Goal: Feedback & Contribution: Contribute content

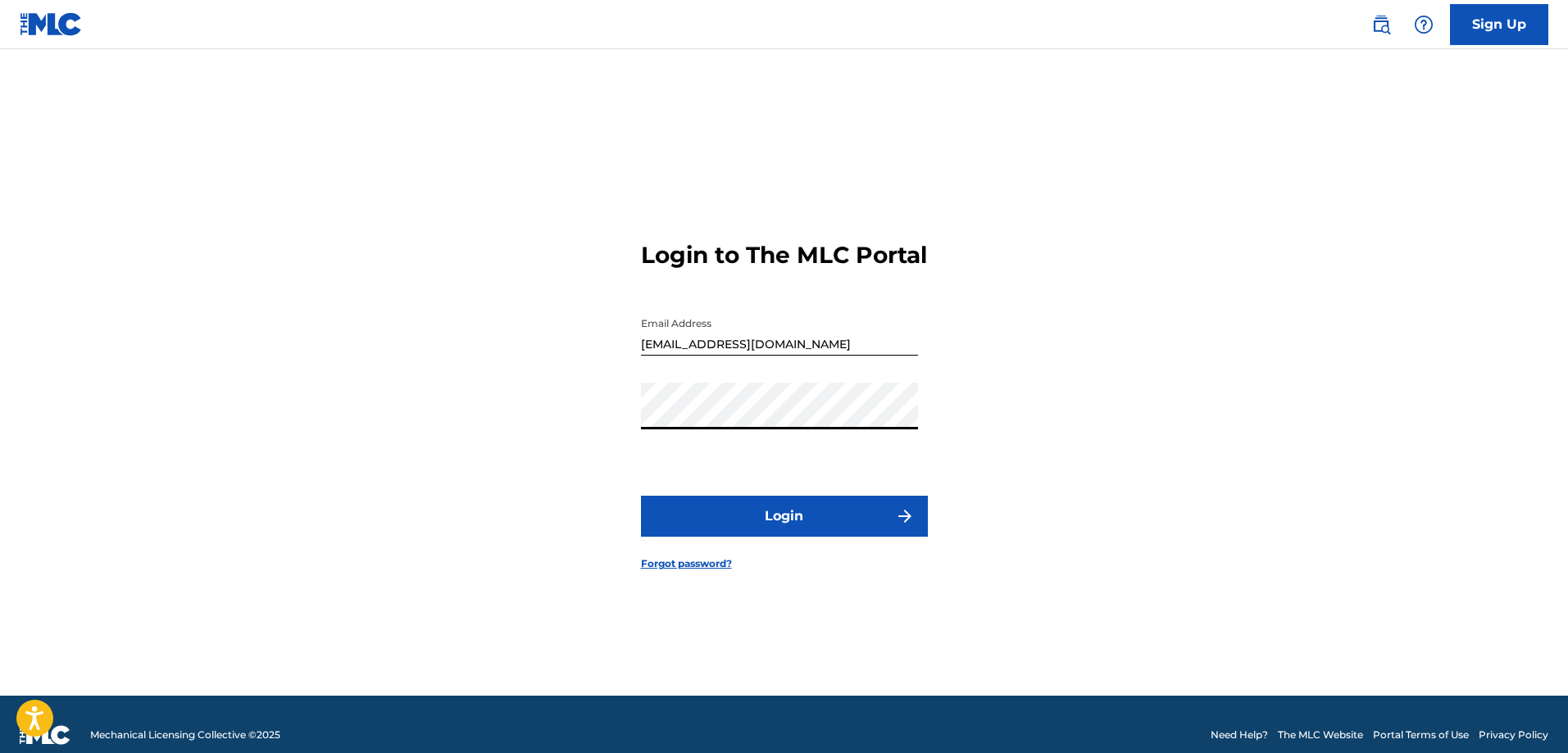
click at [748, 524] on button "Login" at bounding box center [784, 516] width 287 height 41
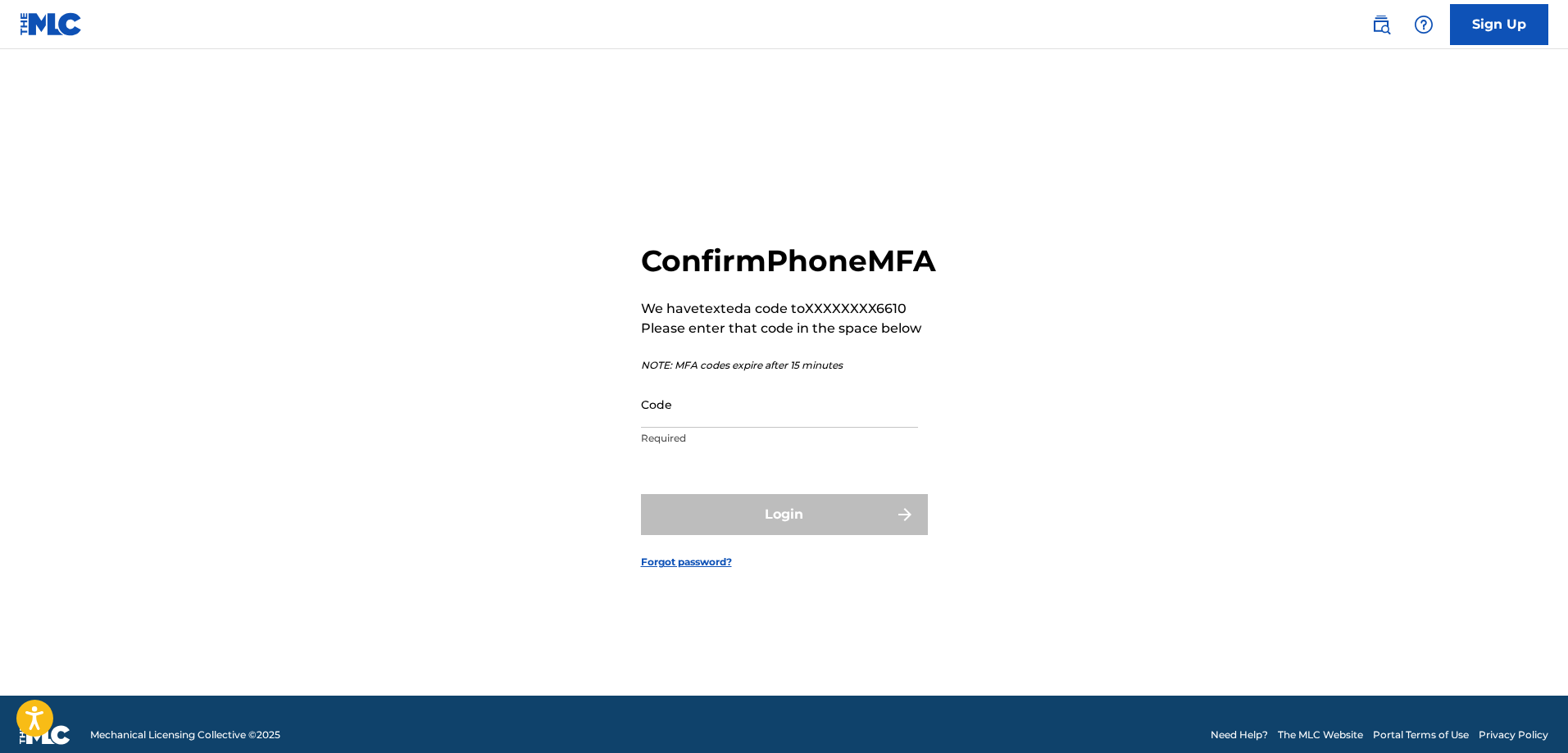
click at [712, 422] on input "Code" at bounding box center [780, 404] width 277 height 47
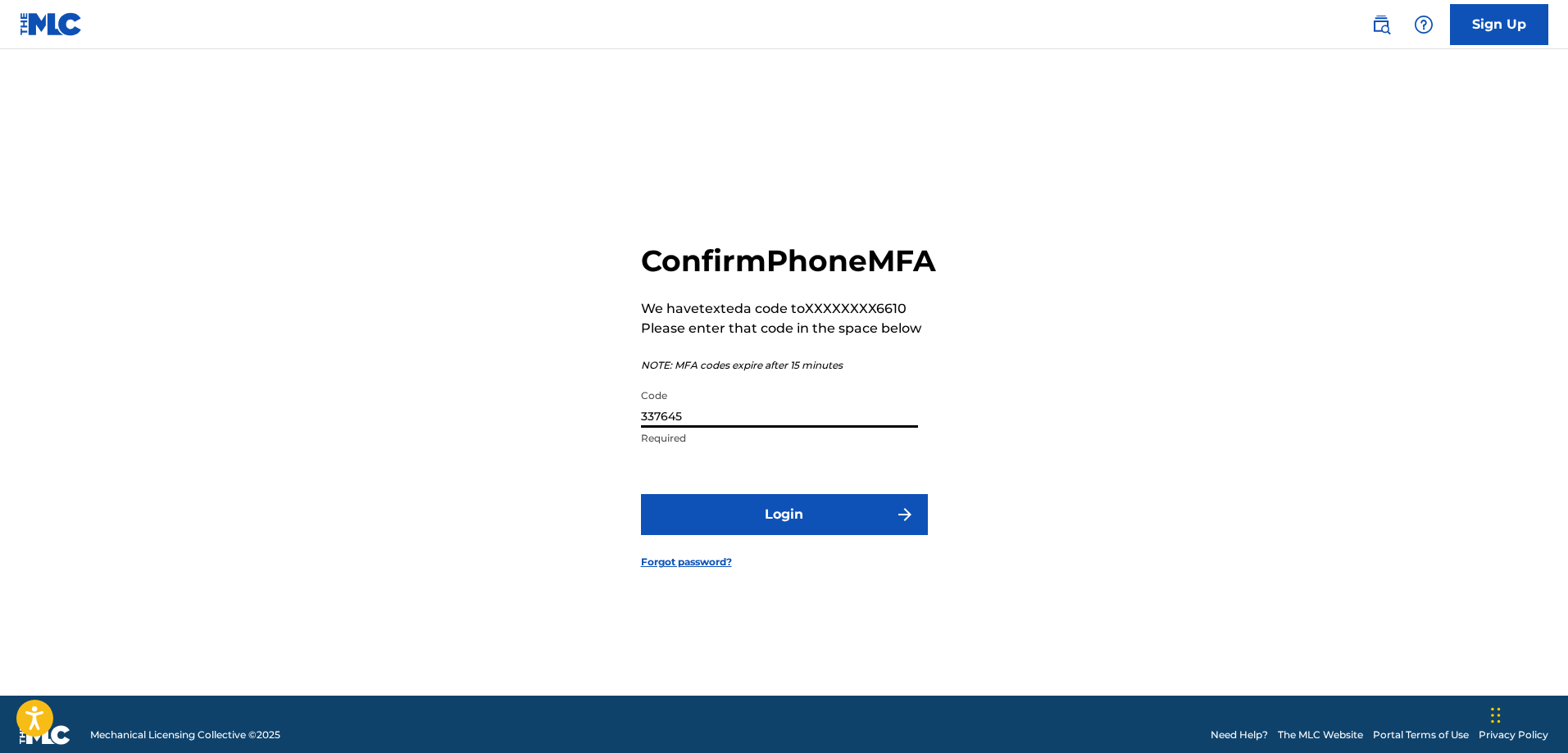
type input "337645"
click at [641, 495] on button "Login" at bounding box center [784, 515] width 287 height 41
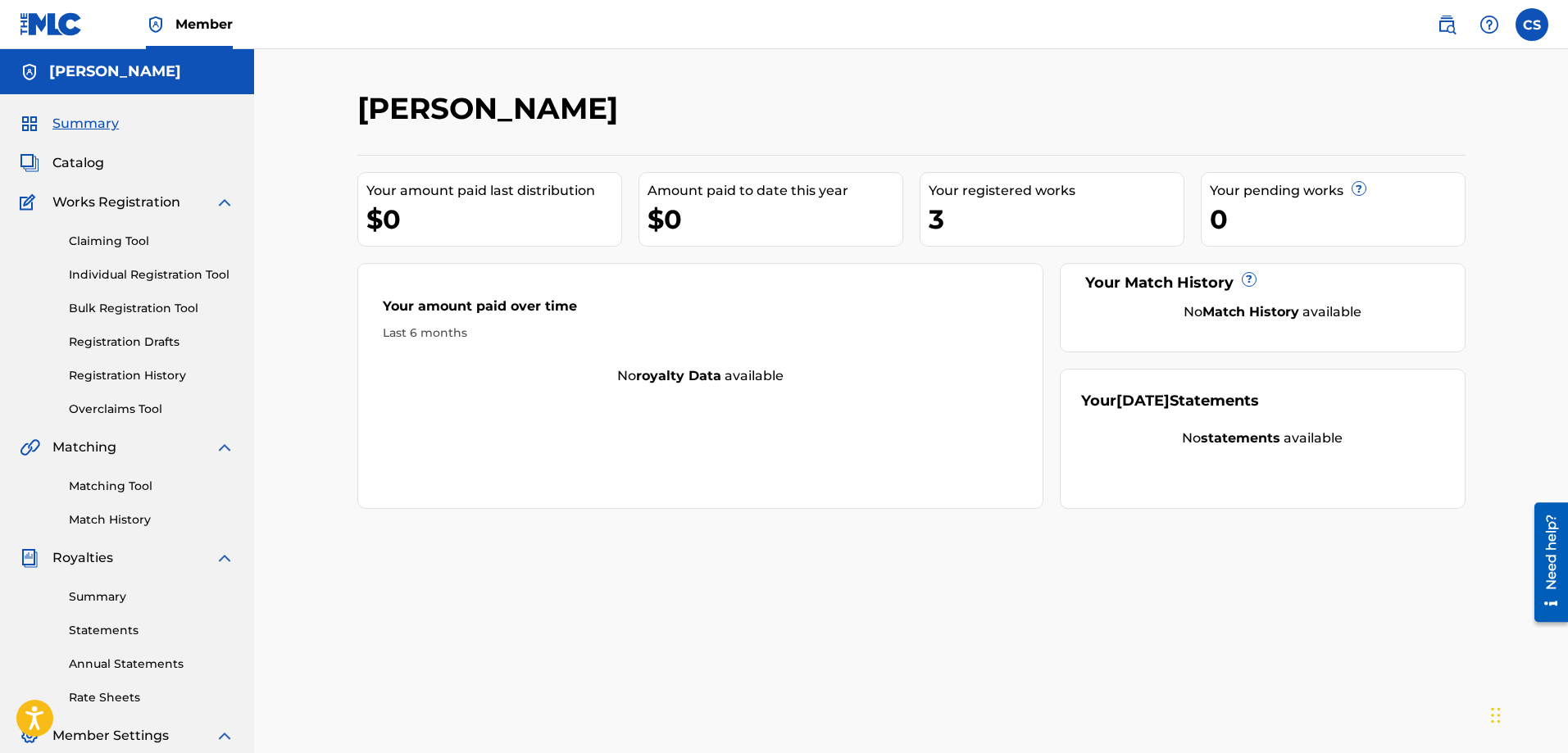
click at [76, 159] on span "Catalog" at bounding box center [78, 162] width 51 height 20
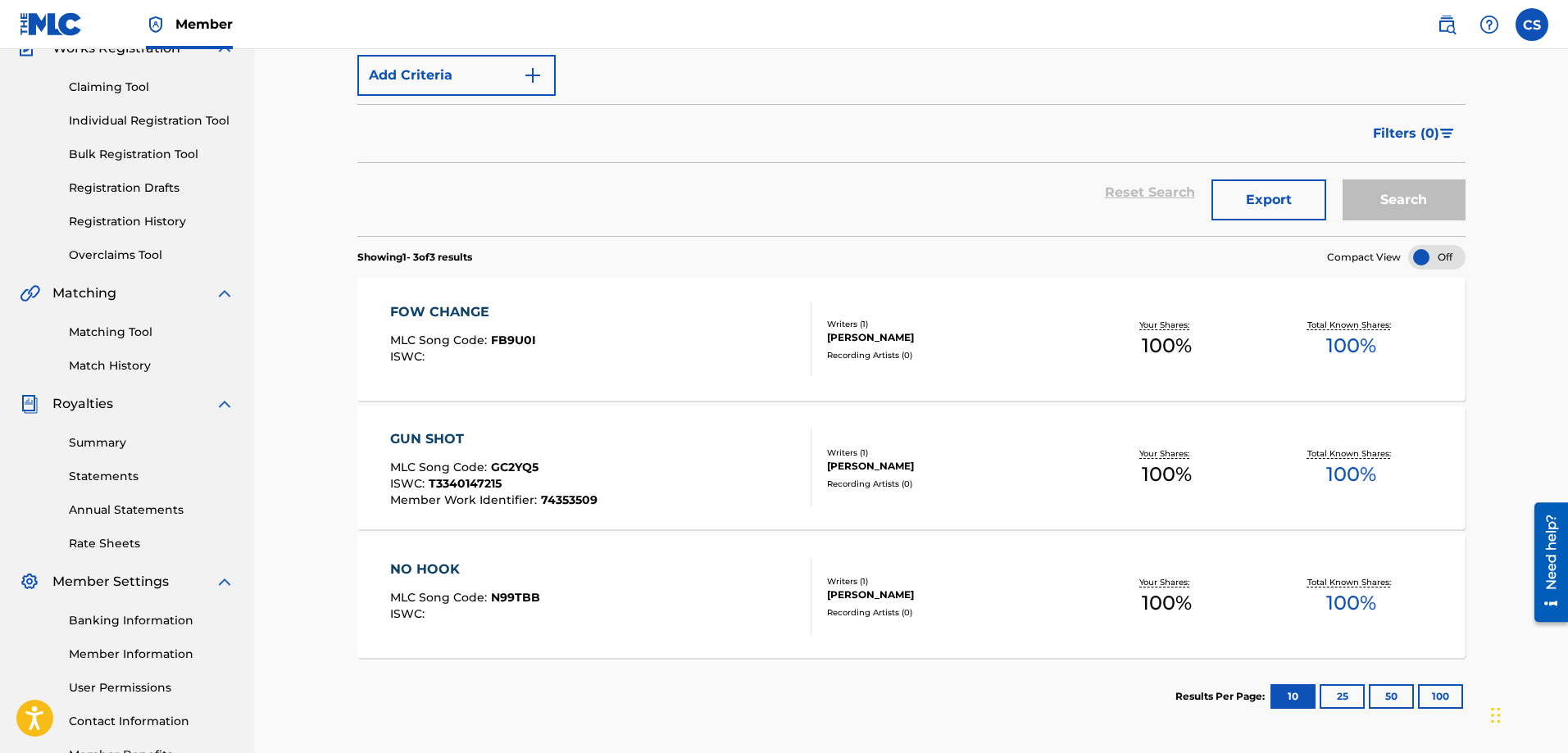
scroll to position [164, 0]
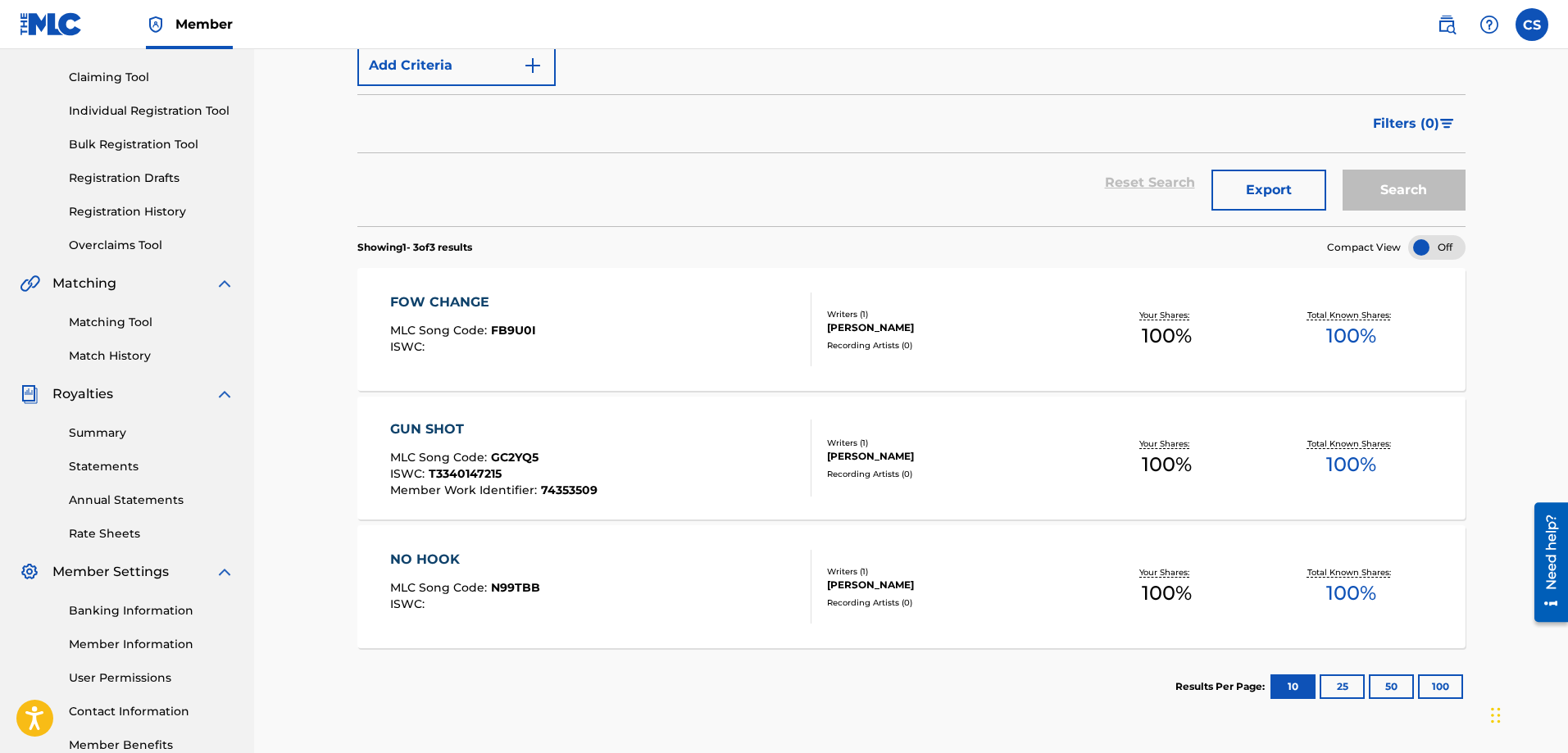
click at [716, 464] on div "GUN SHOT MLC Song Code : GC2YQ5 ISWC : T3340147215 Member Work Identifier : 743…" at bounding box center [601, 458] width 422 height 77
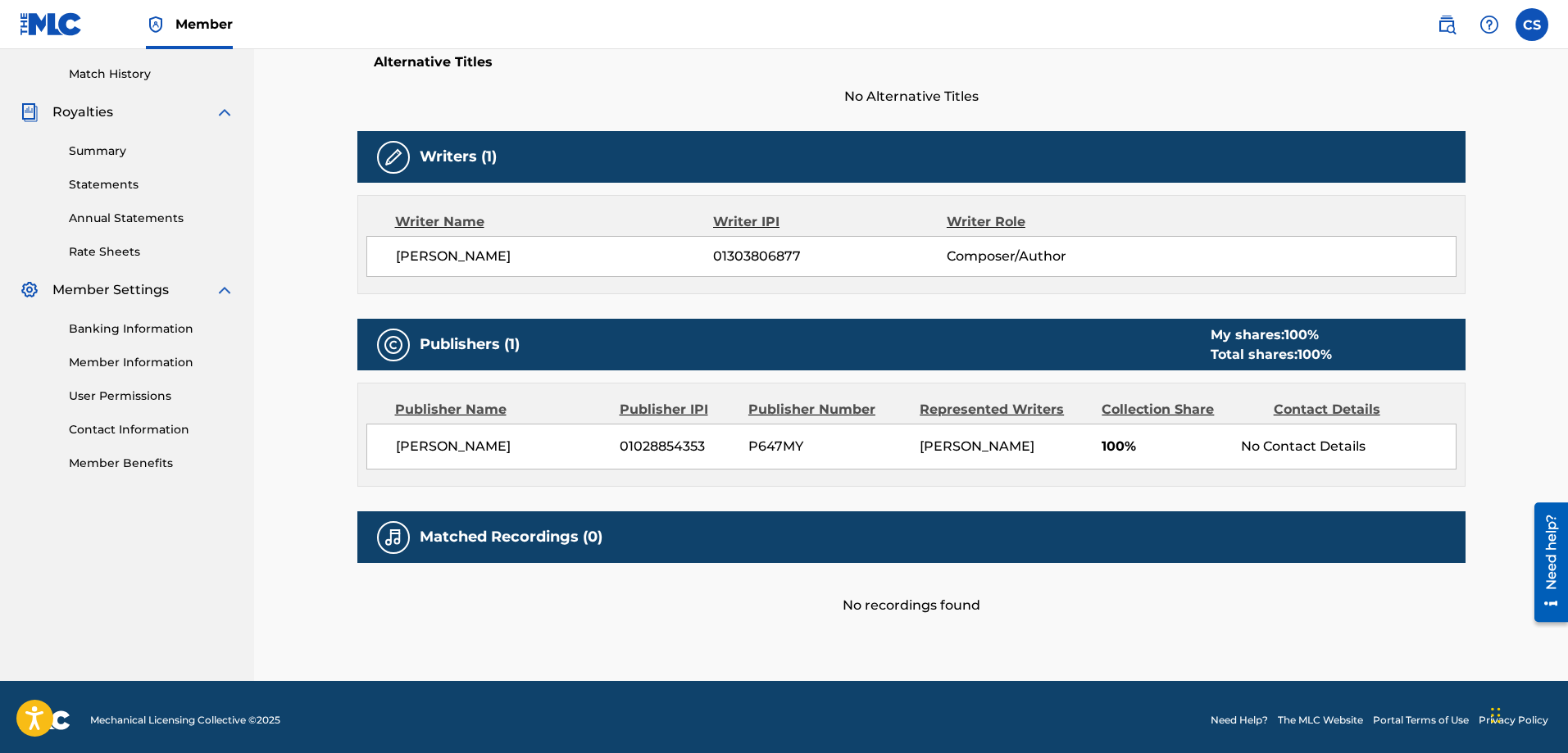
scroll to position [453, 0]
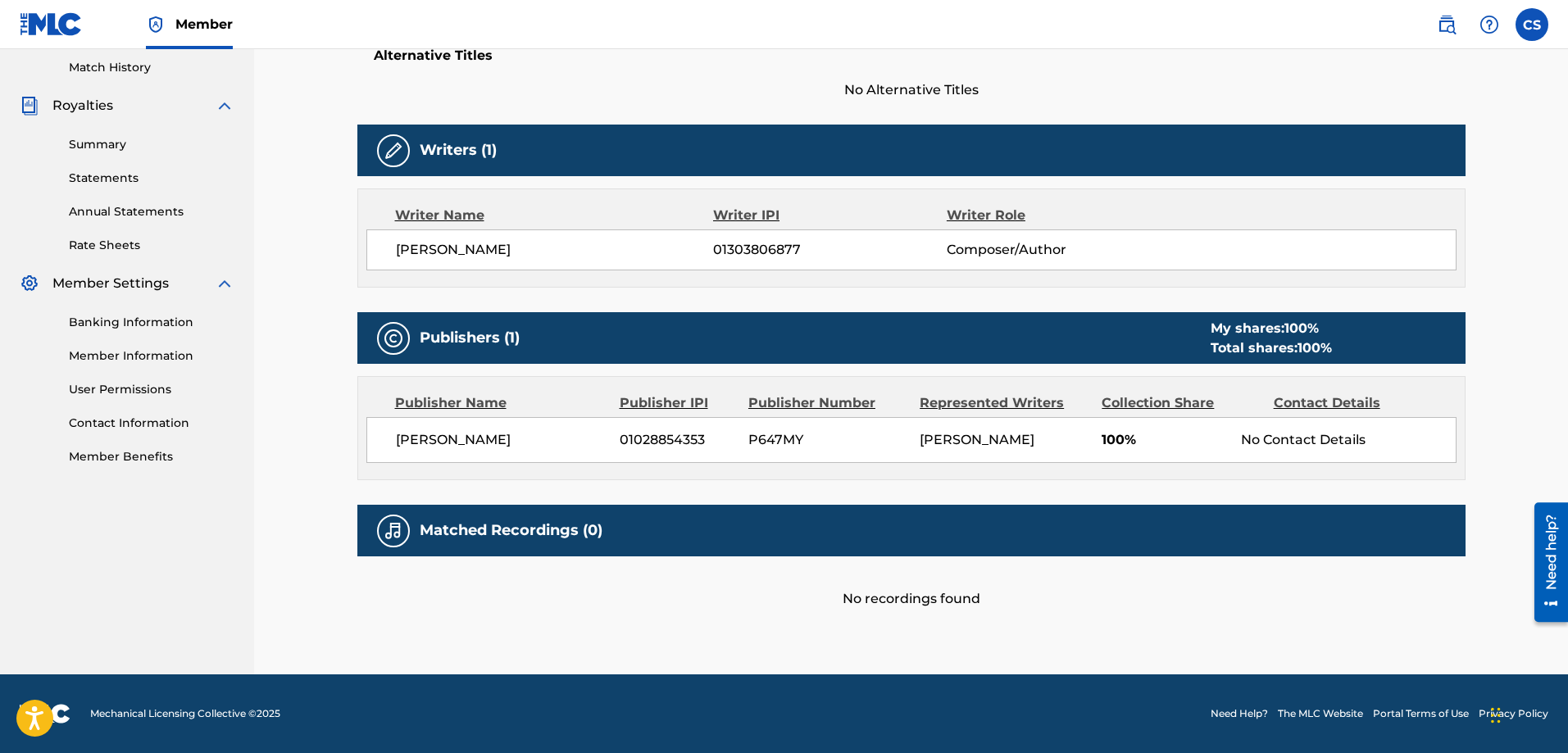
click at [455, 537] on h5 "Matched Recordings (0)" at bounding box center [511, 531] width 182 height 19
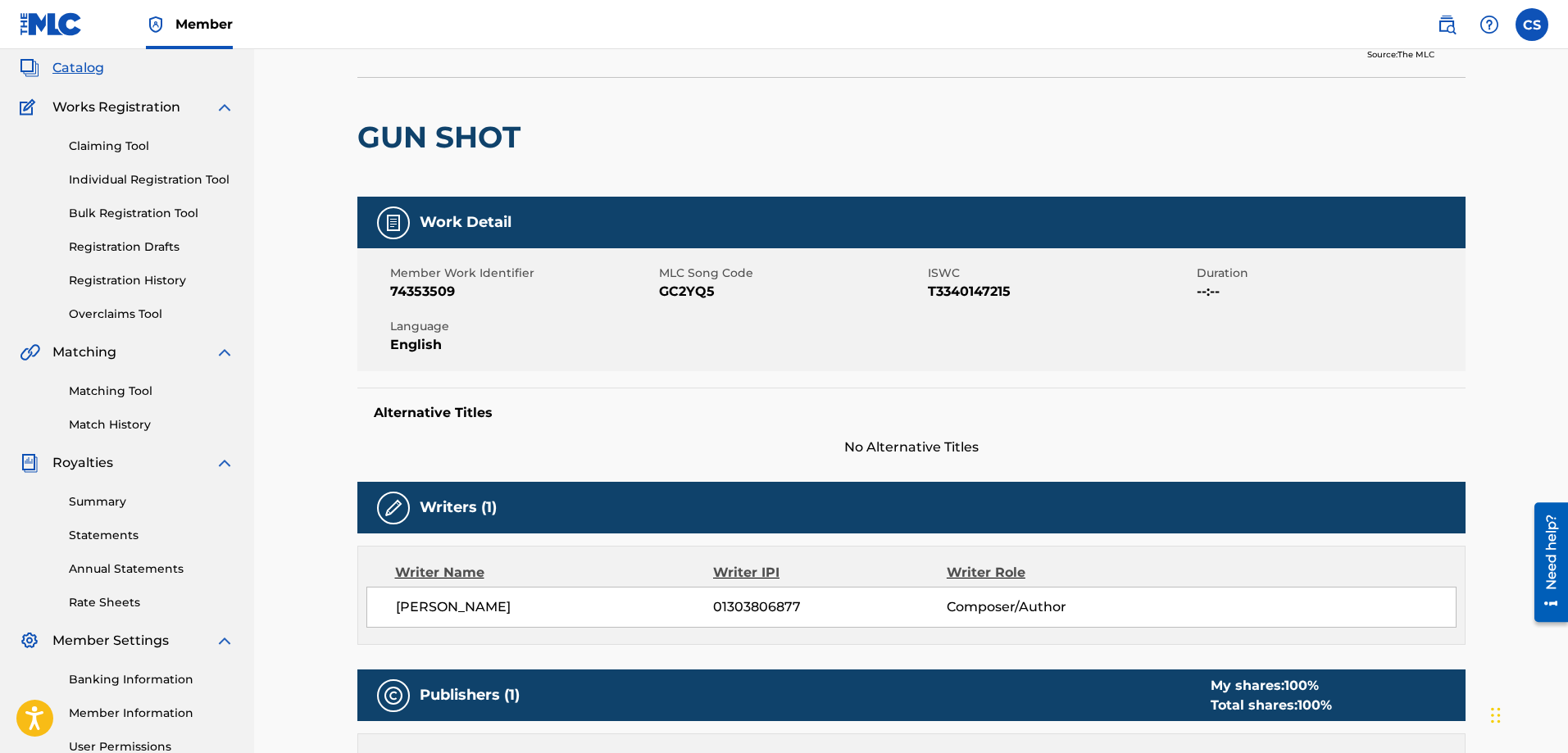
scroll to position [43, 0]
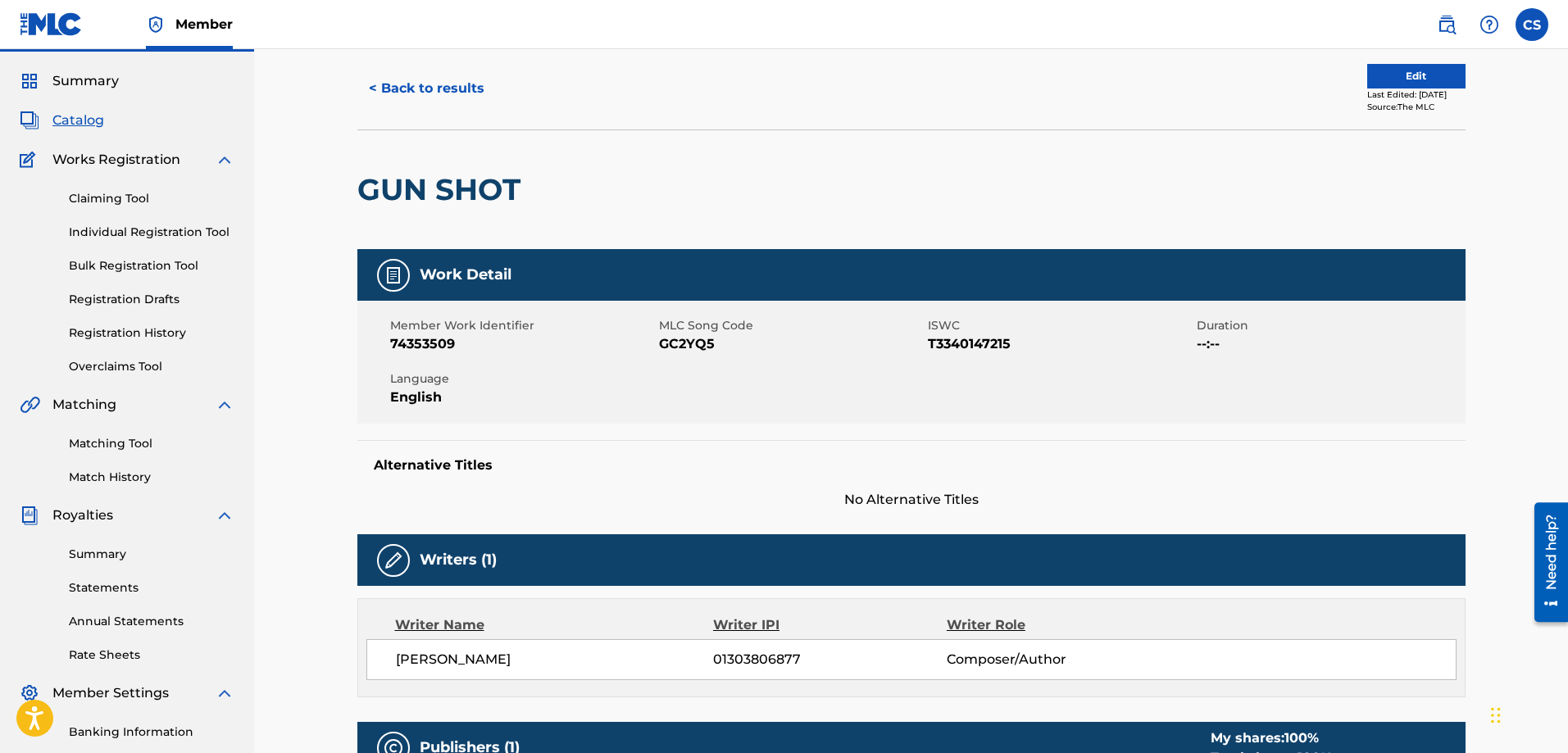
click at [123, 443] on link "Matching Tool" at bounding box center [152, 443] width 165 height 17
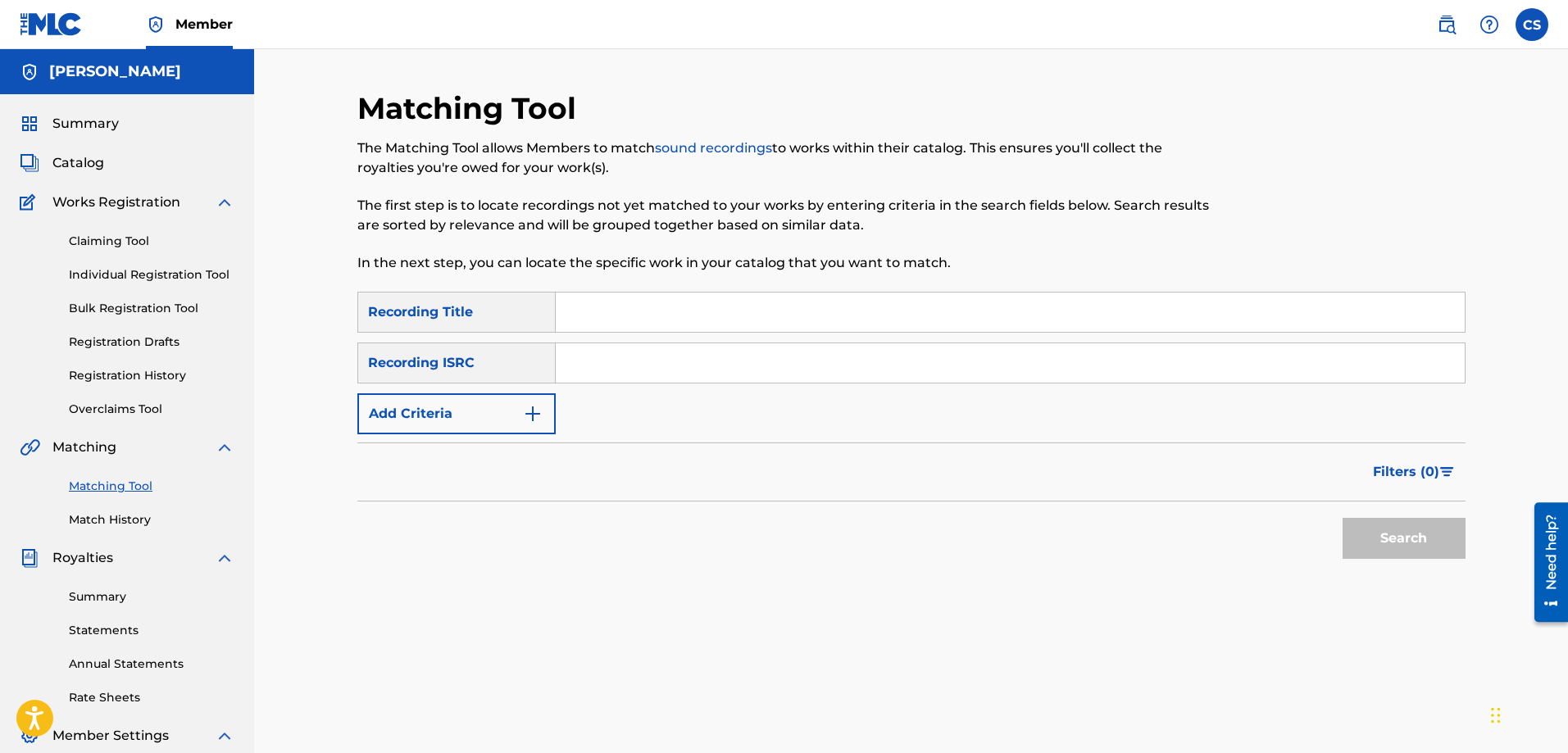
click at [597, 315] on input "Search Form" at bounding box center [1010, 311] width 909 height 39
type input "gun shot"
click at [418, 406] on button "Add Criteria" at bounding box center [456, 413] width 198 height 41
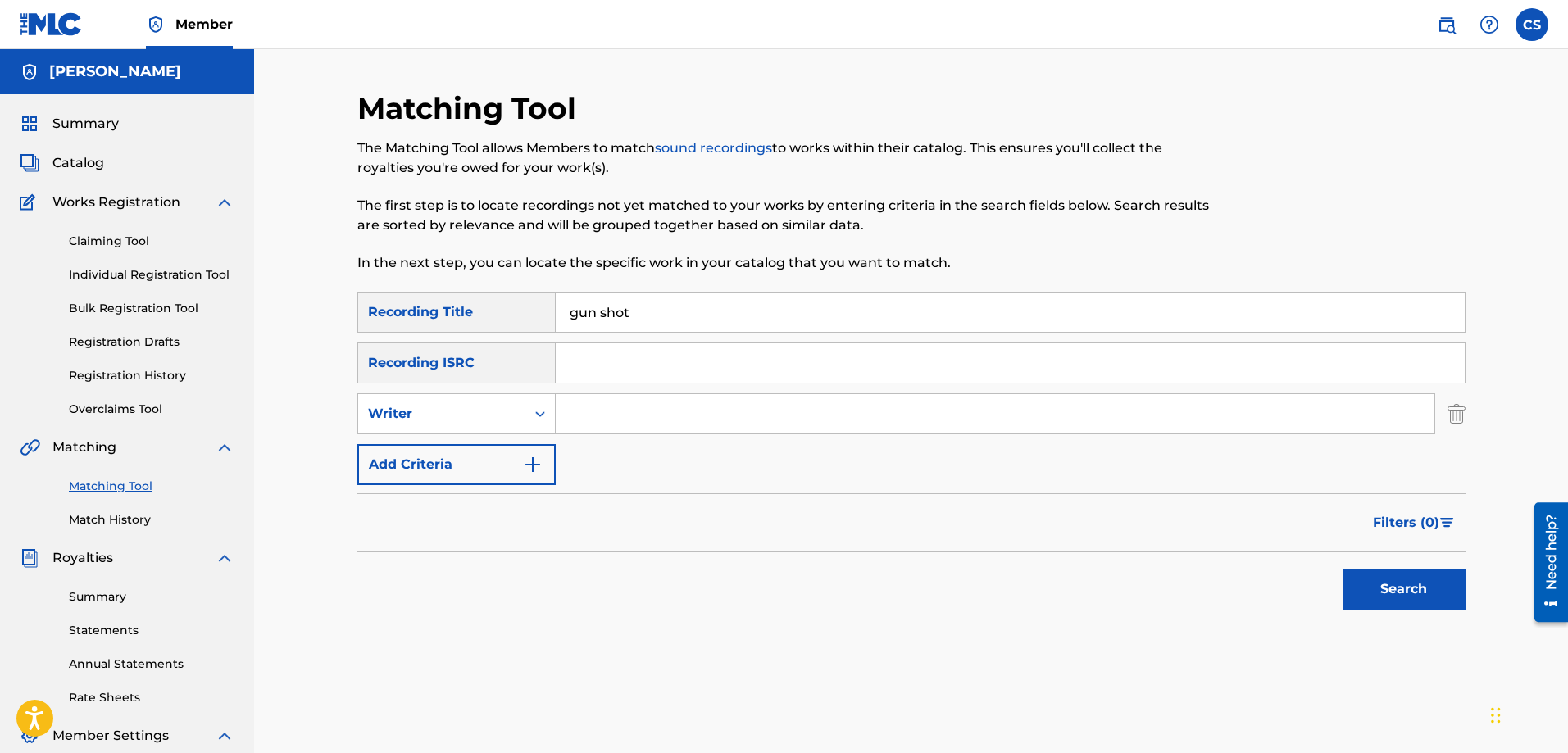
click at [725, 424] on input "Search Form" at bounding box center [994, 413] width 878 height 39
type input "carl a sylvain"
click at [1419, 578] on button "Search" at bounding box center [1404, 589] width 123 height 41
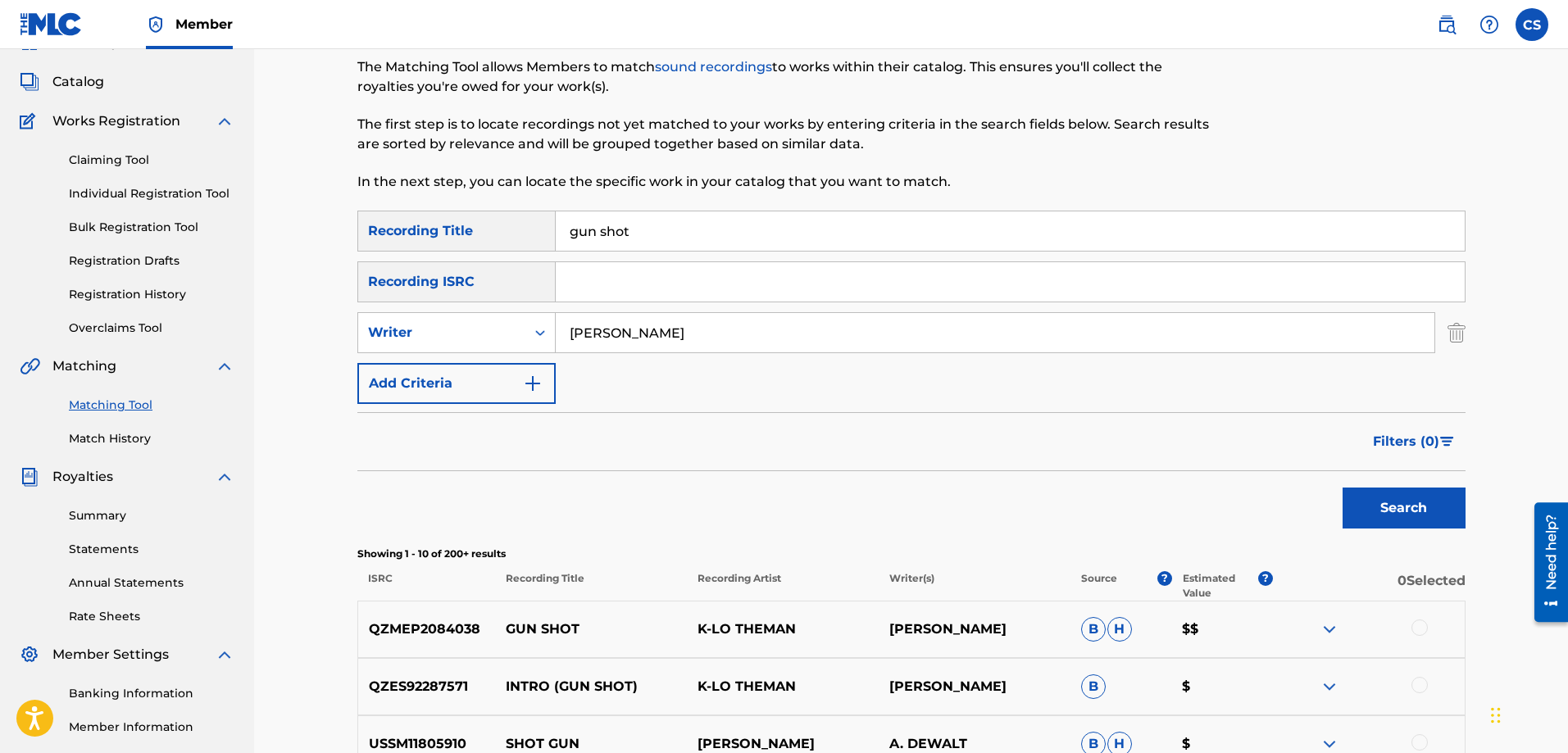
scroll to position [246, 0]
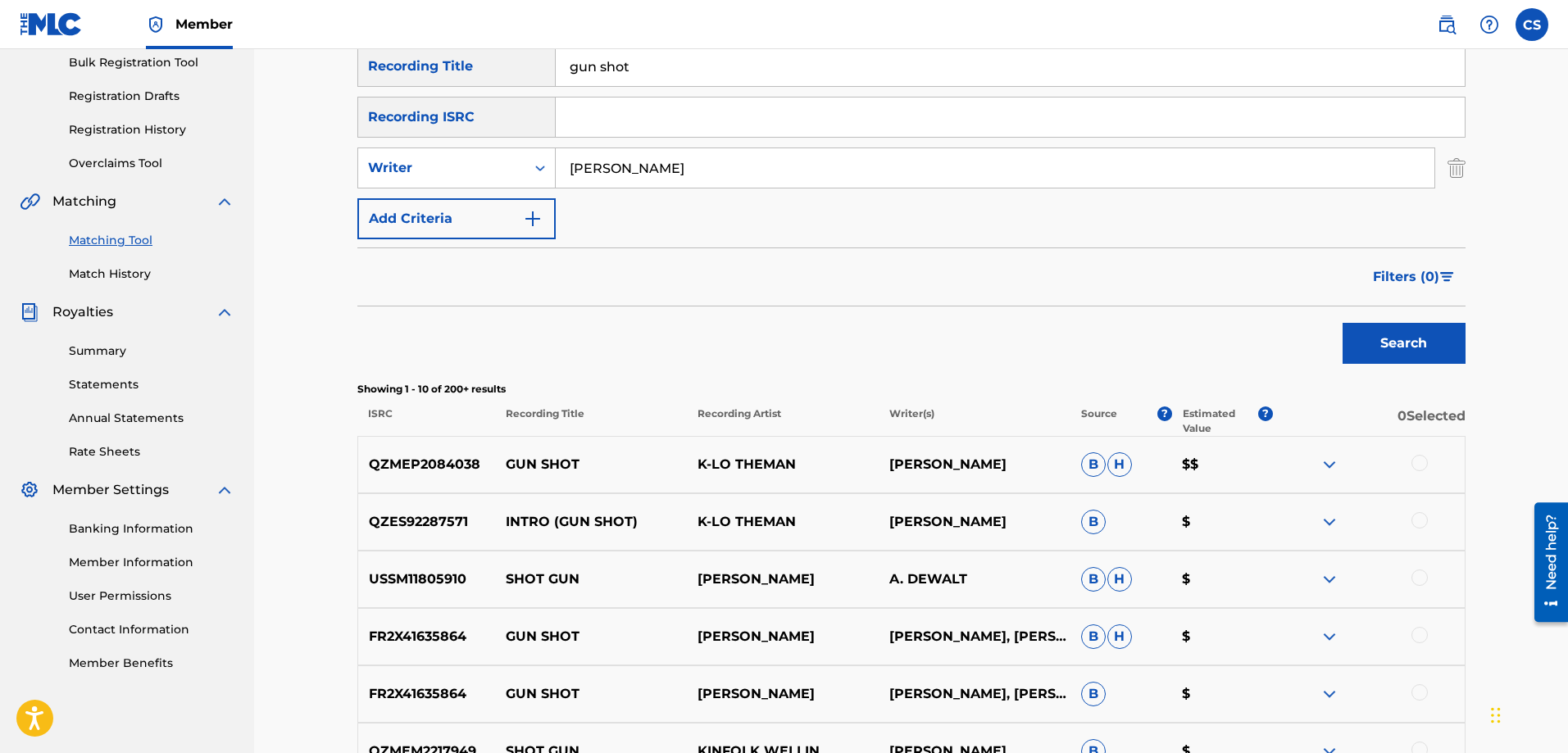
click at [1334, 458] on img at bounding box center [1330, 464] width 20 height 20
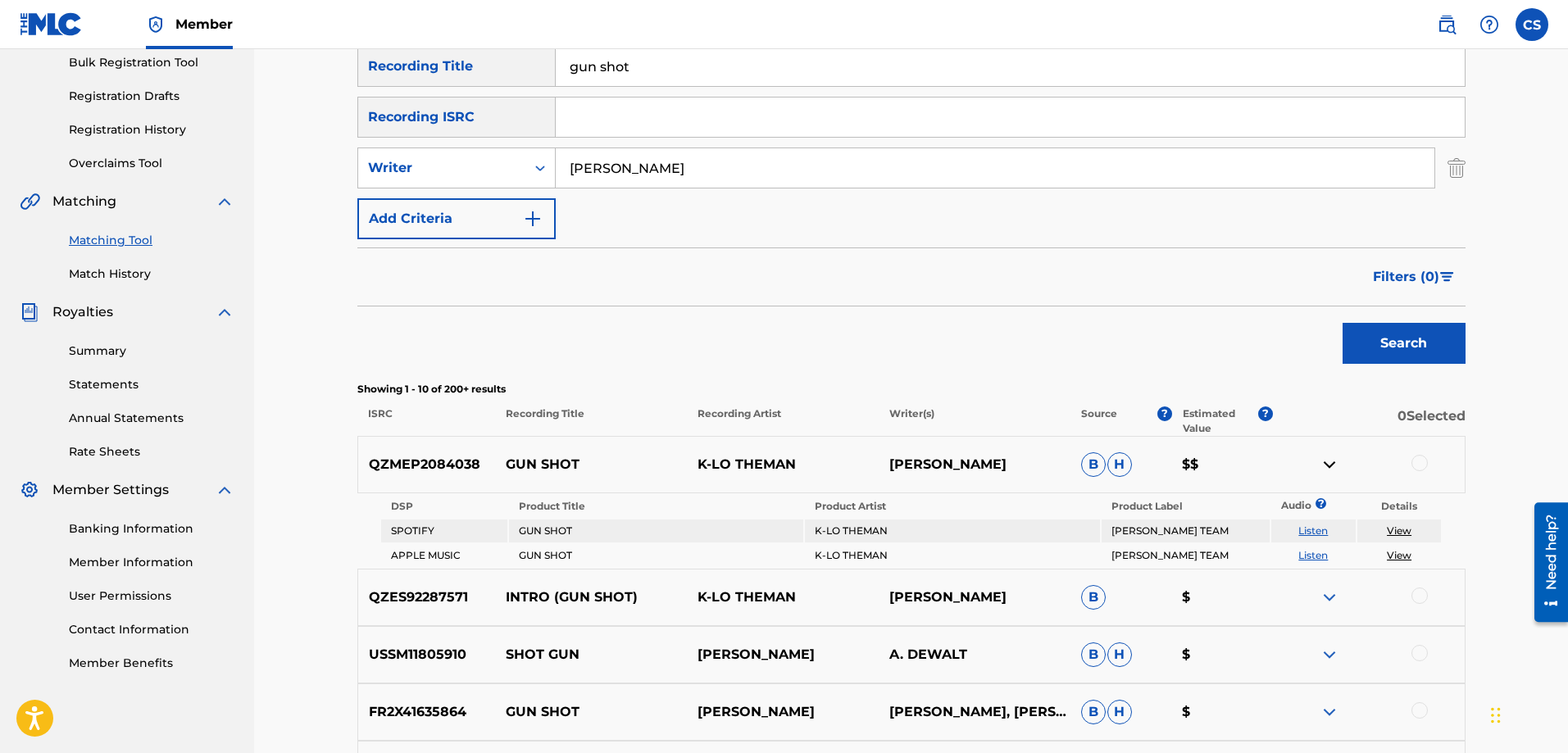
click at [1315, 594] on div at bounding box center [1370, 597] width 192 height 20
click at [1323, 602] on img at bounding box center [1330, 597] width 20 height 20
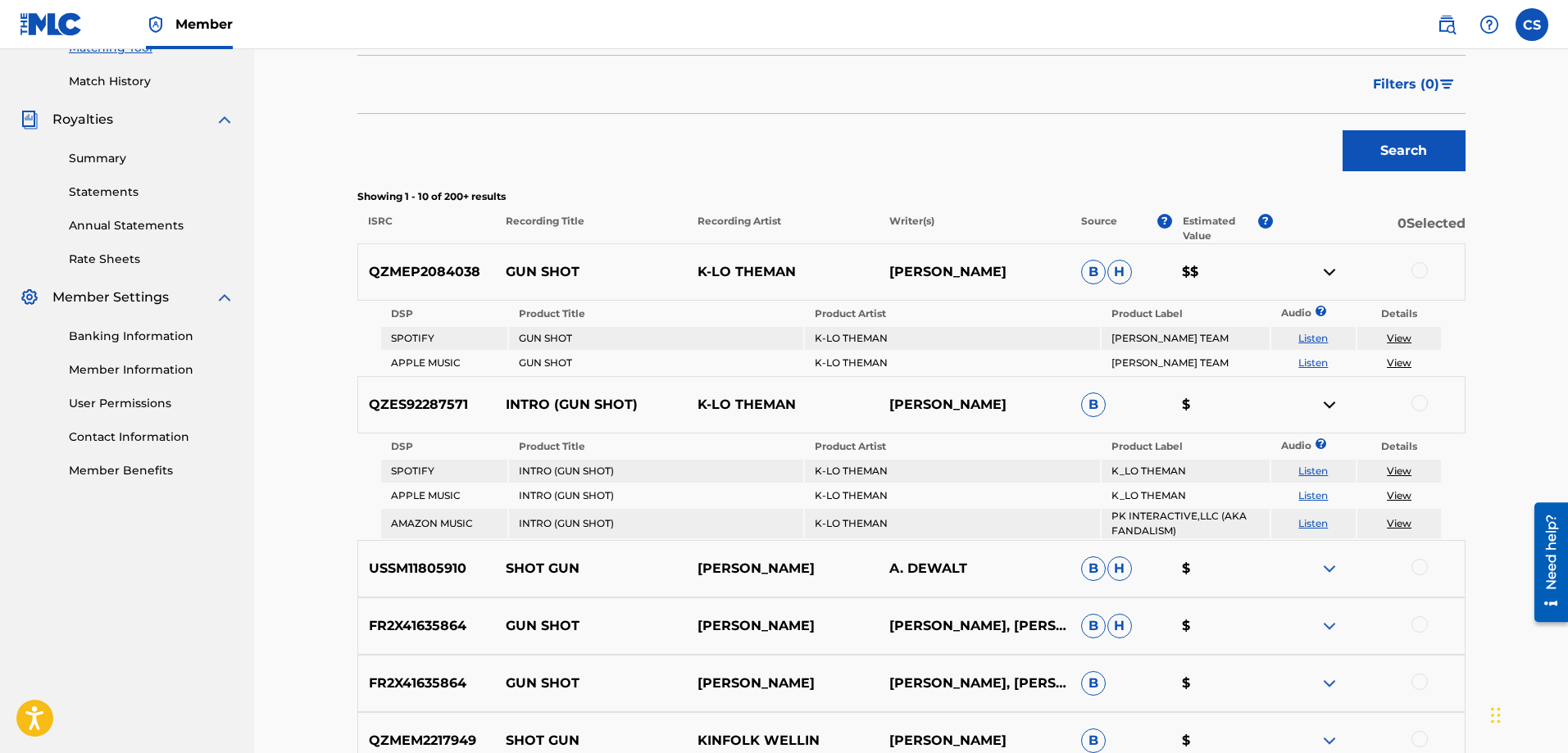
scroll to position [492, 0]
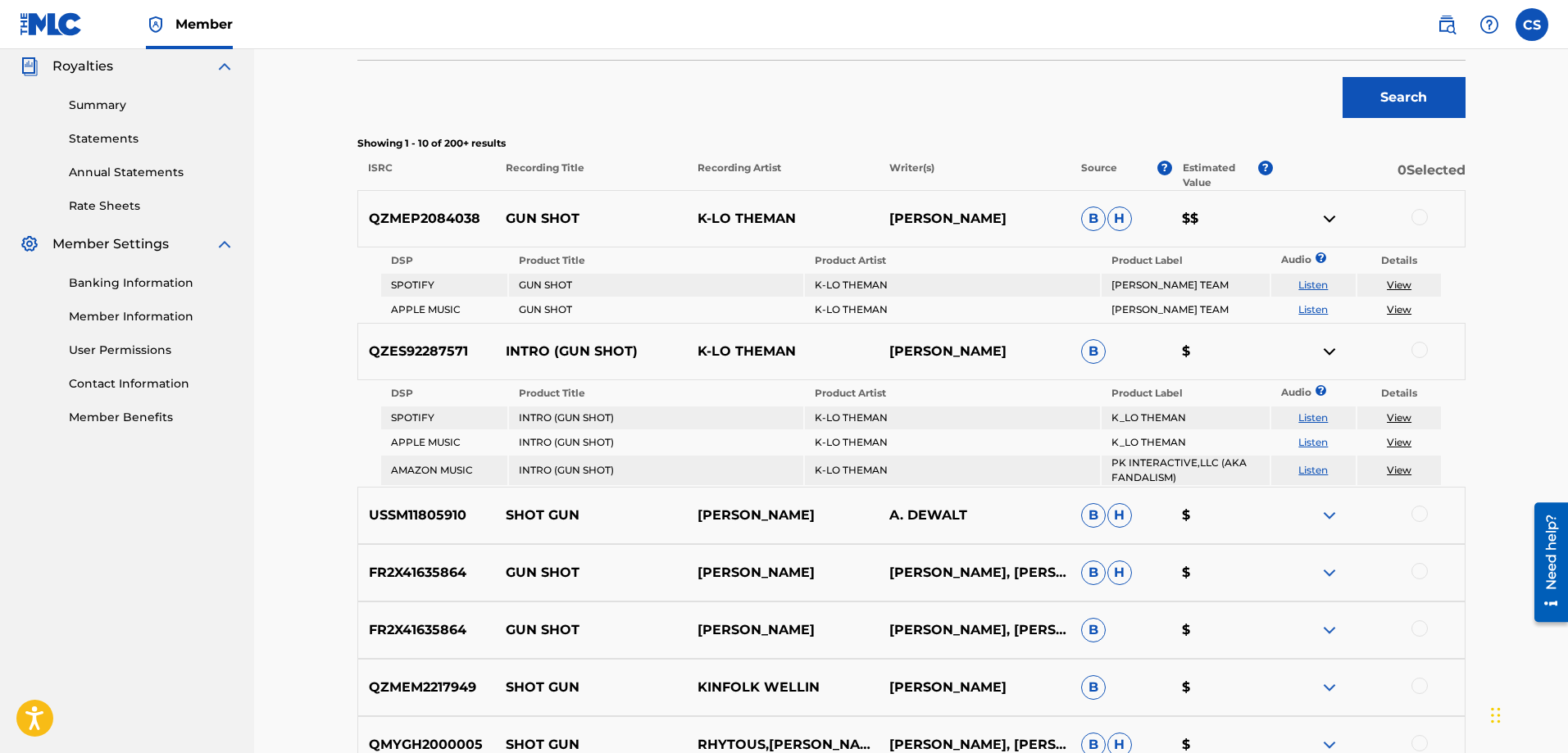
click at [1400, 283] on link "View" at bounding box center [1400, 284] width 25 height 12
click at [1402, 468] on link "View" at bounding box center [1400, 470] width 25 height 12
click at [1409, 417] on link "View" at bounding box center [1400, 417] width 25 height 12
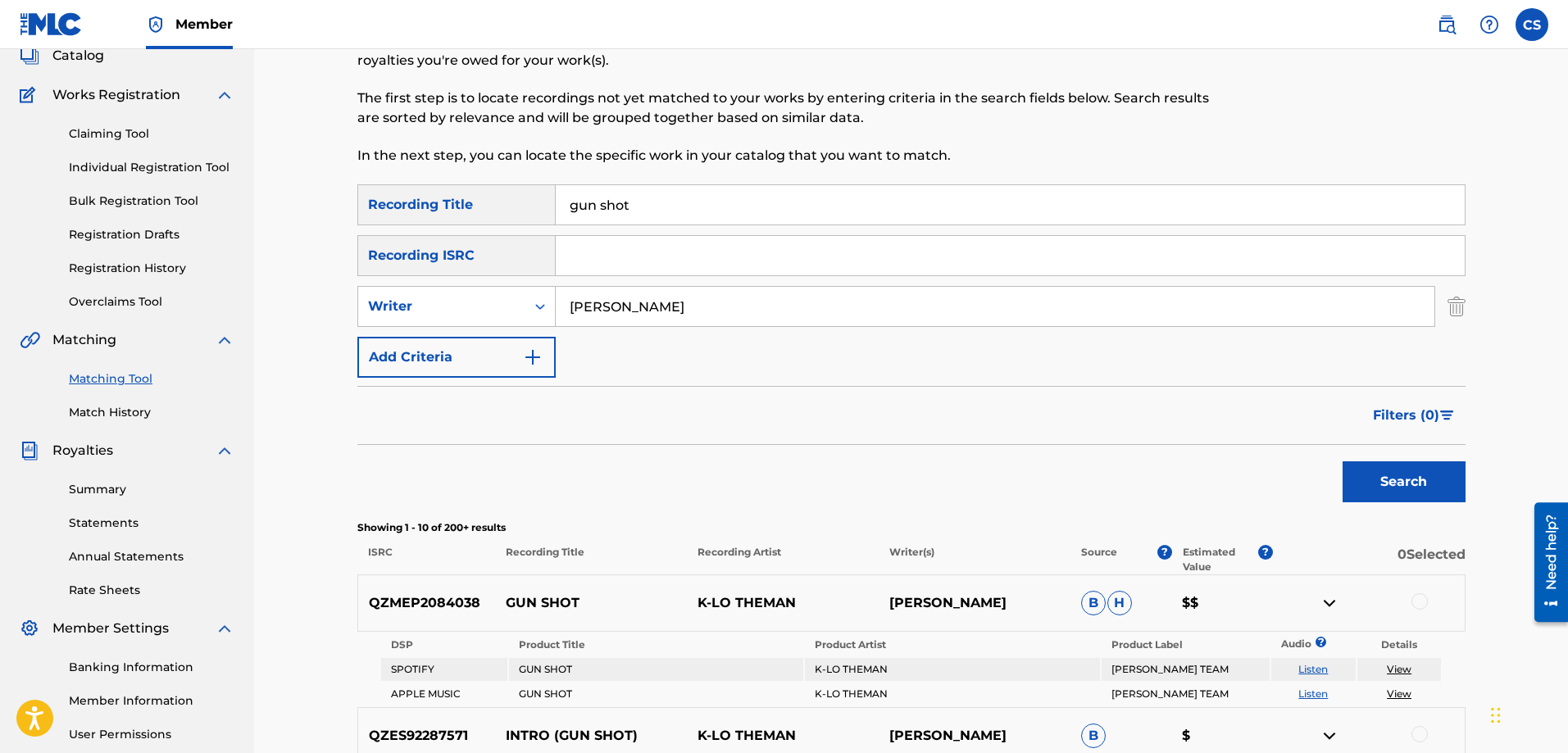
scroll to position [0, 0]
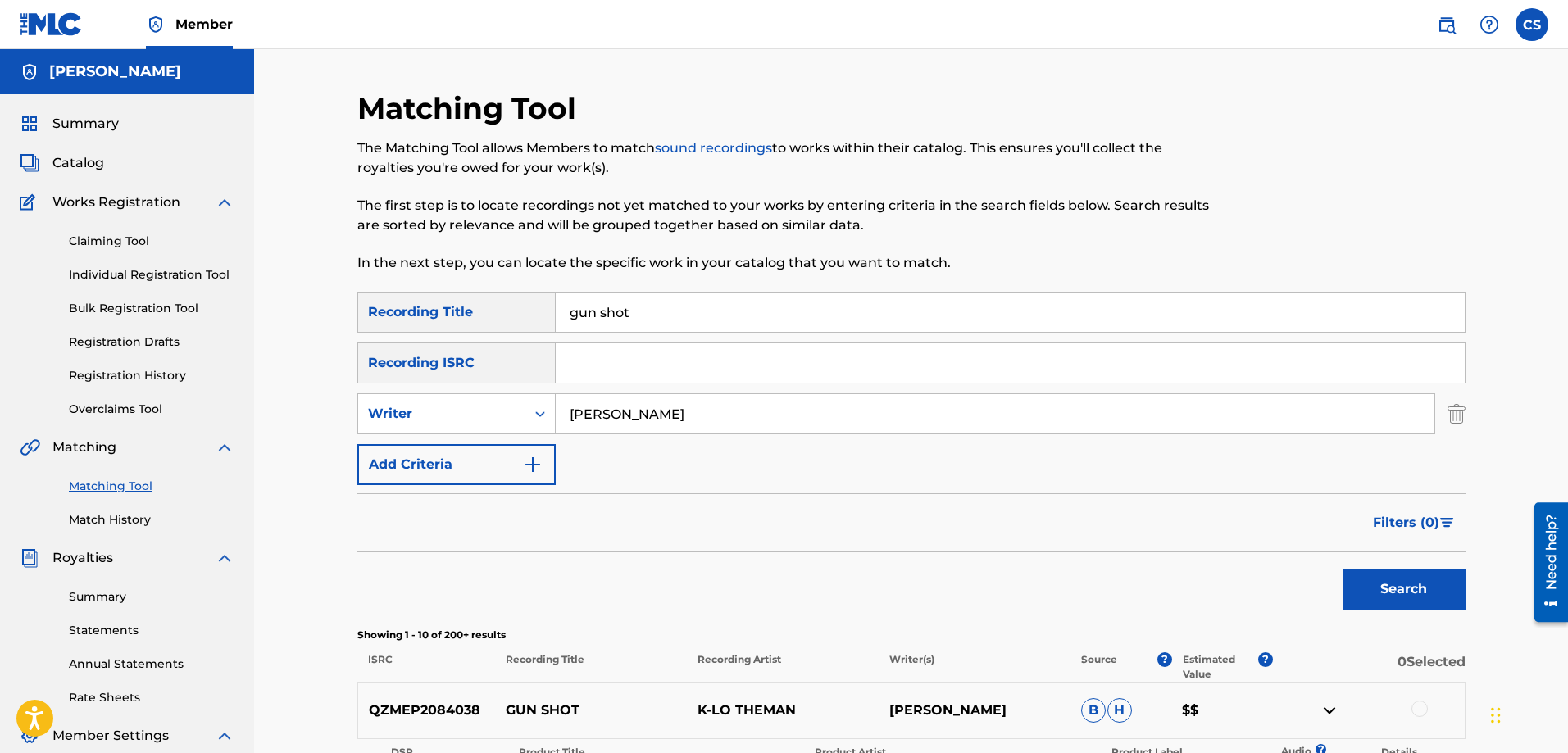
click at [98, 173] on div "Summary Catalog Works Registration Claiming Tool Individual Registration Tool B…" at bounding box center [127, 516] width 255 height 843
click at [93, 157] on span "Catalog" at bounding box center [78, 162] width 51 height 20
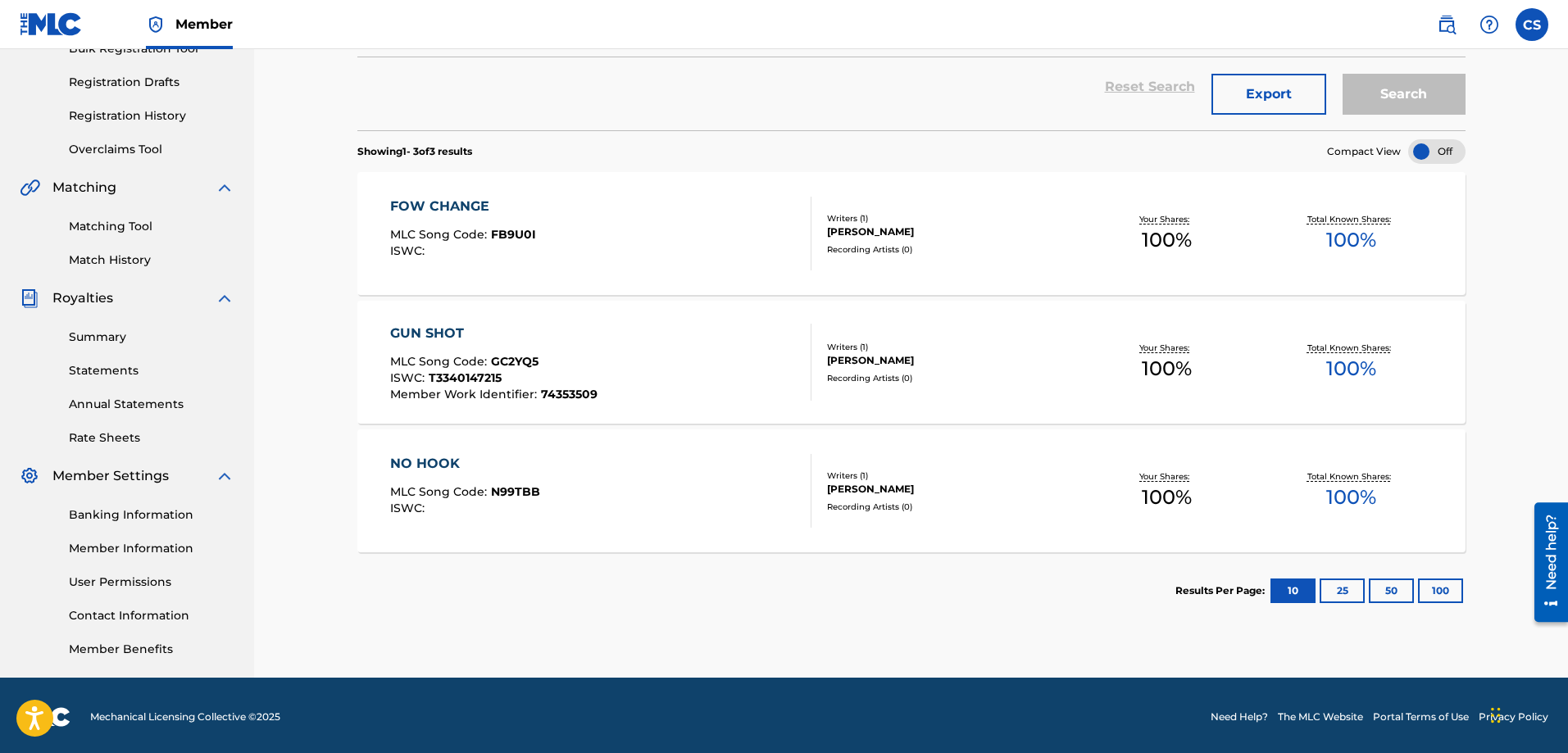
scroll to position [263, 0]
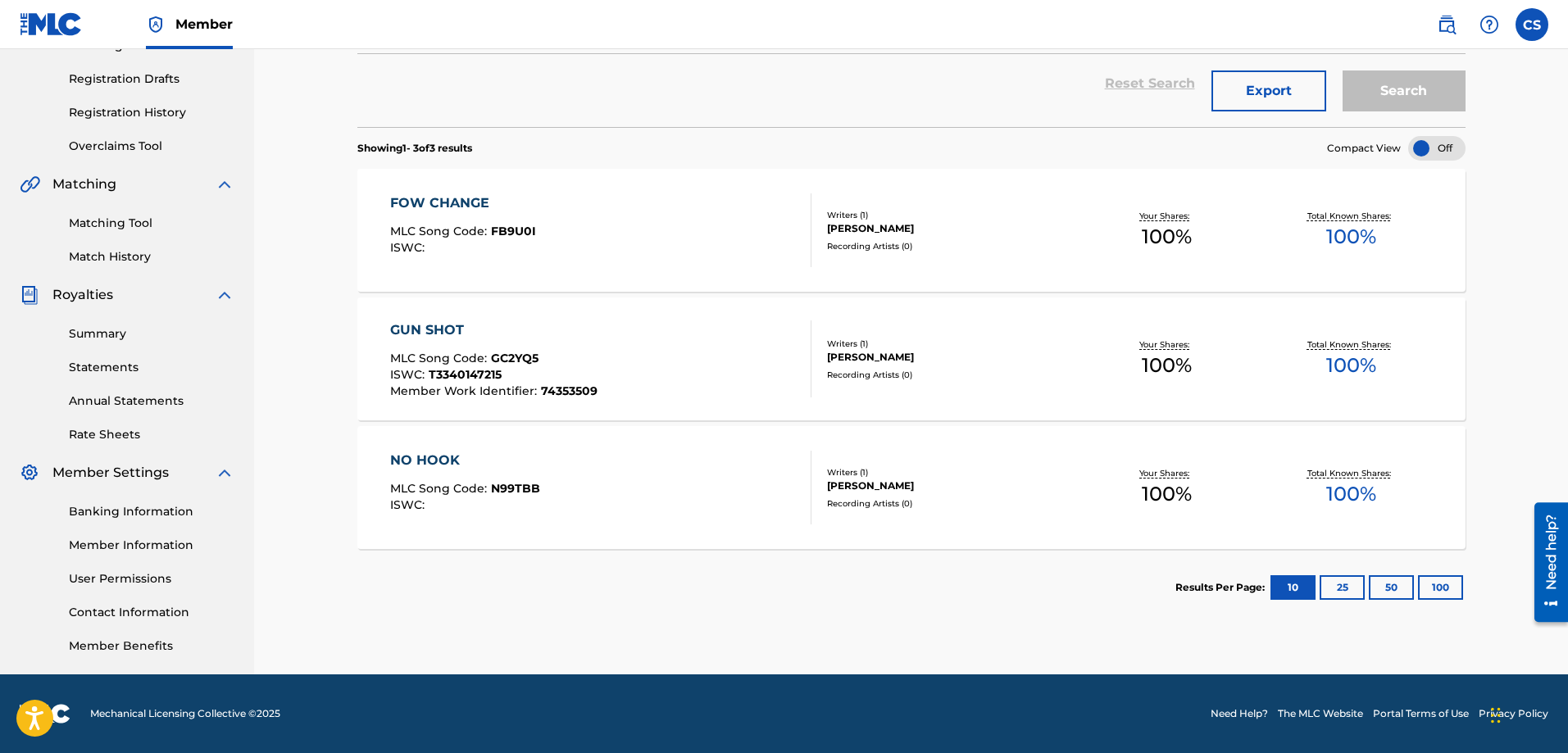
click at [860, 374] on div "Recording Artists ( 0 )" at bounding box center [951, 374] width 248 height 12
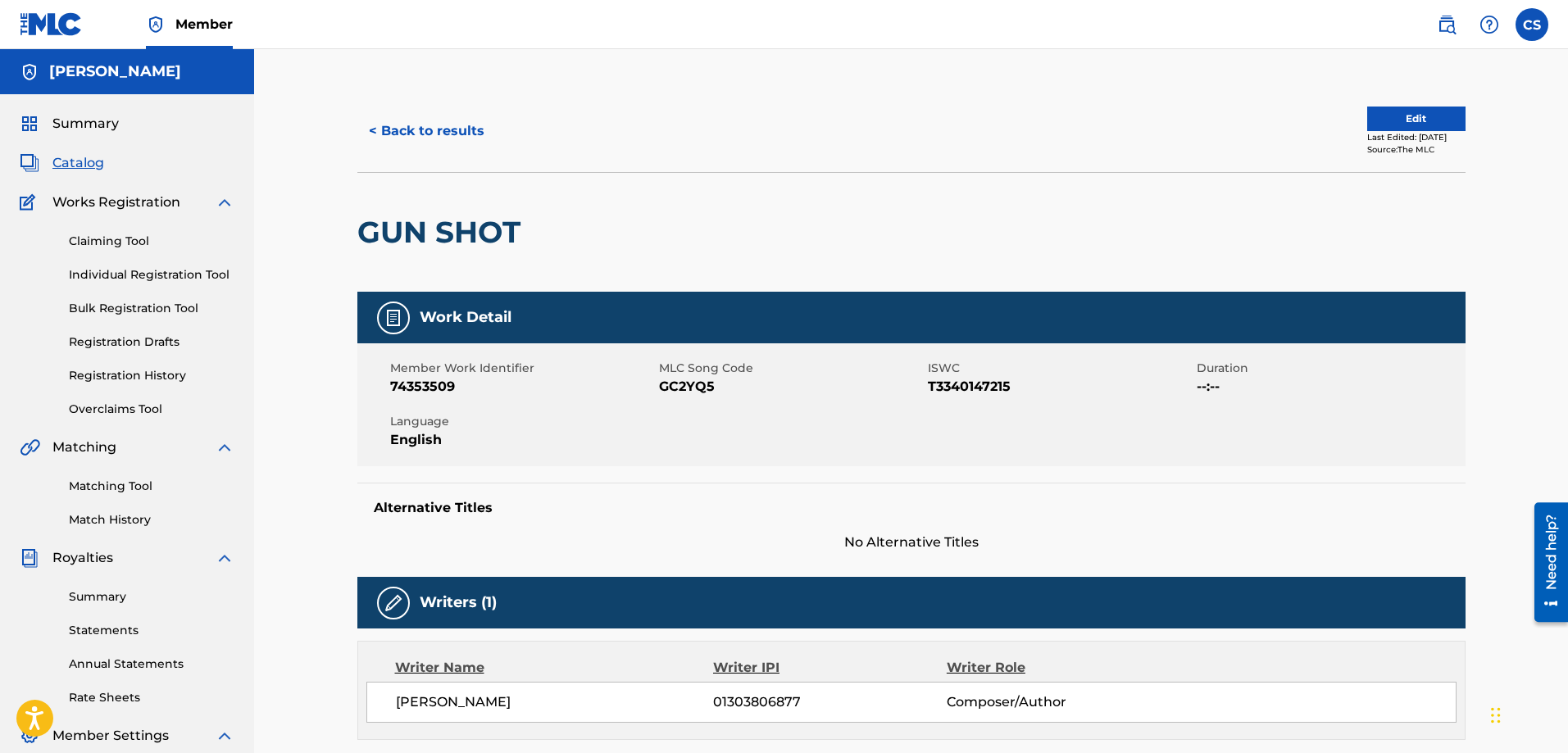
click at [1418, 127] on button "Edit" at bounding box center [1417, 119] width 99 height 25
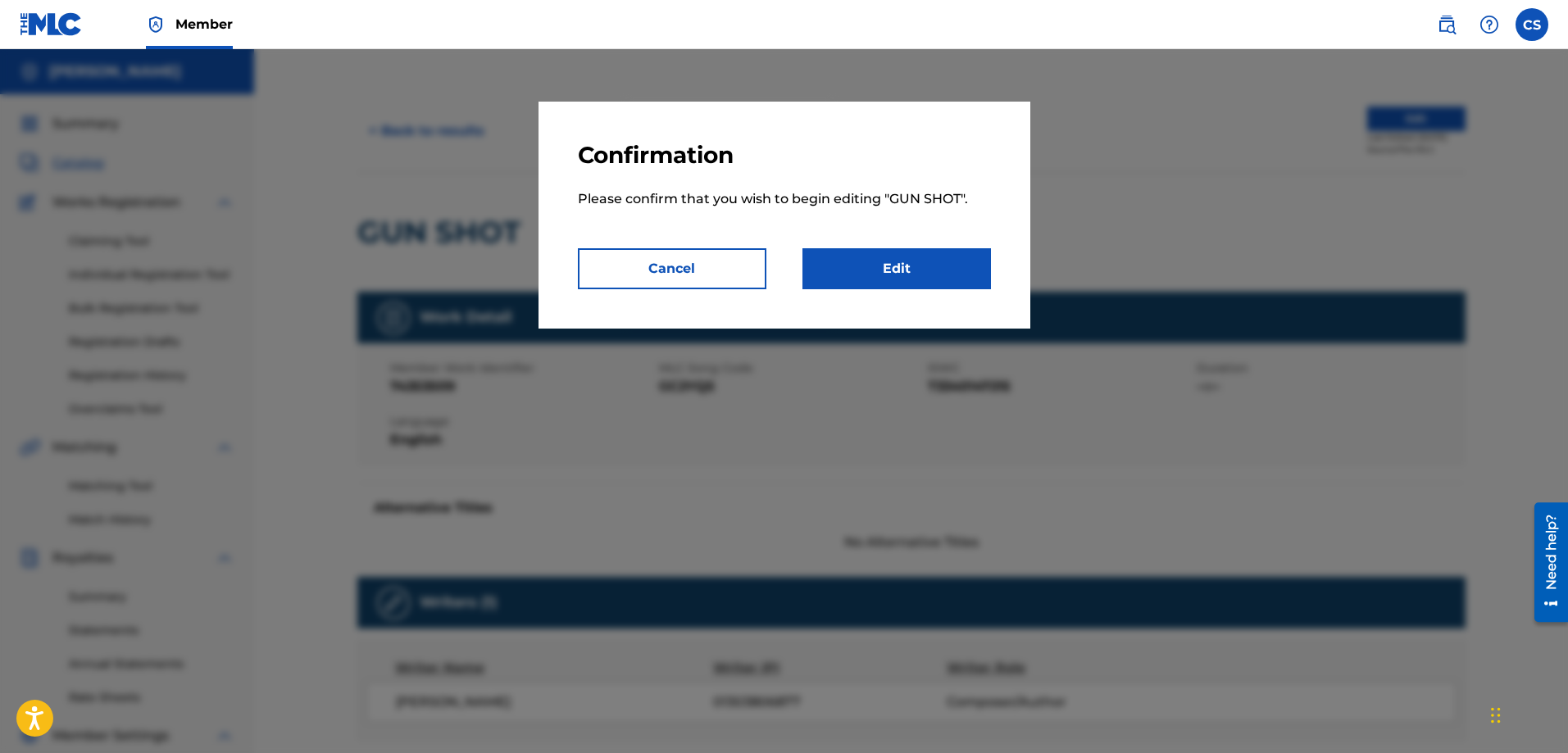
click at [878, 272] on link "Edit" at bounding box center [897, 269] width 189 height 41
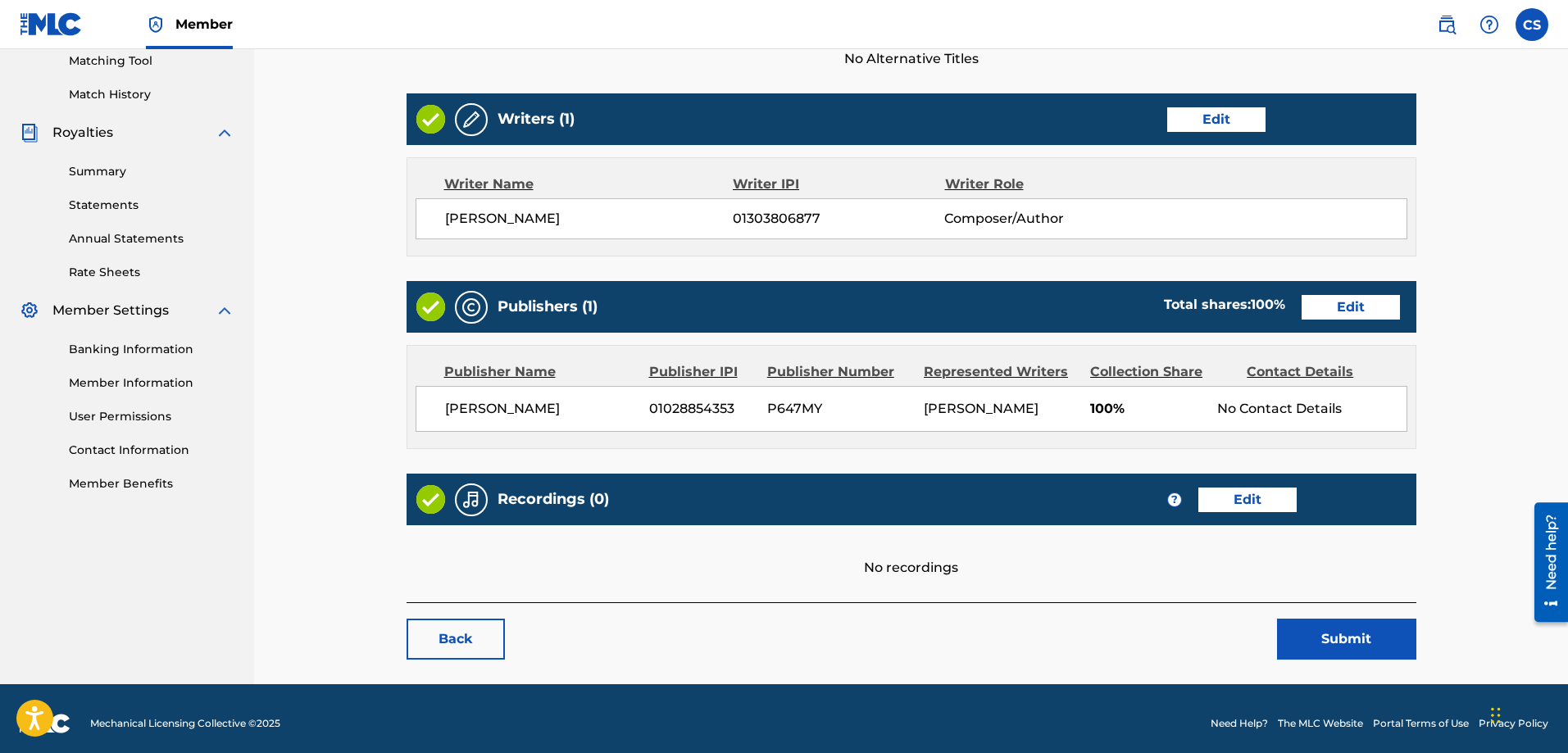
scroll to position [435, 0]
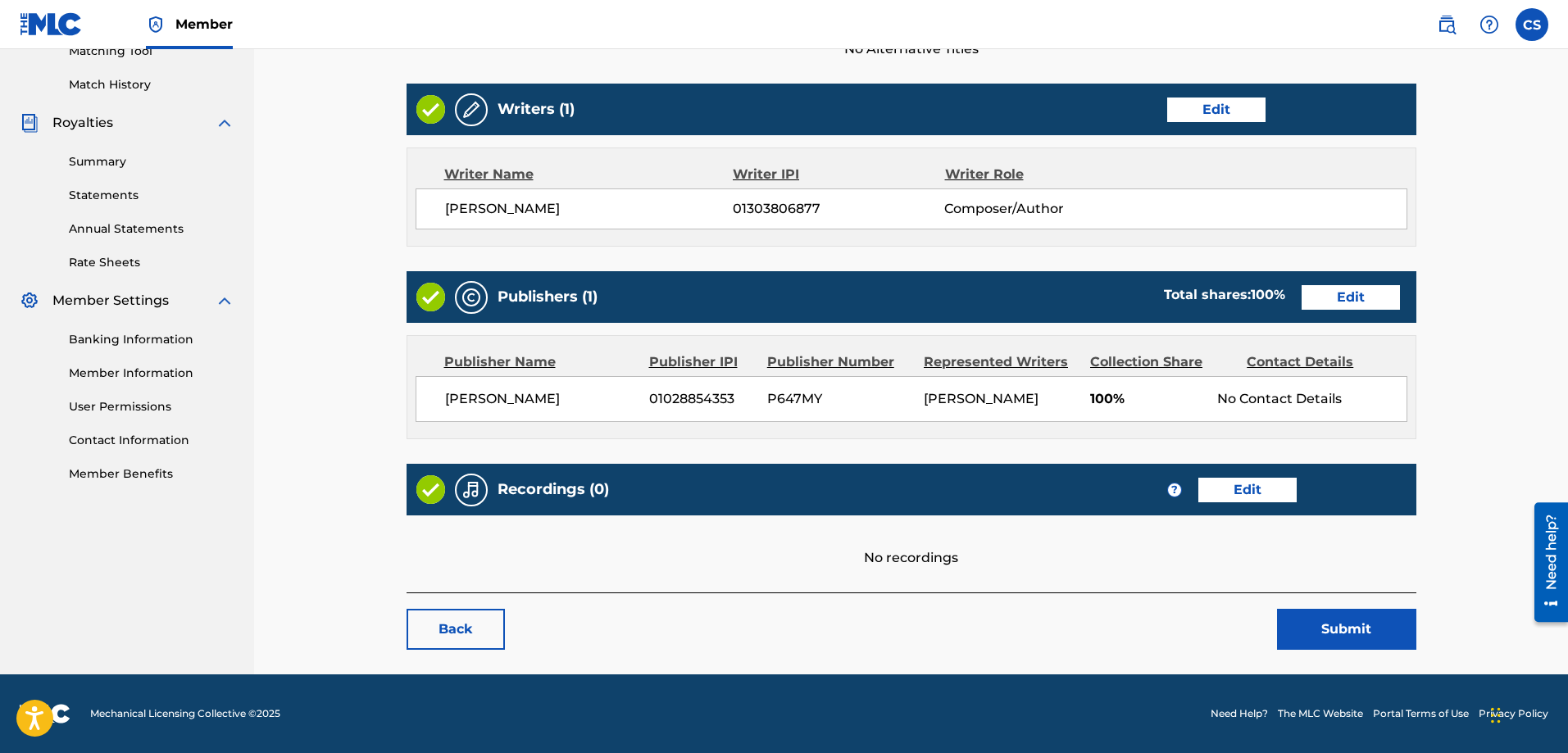
click at [1274, 480] on link "Edit" at bounding box center [1248, 490] width 99 height 25
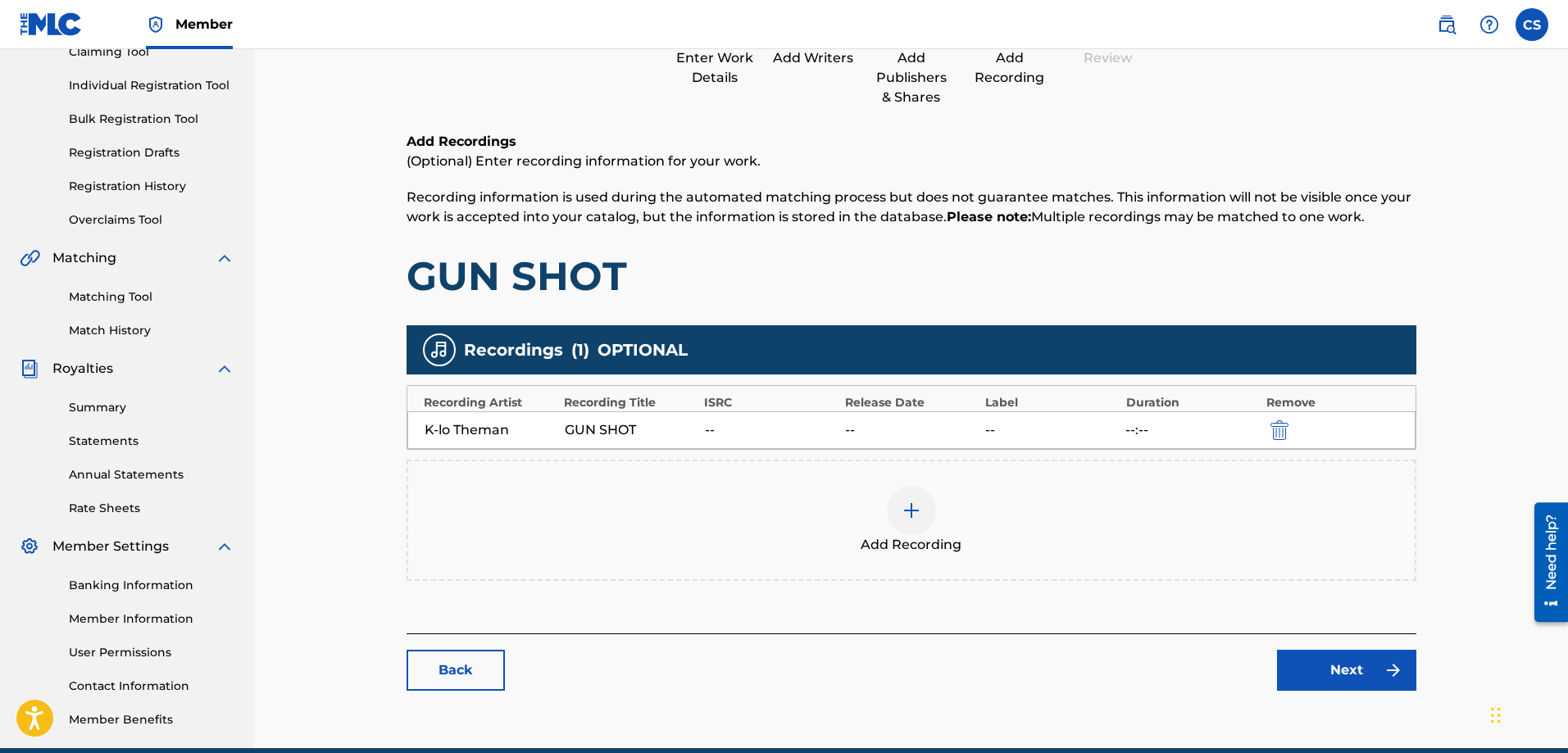
scroll to position [246, 0]
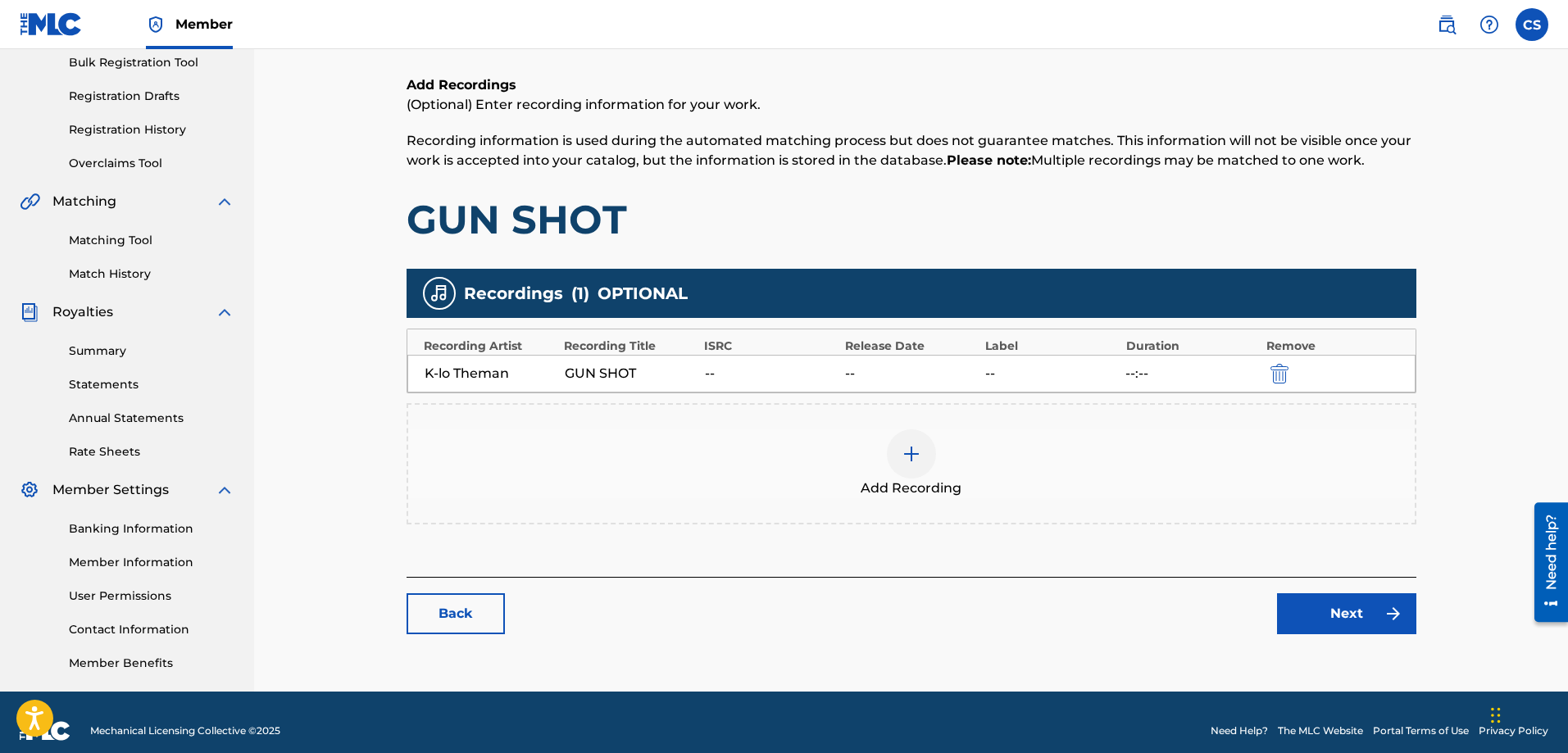
click at [638, 374] on div "GUN SHOT" at bounding box center [631, 373] width 132 height 20
click at [1114, 379] on div "--" at bounding box center [1051, 373] width 132 height 20
click at [549, 379] on div "K-lo Theman" at bounding box center [490, 373] width 132 height 20
click at [523, 374] on div "K-lo Theman" at bounding box center [490, 373] width 132 height 20
click at [603, 368] on div "GUN SHOT" at bounding box center [631, 373] width 132 height 20
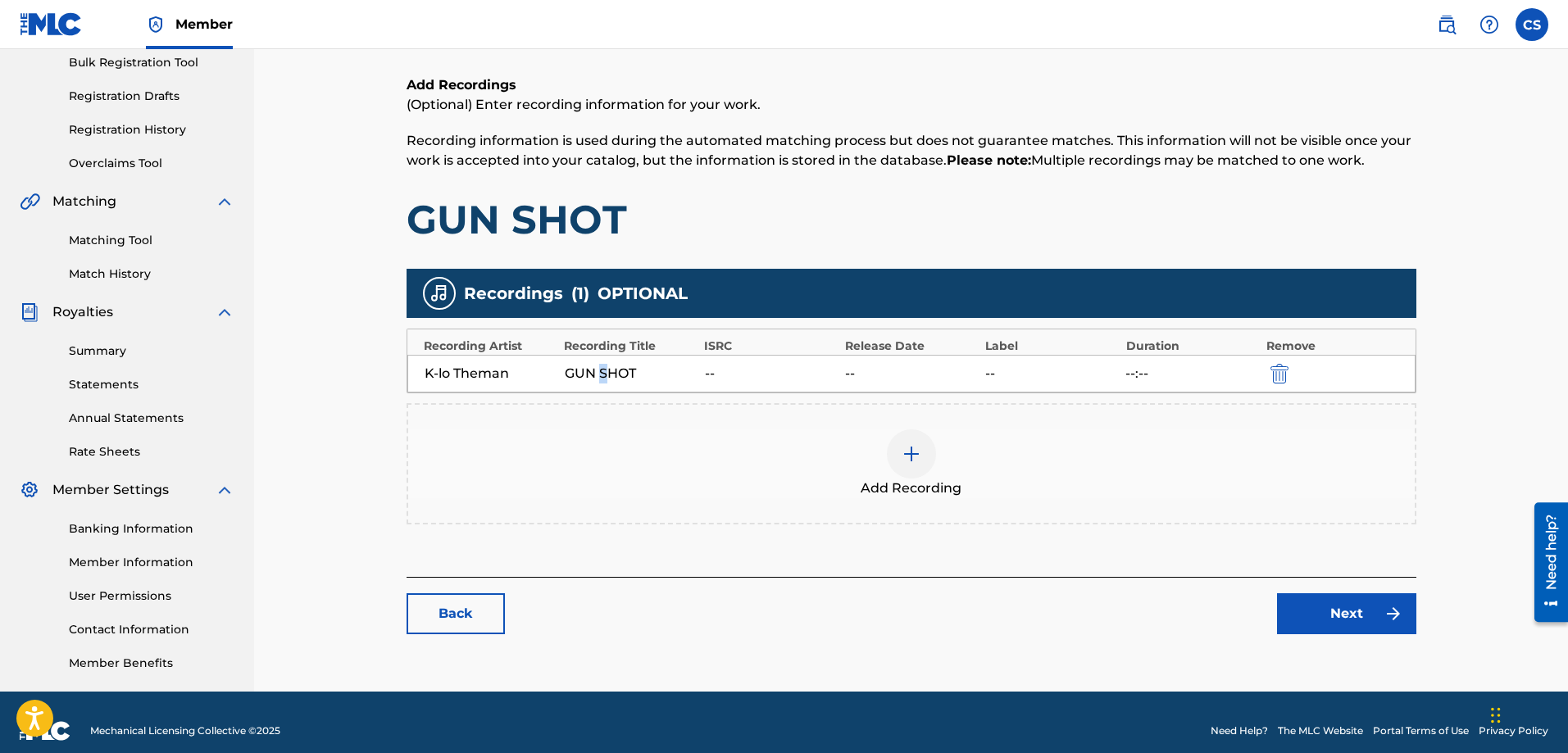
click at [909, 453] on img at bounding box center [912, 454] width 20 height 20
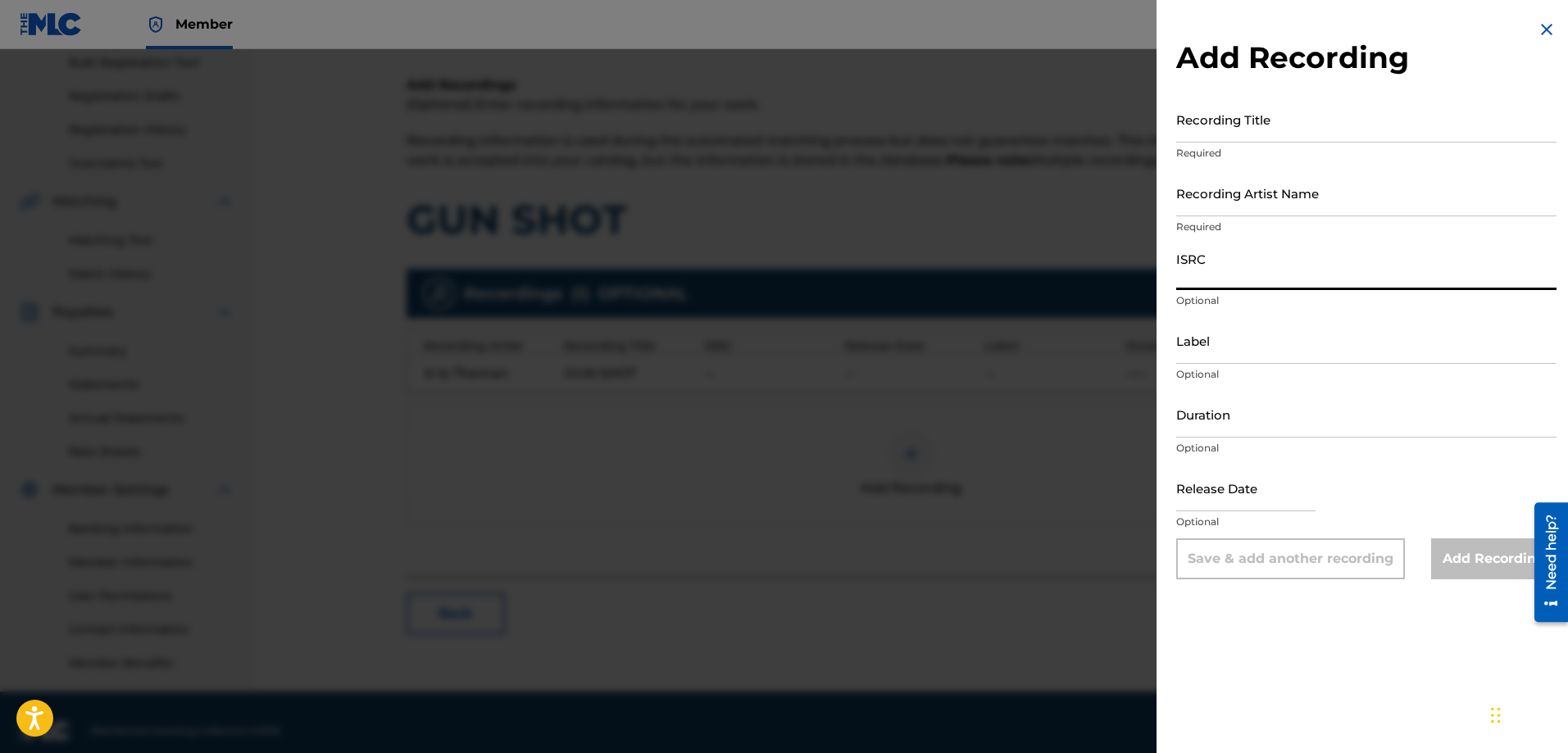
click at [1209, 283] on input "ISRC" at bounding box center [1367, 266] width 381 height 47
paste input "QZES92287571"
type input "QZES92287571"
click at [1256, 198] on input "Recording Artist Name" at bounding box center [1367, 193] width 381 height 47
type input "K-lo Theman"
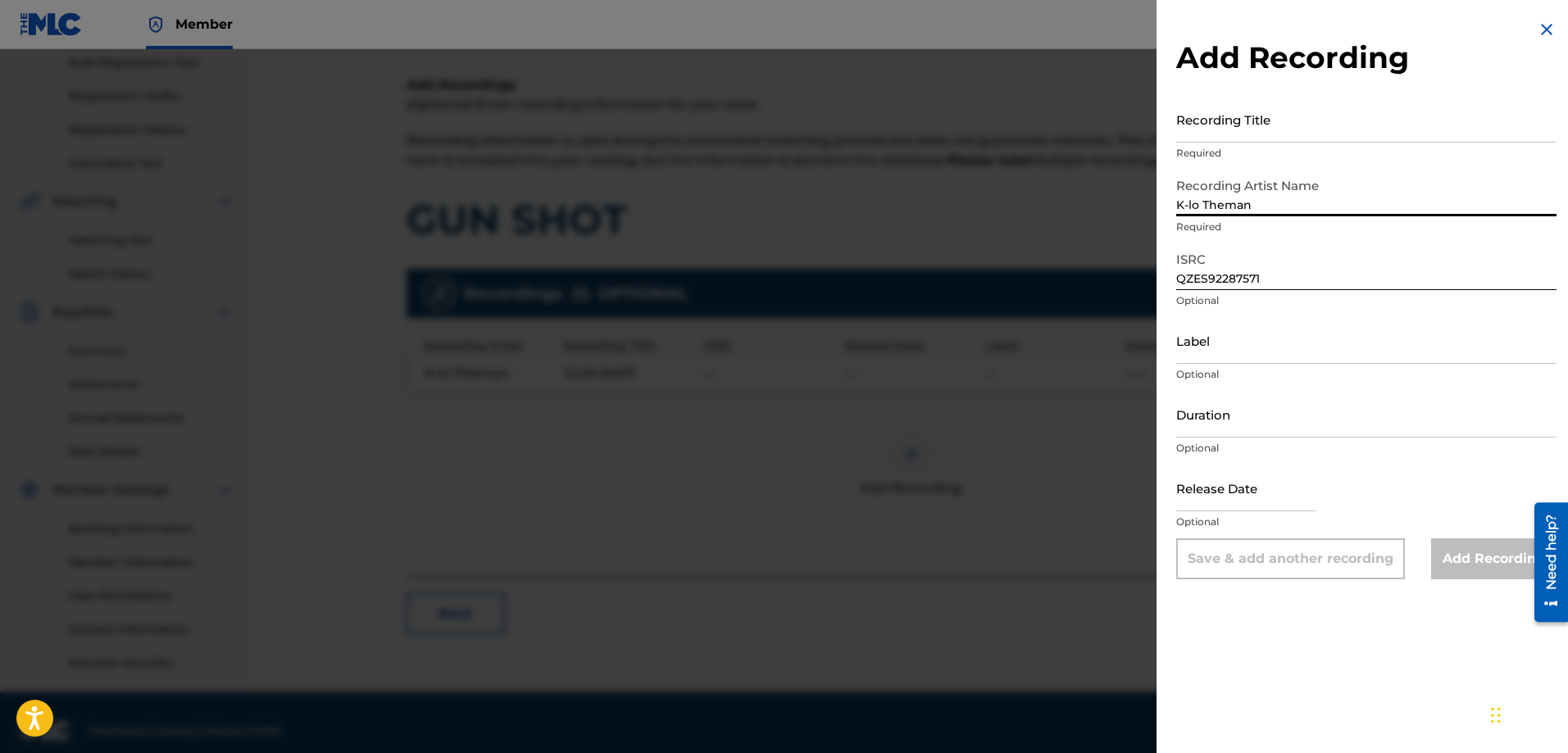
click at [1267, 125] on input "Recording Title" at bounding box center [1367, 119] width 381 height 47
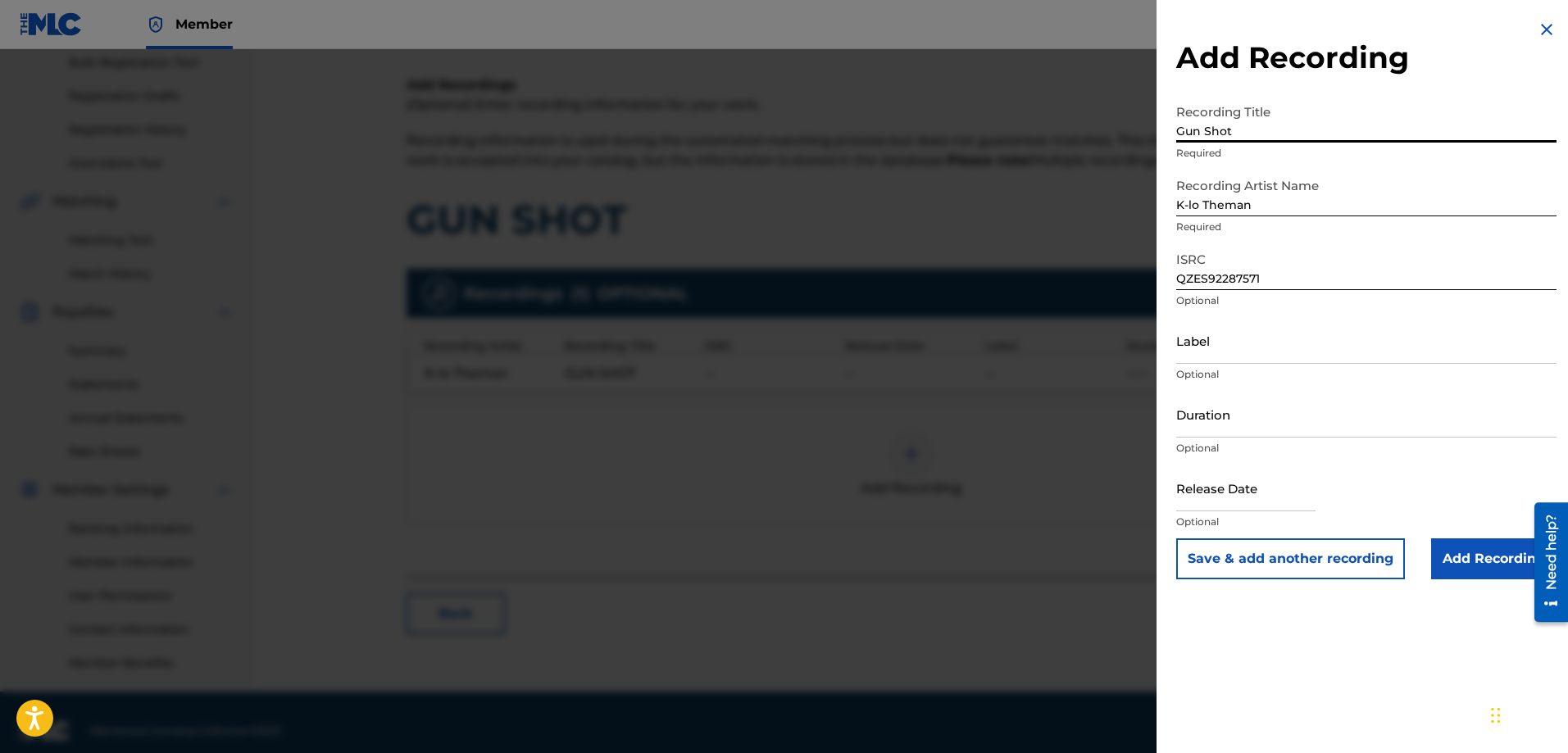
type input "Gun Shot"
click at [1256, 353] on input "Label" at bounding box center [1367, 340] width 381 height 47
type input "Z"
type input "Zoe Money Team"
click at [1201, 435] on input "Duration" at bounding box center [1367, 414] width 381 height 47
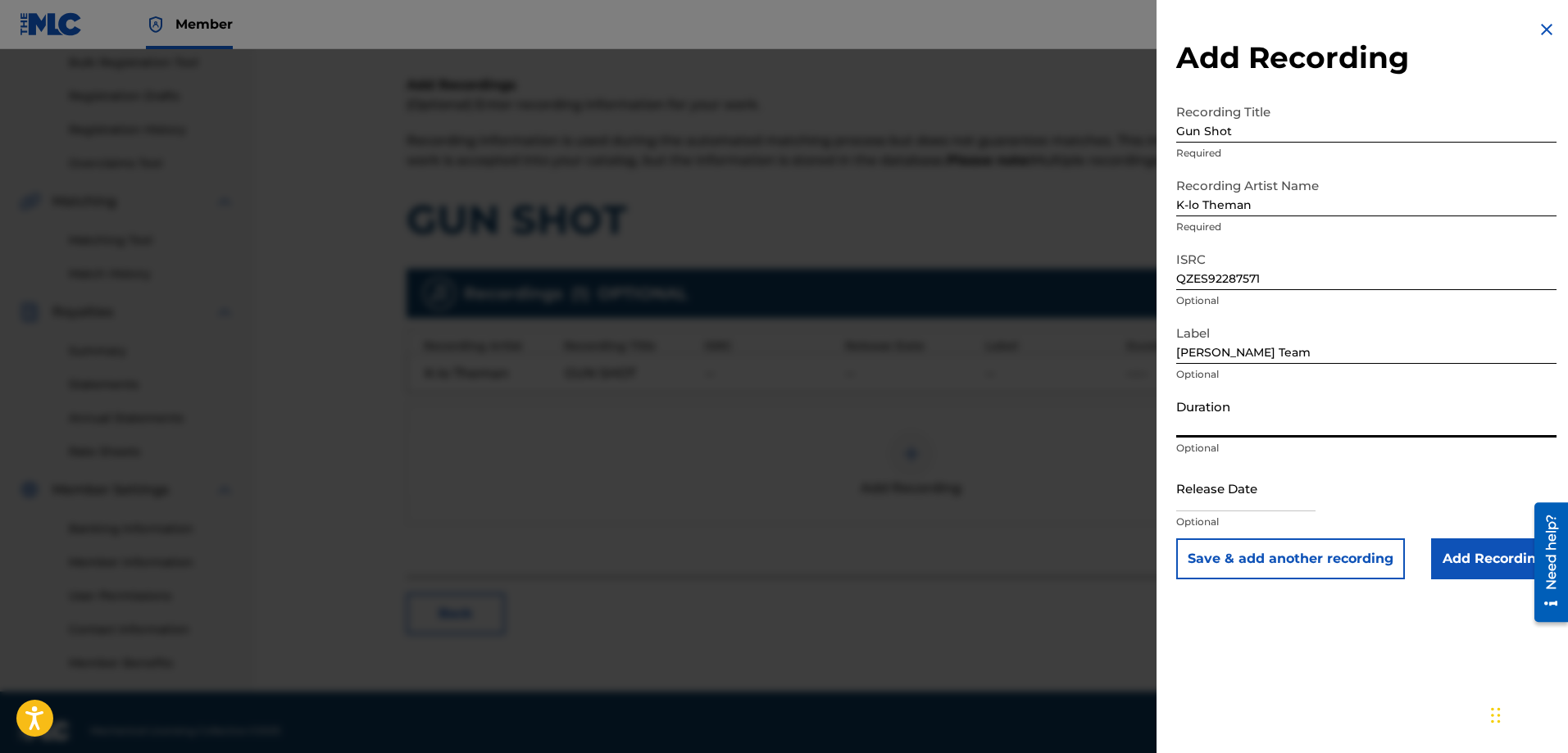
click at [1226, 420] on input "Duration" at bounding box center [1367, 414] width 381 height 47
type input "04:20"
click at [1234, 489] on input "text" at bounding box center [1246, 487] width 140 height 47
select select "7"
select select "2025"
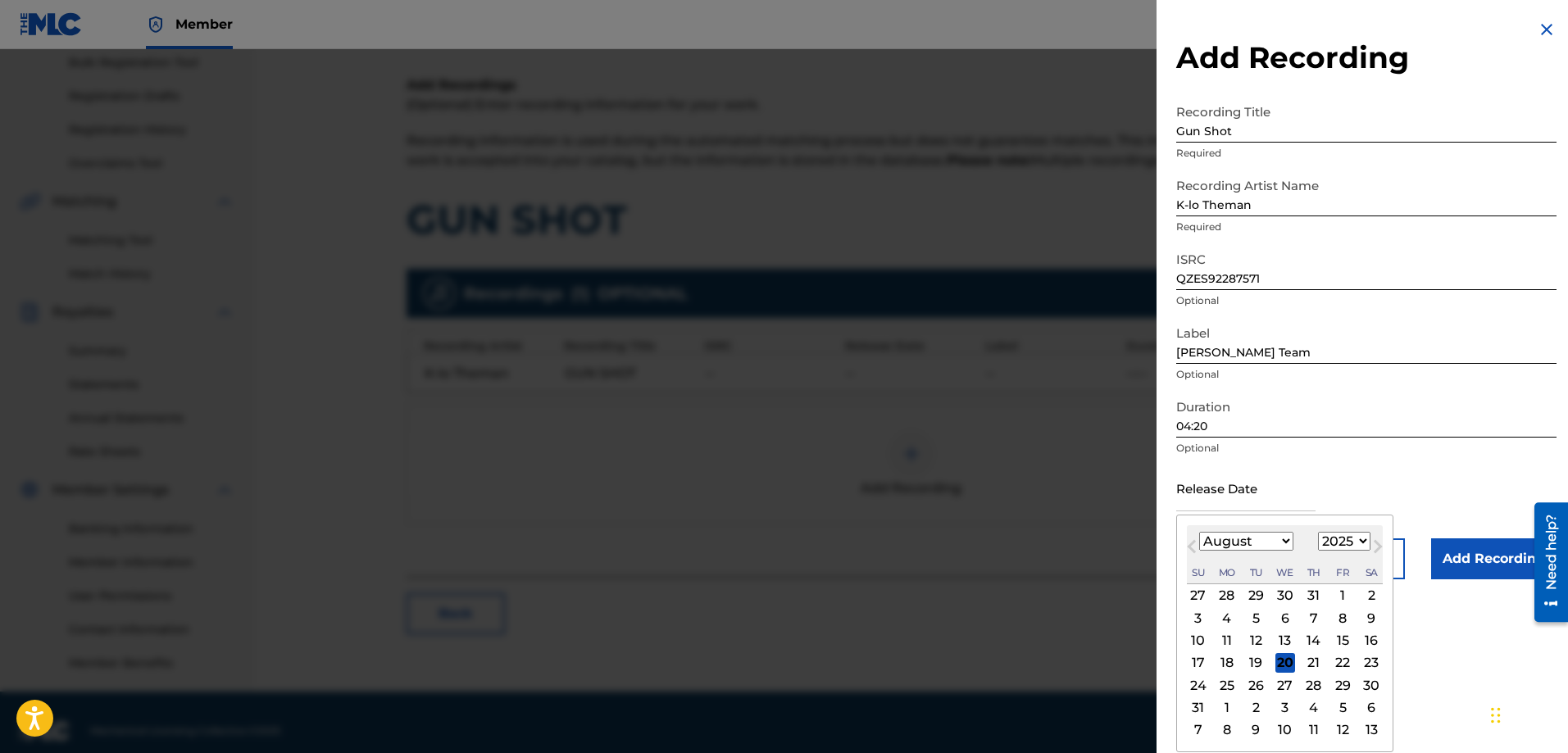
click at [1239, 496] on input "text" at bounding box center [1246, 487] width 140 height 47
click at [1189, 542] on button "Previous Month" at bounding box center [1192, 550] width 27 height 27
select select "6"
click at [1313, 543] on div "January February March April May June July August September October November De…" at bounding box center [1285, 541] width 196 height 20
click at [1327, 542] on select "1899 1900 1901 1902 1903 1904 1905 1906 1907 1908 1909 1910 1911 1912 1913 1914…" at bounding box center [1344, 541] width 52 height 19
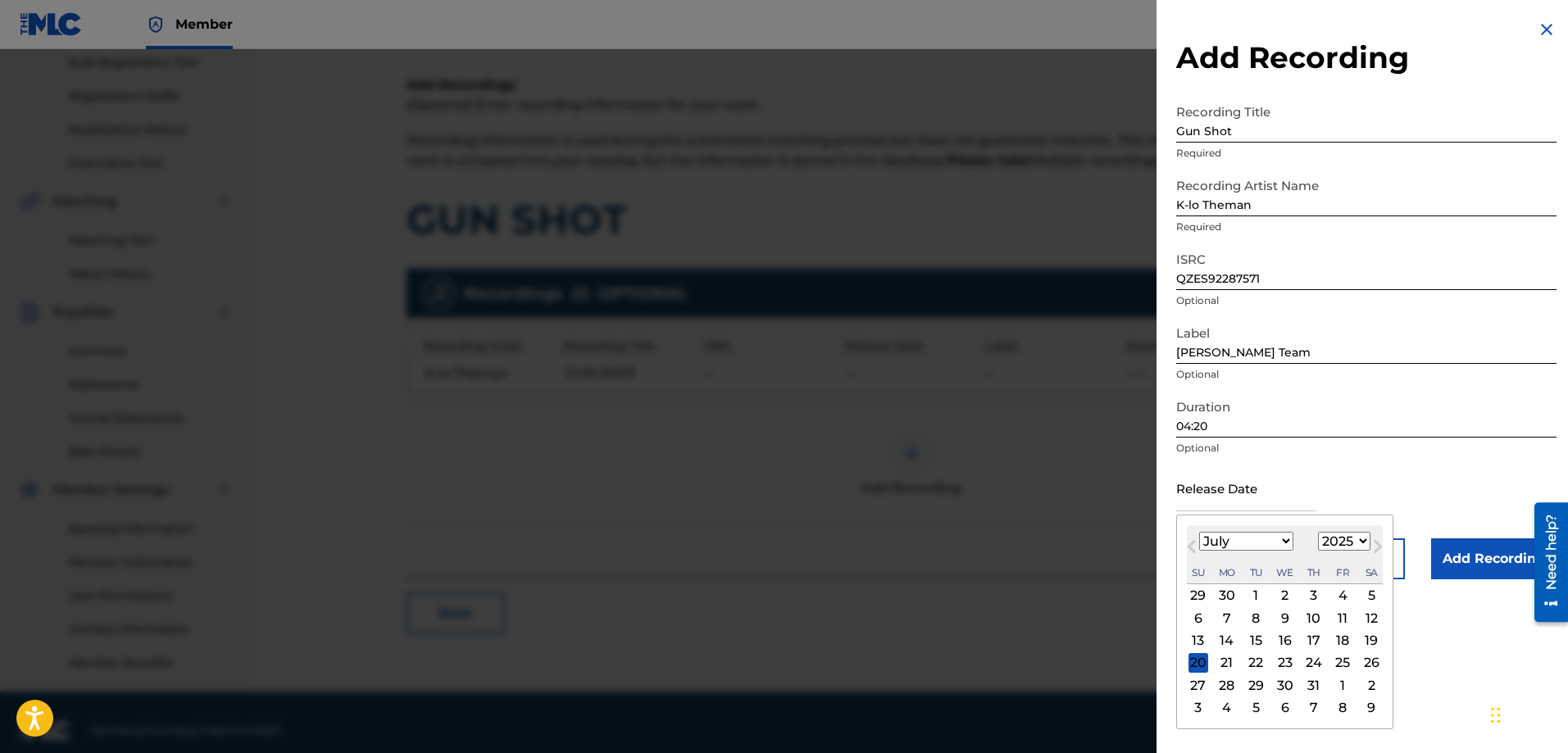
select select "2022"
click at [1318, 532] on select "1899 1900 1901 1902 1903 1904 1905 1906 1907 1908 1909 1910 1911 1912 1913 1914…" at bounding box center [1344, 541] width 52 height 19
click at [1280, 542] on select "January February March April May June July August September October November De…" at bounding box center [1246, 541] width 94 height 19
select select "3"
click at [1200, 532] on select "January February March April May June July August September October November De…" at bounding box center [1246, 541] width 94 height 19
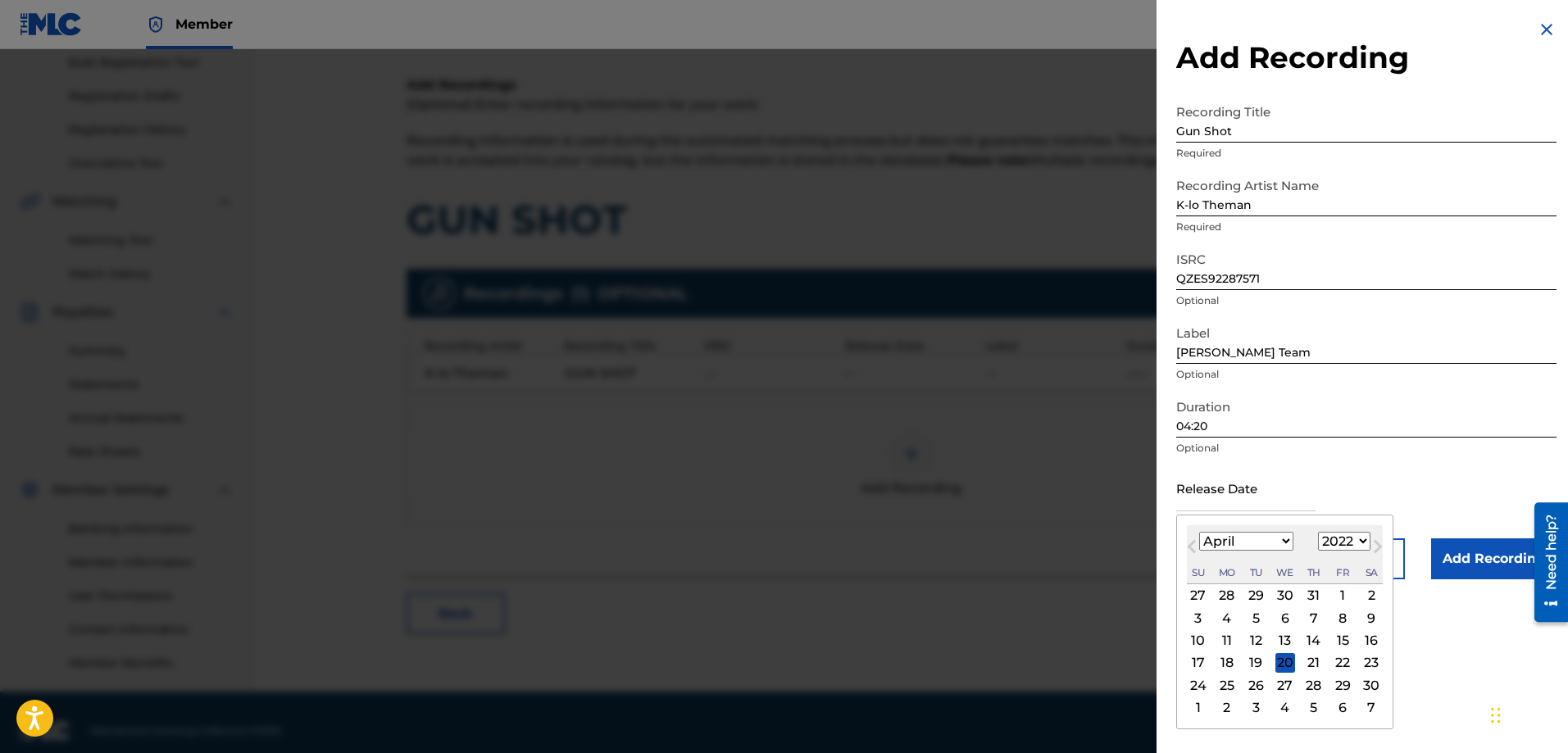
click at [1197, 616] on div "3" at bounding box center [1199, 618] width 20 height 20
type input "April 3 2022"
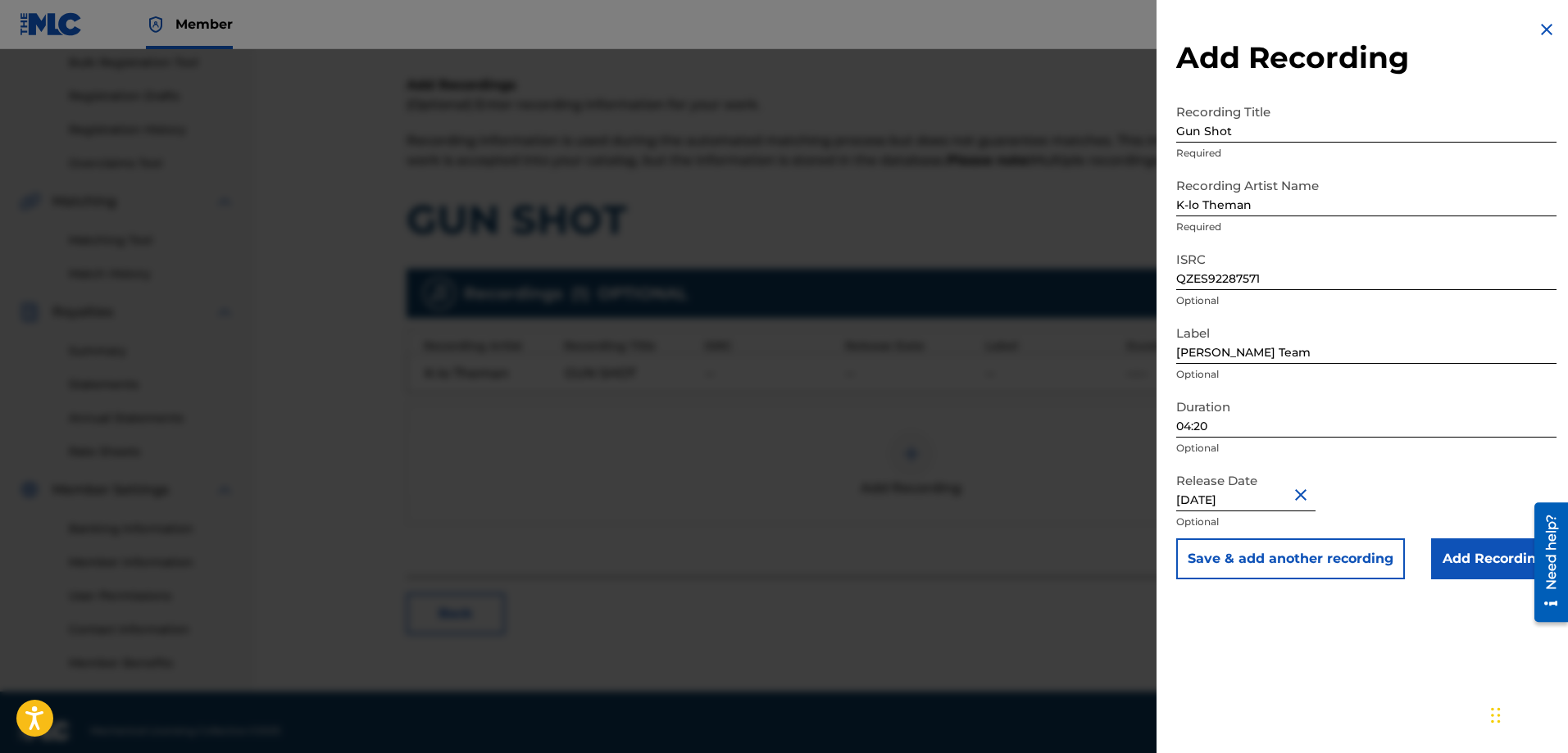
click at [1459, 562] on input "Add Recording" at bounding box center [1494, 558] width 125 height 41
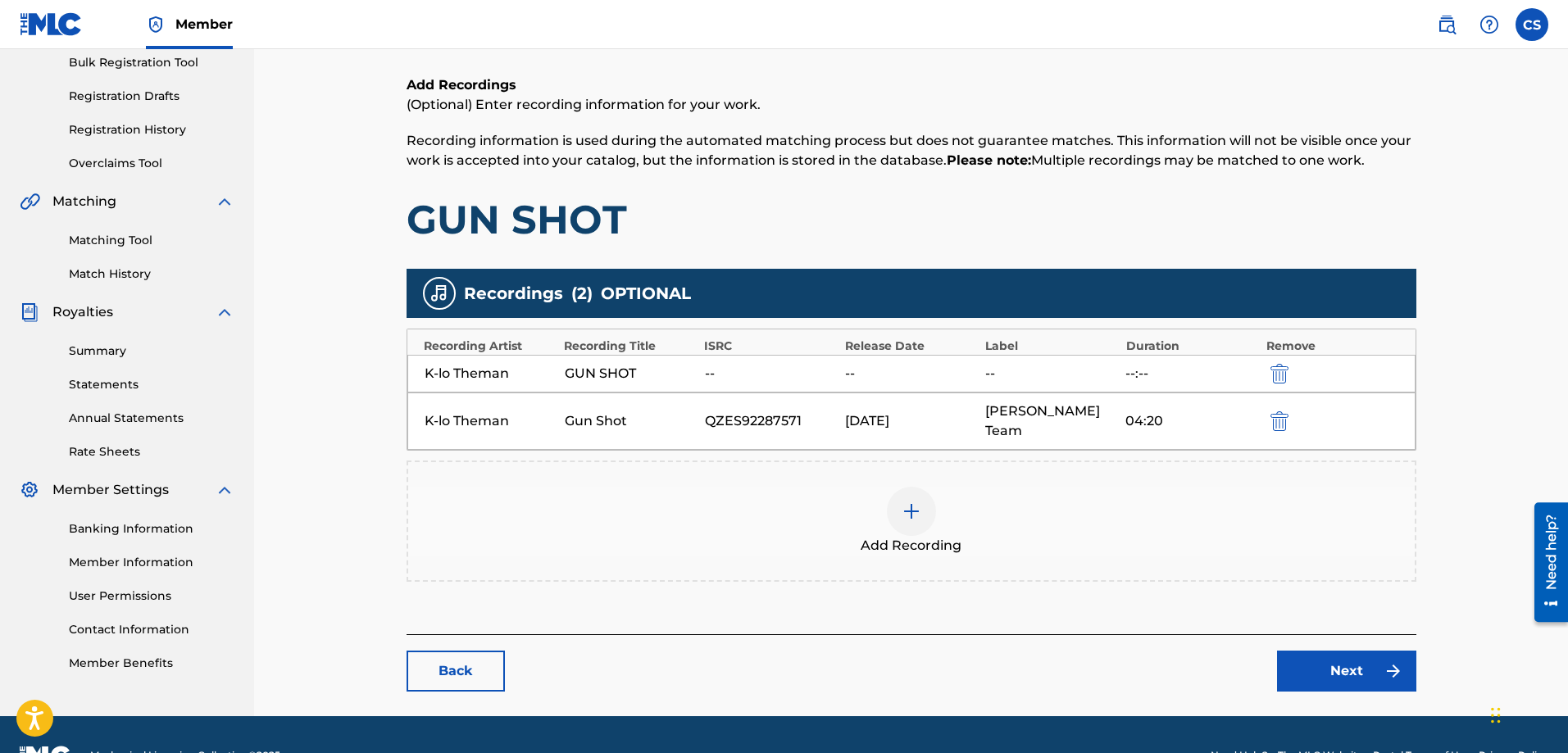
click at [1284, 373] on img "submit" at bounding box center [1279, 373] width 18 height 20
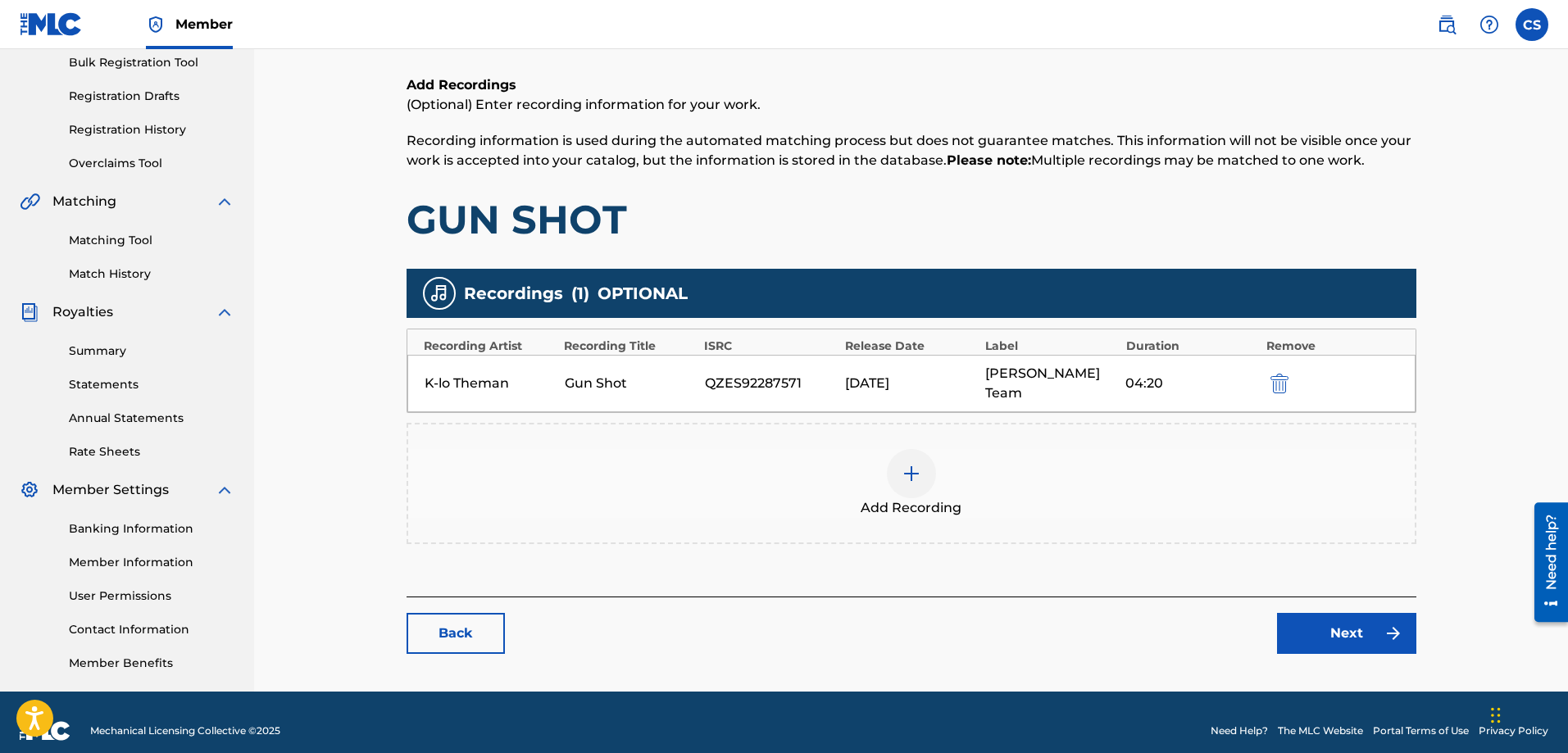
click at [1335, 613] on link "Next" at bounding box center [1347, 633] width 140 height 41
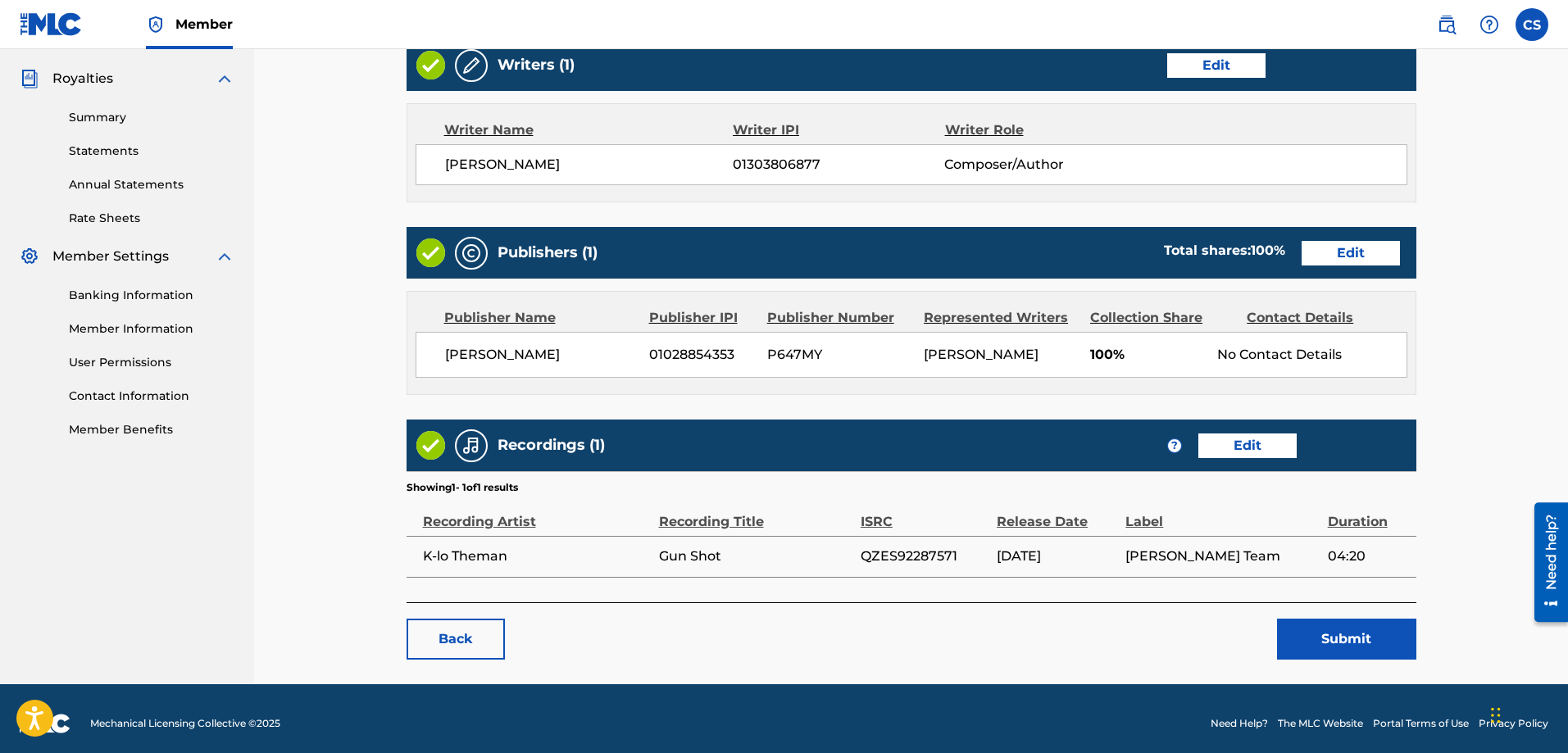
scroll to position [489, 0]
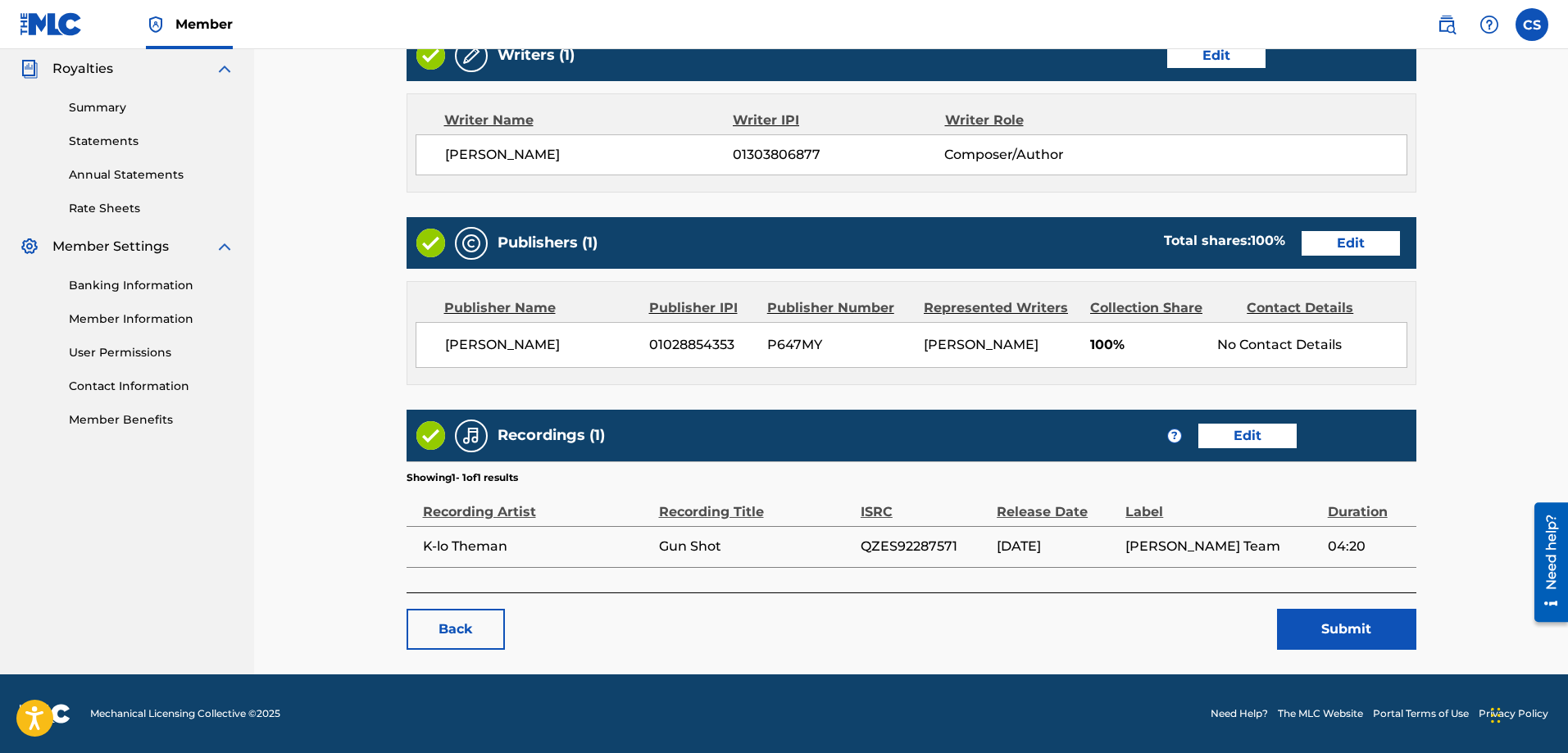
click at [1327, 631] on button "Submit" at bounding box center [1347, 629] width 140 height 41
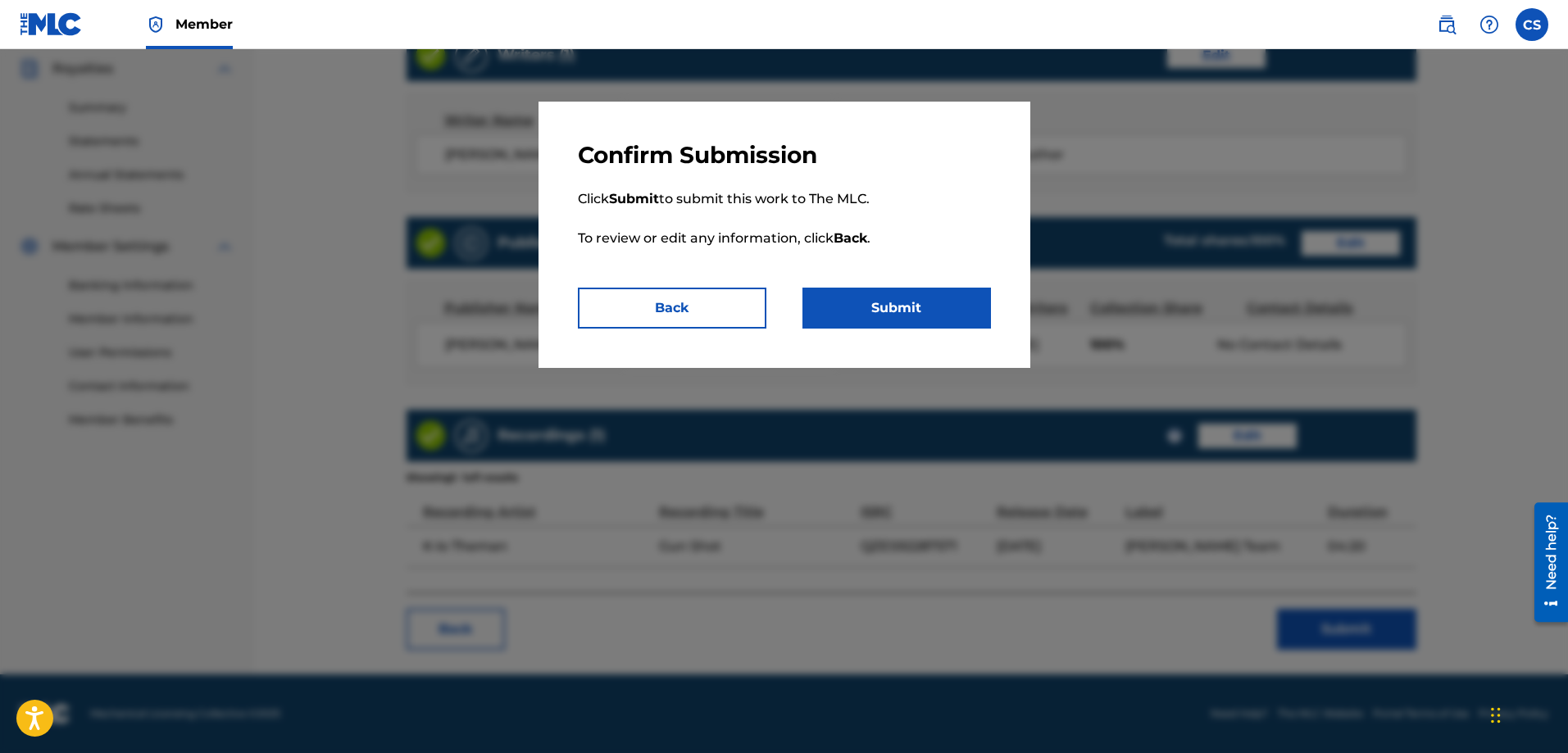
click at [947, 313] on button "Submit" at bounding box center [897, 308] width 189 height 41
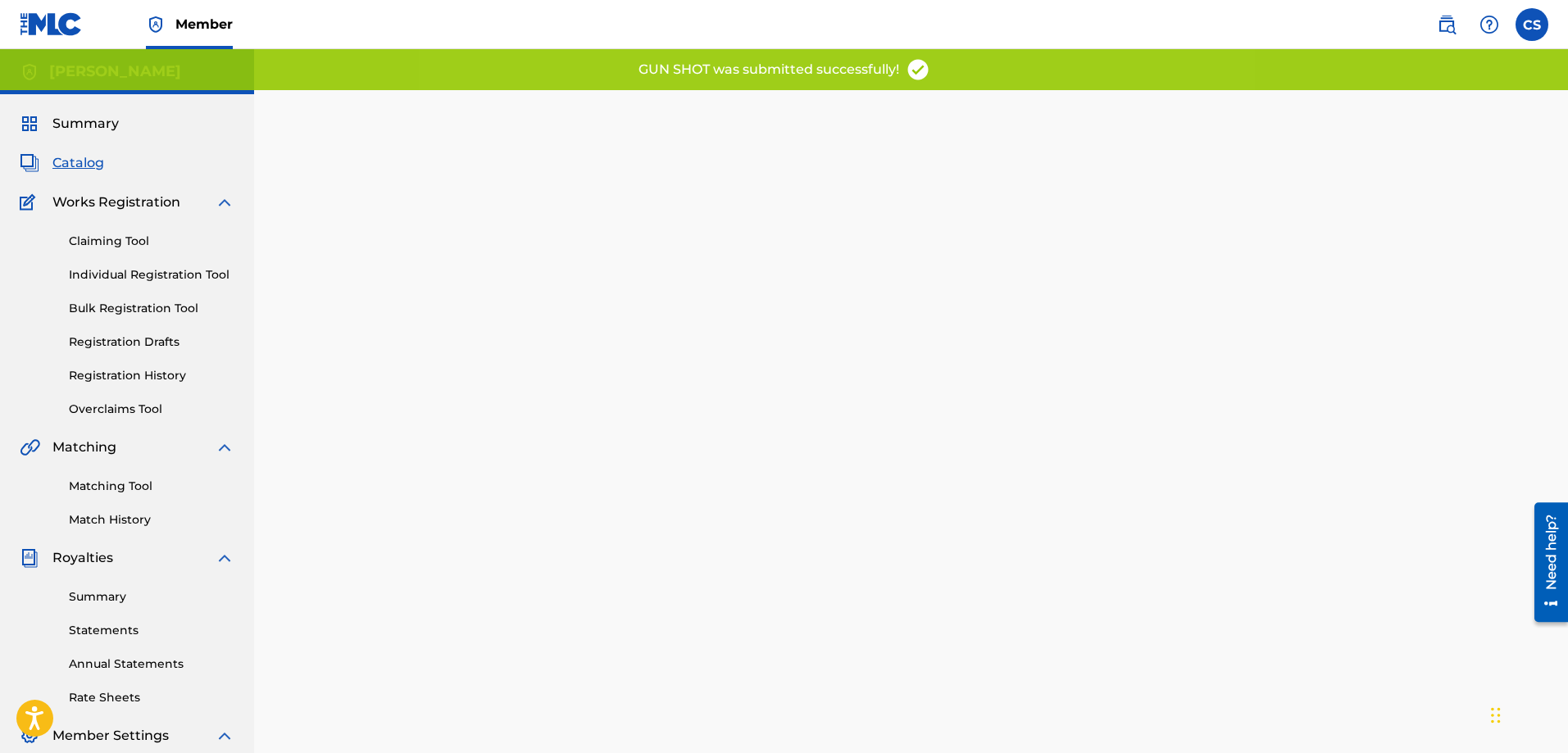
click at [70, 164] on span "Catalog" at bounding box center [78, 162] width 51 height 20
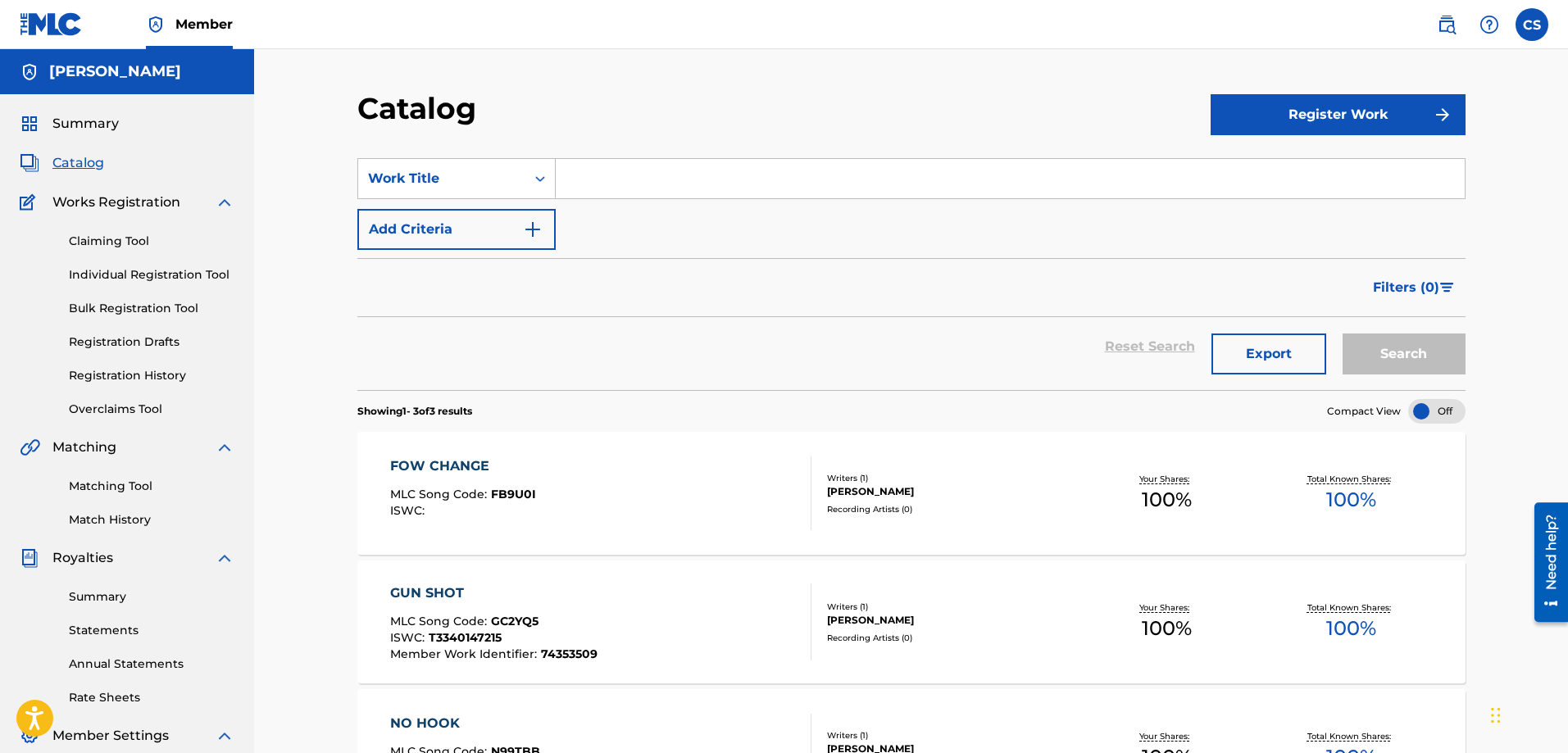
click at [122, 485] on link "Matching Tool" at bounding box center [152, 486] width 165 height 17
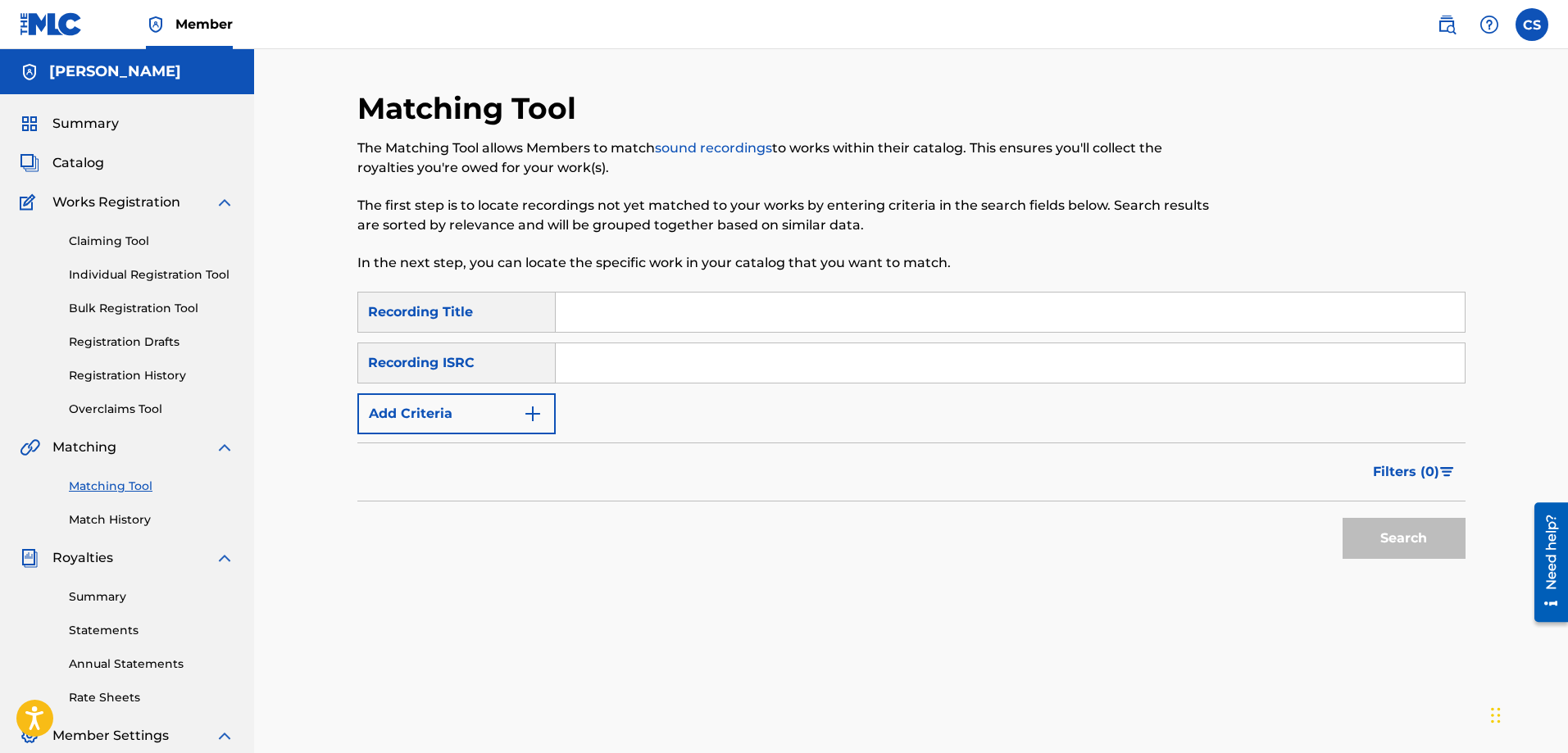
click at [648, 312] on input "Search Form" at bounding box center [1010, 311] width 909 height 39
type input "oh girl"
click at [451, 366] on div "Recording ISRC" at bounding box center [456, 363] width 198 height 41
click at [444, 414] on button "Add Criteria" at bounding box center [456, 413] width 198 height 41
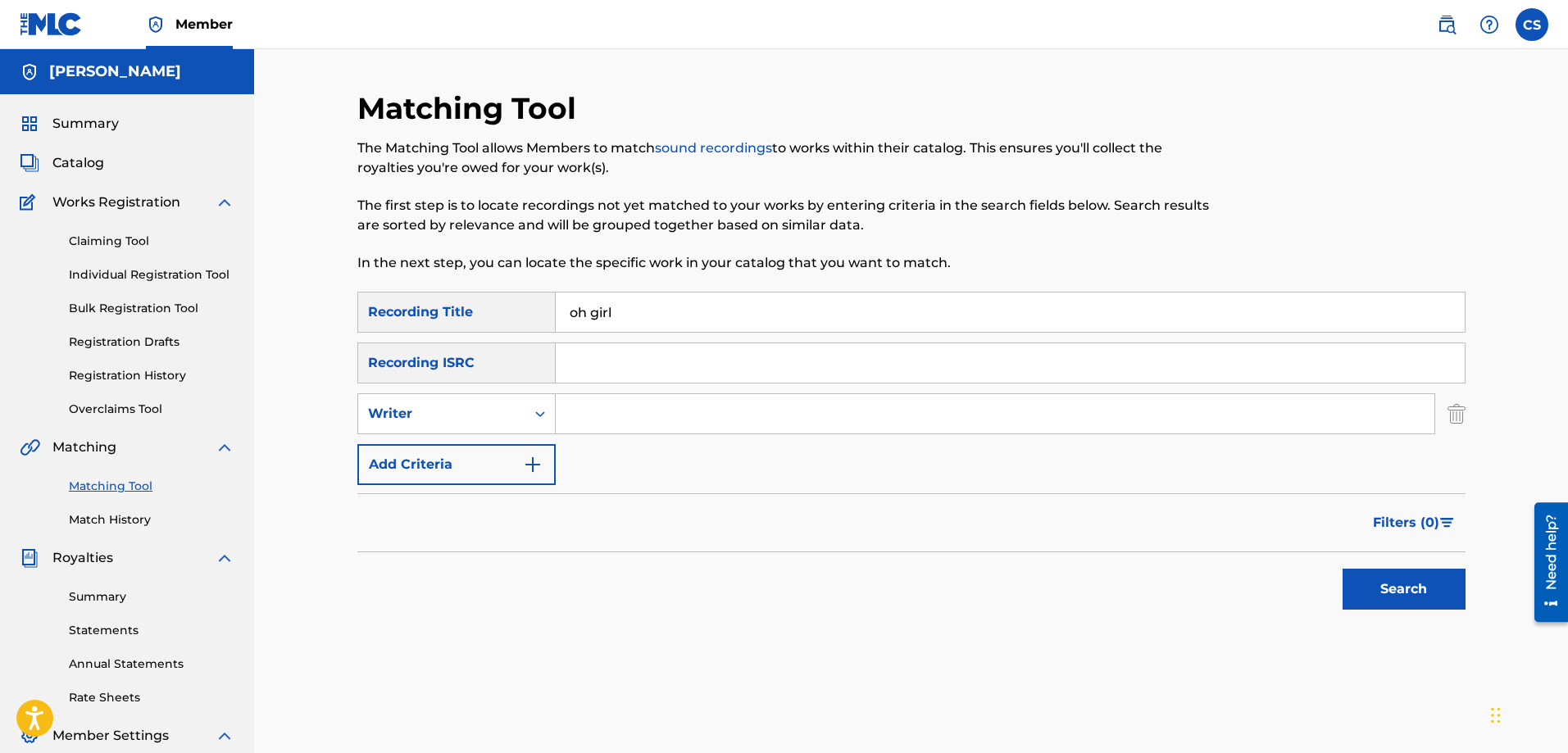
click at [641, 417] on input "Search Form" at bounding box center [994, 413] width 878 height 39
type input "carl a sylvain"
click at [1397, 584] on button "Search" at bounding box center [1404, 589] width 123 height 41
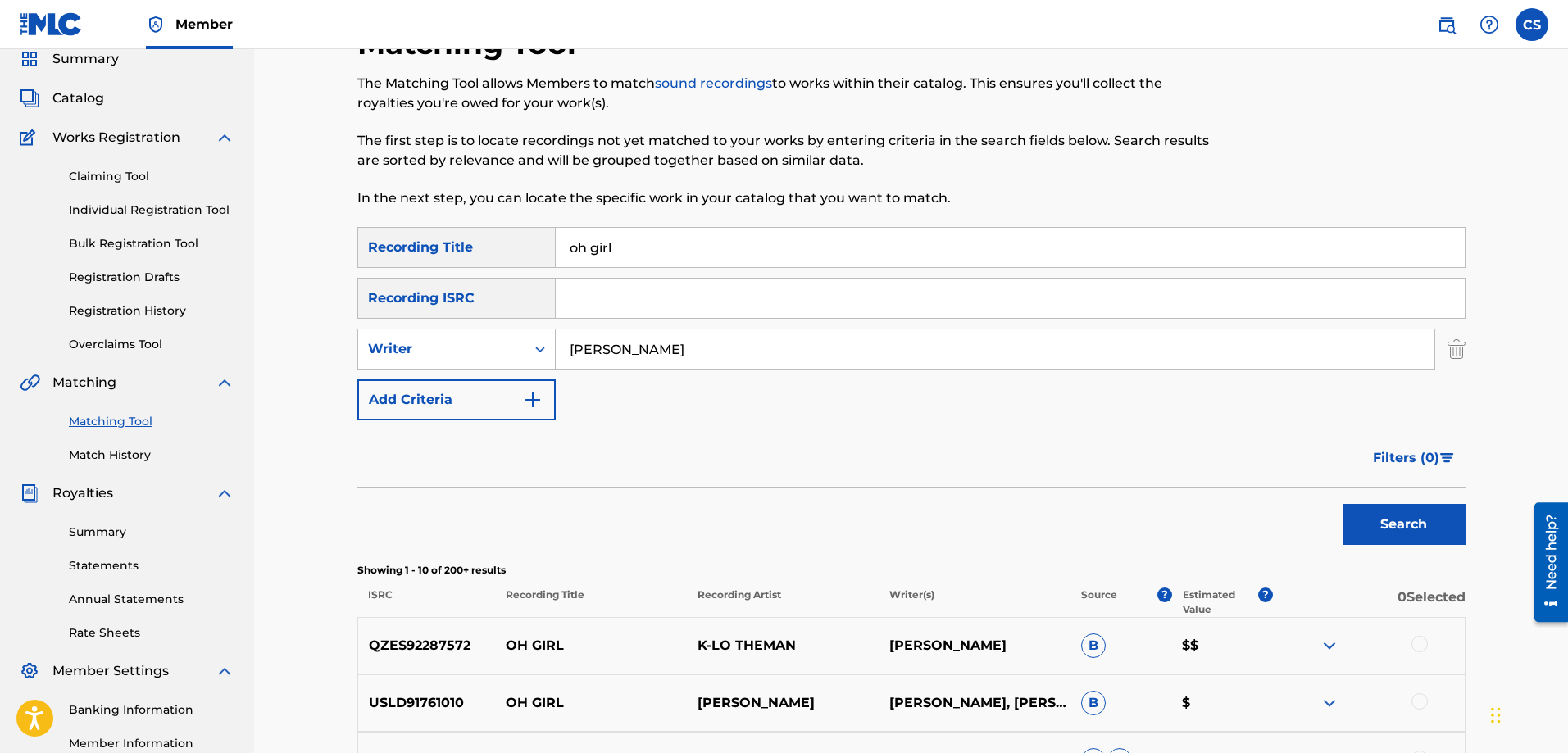
scroll to position [164, 0]
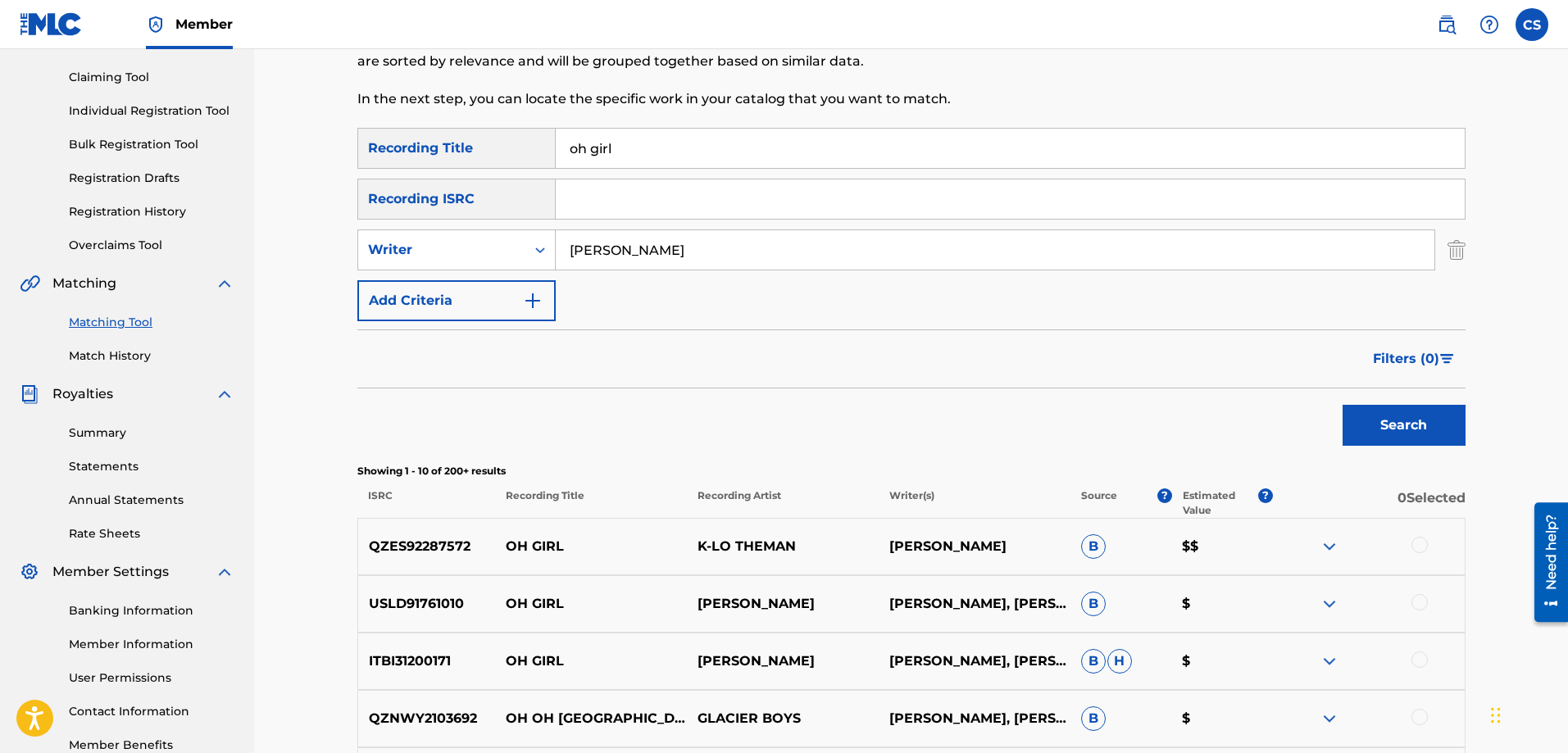
click at [1310, 542] on div at bounding box center [1370, 546] width 192 height 20
click at [1317, 543] on div at bounding box center [1370, 546] width 192 height 20
click at [1322, 544] on img at bounding box center [1330, 546] width 20 height 20
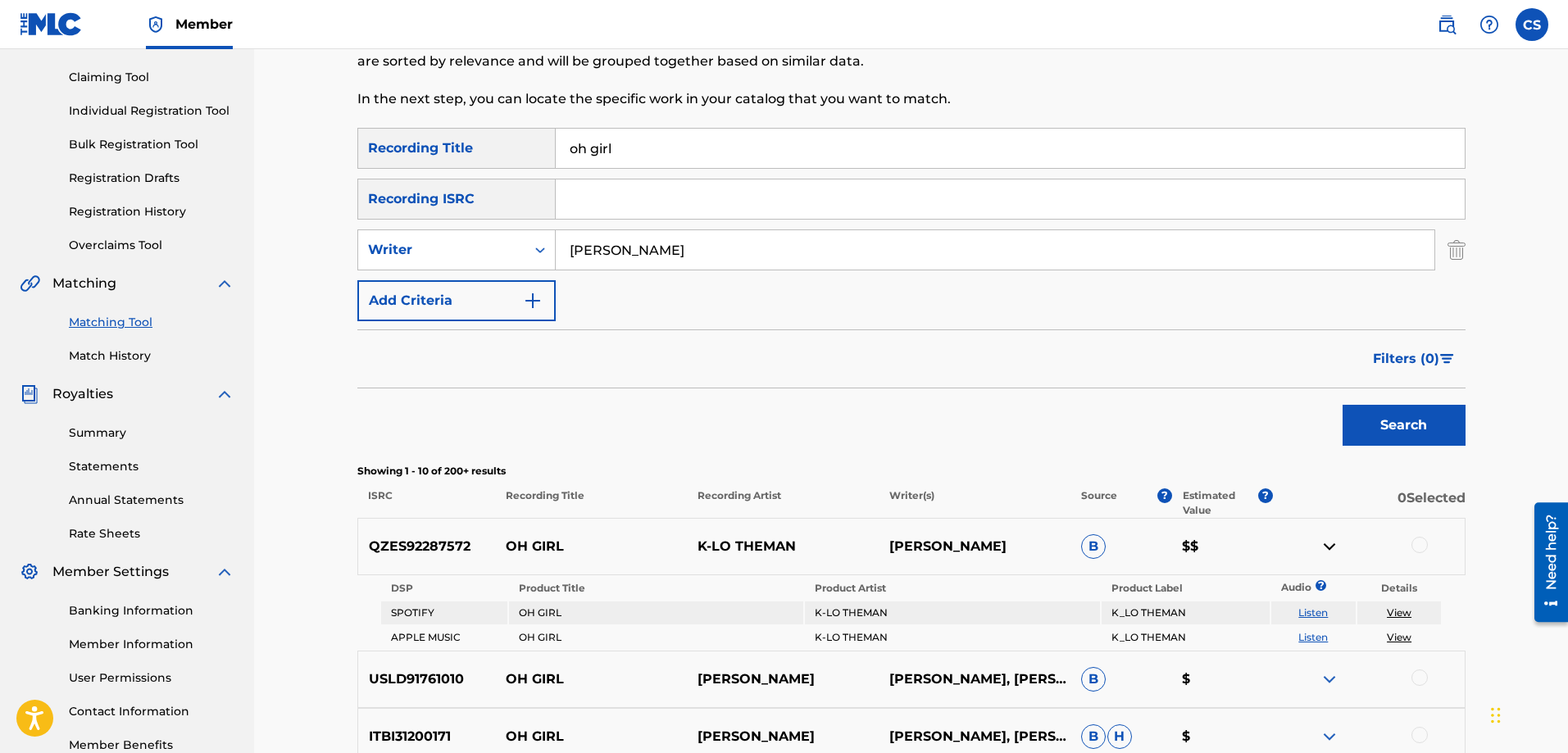
click at [1405, 638] on link "View" at bounding box center [1400, 637] width 25 height 12
drag, startPoint x: 636, startPoint y: 149, endPoint x: 552, endPoint y: 145, distance: 84.1
click at [552, 145] on div "SearchWithCriteriac24db36d-e03a-4cfd-bfbc-b1389c08e9c1 Recording Title oh girl" at bounding box center [911, 148] width 1108 height 41
click at [1382, 432] on button "Search" at bounding box center [1404, 424] width 123 height 41
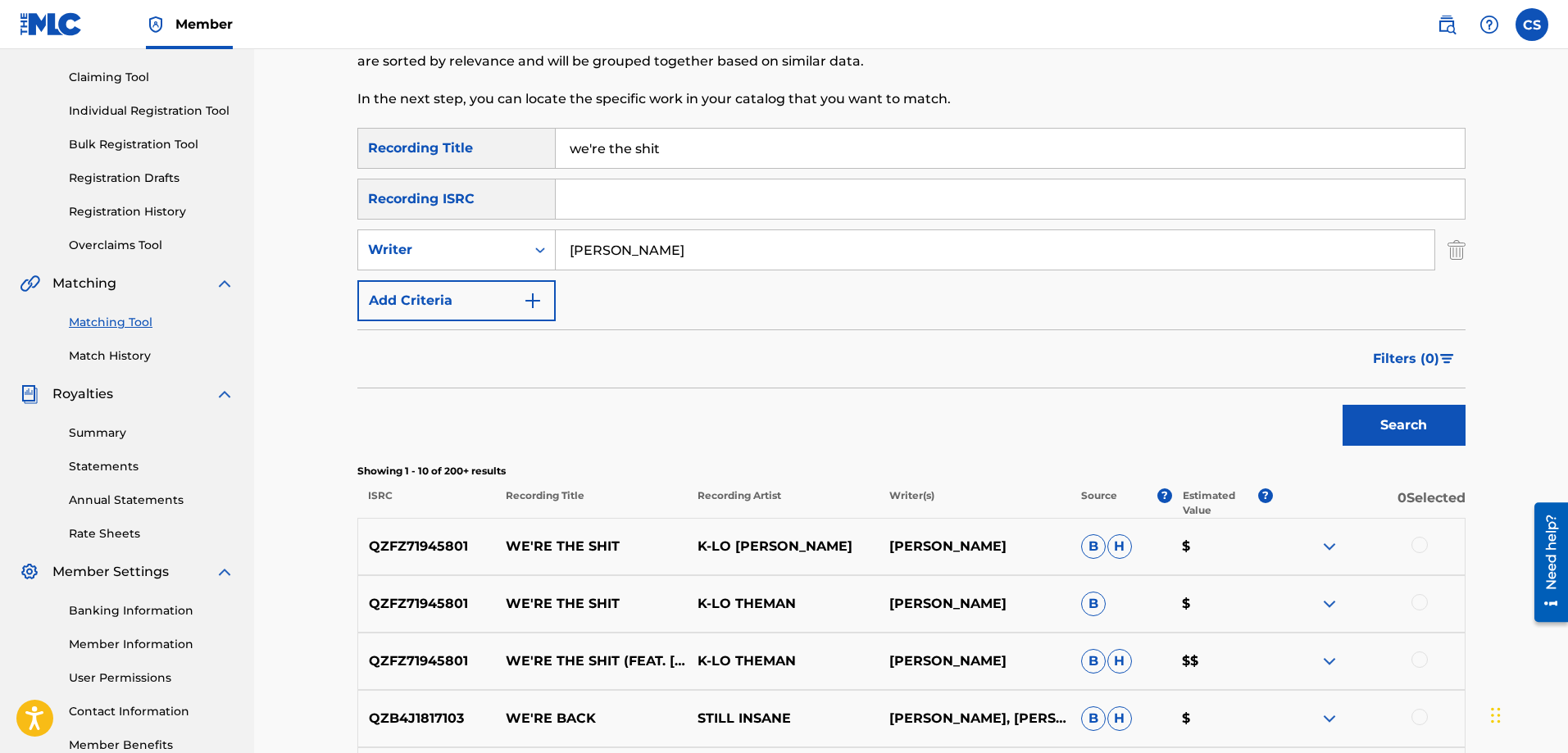
click at [1324, 551] on img at bounding box center [1330, 546] width 20 height 20
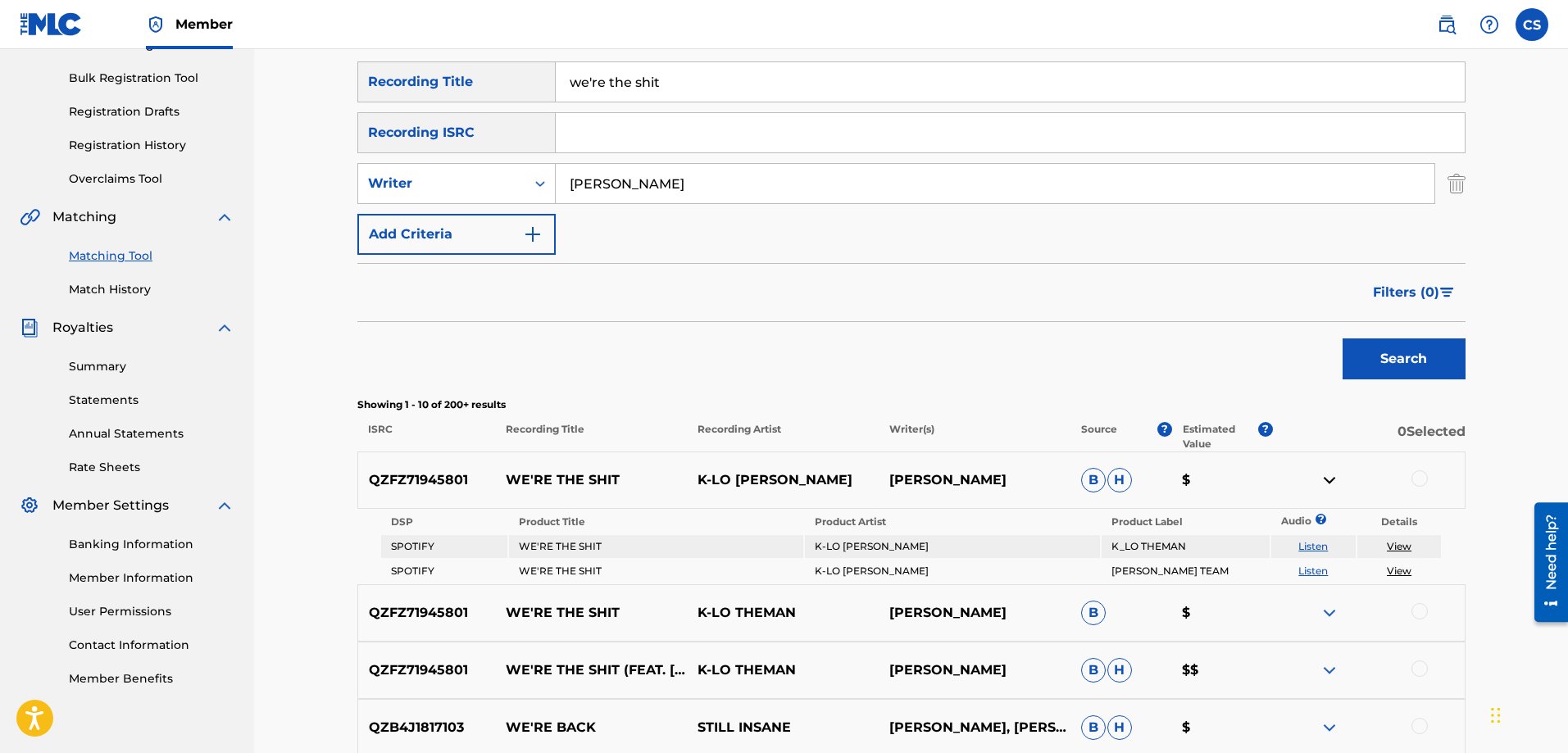
scroll to position [328, 0]
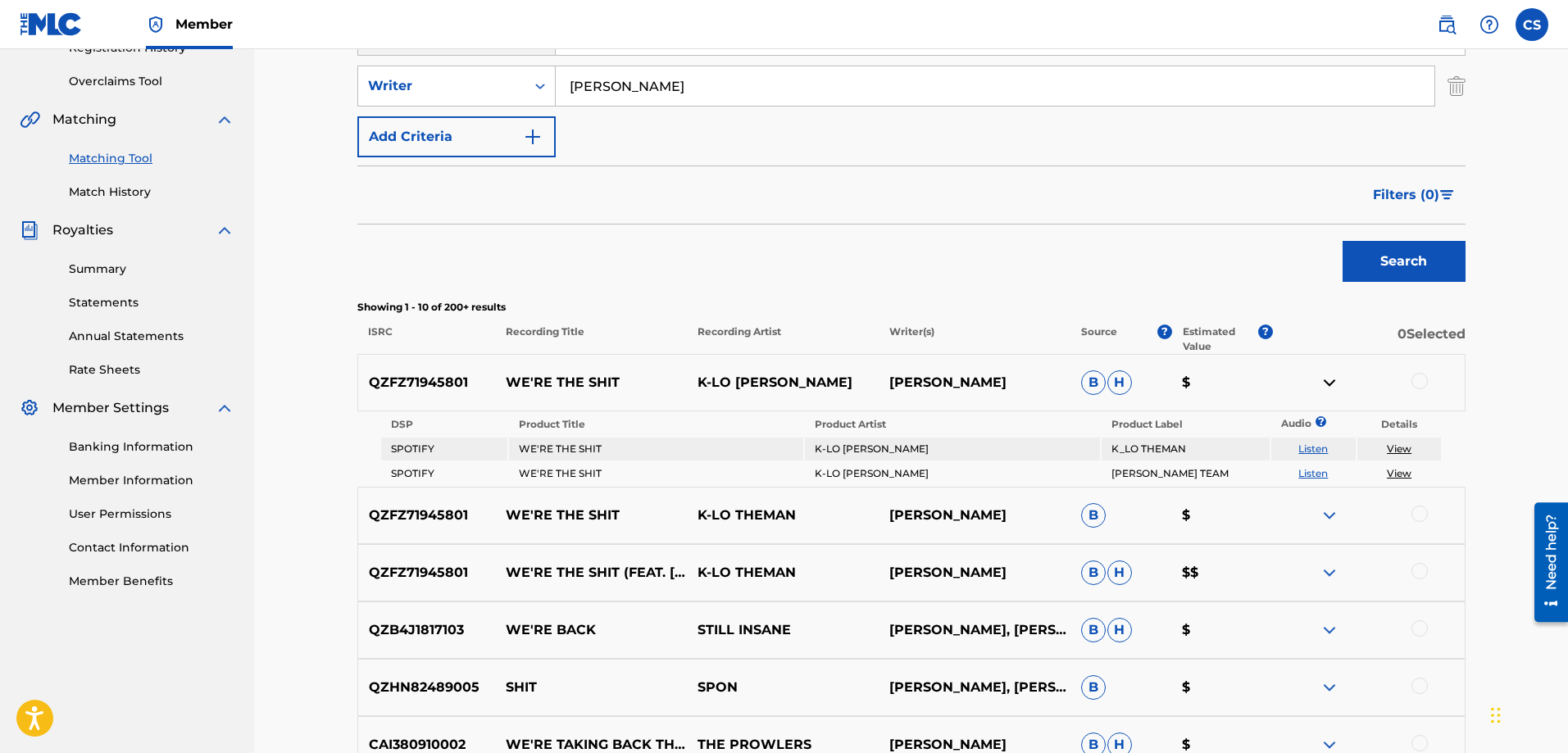
click at [1332, 569] on img at bounding box center [1330, 573] width 20 height 20
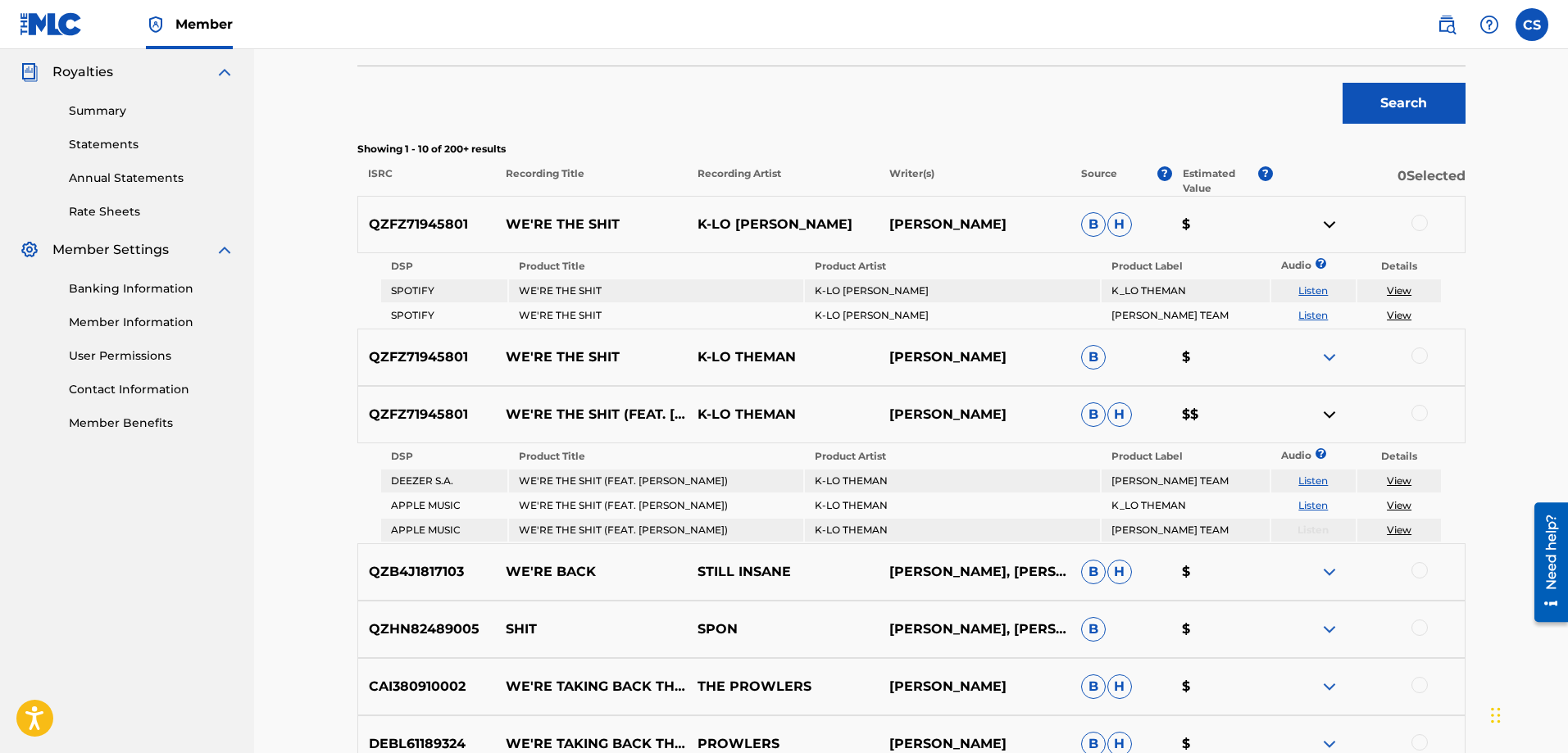
scroll to position [492, 0]
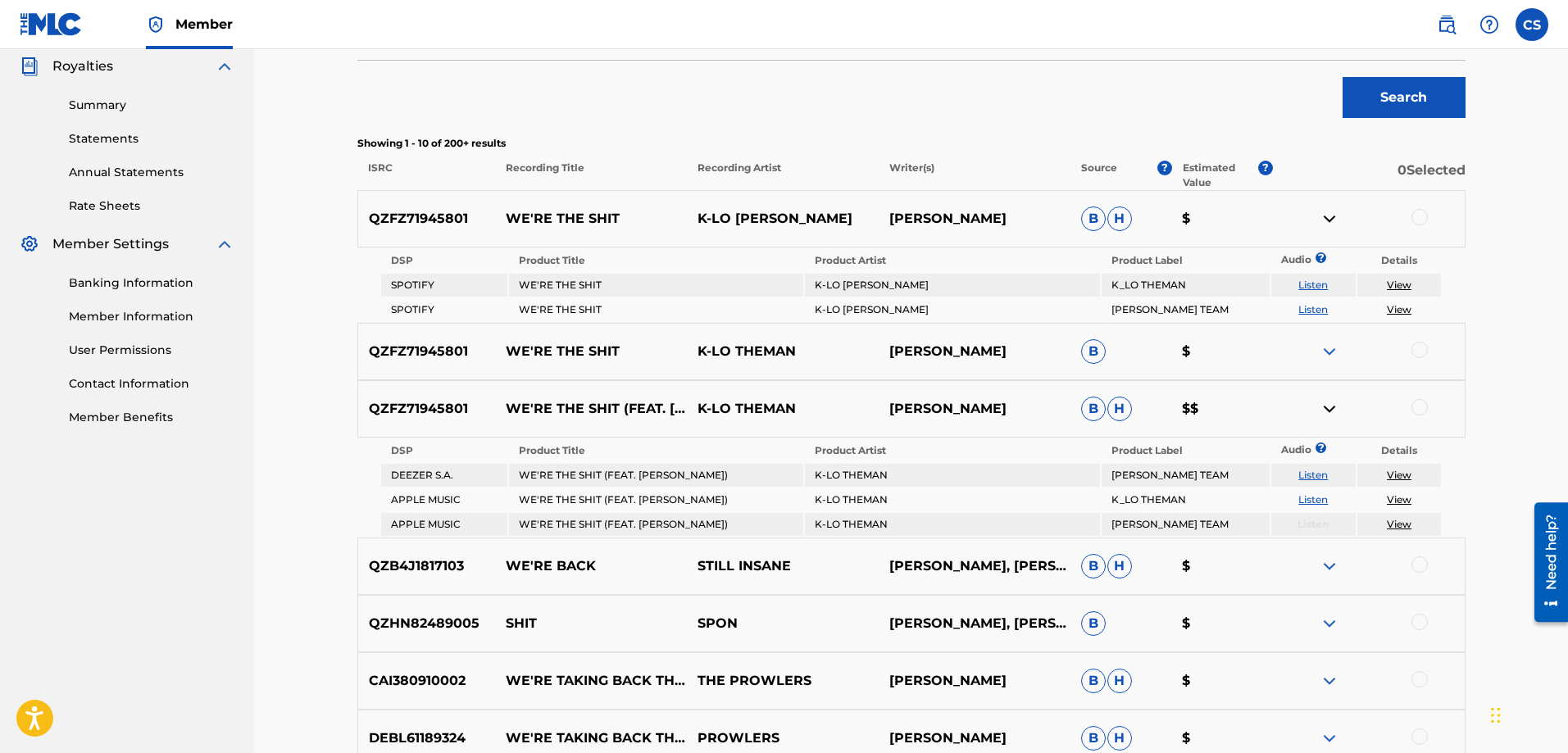
click at [1400, 499] on link "View" at bounding box center [1400, 499] width 25 height 12
click at [1389, 284] on link "View" at bounding box center [1400, 284] width 25 height 12
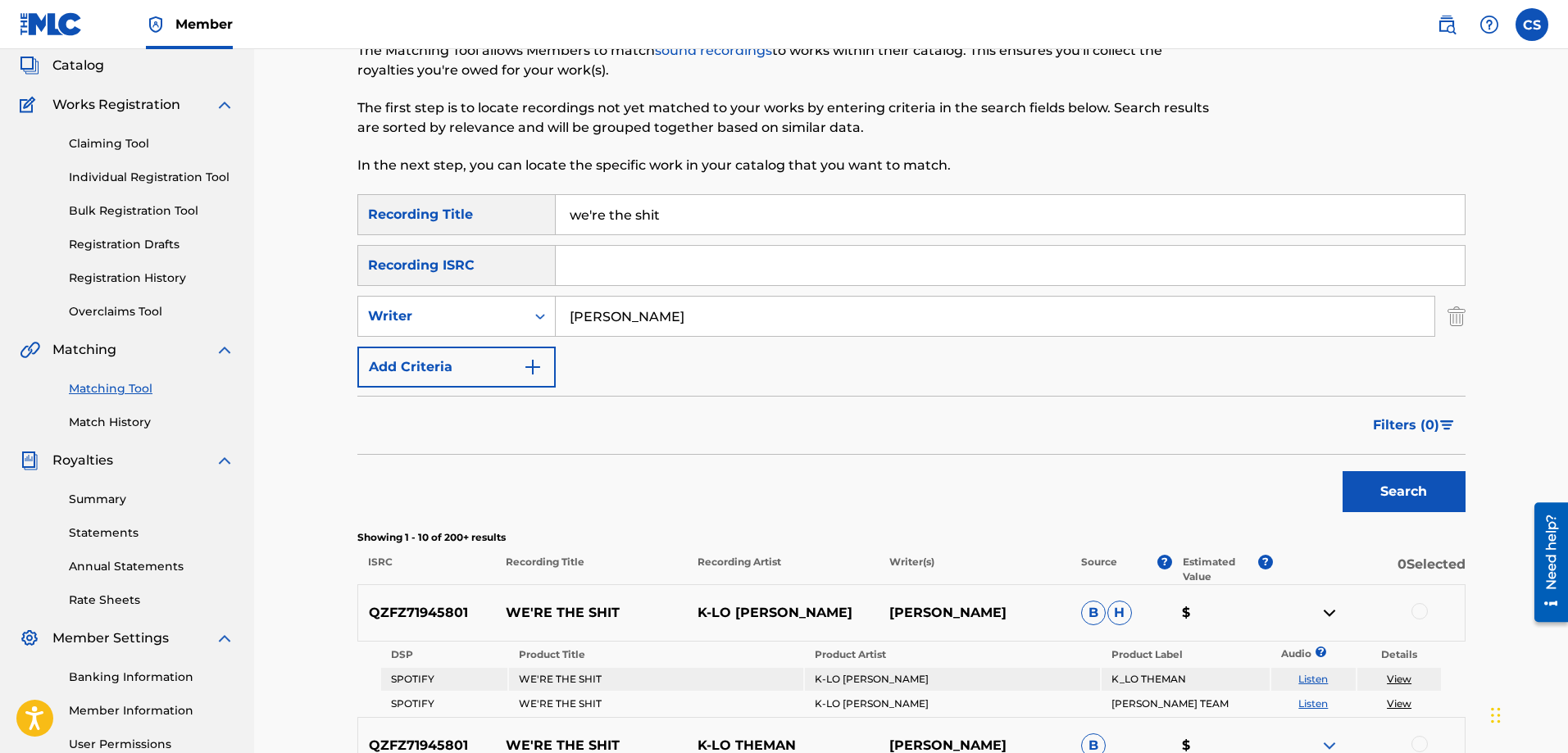
scroll to position [0, 0]
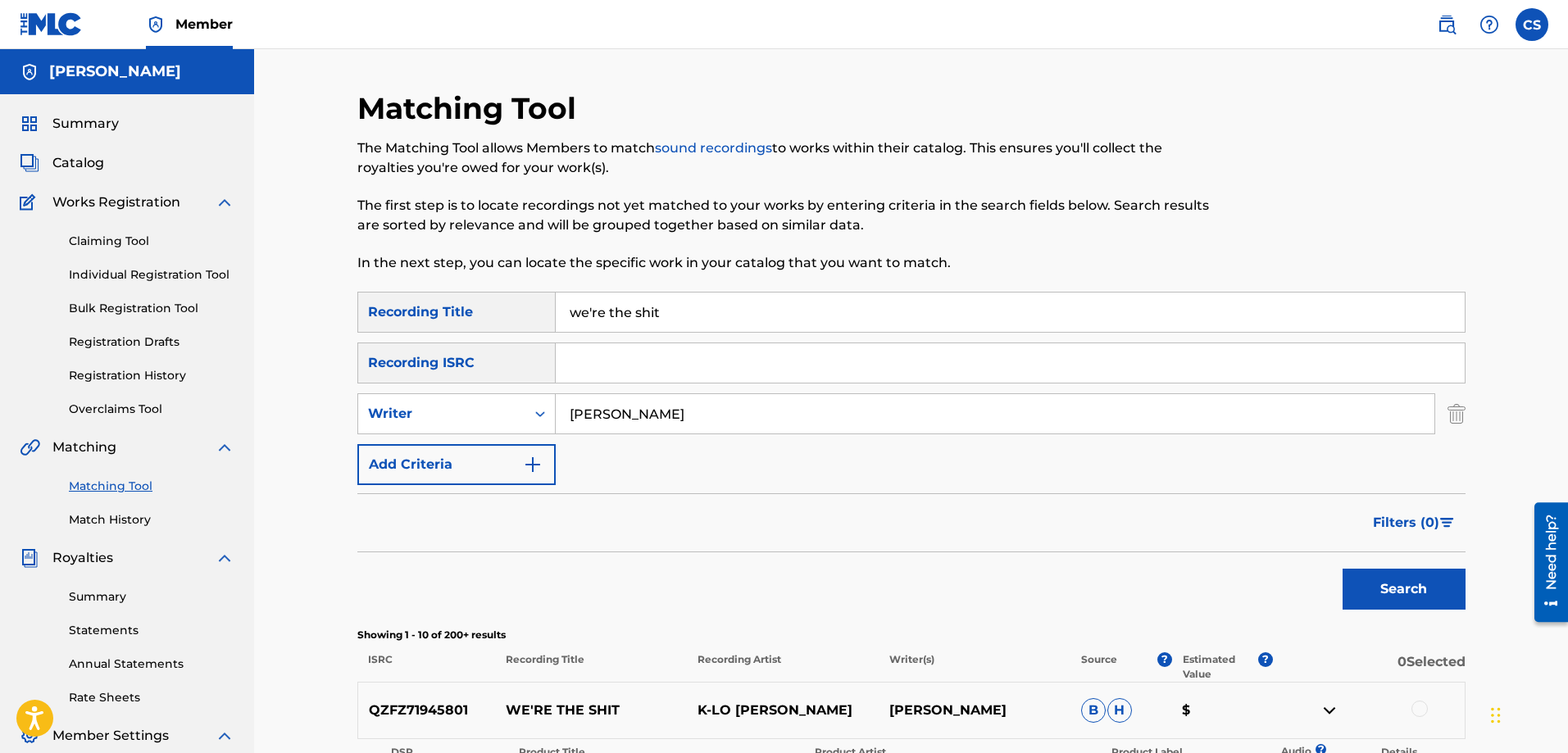
click at [696, 312] on input "we're the shit" at bounding box center [1010, 311] width 909 height 39
drag, startPoint x: 694, startPoint y: 309, endPoint x: 567, endPoint y: 306, distance: 127.0
click at [567, 306] on input "we're the shit" at bounding box center [1010, 311] width 909 height 39
type input "vibe"
click at [1427, 589] on button "Search" at bounding box center [1404, 589] width 123 height 41
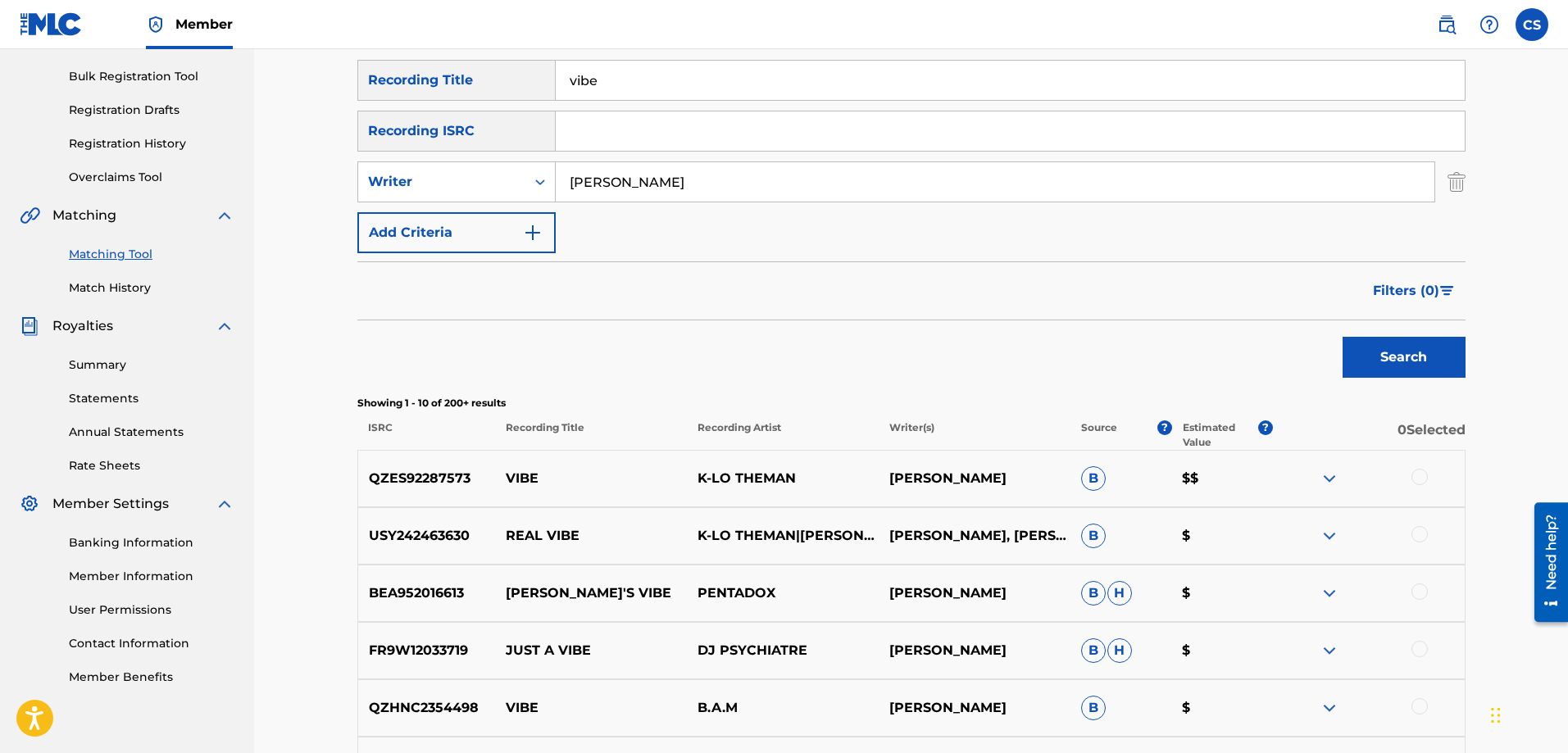
scroll to position [246, 0]
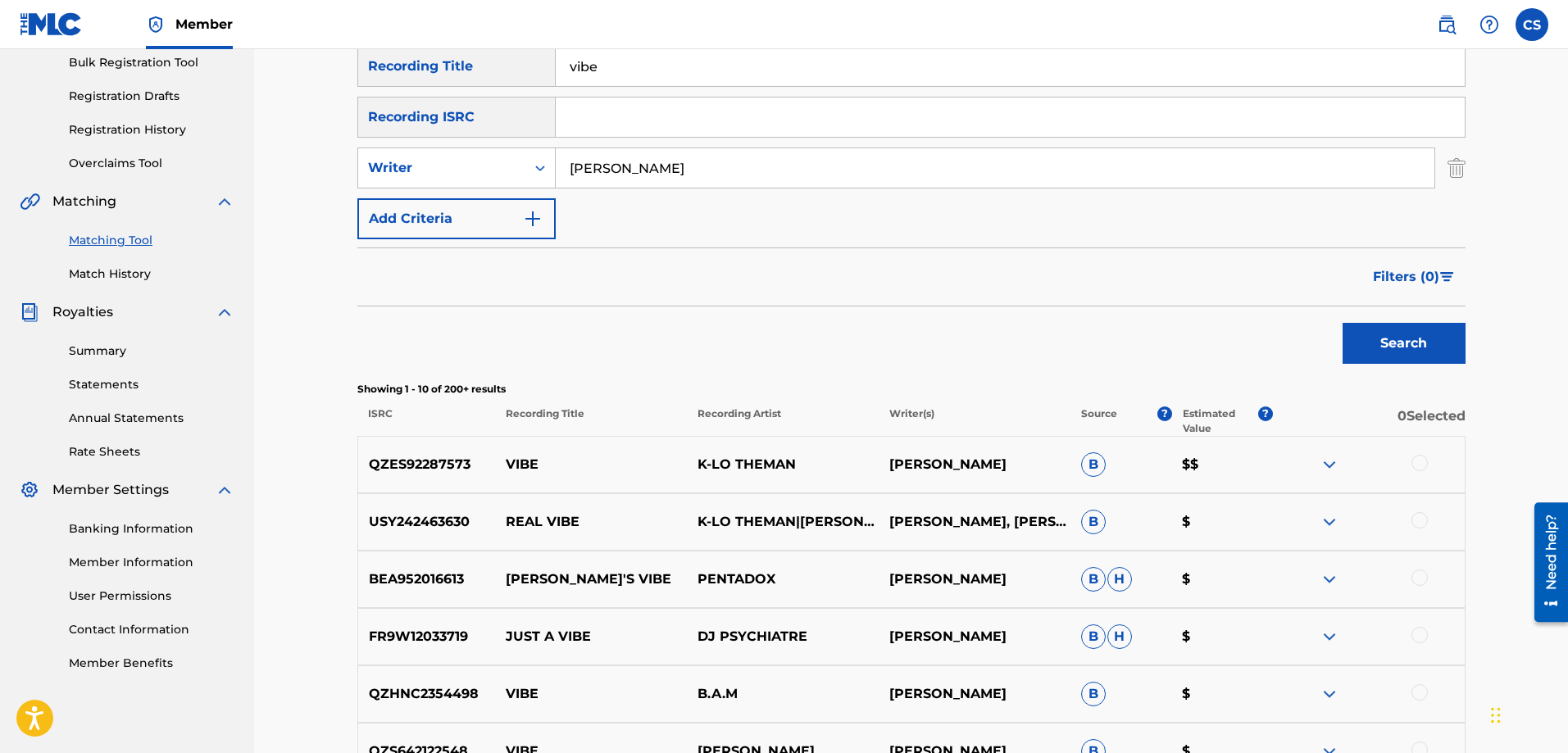
click at [1337, 461] on img at bounding box center [1330, 464] width 20 height 20
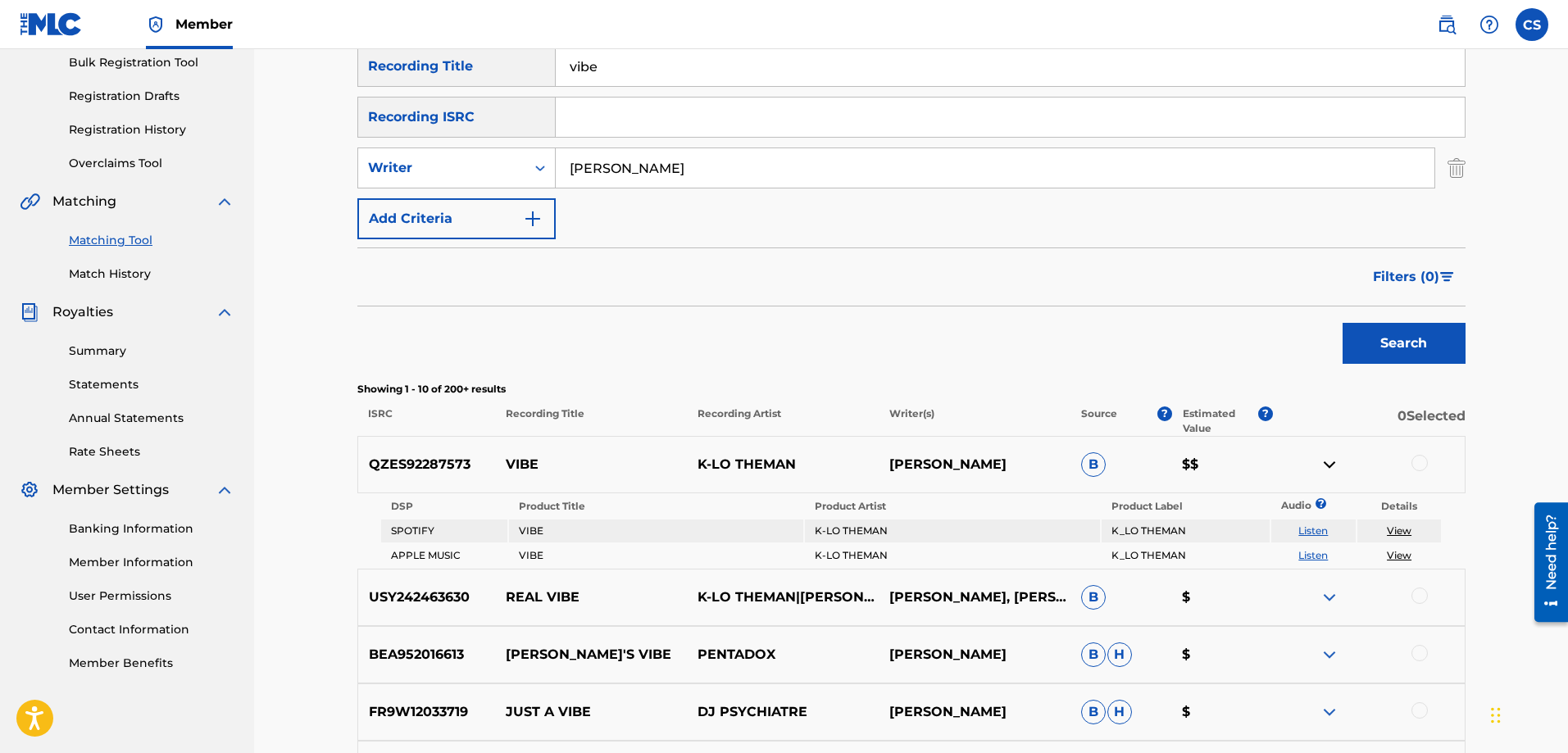
click at [1395, 553] on link "View" at bounding box center [1400, 555] width 25 height 12
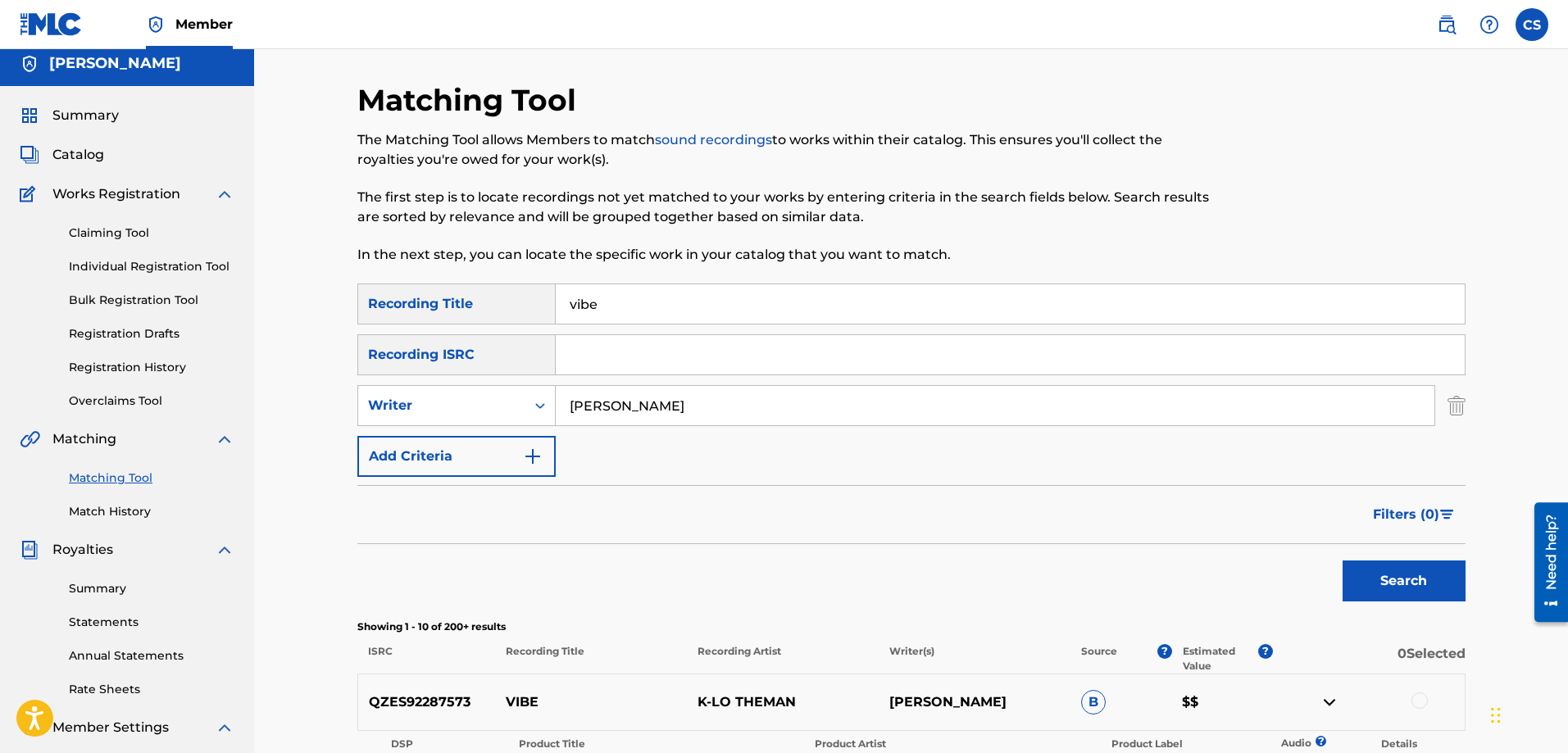
scroll to position [0, 0]
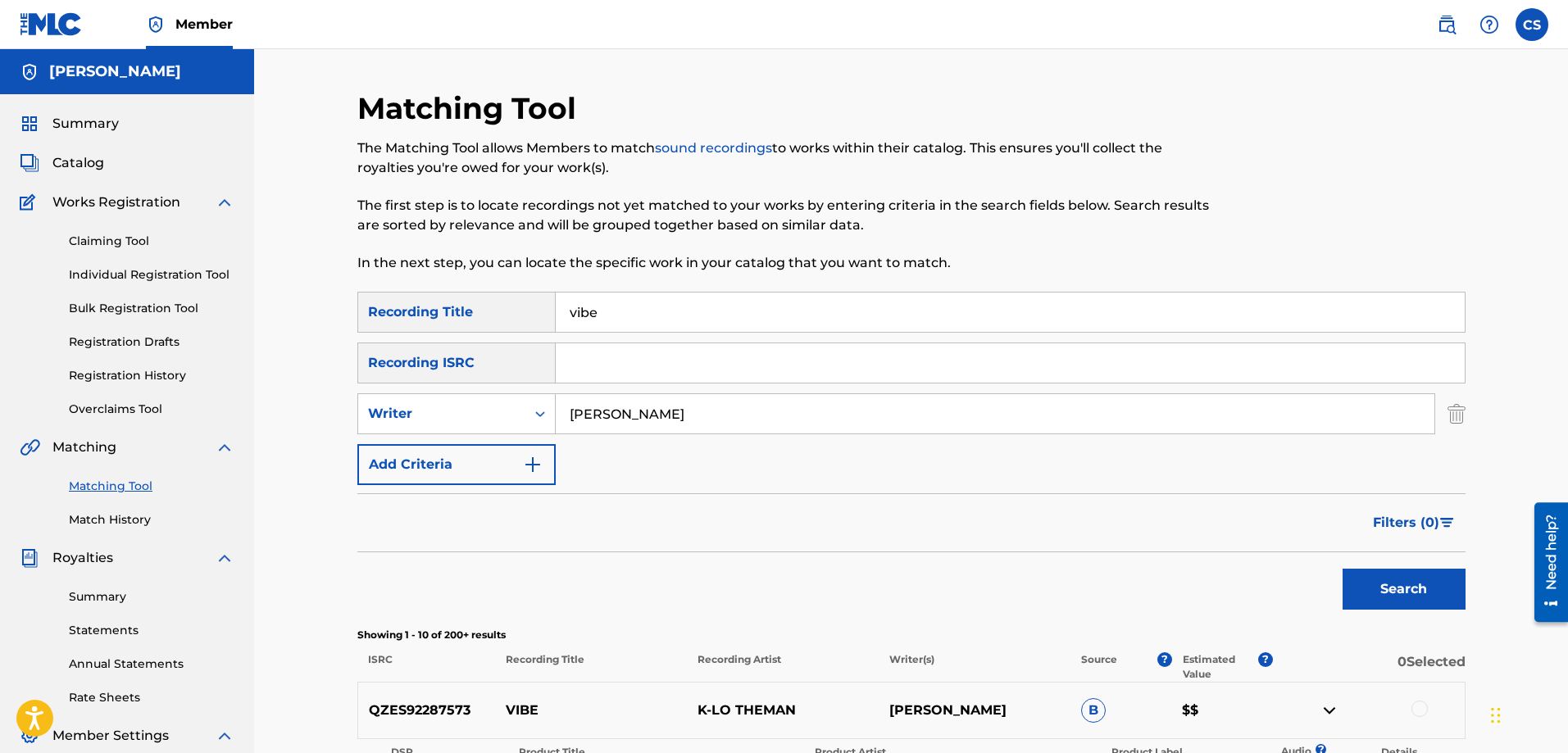
click at [97, 166] on span "Catalog" at bounding box center [78, 162] width 51 height 20
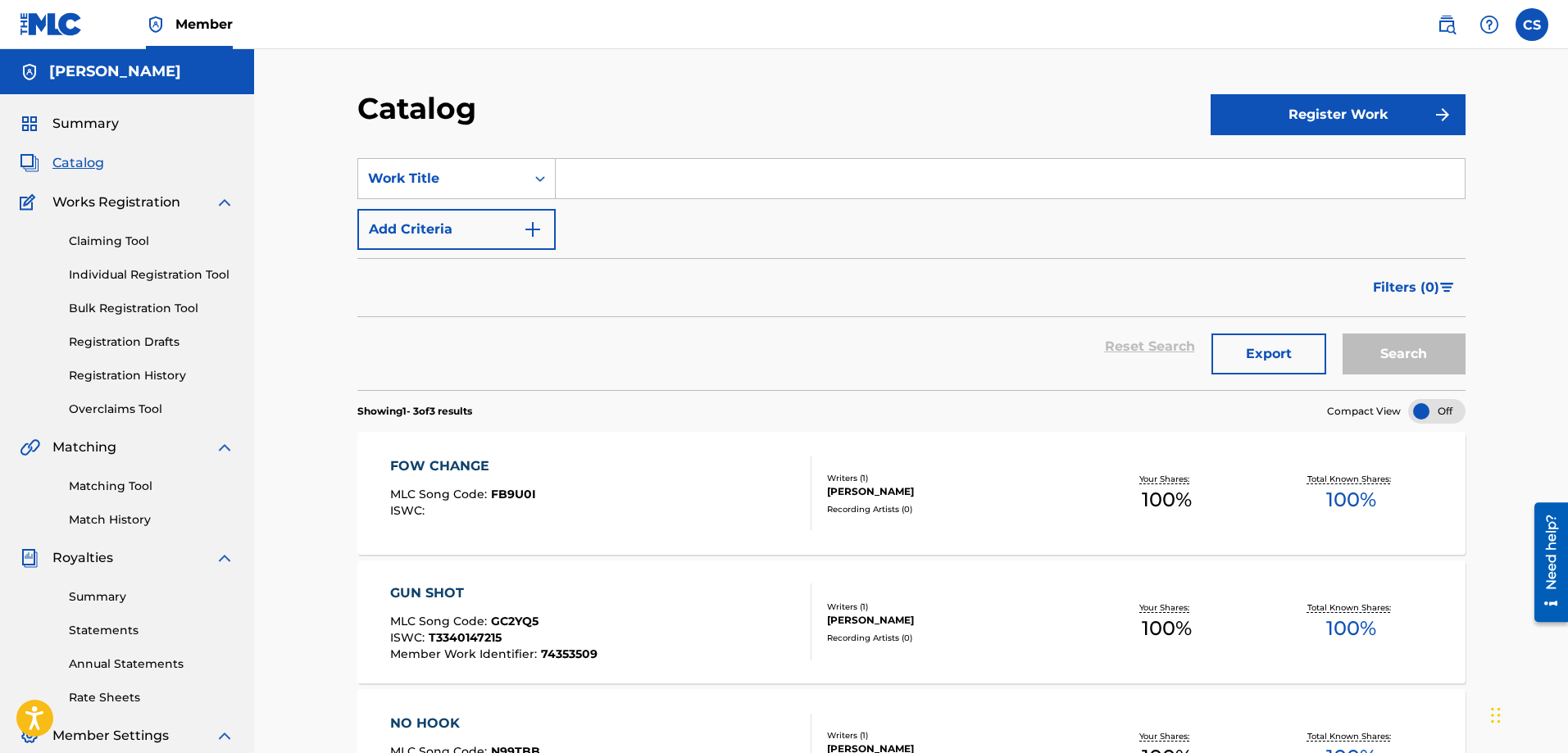
click at [1333, 112] on button "Register Work" at bounding box center [1338, 114] width 255 height 41
click at [1263, 173] on link "Individual" at bounding box center [1338, 167] width 255 height 39
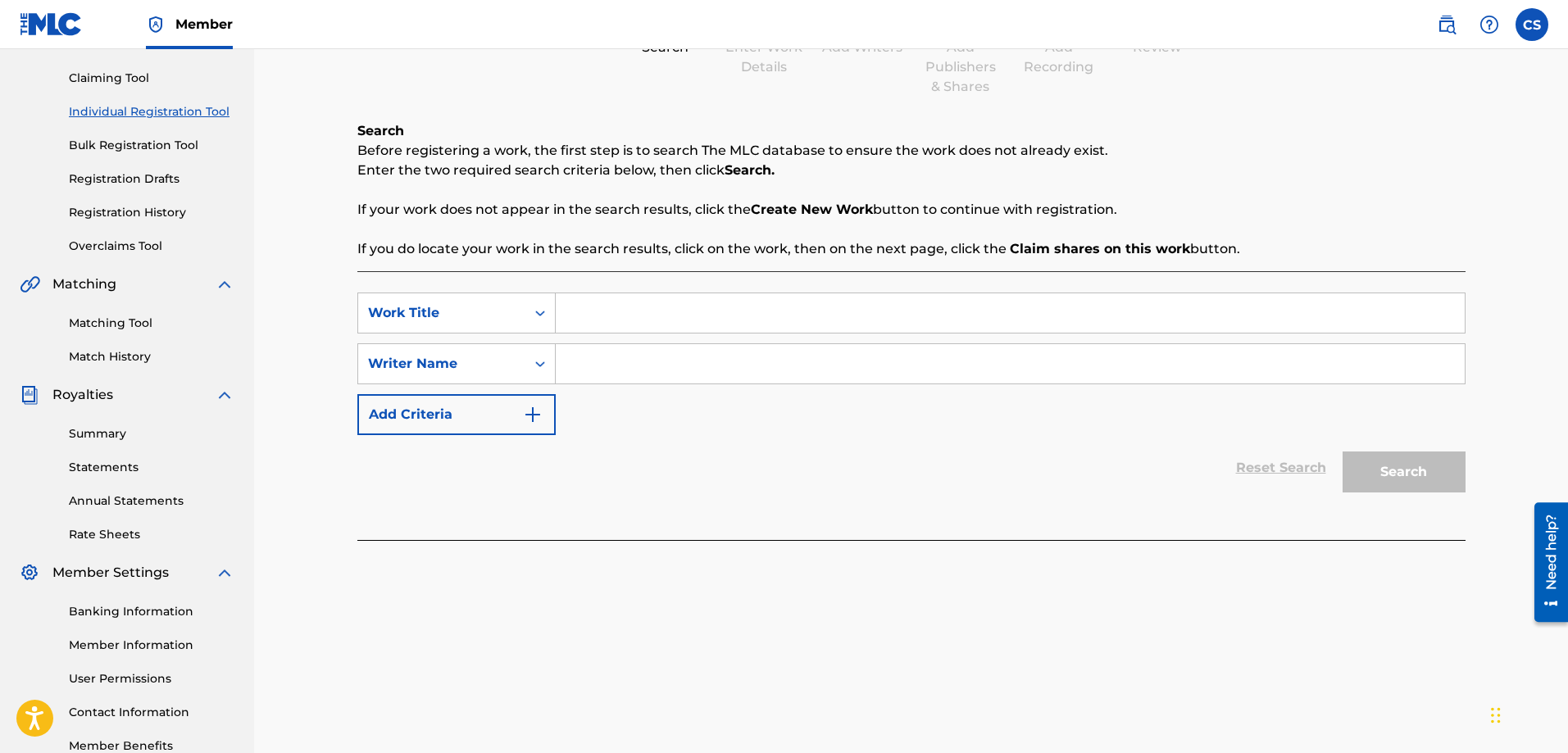
scroll to position [164, 0]
click at [659, 320] on input "Search Form" at bounding box center [1010, 311] width 909 height 39
type input "oh girl"
click at [604, 363] on input "Search Form" at bounding box center [1010, 363] width 909 height 39
type input "carl a sylvain"
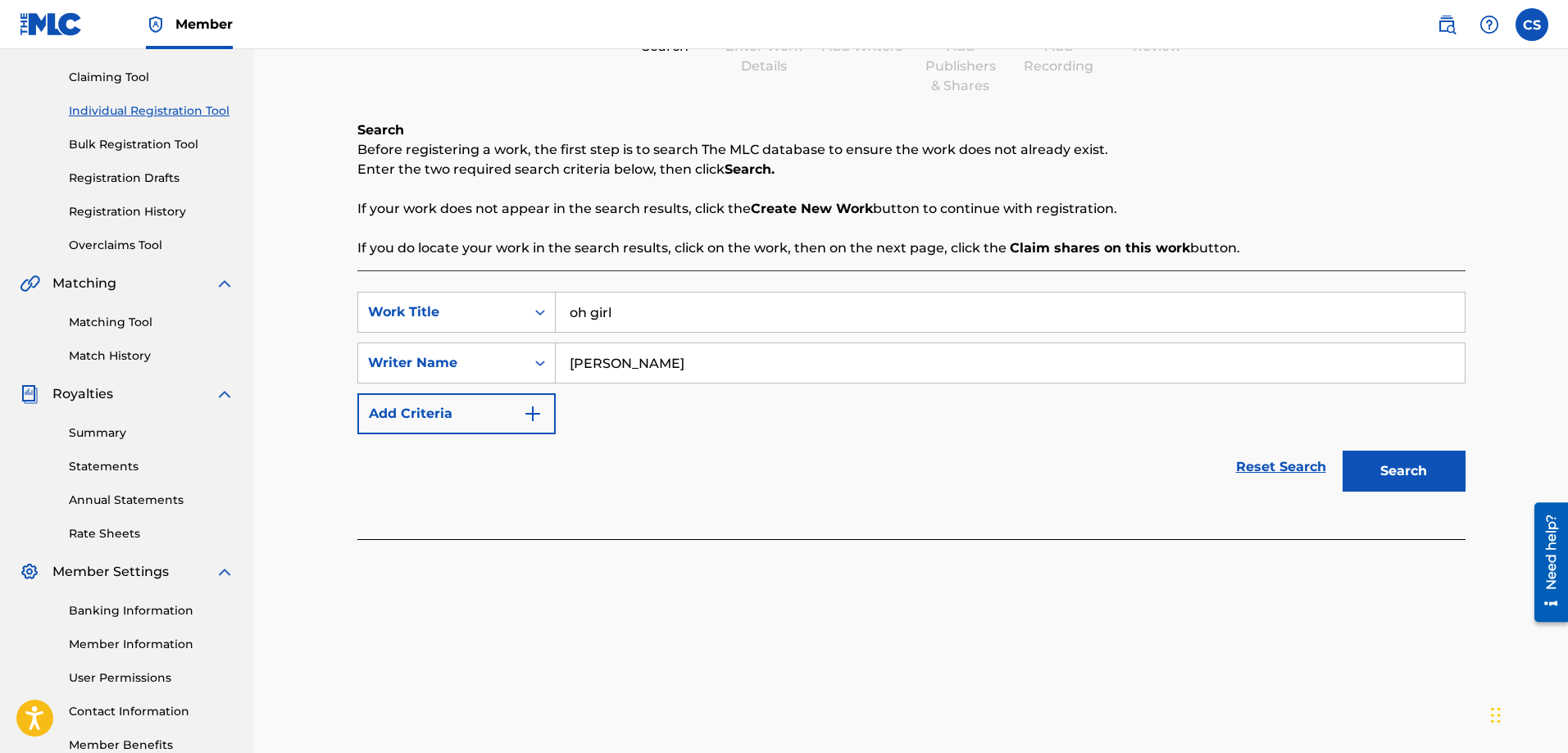
click at [1343, 451] on button "Search" at bounding box center [1404, 471] width 123 height 41
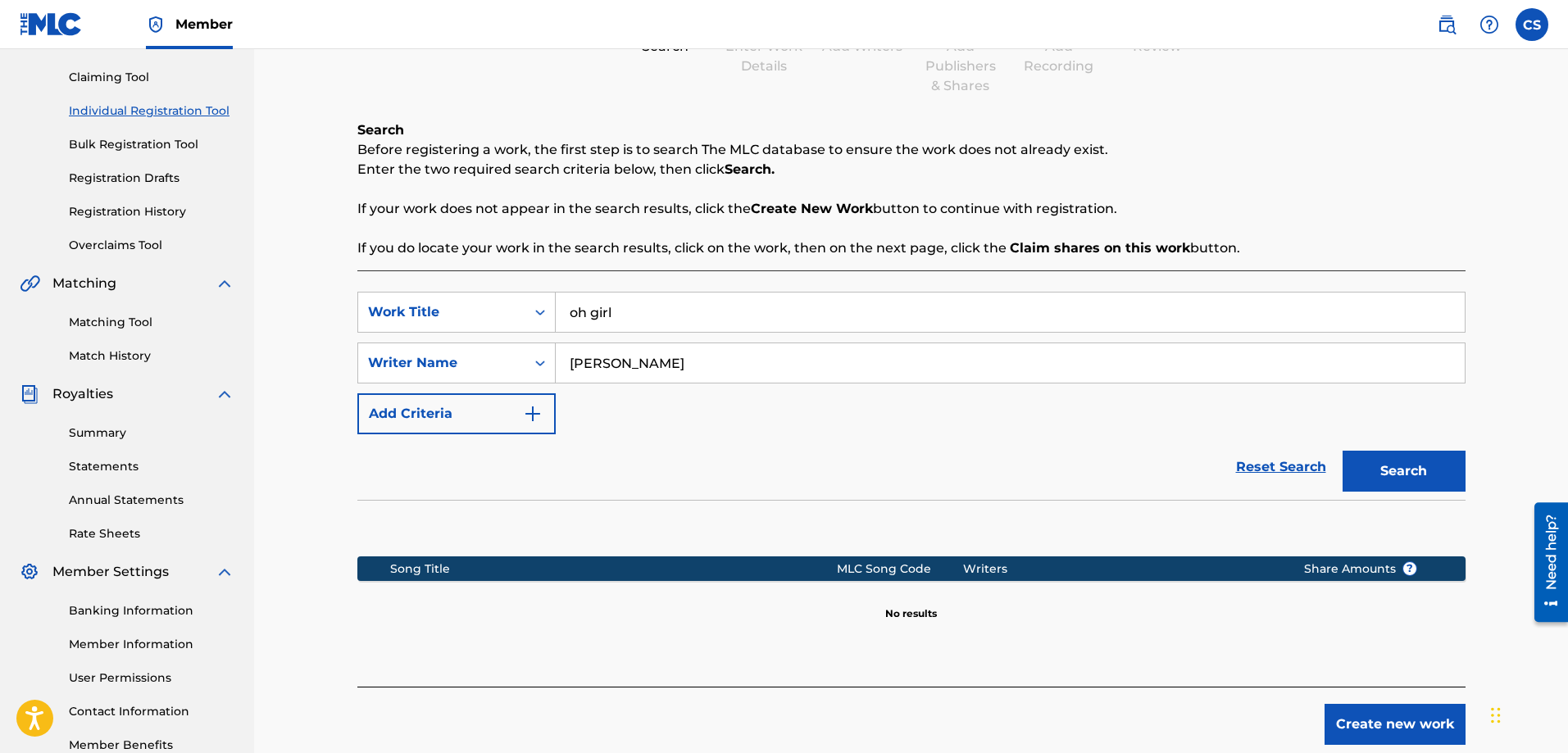
click at [1368, 715] on button "Create new work" at bounding box center [1395, 725] width 141 height 41
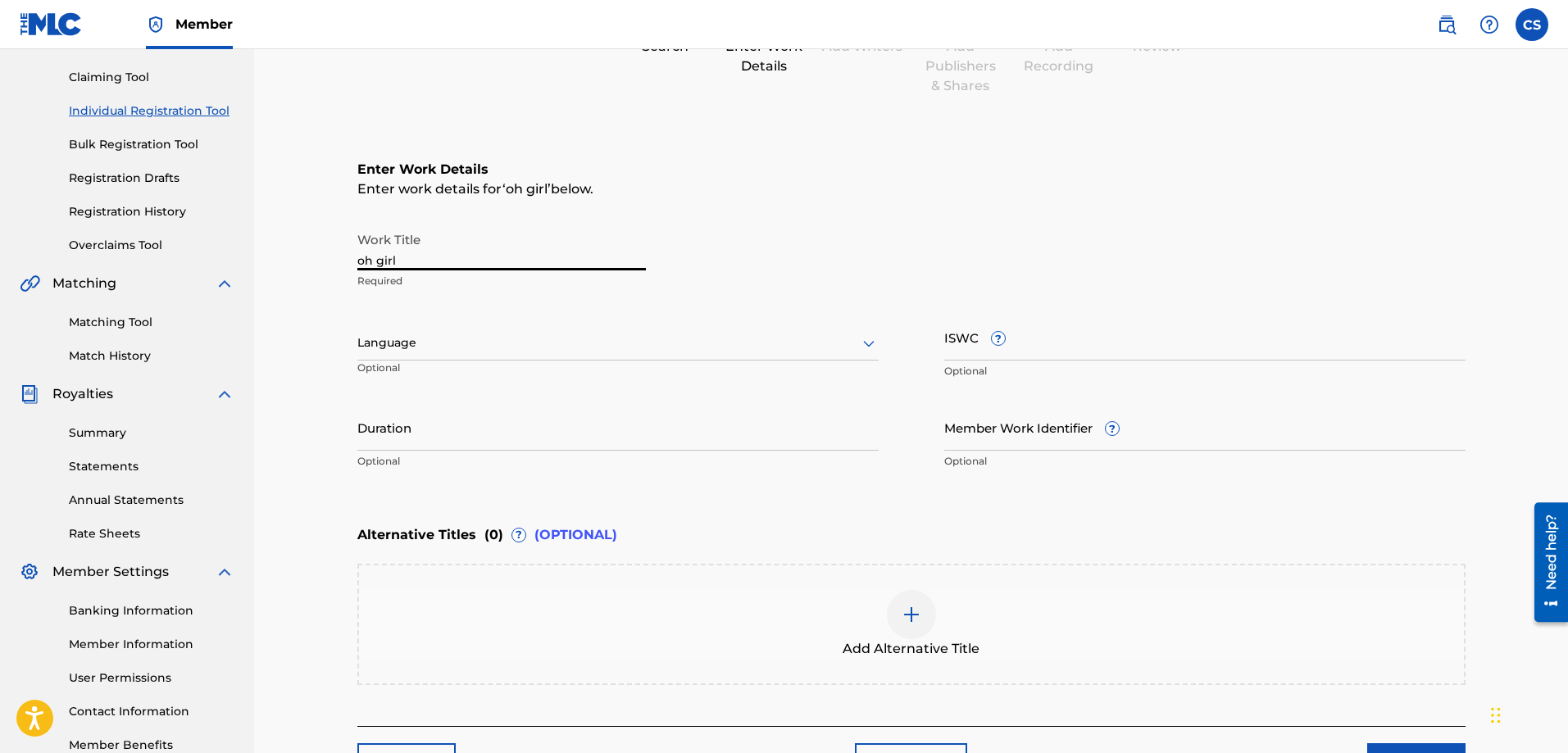
drag, startPoint x: 418, startPoint y: 256, endPoint x: 306, endPoint y: 259, distance: 112.0
click at [306, 259] on div "Register Work Search Enter Work Details Add Writers Add Publishers & Shares Add…" at bounding box center [912, 334] width 1314 height 899
type input "Oh Girl"
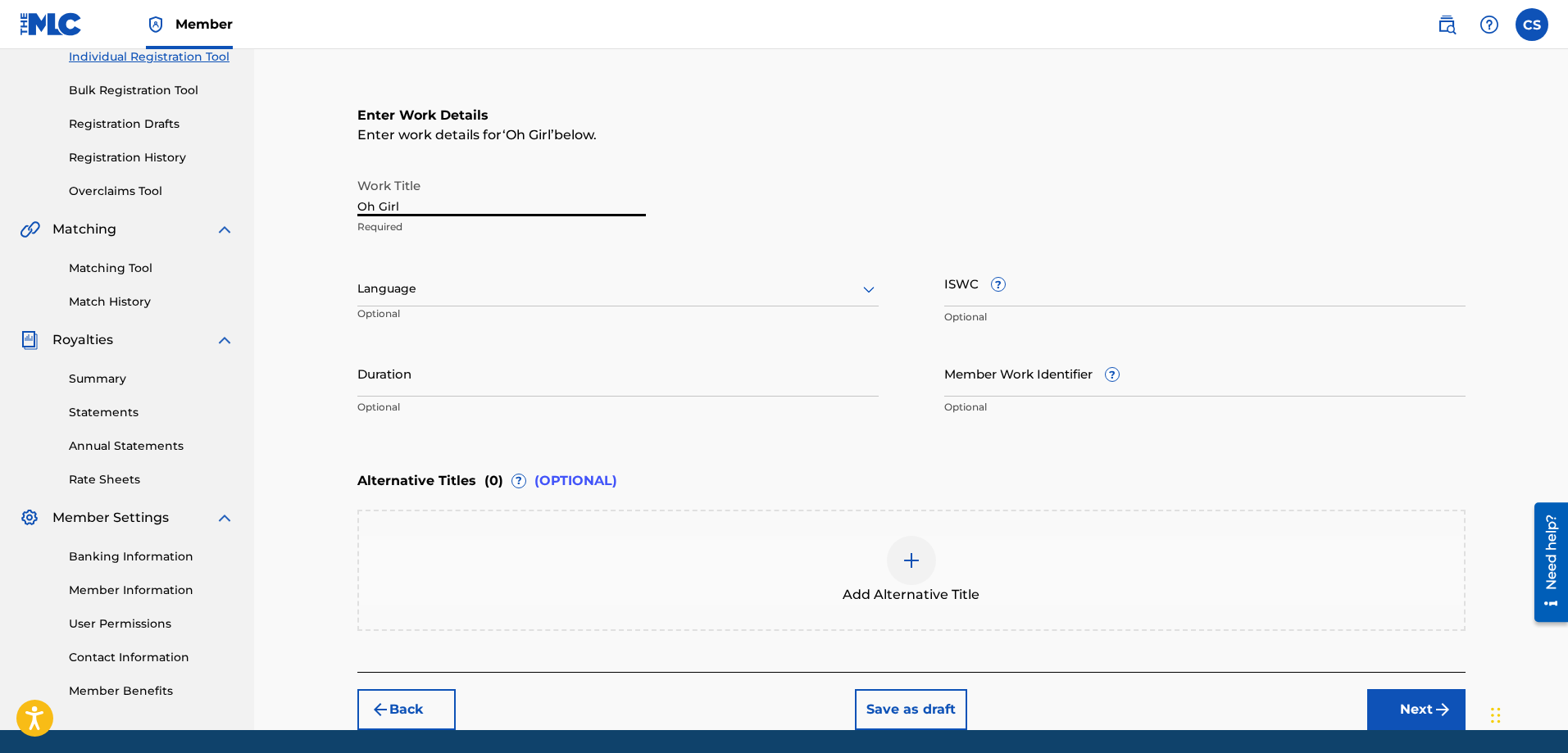
scroll to position [273, 0]
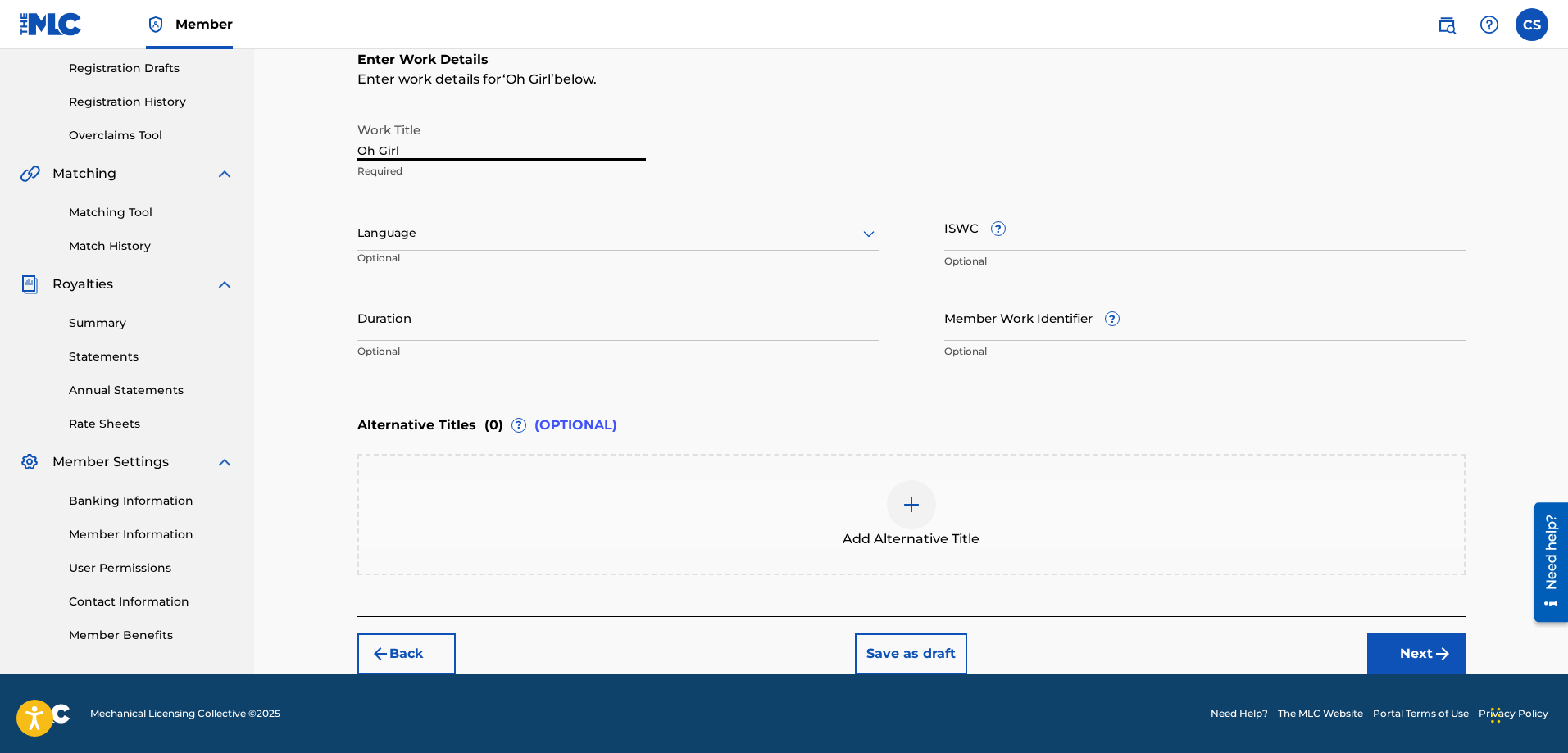
click at [470, 329] on input "Duration" at bounding box center [617, 317] width 521 height 47
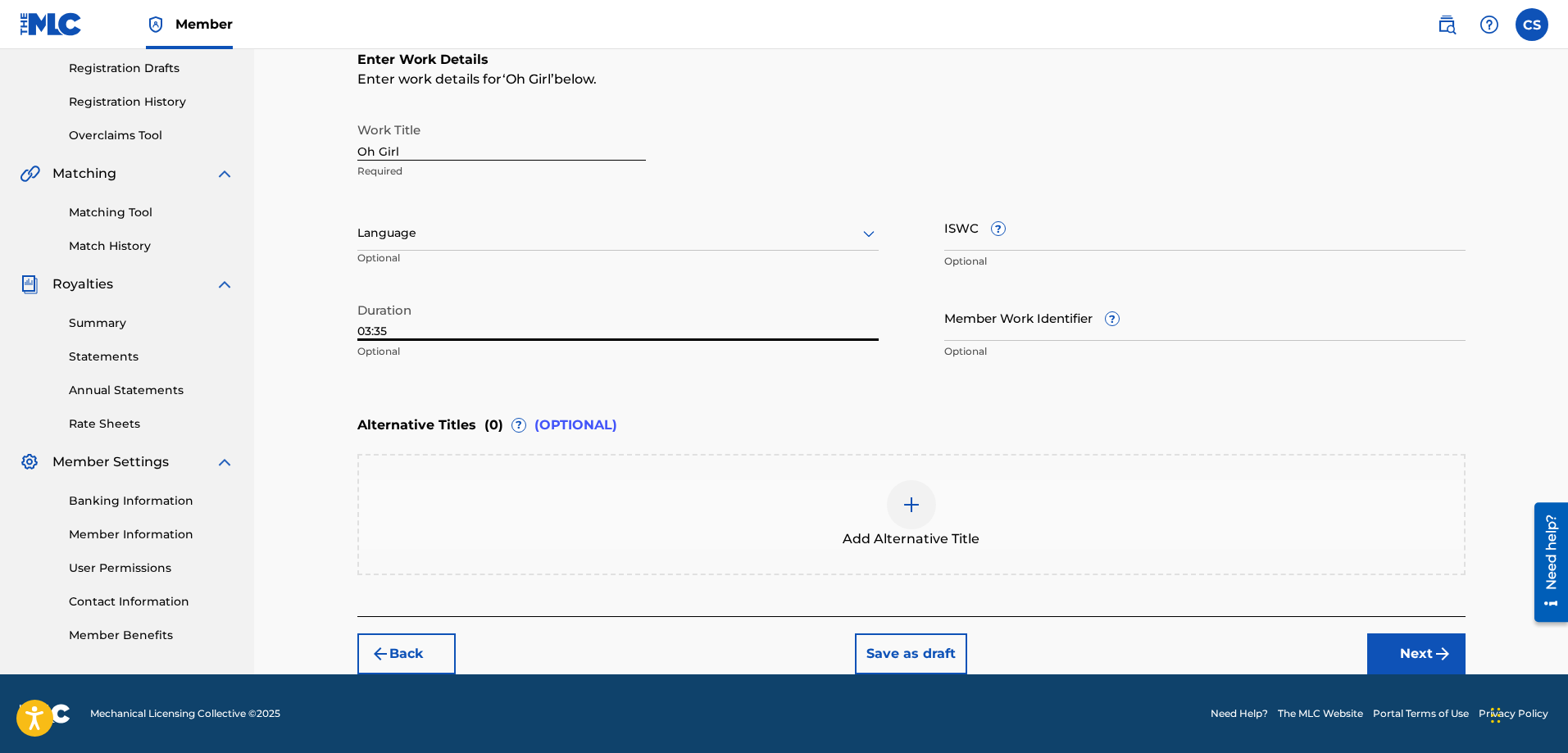
type input "03:35"
click at [1398, 650] on button "Next" at bounding box center [1417, 653] width 99 height 41
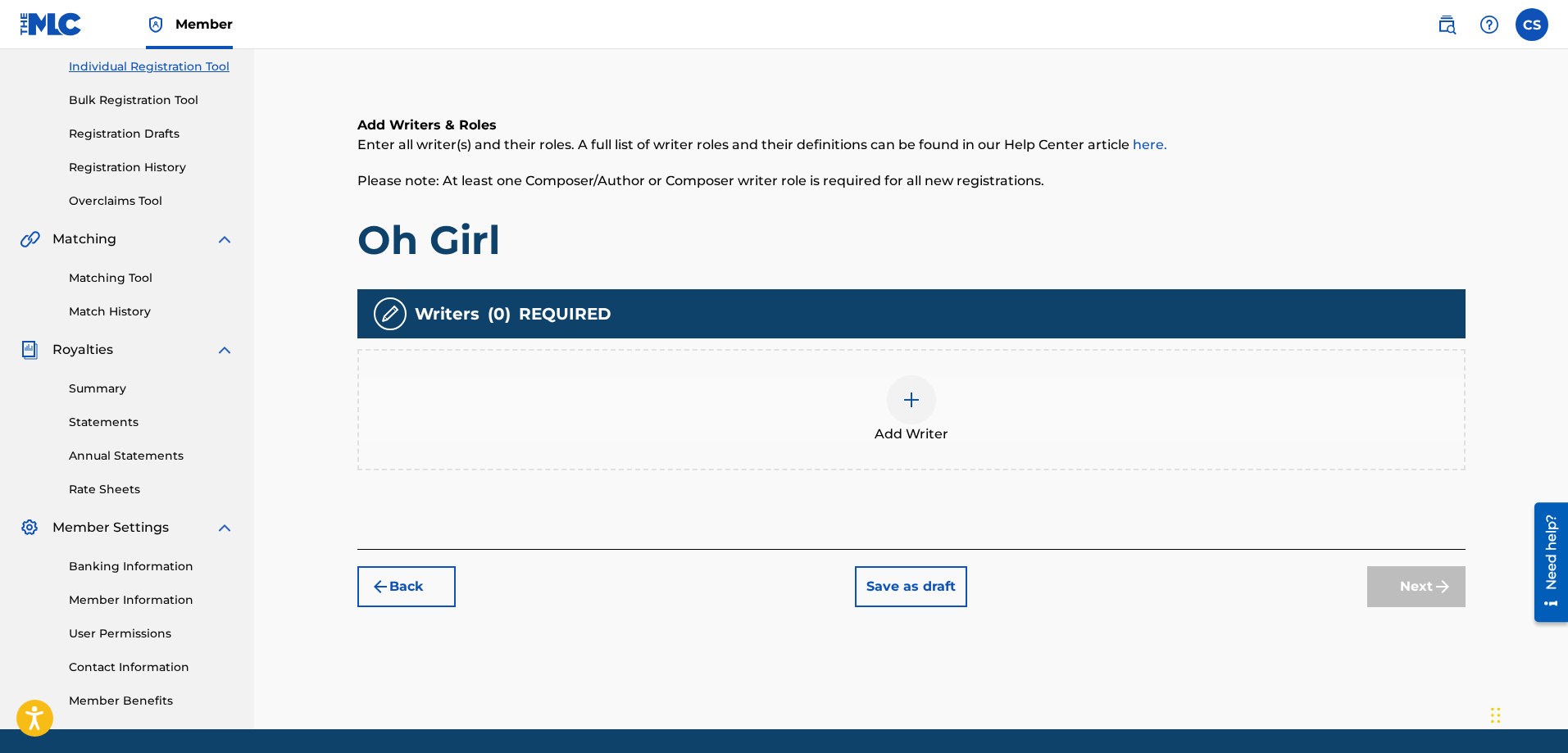
scroll to position [237, 0]
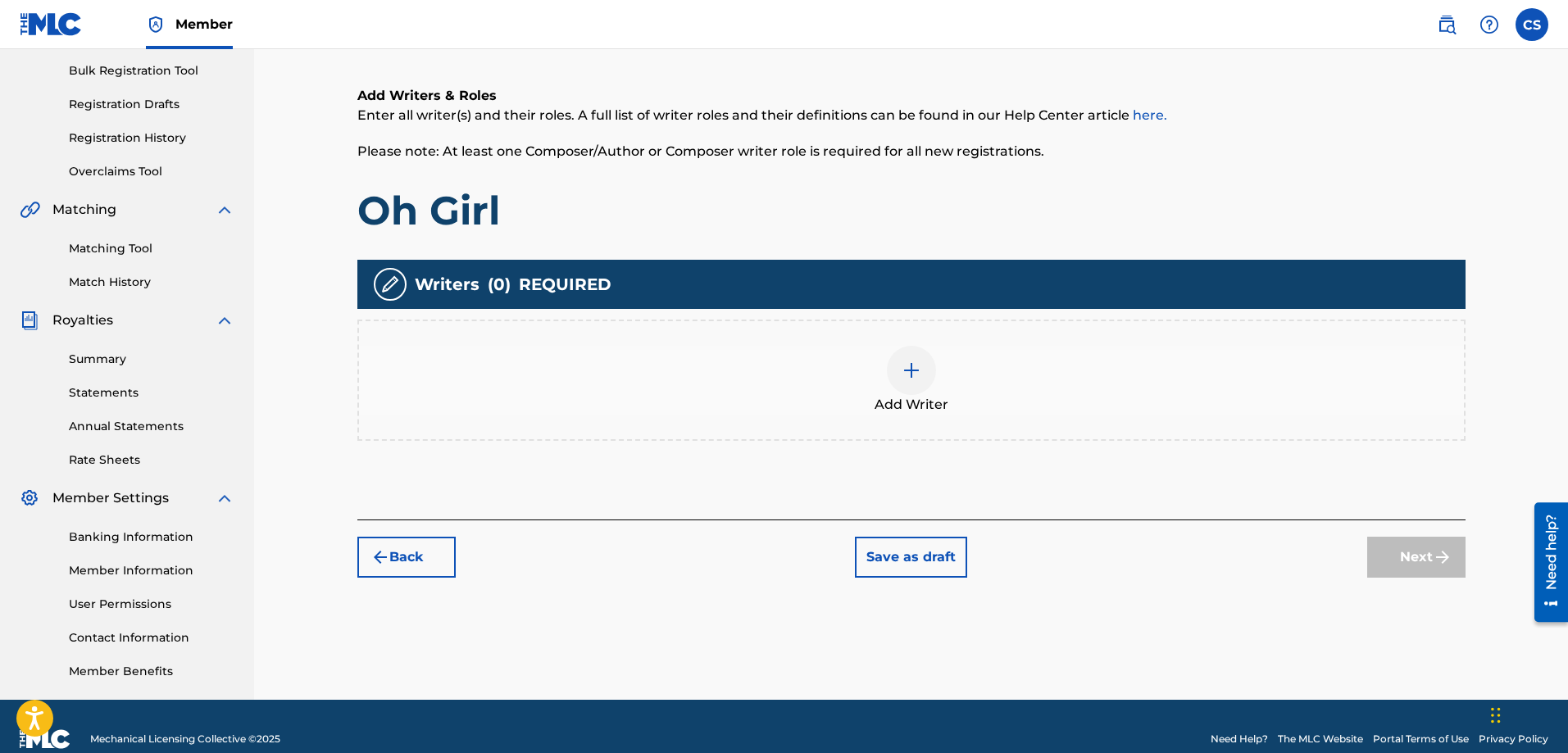
click at [904, 374] on img at bounding box center [912, 370] width 20 height 20
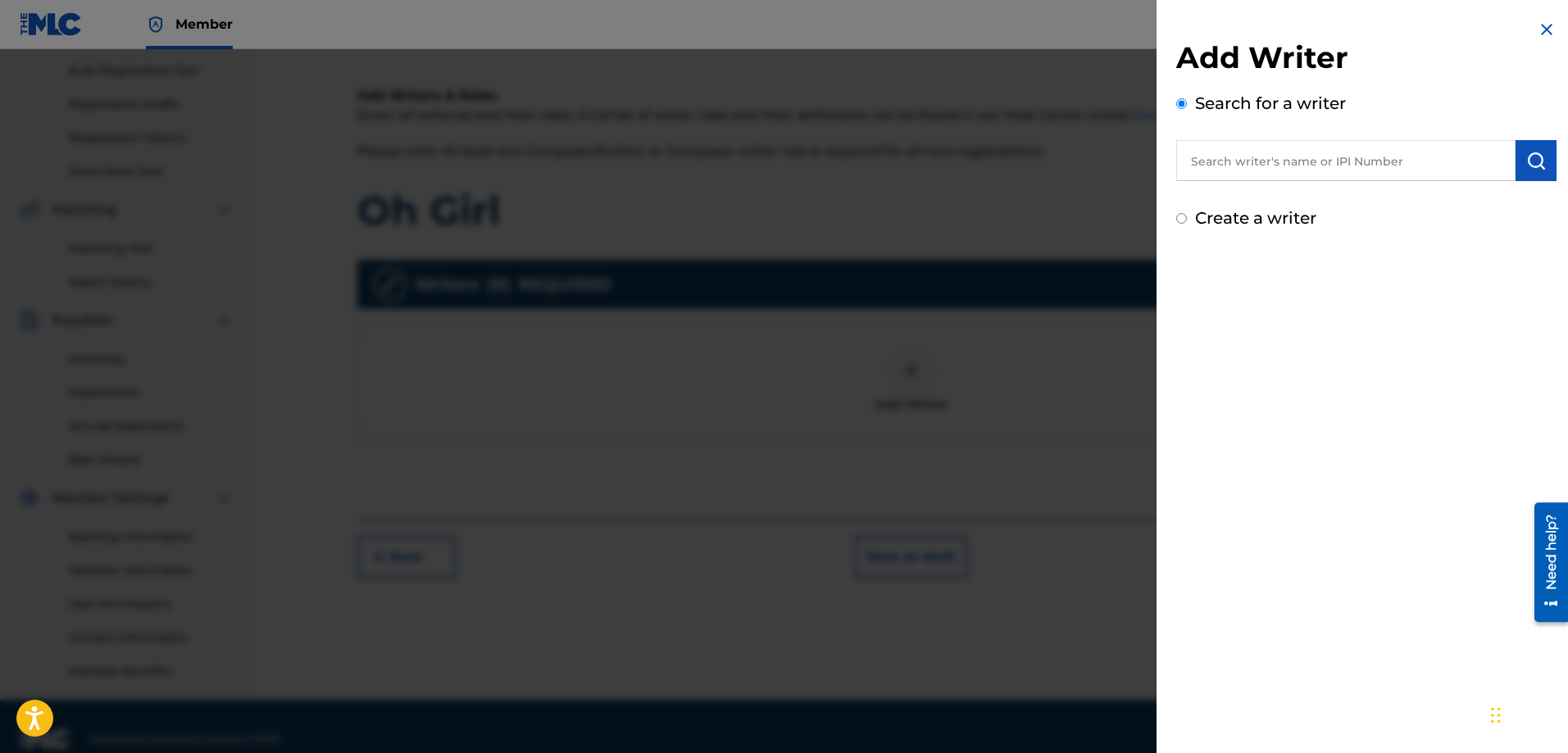
click at [1304, 152] on input "text" at bounding box center [1346, 160] width 339 height 41
type input "[PERSON_NAME]"
click at [1527, 165] on img "submit" at bounding box center [1536, 160] width 20 height 20
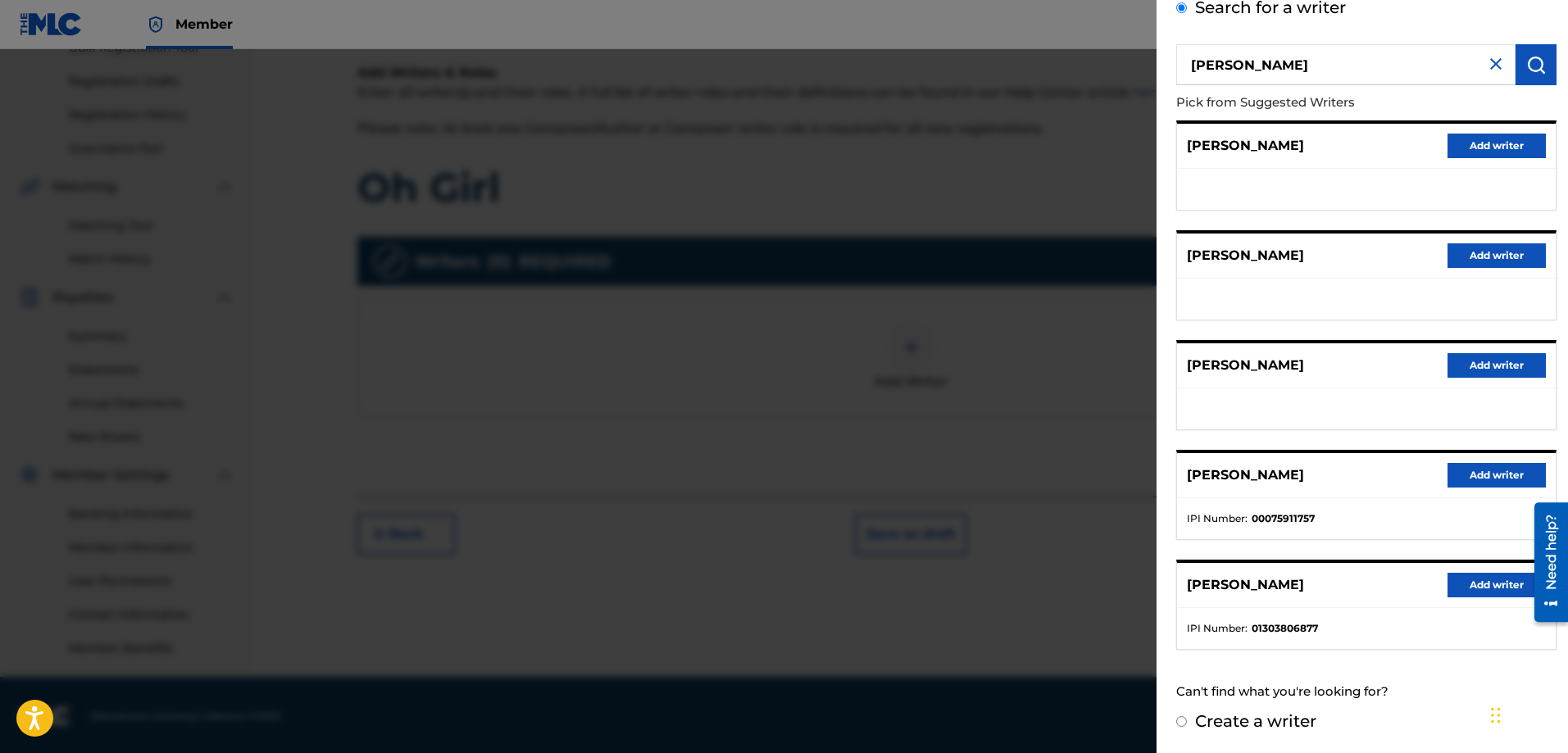
scroll to position [263, 0]
click at [1491, 579] on button "Add writer" at bounding box center [1497, 585] width 99 height 25
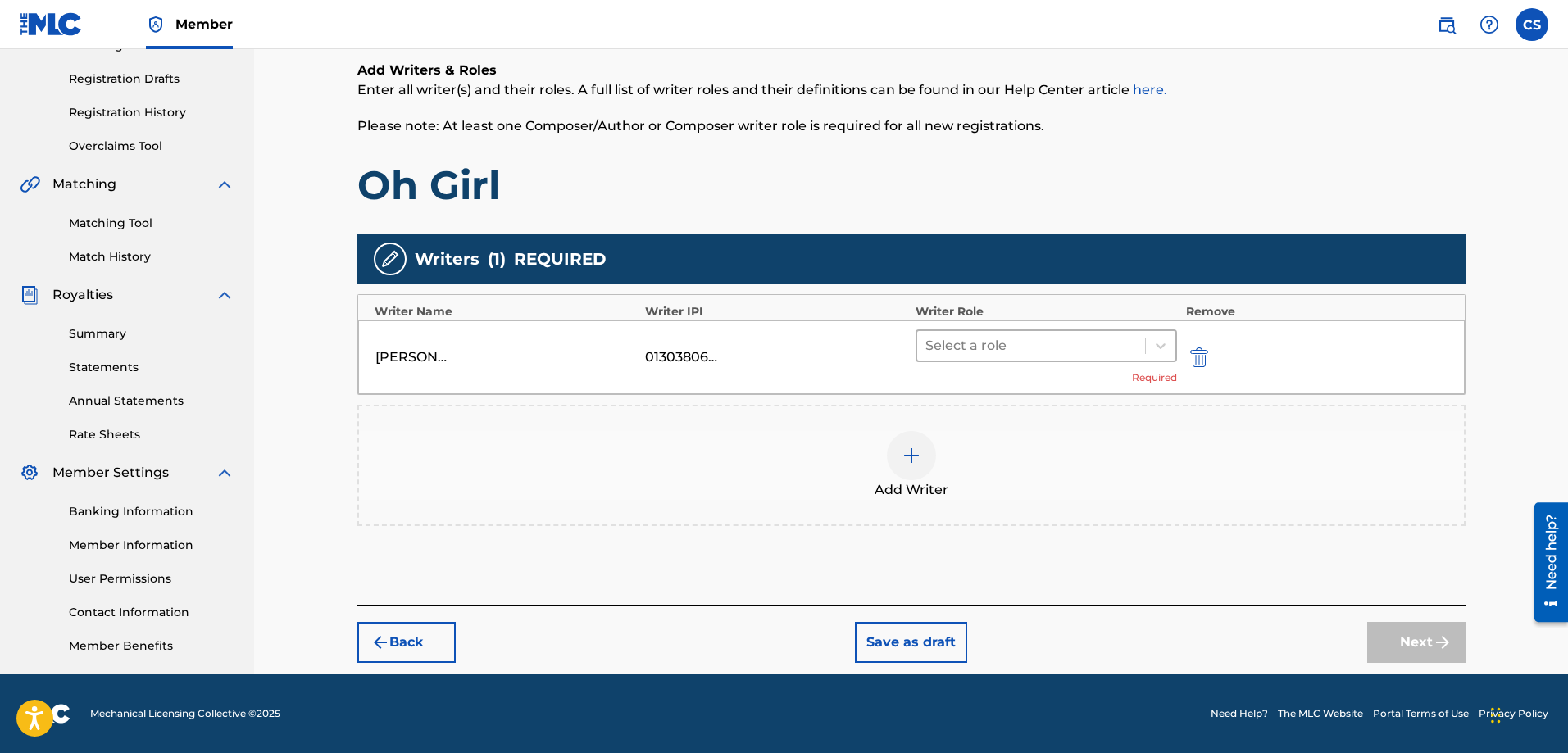
click at [1016, 343] on div at bounding box center [1032, 346] width 213 height 23
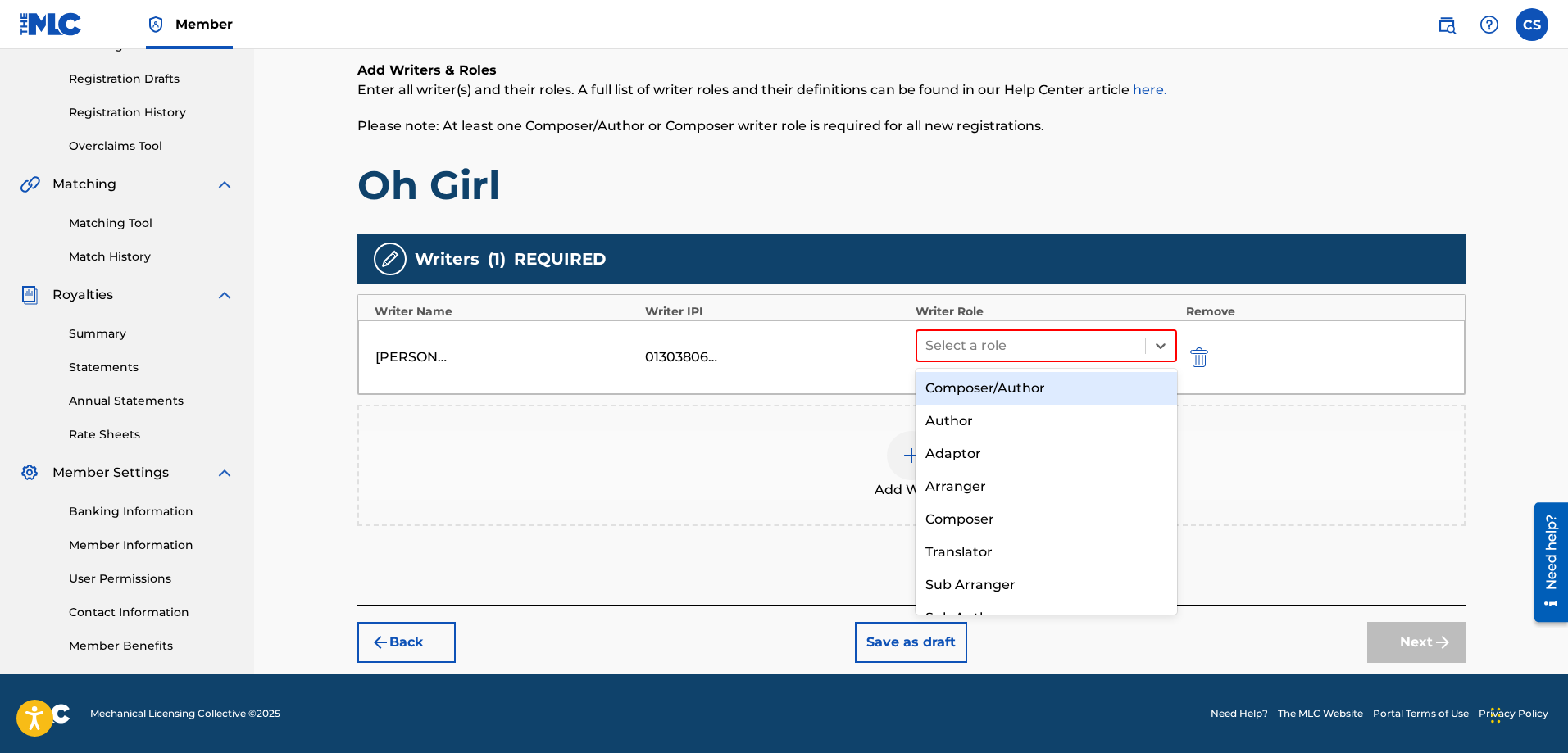
click at [978, 392] on div "Composer/Author" at bounding box center [1047, 388] width 262 height 33
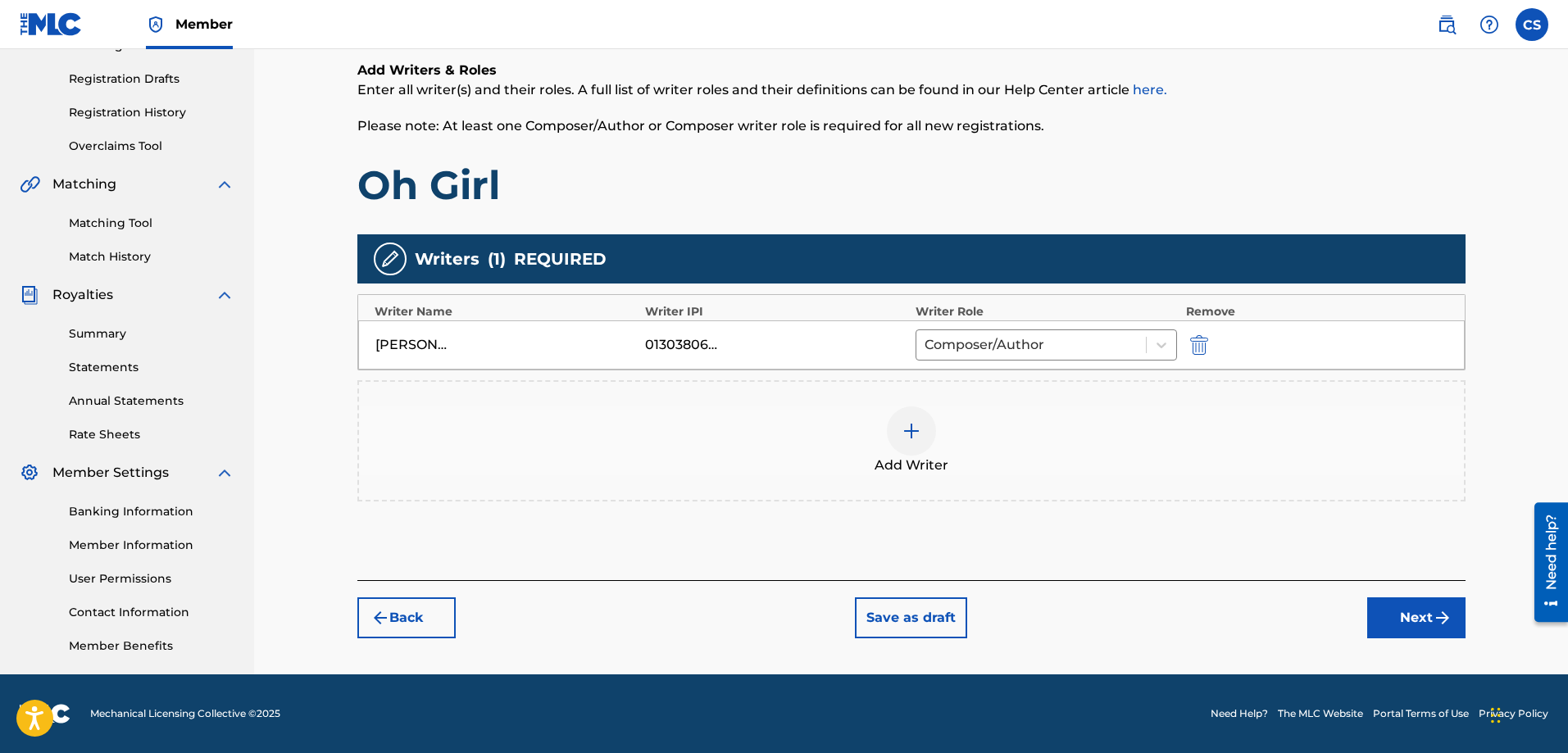
click at [1402, 620] on button "Next" at bounding box center [1417, 617] width 99 height 41
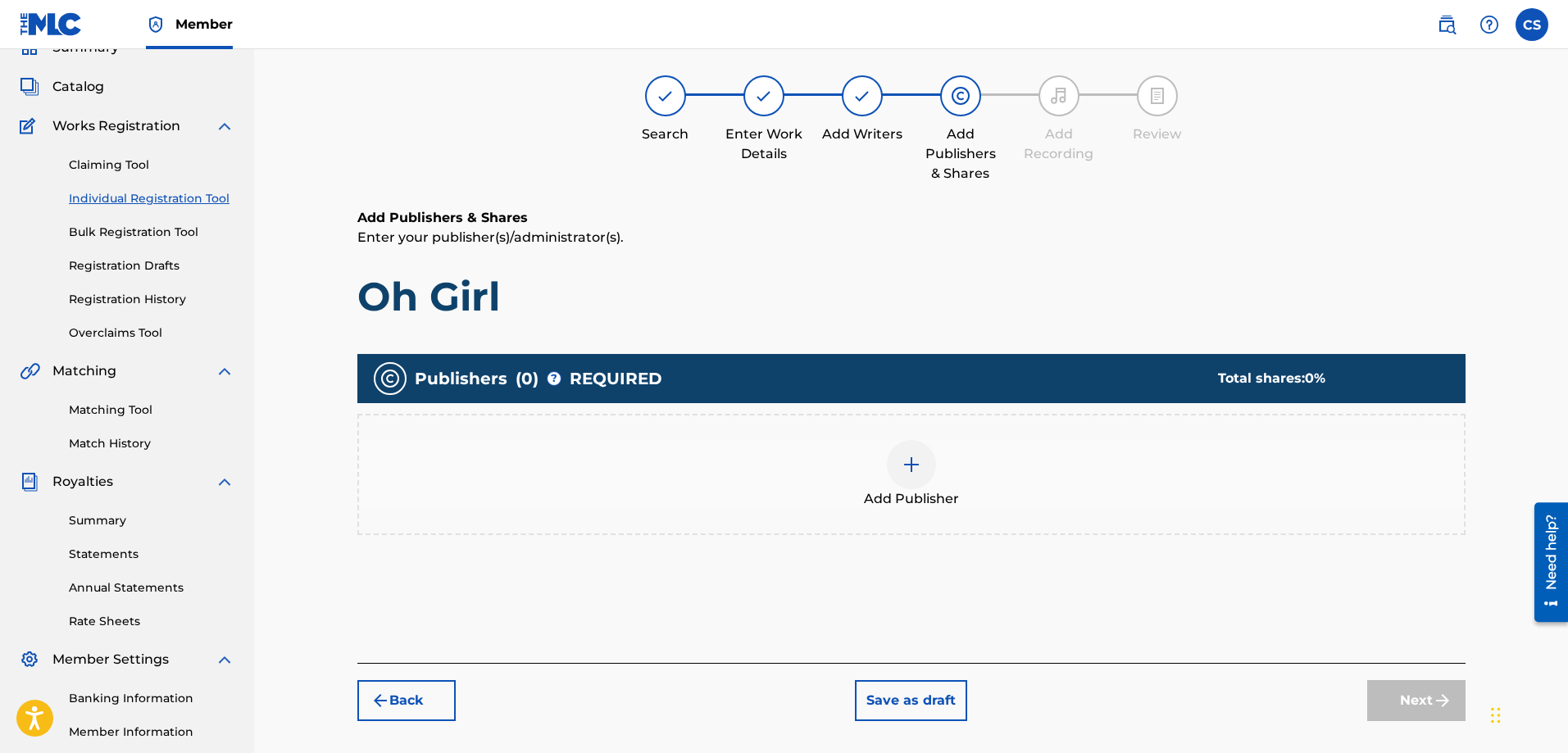
scroll to position [74, 0]
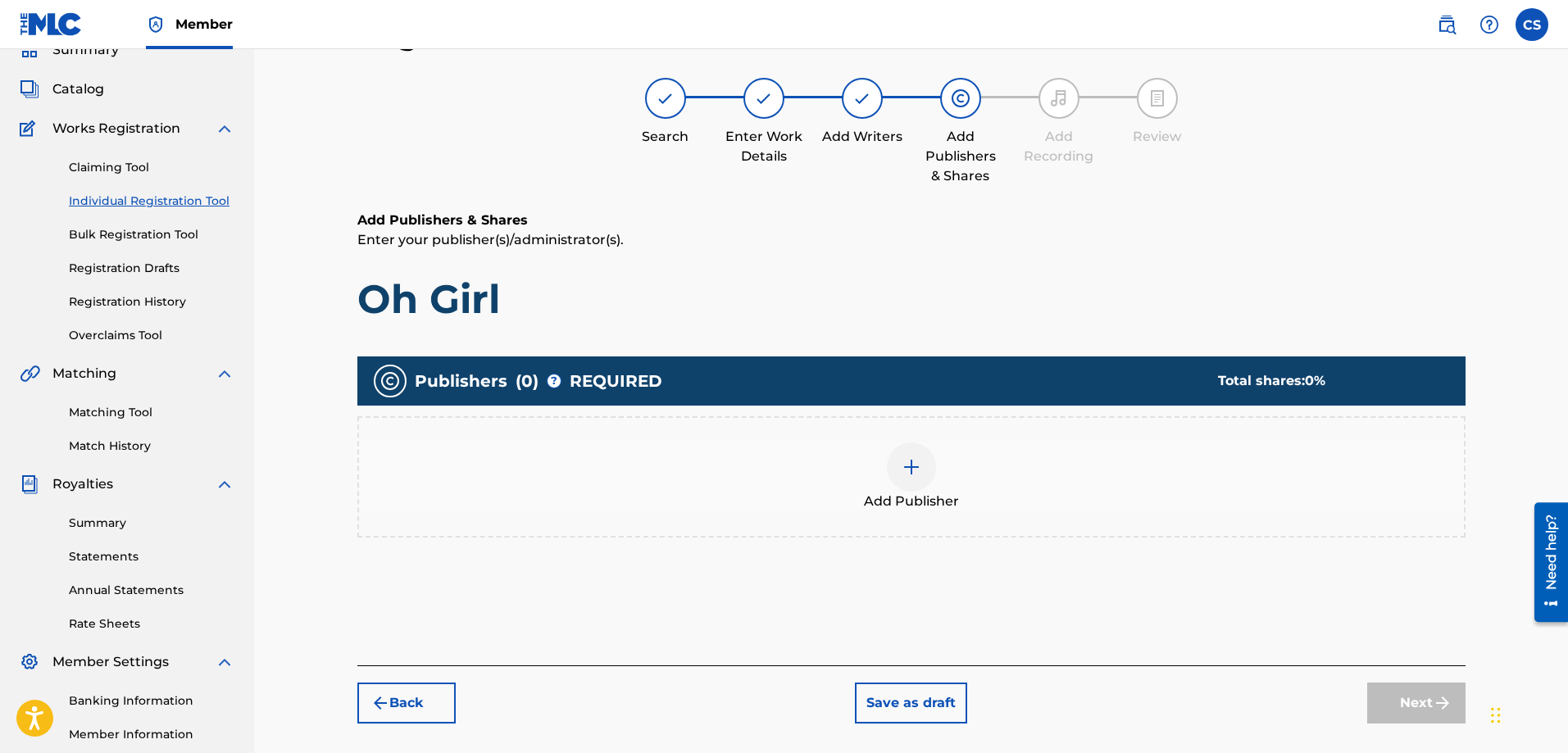
click at [926, 469] on div at bounding box center [912, 467] width 49 height 49
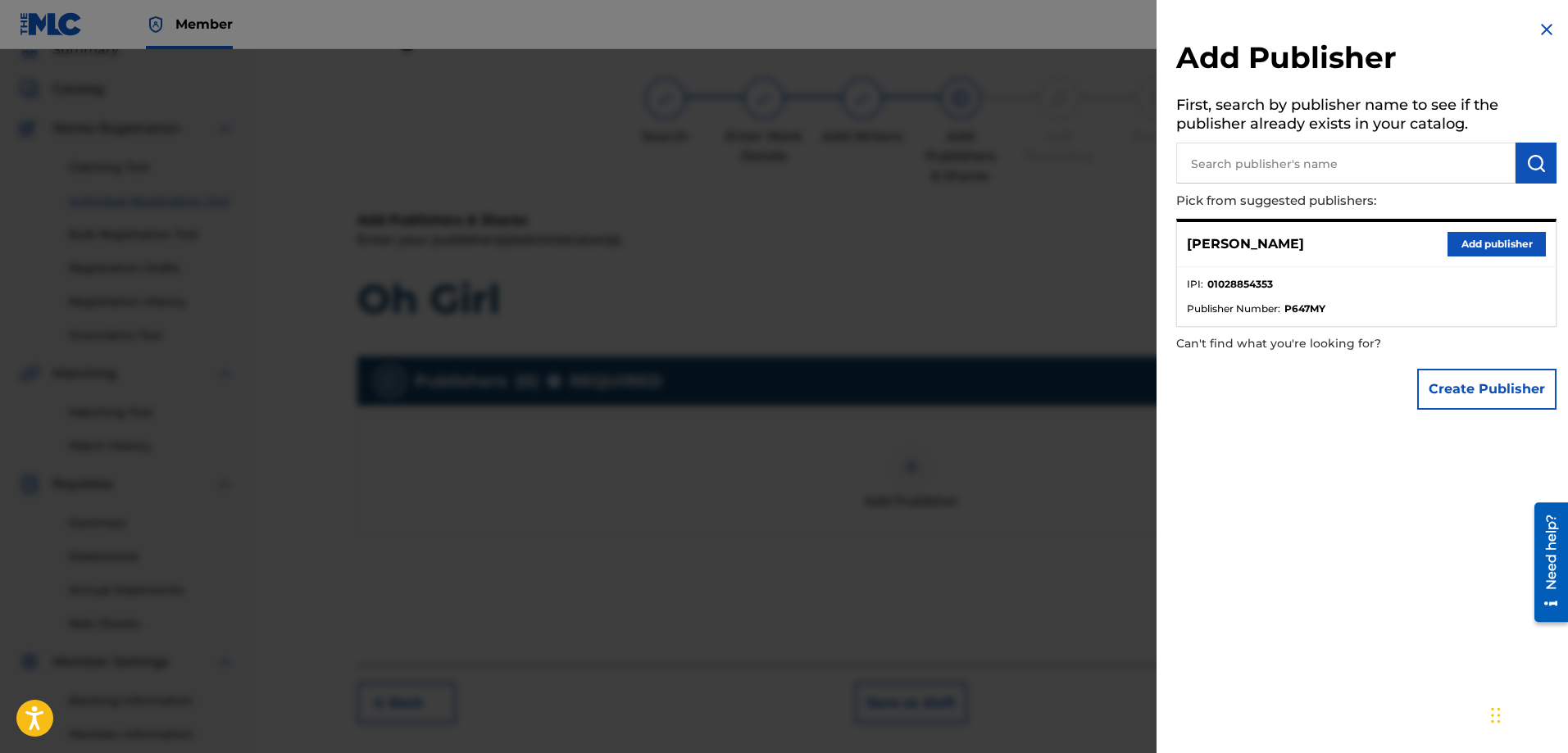
click at [1474, 235] on button "Add publisher" at bounding box center [1497, 244] width 99 height 25
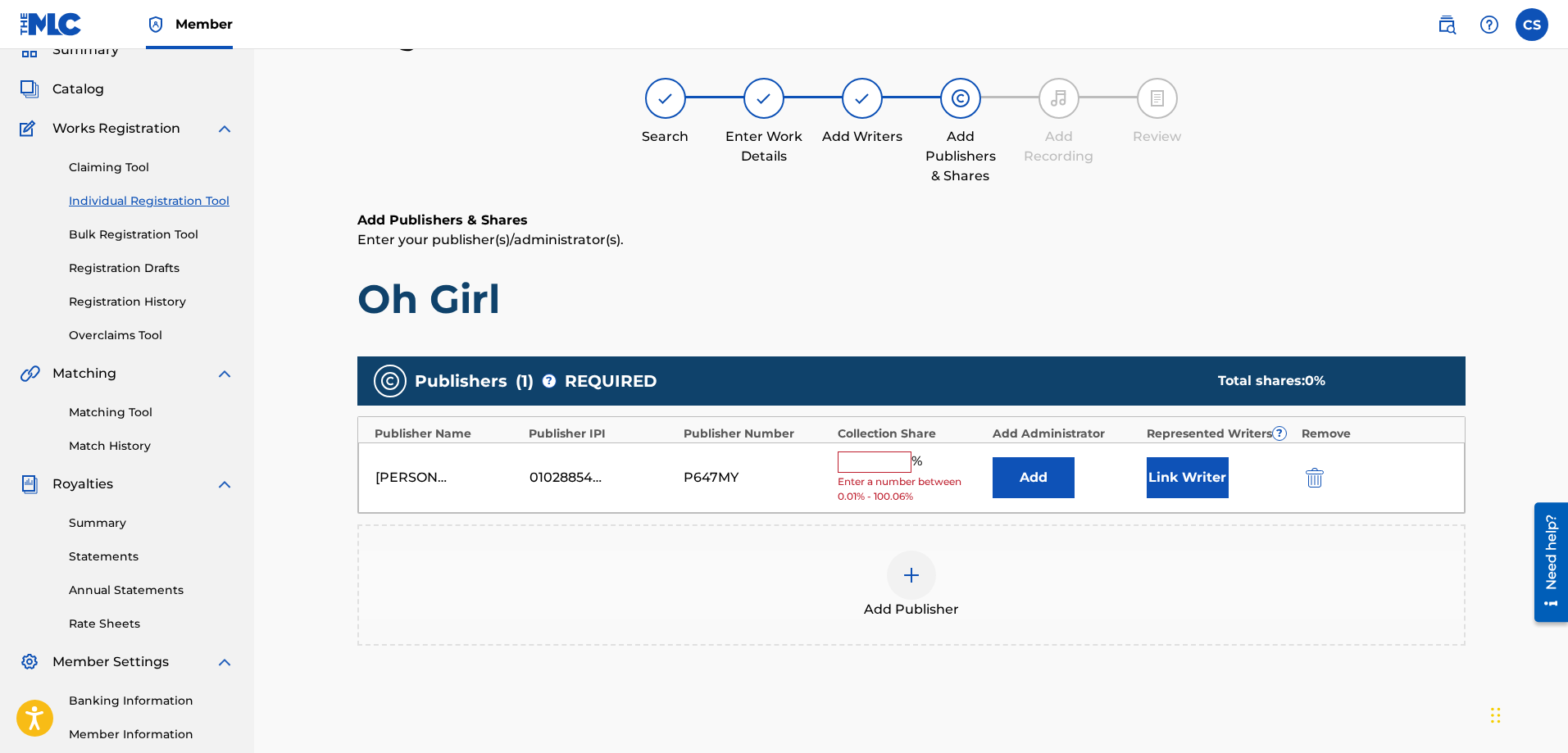
click at [887, 466] on input "text" at bounding box center [875, 462] width 74 height 21
type input "100"
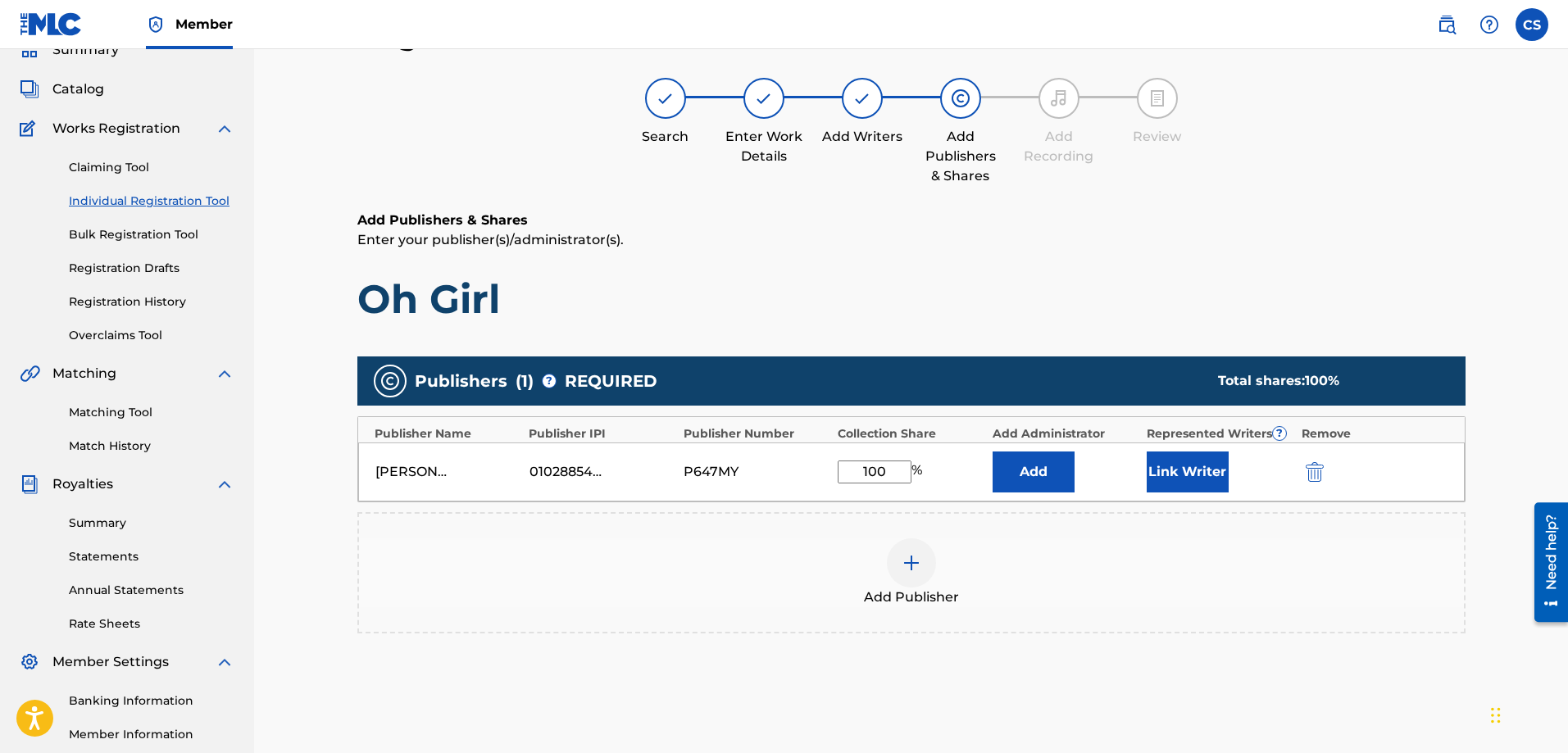
click at [1200, 474] on button "Link Writer" at bounding box center [1188, 472] width 82 height 41
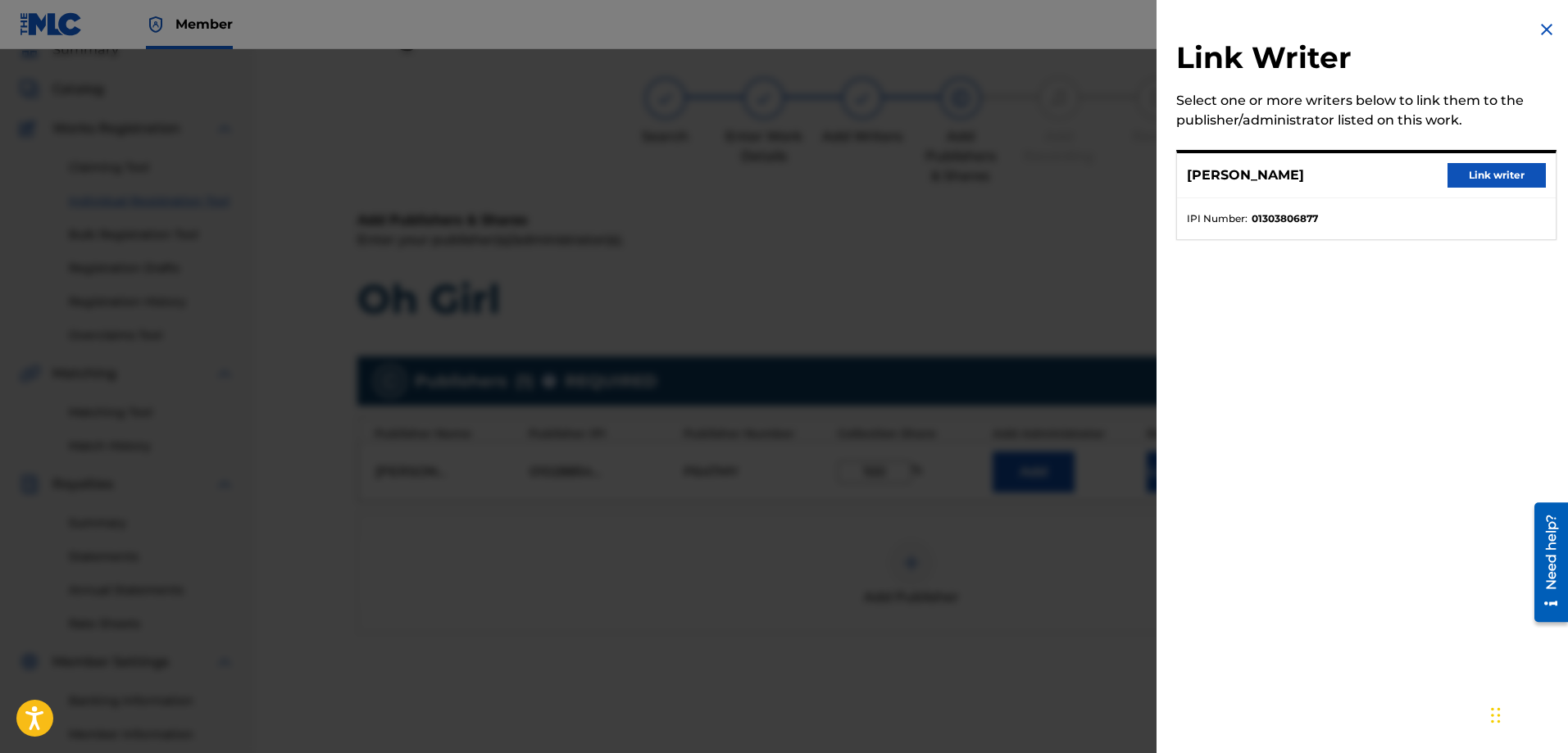
click at [1478, 173] on button "Link writer" at bounding box center [1497, 176] width 99 height 25
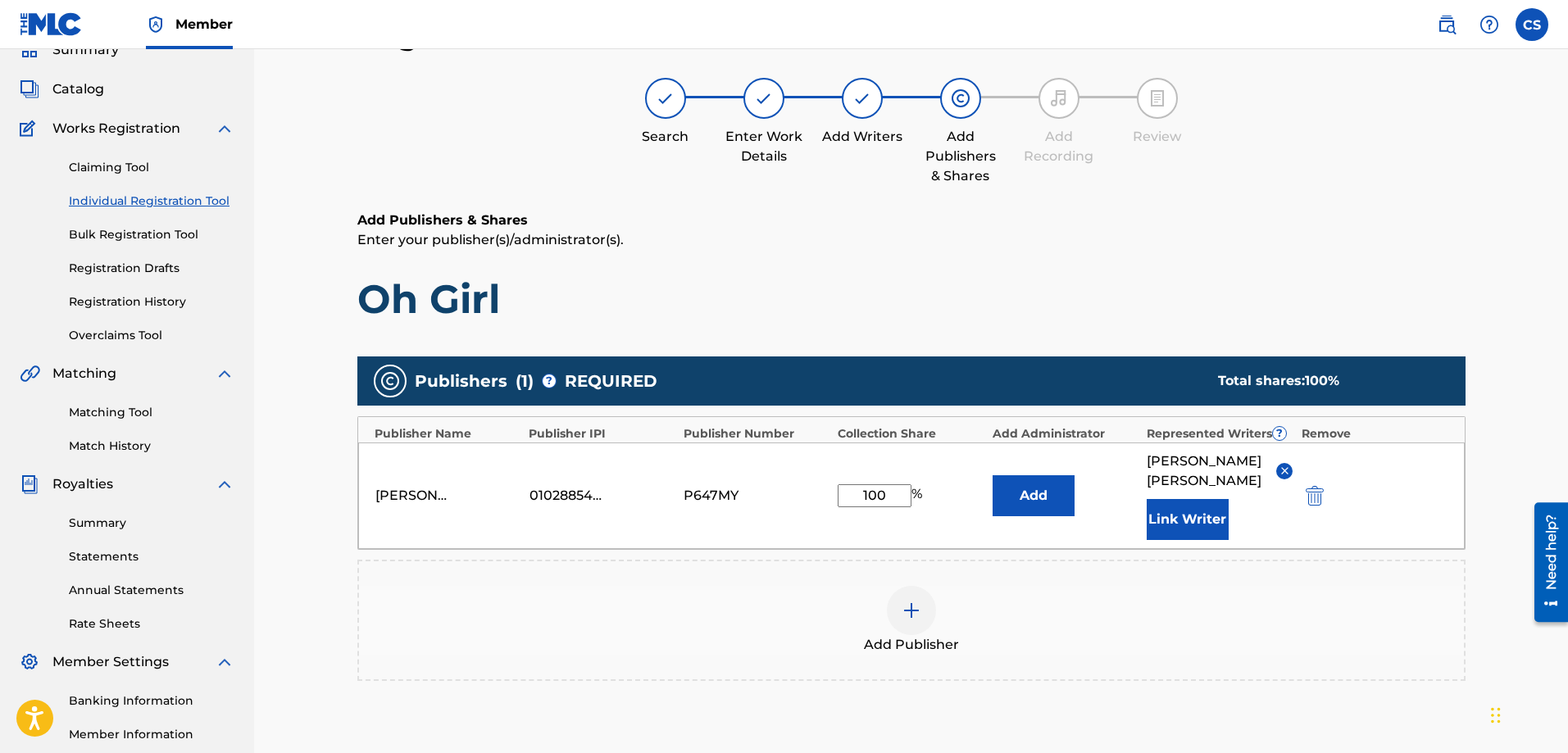
click at [1043, 489] on button "Add" at bounding box center [1033, 496] width 82 height 41
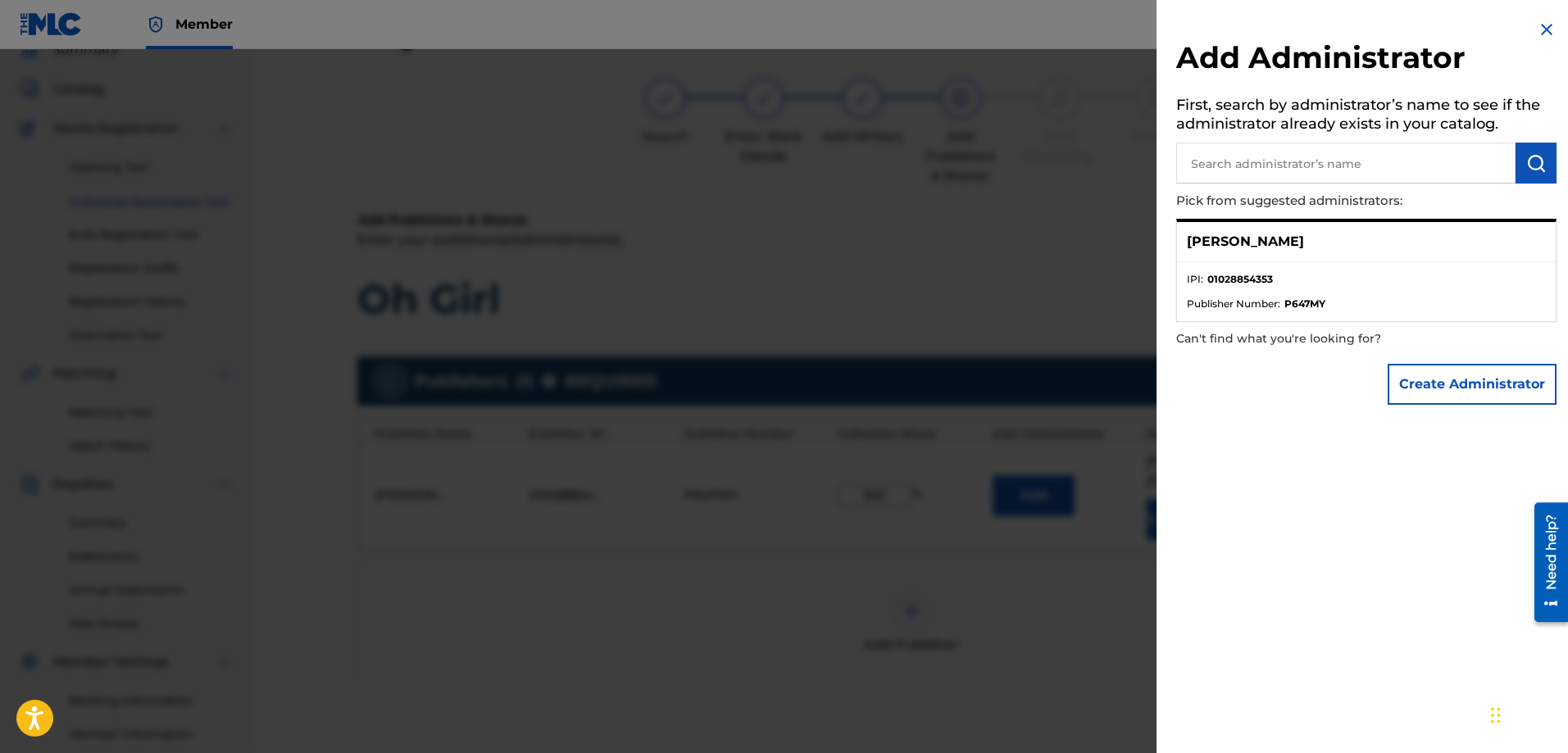
click at [1067, 605] on div at bounding box center [784, 425] width 1568 height 753
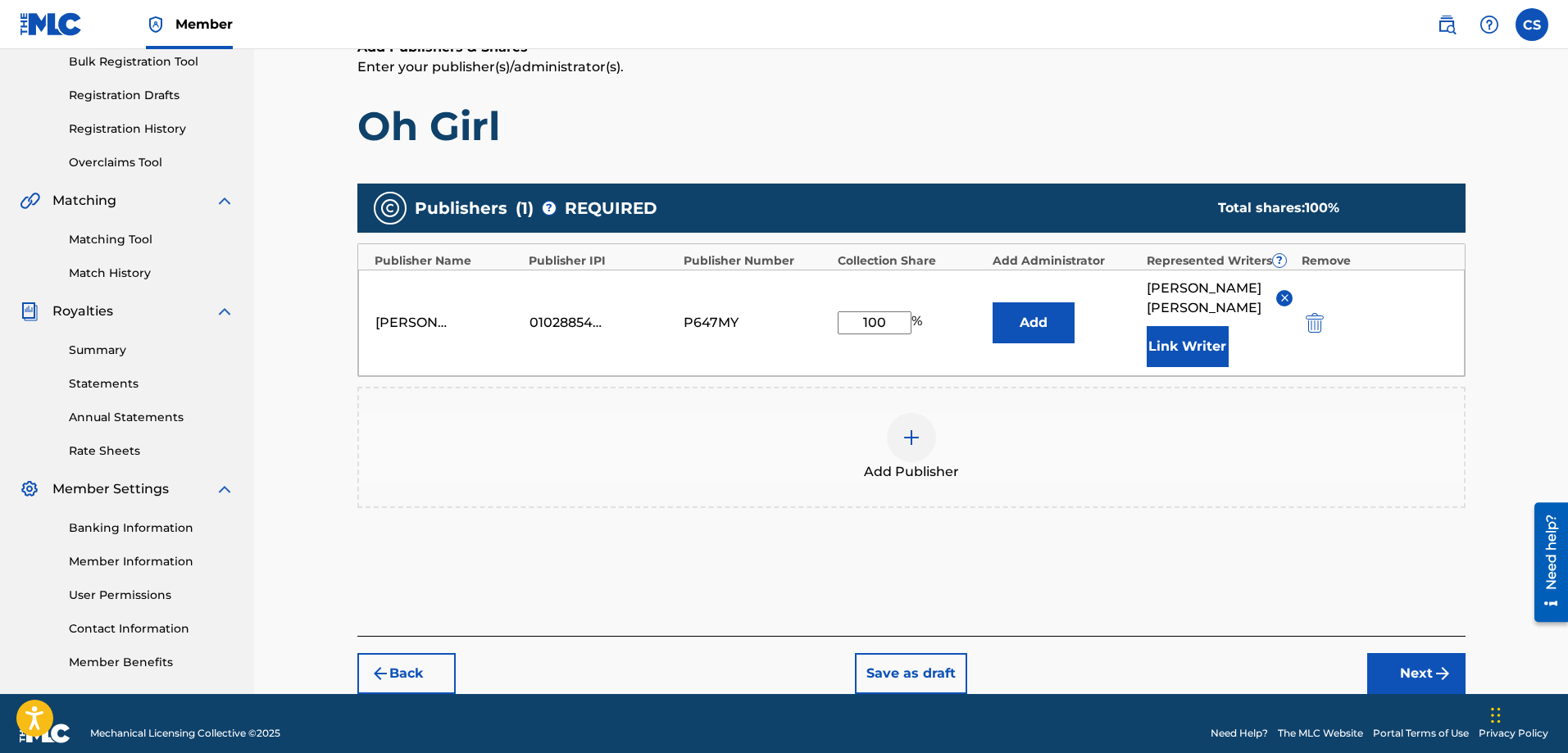
scroll to position [263, 0]
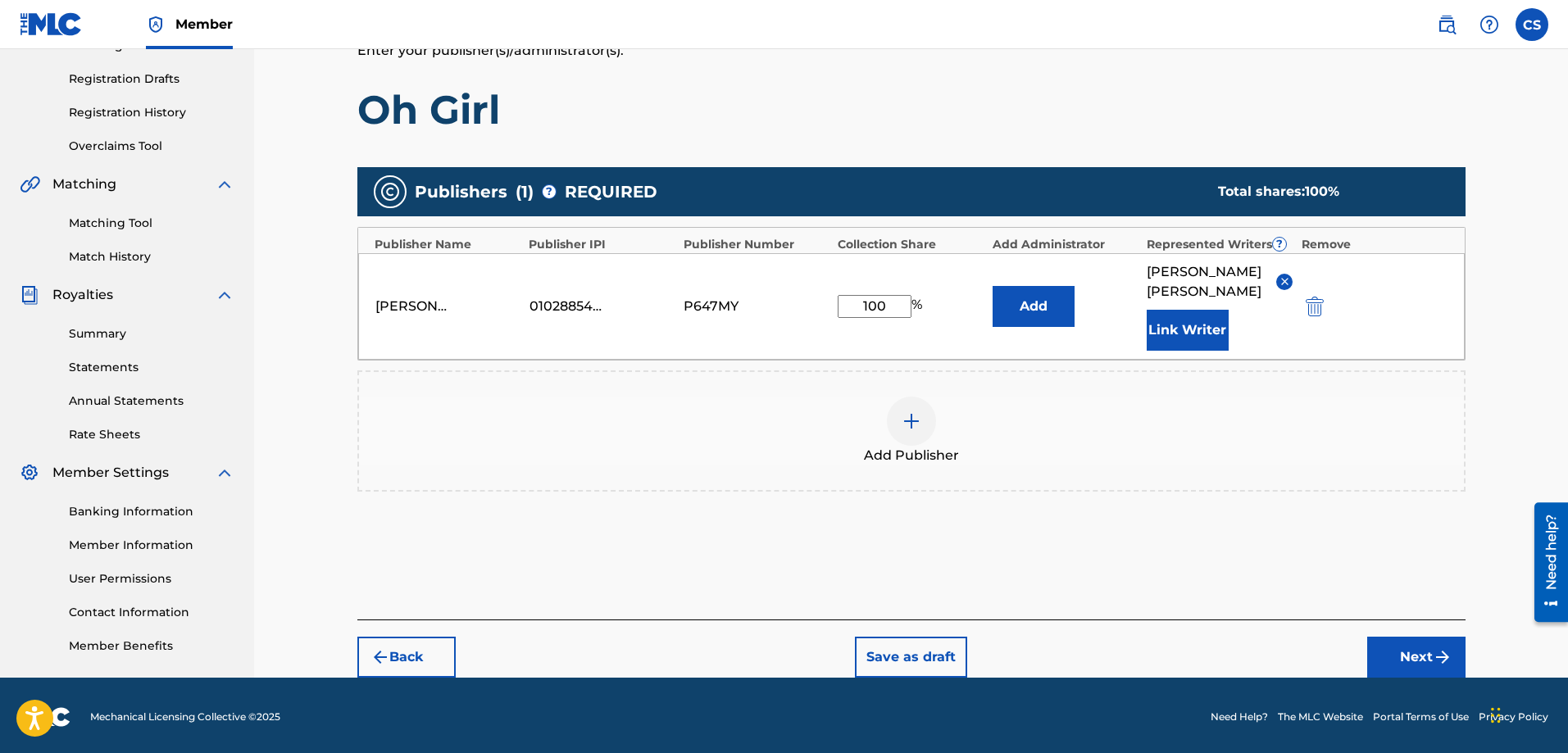
click at [1427, 639] on button "Next" at bounding box center [1417, 657] width 99 height 41
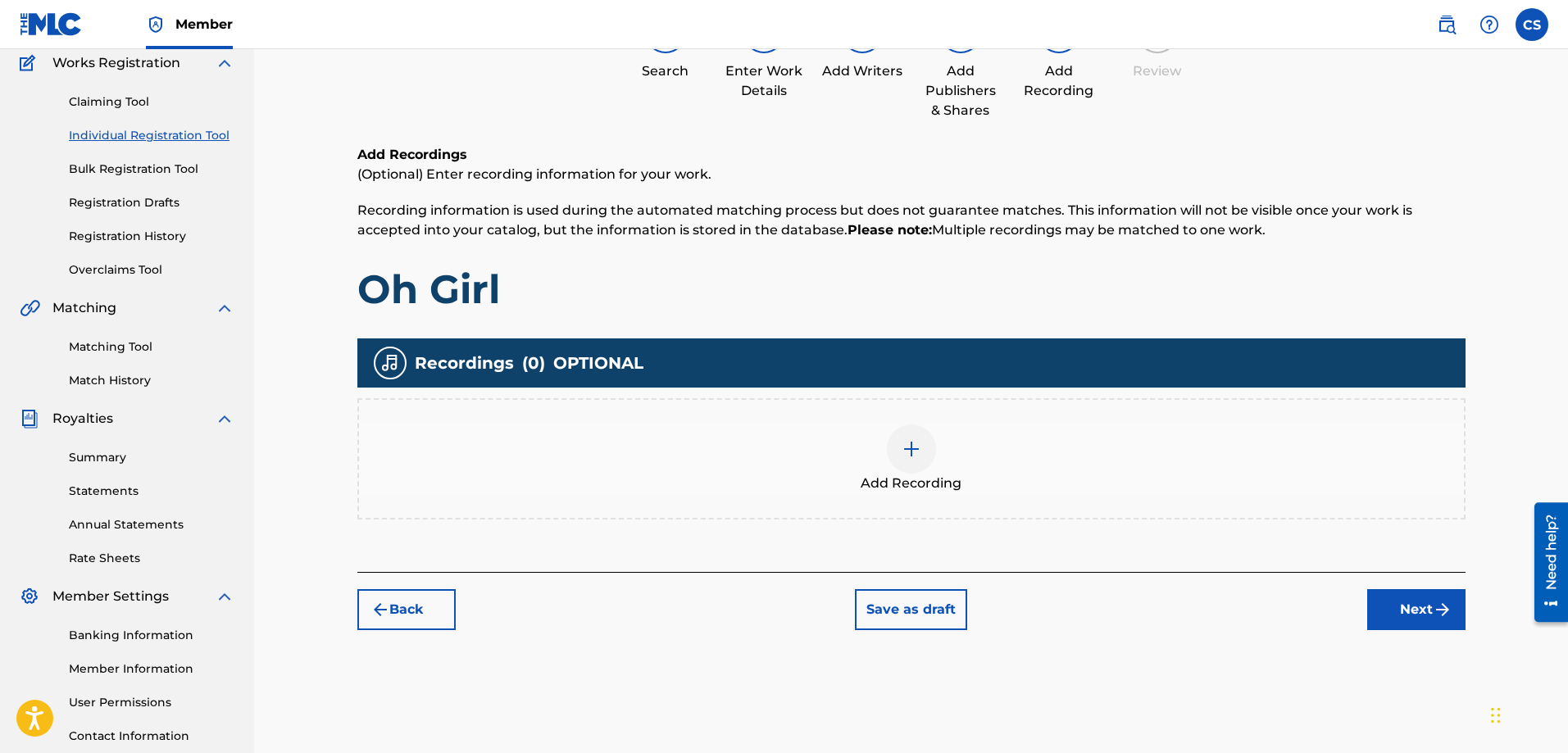
scroll to position [74, 0]
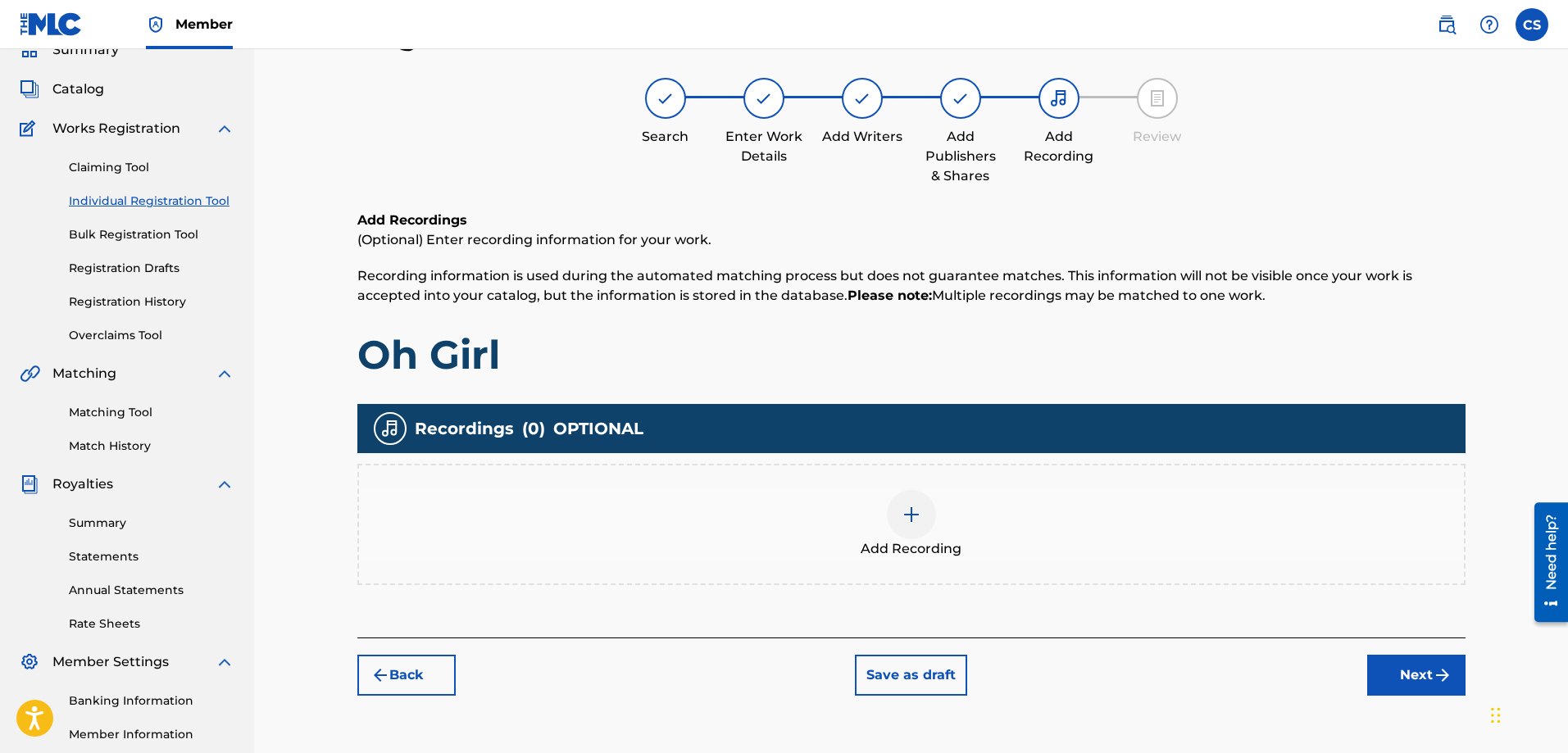
click at [917, 523] on img at bounding box center [912, 515] width 20 height 20
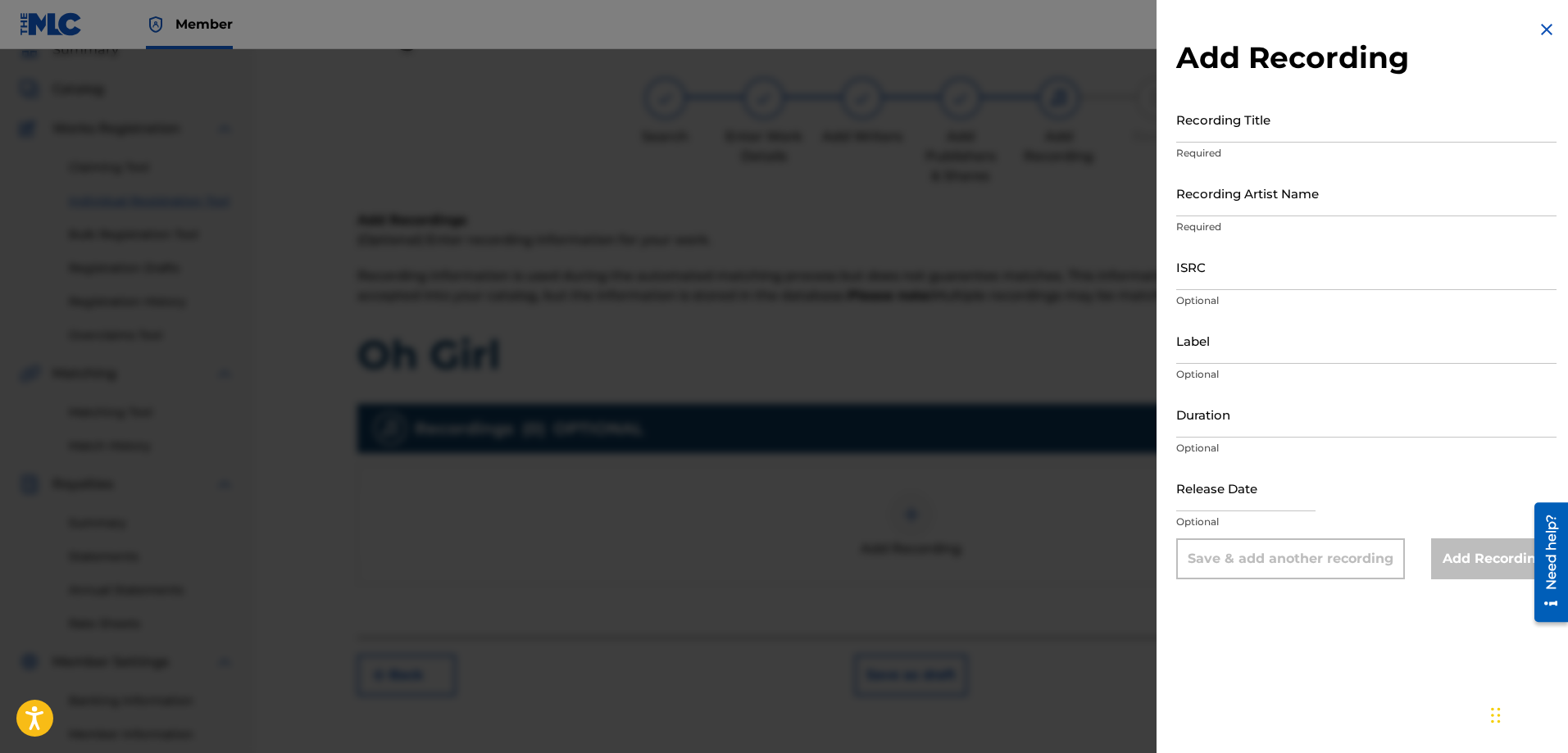
click at [1226, 277] on input "ISRC" at bounding box center [1367, 266] width 381 height 47
paste input "QZES92287572"
type input "QZES92287572"
click at [1203, 118] on input "Recording Title" at bounding box center [1367, 119] width 381 height 47
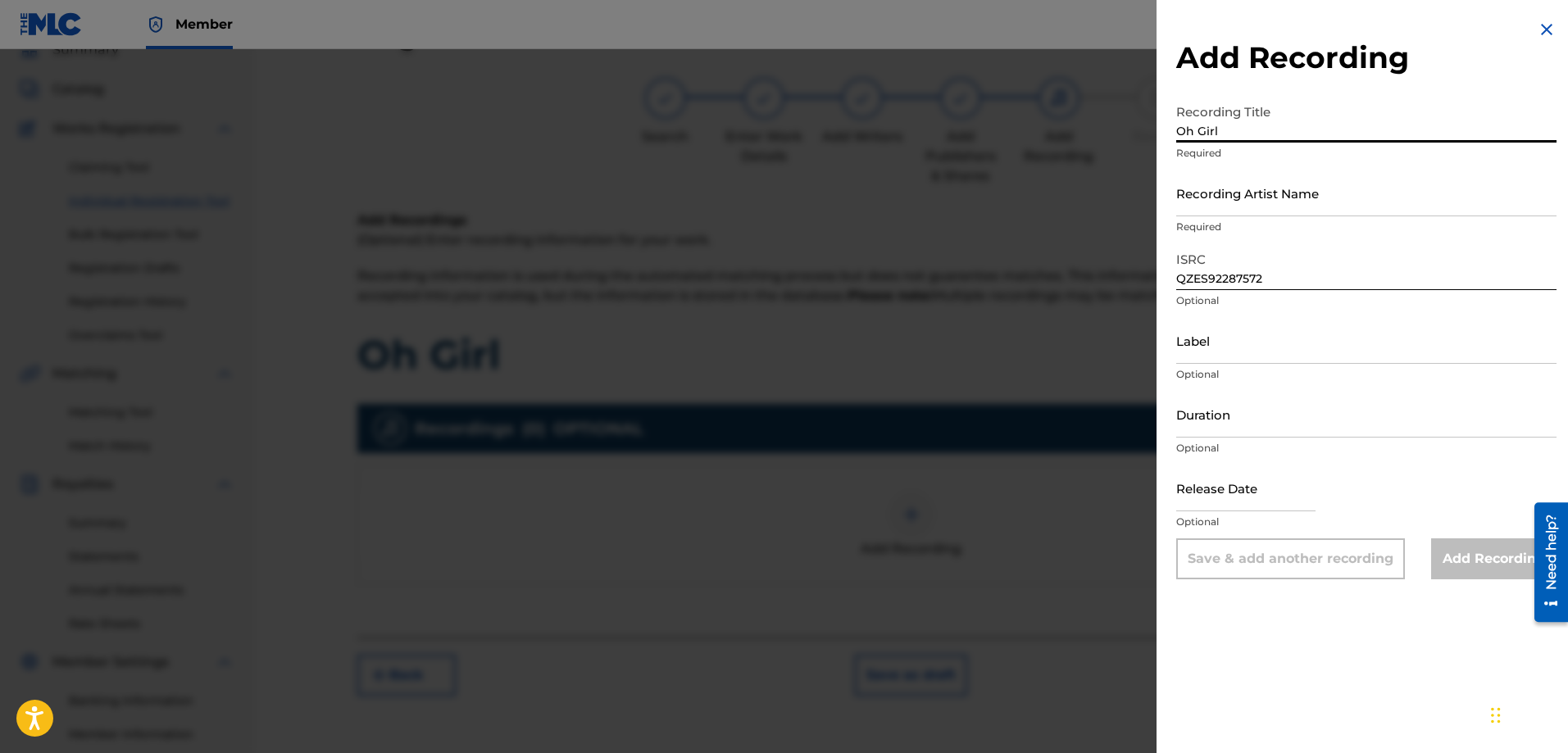
type input "Oh Girl"
click at [1237, 209] on input "Recording Artist Name" at bounding box center [1367, 193] width 381 height 47
type input "K-lo Theman"
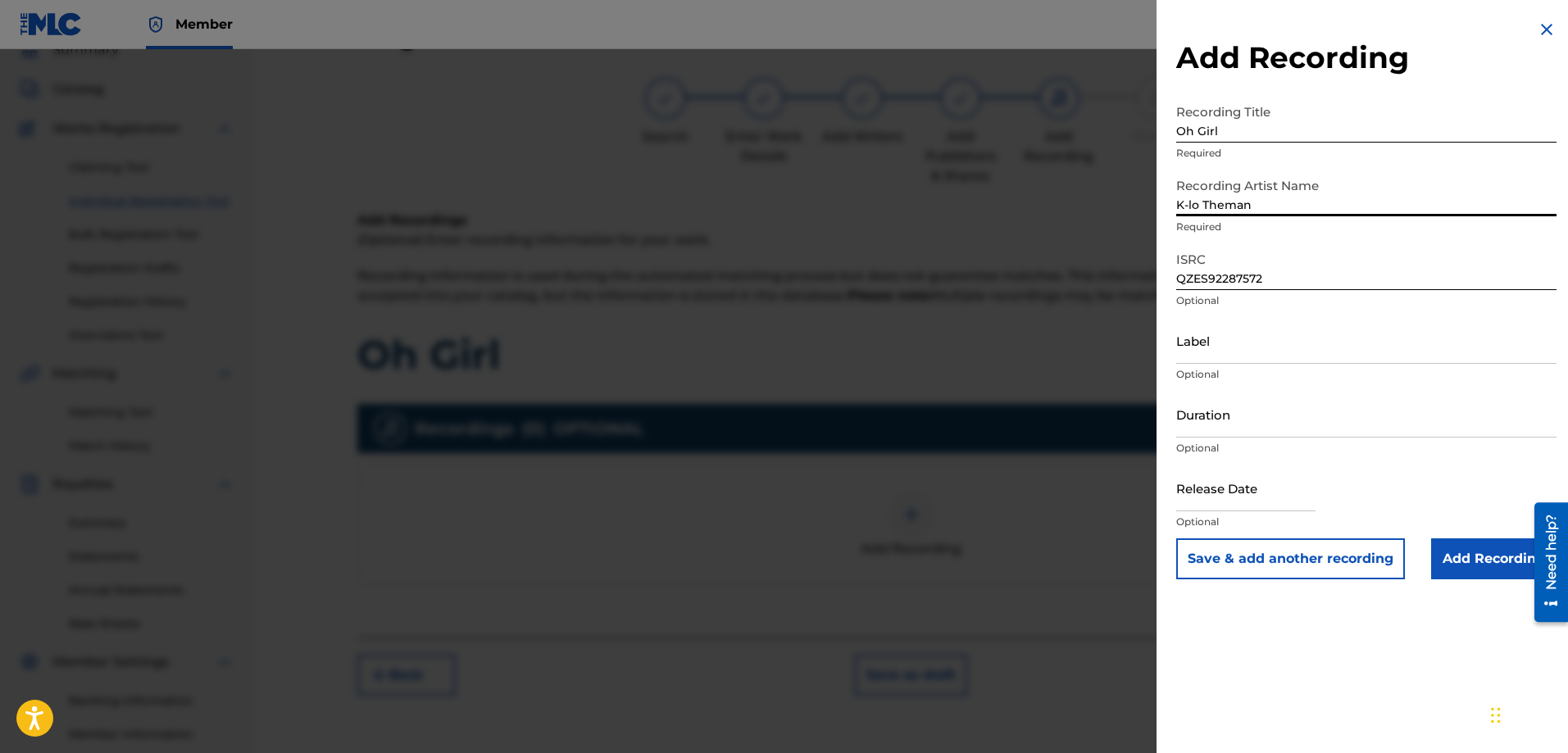
click at [1229, 351] on input "Label" at bounding box center [1367, 340] width 381 height 47
type input "k-lo theman"
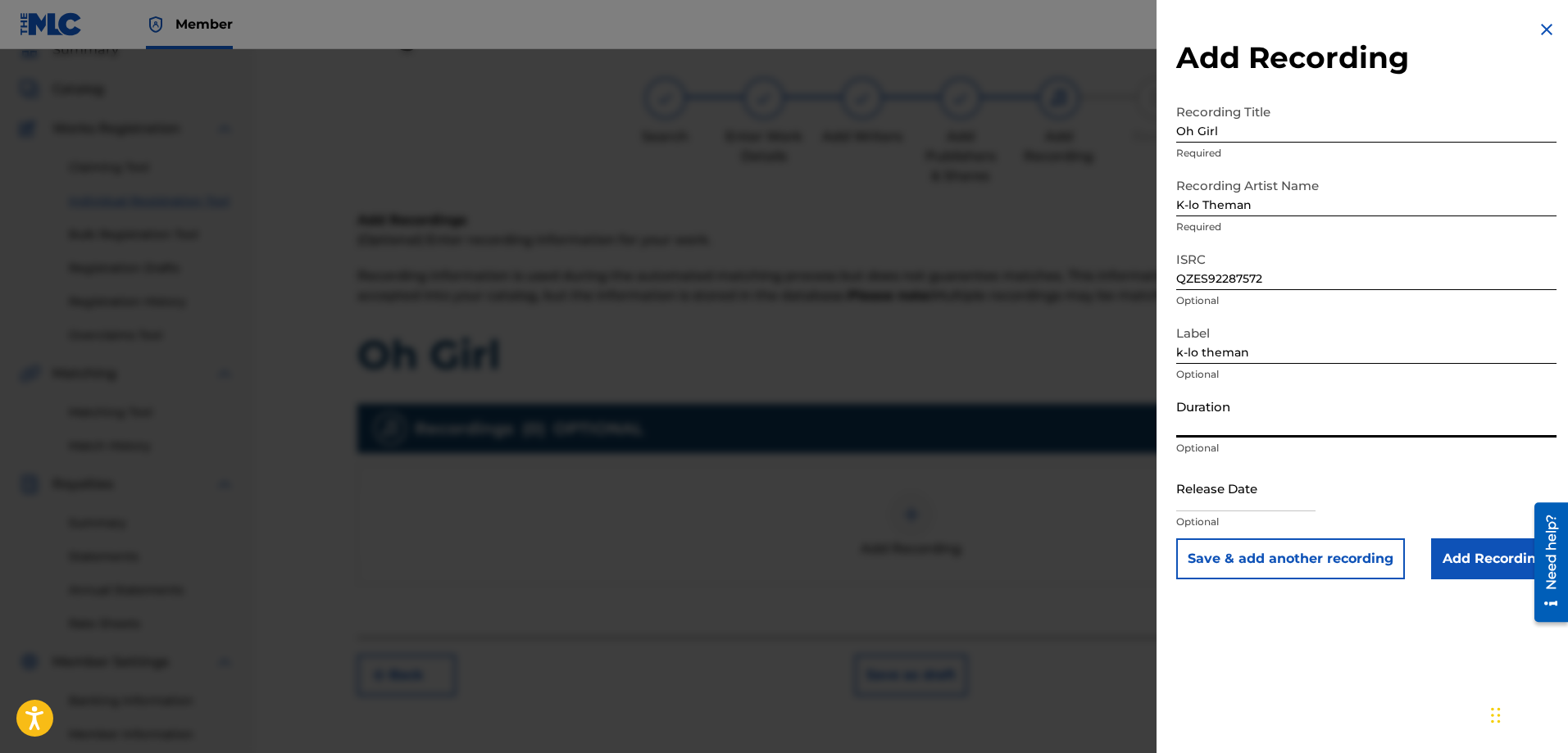
click at [1233, 425] on input "Duration" at bounding box center [1367, 414] width 381 height 47
type input "03:35"
click at [1219, 495] on input "text" at bounding box center [1246, 487] width 140 height 47
select select "7"
select select "2025"
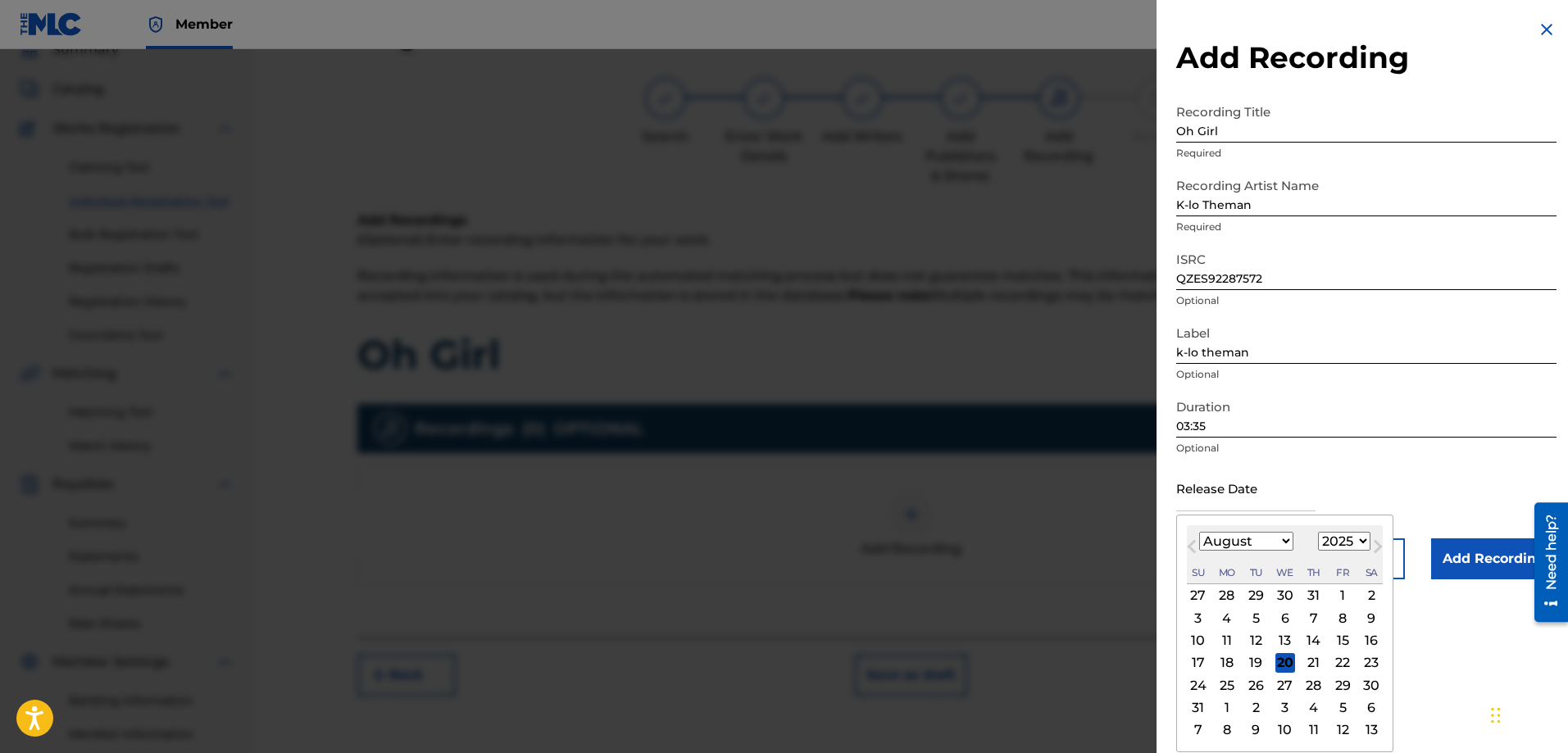
click at [1365, 541] on button "Next Month" at bounding box center [1378, 550] width 27 height 27
select select "8"
click at [1357, 540] on select "1899 1900 1901 1902 1903 1904 1905 1906 1907 1908 1909 1910 1911 1912 1913 1914…" at bounding box center [1344, 541] width 52 height 19
select select "2022"
click at [1318, 532] on select "1899 1900 1901 1902 1903 1904 1905 1906 1907 1908 1909 1910 1911 1912 1913 1914…" at bounding box center [1344, 541] width 52 height 19
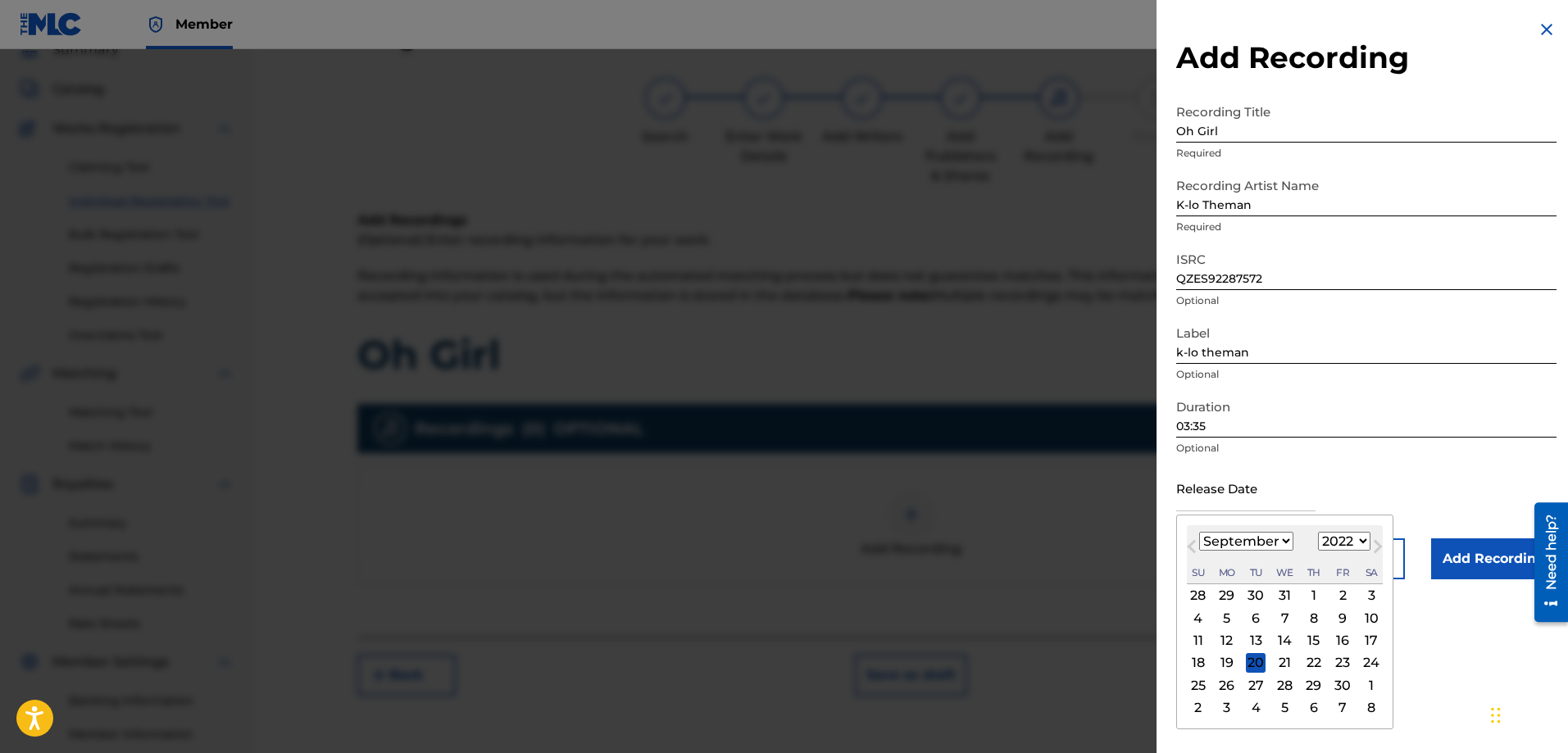
click at [1258, 545] on select "January February March April May June July August September October November De…" at bounding box center [1246, 541] width 94 height 19
select select "3"
click at [1200, 532] on select "January February March April May June July August September October November De…" at bounding box center [1246, 541] width 94 height 19
click at [1201, 616] on div "3" at bounding box center [1199, 618] width 20 height 20
type input "April 3 2022"
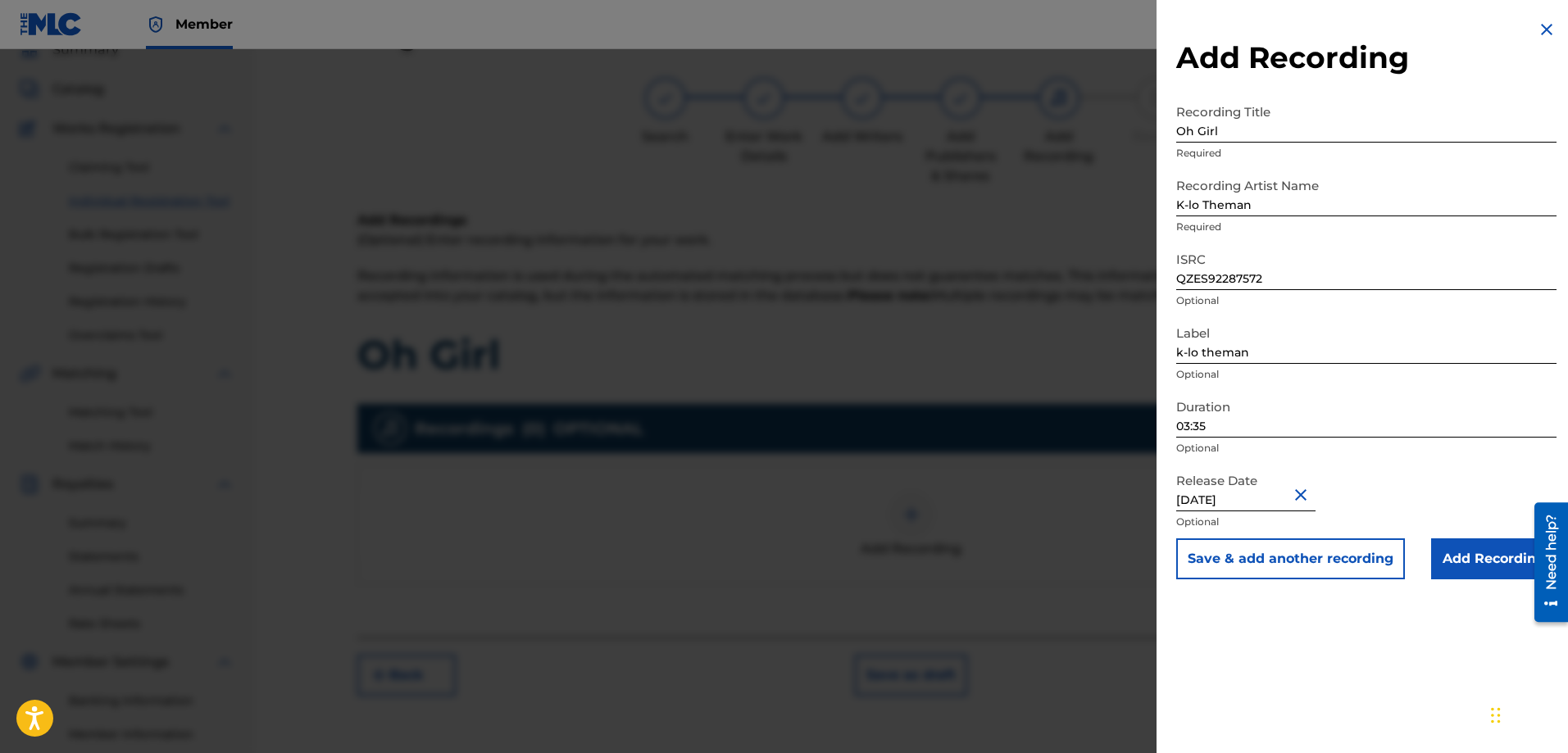
click at [1480, 560] on input "Add Recording" at bounding box center [1494, 558] width 125 height 41
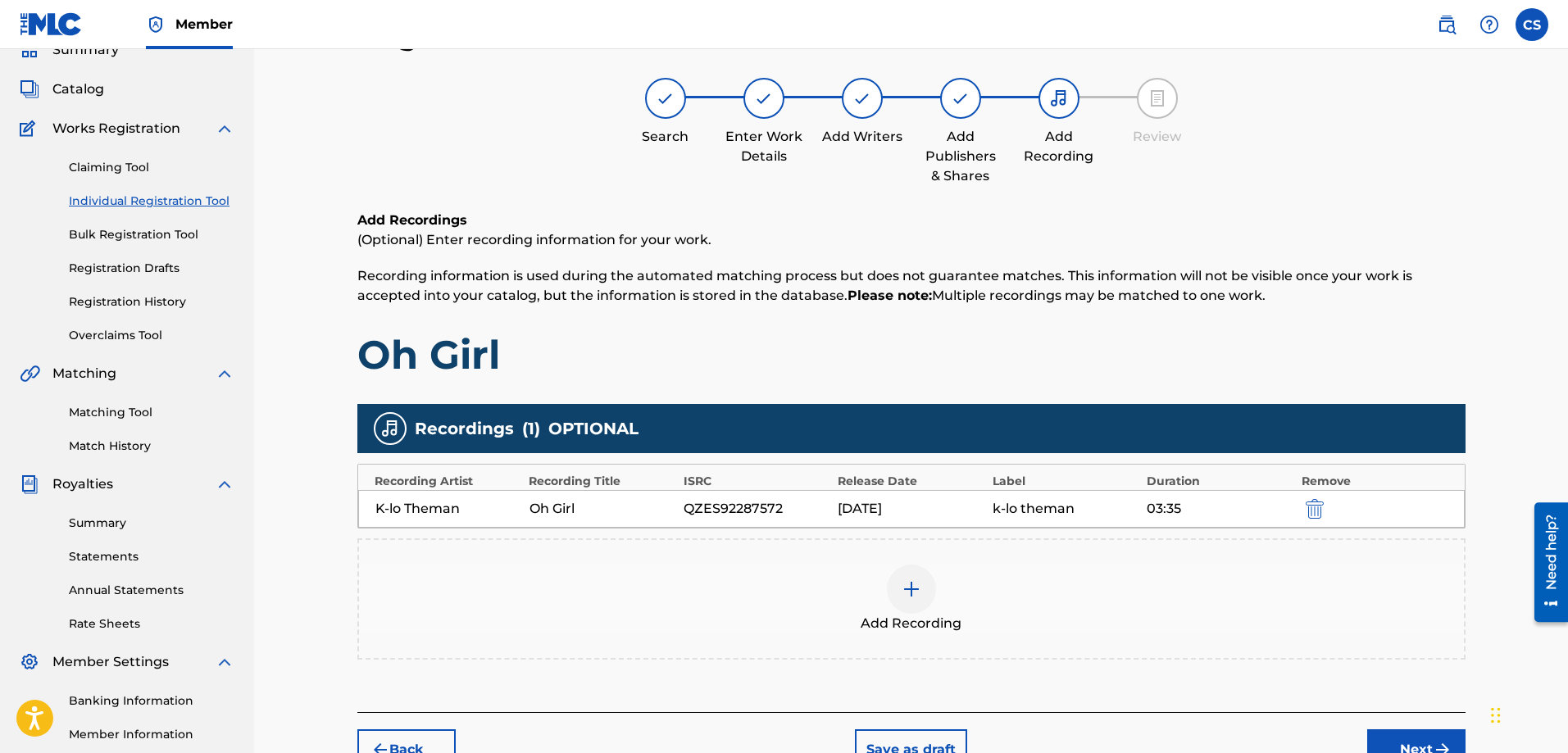
click at [1395, 746] on button "Next" at bounding box center [1417, 749] width 99 height 41
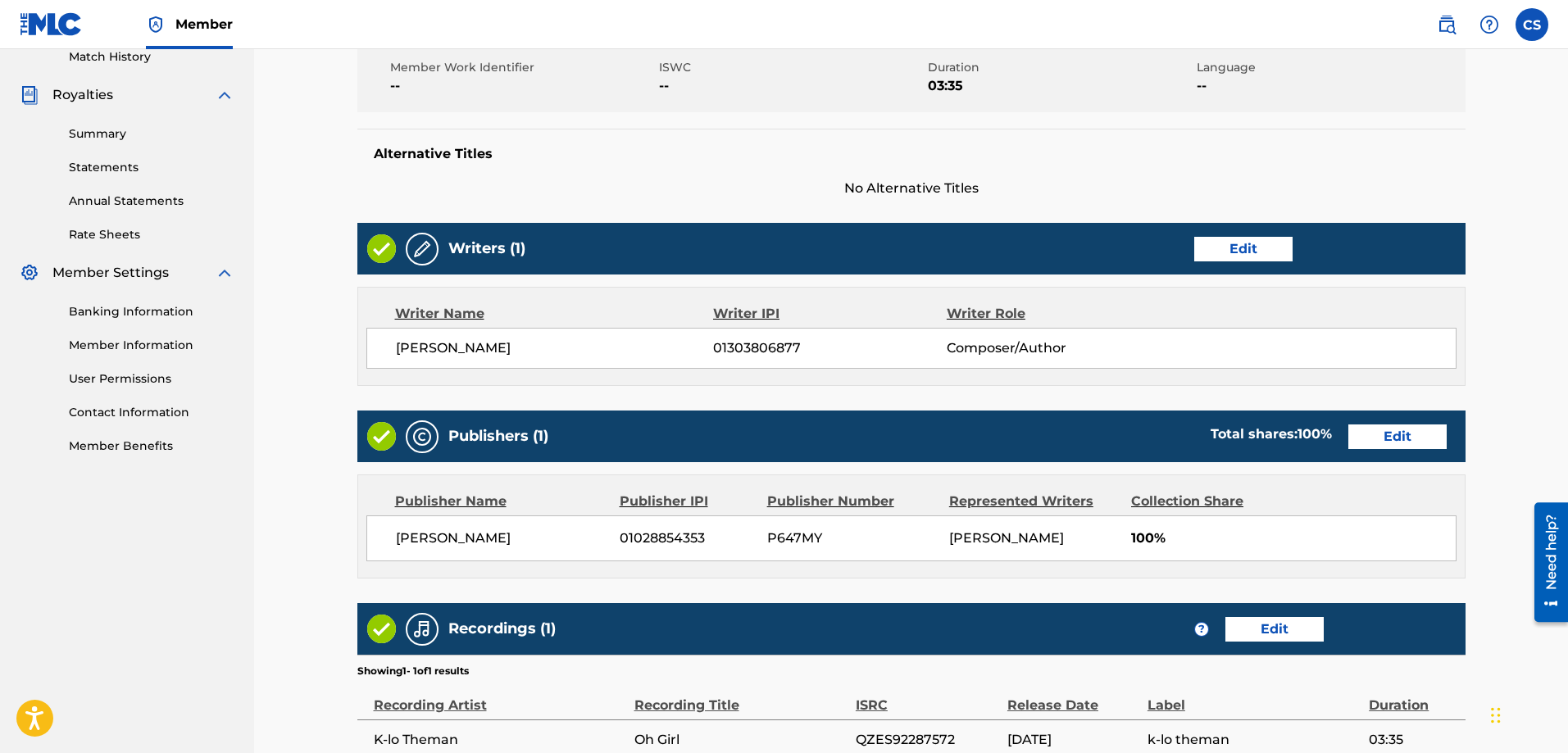
scroll to position [632, 0]
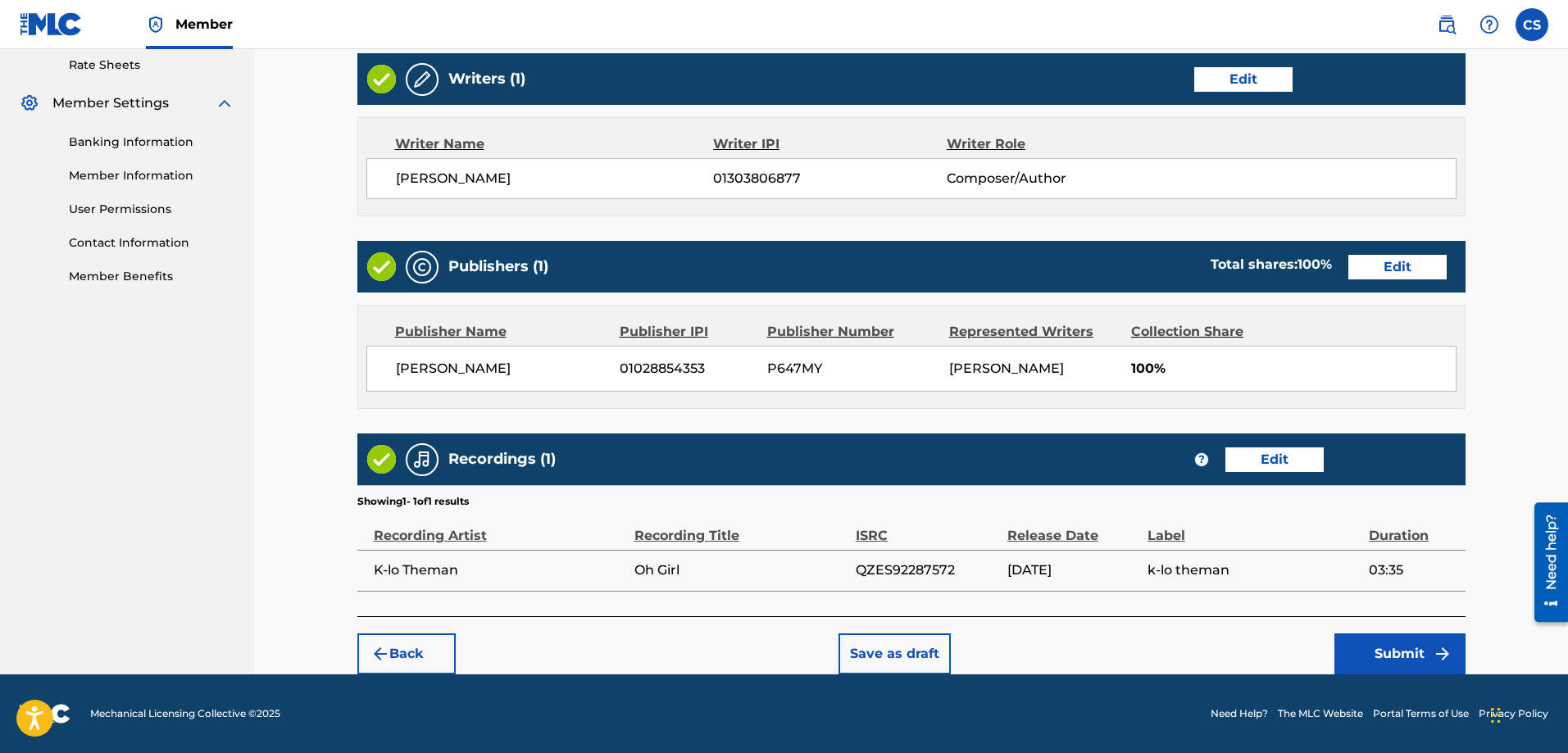
click at [1380, 652] on button "Submit" at bounding box center [1400, 653] width 131 height 41
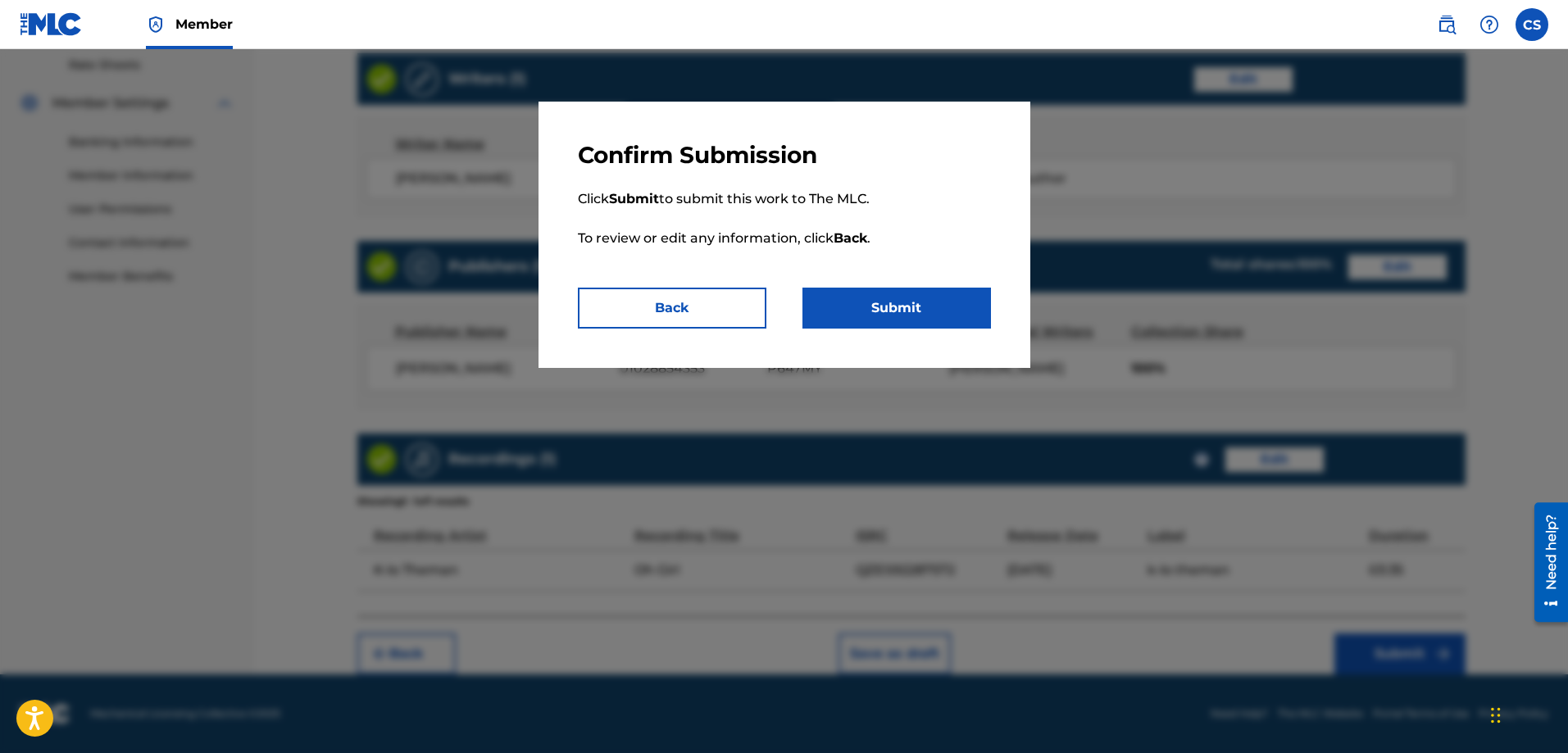
click at [907, 303] on button "Submit" at bounding box center [897, 308] width 189 height 41
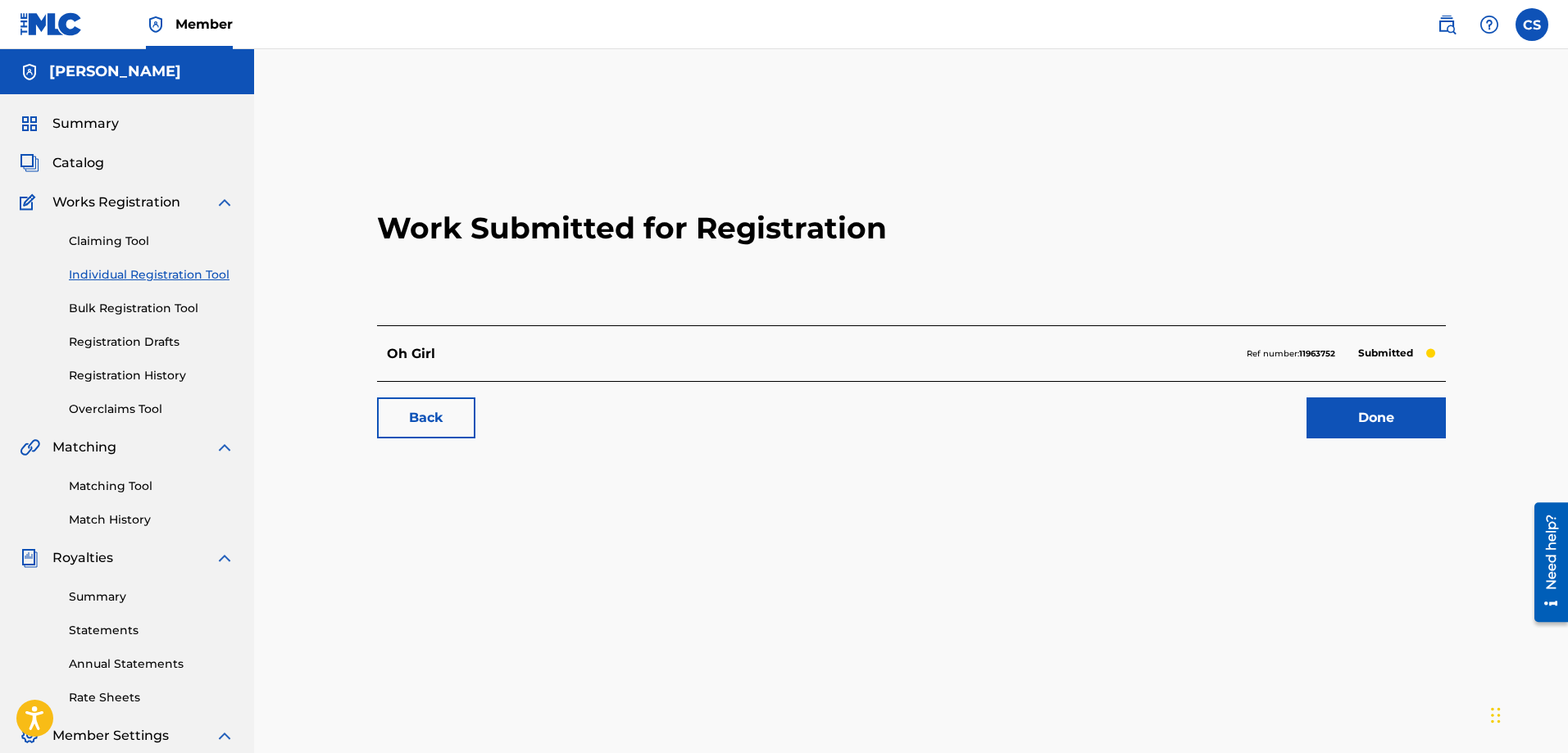
click at [426, 427] on link "Back" at bounding box center [426, 418] width 99 height 41
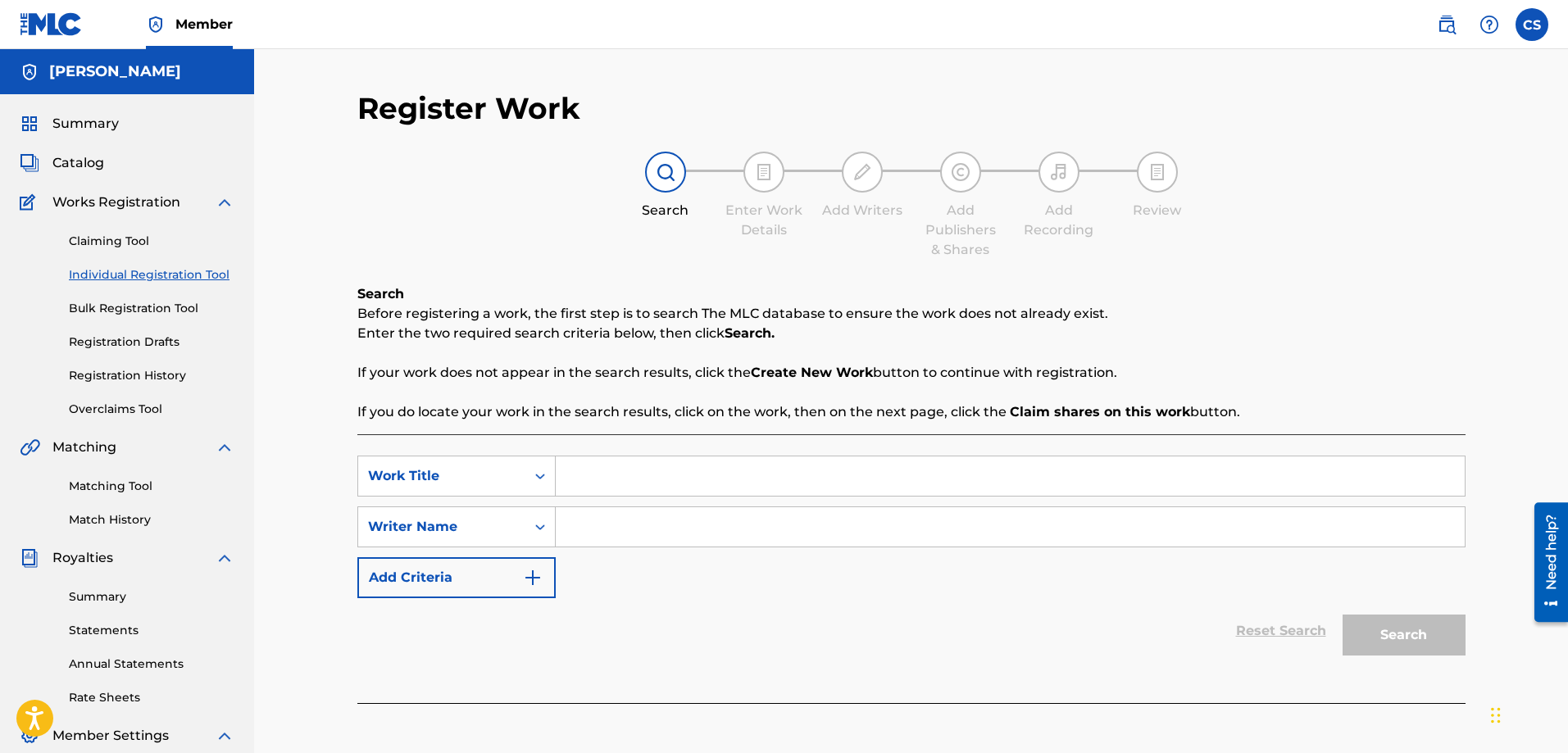
click at [675, 470] on input "Search Form" at bounding box center [1010, 476] width 909 height 39
type input "vibe"
click at [604, 520] on input "Search Form" at bounding box center [1010, 526] width 909 height 39
type input "carl a sylvain"
click at [1401, 621] on button "Search" at bounding box center [1404, 634] width 123 height 41
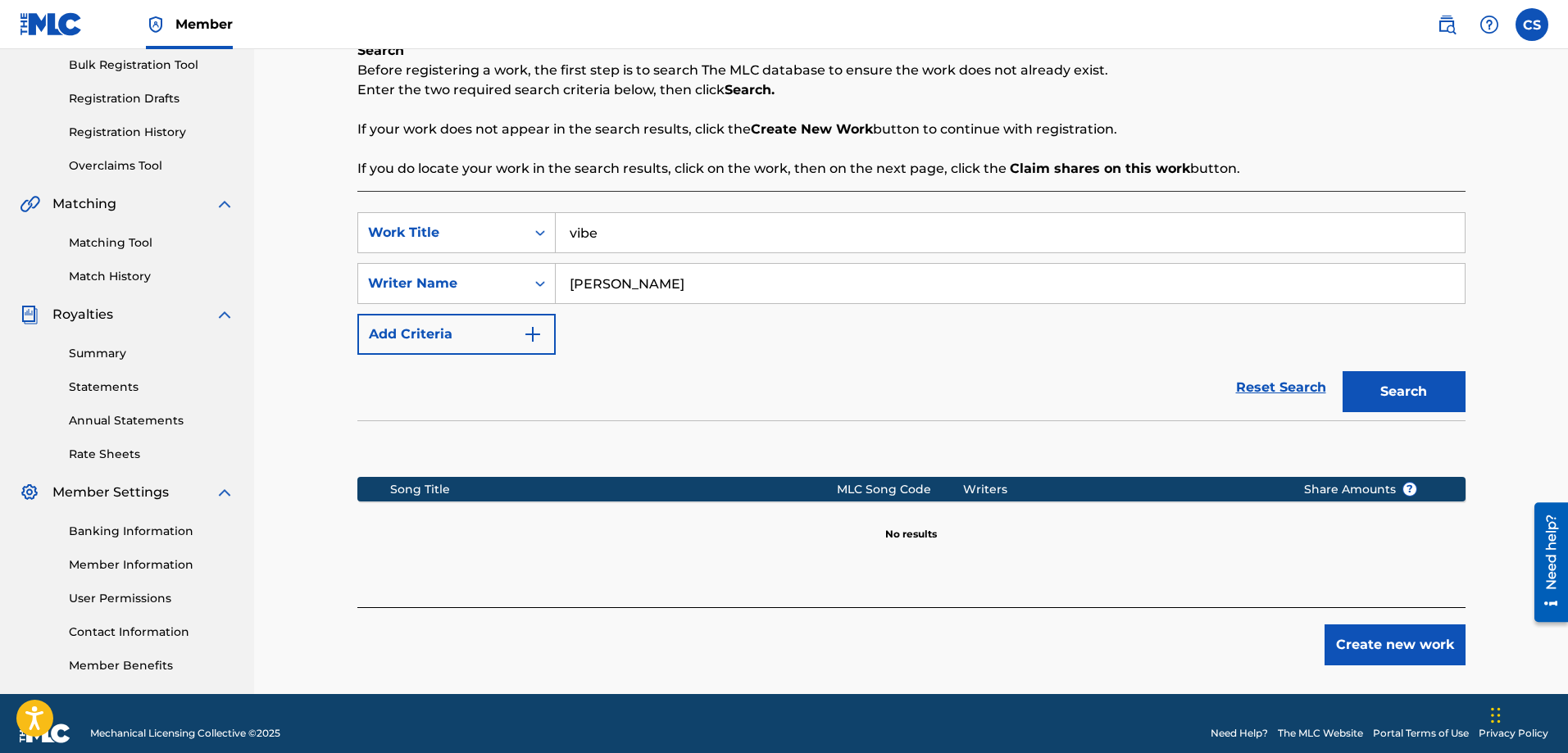
scroll to position [263, 0]
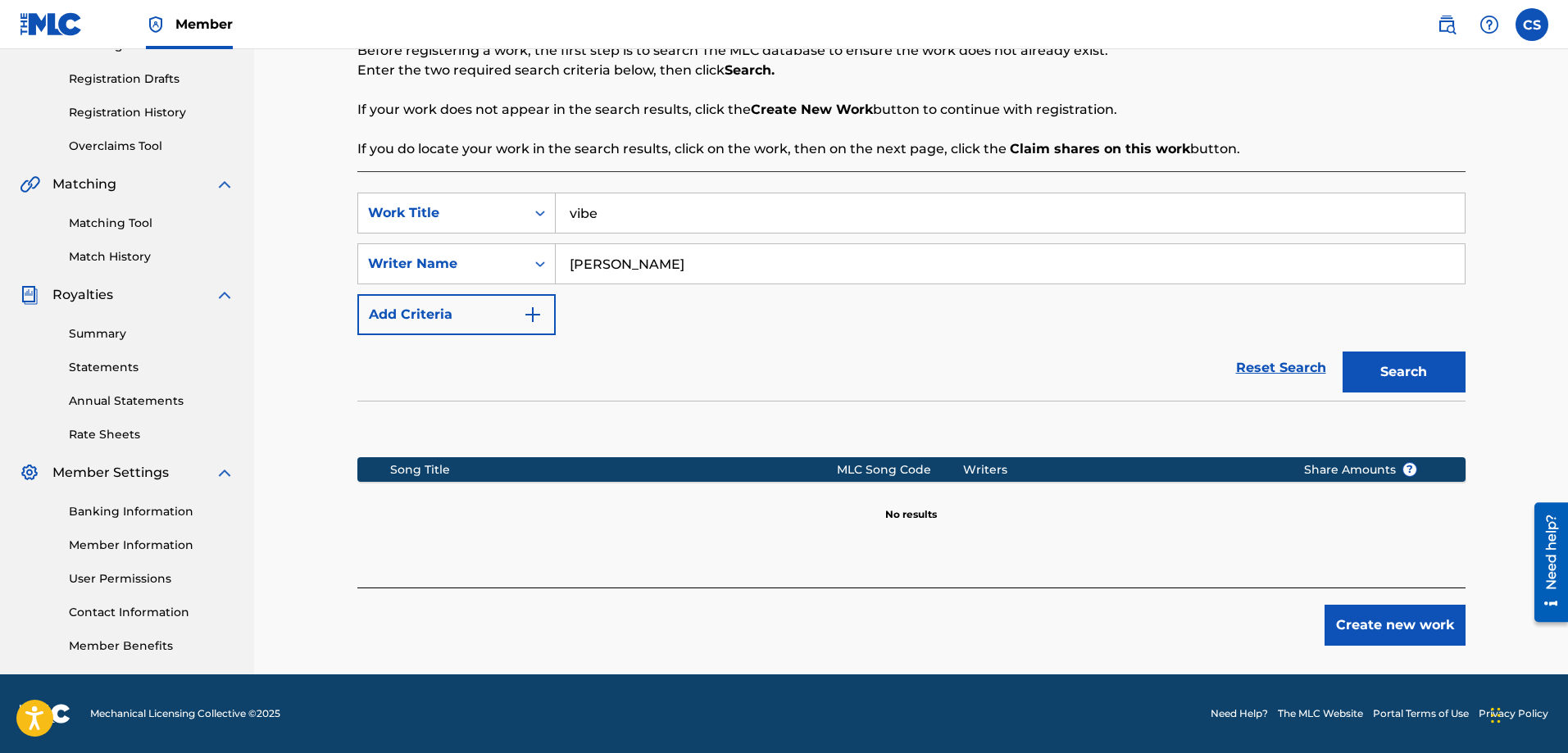
click at [1394, 624] on button "Create new work" at bounding box center [1395, 625] width 141 height 41
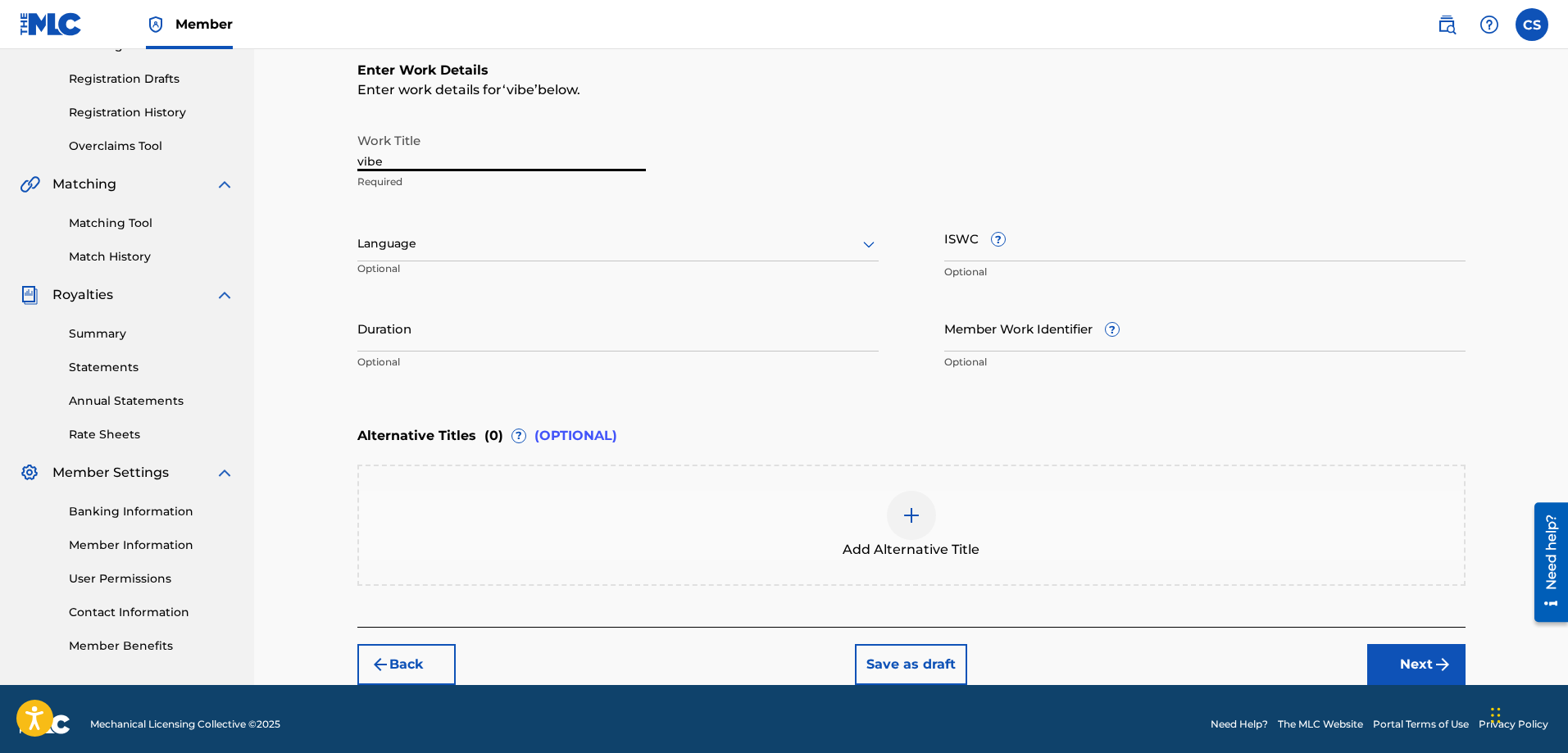
click at [390, 159] on input "vibe" at bounding box center [501, 147] width 289 height 47
type input "Vibe"
click at [421, 341] on input "Duration" at bounding box center [617, 328] width 521 height 47
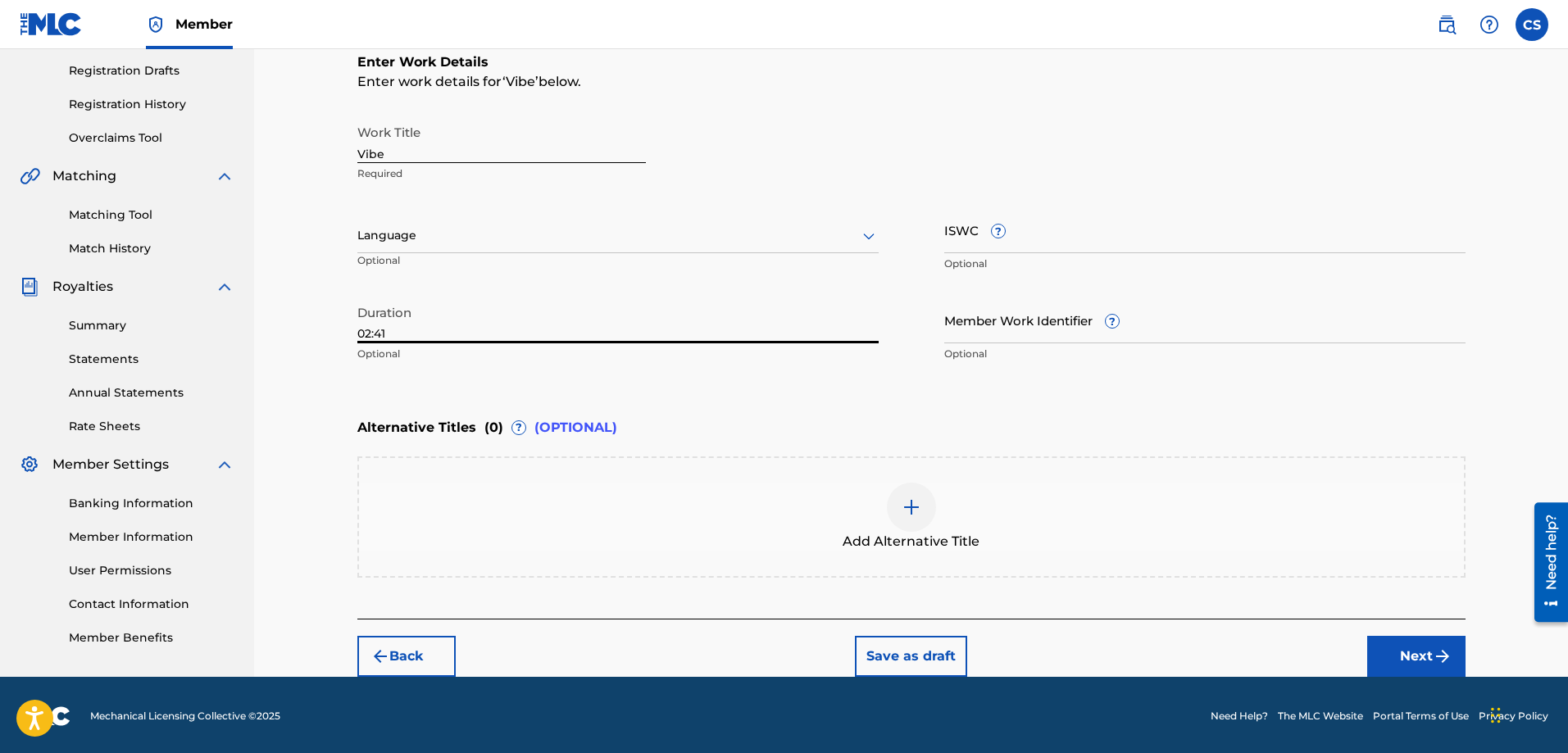
scroll to position [273, 0]
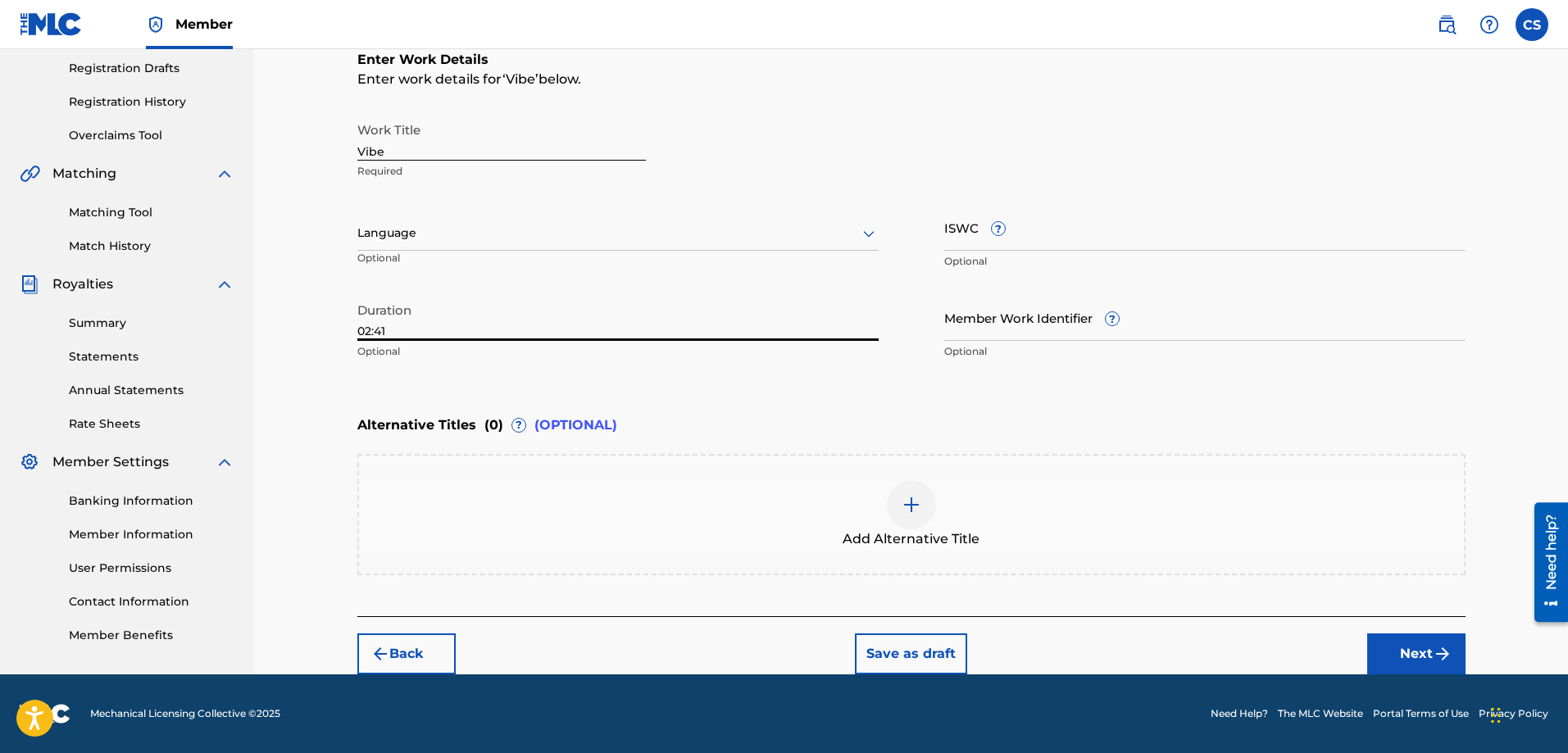
type input "02:41"
click at [1427, 649] on button "Next" at bounding box center [1417, 653] width 99 height 41
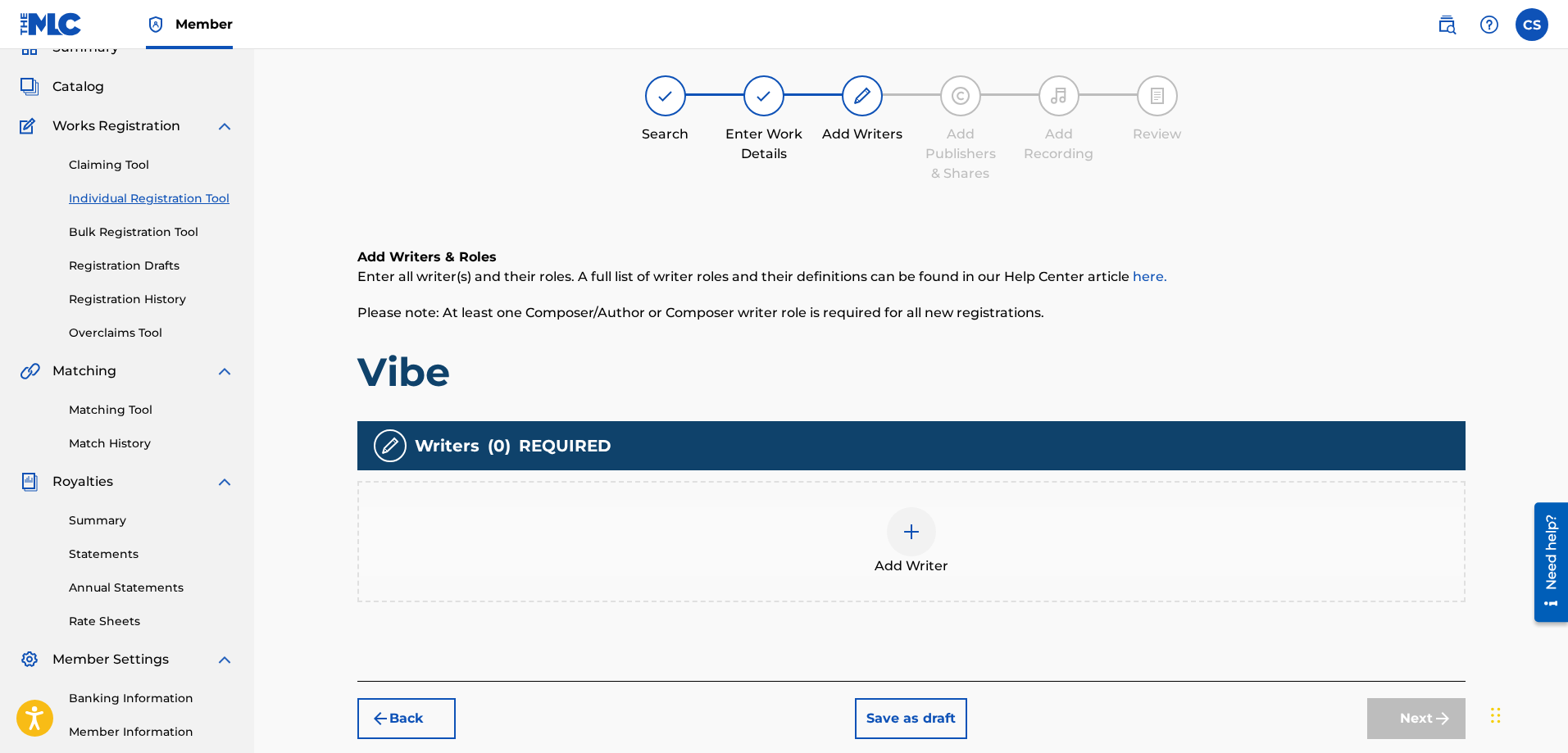
scroll to position [74, 0]
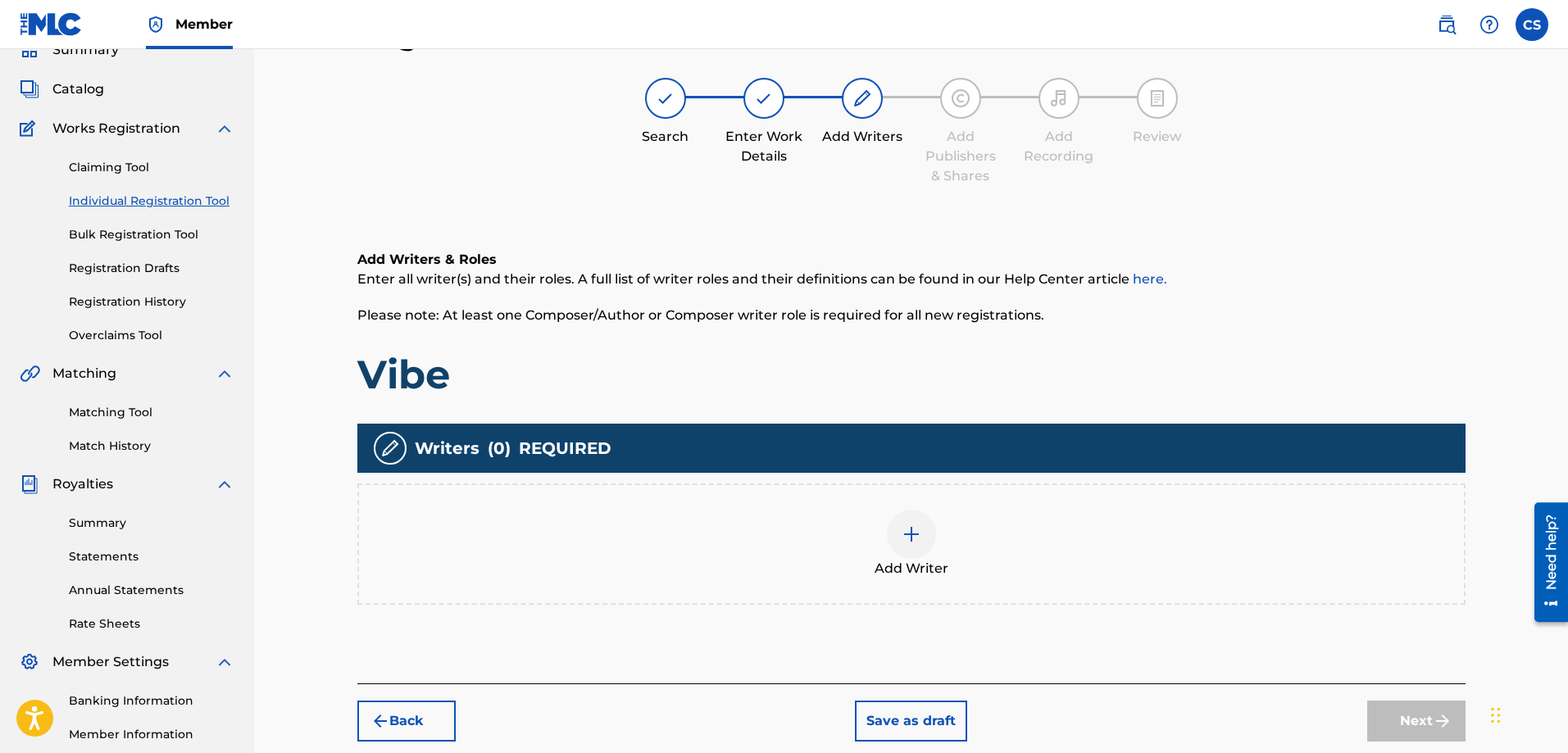
click at [920, 540] on img at bounding box center [912, 534] width 20 height 20
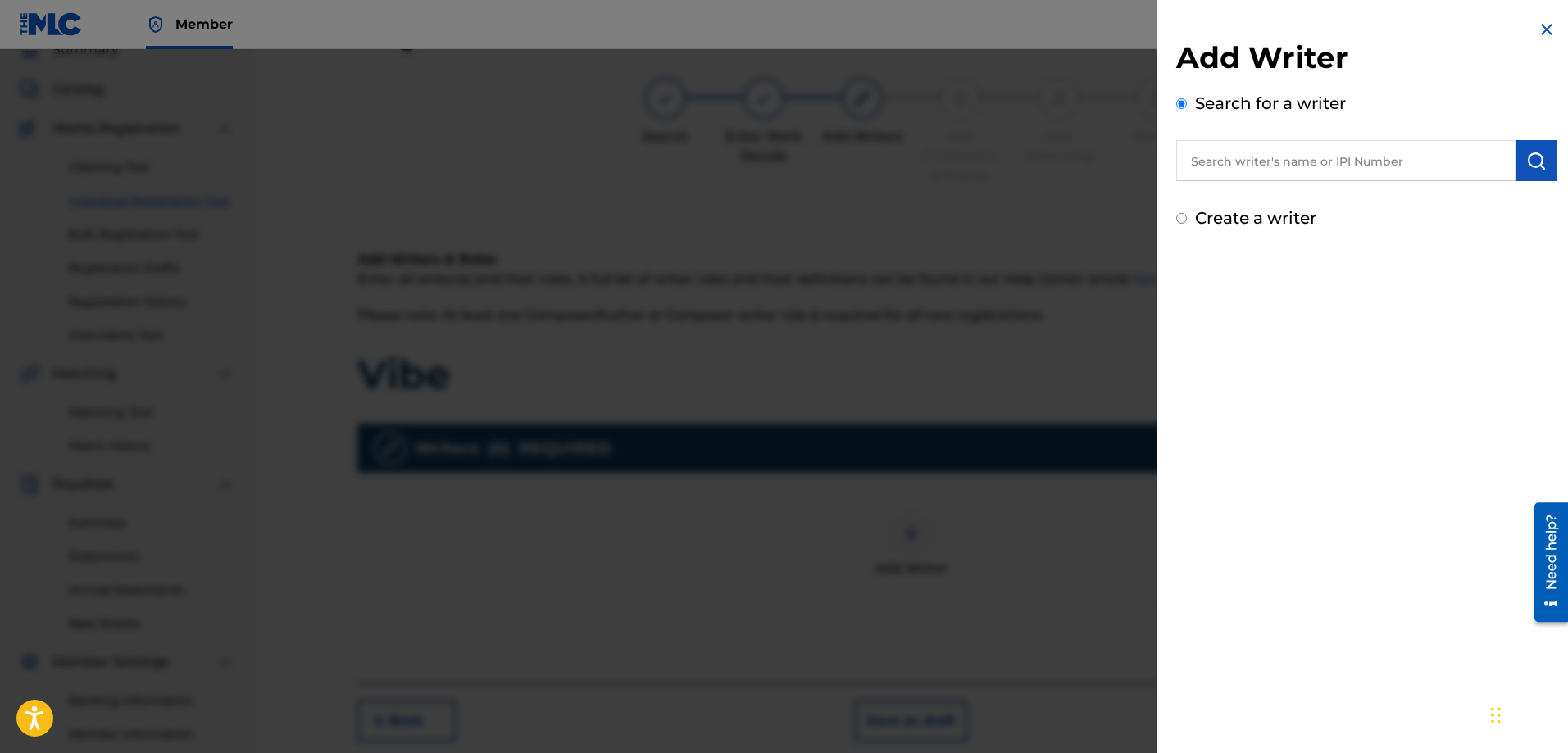
click at [1344, 165] on input "text" at bounding box center [1346, 160] width 339 height 41
type input "[PERSON_NAME]"
click at [1530, 161] on img "submit" at bounding box center [1536, 160] width 20 height 20
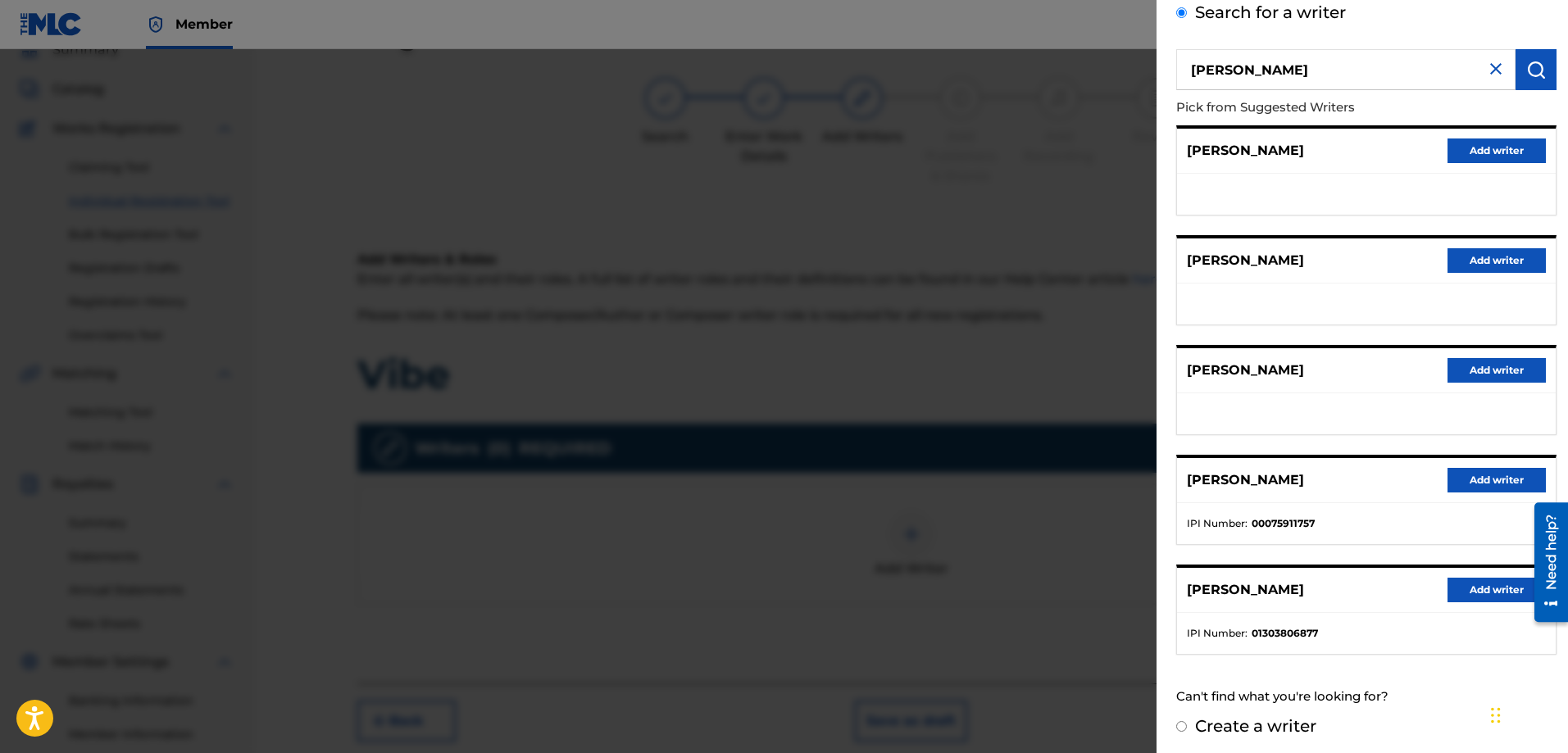
scroll to position [96, 0]
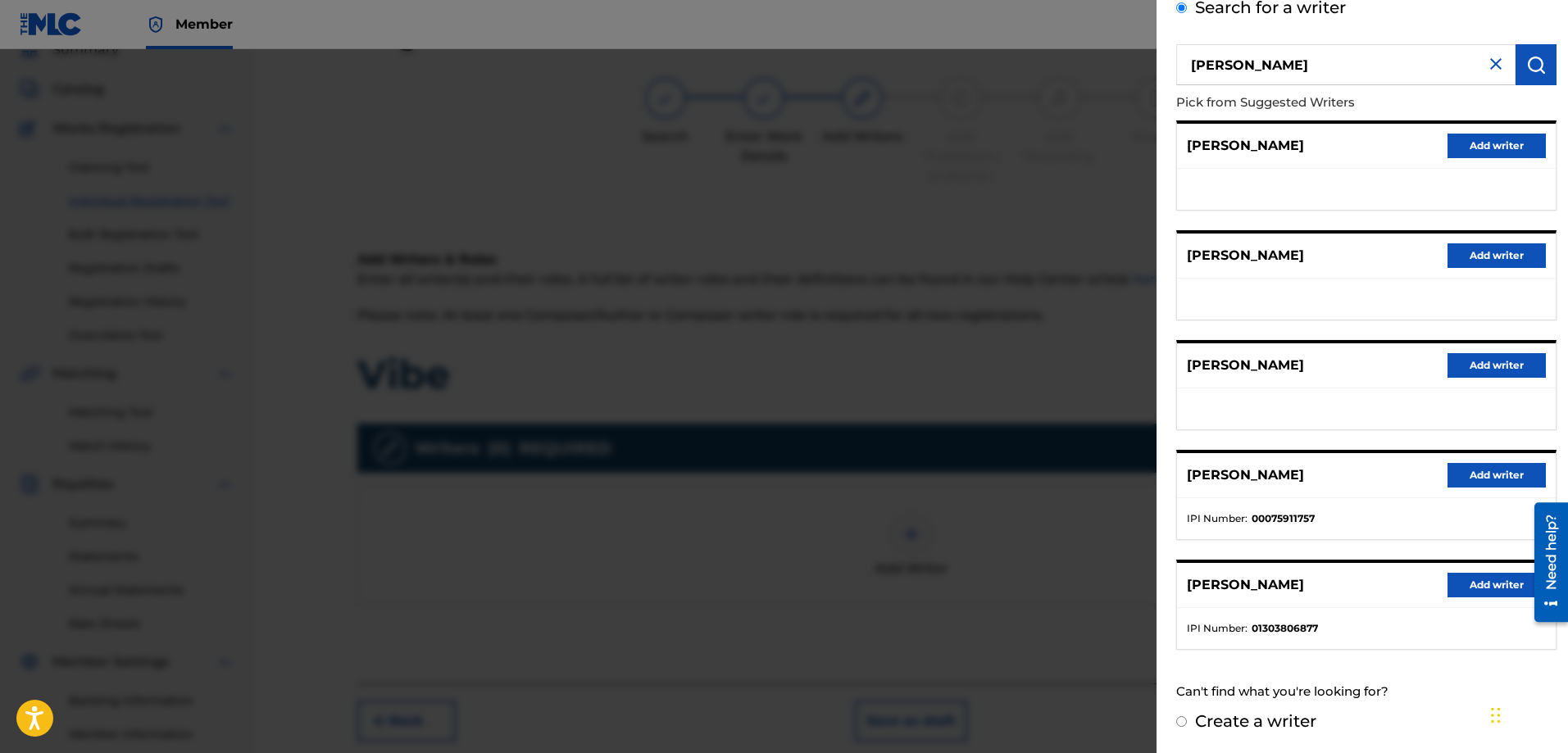
click at [1483, 579] on button "Add writer" at bounding box center [1497, 585] width 99 height 25
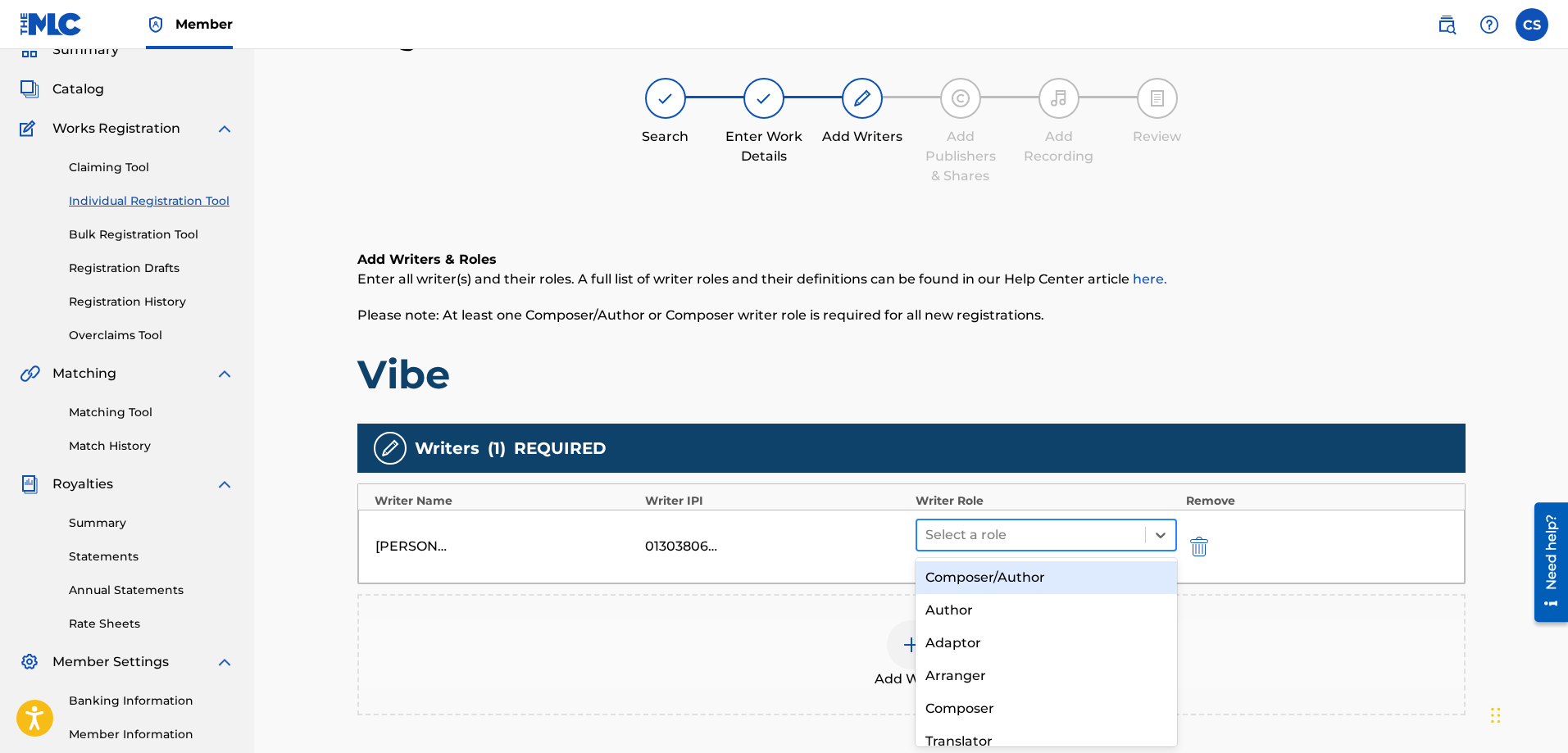
click at [1052, 533] on div at bounding box center [1032, 536] width 213 height 23
click at [976, 582] on div "Composer/Author" at bounding box center [1047, 577] width 262 height 33
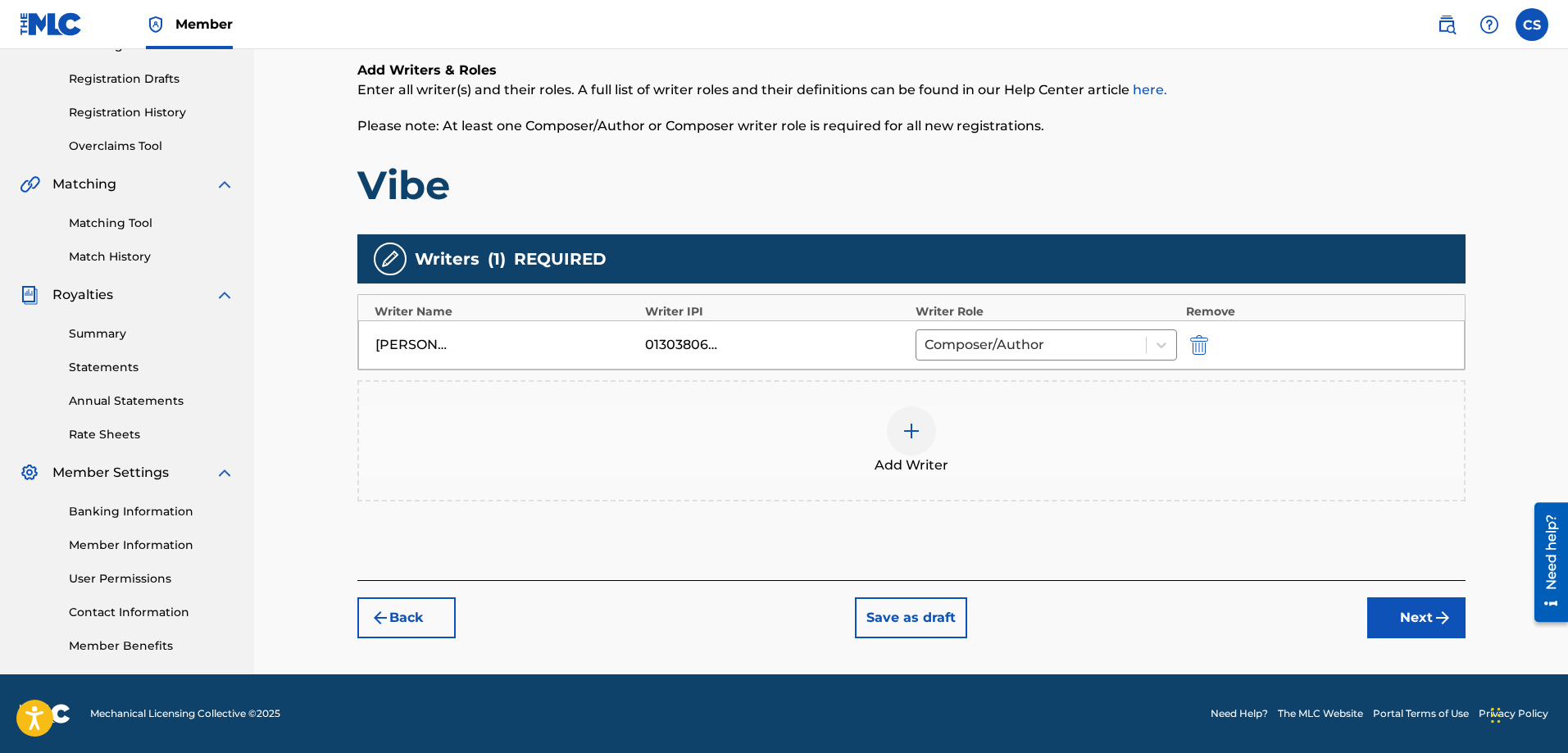
click at [1403, 626] on button "Next" at bounding box center [1417, 617] width 99 height 41
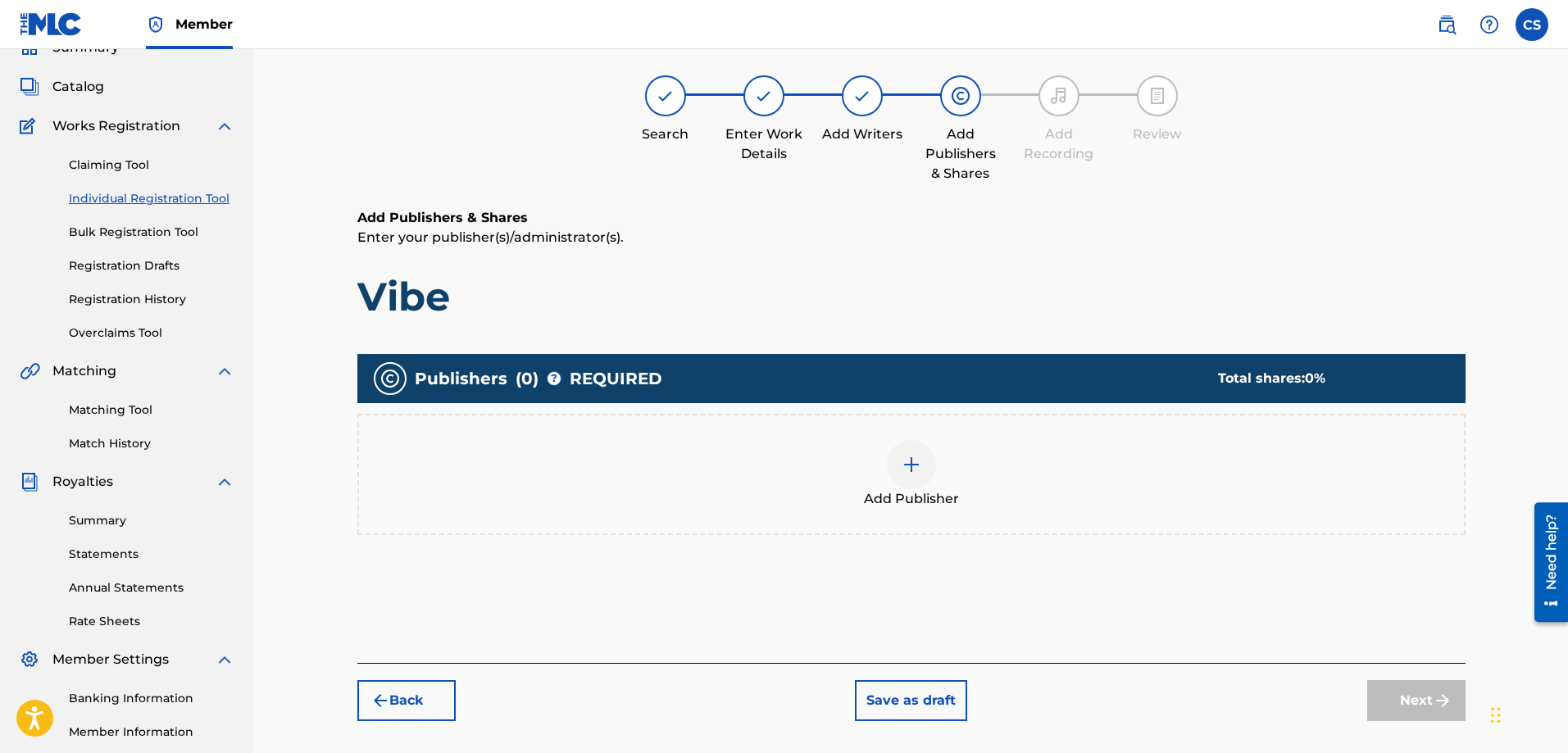
scroll to position [74, 0]
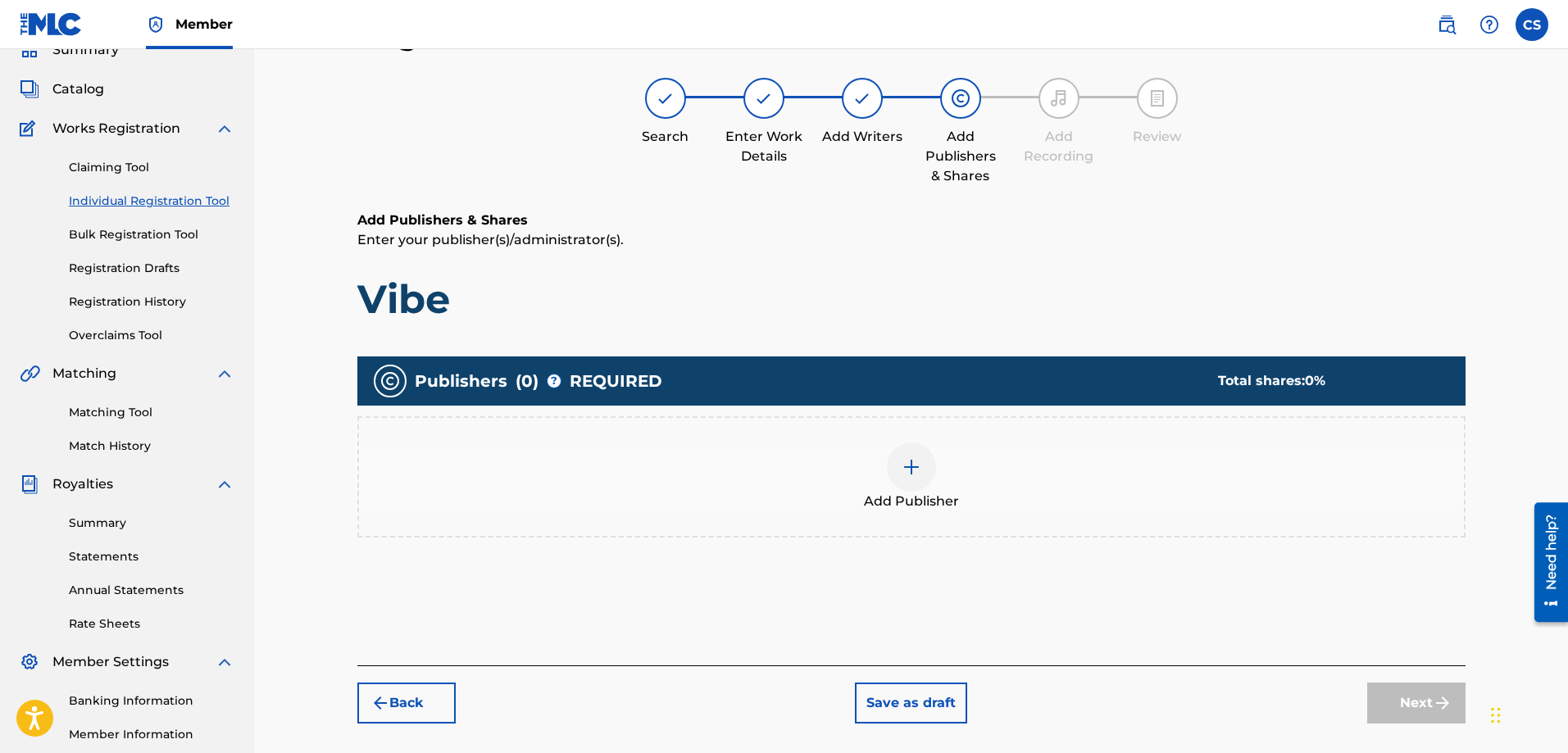
click at [902, 474] on img at bounding box center [912, 467] width 20 height 20
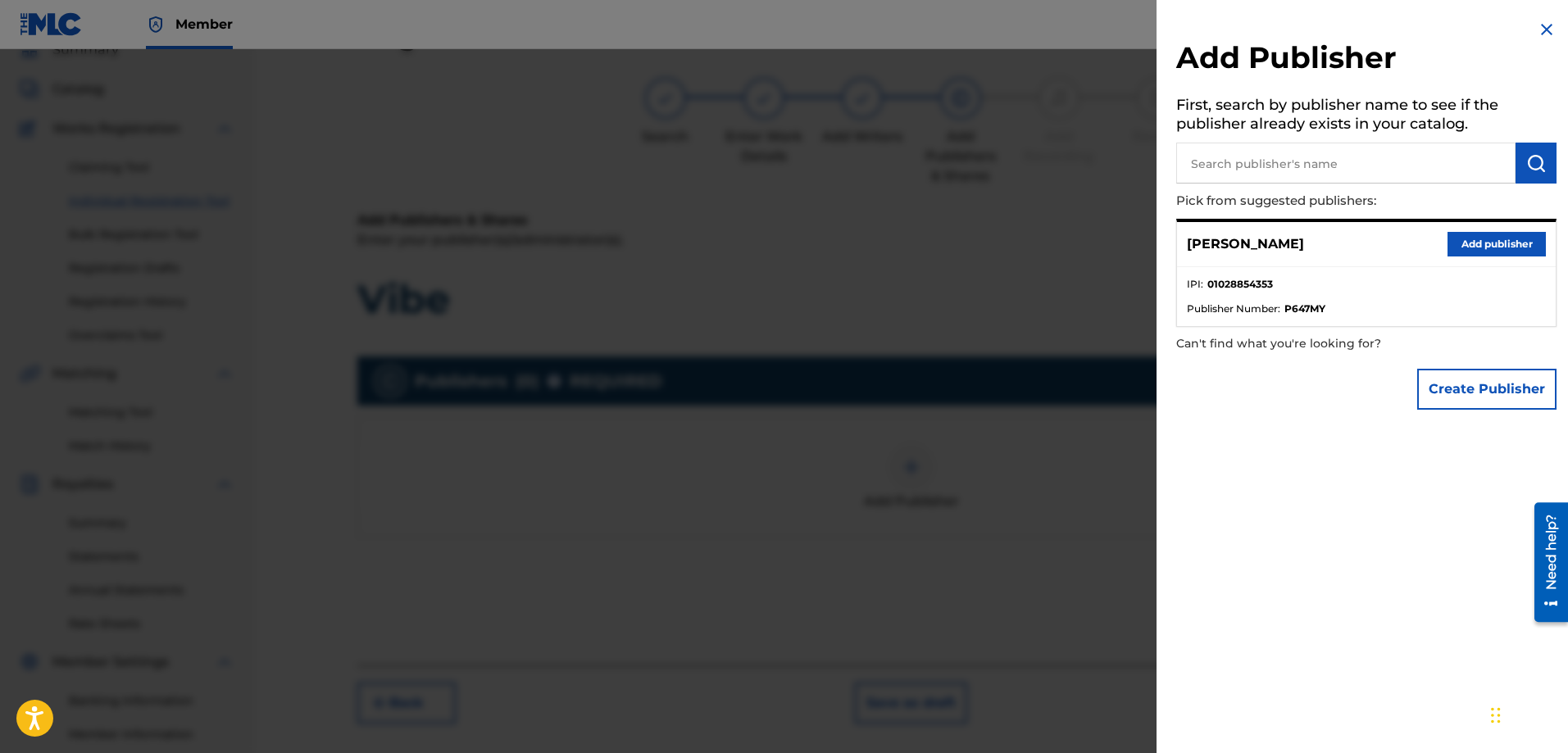
click at [1465, 238] on button "Add publisher" at bounding box center [1497, 244] width 99 height 25
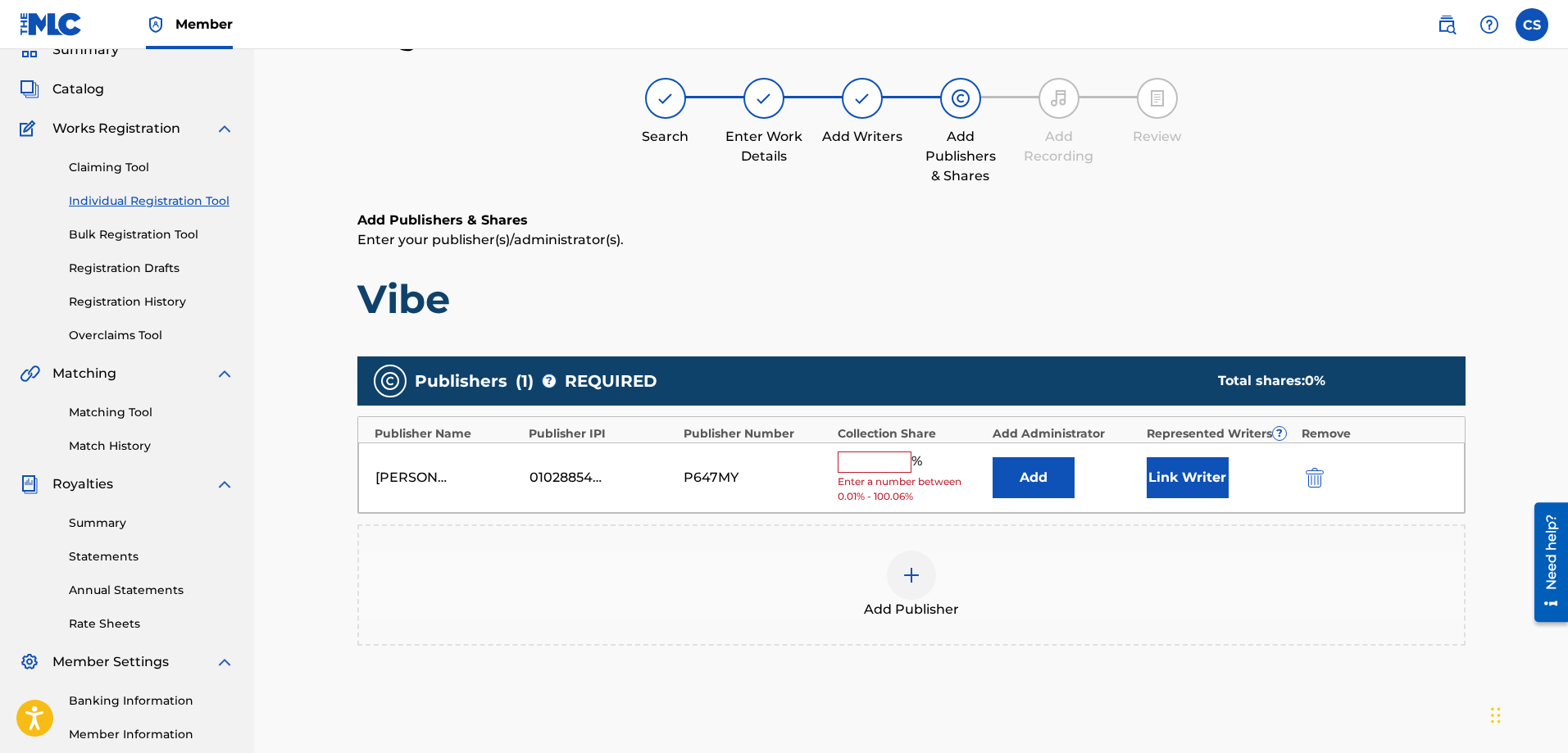
click at [863, 459] on input "text" at bounding box center [875, 462] width 74 height 21
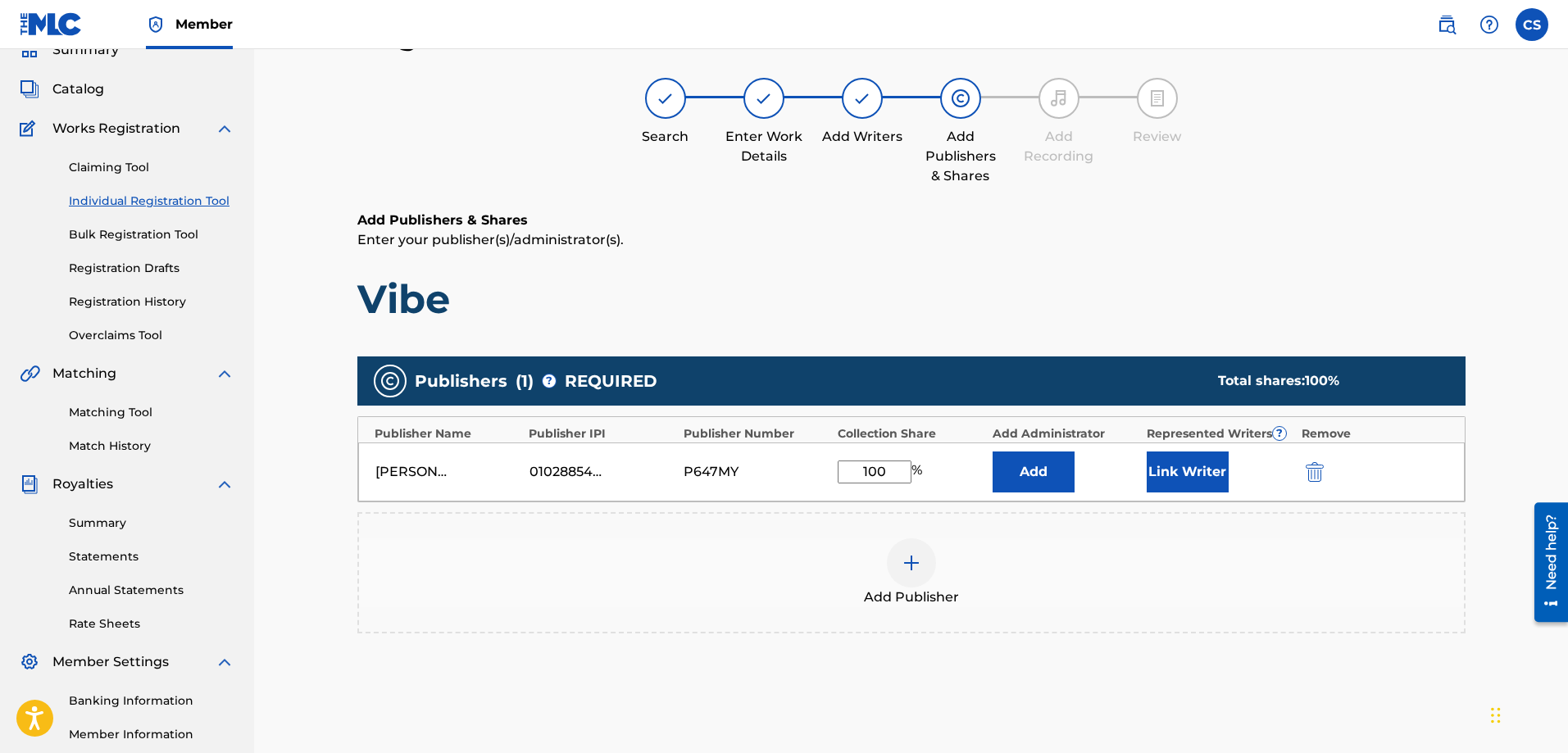
type input "100"
click at [1199, 476] on button "Link Writer" at bounding box center [1188, 472] width 82 height 41
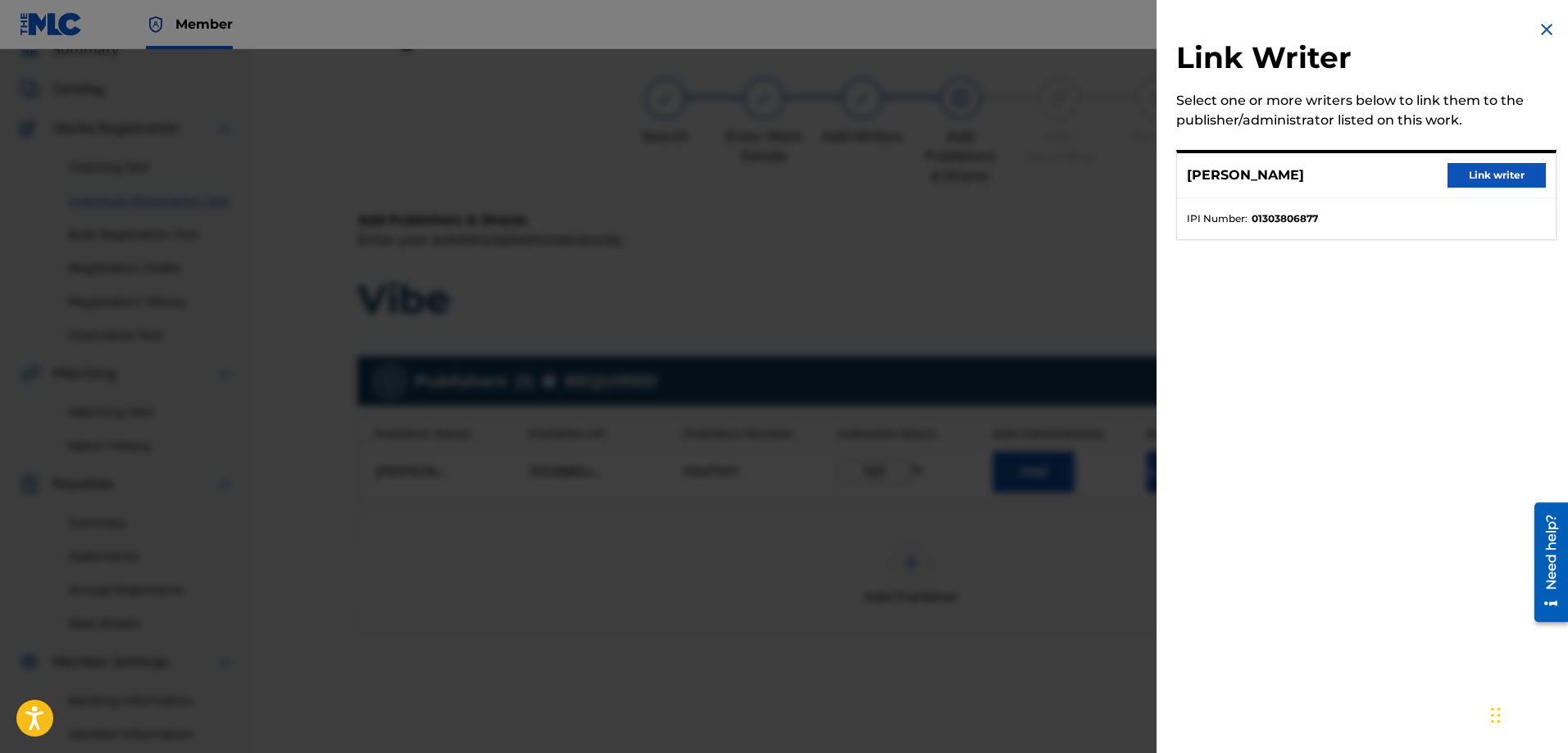
click at [1489, 172] on button "Link writer" at bounding box center [1497, 176] width 99 height 25
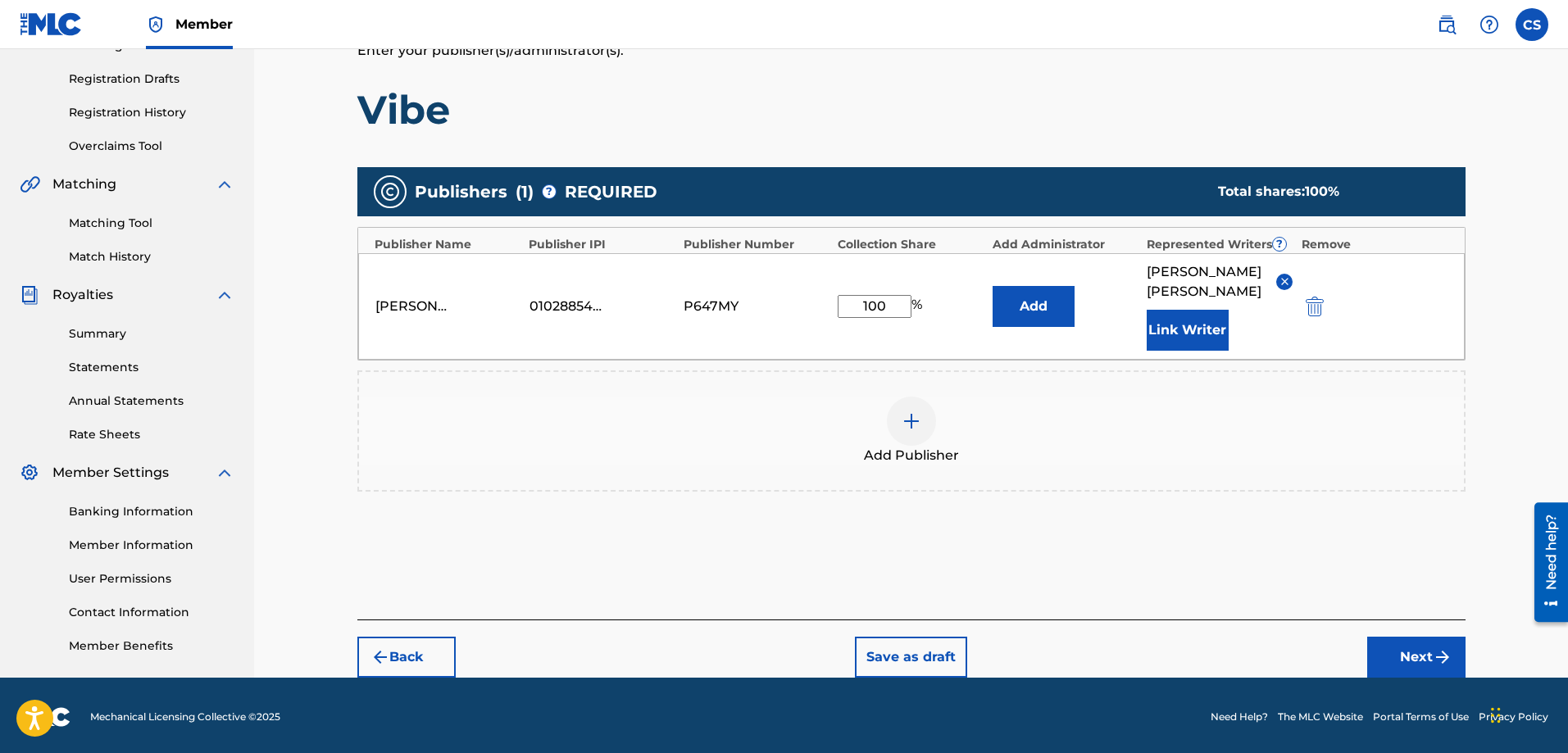
click at [1438, 648] on img "submit" at bounding box center [1443, 657] width 20 height 20
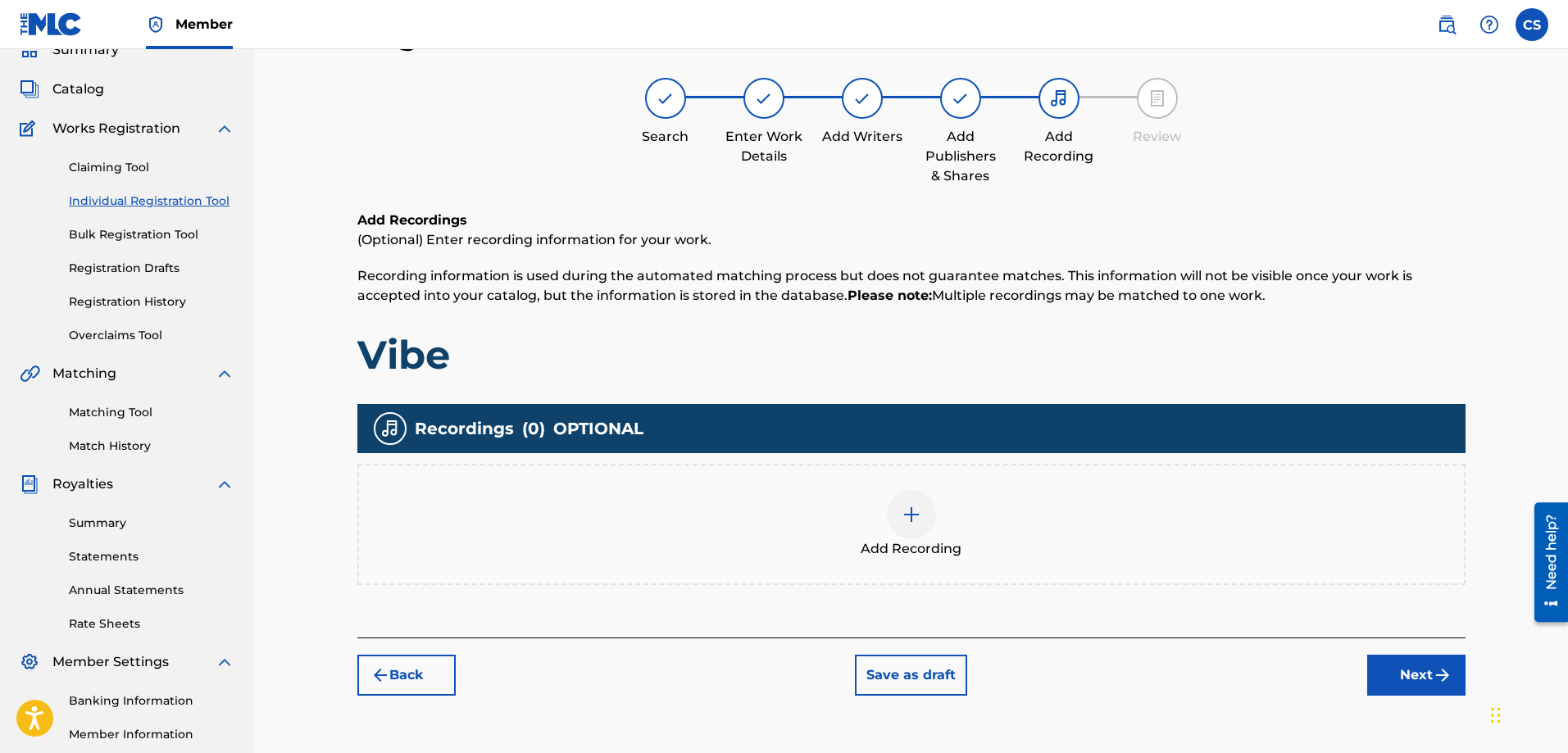
click at [916, 515] on img at bounding box center [912, 515] width 20 height 20
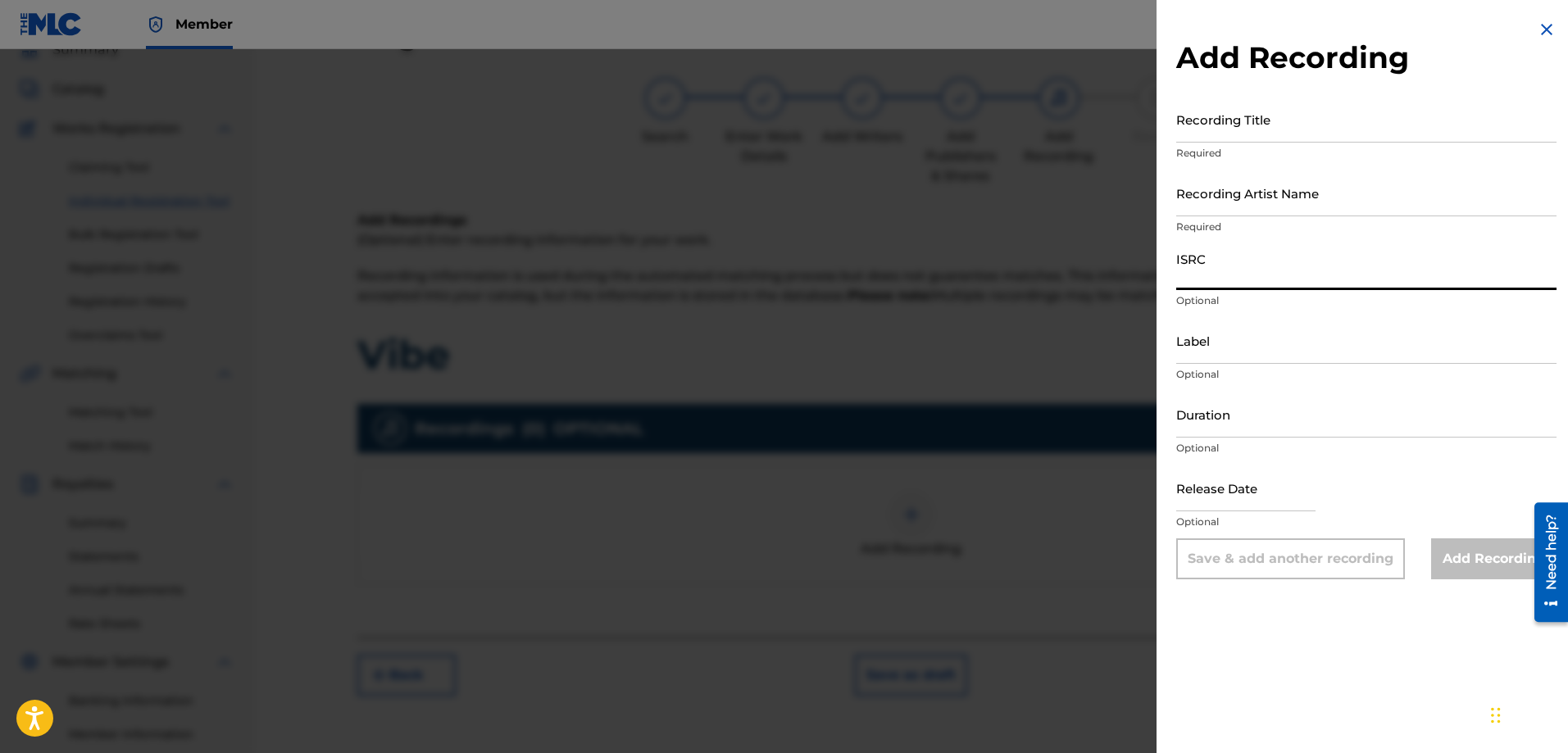
click at [1220, 274] on input "ISRC" at bounding box center [1367, 266] width 381 height 47
paste input "QZES92287573"
type input "QZES92287573"
click at [1216, 123] on input "Recording Title" at bounding box center [1367, 119] width 381 height 47
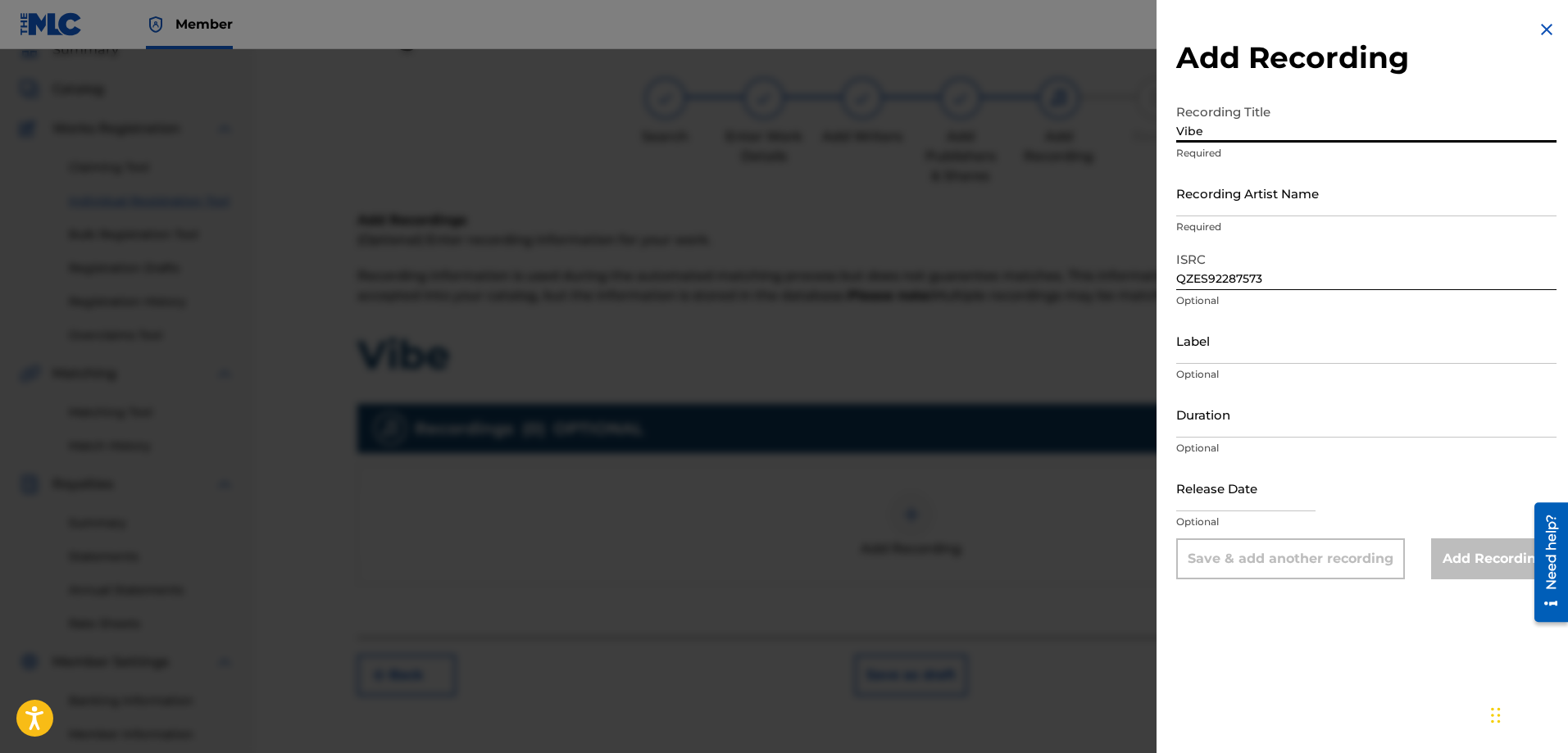
type input "Vibe"
click at [1271, 199] on input "Recording Artist Name" at bounding box center [1367, 193] width 381 height 47
type input "K-lo Theman"
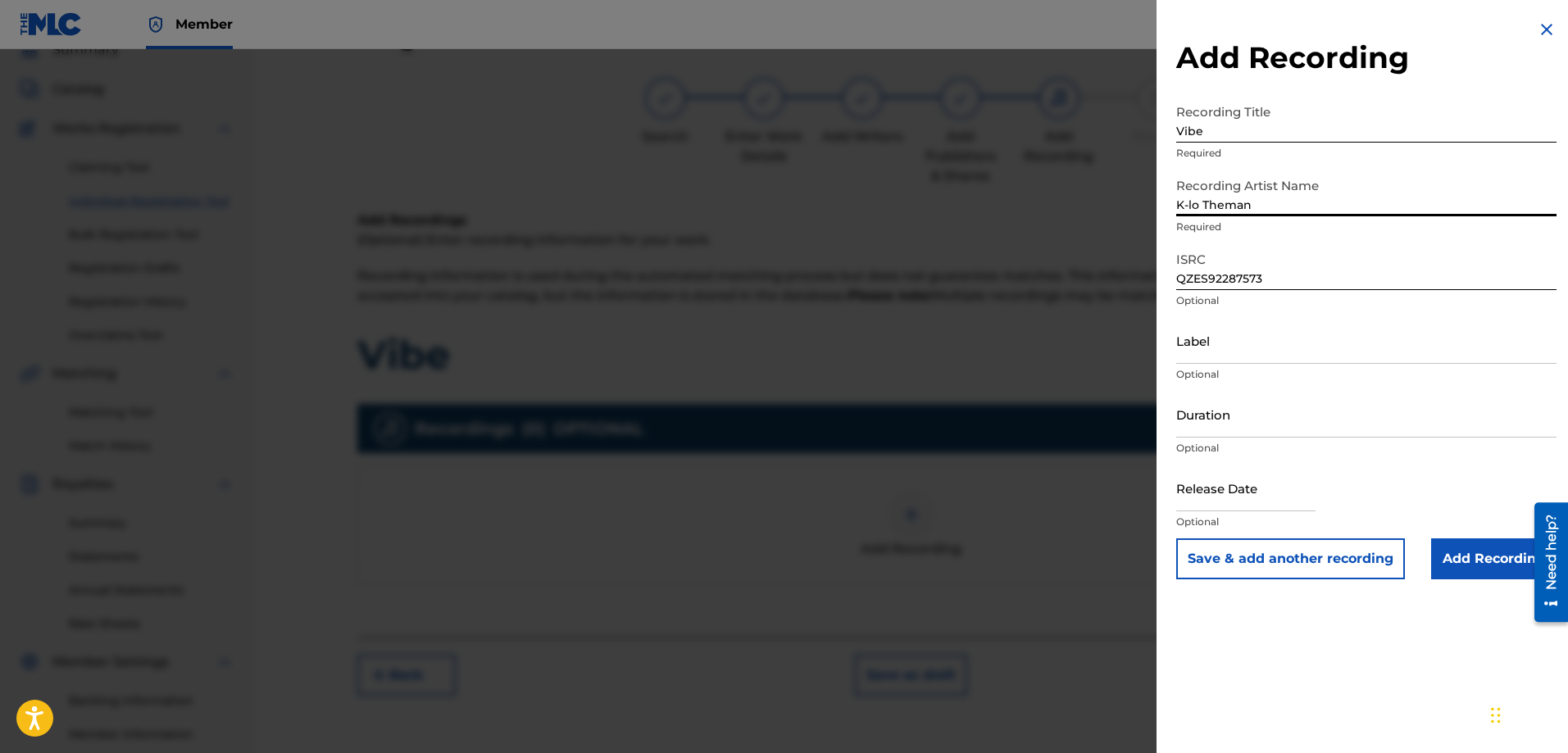
select select "7"
select select "2025"
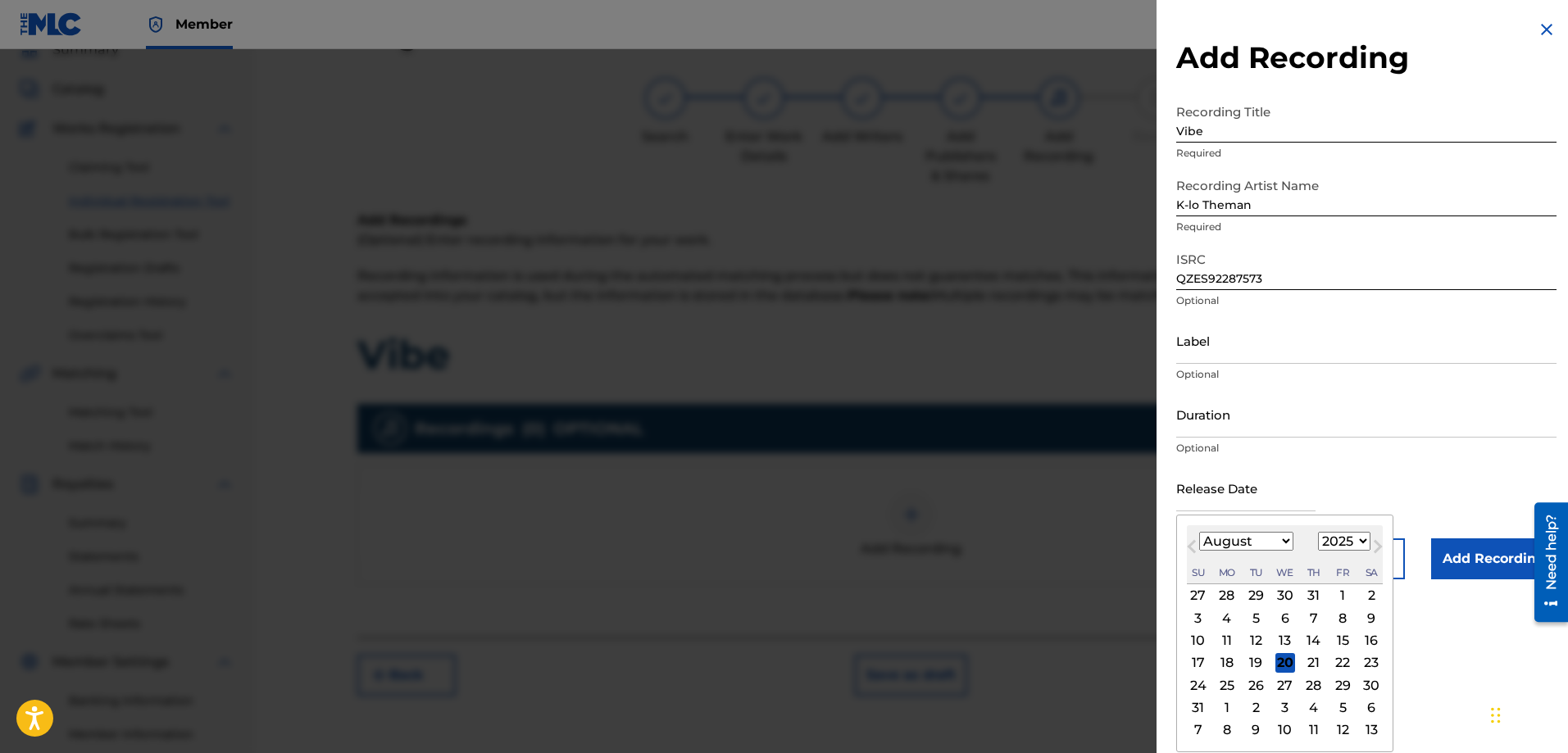
click at [1230, 494] on input "text" at bounding box center [1246, 487] width 140 height 47
click at [1365, 540] on button "Next Month" at bounding box center [1378, 550] width 27 height 27
select select "8"
click at [1354, 540] on select "1899 1900 1901 1902 1903 1904 1905 1906 1907 1908 1909 1910 1911 1912 1913 1914…" at bounding box center [1344, 541] width 52 height 19
select select "2022"
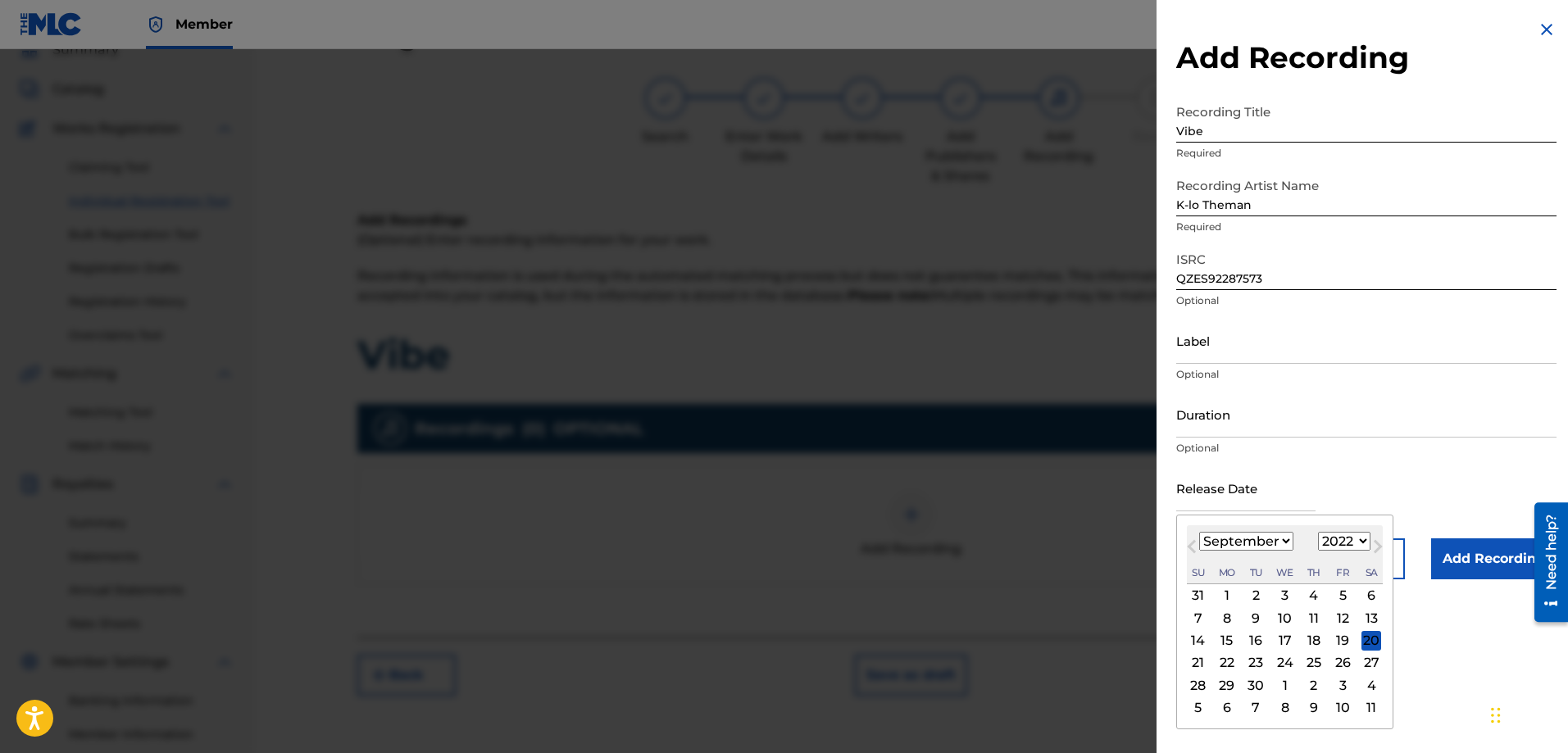
click at [1318, 532] on select "1899 1900 1901 1902 1903 1904 1905 1906 1907 1908 1909 1910 1911 1912 1913 1914…" at bounding box center [1344, 541] width 52 height 19
click at [1261, 538] on select "January February March April May June July August September October November De…" at bounding box center [1246, 541] width 94 height 19
select select "3"
click at [1200, 532] on select "January February March April May June July August September October November De…" at bounding box center [1246, 541] width 94 height 19
click at [1200, 614] on div "3" at bounding box center [1199, 618] width 20 height 20
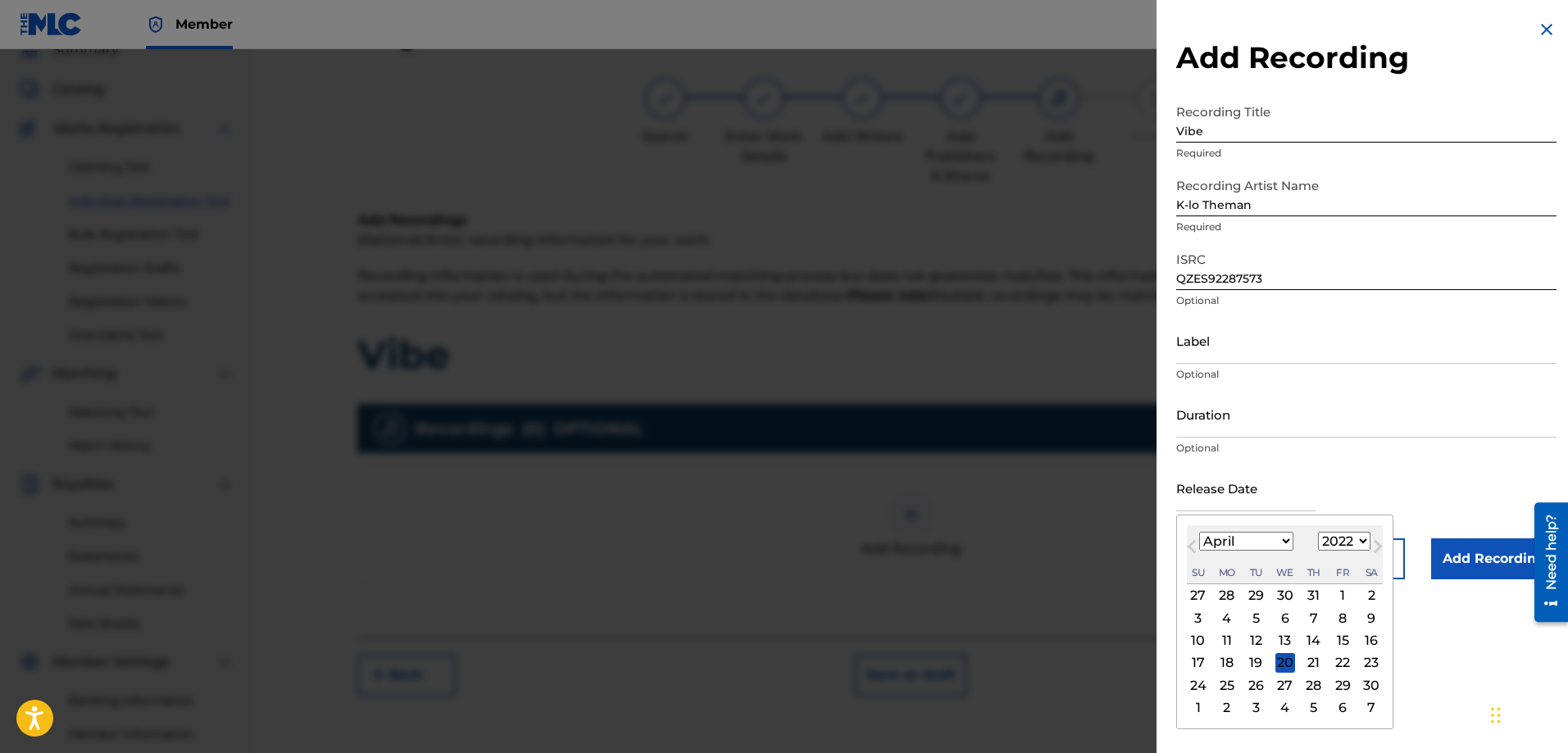
type input "April 3 2022"
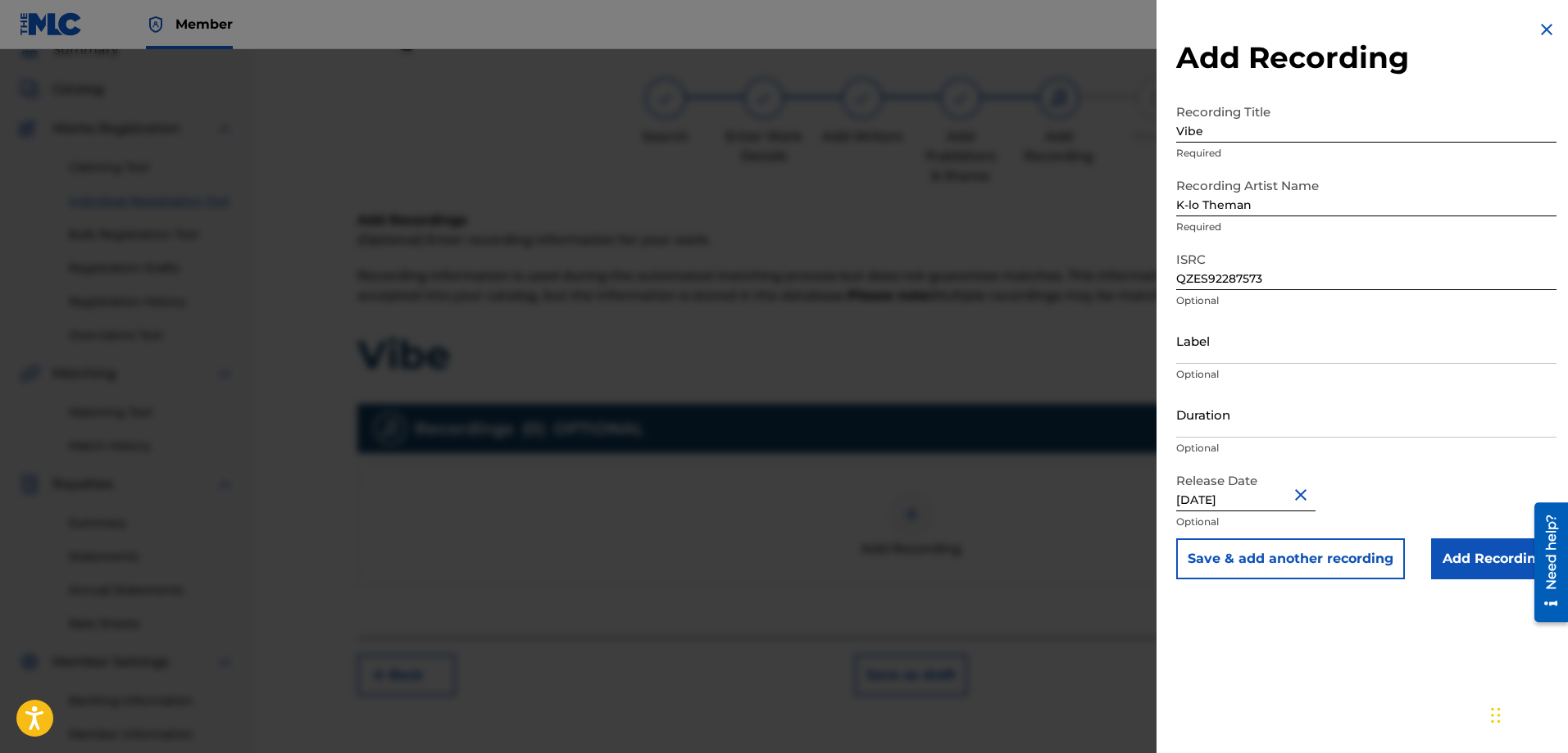
click at [1226, 421] on input "Duration" at bounding box center [1367, 414] width 381 height 47
type input "02:41"
click at [1241, 354] on input "Label" at bounding box center [1367, 340] width 381 height 47
type input "K_LOTHEMAN"
click at [1471, 555] on input "Add Recording" at bounding box center [1494, 558] width 125 height 41
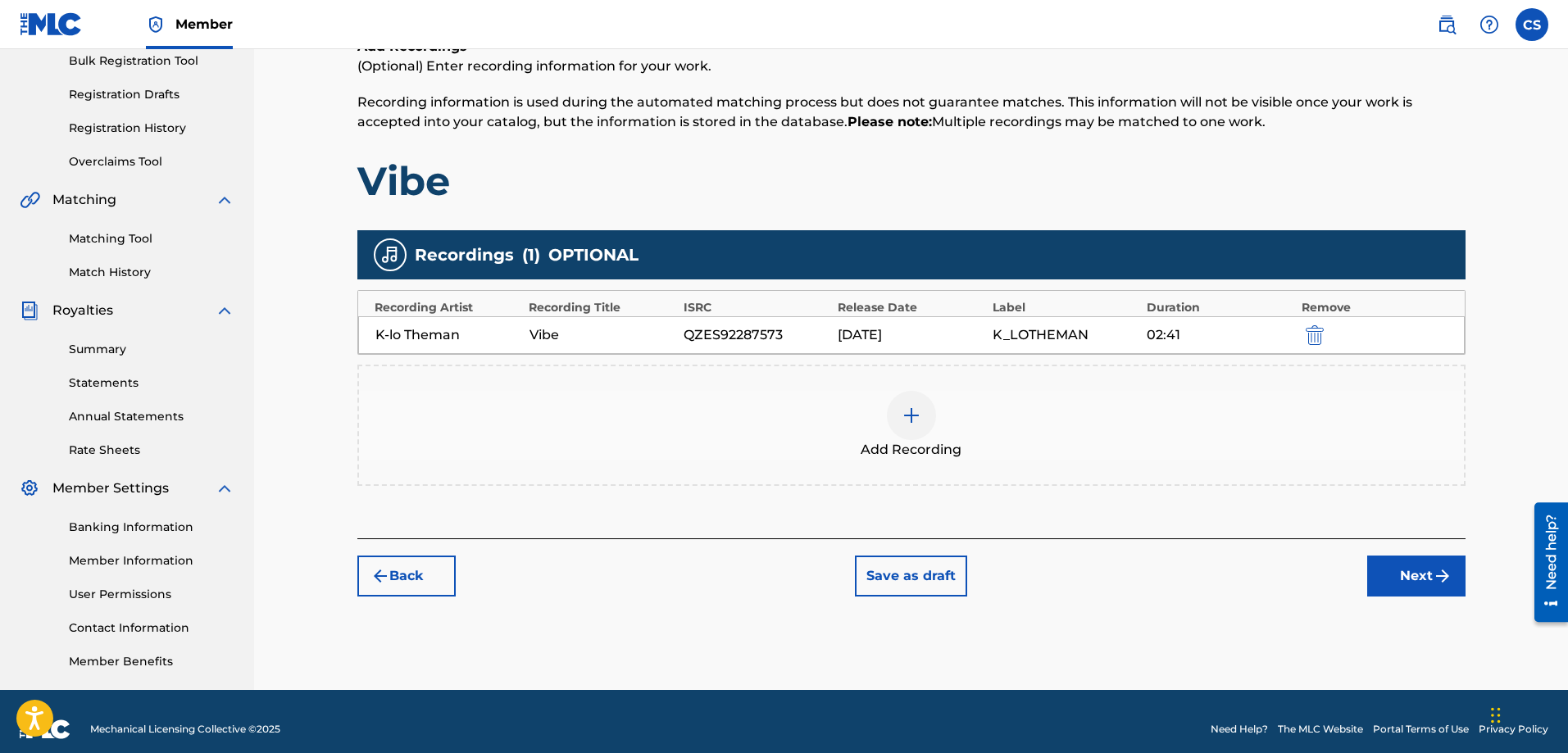
scroll to position [263, 0]
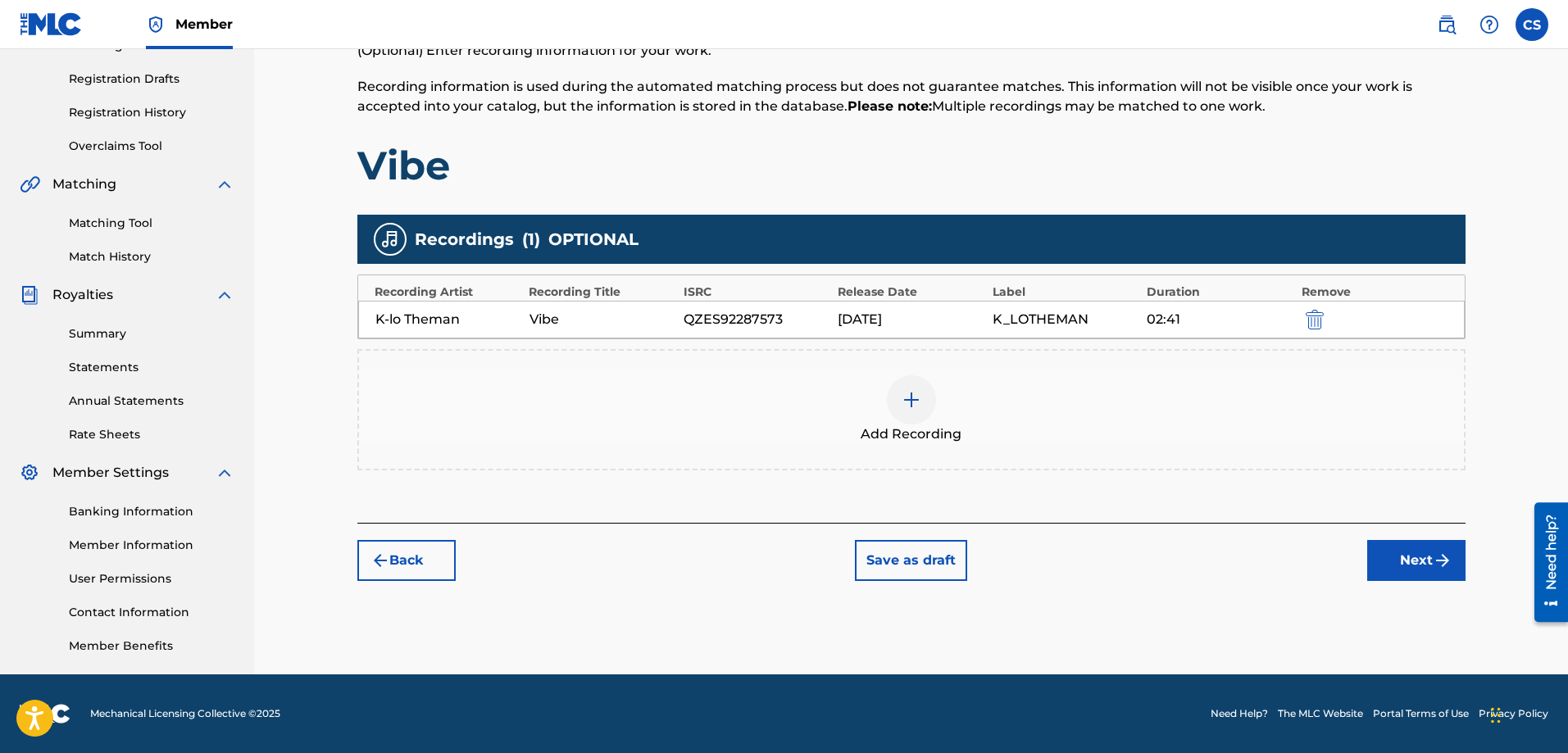
click at [1386, 563] on button "Next" at bounding box center [1417, 560] width 99 height 41
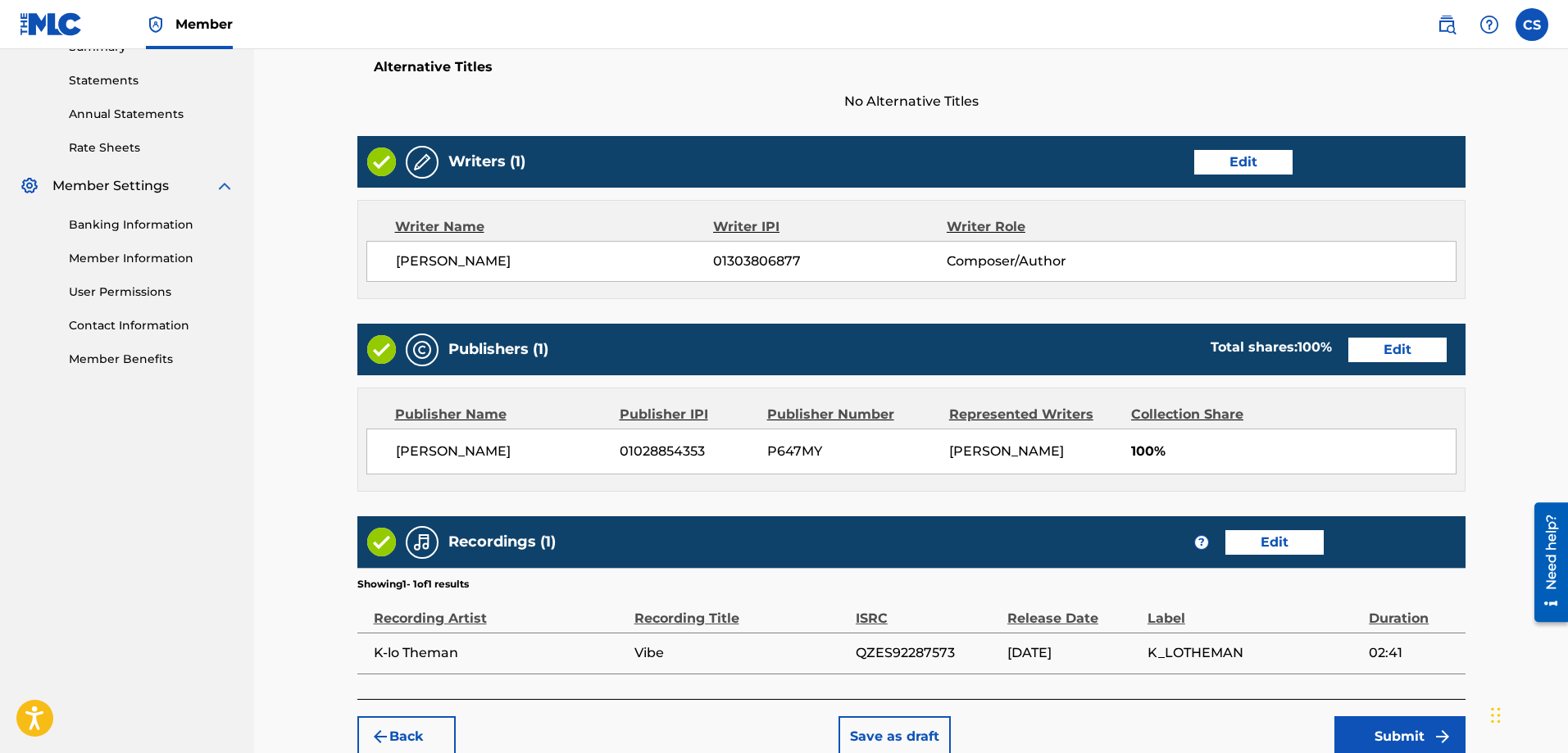
scroll to position [632, 0]
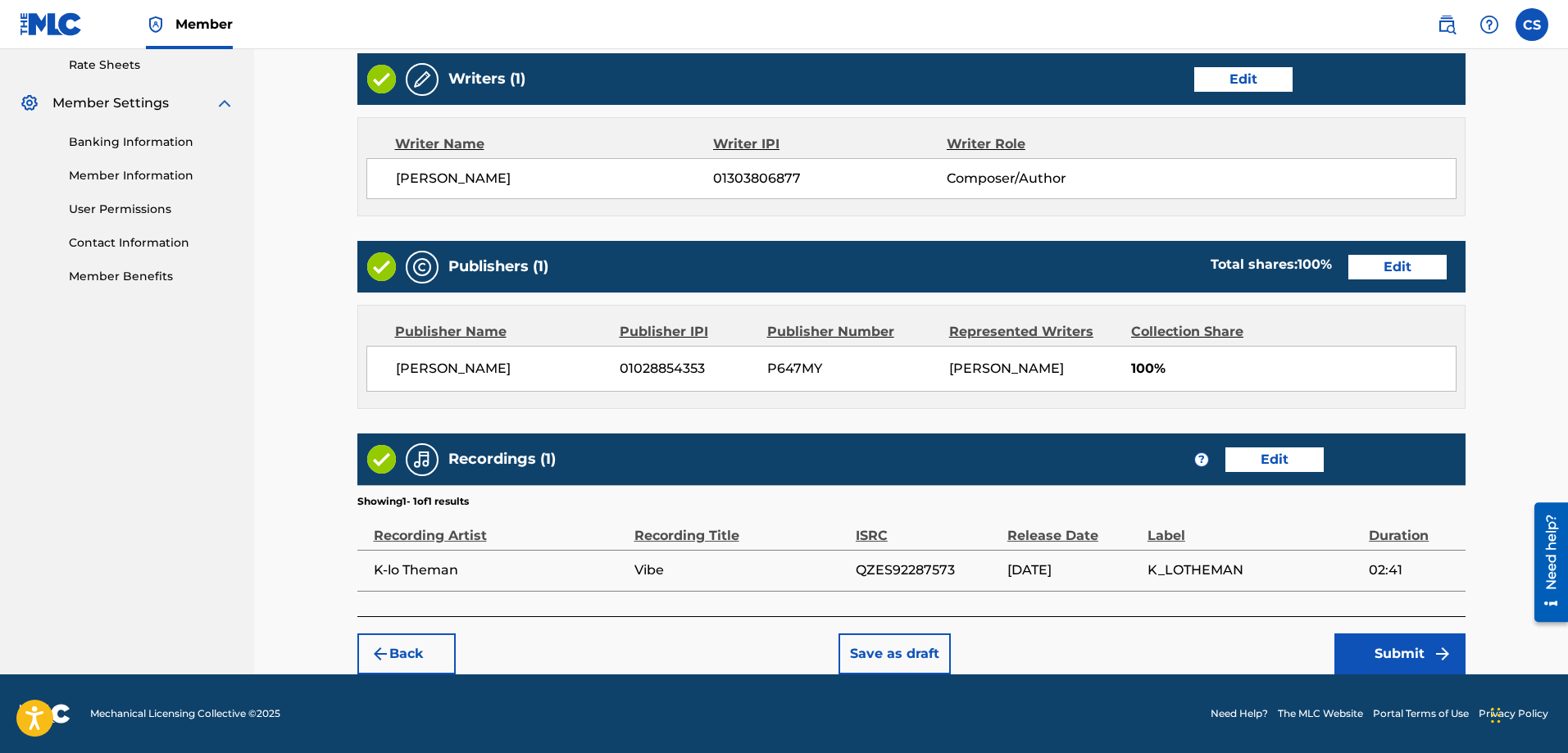
click at [1384, 655] on button "Submit" at bounding box center [1400, 653] width 131 height 41
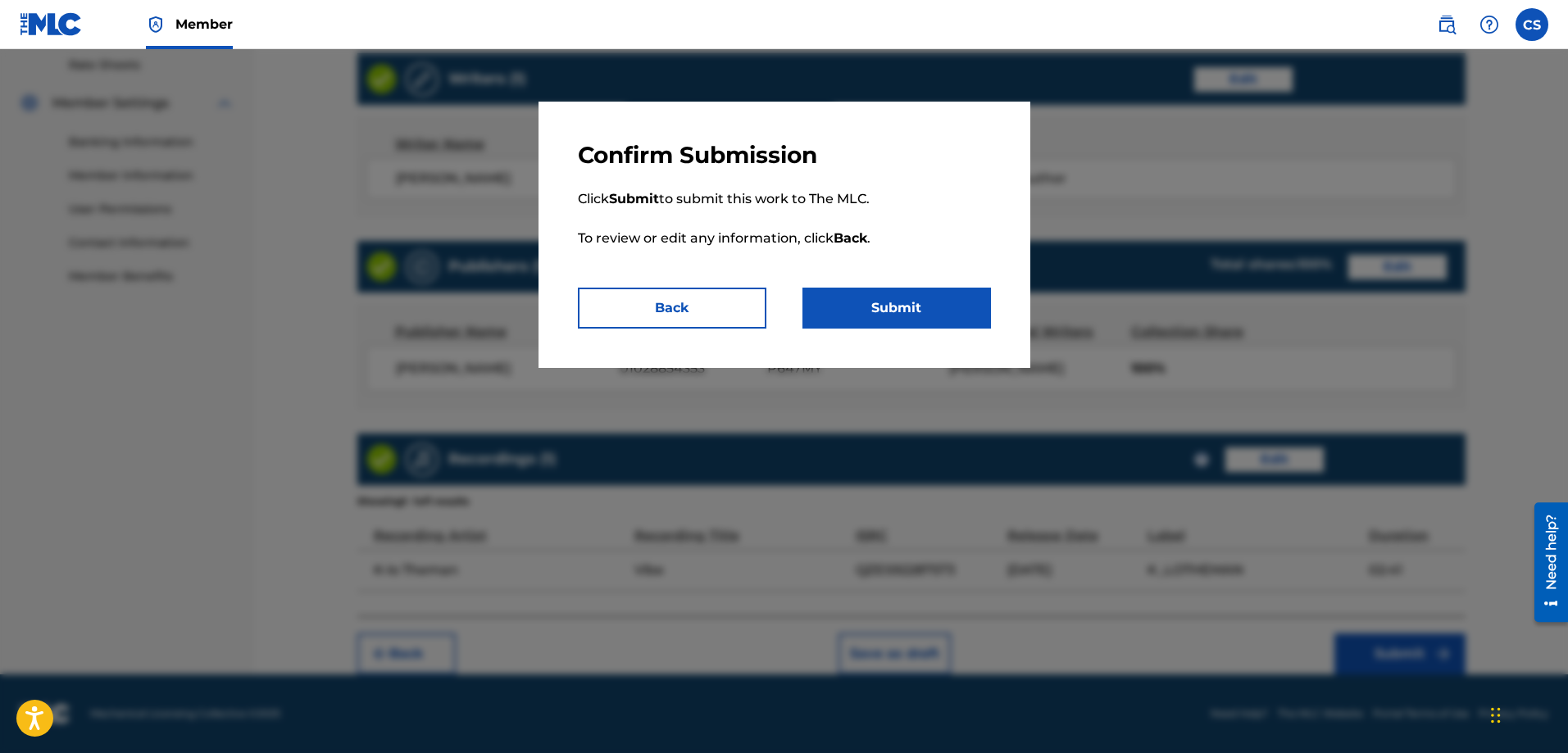
click at [920, 315] on button "Submit" at bounding box center [897, 308] width 189 height 41
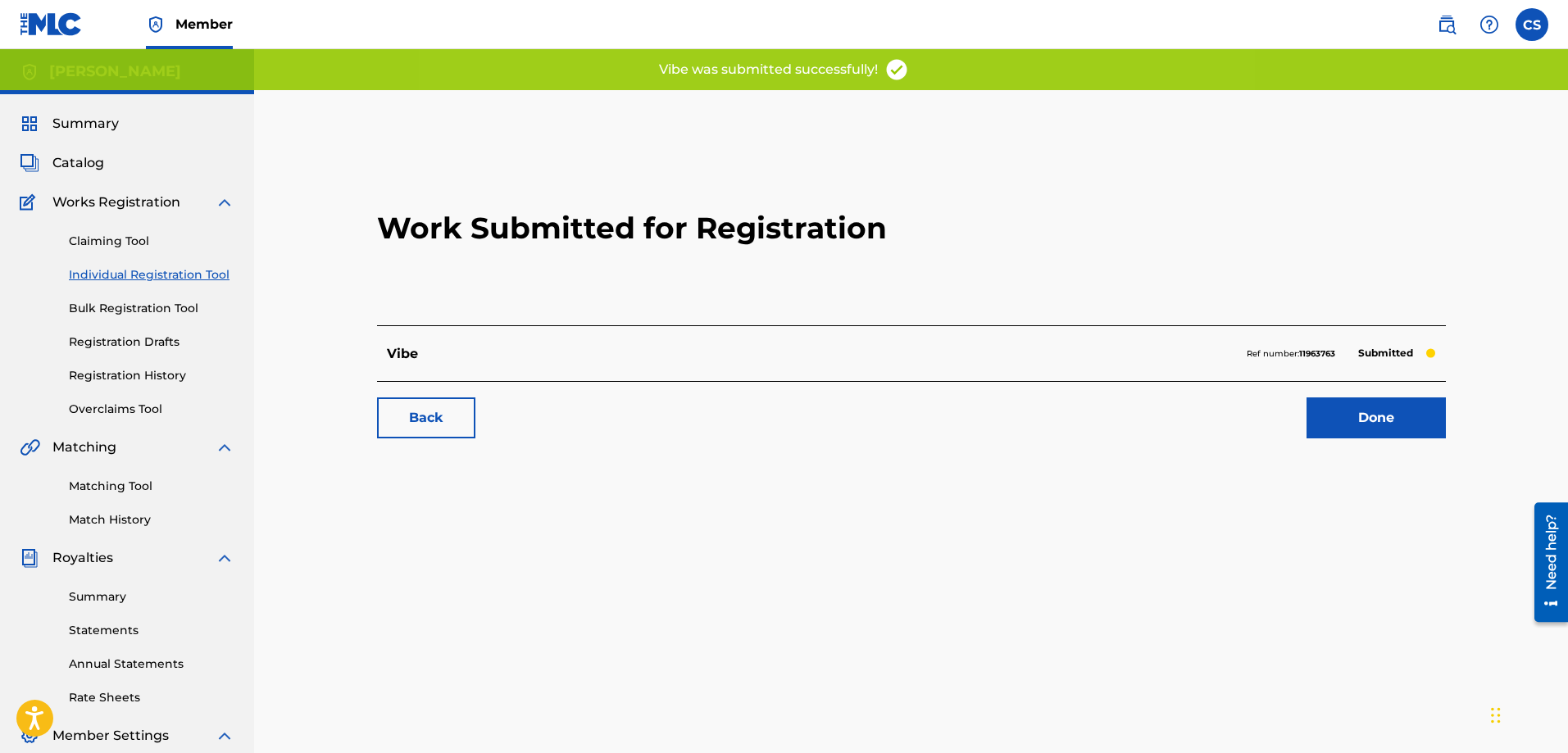
click at [463, 423] on link "Back" at bounding box center [426, 418] width 99 height 41
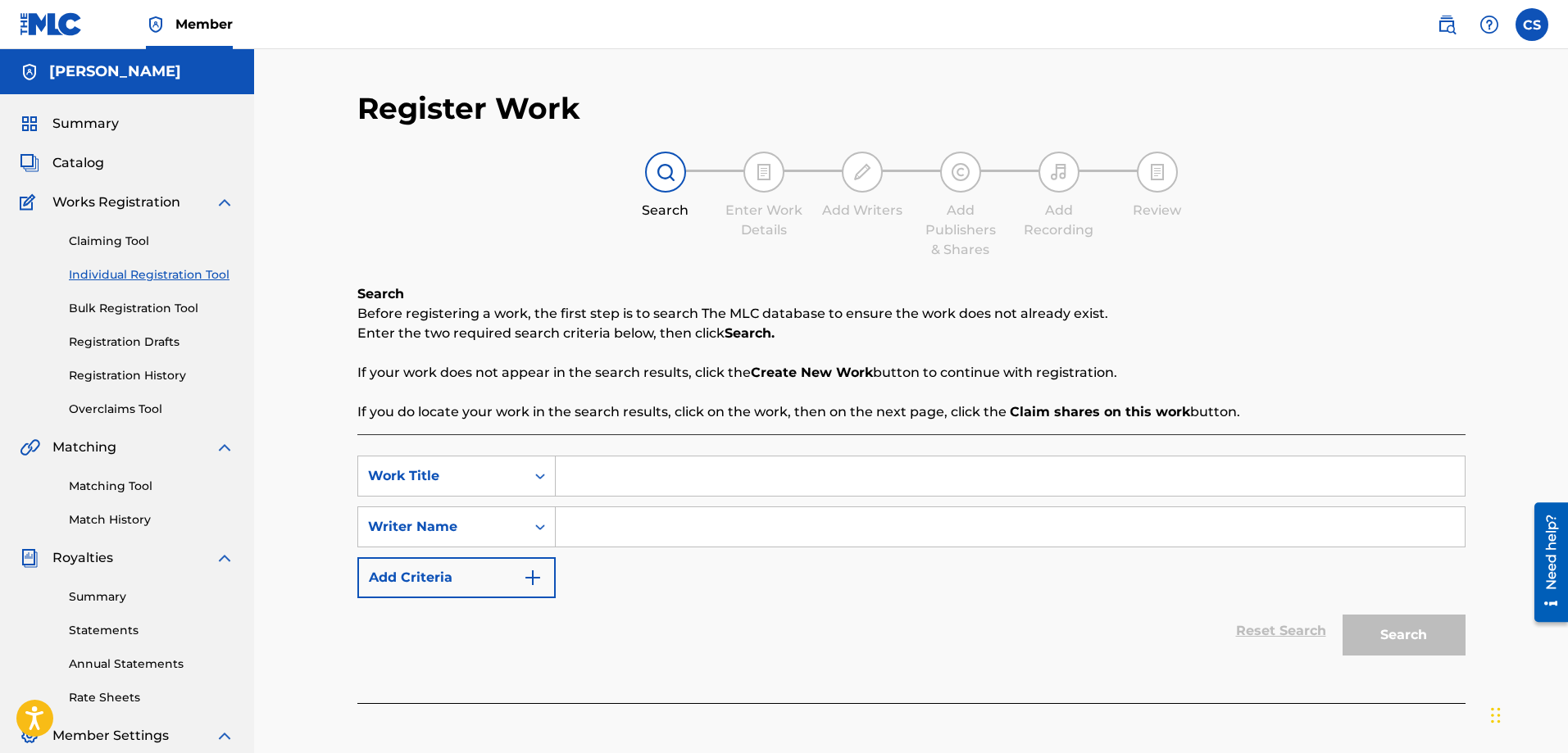
click at [638, 475] on input "Search Form" at bounding box center [1010, 476] width 909 height 39
paste input "WE'RE THE SHIT"
type input "WE'RE THE SHIT"
click at [669, 518] on input "Search Form" at bounding box center [1010, 526] width 909 height 39
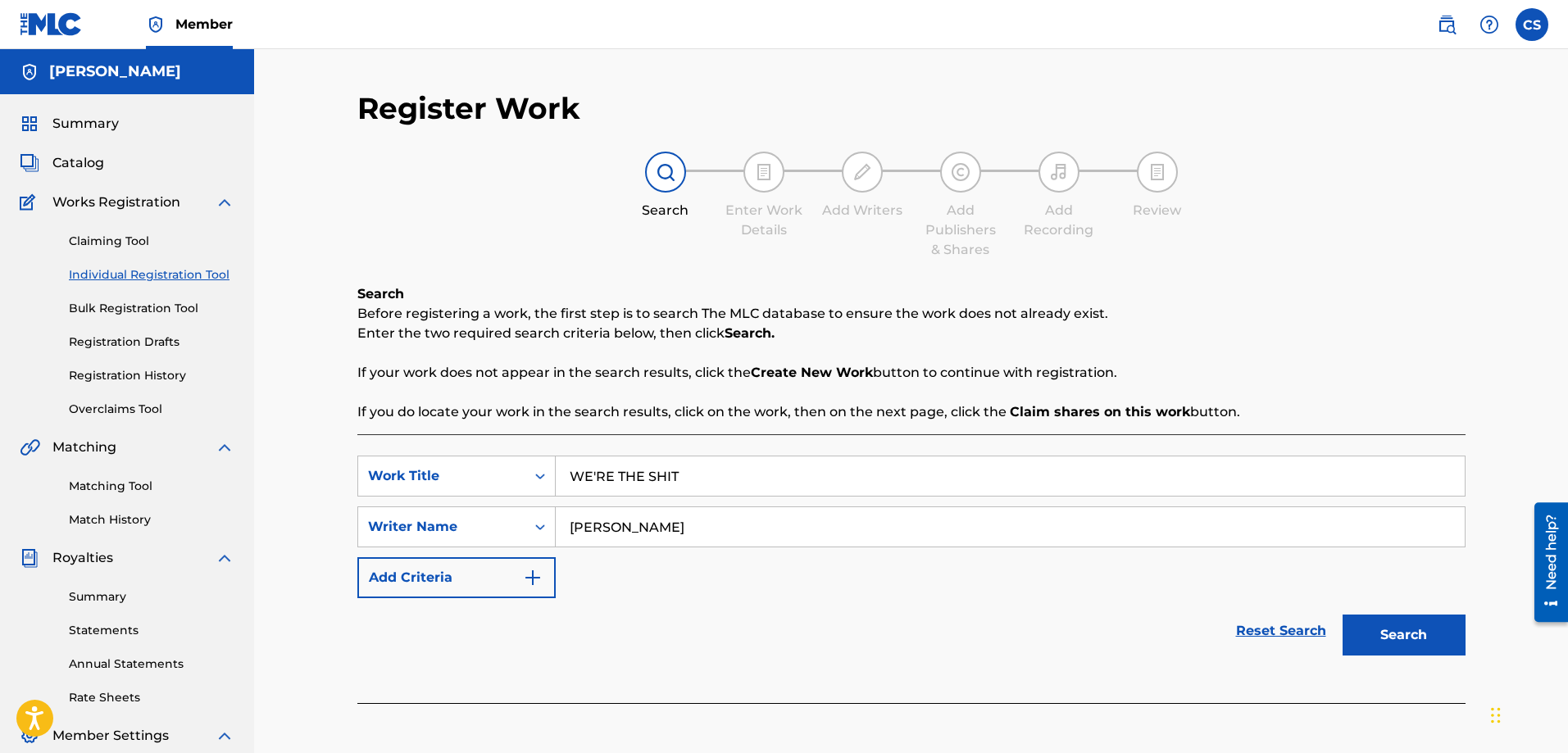
type input "carl a sylvain"
click at [1365, 643] on button "Search" at bounding box center [1404, 634] width 123 height 41
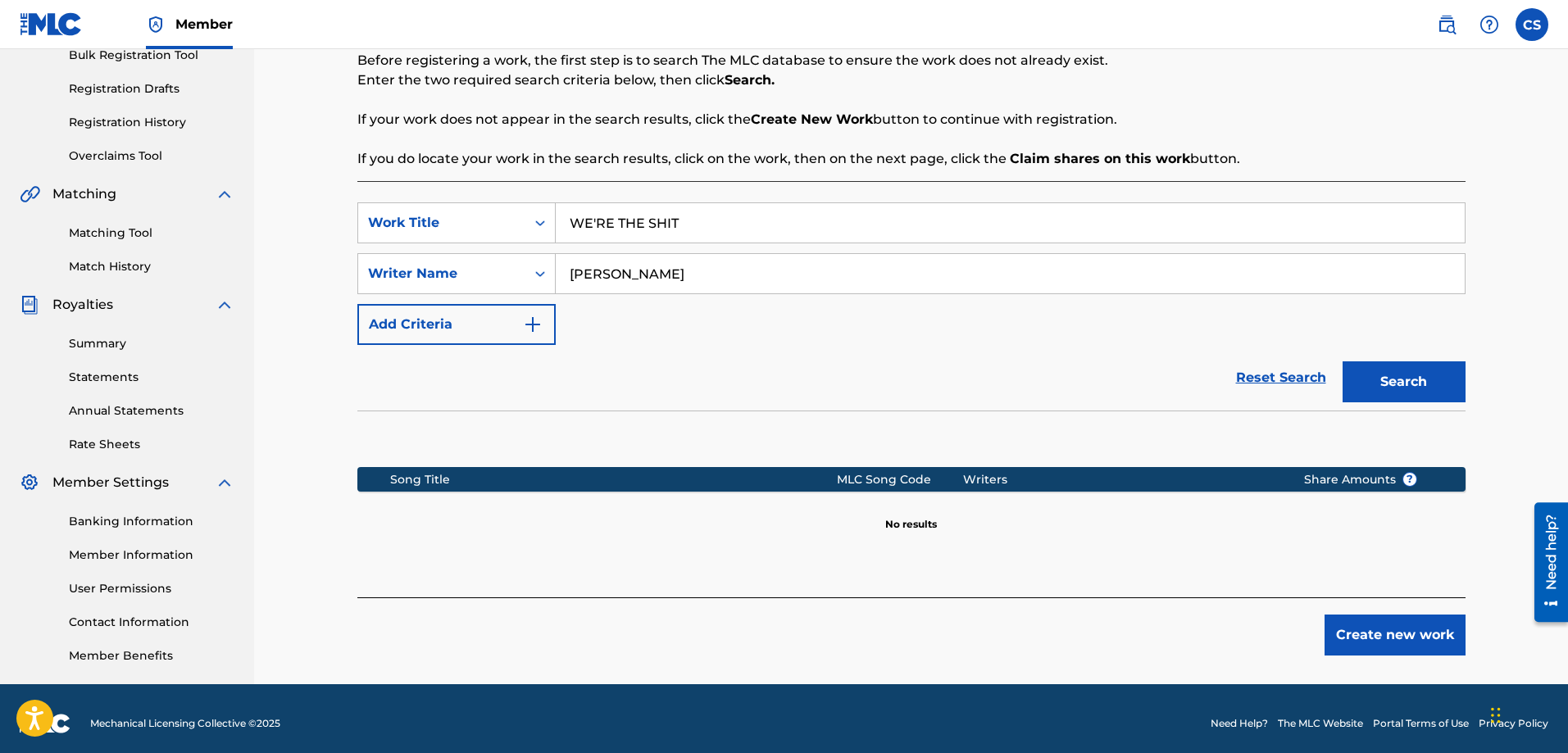
scroll to position [263, 0]
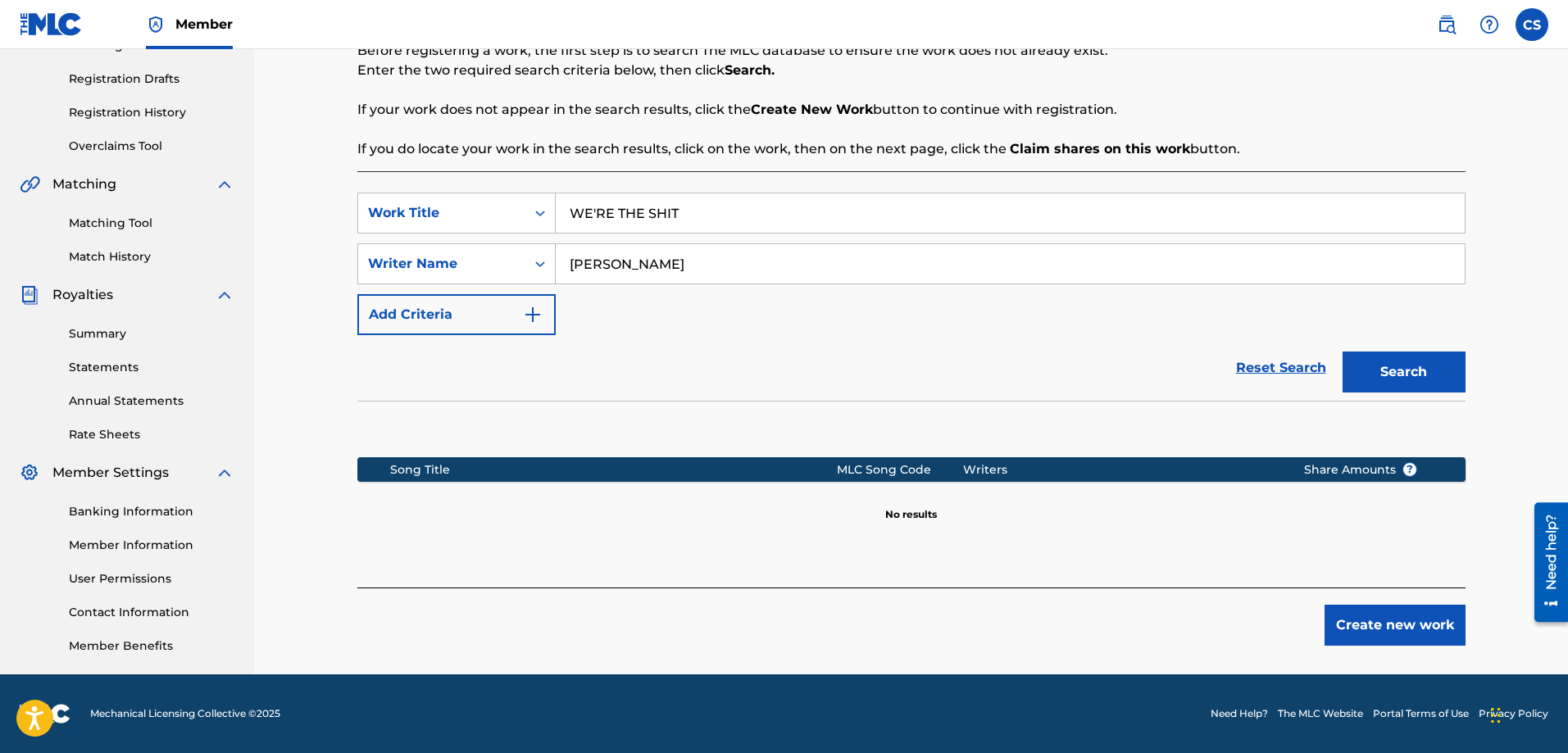
click at [1394, 626] on button "Create new work" at bounding box center [1395, 625] width 141 height 41
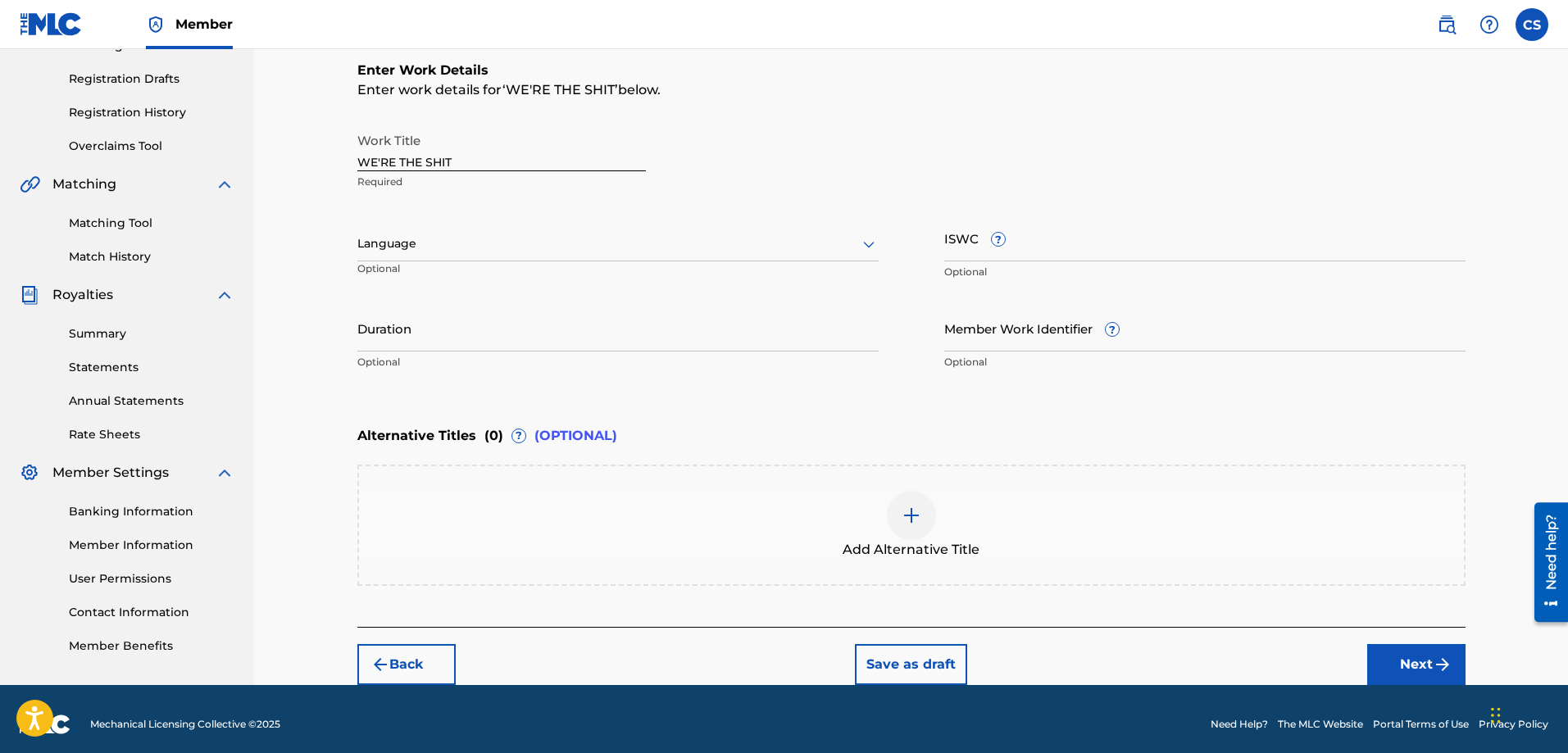
click at [470, 346] on input "Duration" at bounding box center [617, 328] width 521 height 47
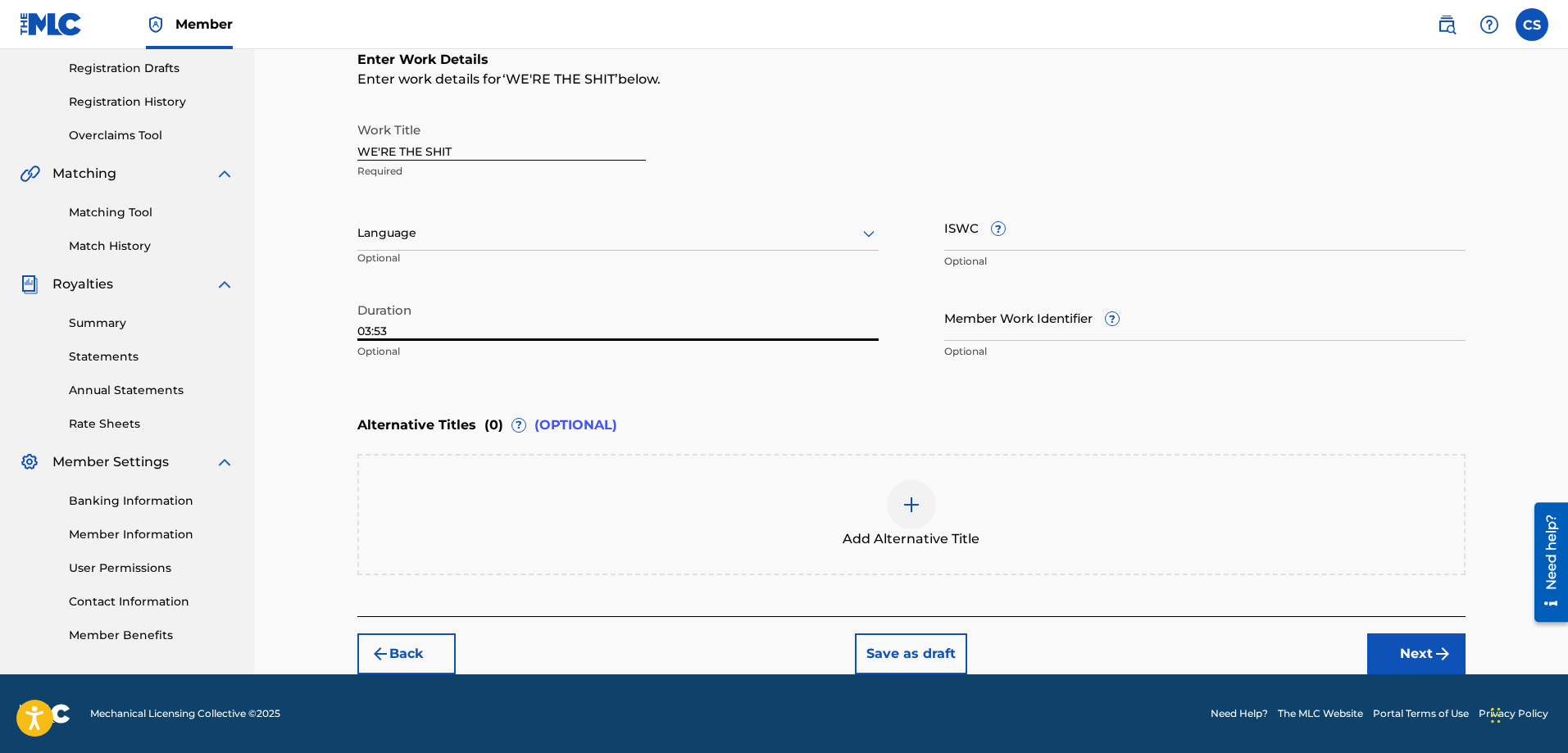
type input "03:53"
click at [1411, 652] on button "Next" at bounding box center [1417, 653] width 99 height 41
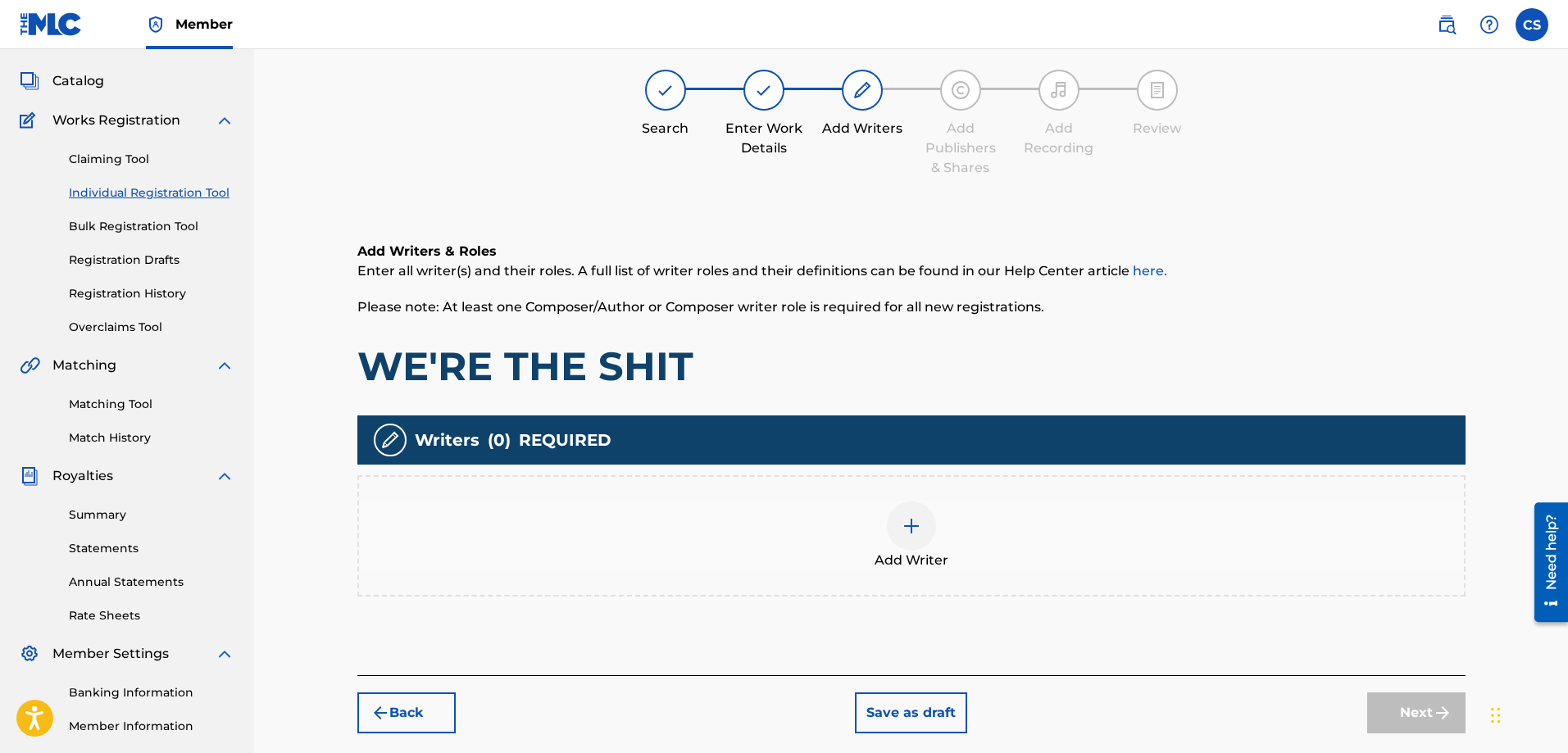
scroll to position [74, 0]
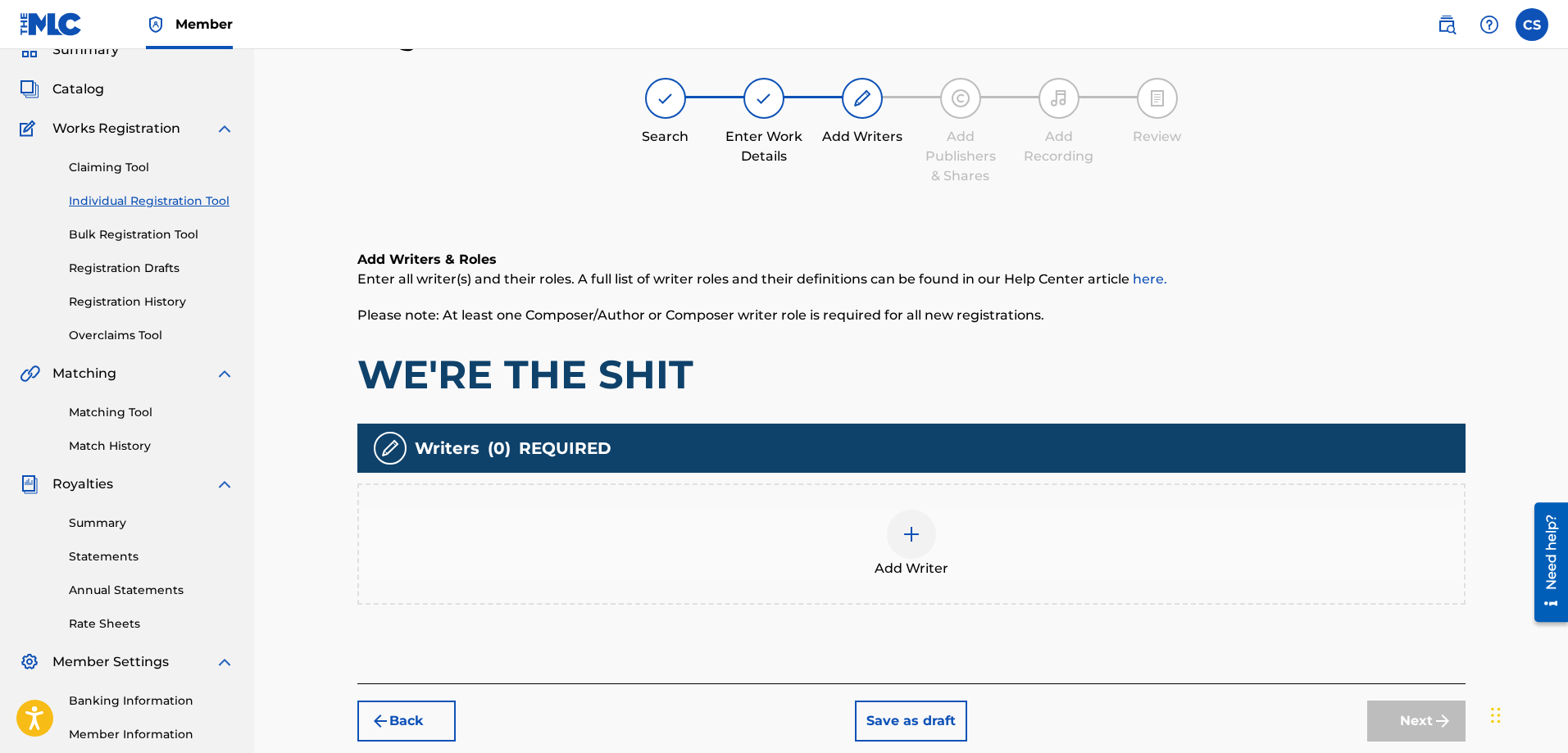
click at [902, 537] on img at bounding box center [912, 534] width 20 height 20
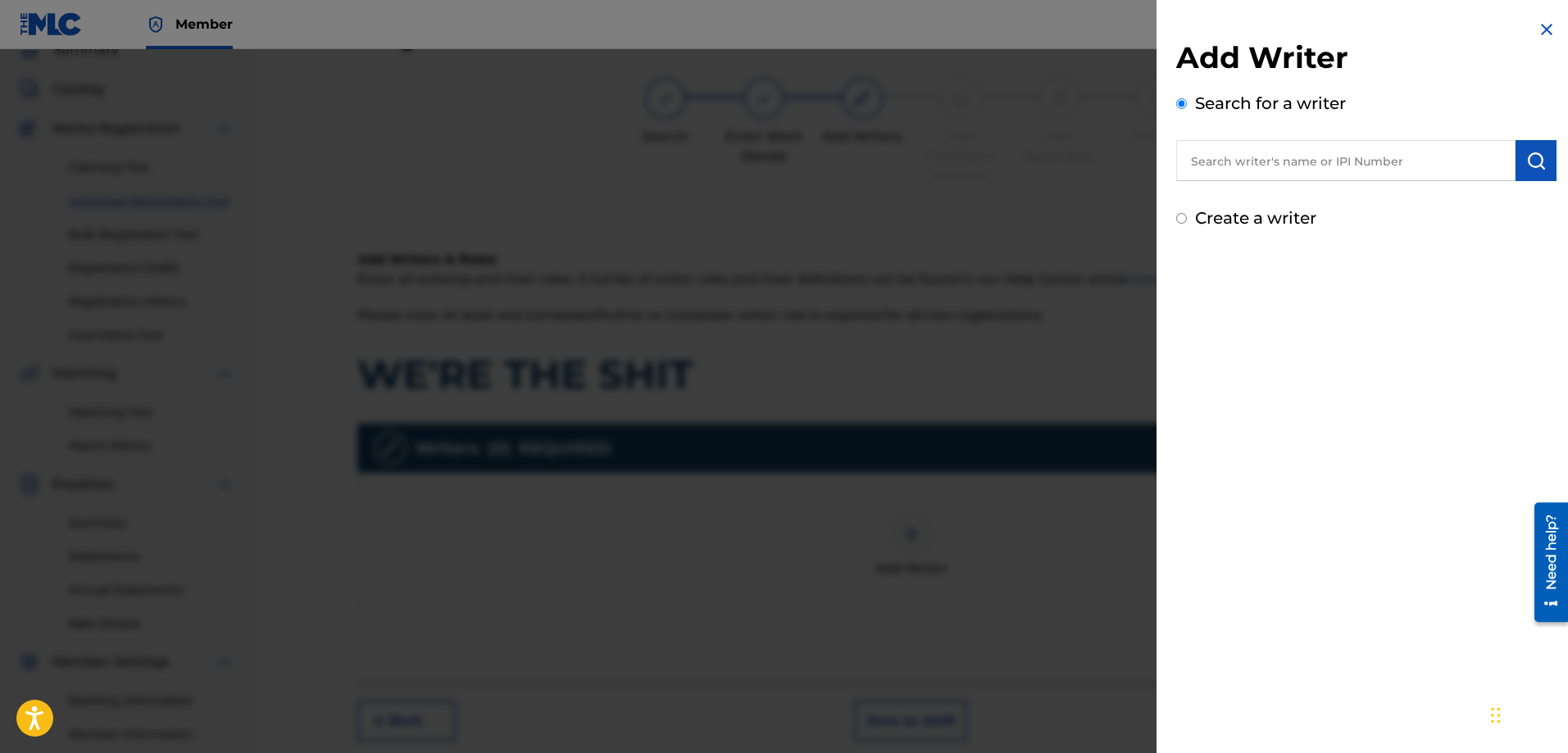
click at [1519, 158] on button "submit" at bounding box center [1536, 160] width 41 height 41
click at [1386, 164] on input "text" at bounding box center [1346, 160] width 339 height 41
type input "[PERSON_NAME]"
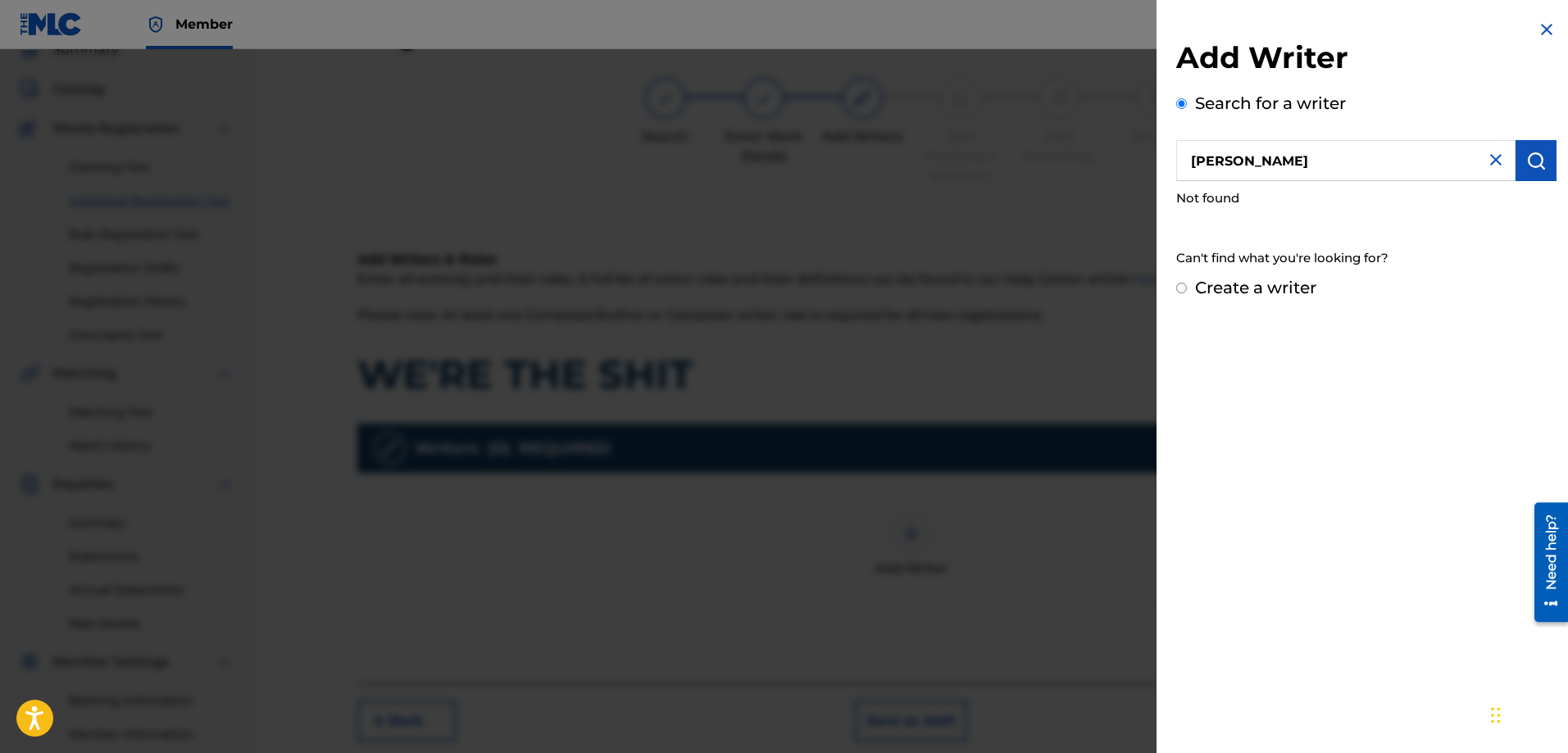
click at [1526, 165] on img "submit" at bounding box center [1536, 160] width 20 height 20
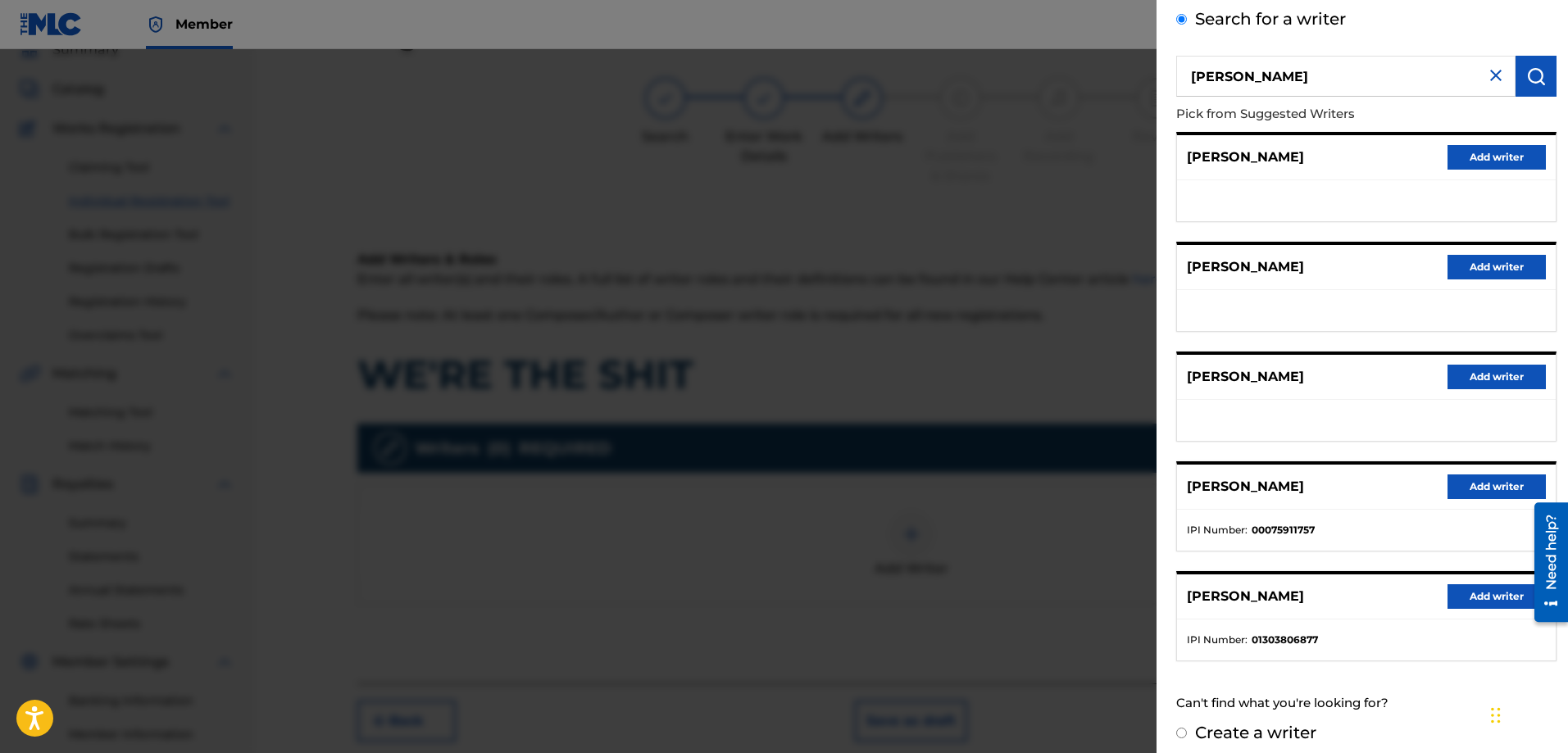
scroll to position [96, 0]
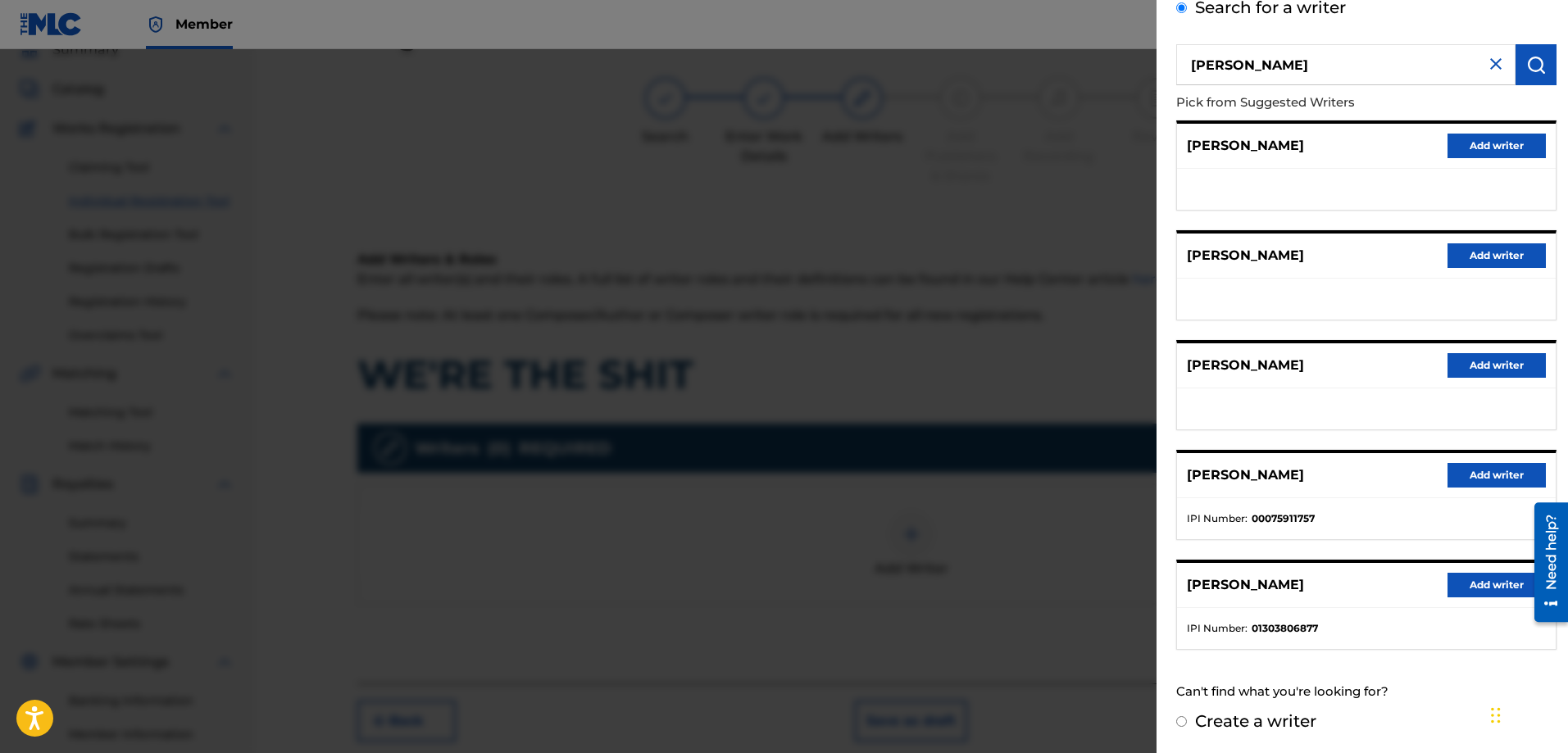
click at [1478, 589] on button "Add writer" at bounding box center [1497, 585] width 99 height 25
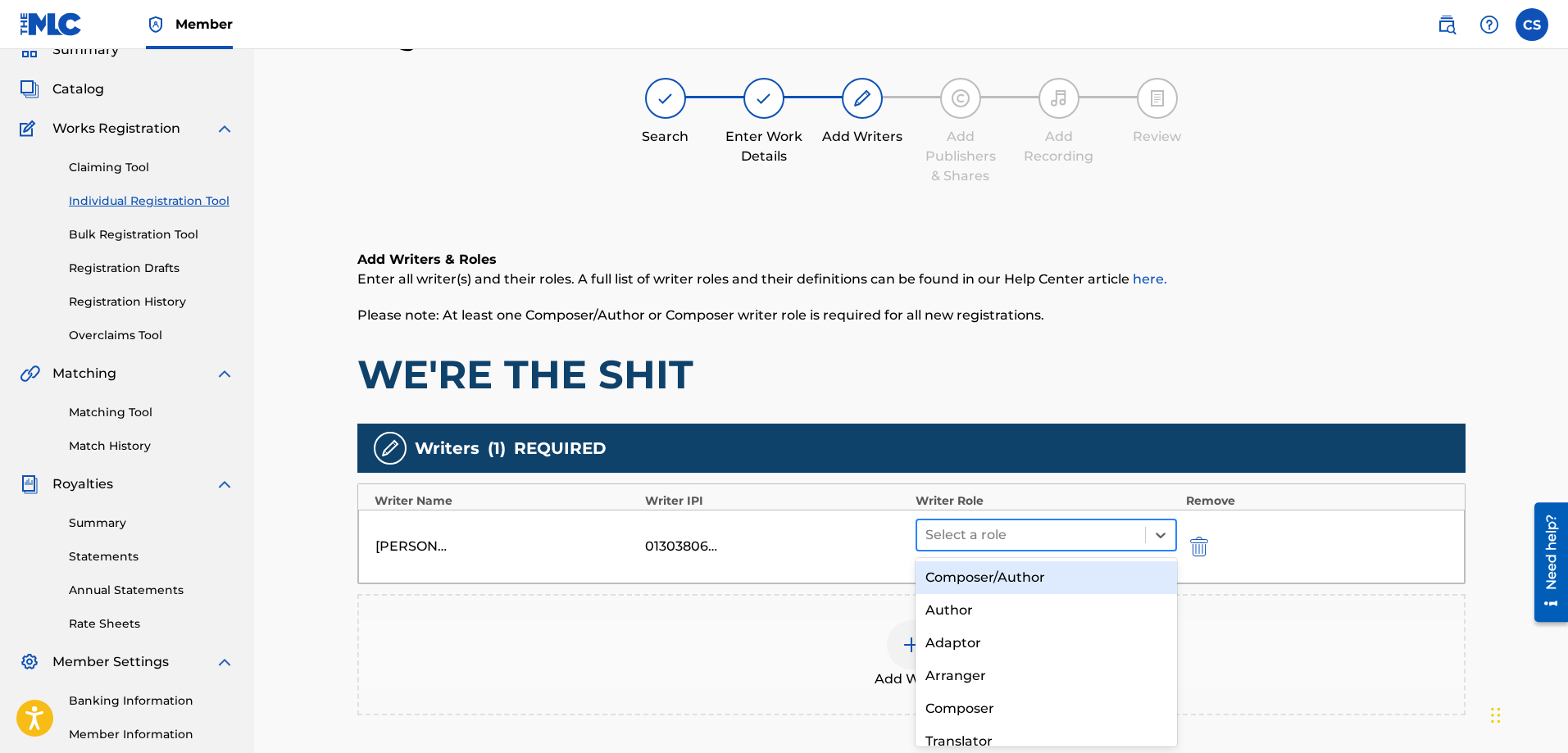
click at [1024, 528] on div at bounding box center [1032, 536] width 213 height 23
click at [1018, 571] on div "Composer/Author" at bounding box center [1047, 577] width 262 height 33
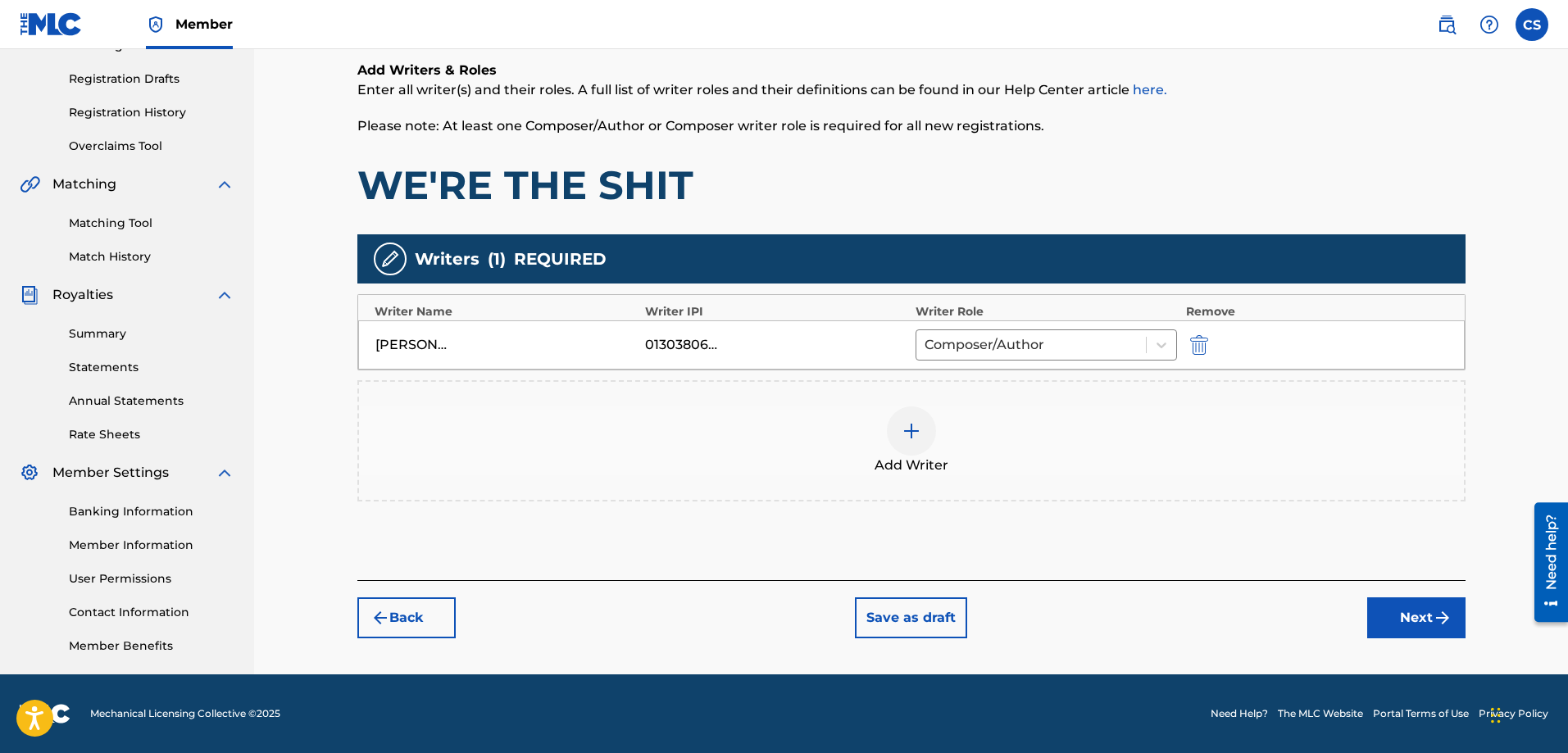
click at [1399, 620] on button "Next" at bounding box center [1417, 617] width 99 height 41
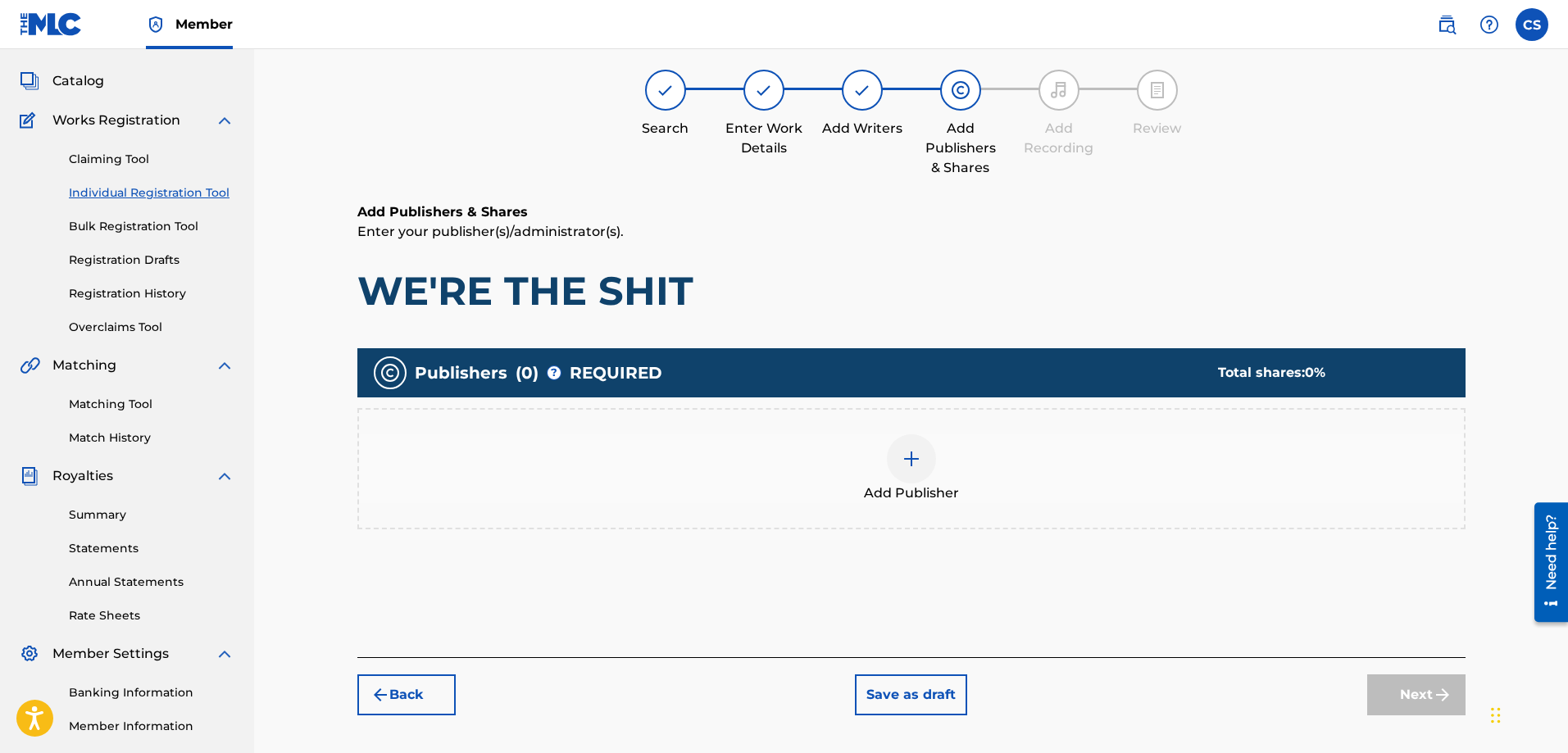
scroll to position [74, 0]
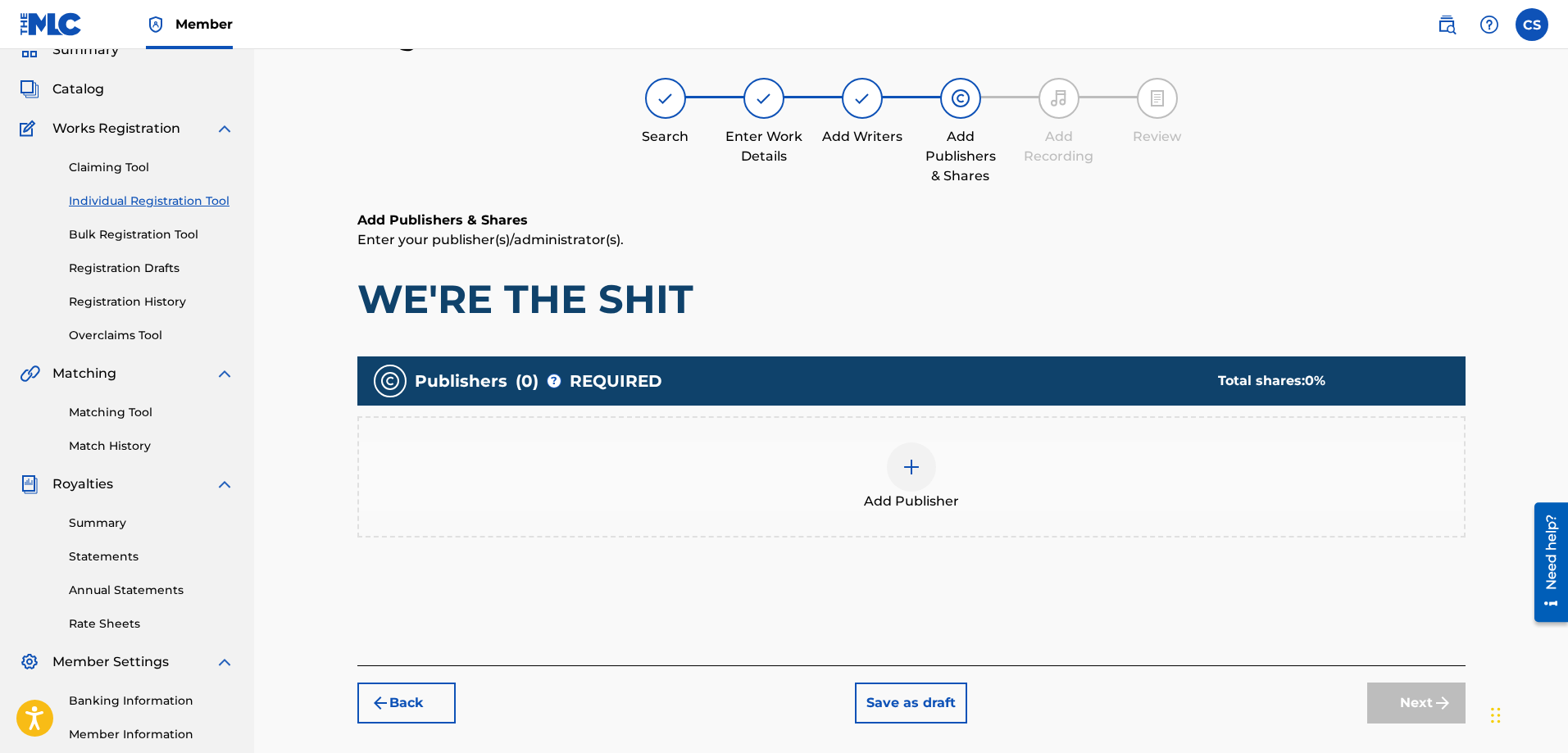
click at [908, 481] on div at bounding box center [912, 467] width 49 height 49
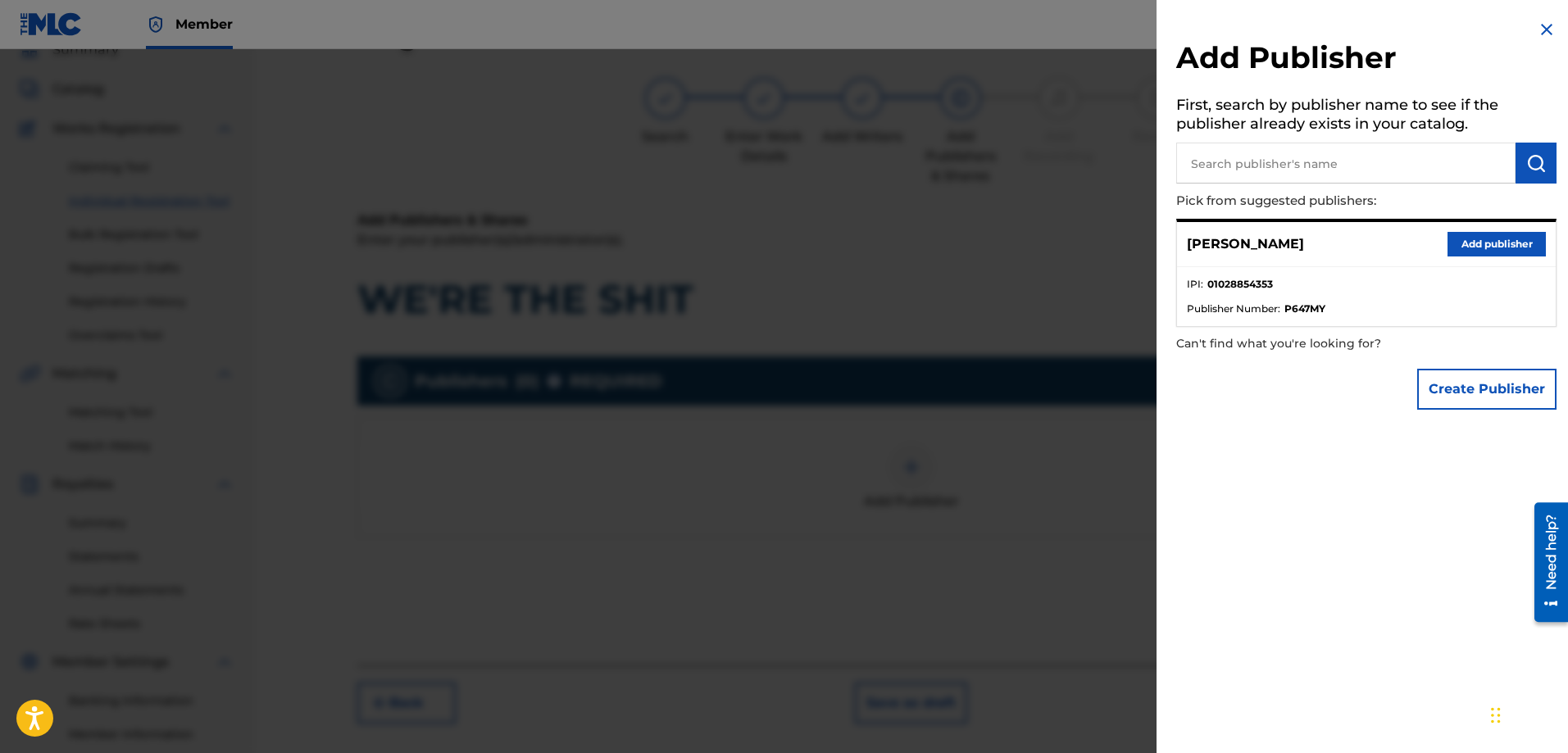
click at [1489, 242] on button "Add publisher" at bounding box center [1497, 244] width 99 height 25
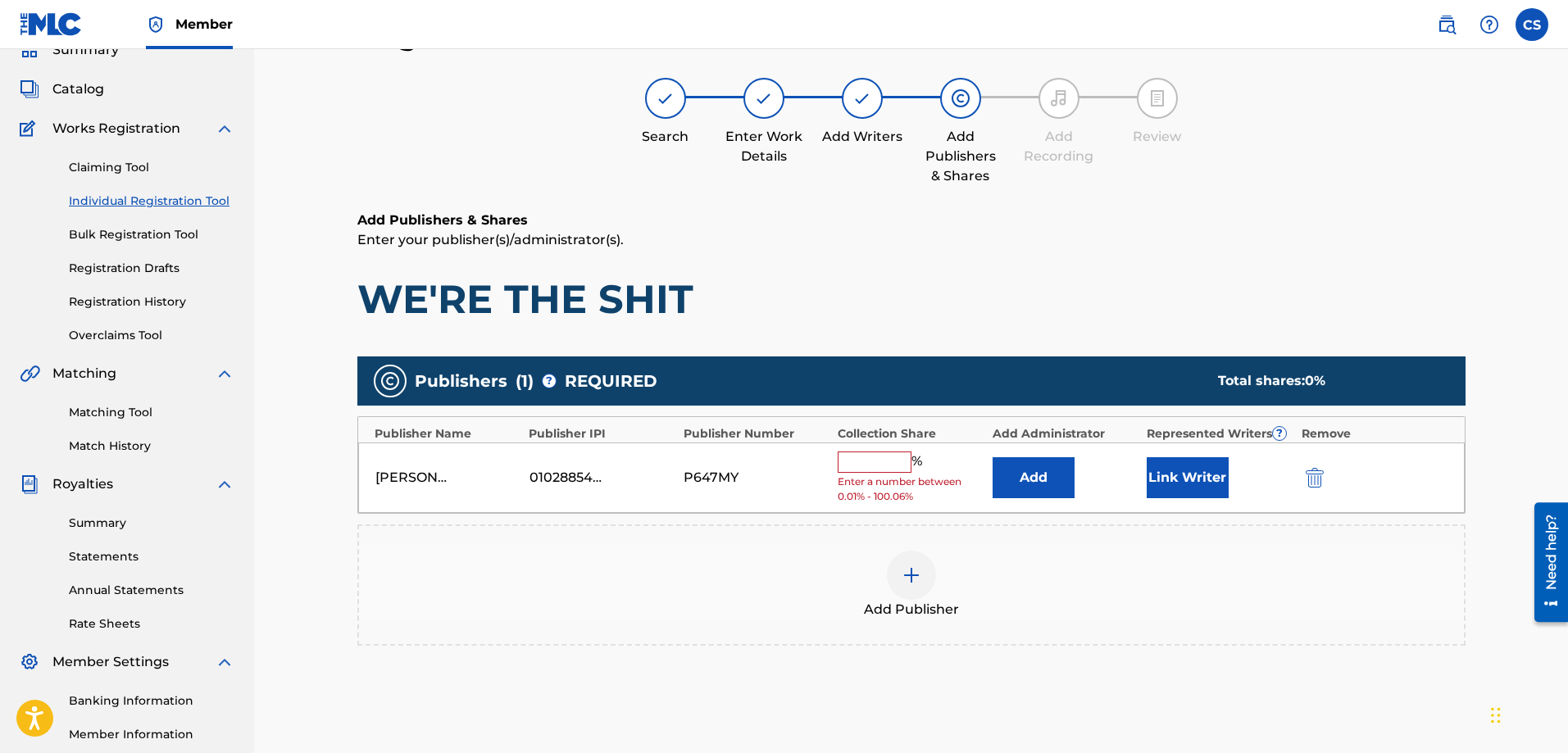
click at [1192, 476] on button "Link Writer" at bounding box center [1188, 478] width 82 height 41
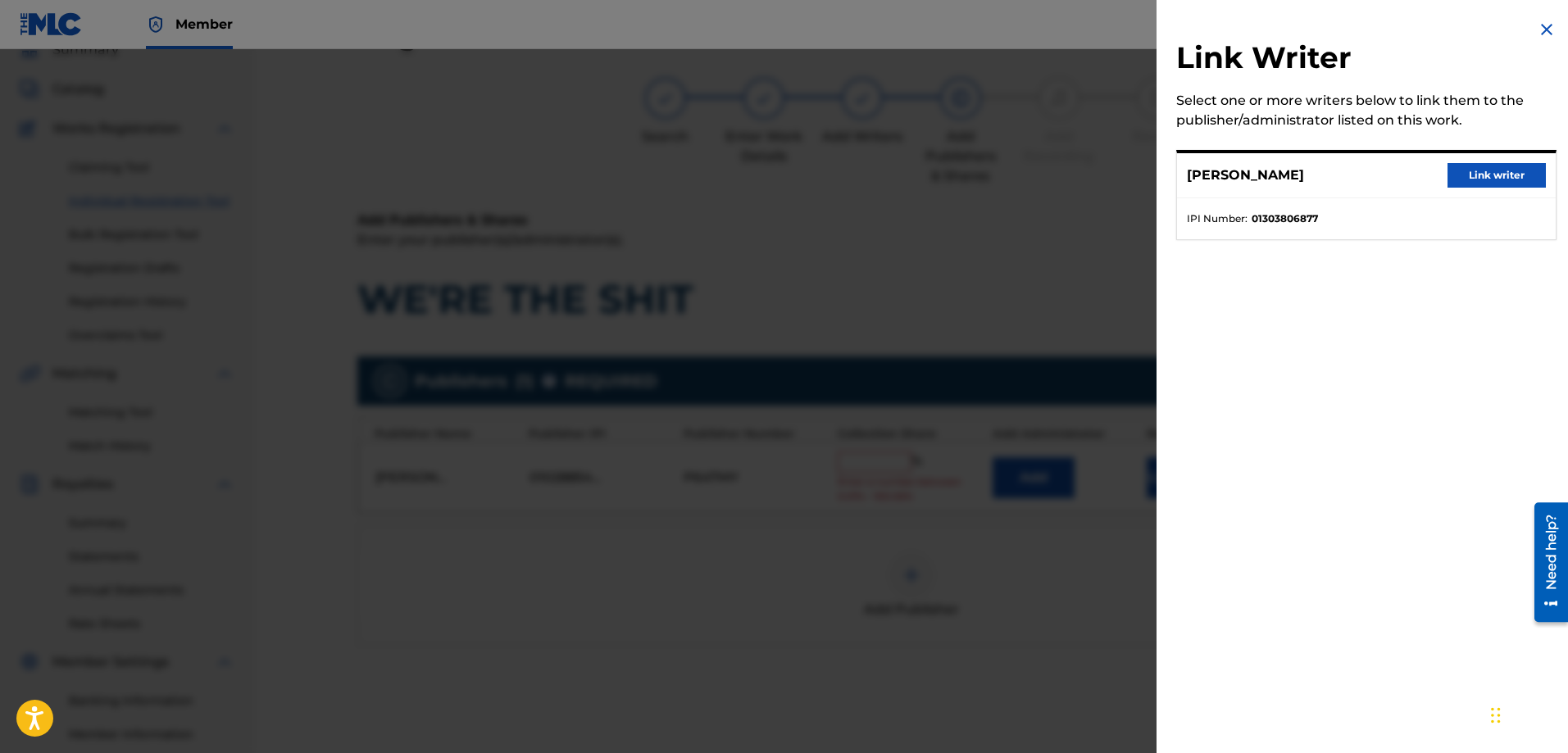
click at [1461, 177] on button "Link writer" at bounding box center [1497, 176] width 99 height 25
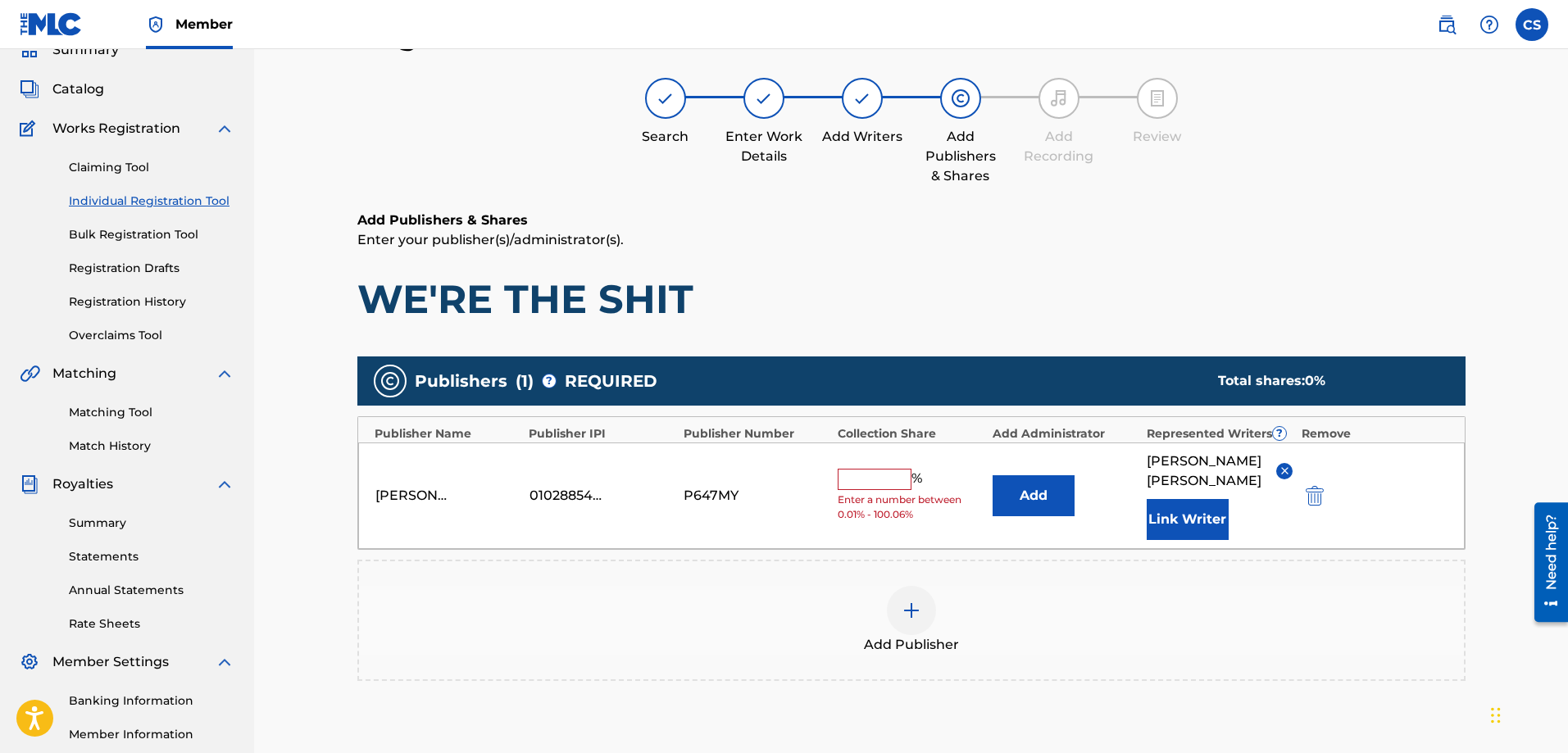
click at [876, 469] on input "text" at bounding box center [875, 480] width 74 height 21
type input "100"
click at [1148, 586] on div "Add Publisher" at bounding box center [912, 620] width 1105 height 69
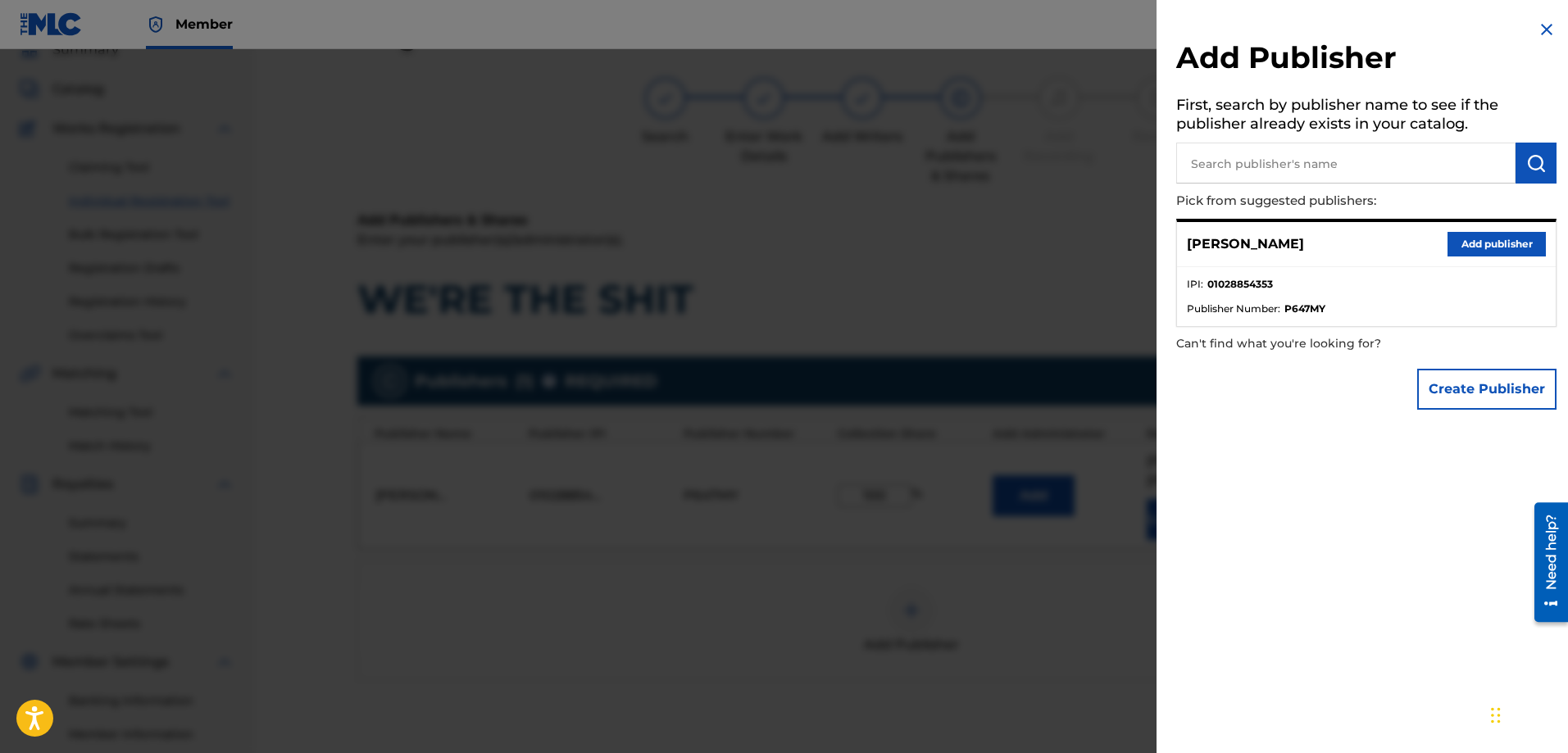
click at [1502, 243] on button "Add publisher" at bounding box center [1497, 244] width 99 height 25
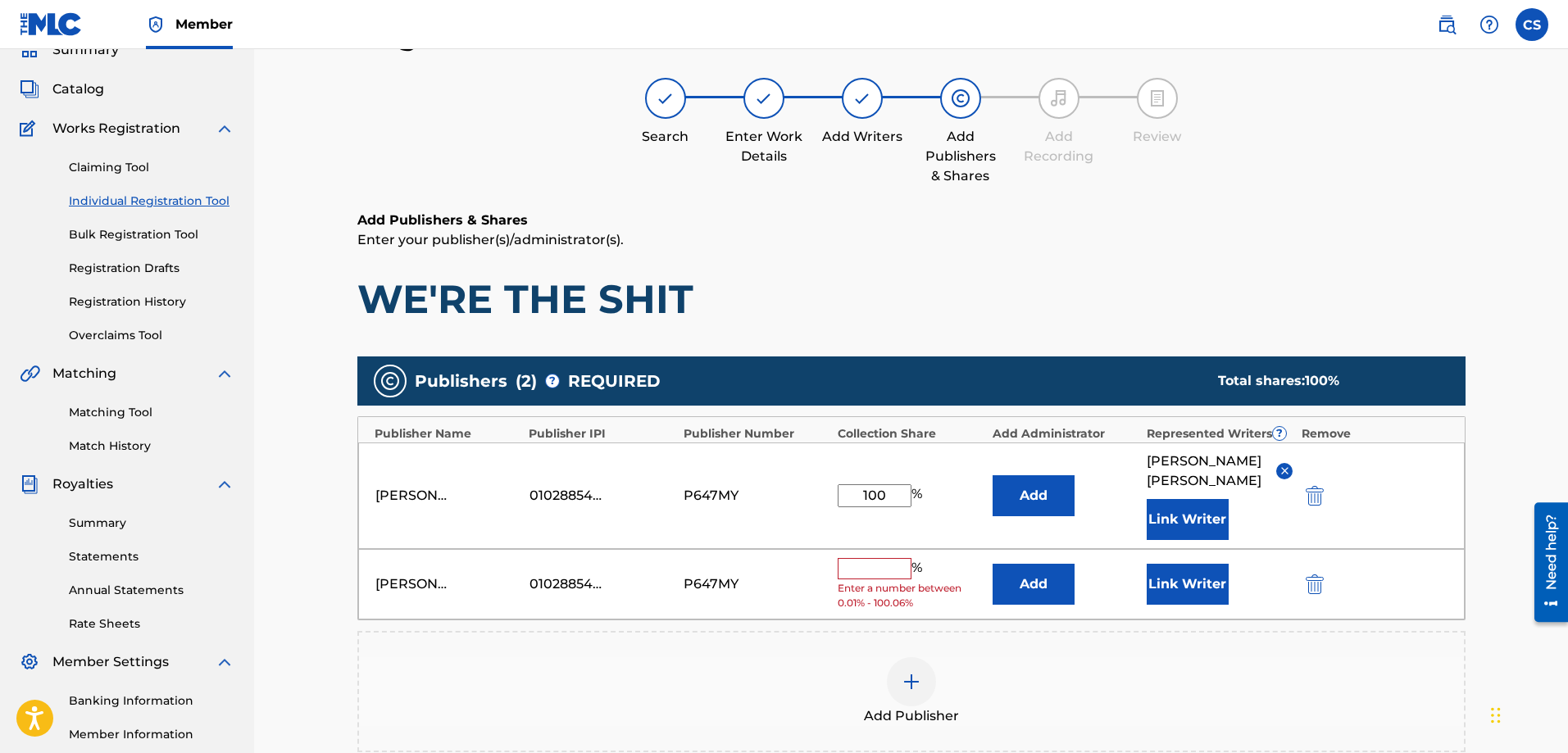
click at [1315, 574] on img "submit" at bounding box center [1314, 584] width 18 height 20
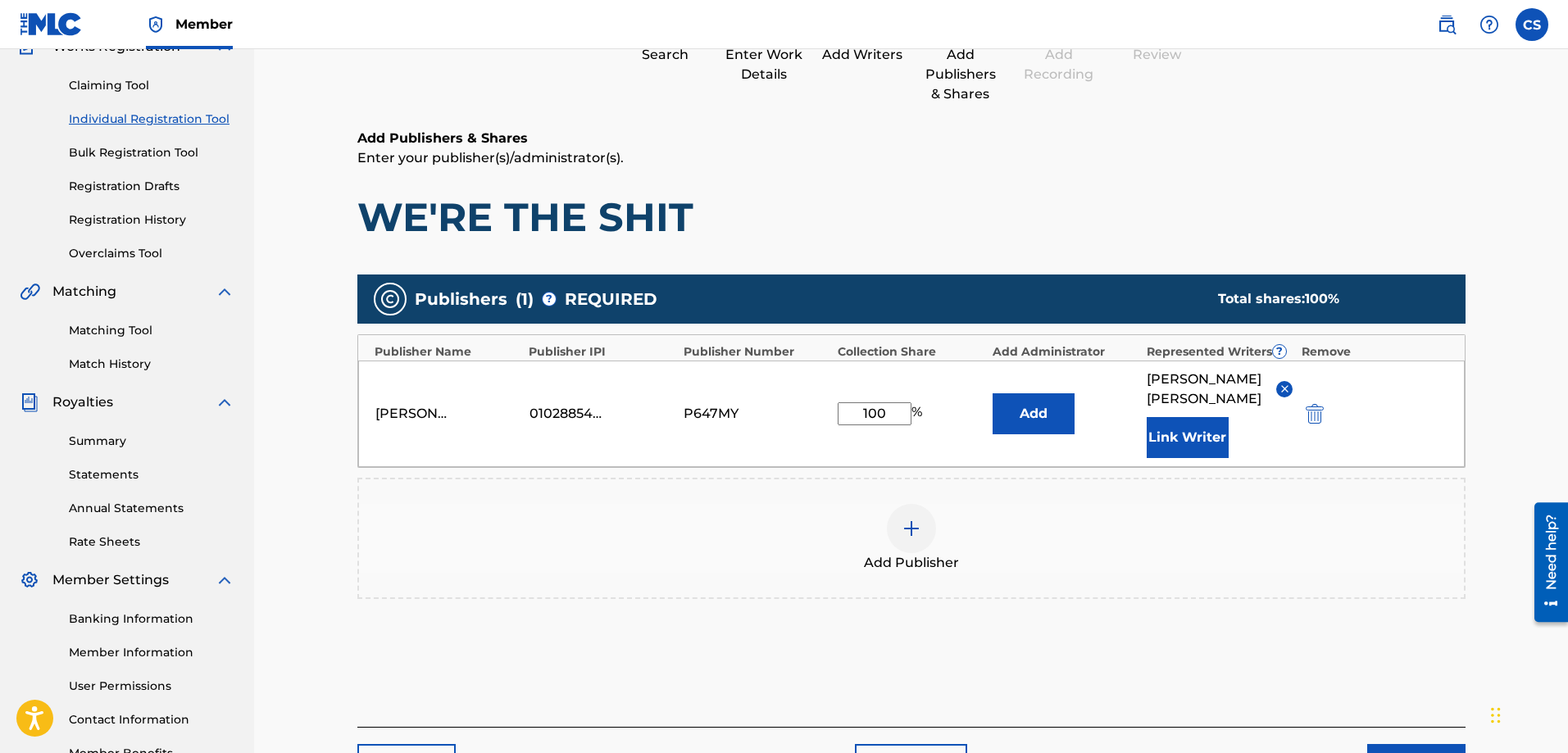
scroll to position [237, 0]
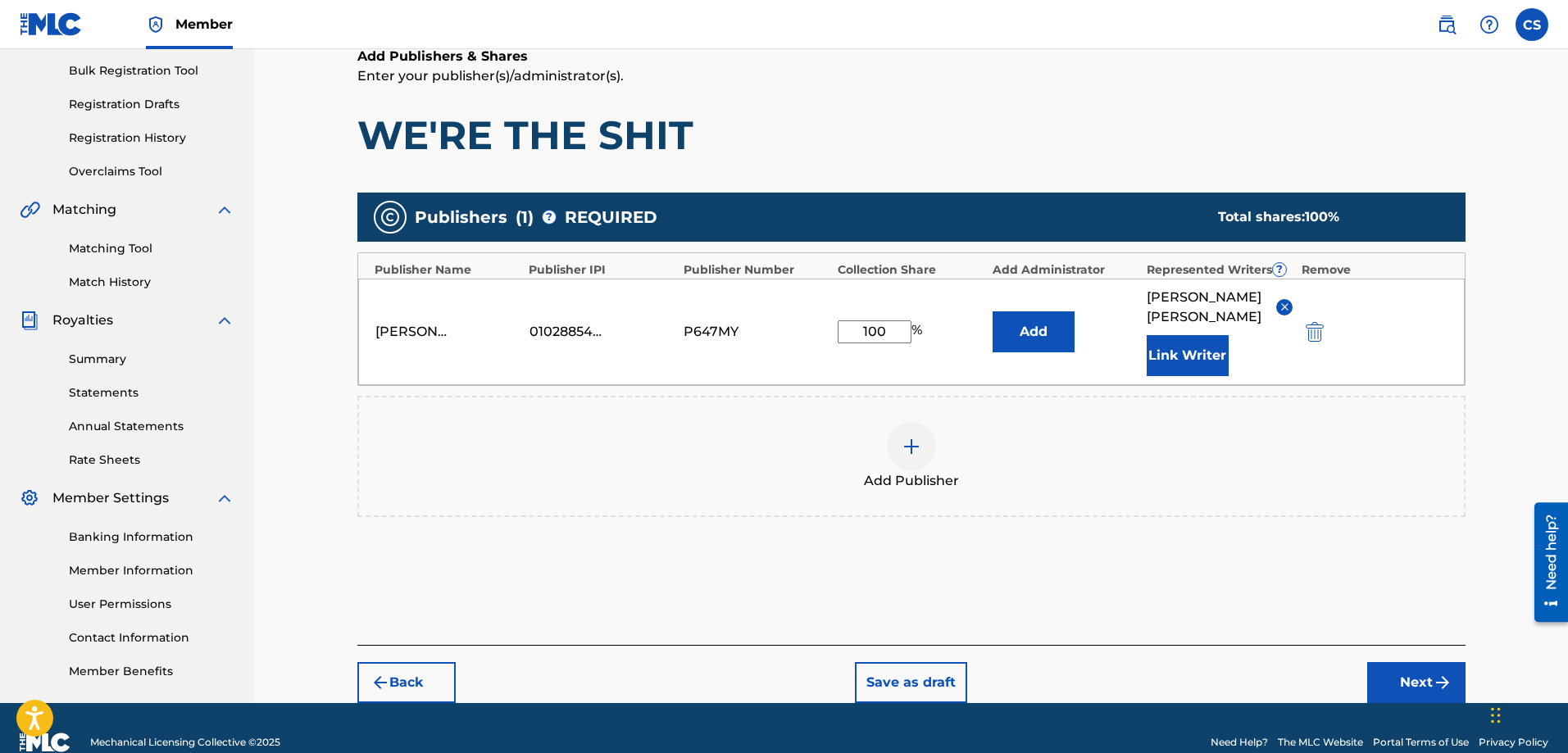
click at [1422, 668] on button "Next" at bounding box center [1417, 682] width 99 height 41
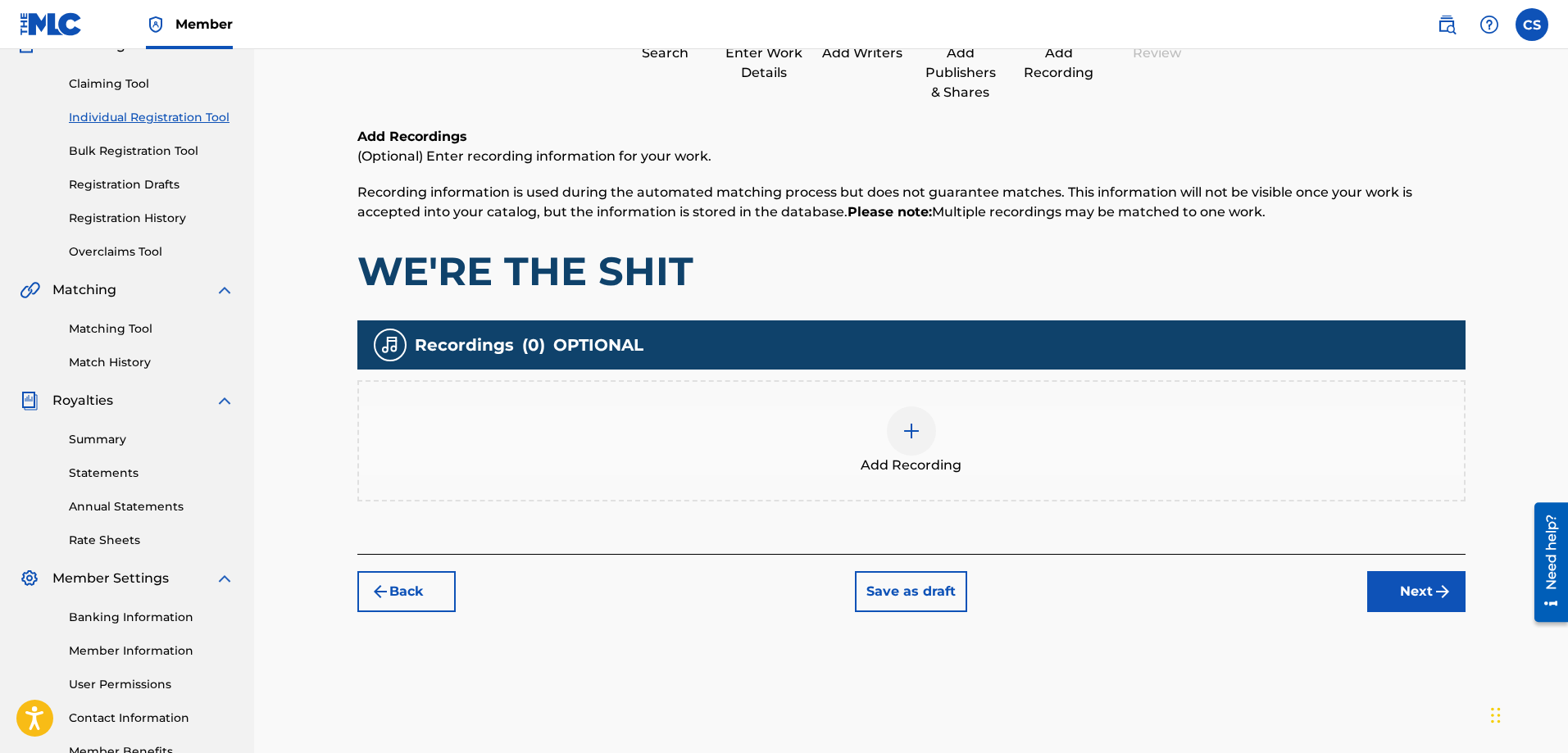
scroll to position [74, 0]
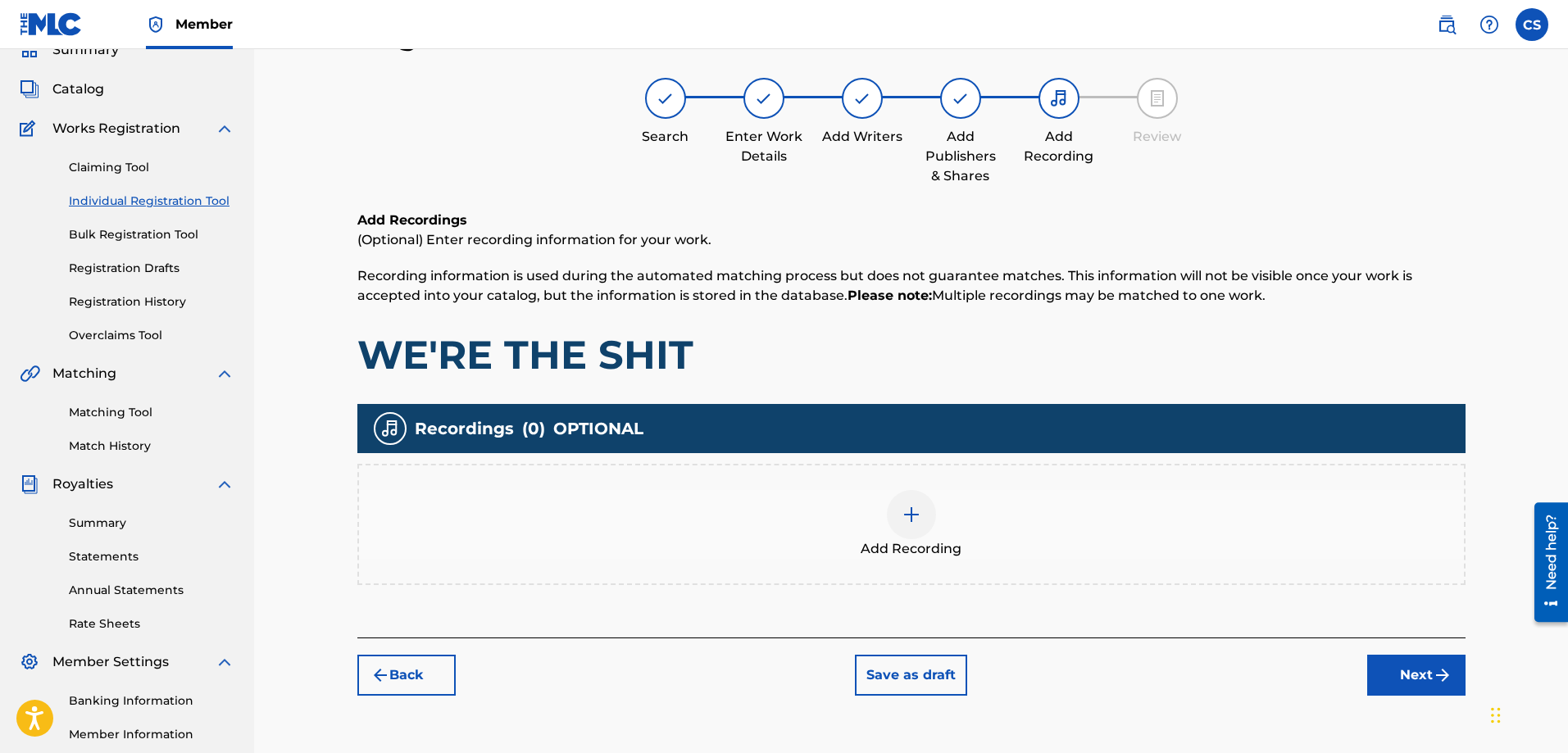
click at [902, 520] on img at bounding box center [912, 515] width 20 height 20
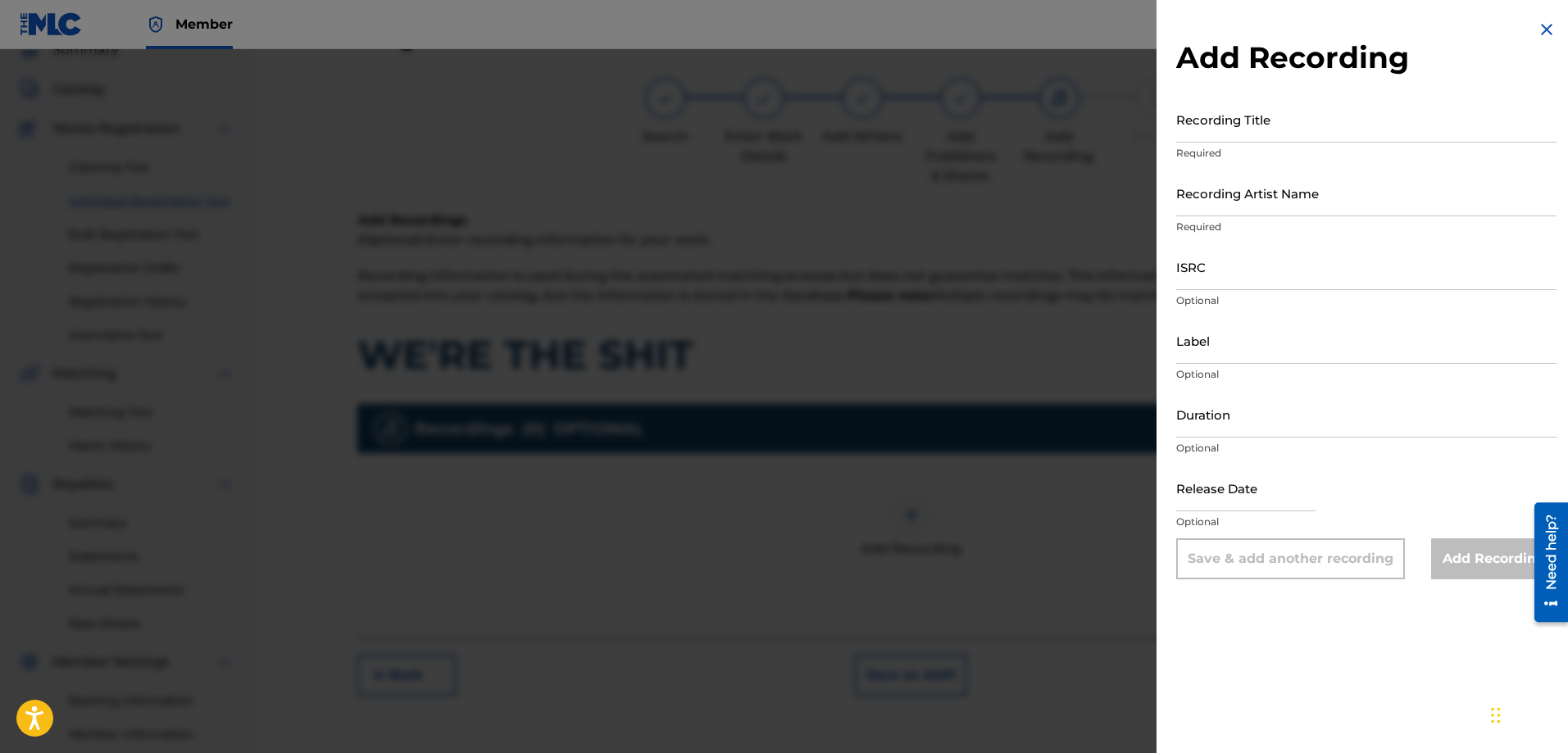
select select "7"
select select "2025"
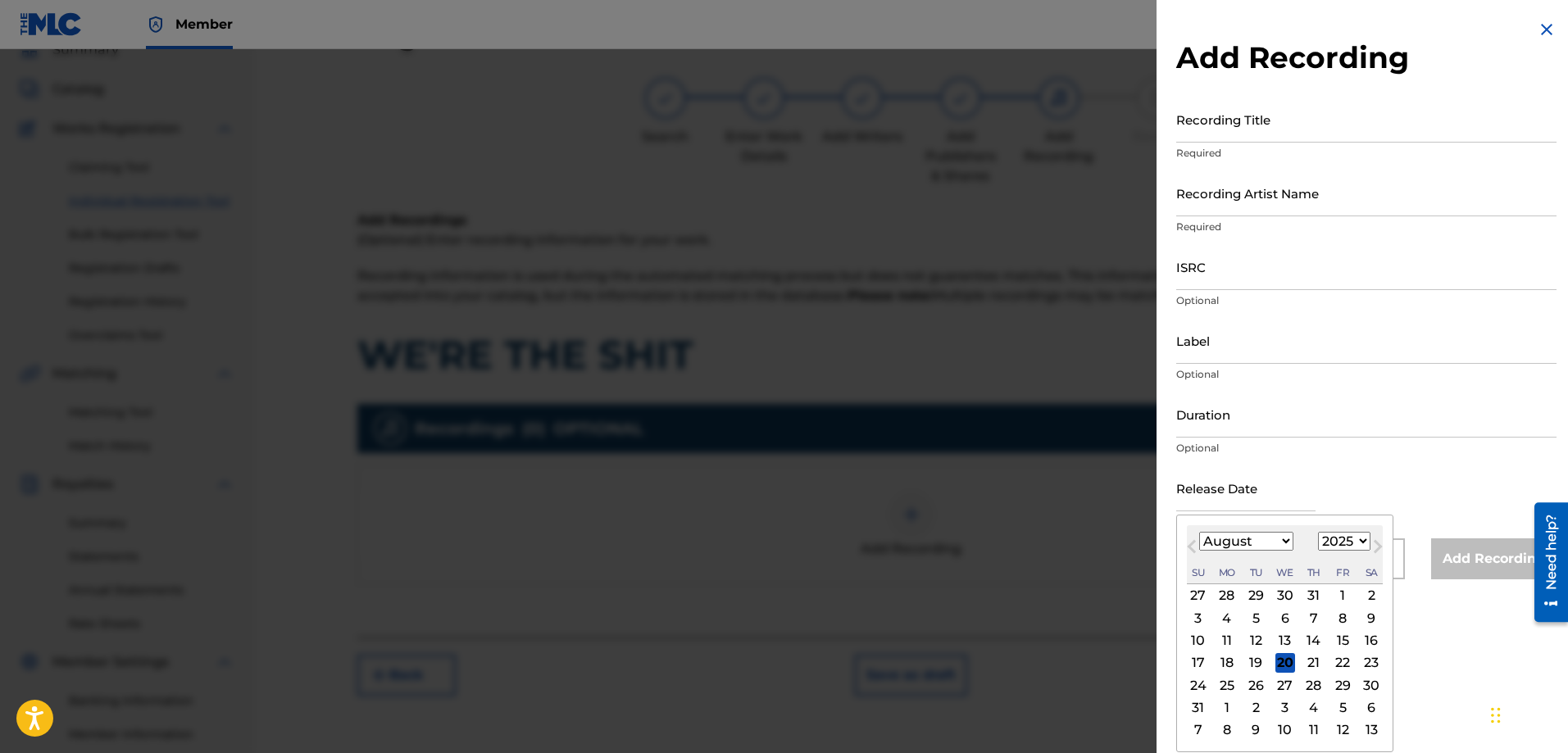
click at [1227, 485] on input "text" at bounding box center [1246, 487] width 140 height 47
click at [1376, 547] on span "Next Month" at bounding box center [1376, 549] width 0 height 25
select select "8"
click at [1358, 538] on select "1899 1900 1901 1902 1903 1904 1905 1906 1907 1908 1909 1910 1911 1912 1913 1914…" at bounding box center [1344, 541] width 52 height 19
select select "2022"
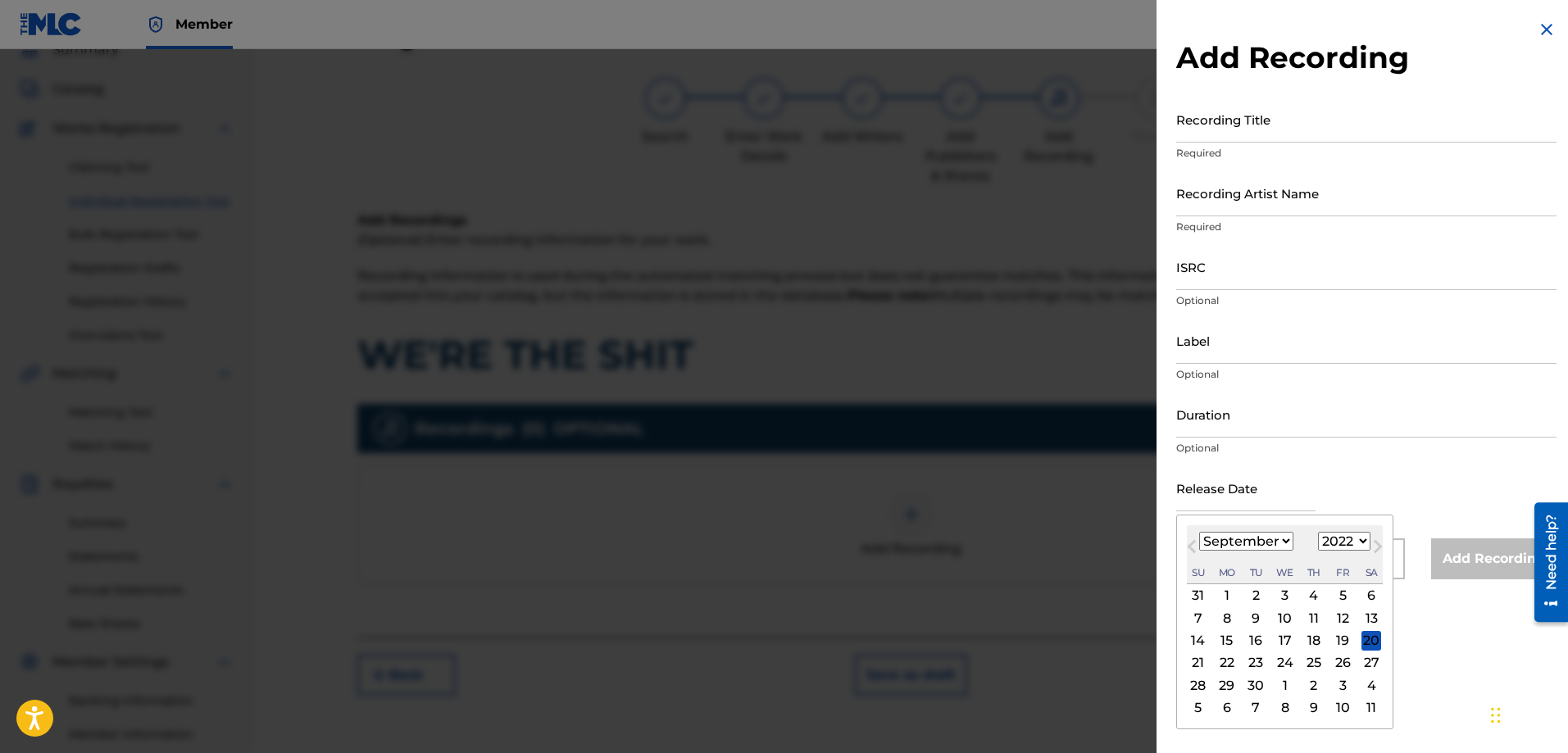
click at [1318, 532] on select "1899 1900 1901 1902 1903 1904 1905 1906 1907 1908 1909 1910 1911 1912 1913 1914…" at bounding box center [1344, 541] width 52 height 19
click at [1258, 542] on select "January February March April May June July August September October November De…" at bounding box center [1246, 541] width 94 height 19
select select "3"
click at [1200, 532] on select "January February March April May June July August September October November De…" at bounding box center [1246, 541] width 94 height 19
click at [1199, 619] on div "3" at bounding box center [1199, 618] width 20 height 20
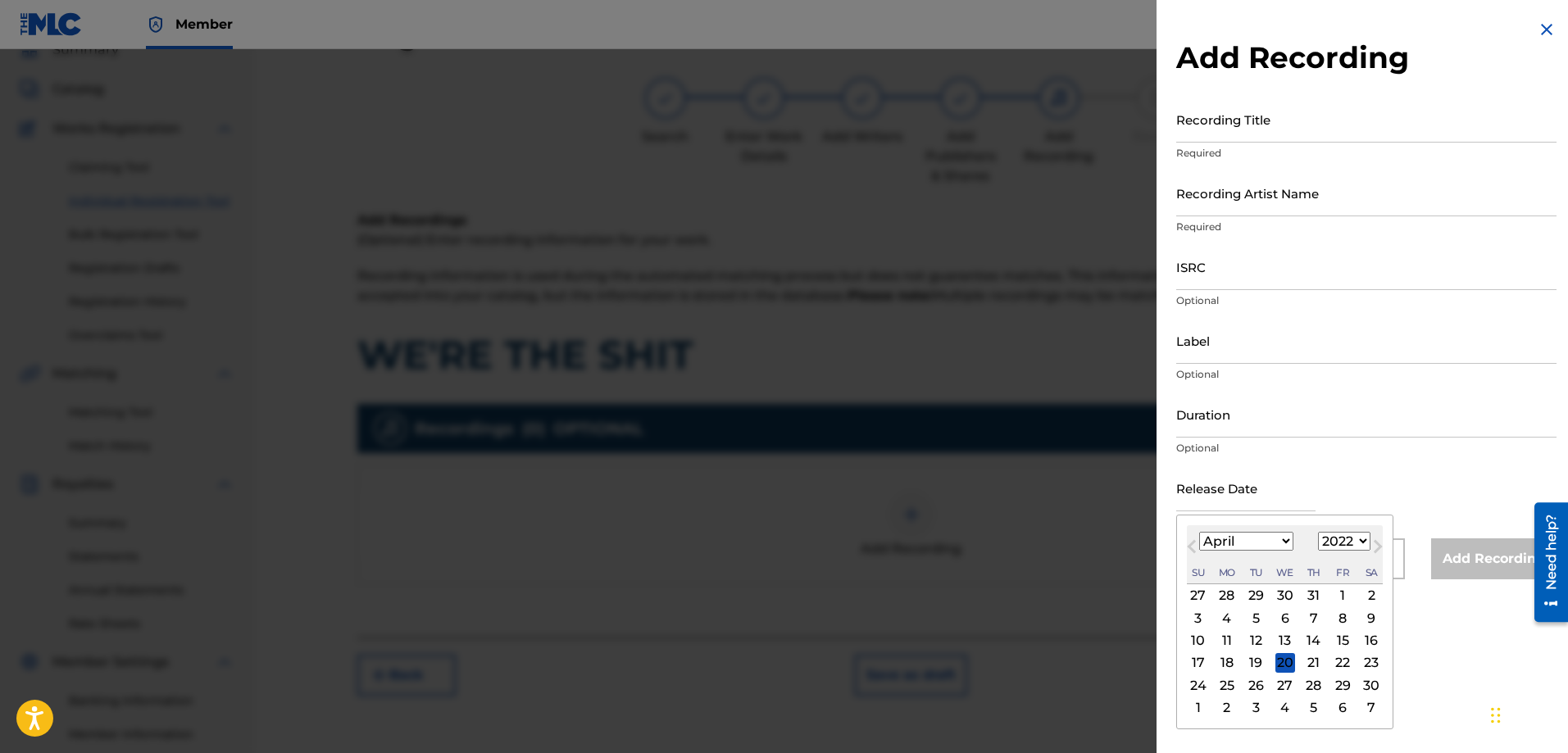
type input "April 3 2022"
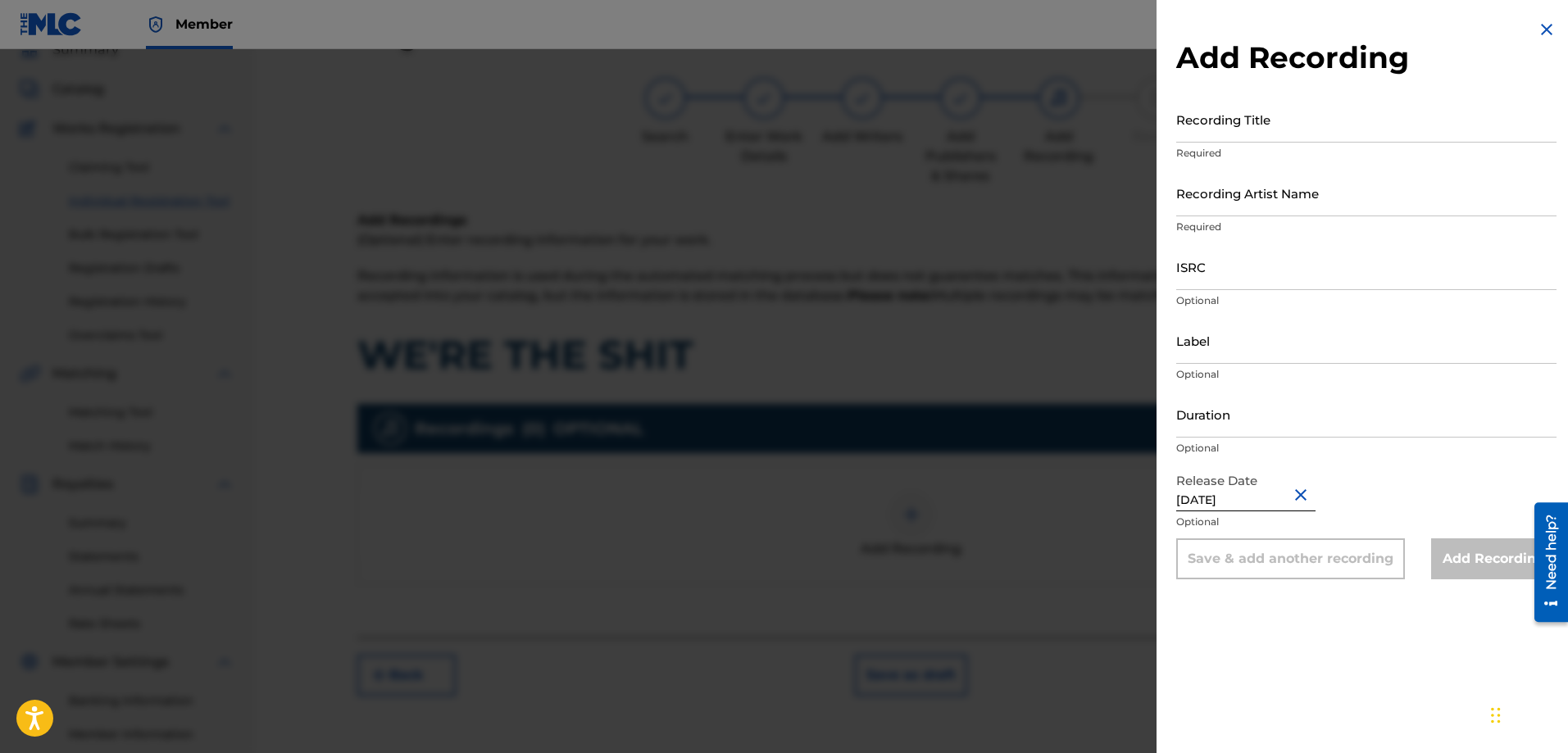
click at [1243, 136] on input "Recording Title" at bounding box center [1367, 119] width 381 height 47
paste input "WE'RE THE SHIT"
type input "WE'RE THE SHIT"
click at [1237, 204] on input "Recording Artist Name" at bounding box center [1367, 193] width 381 height 47
type input "K-lo Theman"
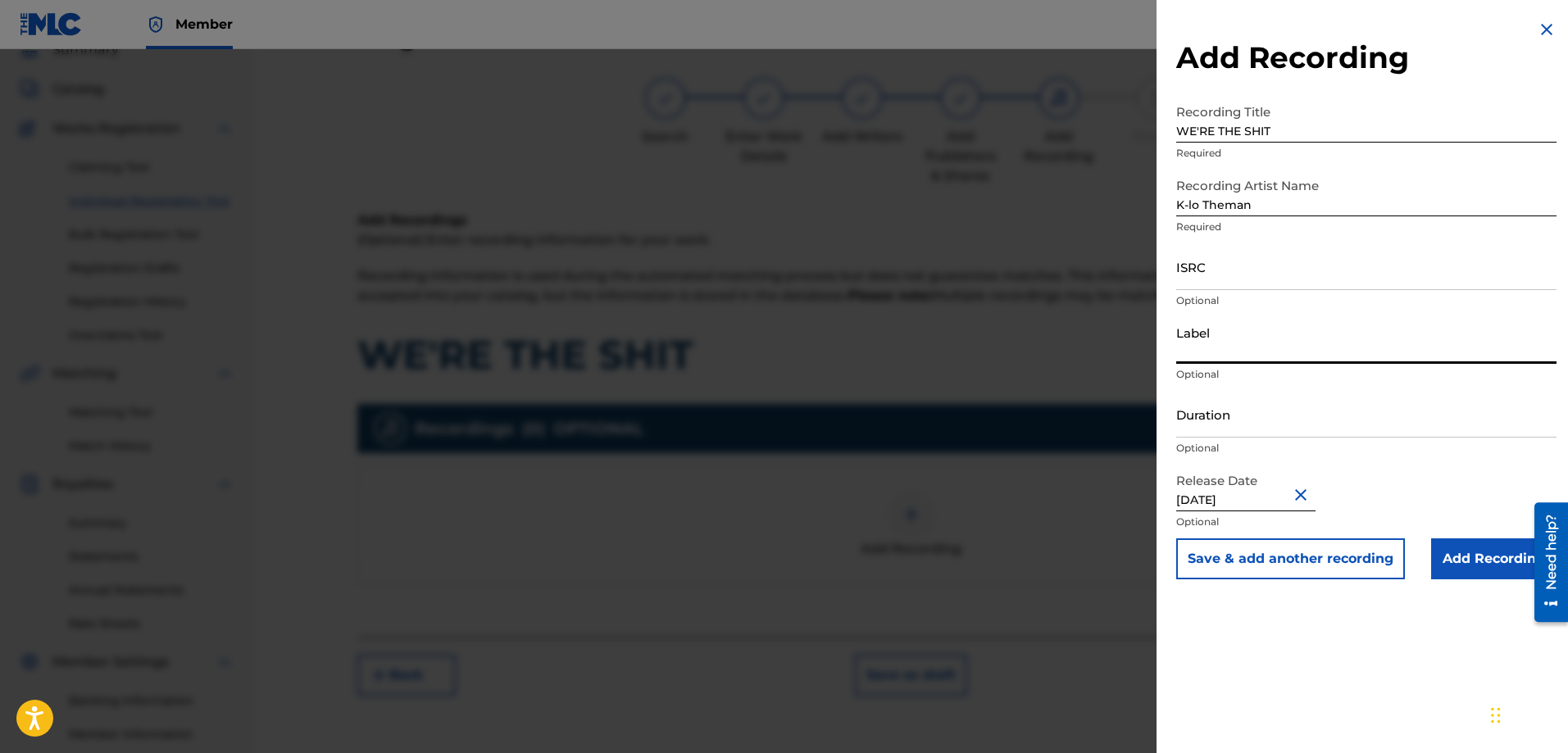
click at [1221, 342] on input "Label" at bounding box center [1367, 340] width 381 height 47
type input "K_LOTHEMAN"
click at [1226, 274] on input "ISRC" at bounding box center [1367, 266] width 381 height 47
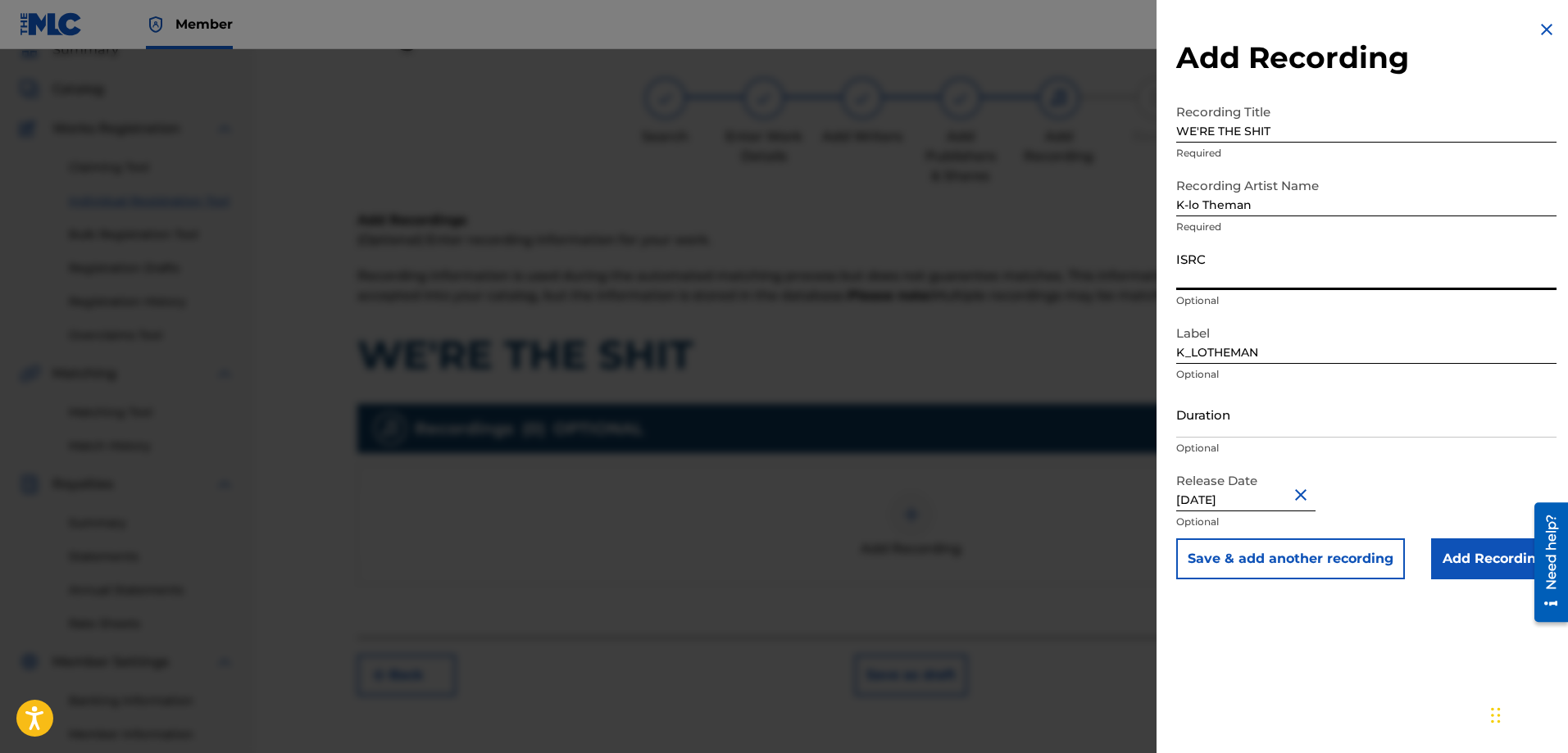
paste input "QZFZ71945801"
type input "QZFZ71945801"
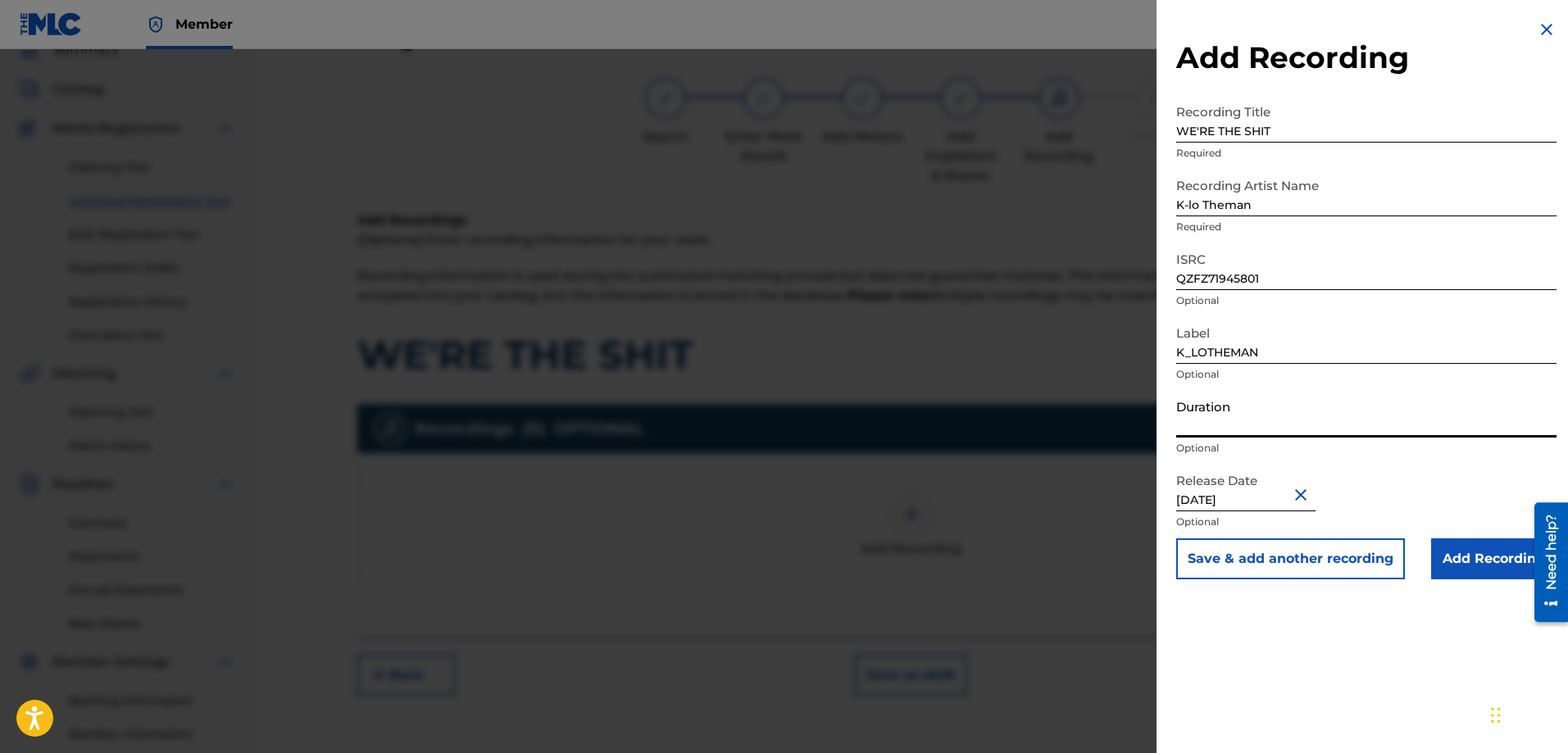
click at [1226, 423] on input "Duration" at bounding box center [1367, 414] width 381 height 47
type input "03:53"
click at [1484, 549] on input "Add Recording" at bounding box center [1494, 558] width 125 height 41
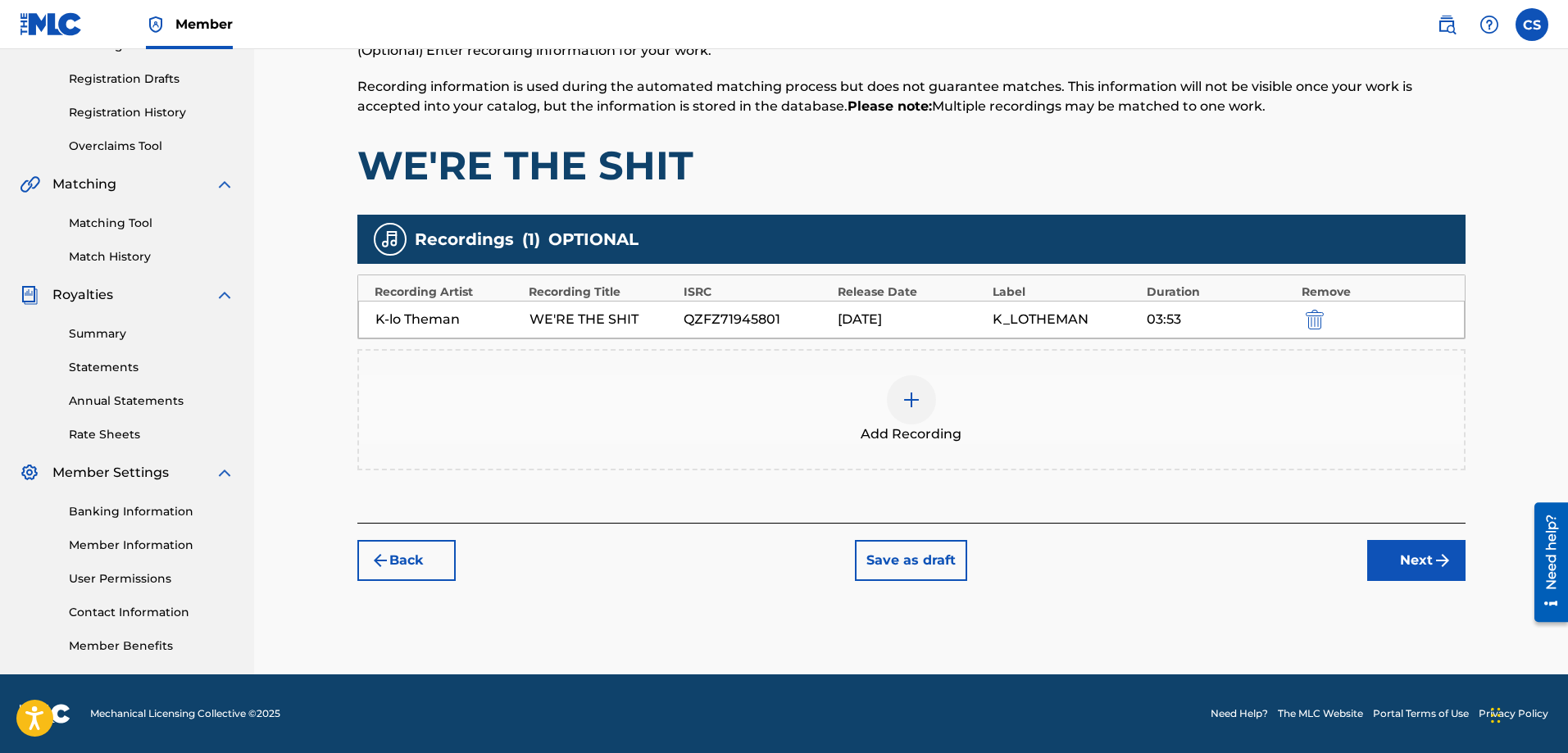
click at [1400, 560] on button "Next" at bounding box center [1417, 560] width 99 height 41
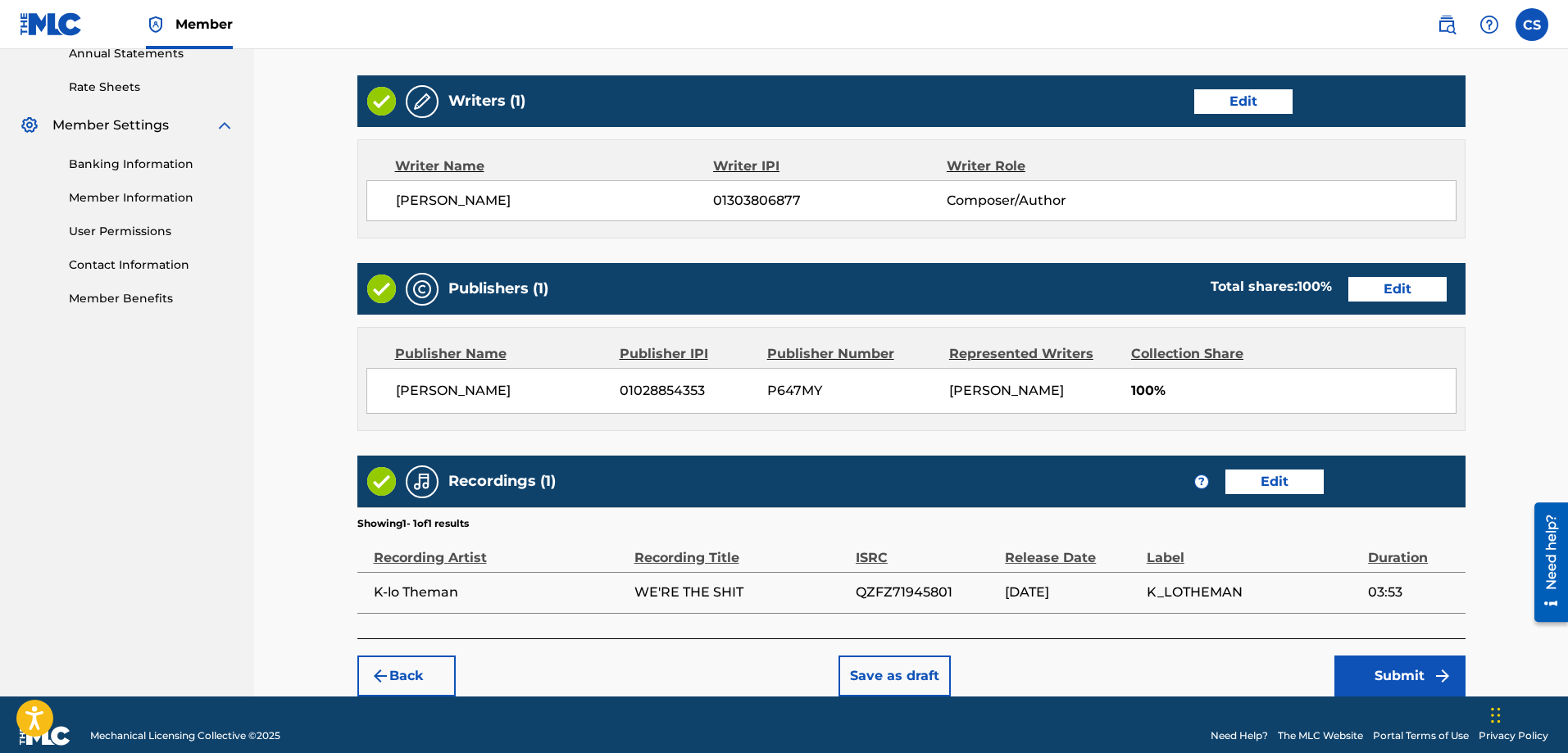
scroll to position [632, 0]
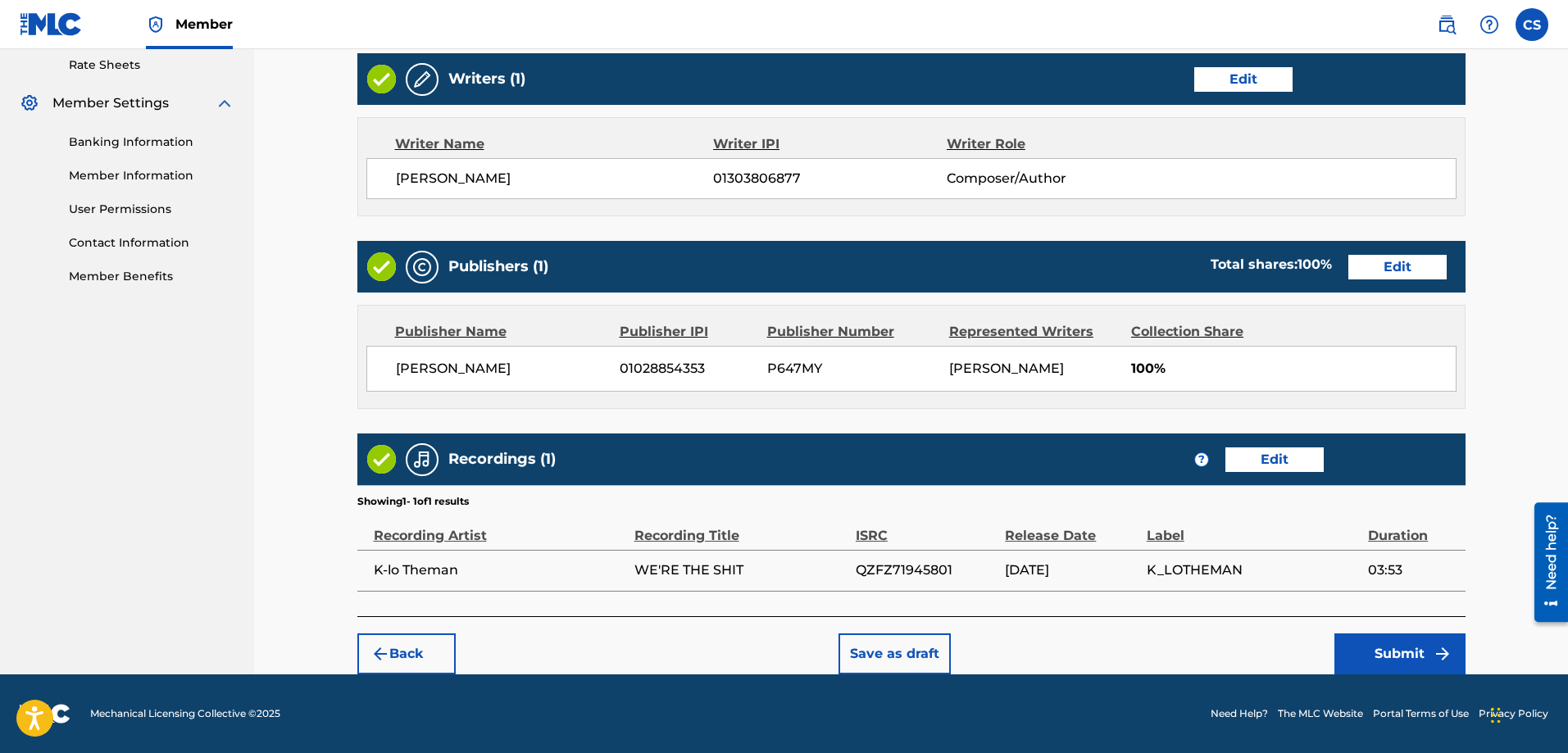
click at [1388, 660] on button "Submit" at bounding box center [1400, 653] width 131 height 41
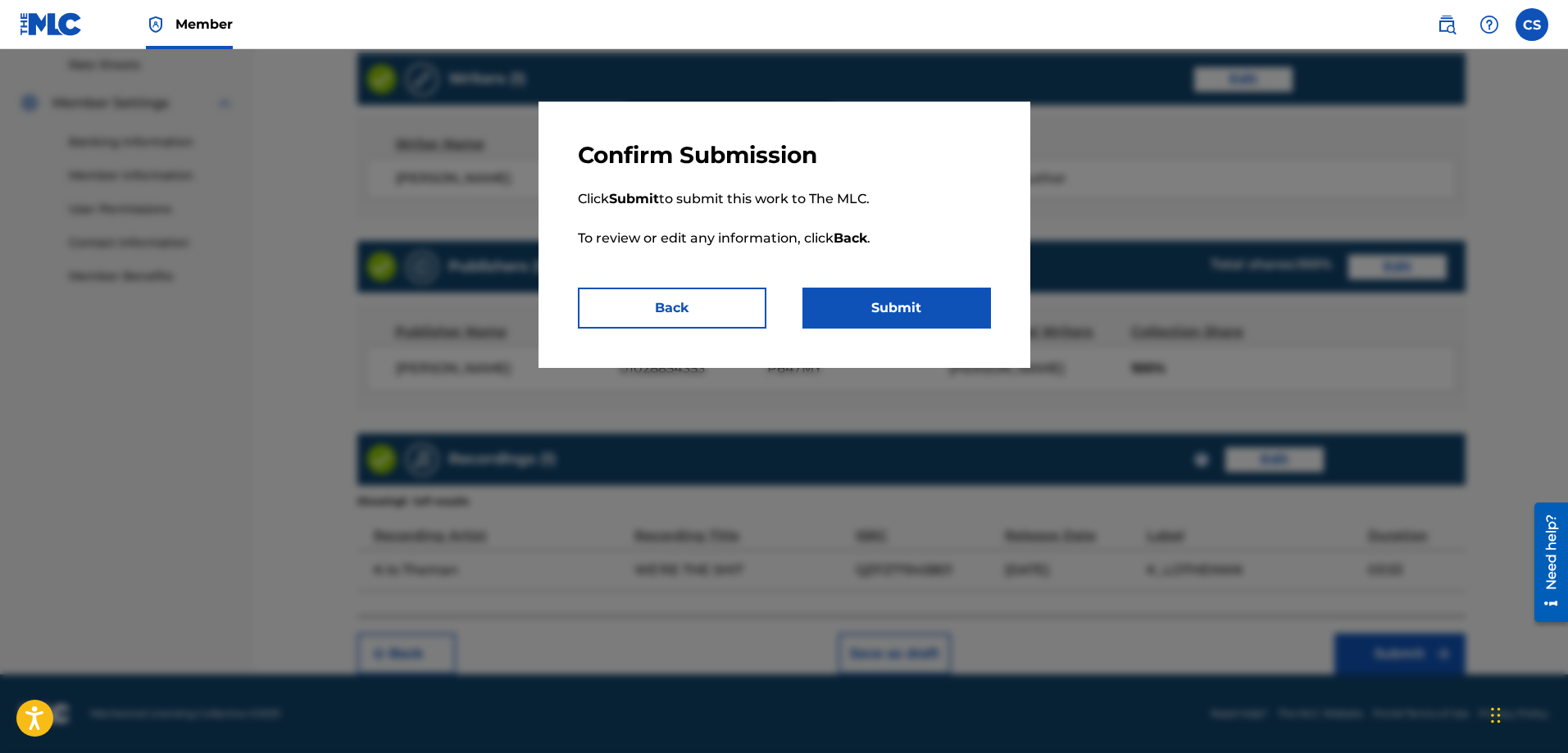
click at [935, 309] on button "Submit" at bounding box center [897, 308] width 189 height 41
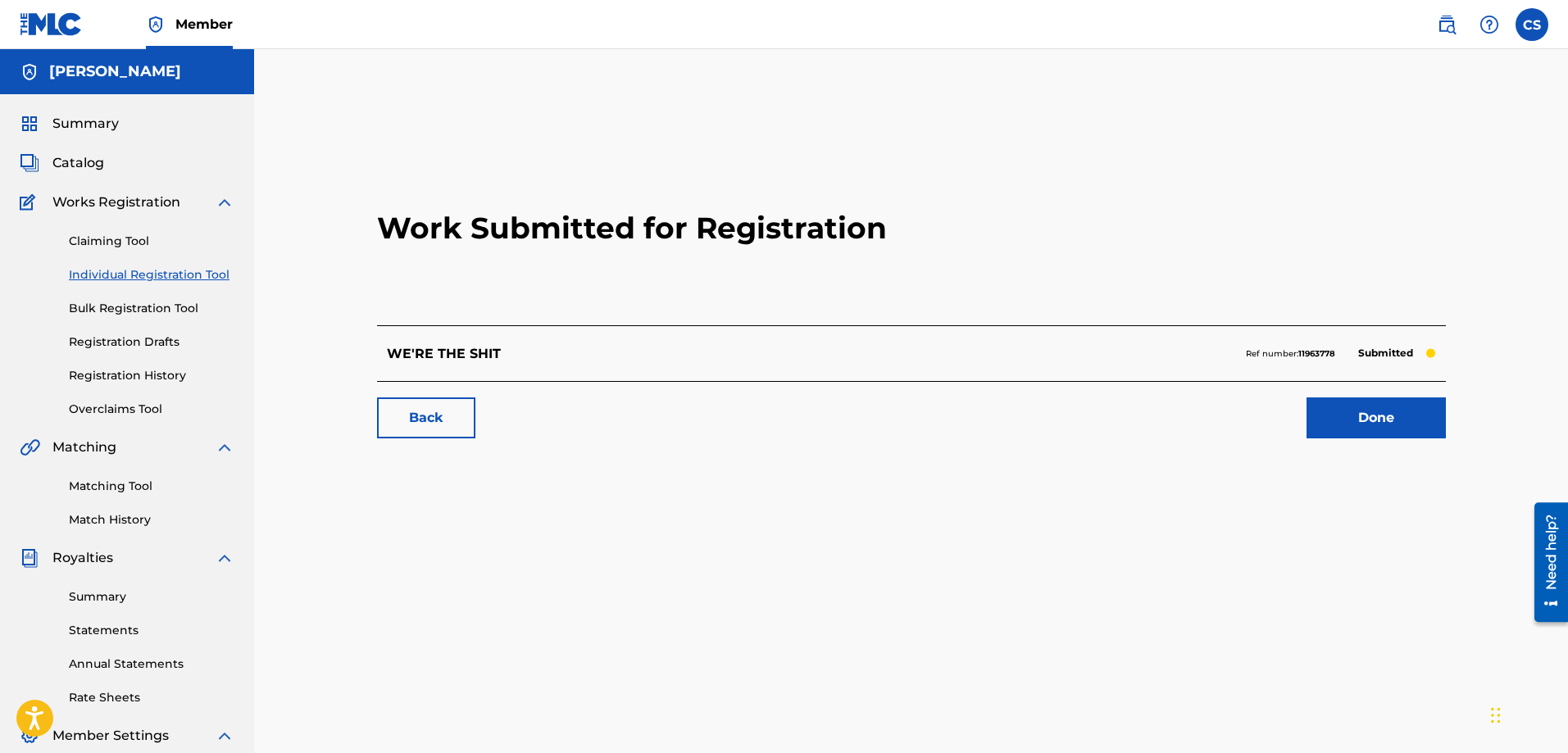
click at [410, 423] on link "Back" at bounding box center [426, 418] width 99 height 41
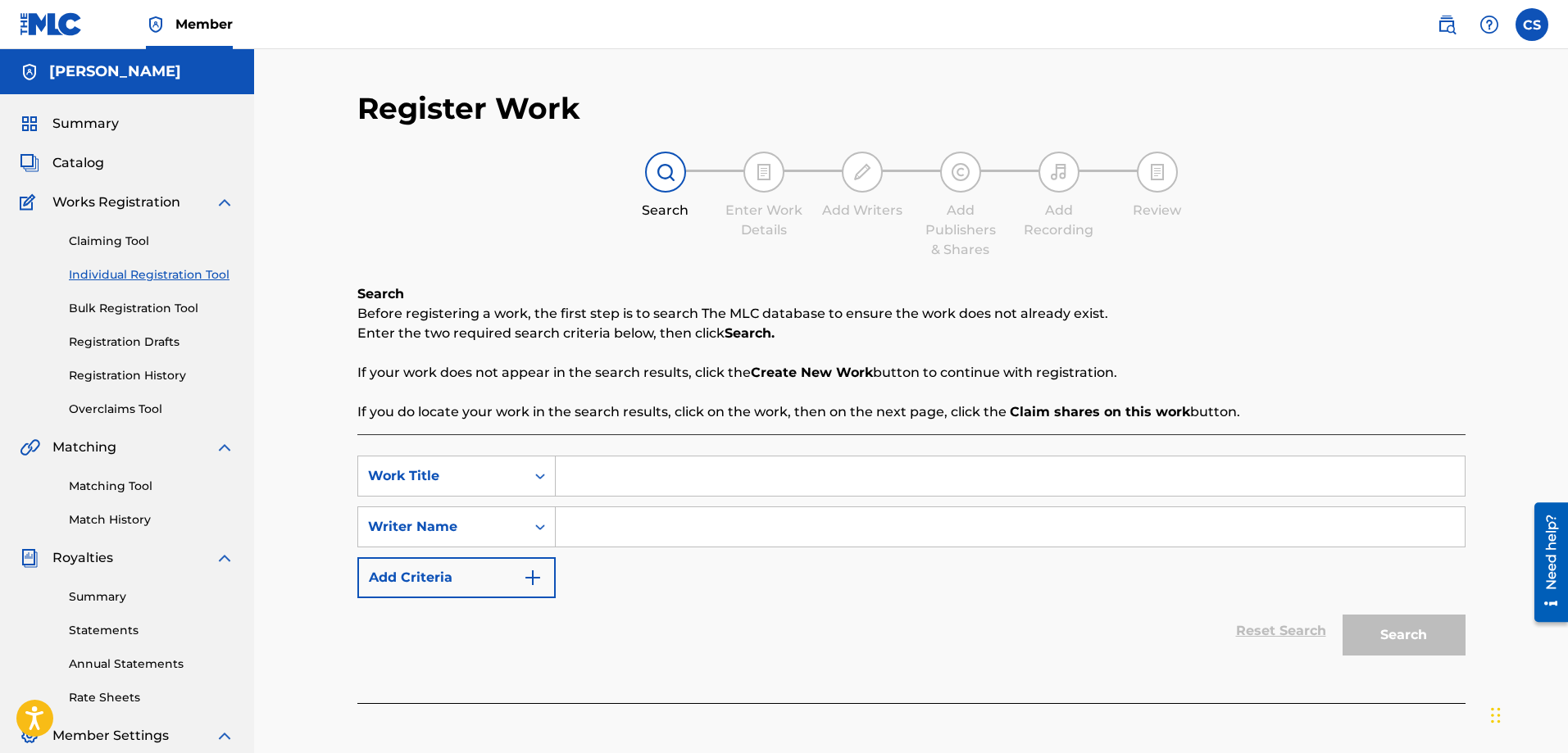
click at [647, 471] on input "Search Form" at bounding box center [1010, 476] width 909 height 39
type input "Konsa"
click at [621, 525] on input "Search Form" at bounding box center [1010, 526] width 909 height 39
type input "Carl a Sylvain"
click at [1343, 614] on button "Search" at bounding box center [1404, 634] width 123 height 41
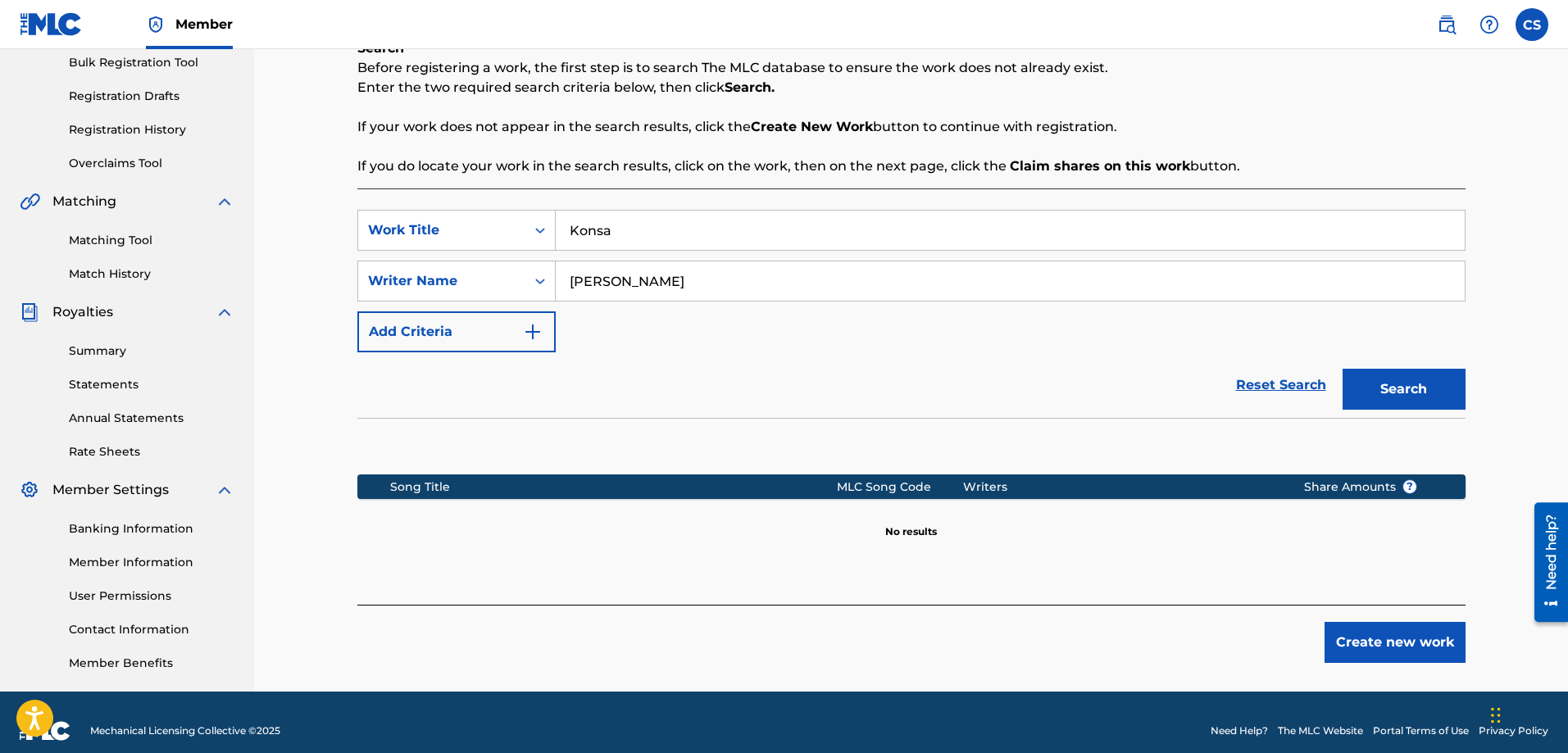
scroll to position [263, 0]
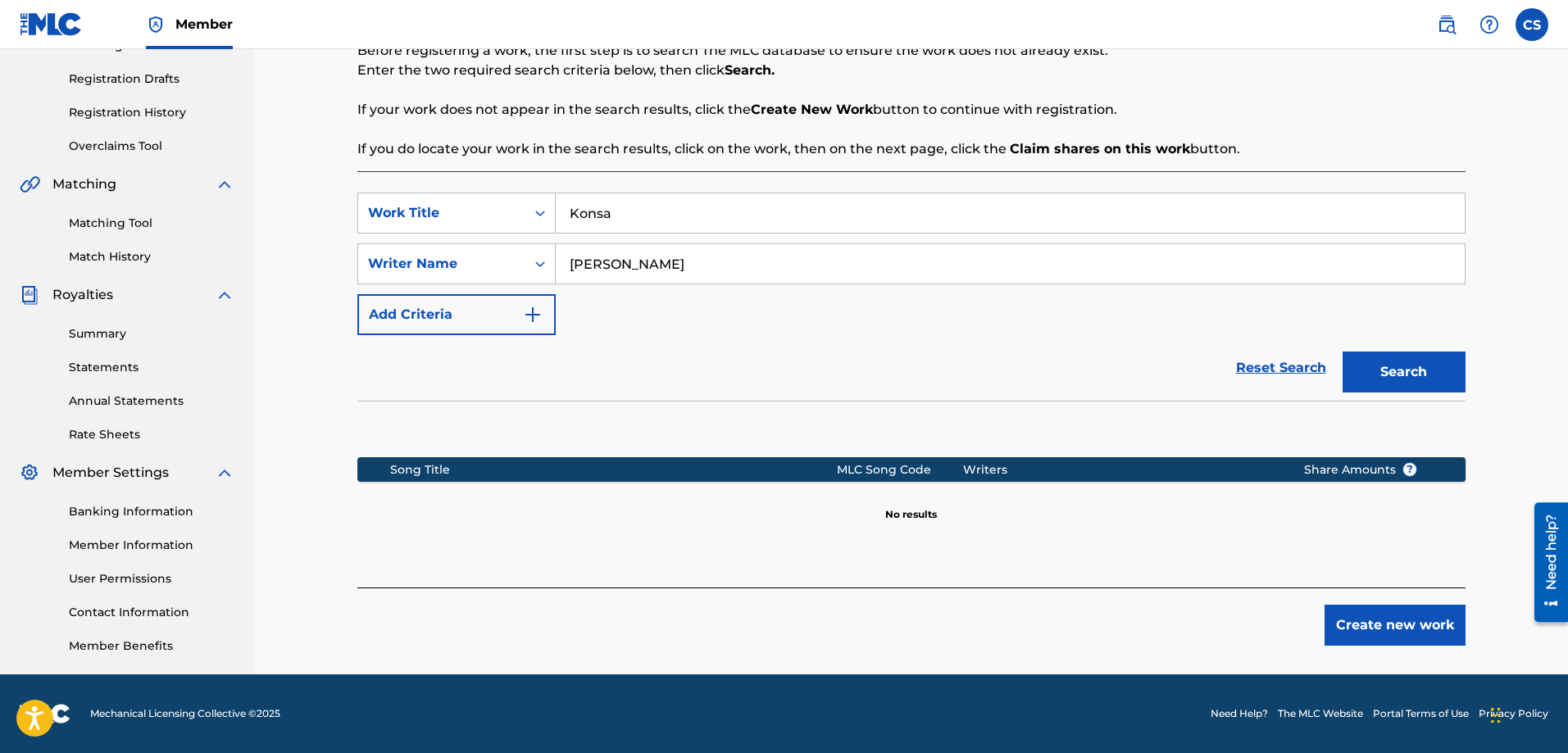
click at [1392, 625] on button "Create new work" at bounding box center [1395, 625] width 141 height 41
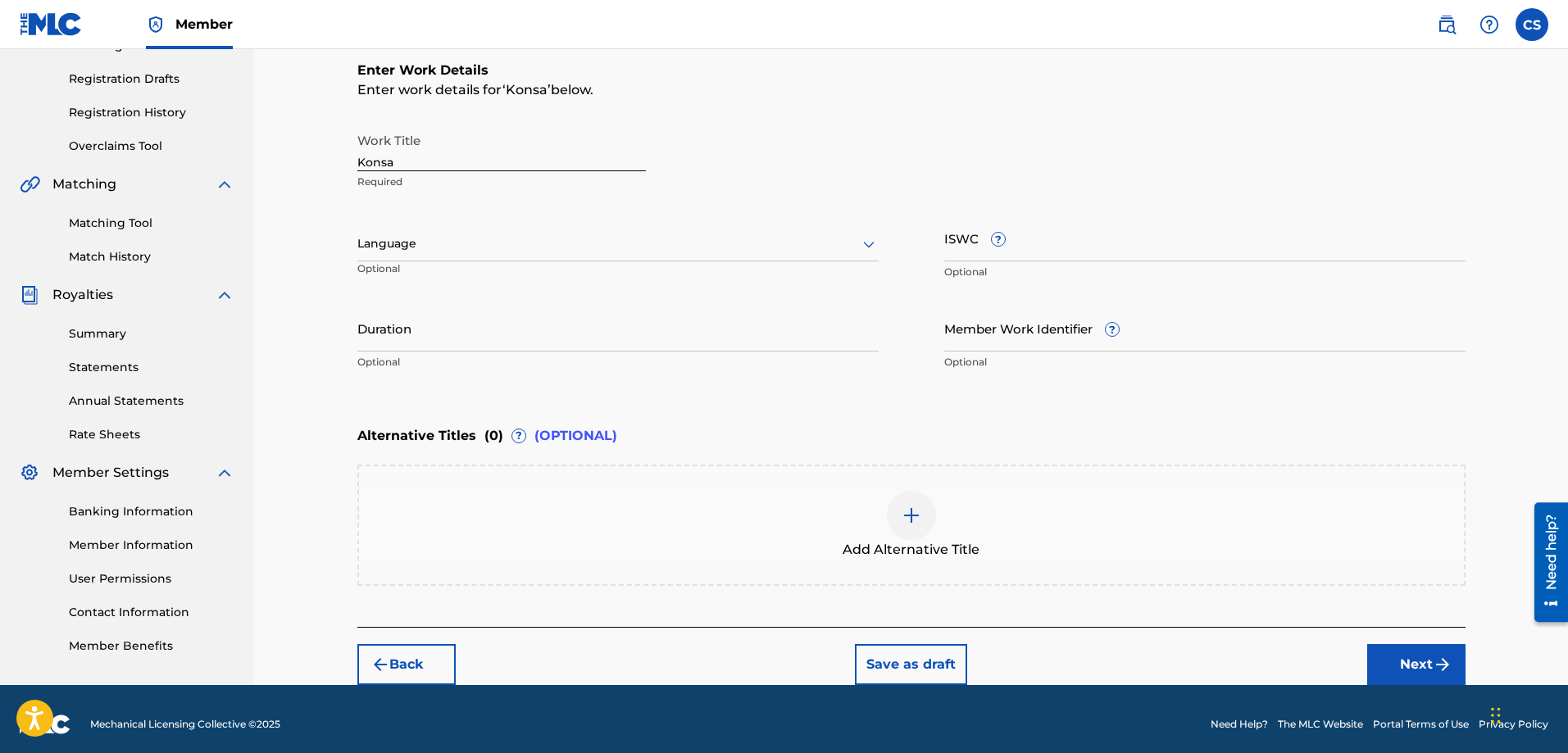
click at [471, 338] on input "Duration" at bounding box center [617, 328] width 521 height 47
type input "02:01"
click at [1411, 663] on button "Next" at bounding box center [1417, 664] width 99 height 41
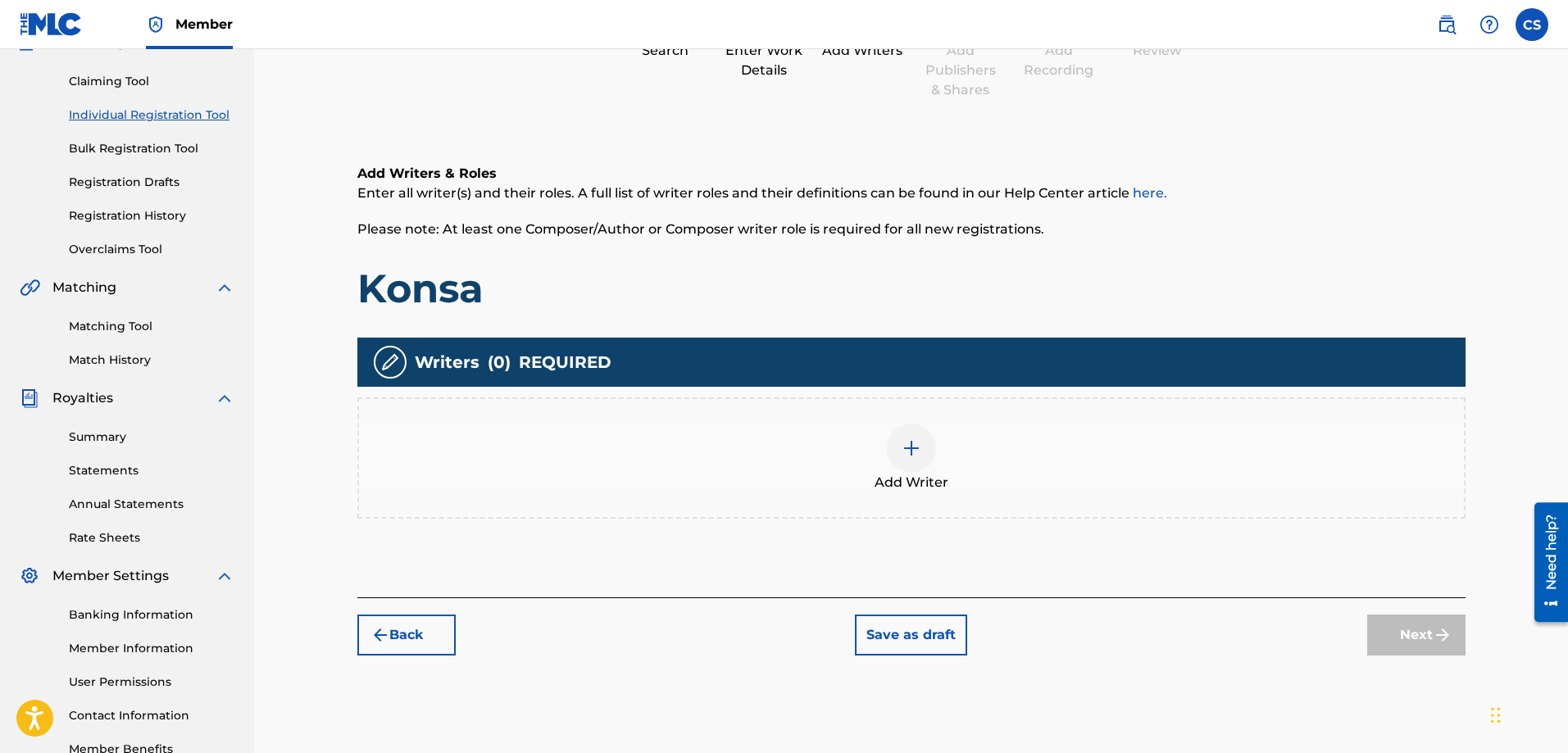
scroll to position [74, 0]
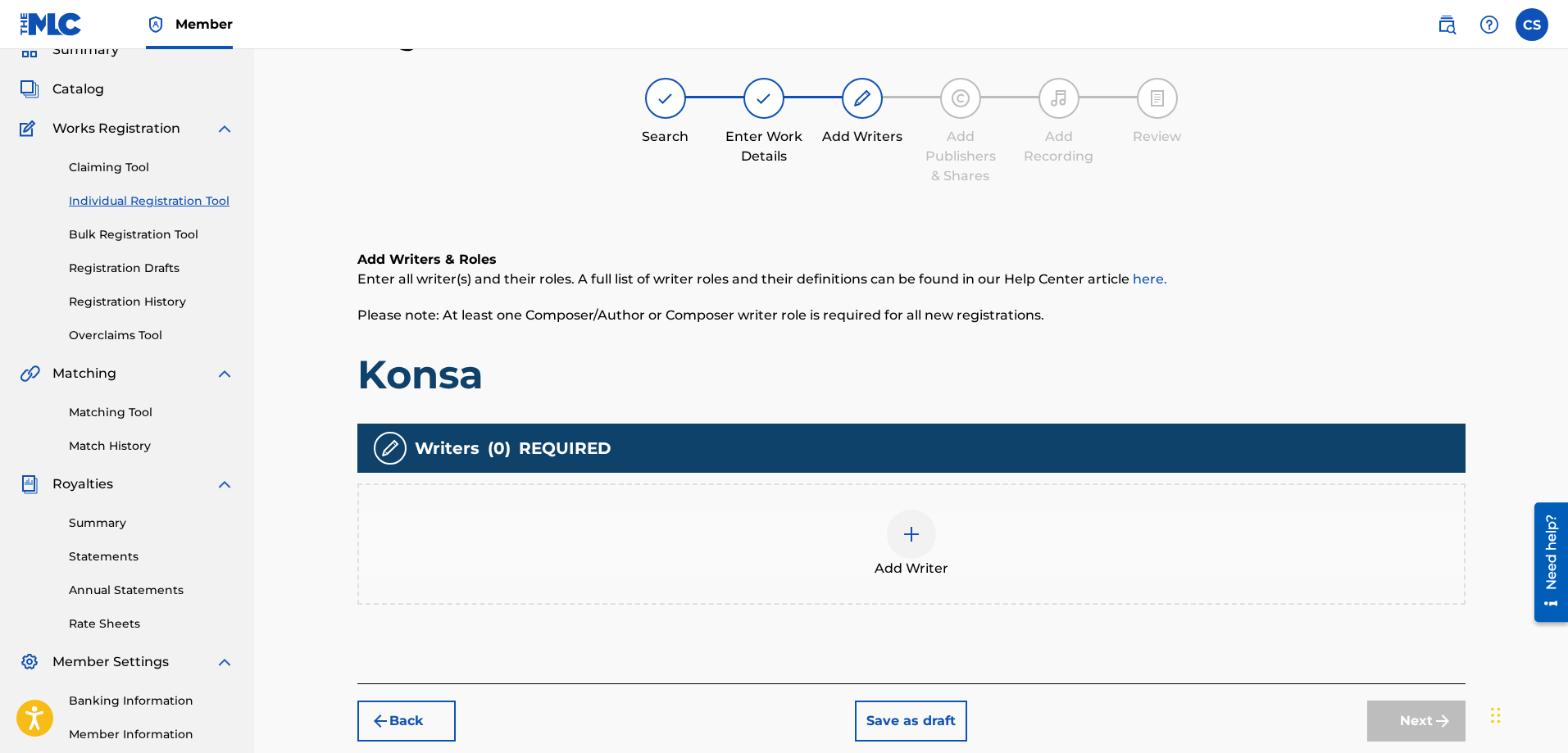
click at [931, 530] on div at bounding box center [912, 535] width 49 height 49
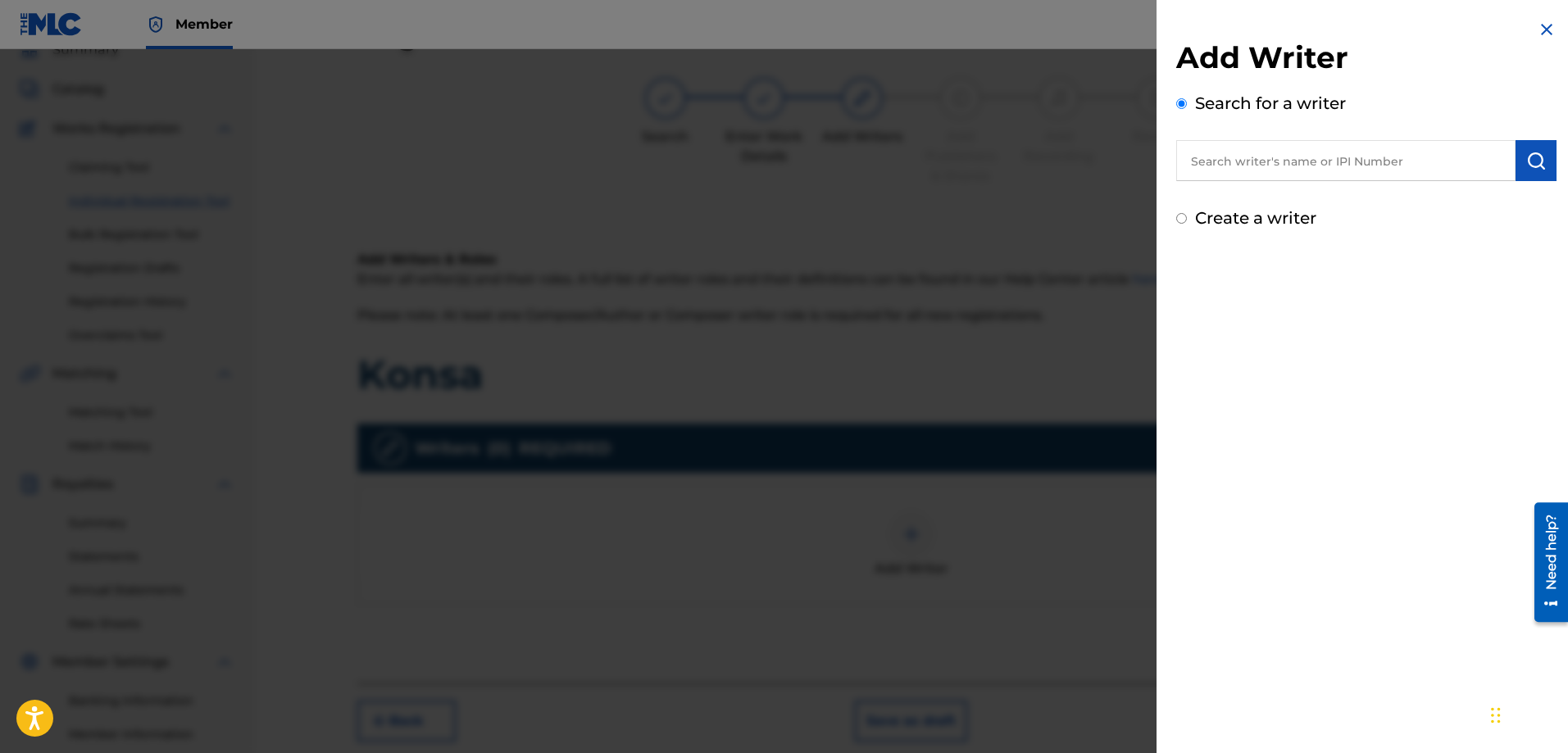
click at [1460, 155] on input "text" at bounding box center [1346, 160] width 339 height 41
type input "[PERSON_NAME]"
click at [1536, 166] on img "submit" at bounding box center [1536, 160] width 20 height 20
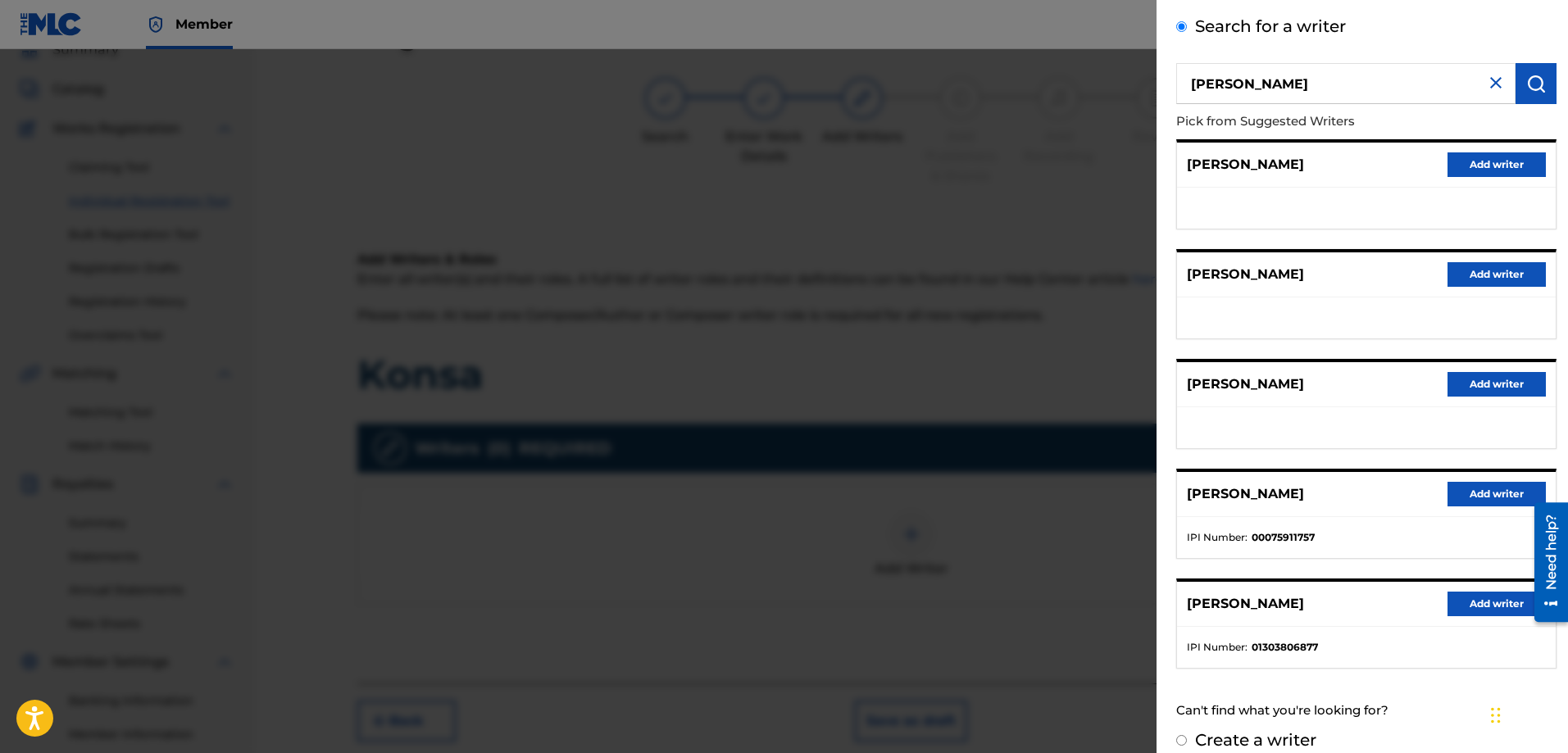
scroll to position [96, 0]
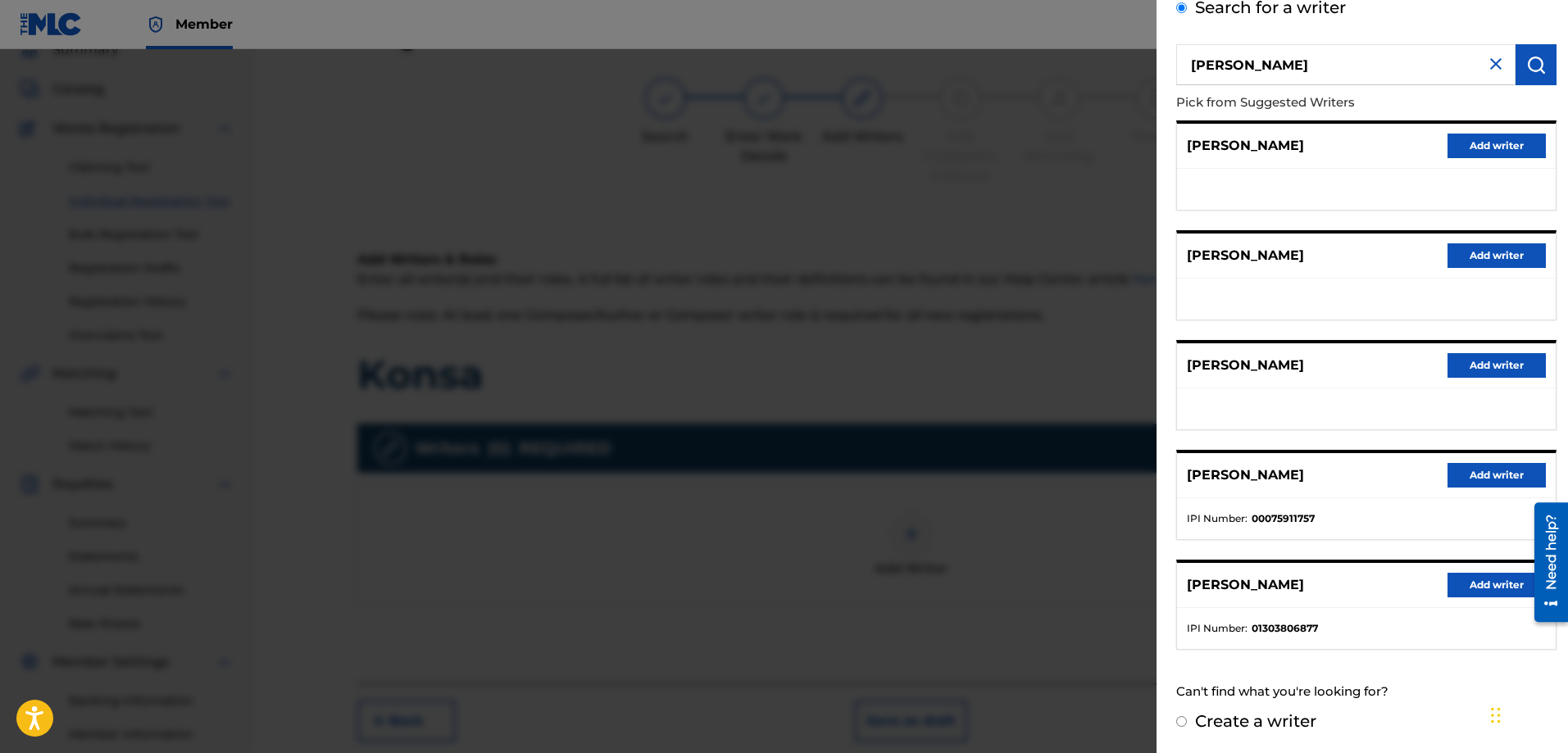
click at [1489, 590] on button "Add writer" at bounding box center [1497, 585] width 99 height 25
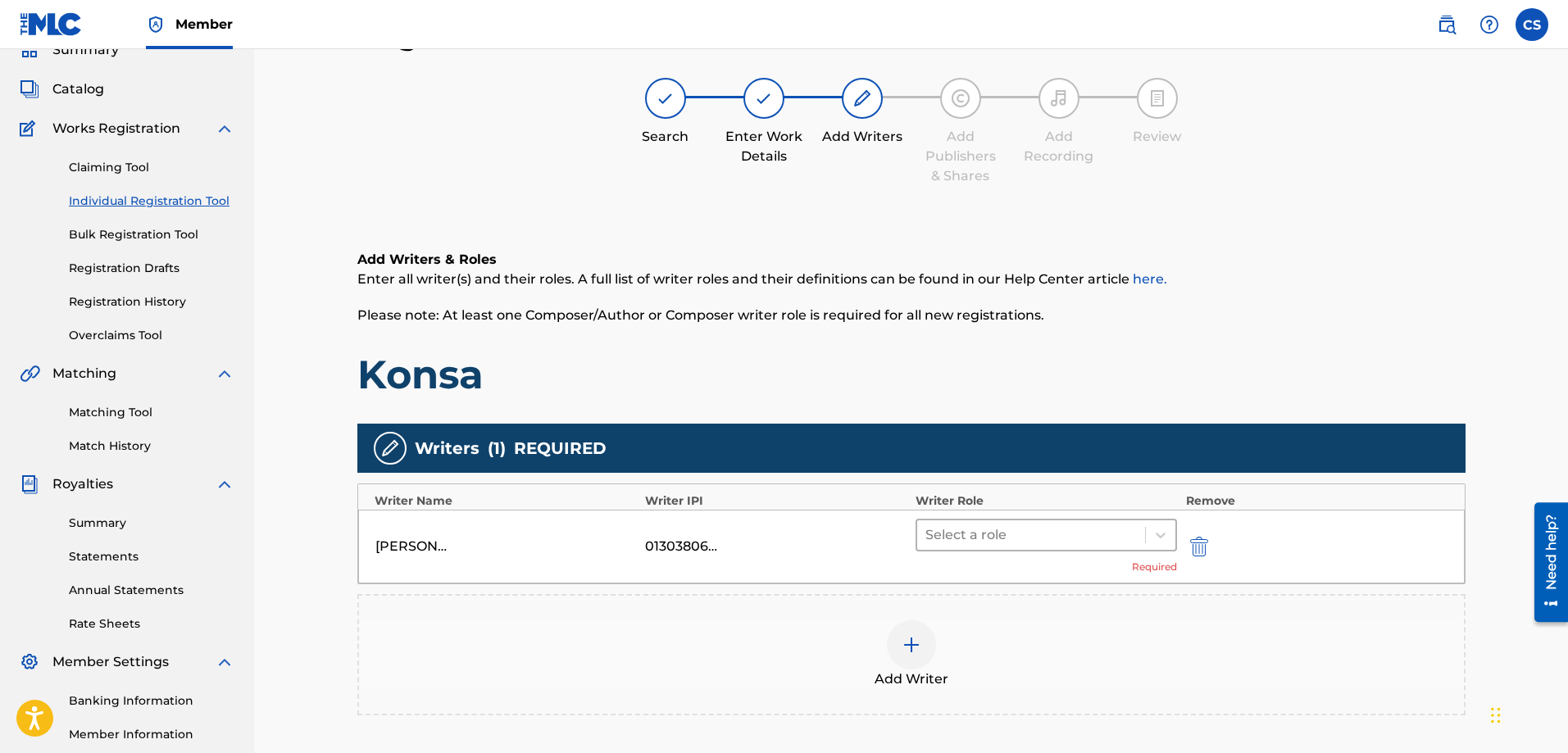
click at [1004, 535] on div at bounding box center [1032, 536] width 213 height 23
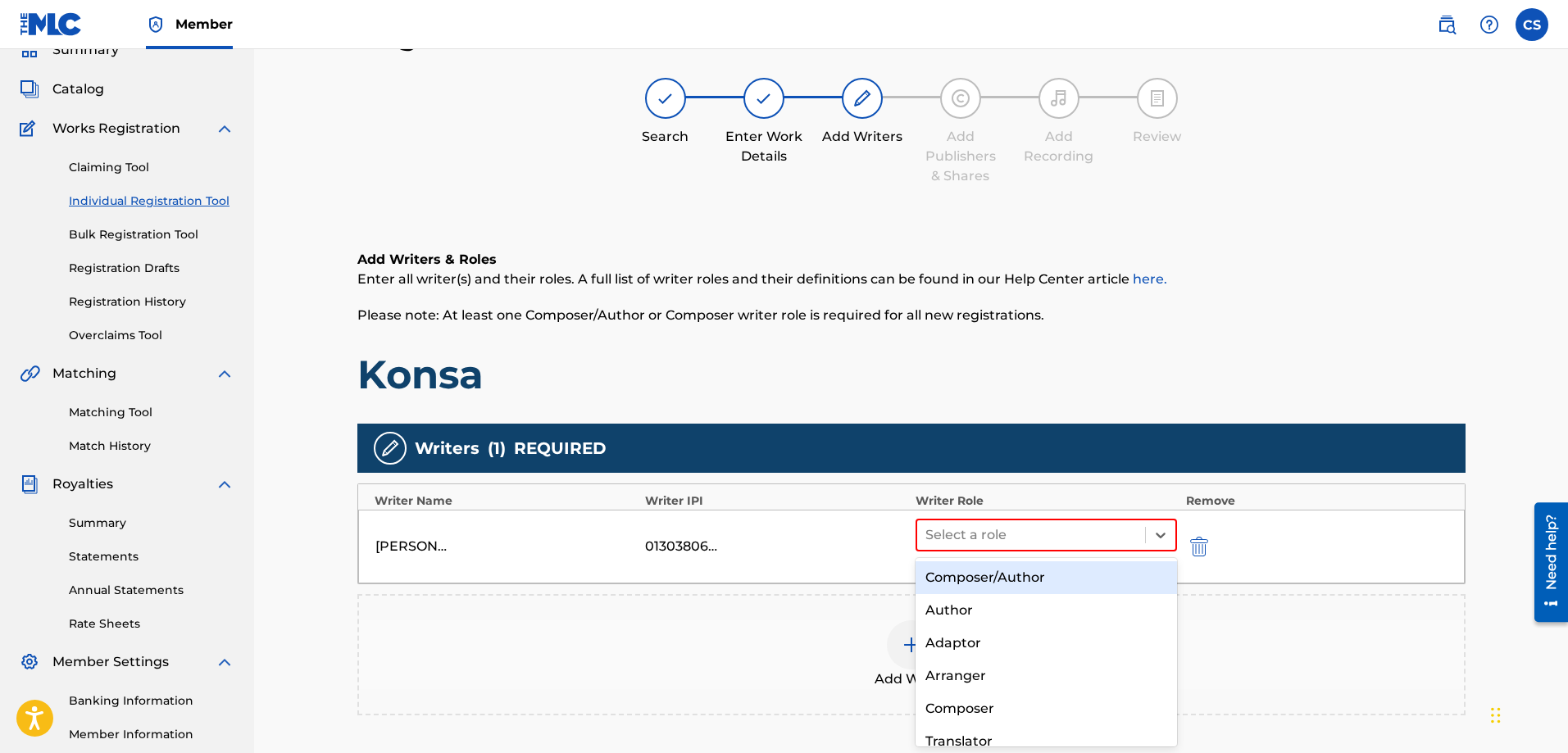
click at [997, 573] on div "Composer/Author" at bounding box center [1047, 577] width 262 height 33
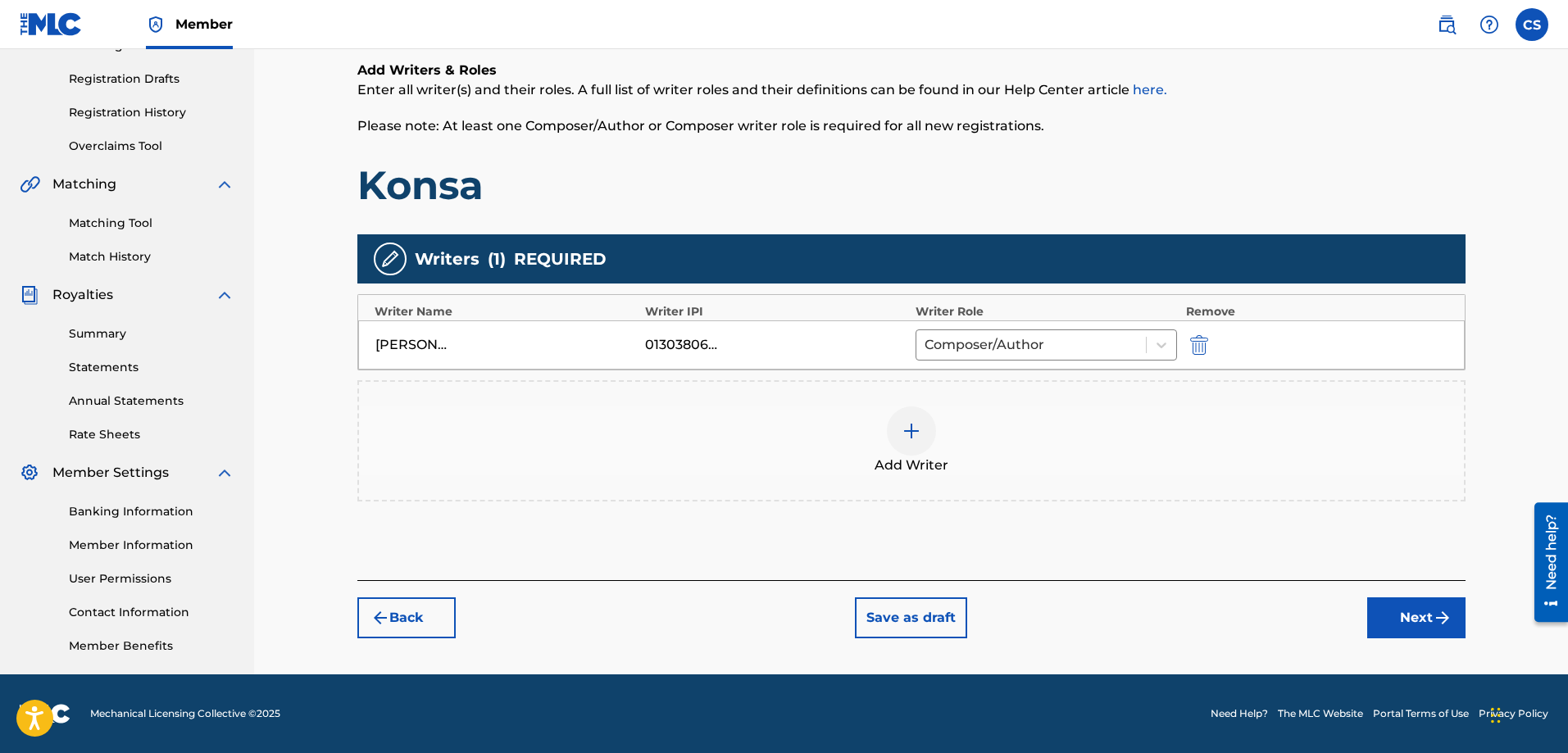
click at [1415, 631] on button "Next" at bounding box center [1417, 617] width 99 height 41
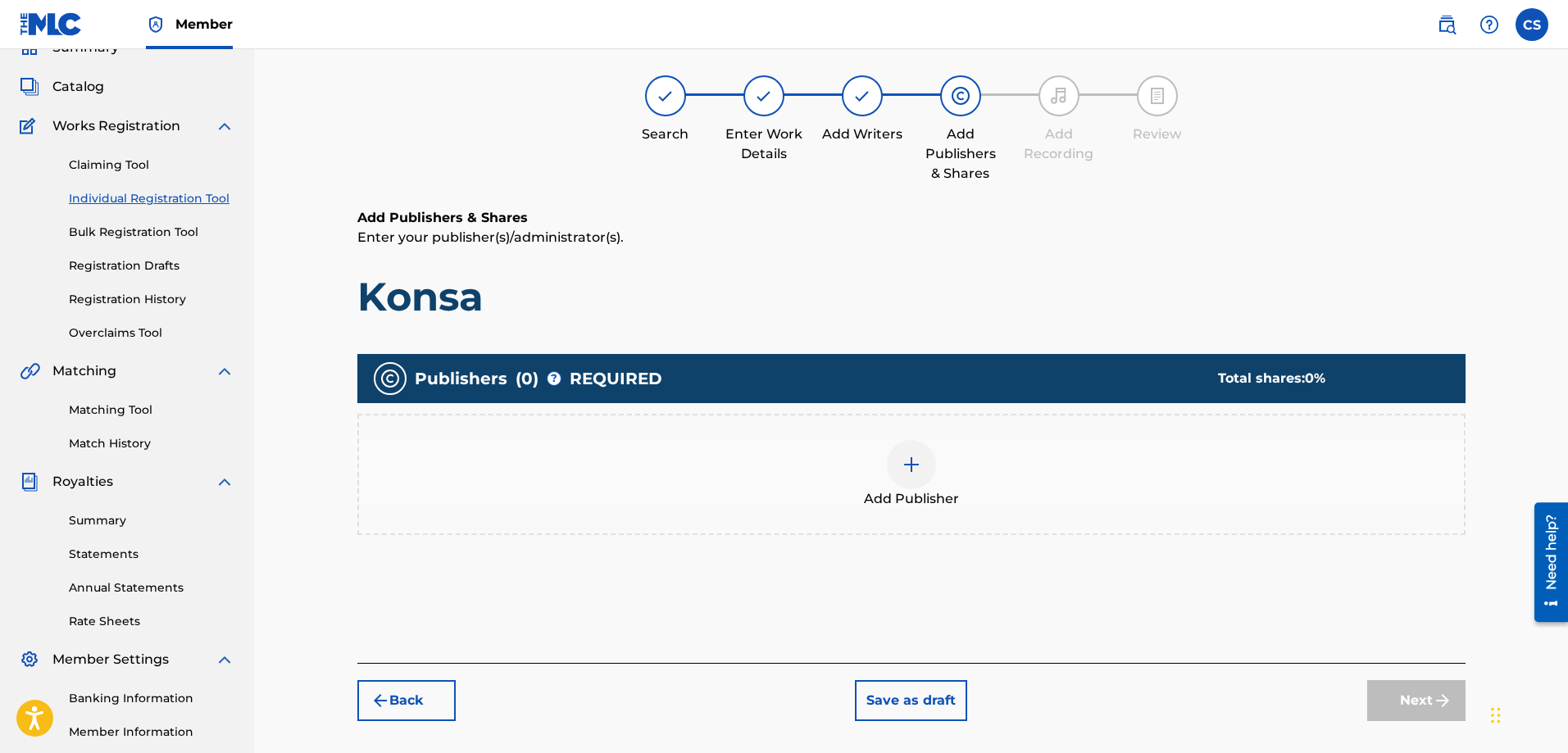
scroll to position [74, 0]
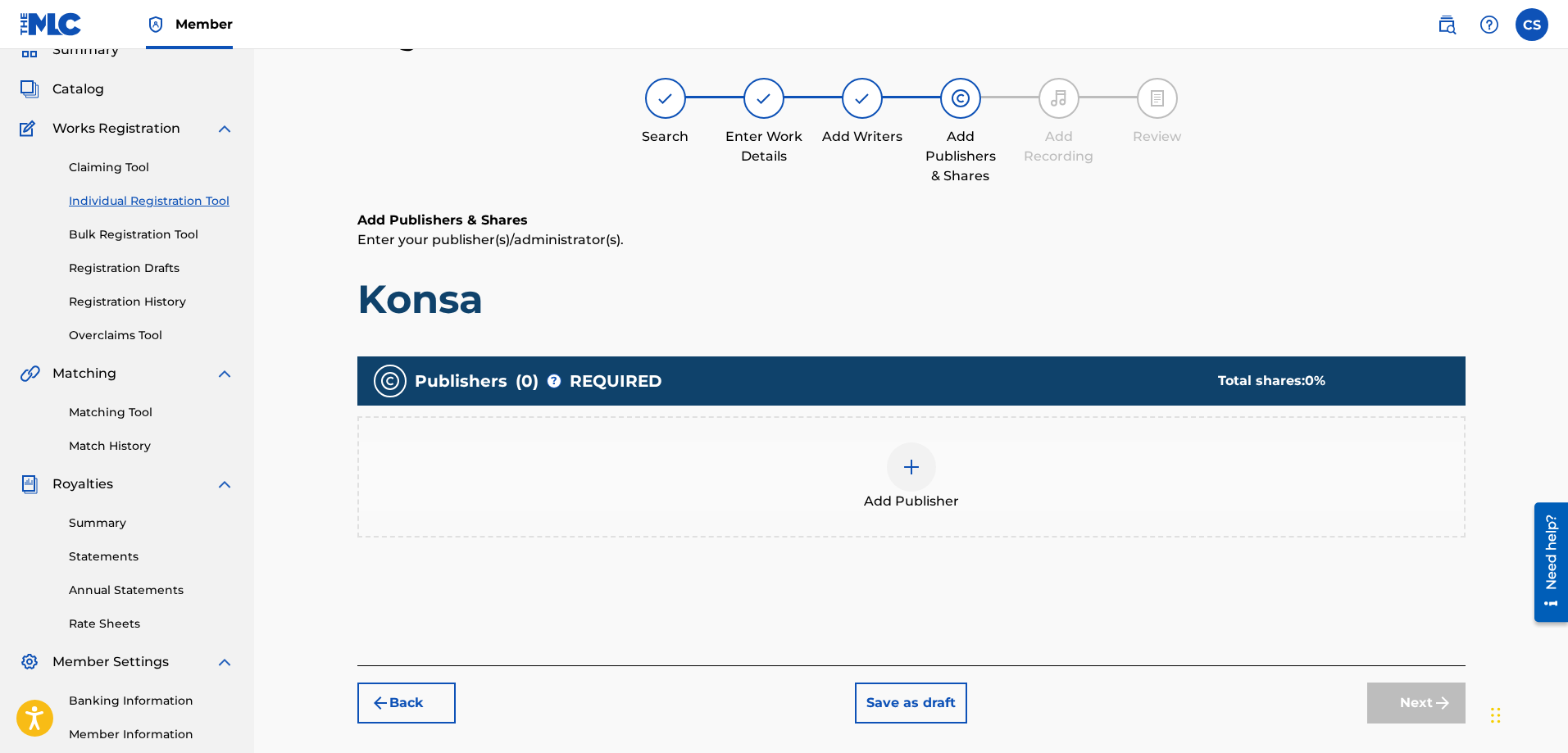
click at [921, 488] on div at bounding box center [912, 467] width 49 height 49
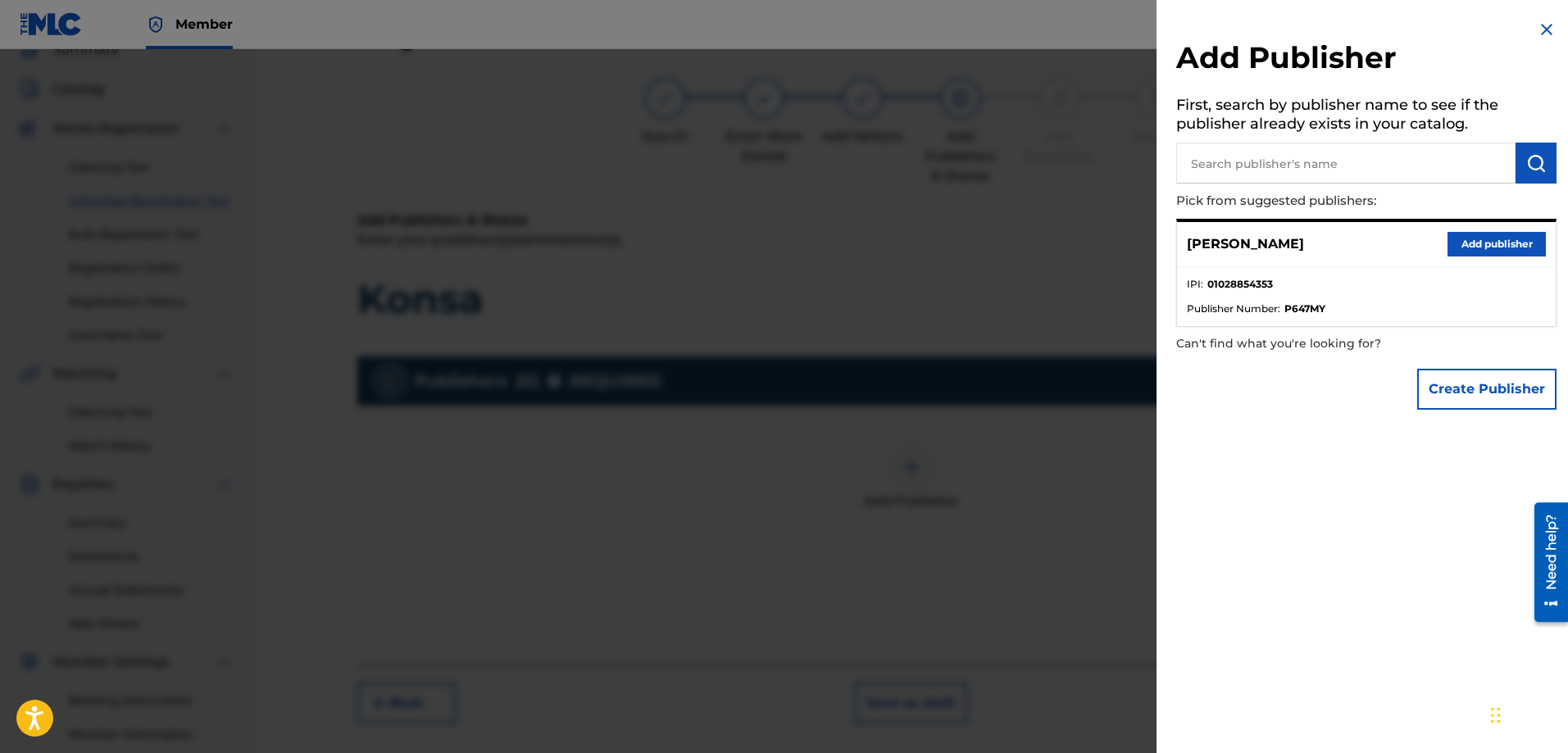
click at [1496, 241] on button "Add publisher" at bounding box center [1497, 244] width 99 height 25
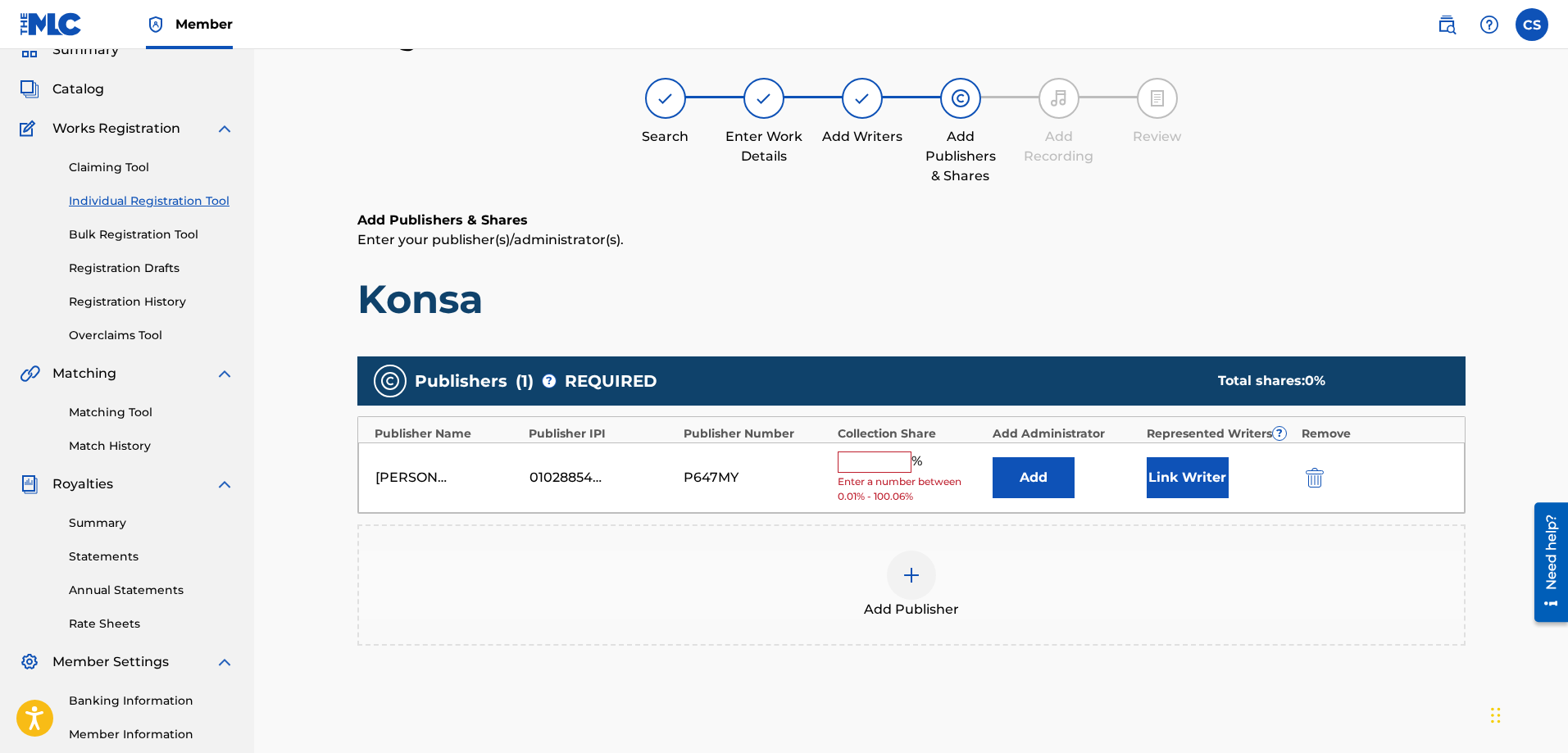
click at [864, 459] on input "text" at bounding box center [875, 462] width 74 height 21
type input "100"
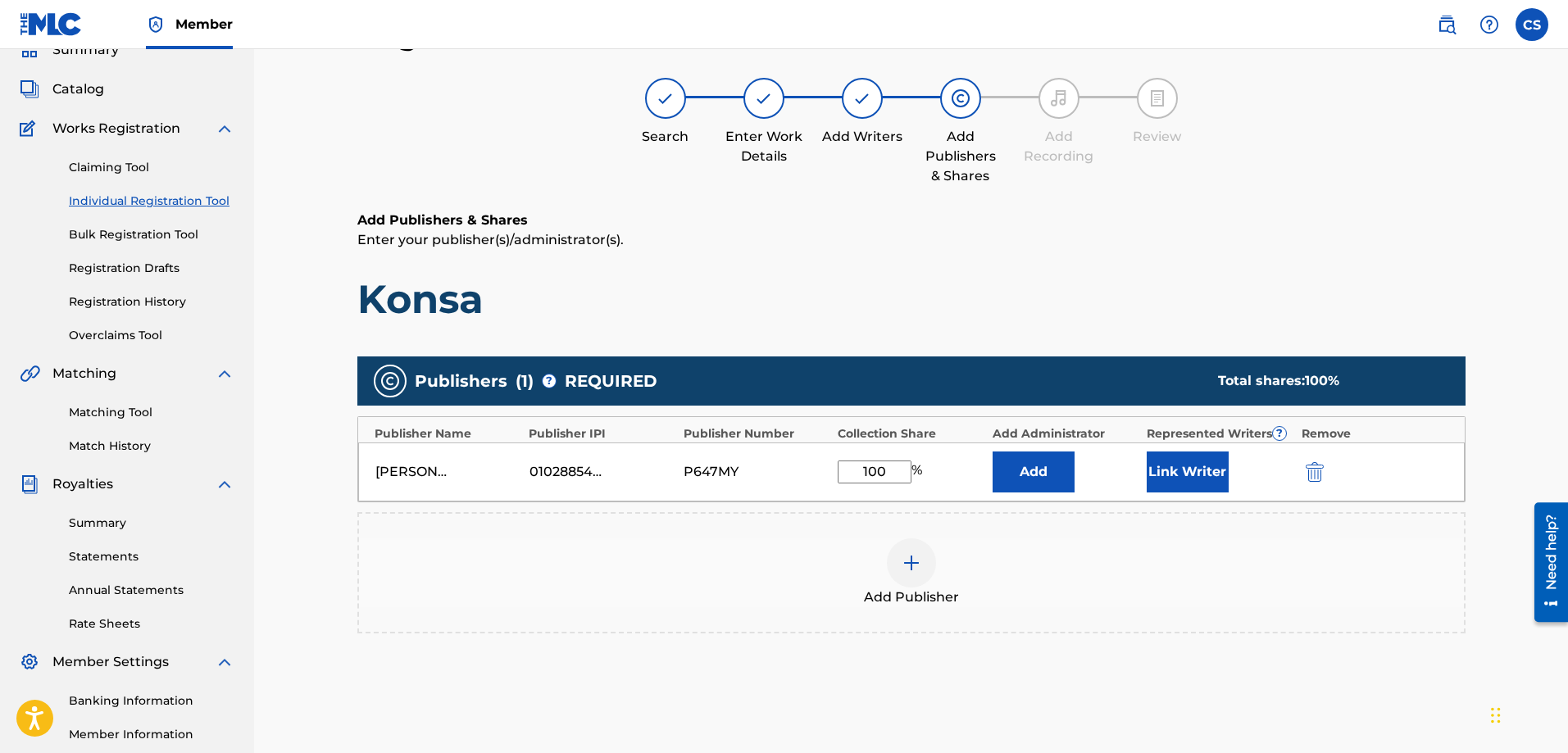
click at [1203, 469] on button "Link Writer" at bounding box center [1188, 472] width 82 height 41
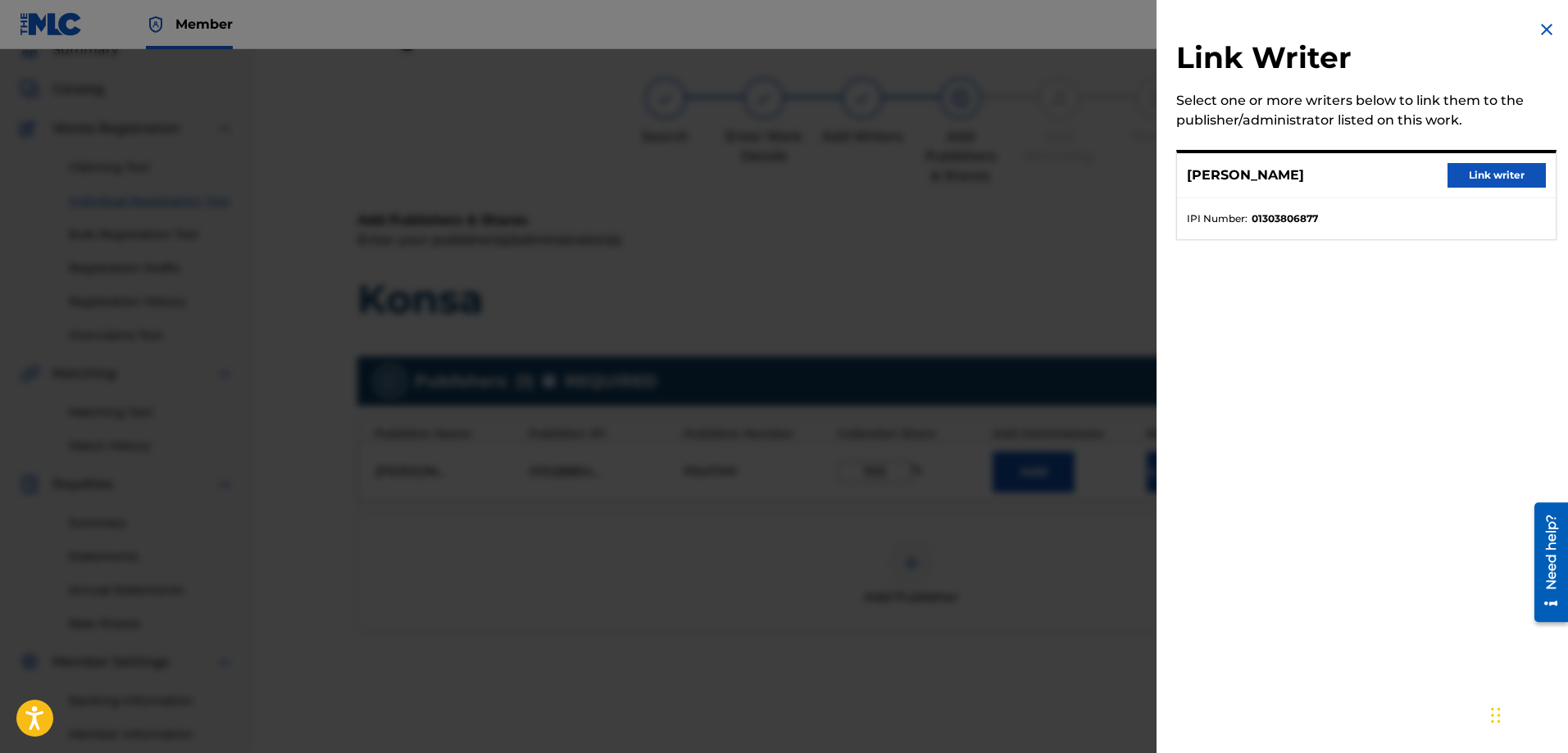
click at [1483, 166] on button "Link writer" at bounding box center [1497, 176] width 99 height 25
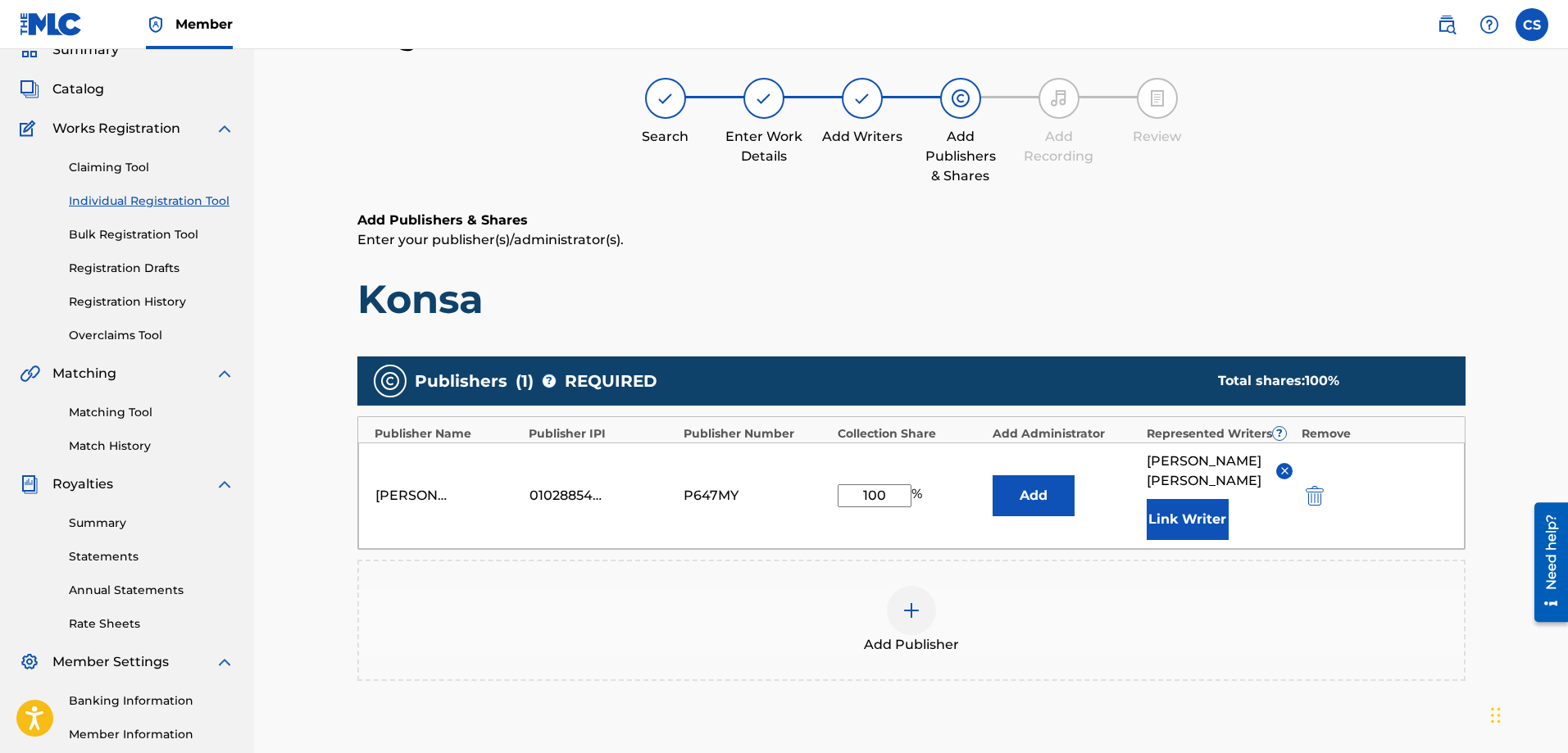
scroll to position [156, 0]
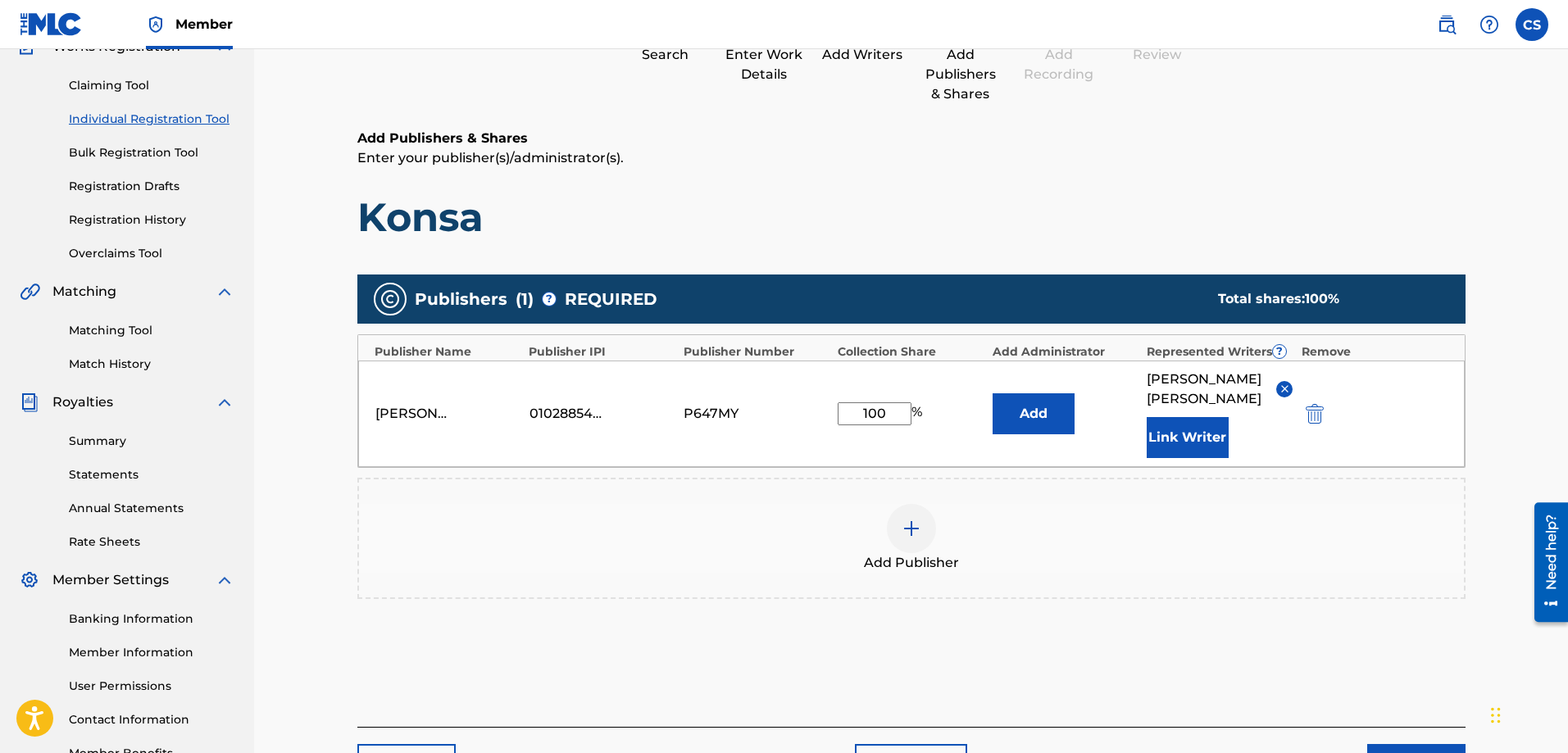
click at [1429, 746] on button "Next" at bounding box center [1417, 764] width 99 height 41
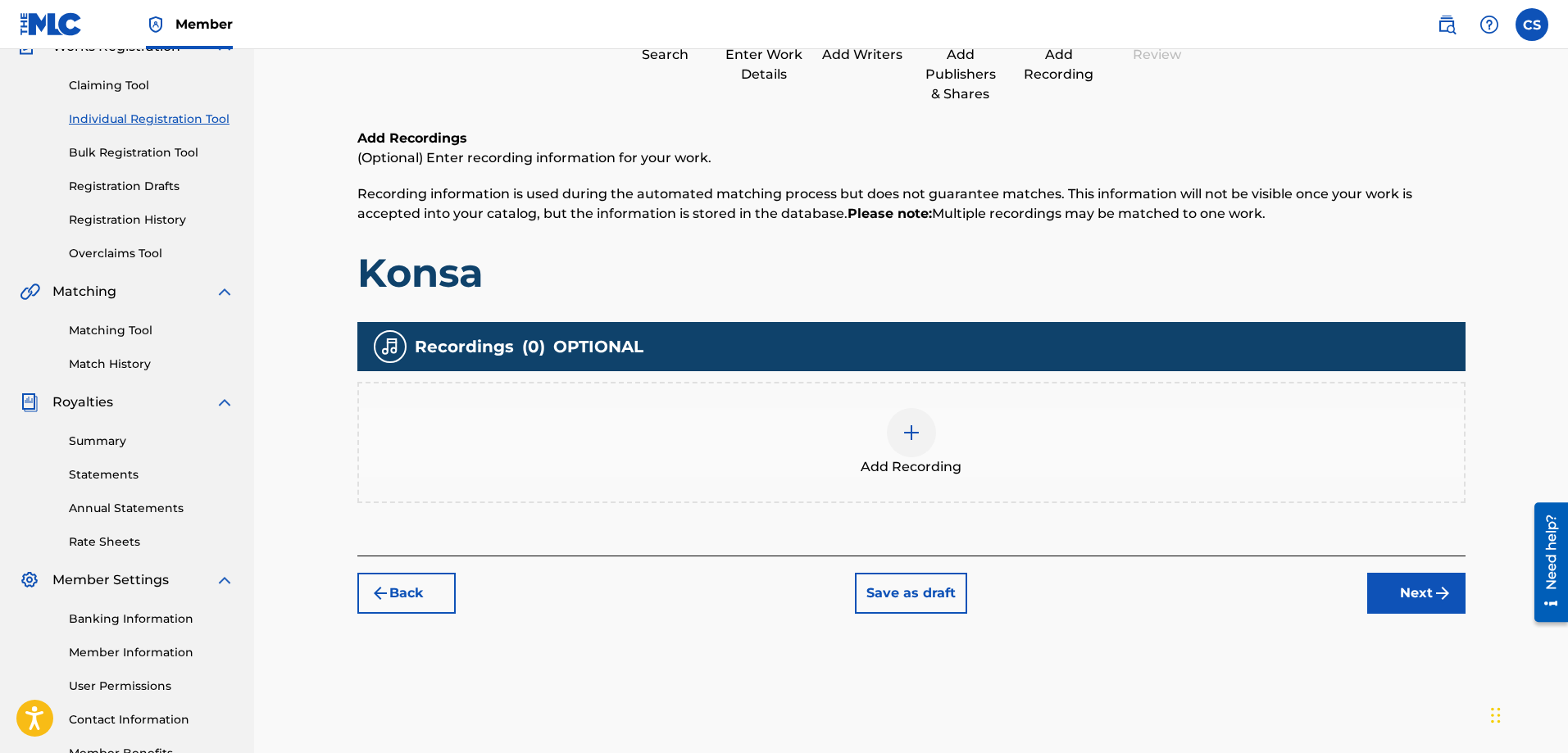
scroll to position [74, 0]
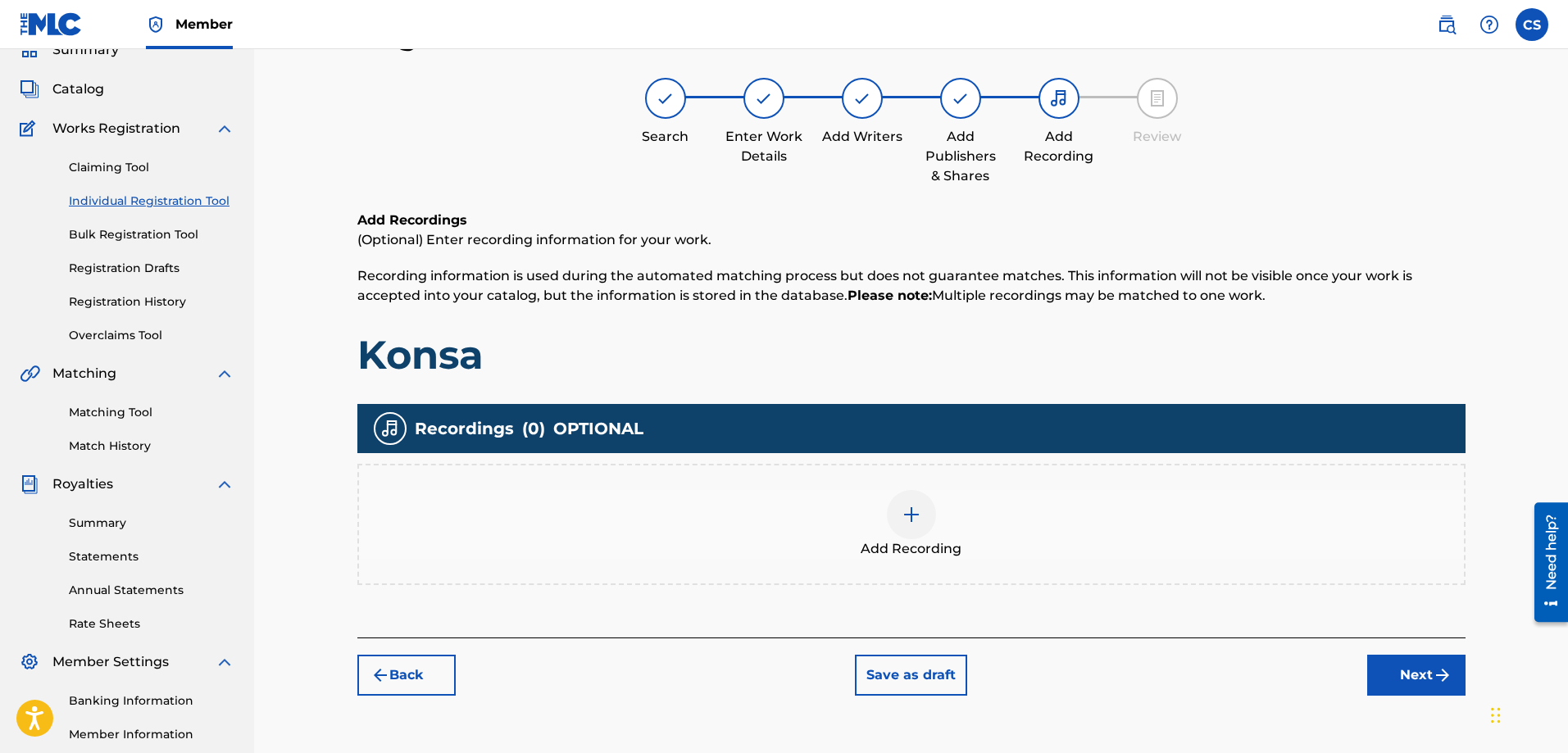
click at [964, 511] on div "Add Recording" at bounding box center [912, 524] width 1105 height 69
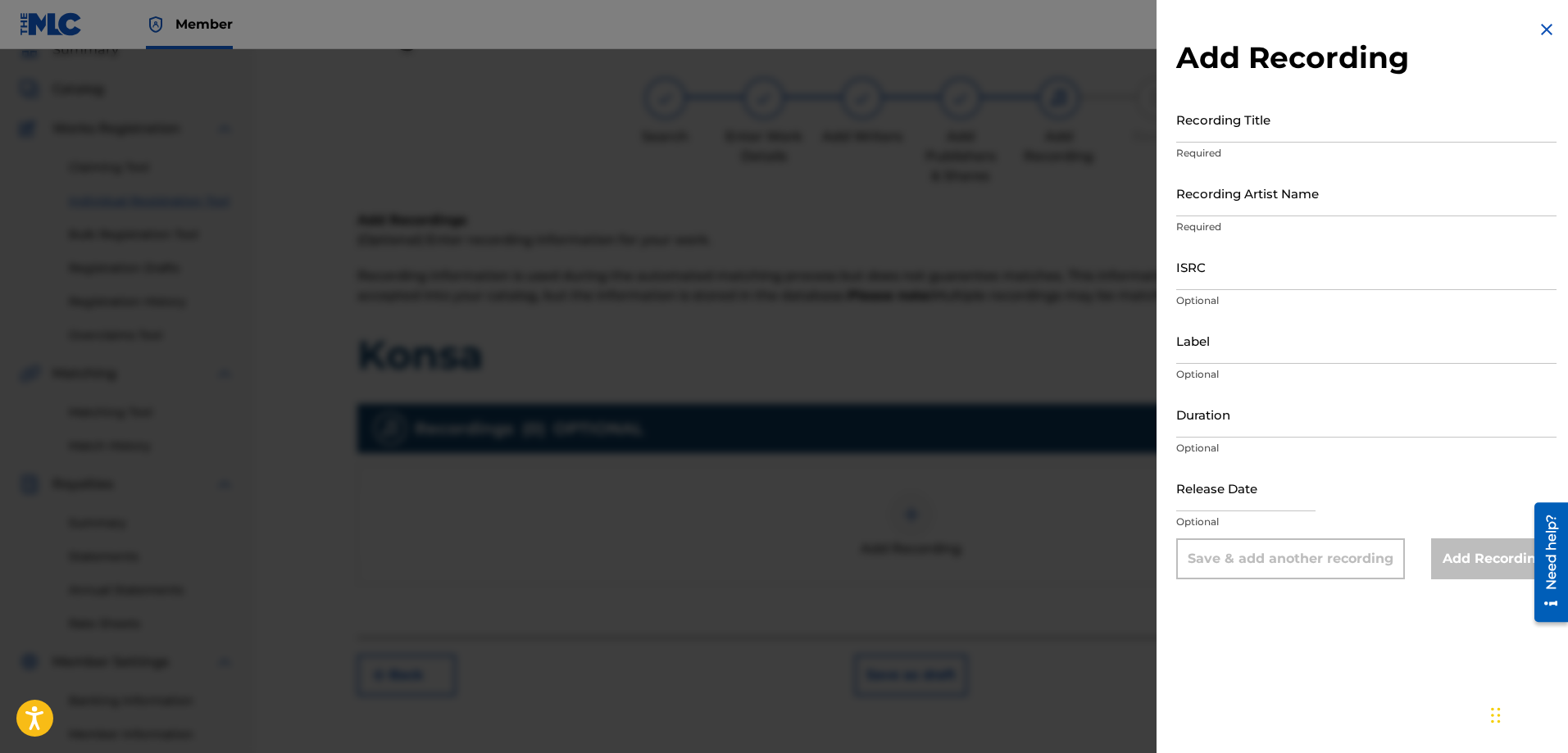
click at [1219, 275] on input "ISRC" at bounding box center [1367, 266] width 381 height 47
paste input "QZES92287574"
type input "QZES92287574"
click at [1211, 426] on input "Duration" at bounding box center [1367, 414] width 381 height 47
type input "02:01"
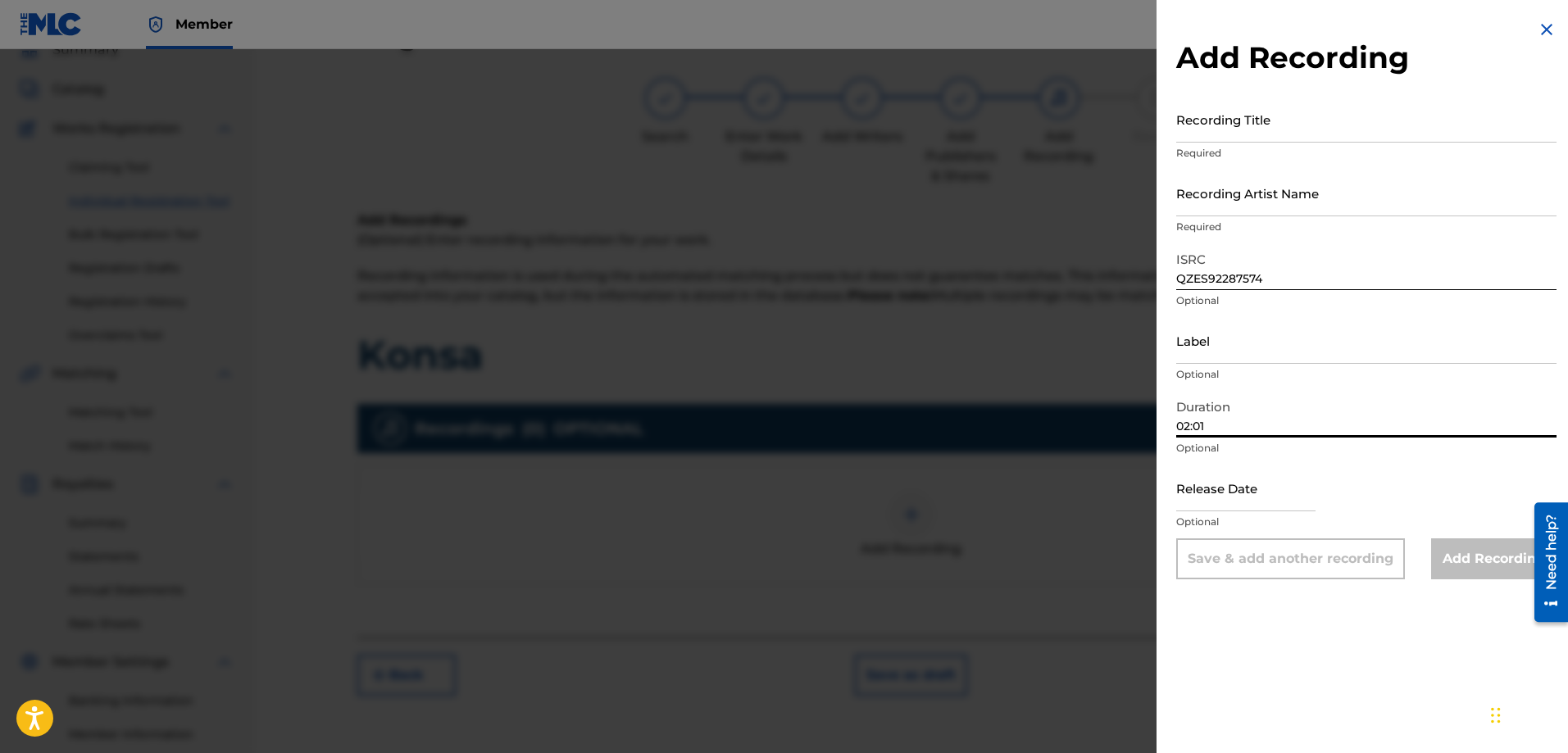
click at [1285, 104] on input "Recording Title" at bounding box center [1367, 119] width 381 height 47
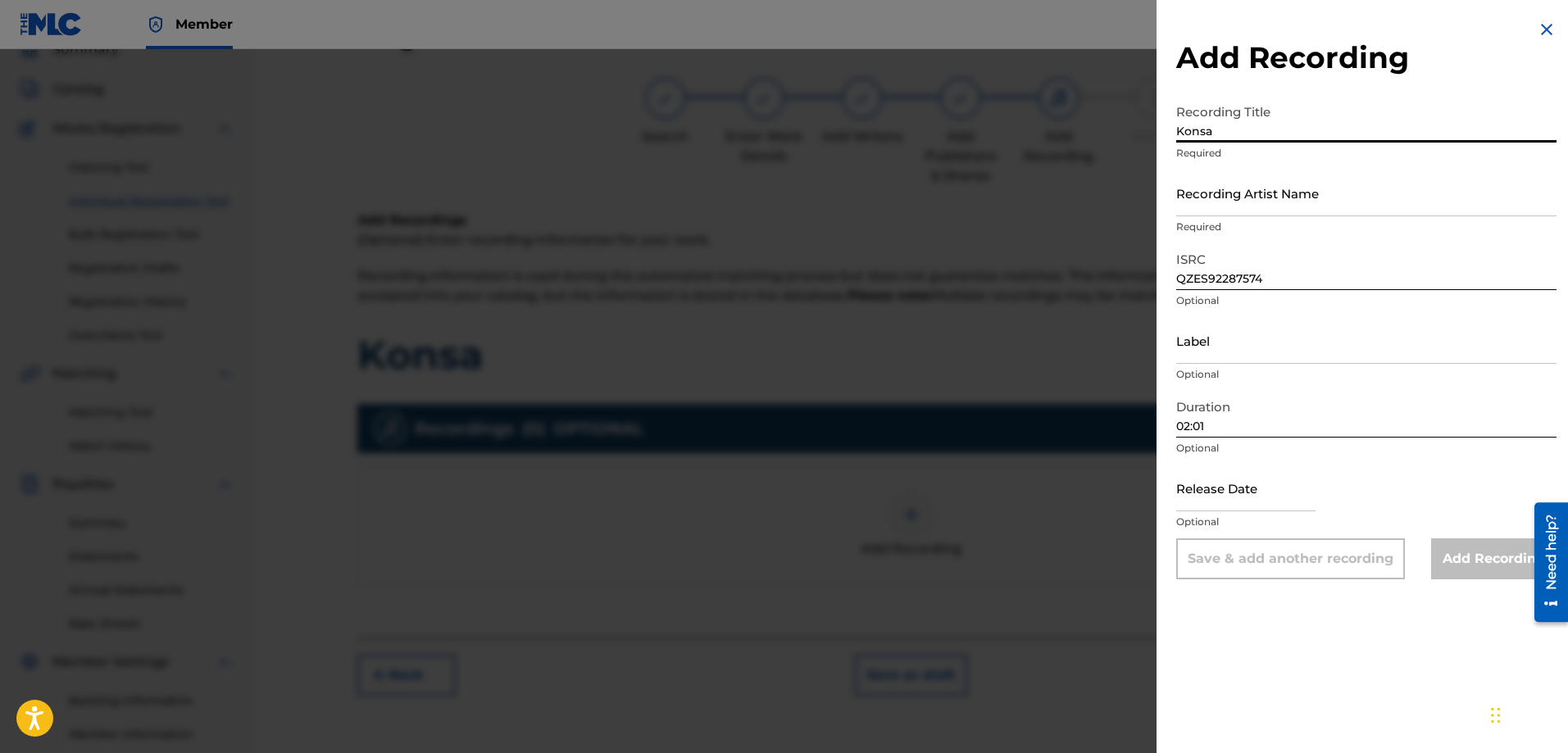
type input "Konsa"
click at [1249, 223] on p "Required" at bounding box center [1367, 227] width 381 height 15
click at [1244, 194] on input "Recording Artist Name" at bounding box center [1367, 193] width 381 height 47
type input "K-lo Theman"
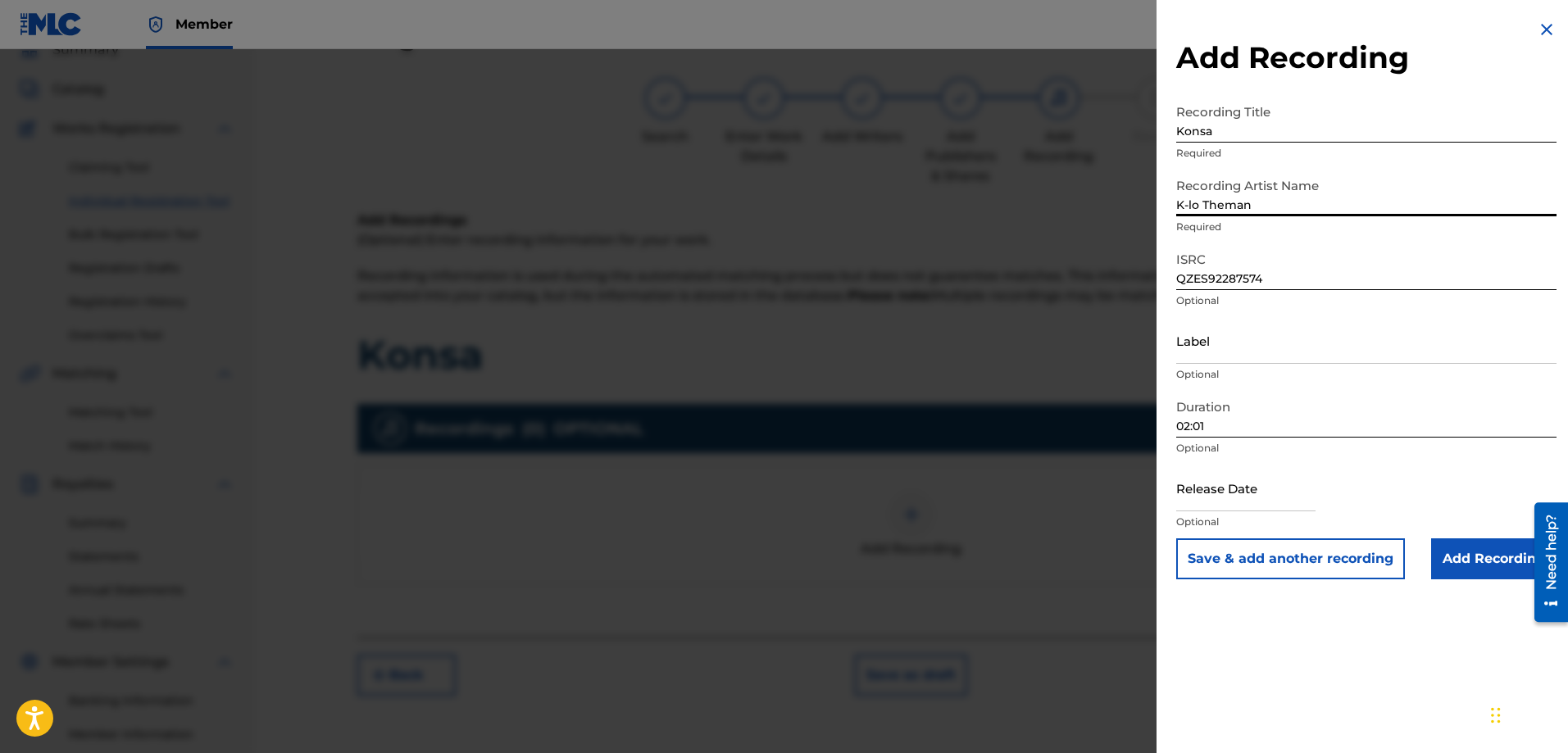
click at [1237, 502] on input "text" at bounding box center [1246, 487] width 140 height 47
select select "7"
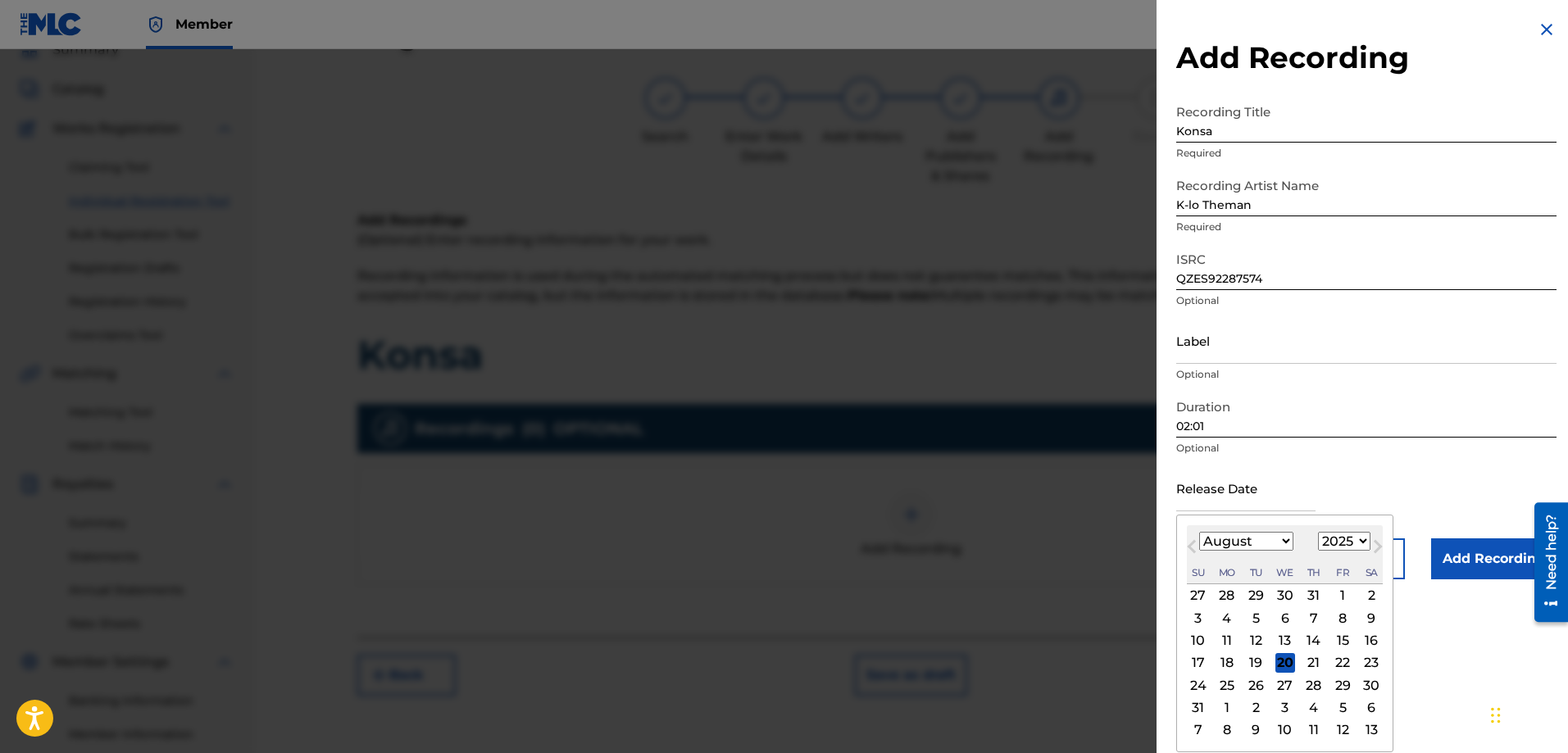
click at [1365, 536] on select "1899 1900 1901 1902 1903 1904 1905 1906 1907 1908 1909 1910 1911 1912 1913 1914…" at bounding box center [1344, 541] width 52 height 19
select select "2022"
click at [1318, 532] on select "1899 1900 1901 1902 1903 1904 1905 1906 1907 1908 1909 1910 1911 1912 1913 1914…" at bounding box center [1344, 541] width 52 height 19
click at [1233, 542] on select "January February March April May June July August September October November De…" at bounding box center [1246, 541] width 94 height 19
select select "3"
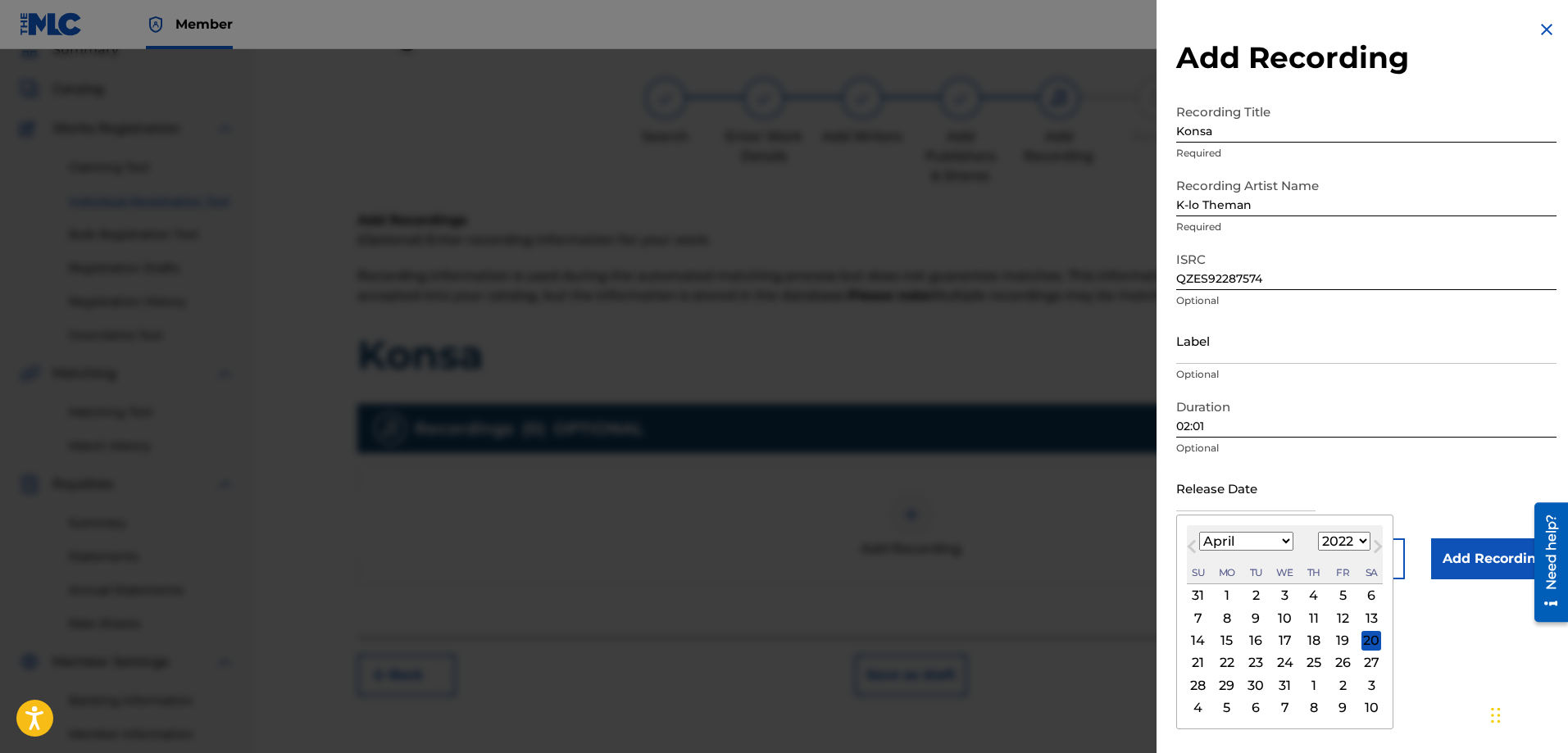
click at [1200, 532] on select "January February March April May June July August September October November De…" at bounding box center [1246, 541] width 94 height 19
click at [1195, 623] on div "3" at bounding box center [1199, 618] width 20 height 20
type input "April 3 2022"
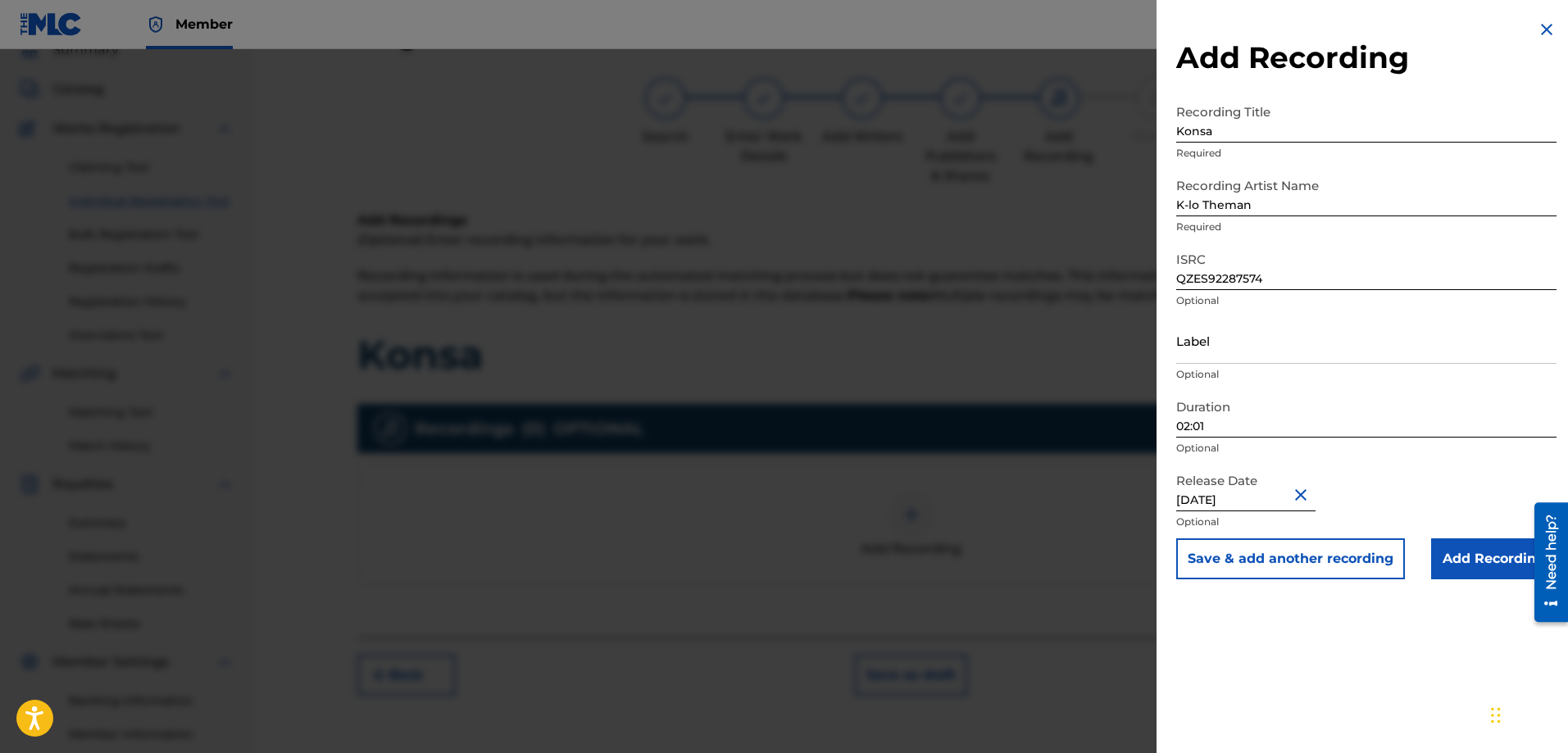
click at [1222, 350] on input "Label" at bounding box center [1367, 340] width 381 height 47
type input "K_LOTHEMAN"
click at [1482, 552] on input "Add Recording" at bounding box center [1494, 558] width 125 height 41
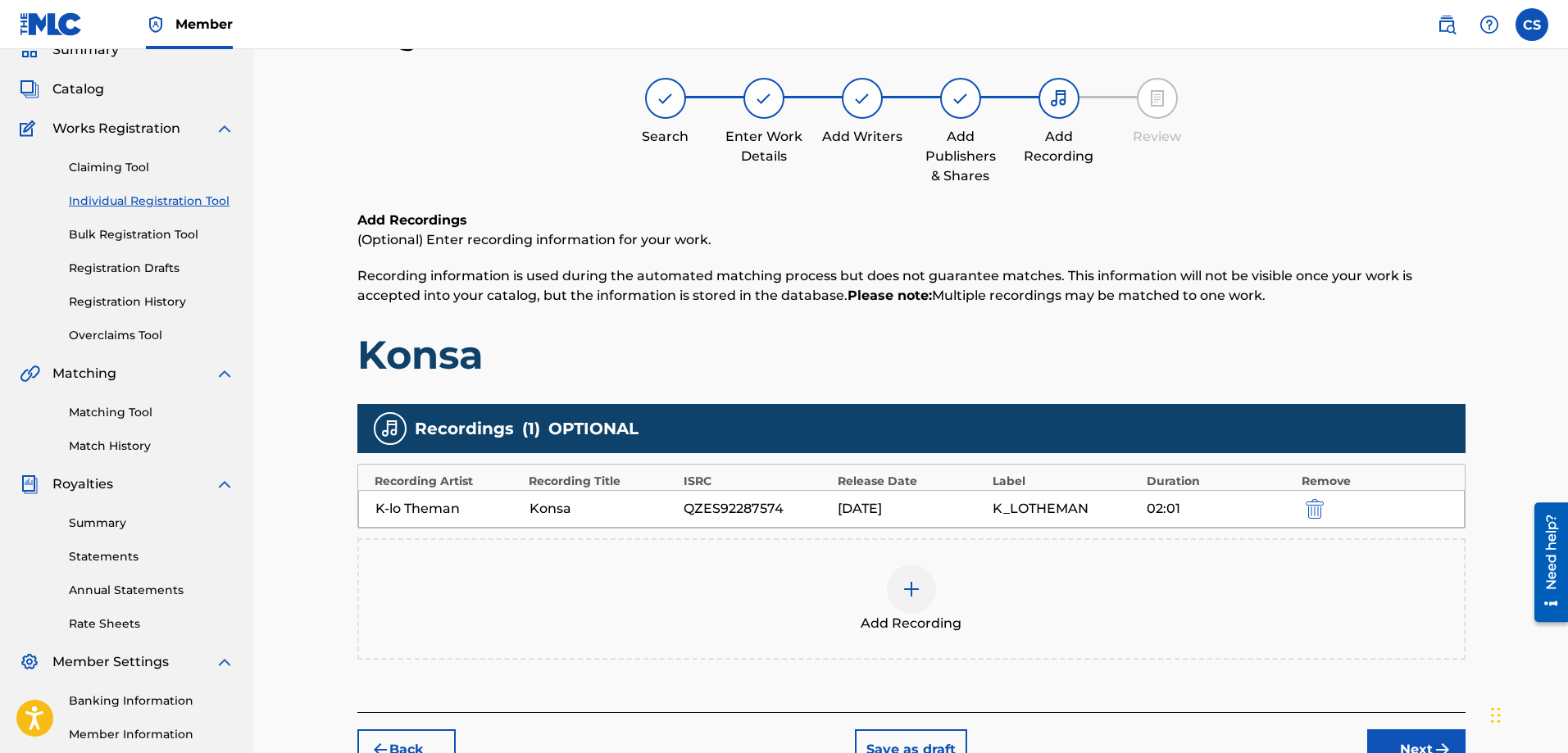
click at [1402, 745] on button "Next" at bounding box center [1417, 749] width 99 height 41
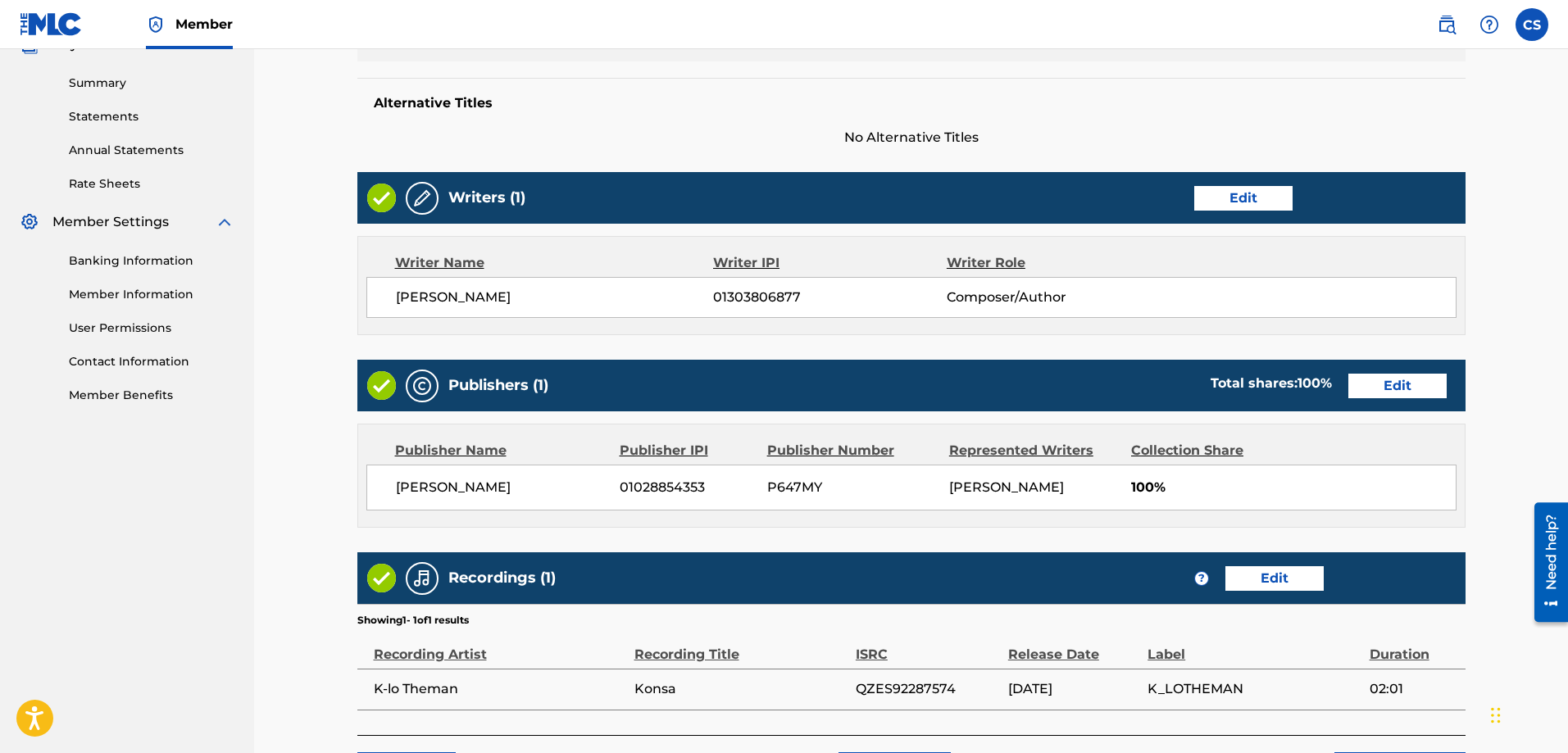
scroll to position [632, 0]
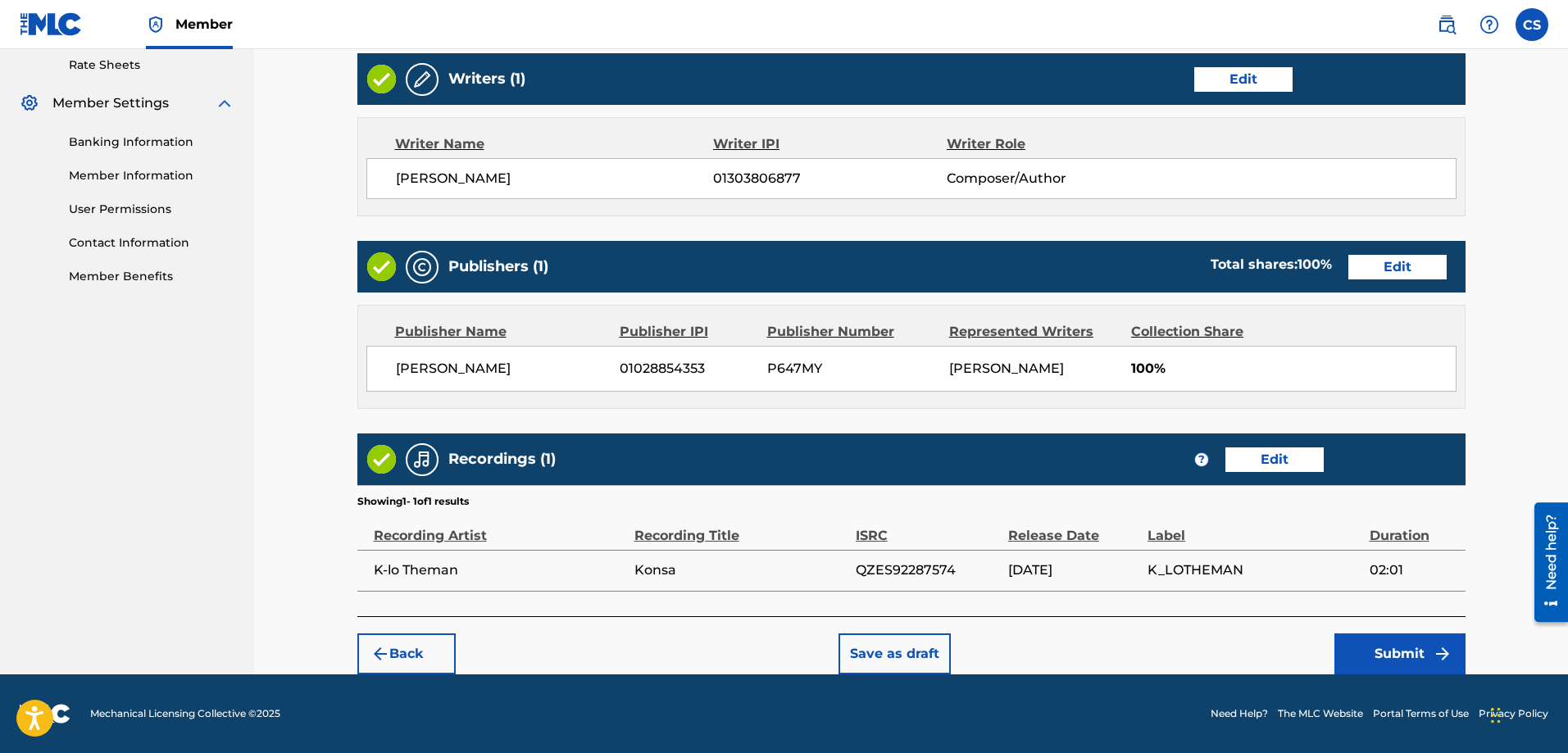
click at [1397, 662] on button "Submit" at bounding box center [1400, 653] width 131 height 41
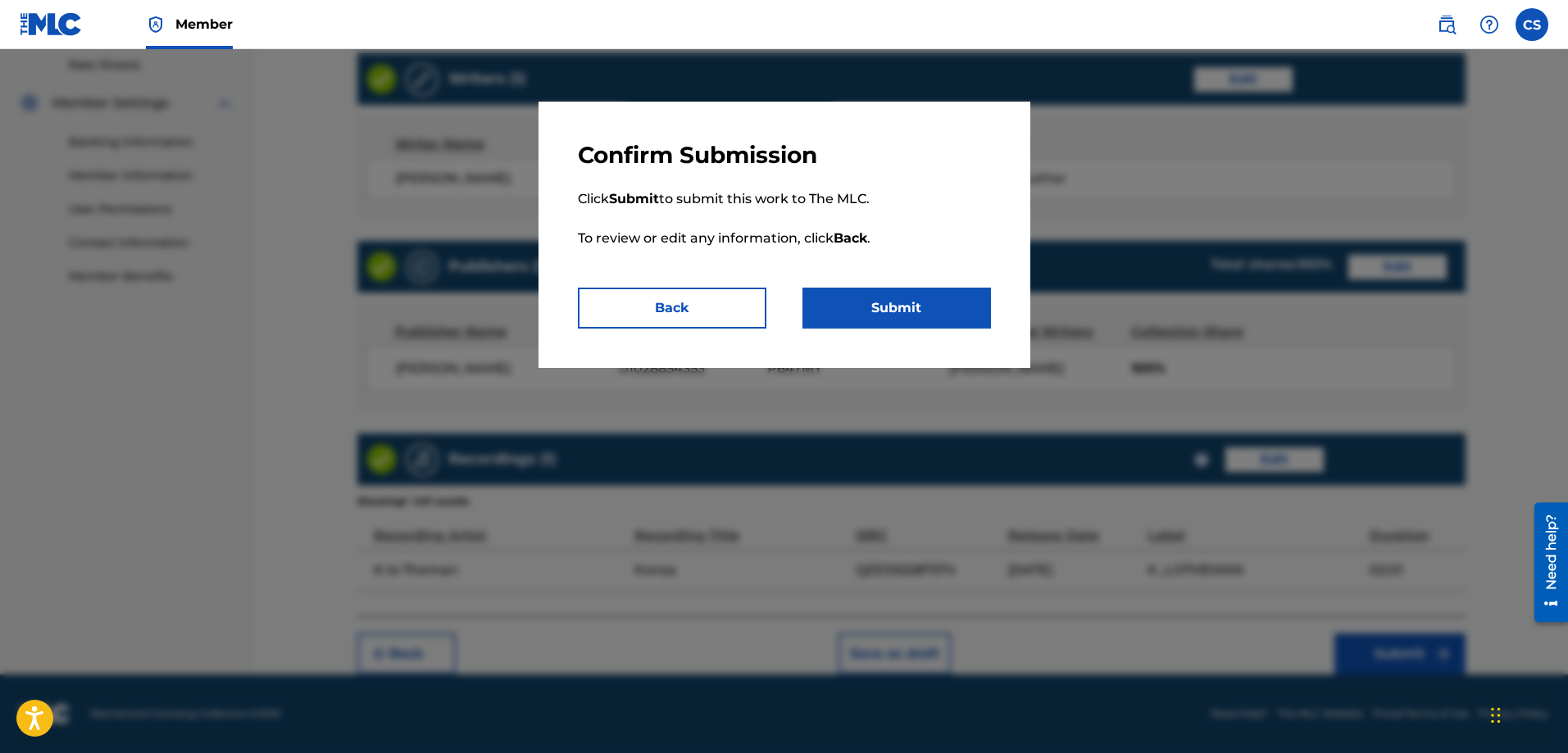
click at [925, 293] on button "Submit" at bounding box center [897, 308] width 189 height 41
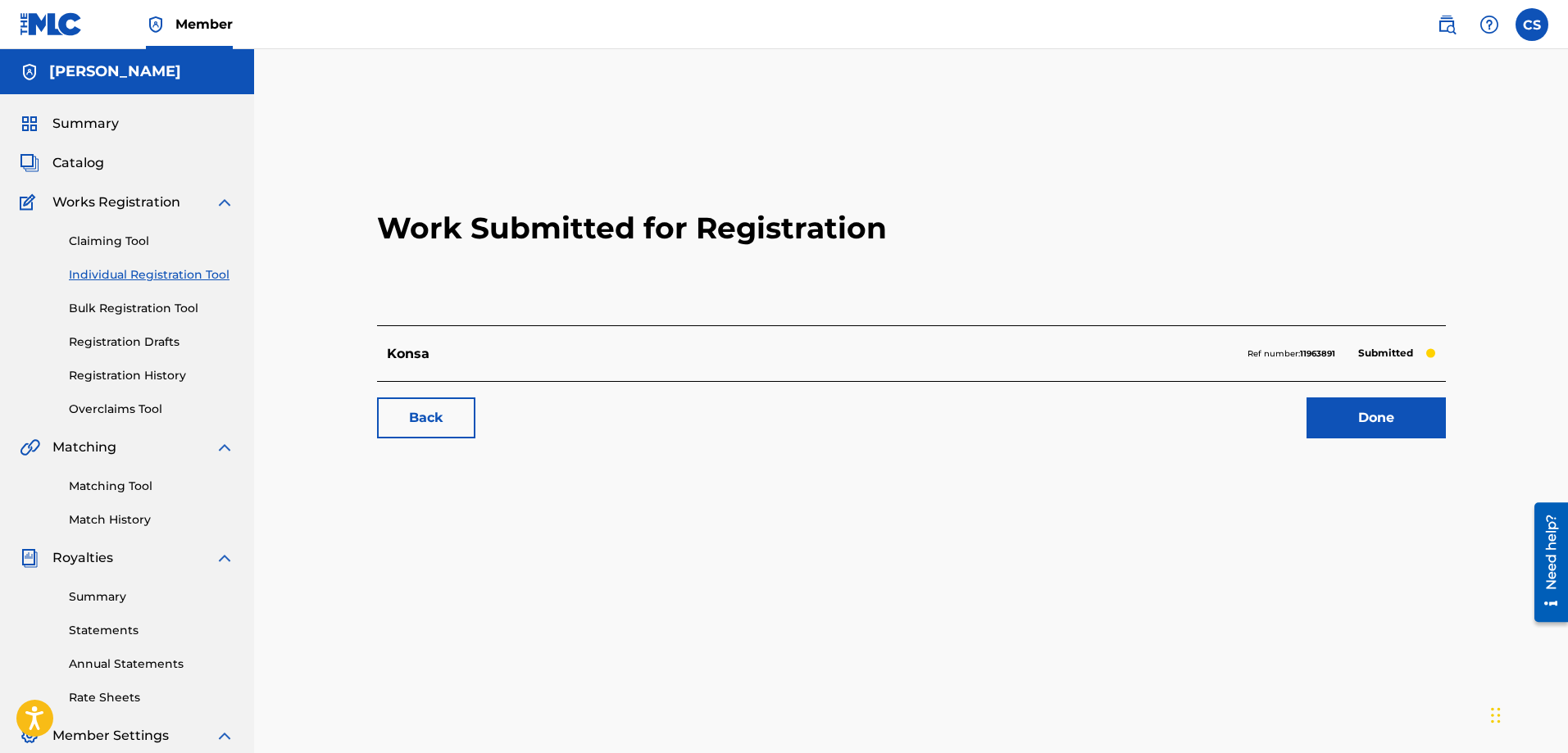
click at [1364, 424] on link "Done" at bounding box center [1376, 418] width 140 height 41
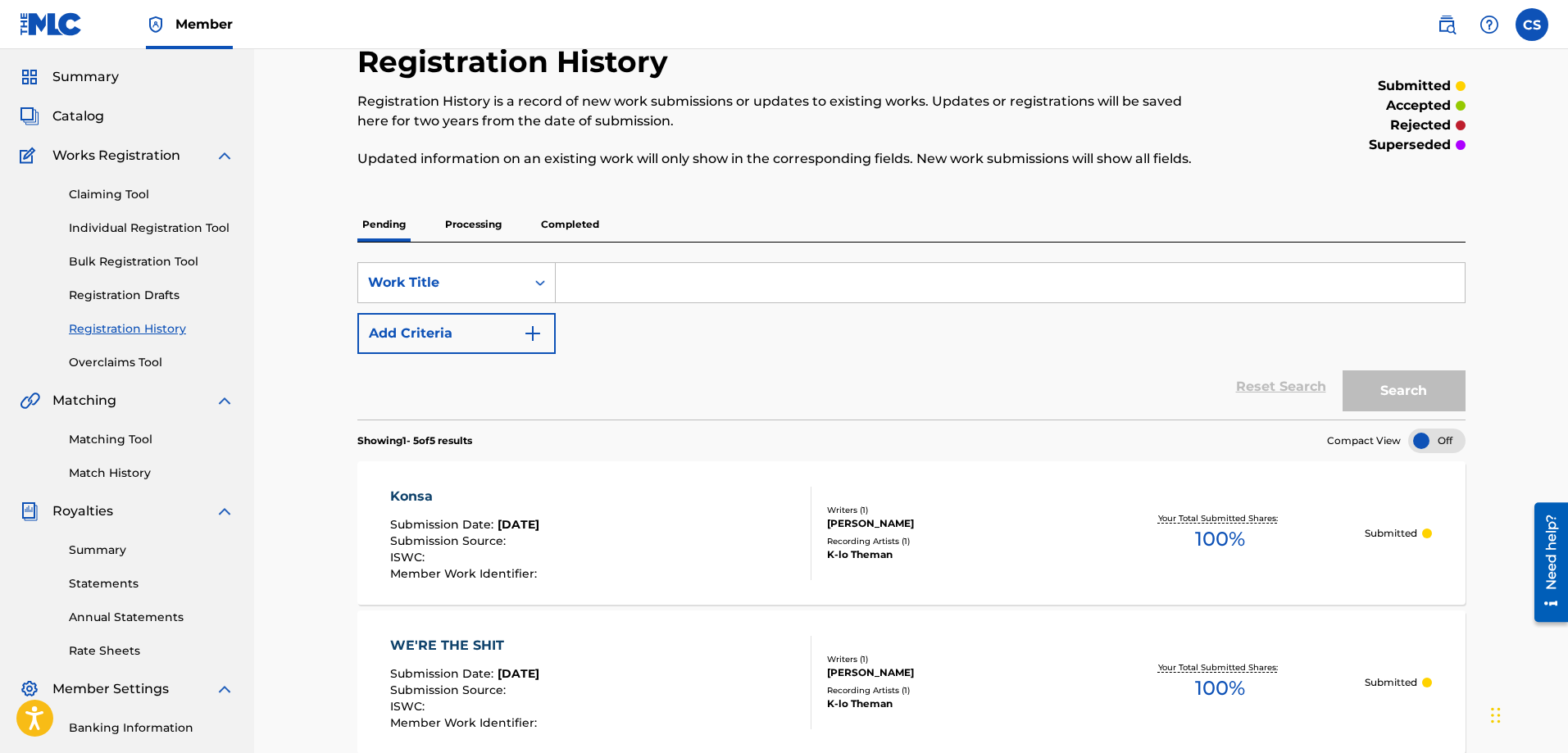
scroll to position [21, 0]
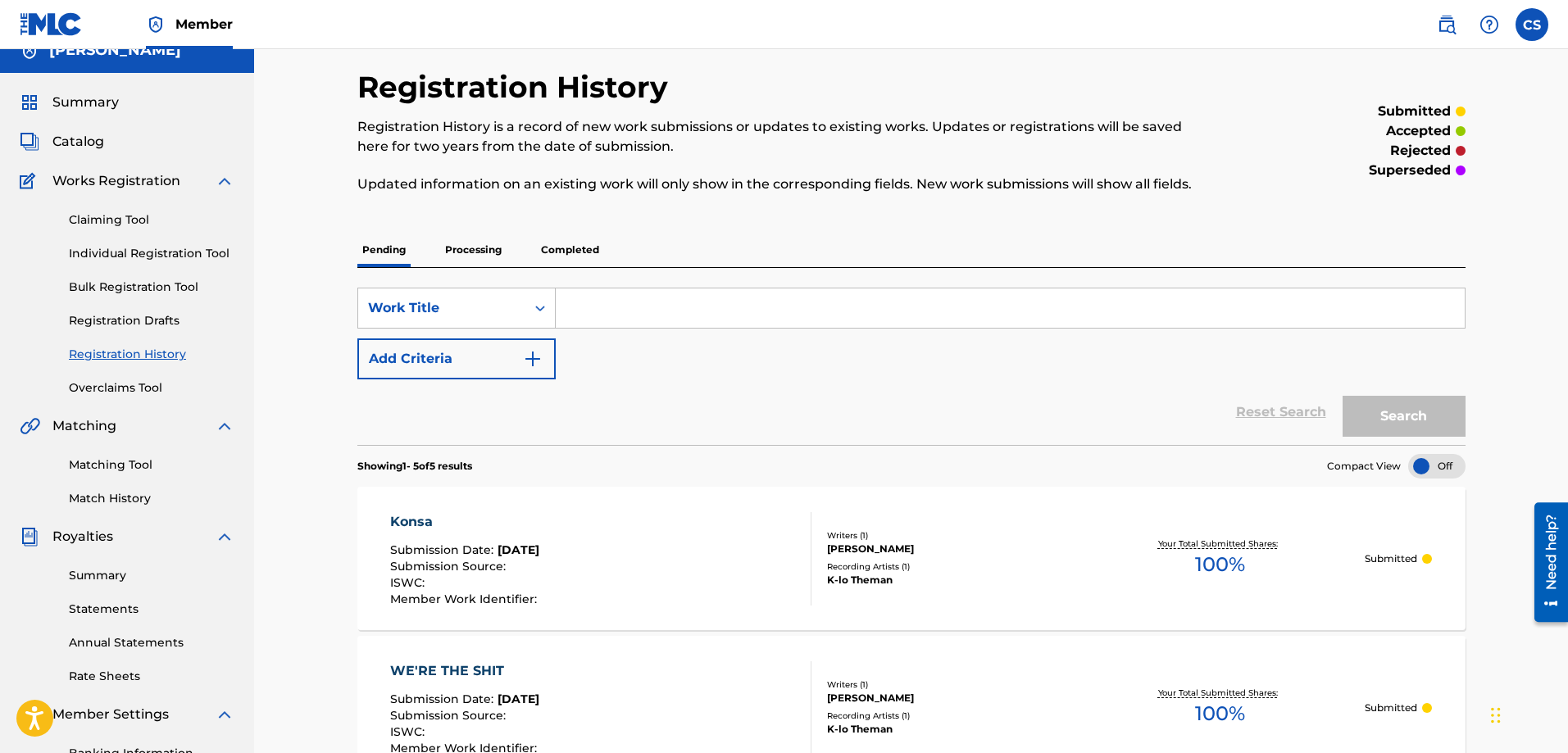
click at [557, 251] on p "Completed" at bounding box center [571, 250] width 68 height 34
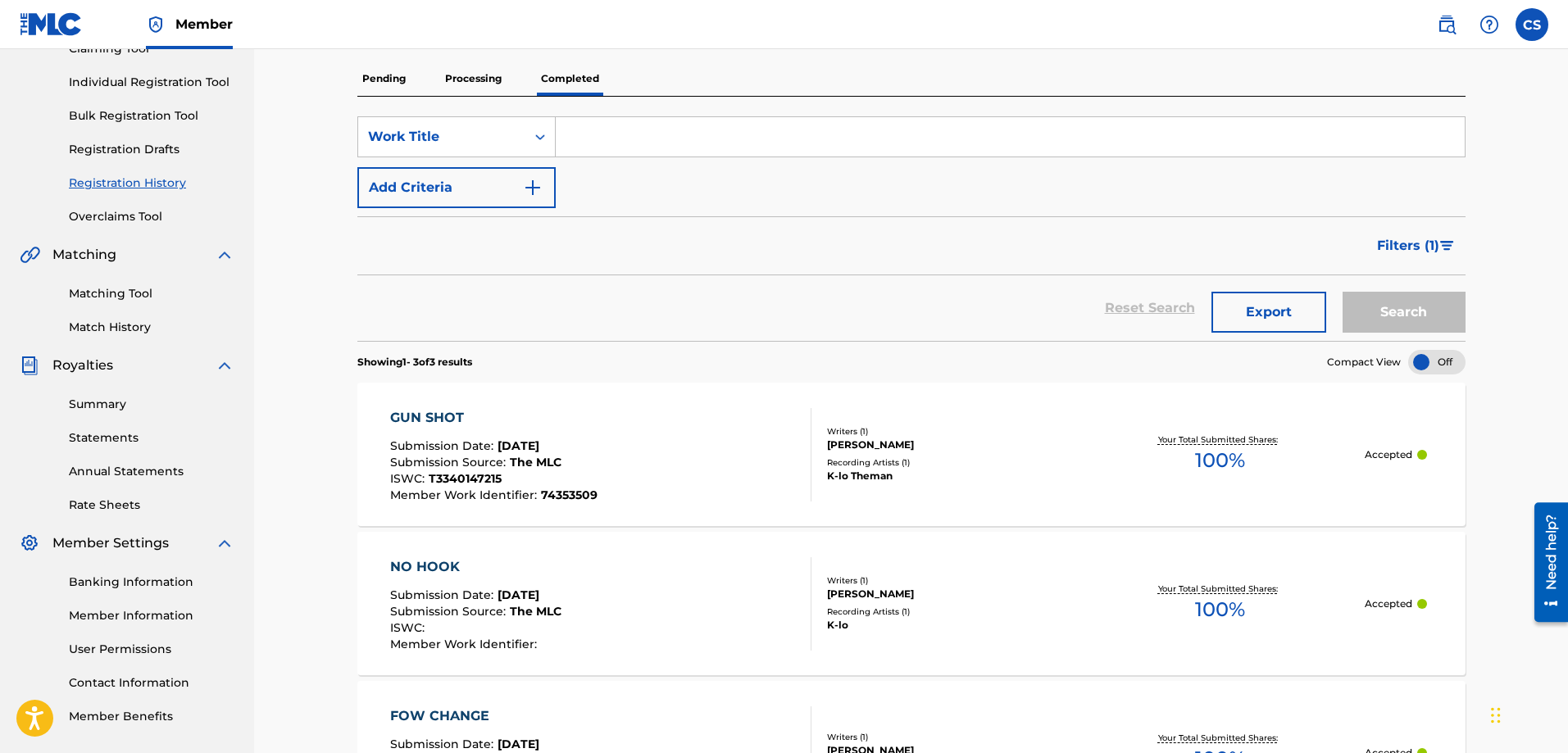
scroll to position [118, 0]
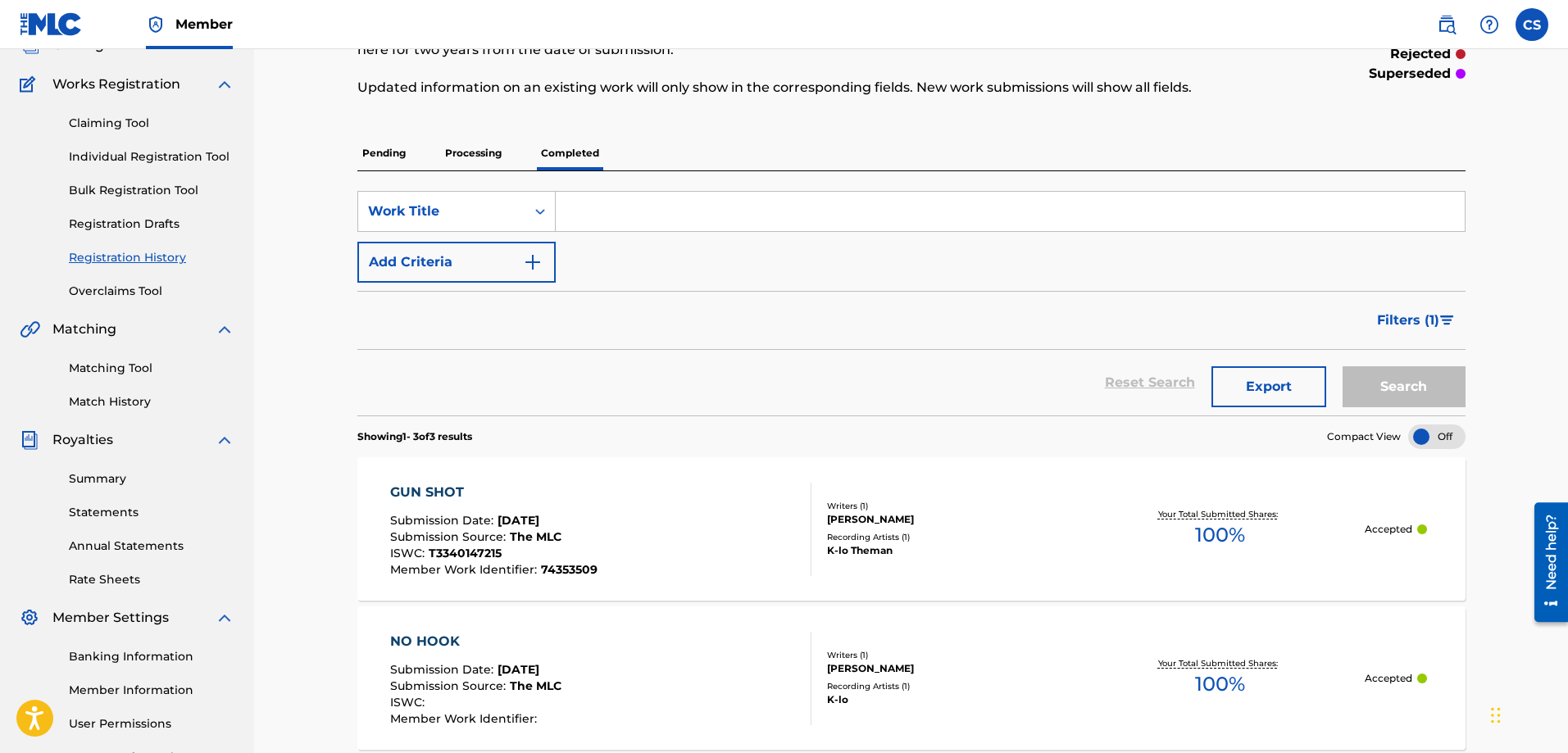
click at [384, 143] on p "Pending" at bounding box center [384, 153] width 53 height 34
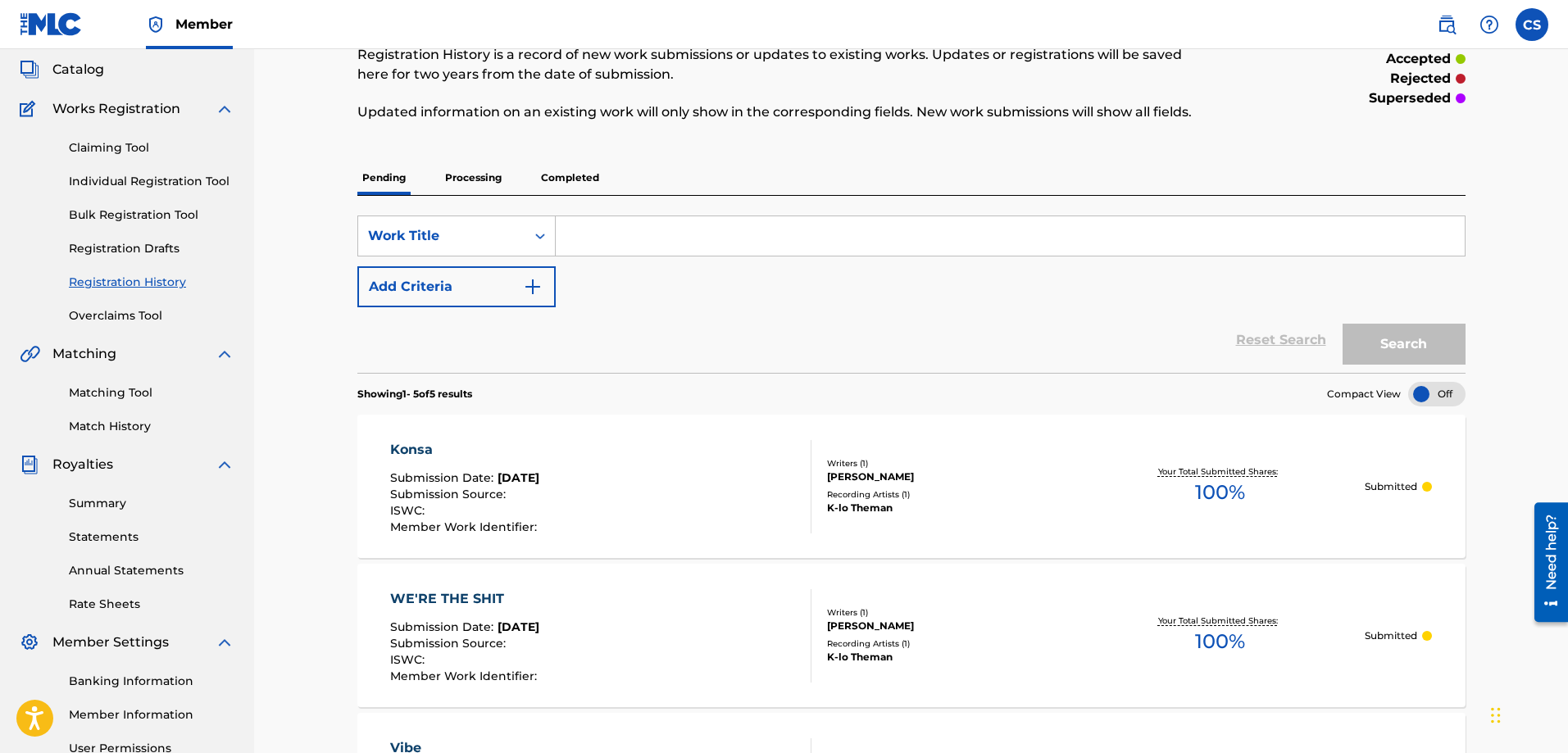
scroll to position [82, 0]
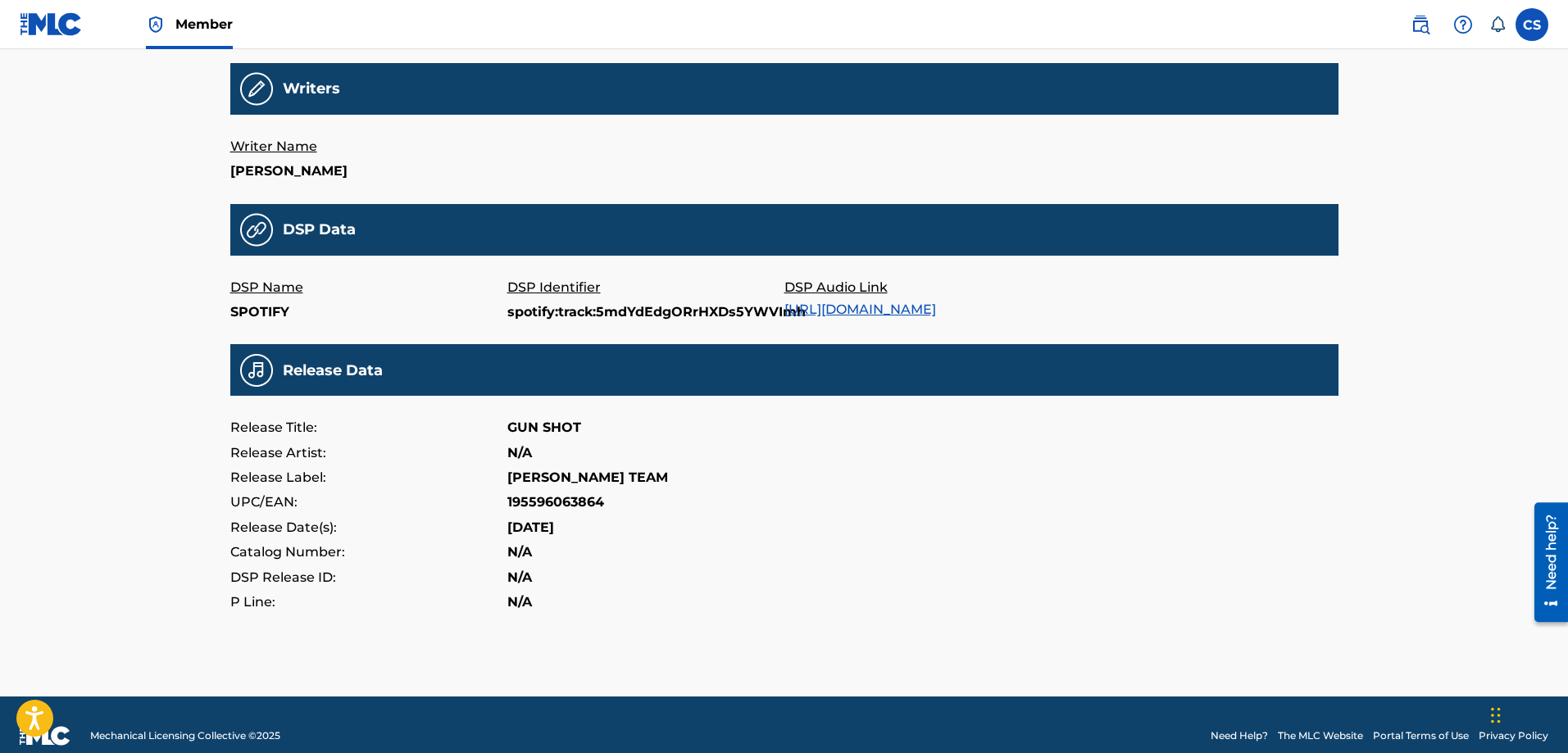
scroll to position [403, 0]
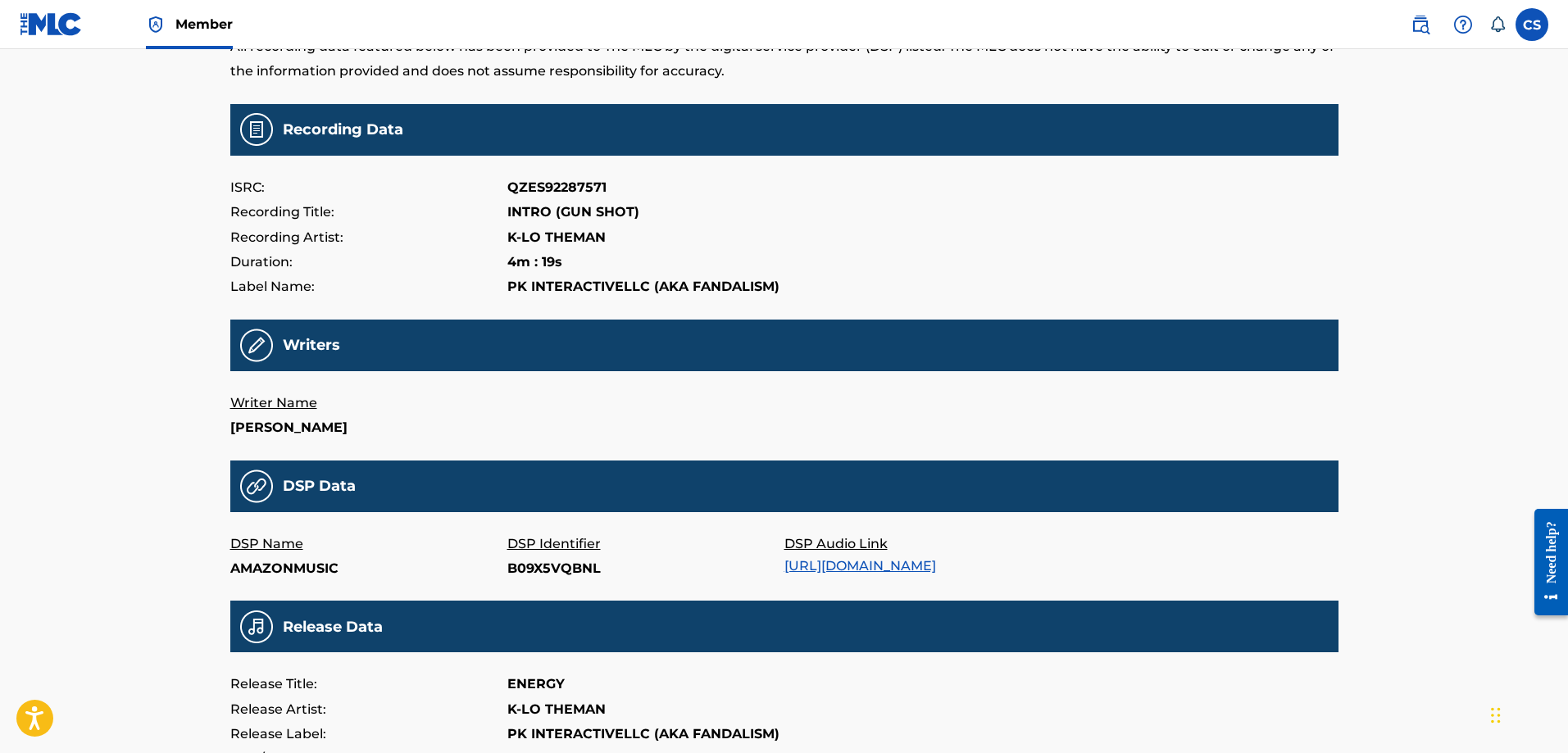
scroll to position [164, 0]
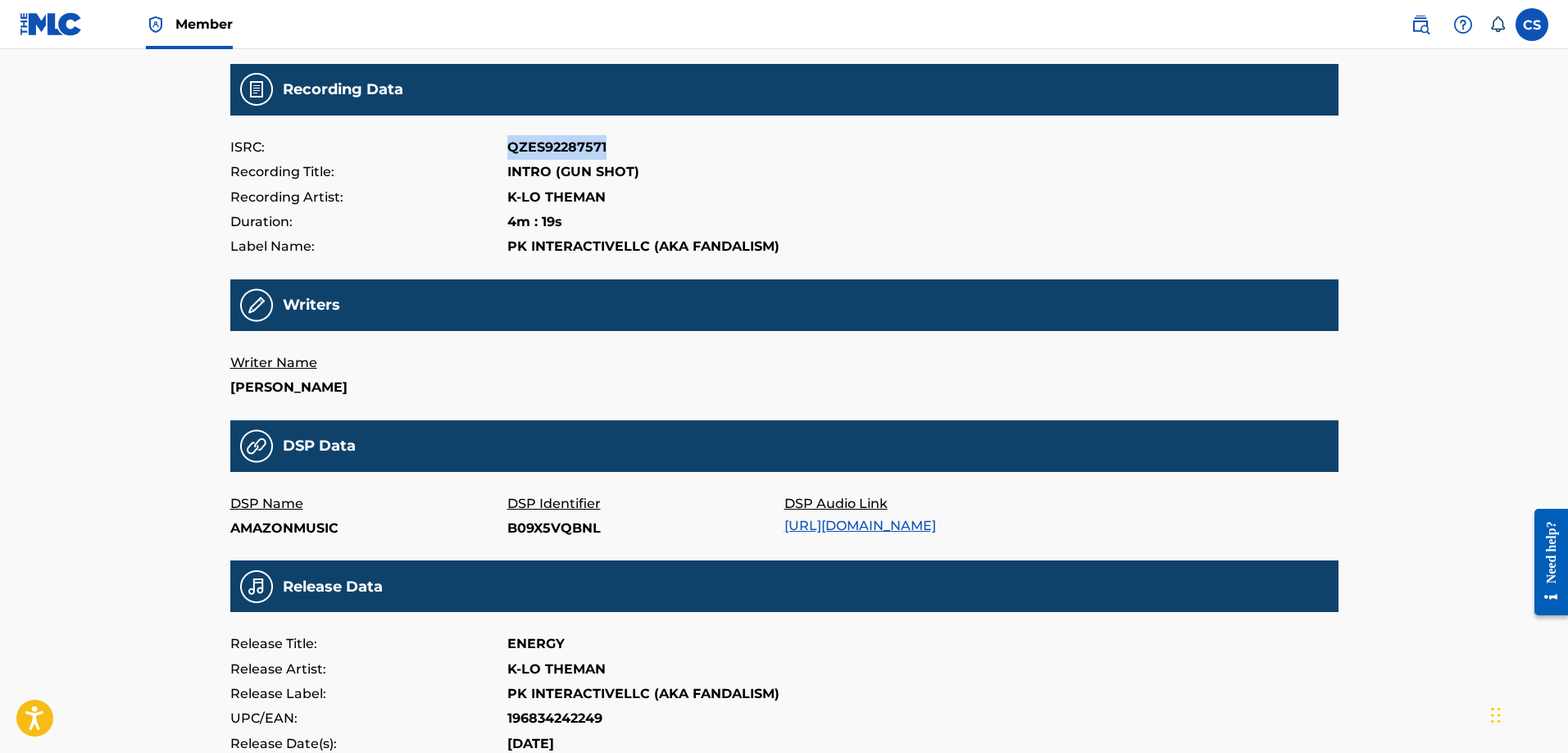
drag, startPoint x: 508, startPoint y: 150, endPoint x: 615, endPoint y: 147, distance: 107.0
click at [615, 147] on div "ISRC: QZES92287571" at bounding box center [784, 147] width 1108 height 25
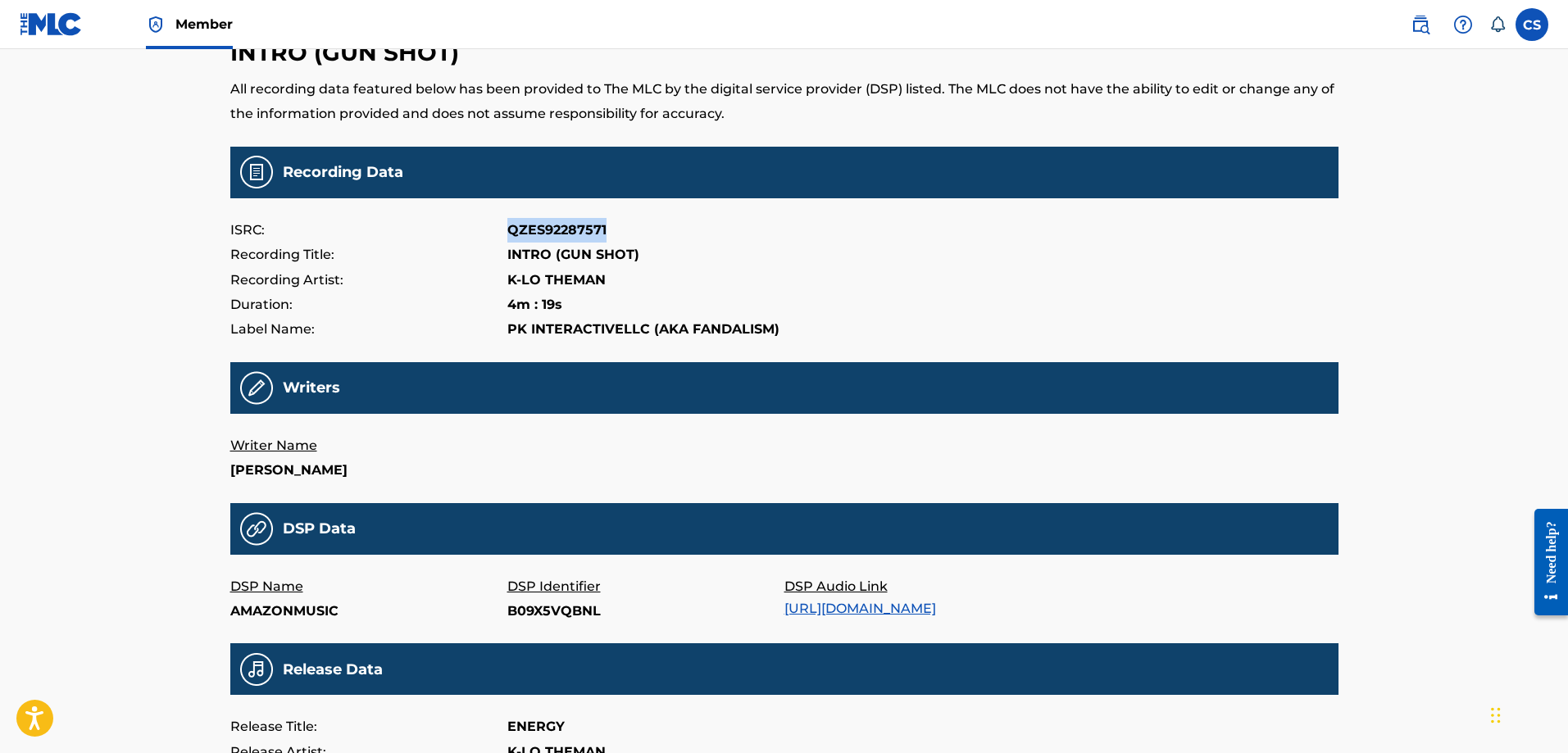
scroll to position [0, 0]
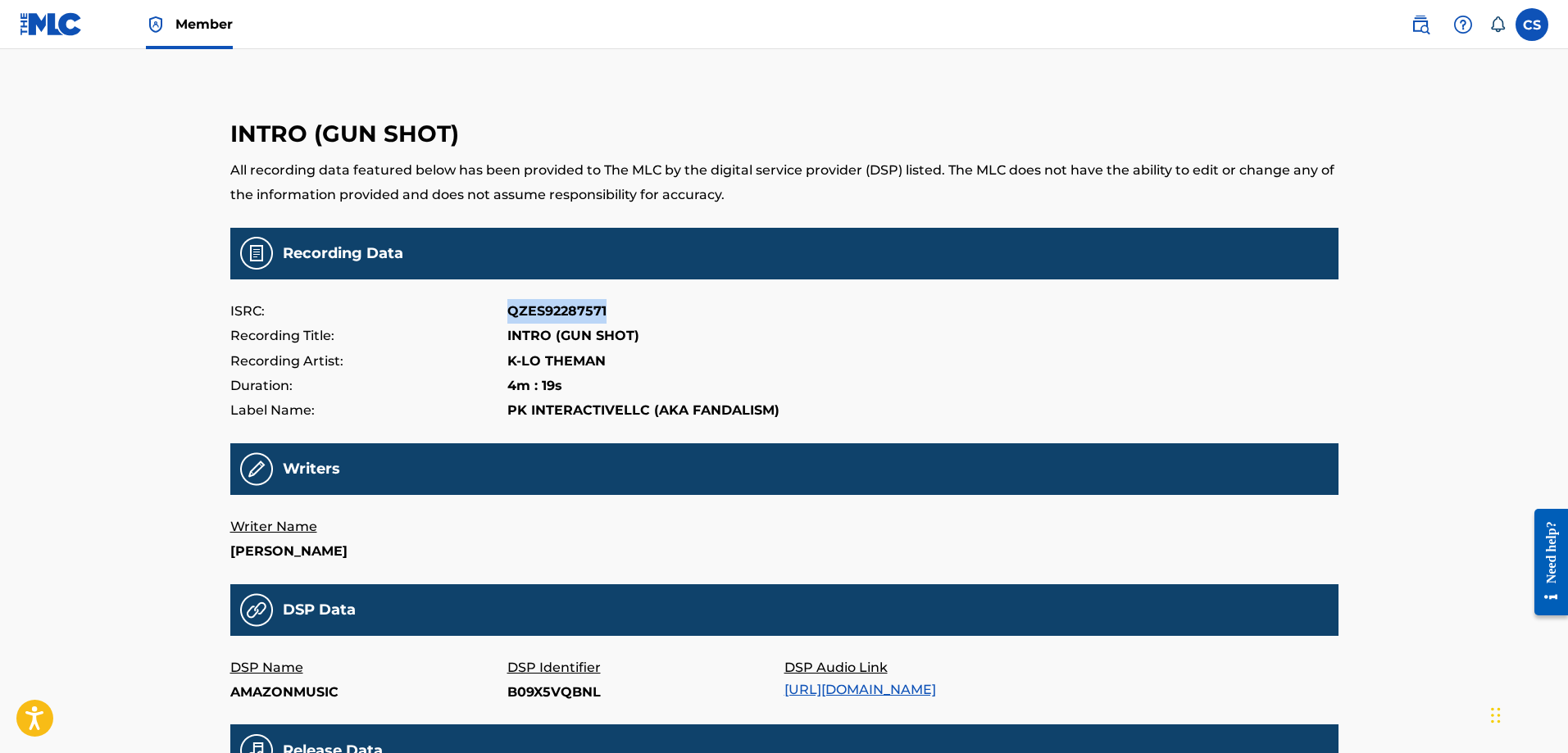
click at [689, 368] on div "Recording Artist: K-LO THEMAN" at bounding box center [784, 362] width 1108 height 25
drag, startPoint x: 506, startPoint y: 335, endPoint x: 638, endPoint y: 332, distance: 132.0
click at [638, 332] on div "Recording Title: INTRO (GUN SHOT)" at bounding box center [784, 336] width 1108 height 25
click at [726, 350] on div "Recording Artist: K-LO THEMAN" at bounding box center [784, 362] width 1108 height 25
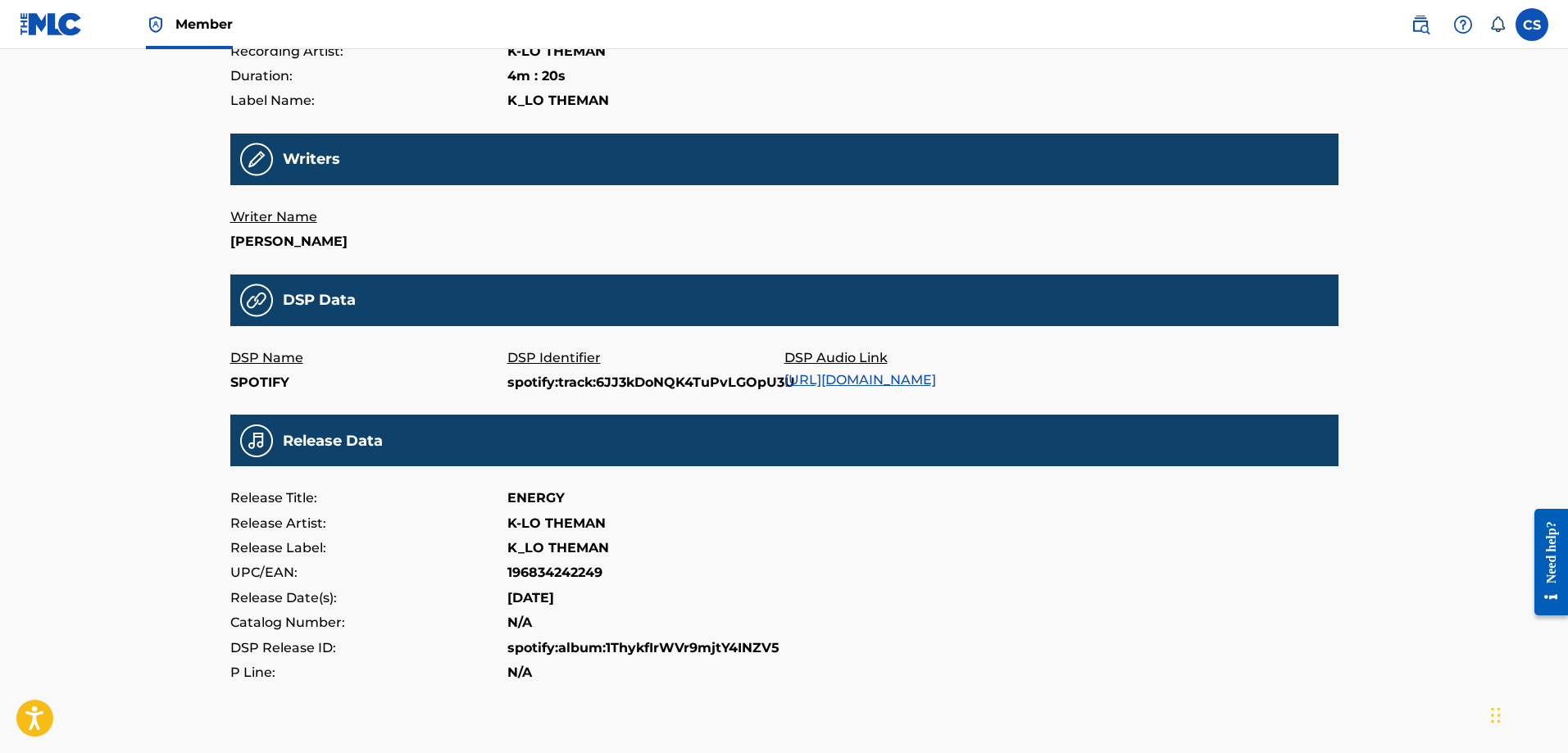
scroll to position [403, 0]
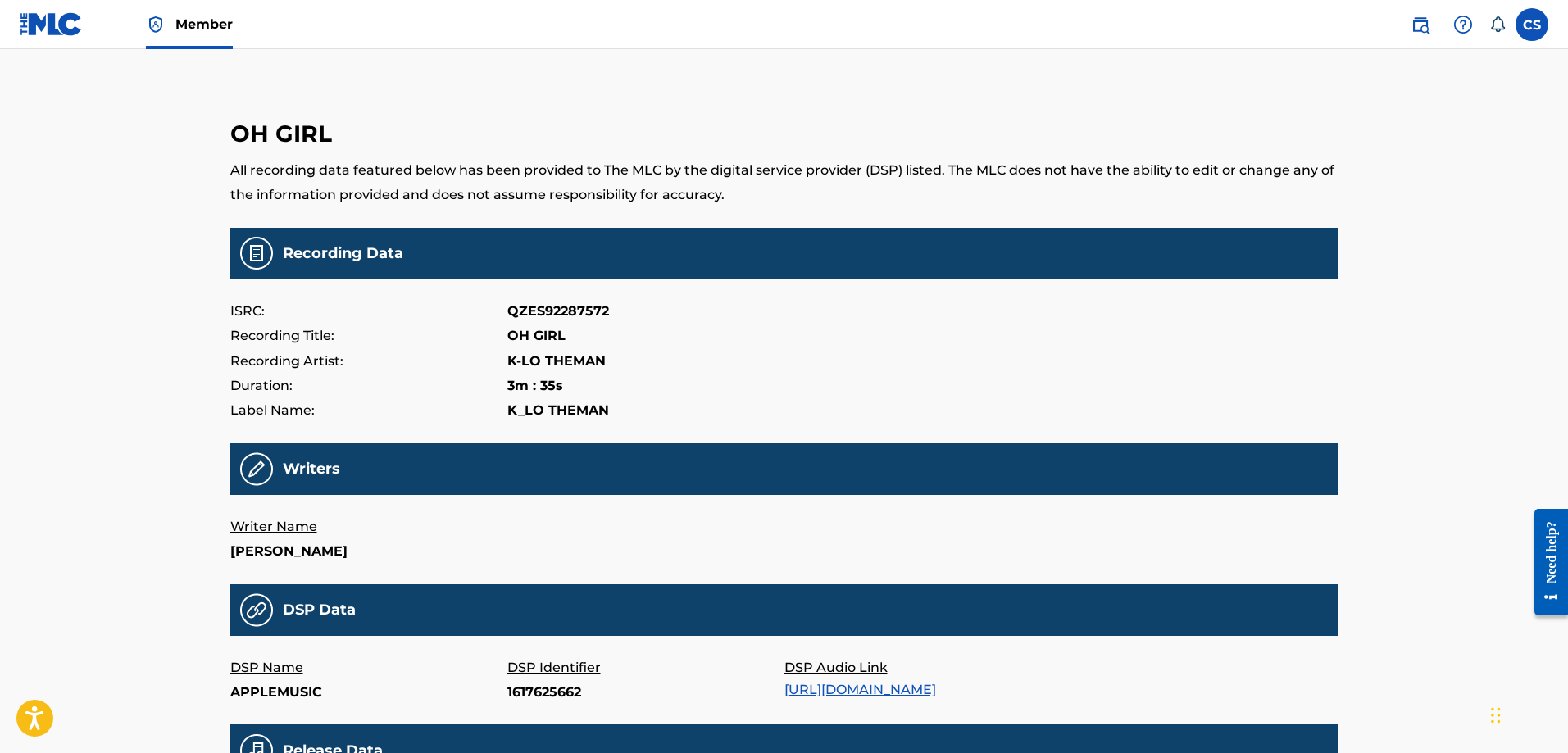
click at [550, 311] on p "QZES92287572" at bounding box center [557, 311] width 102 height 25
copy p "QZES92287572"
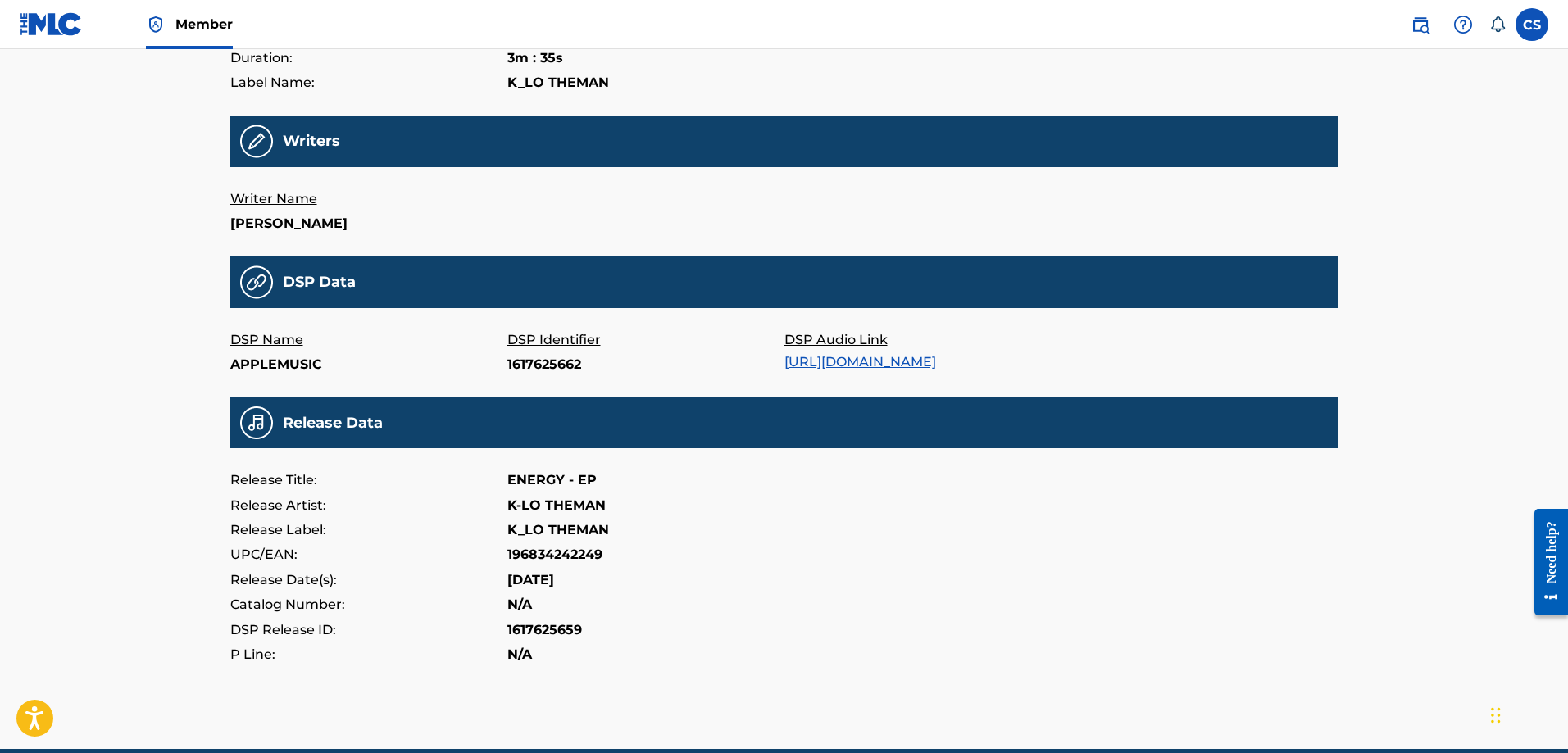
scroll to position [246, 0]
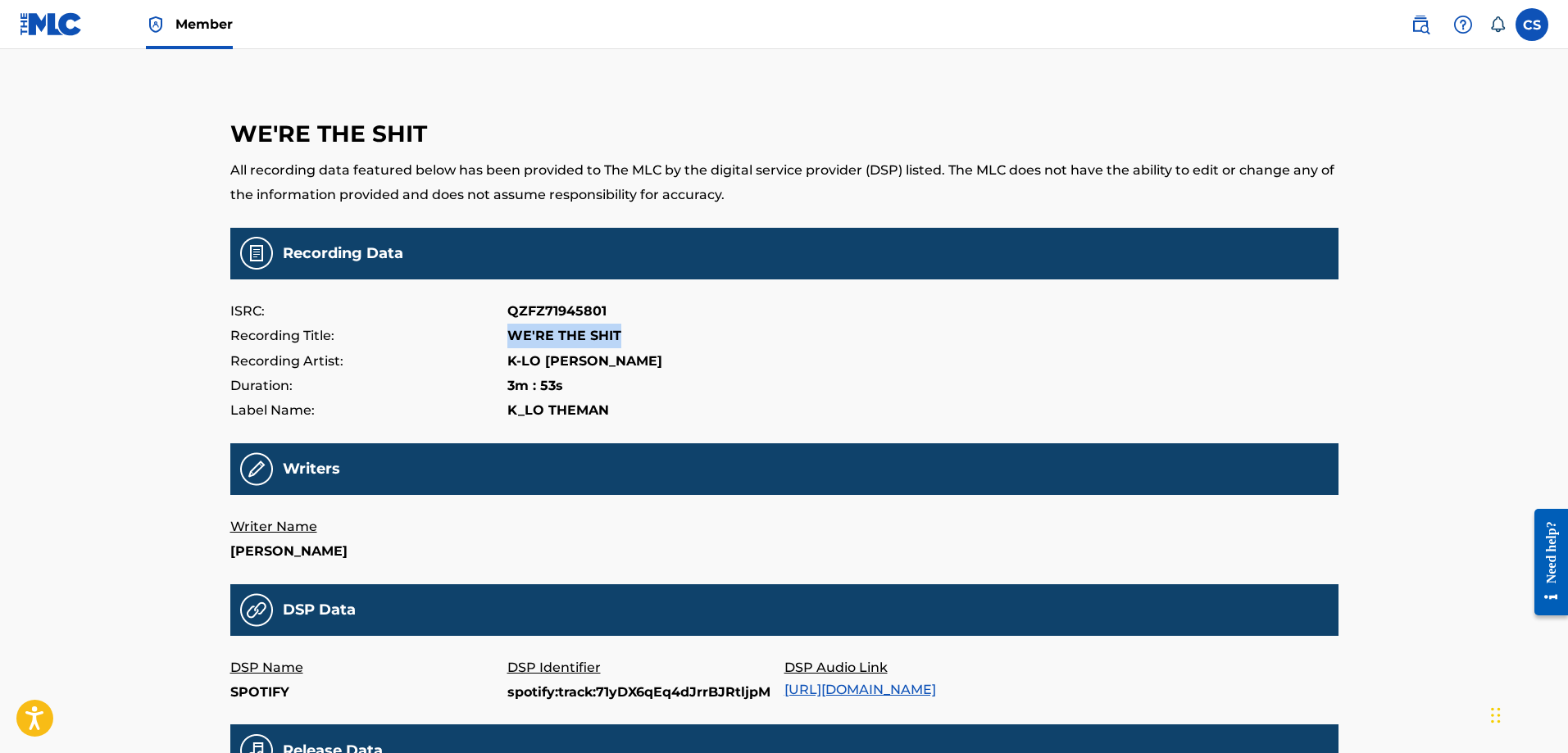
drag, startPoint x: 622, startPoint y: 339, endPoint x: 498, endPoint y: 338, distance: 124.0
click at [498, 338] on div "Recording Title: WE'RE THE SHIT" at bounding box center [784, 336] width 1108 height 25
copy div "WE'RE THE SHIT"
click at [559, 310] on p "QZFZ71945801" at bounding box center [557, 311] width 99 height 25
click at [559, 309] on p "QZFZ71945801" at bounding box center [557, 311] width 99 height 25
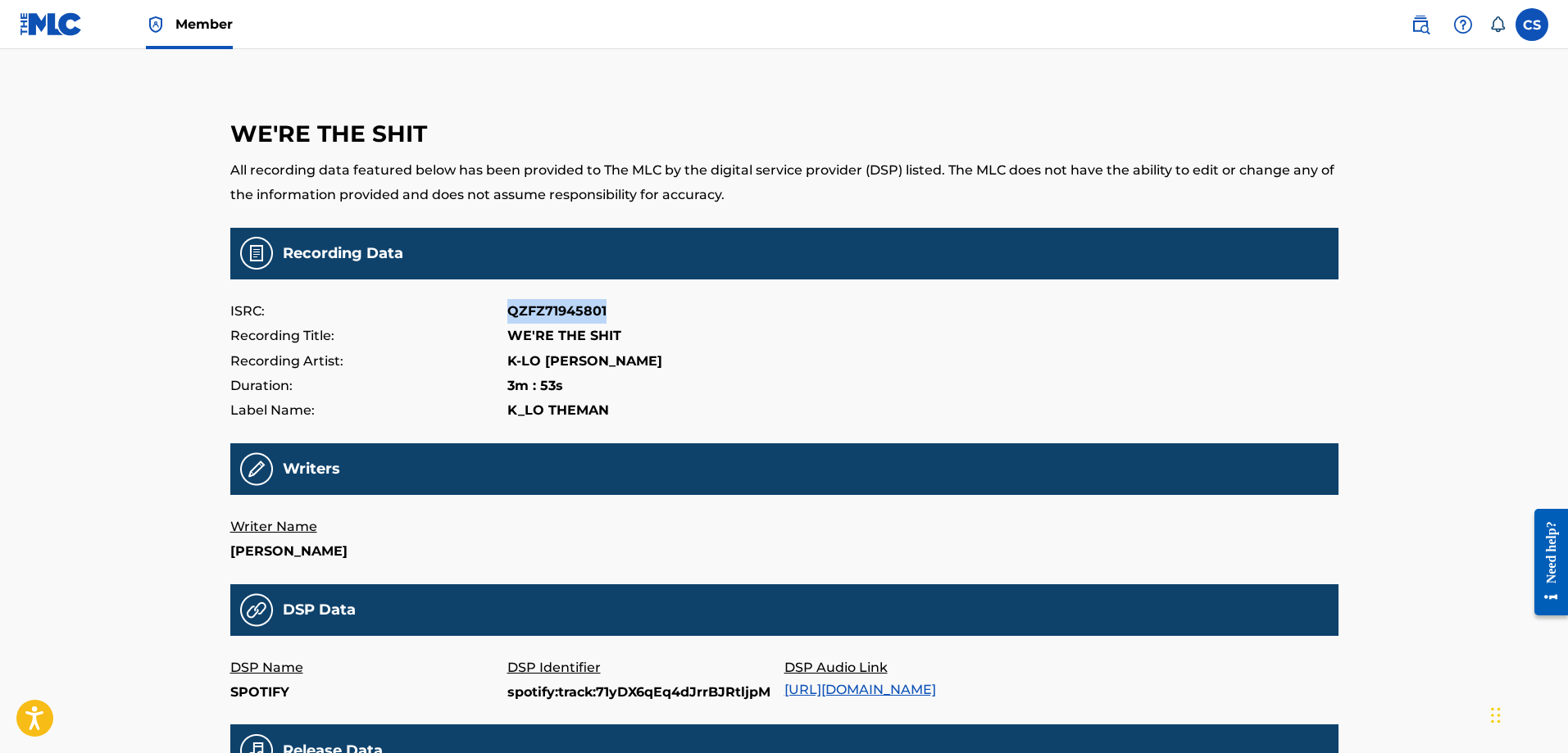
copy p "QZFZ71945801"
click at [196, 35] on link "Member" at bounding box center [190, 24] width 87 height 48
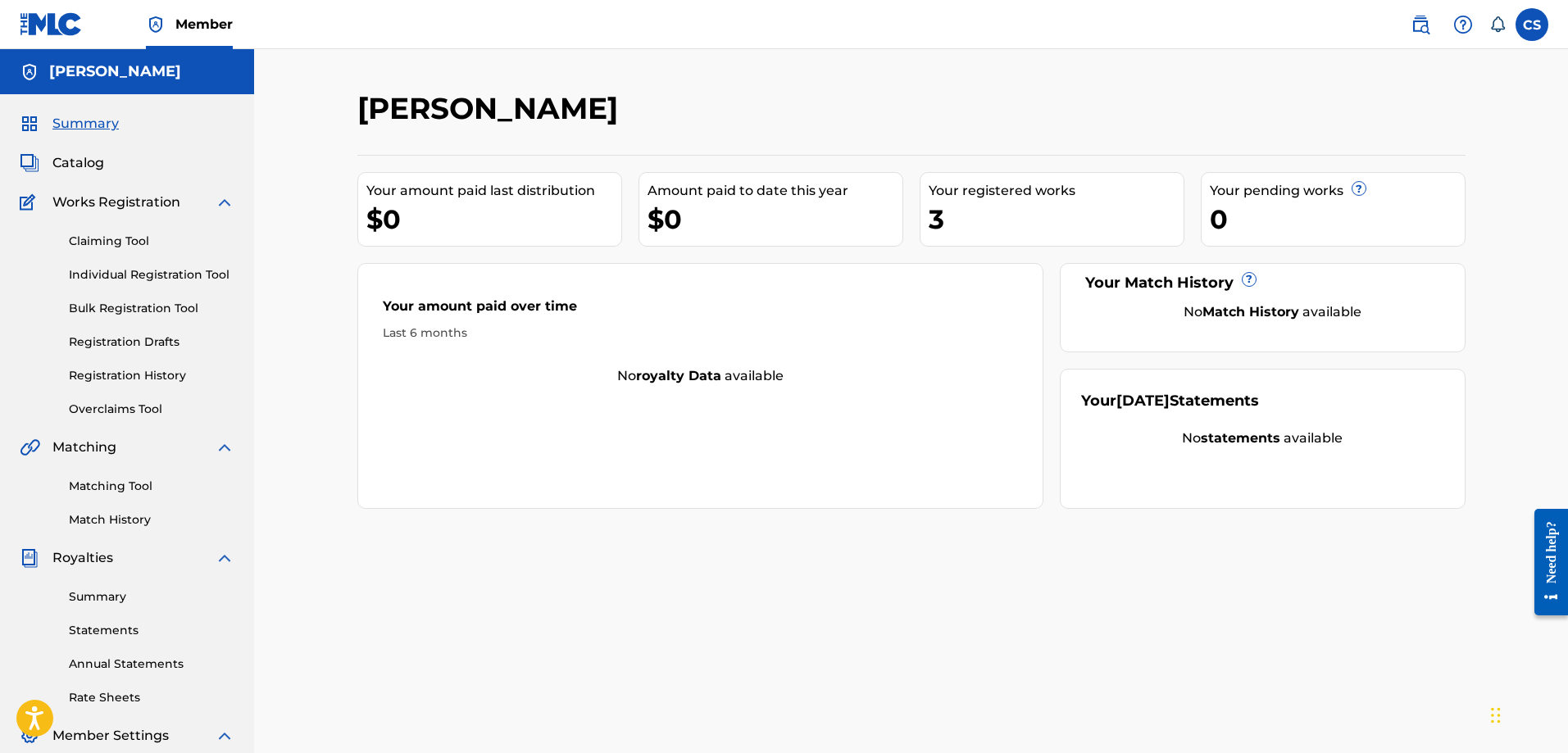
click at [112, 484] on link "Matching Tool" at bounding box center [152, 486] width 165 height 17
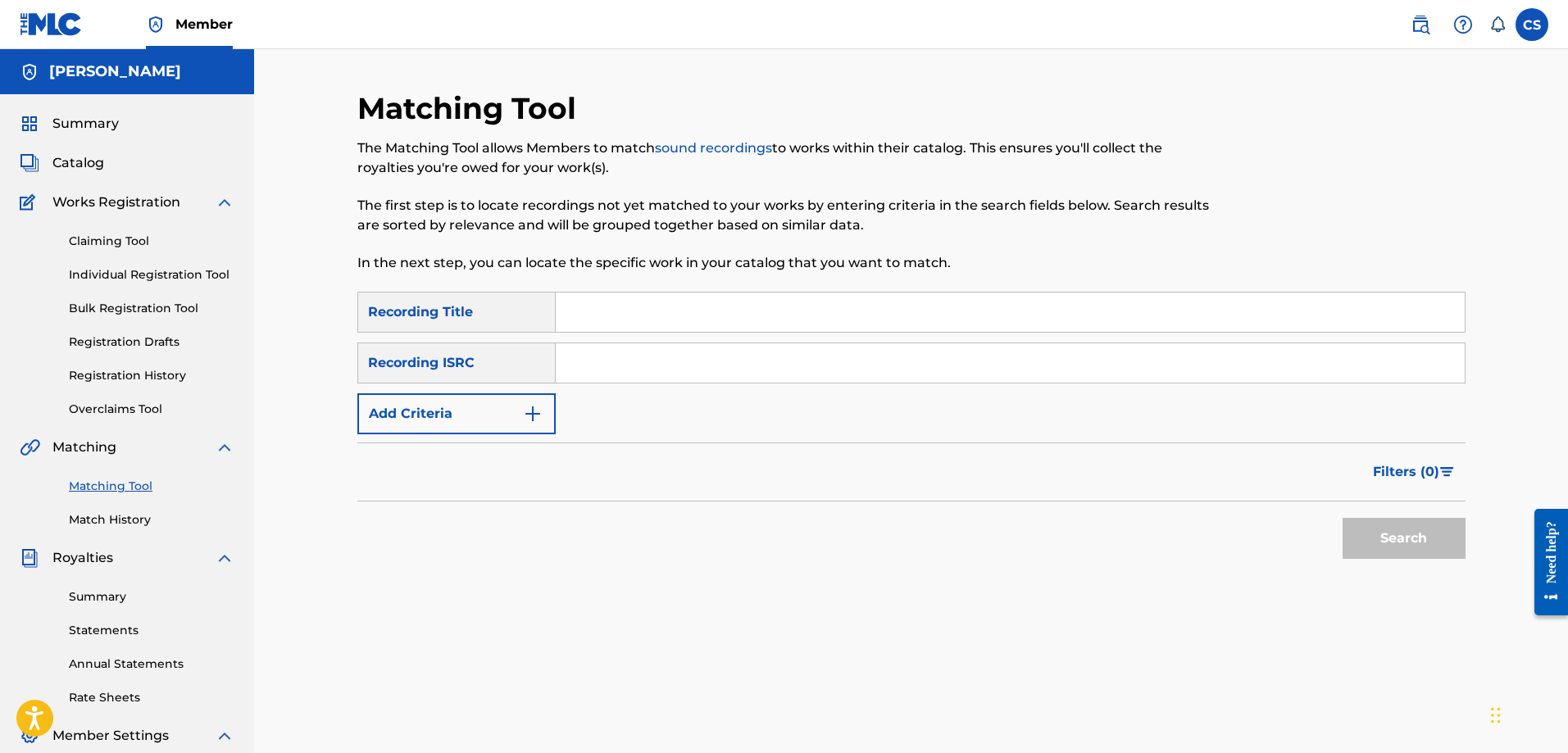
click at [647, 323] on input "Search Form" at bounding box center [1010, 311] width 909 height 39
type input "fow change"
click at [602, 366] on input "Search Form" at bounding box center [1010, 363] width 909 height 39
click at [480, 364] on div "Recording ISRC" at bounding box center [456, 363] width 198 height 41
click at [413, 360] on div "Recording ISRC" at bounding box center [456, 363] width 198 height 41
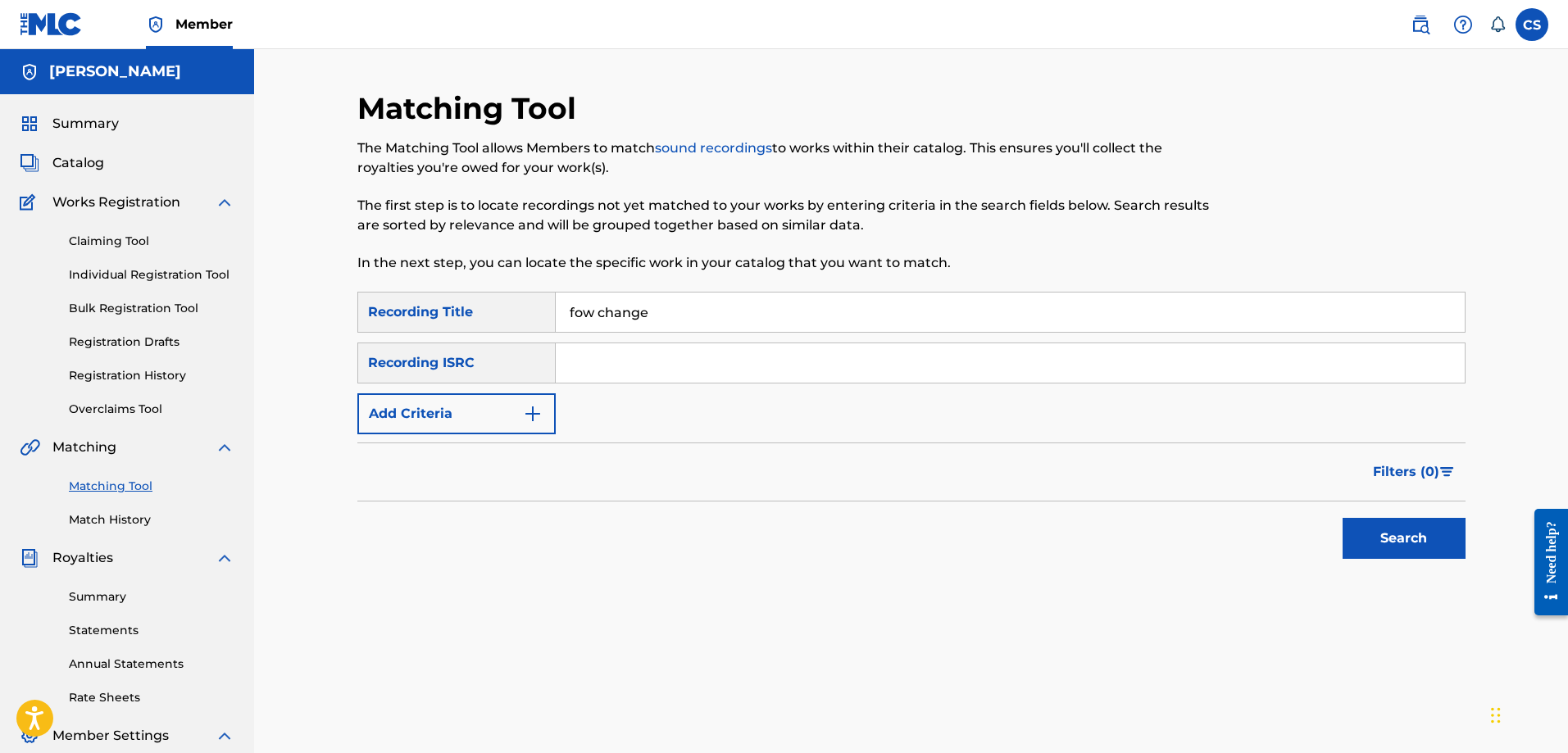
click at [461, 434] on button "Add Criteria" at bounding box center [456, 413] width 198 height 41
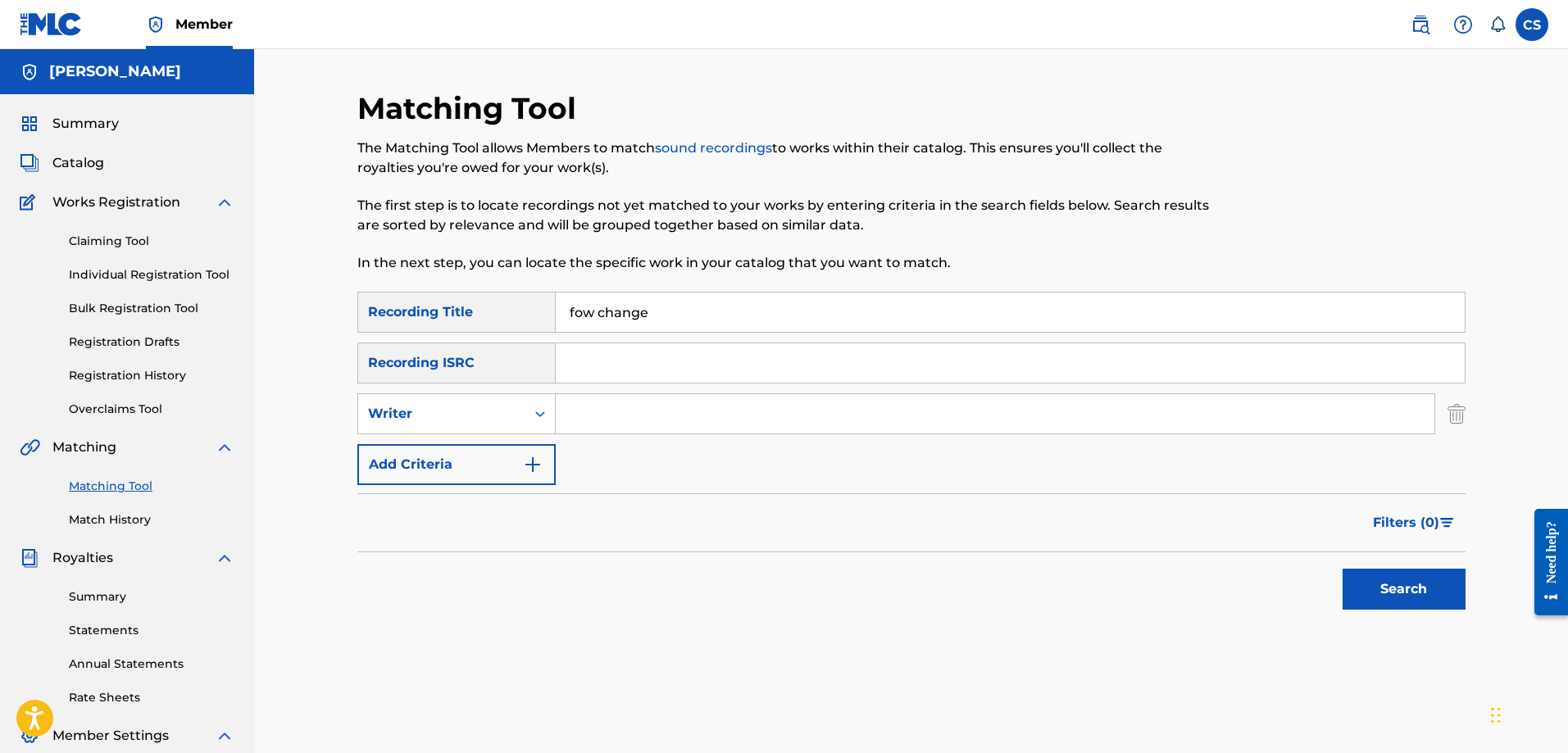
click at [643, 419] on input "Search Form" at bounding box center [994, 413] width 878 height 39
type input "carl a sylvain"
click at [1390, 576] on button "Search" at bounding box center [1404, 589] width 123 height 41
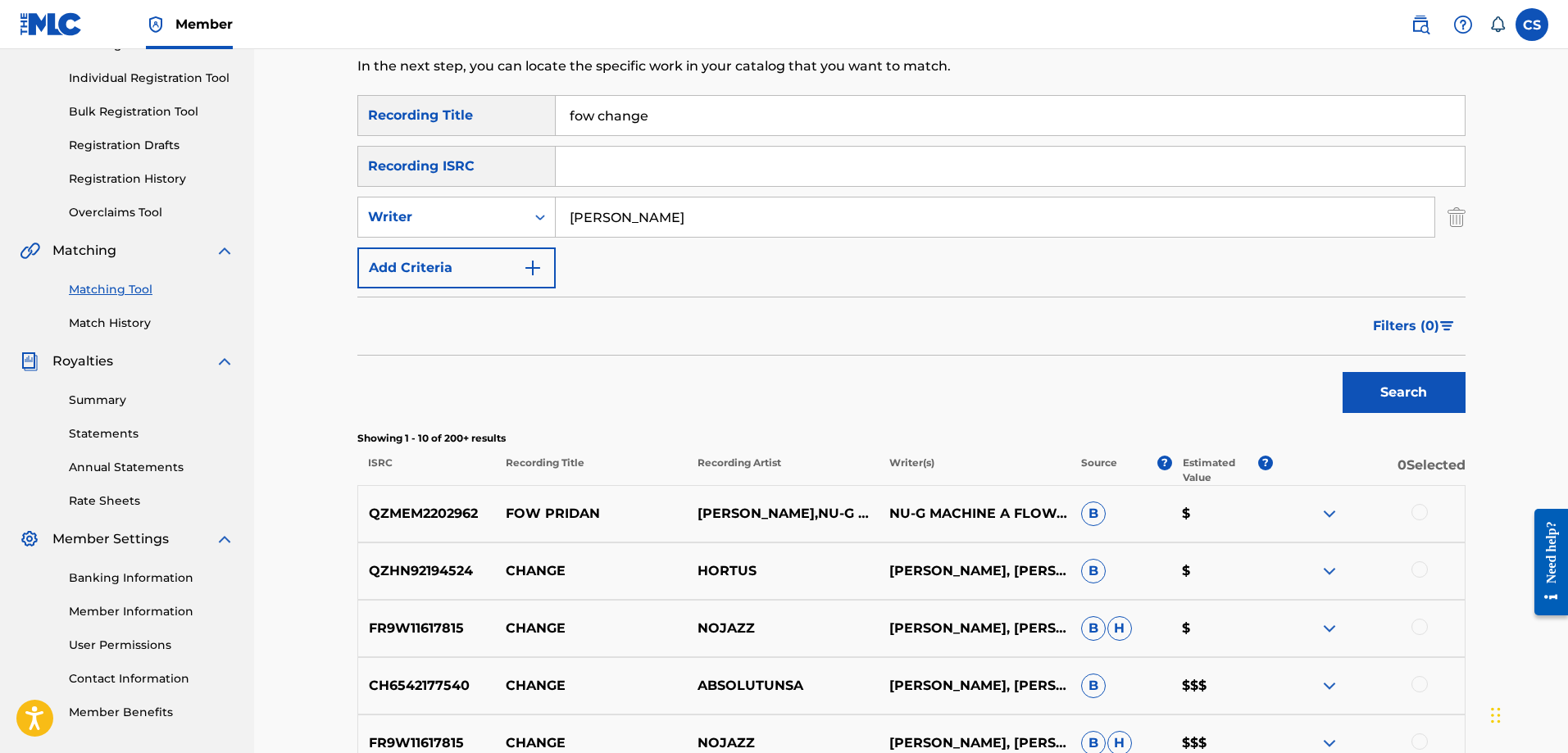
scroll to position [246, 0]
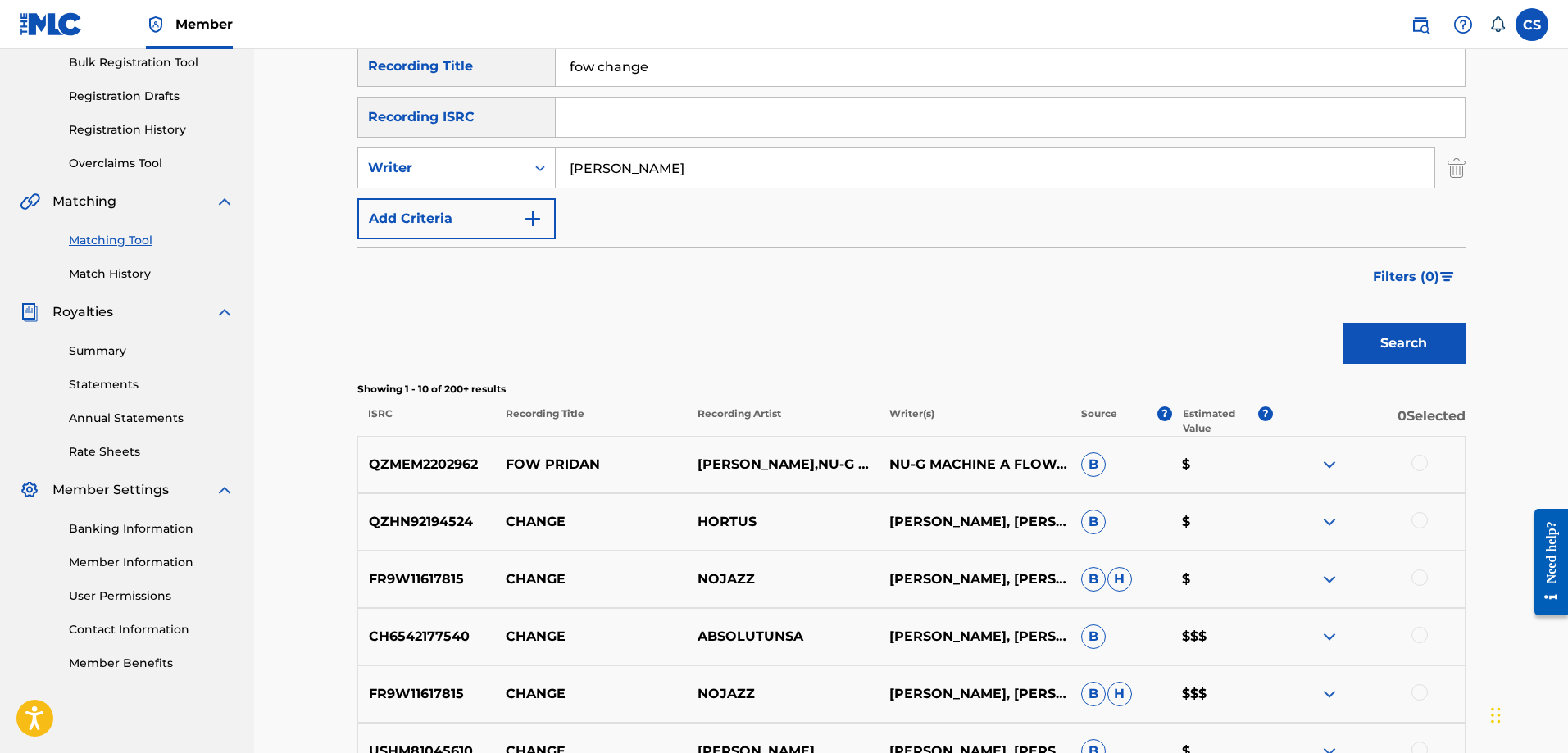
click at [636, 69] on input "fow change" at bounding box center [1010, 66] width 909 height 39
click at [1392, 357] on button "Search" at bounding box center [1404, 343] width 123 height 41
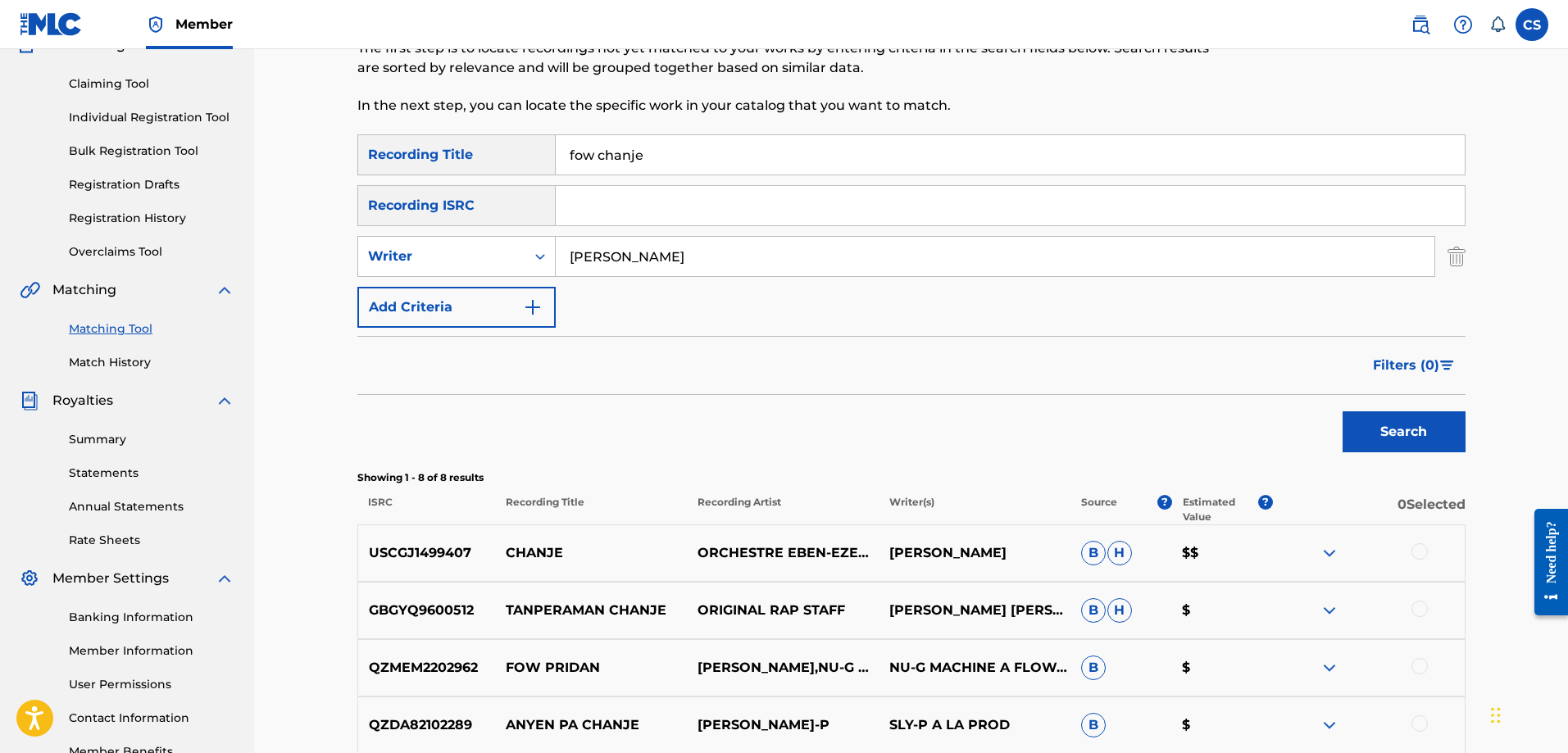
scroll to position [164, 0]
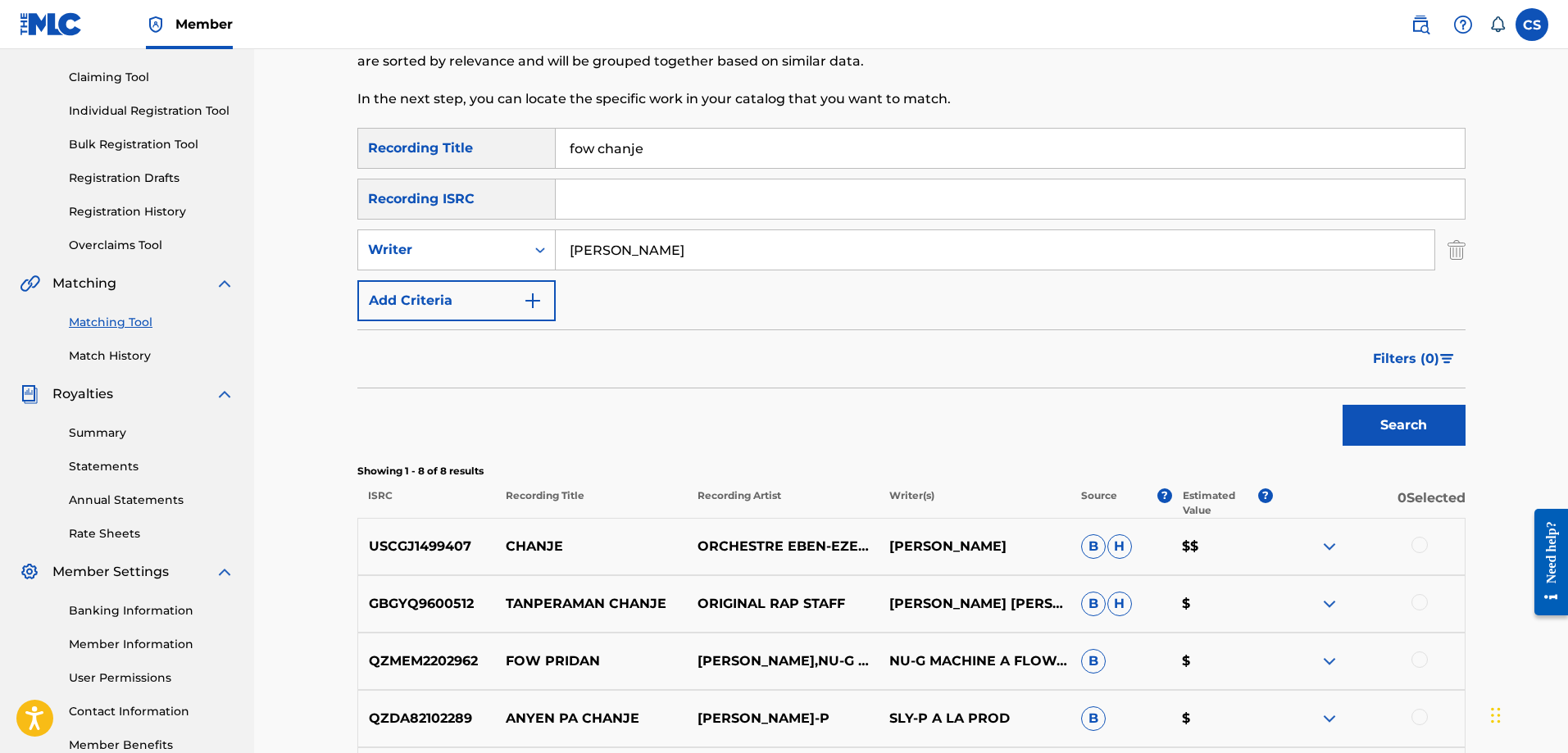
drag, startPoint x: 677, startPoint y: 144, endPoint x: 536, endPoint y: 141, distance: 141.0
click at [536, 141] on div "SearchWithCriteria17ba30c8-8643-43fd-9e42-94e480f0572e Recording Title fow chan…" at bounding box center [911, 148] width 1108 height 41
type input "KONSA"
click at [1445, 437] on button "Search" at bounding box center [1404, 424] width 123 height 41
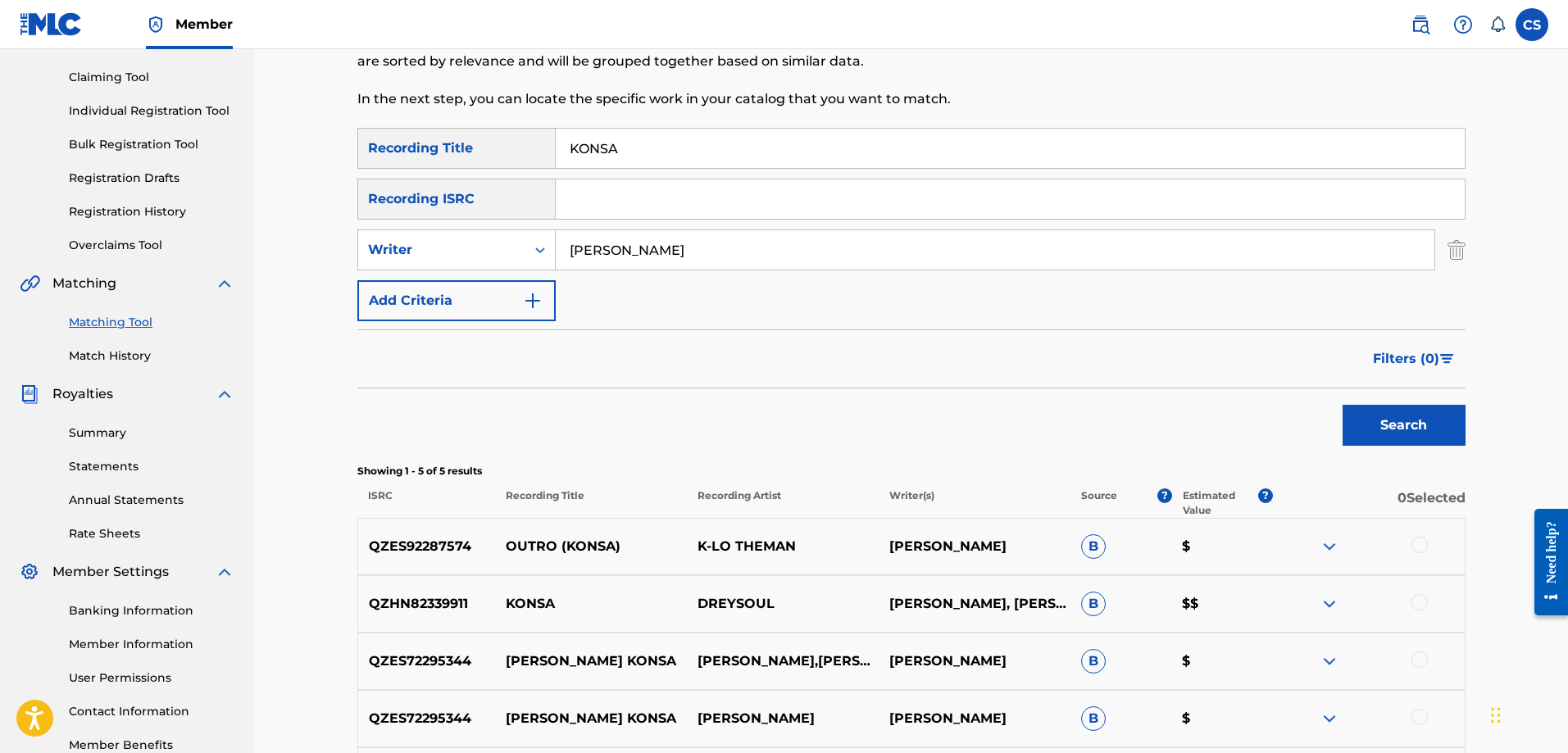
click at [1327, 547] on img at bounding box center [1330, 546] width 20 height 20
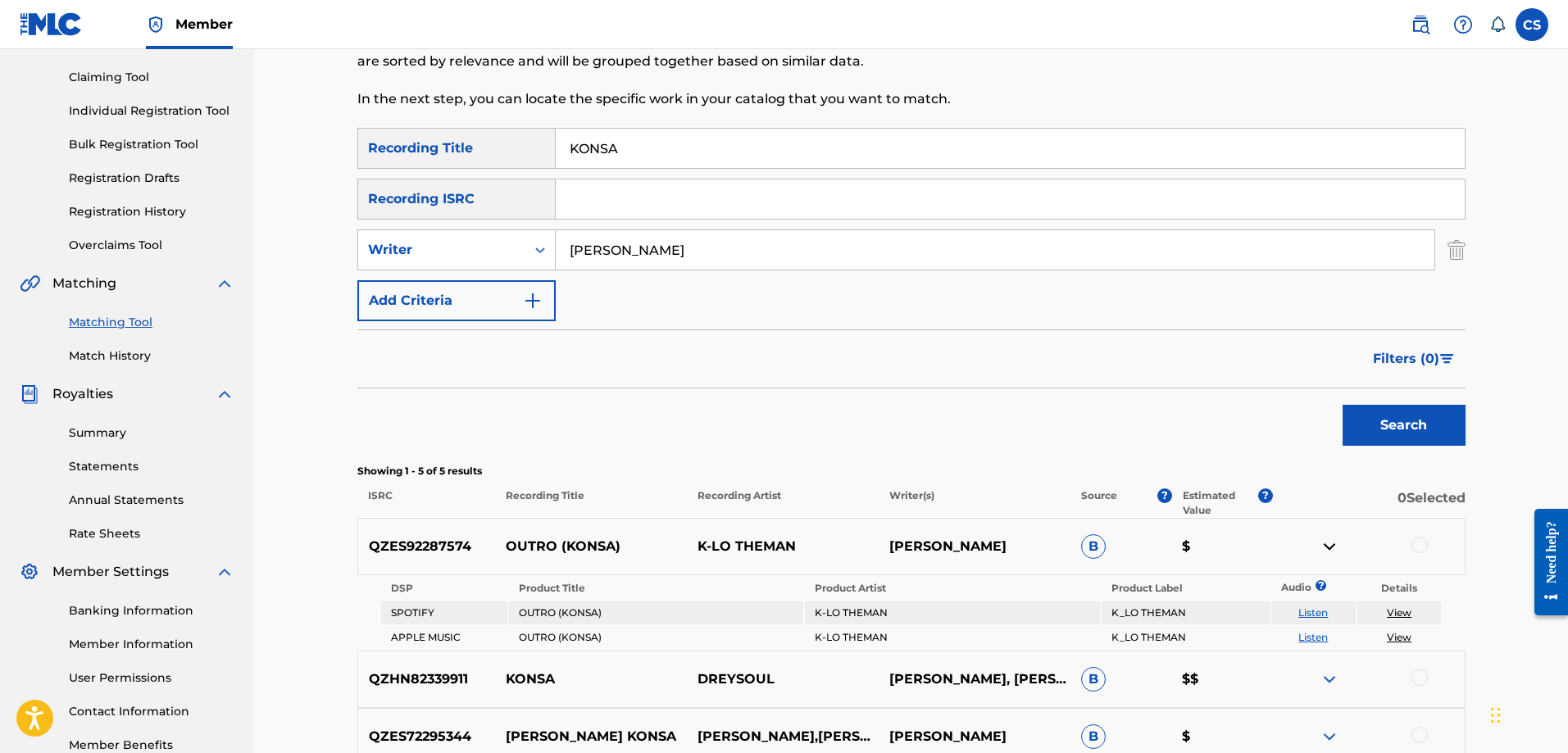
click at [1399, 611] on link "View" at bounding box center [1400, 612] width 25 height 12
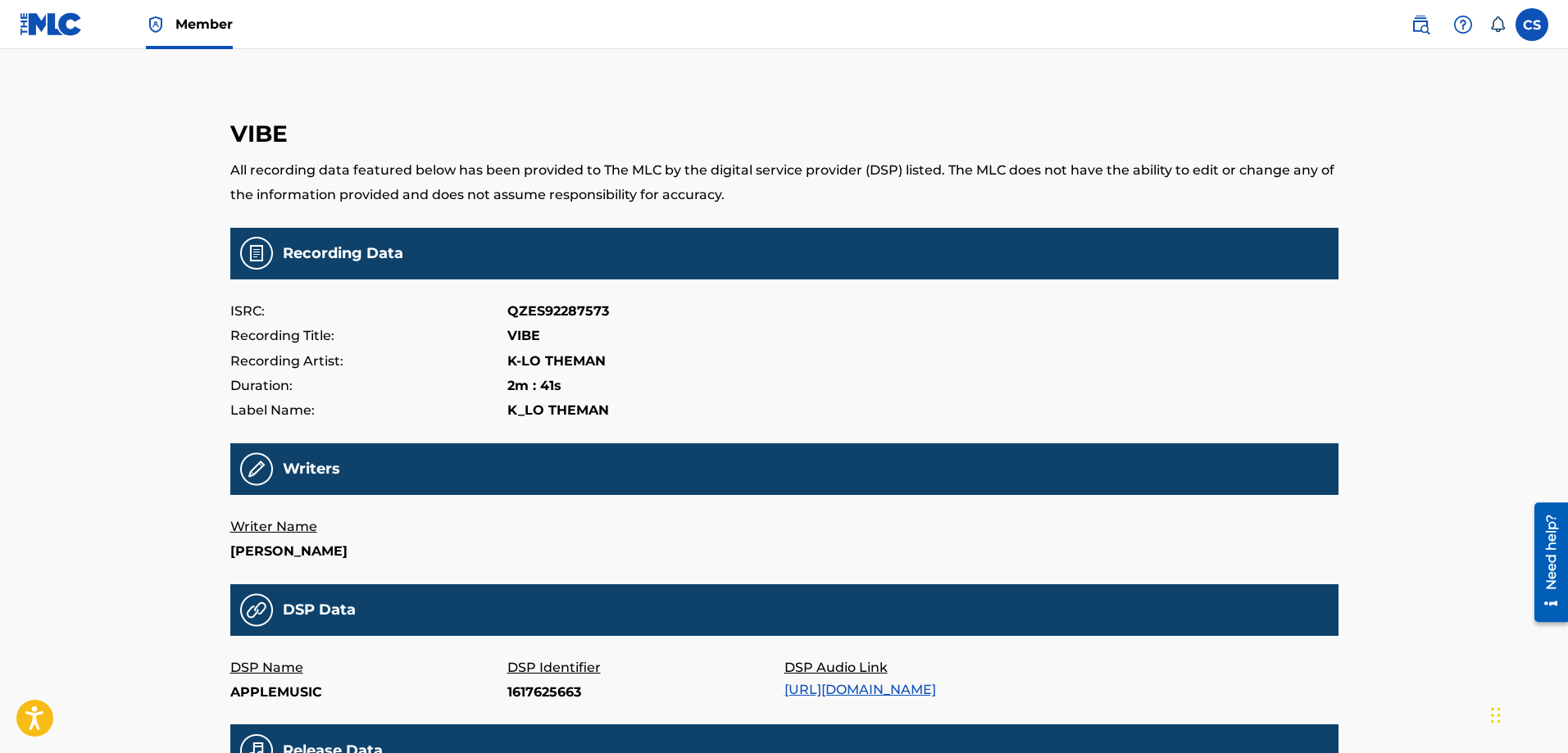
click at [555, 306] on p "QZES92287573" at bounding box center [557, 311] width 102 height 25
copy p "QZES92287573"
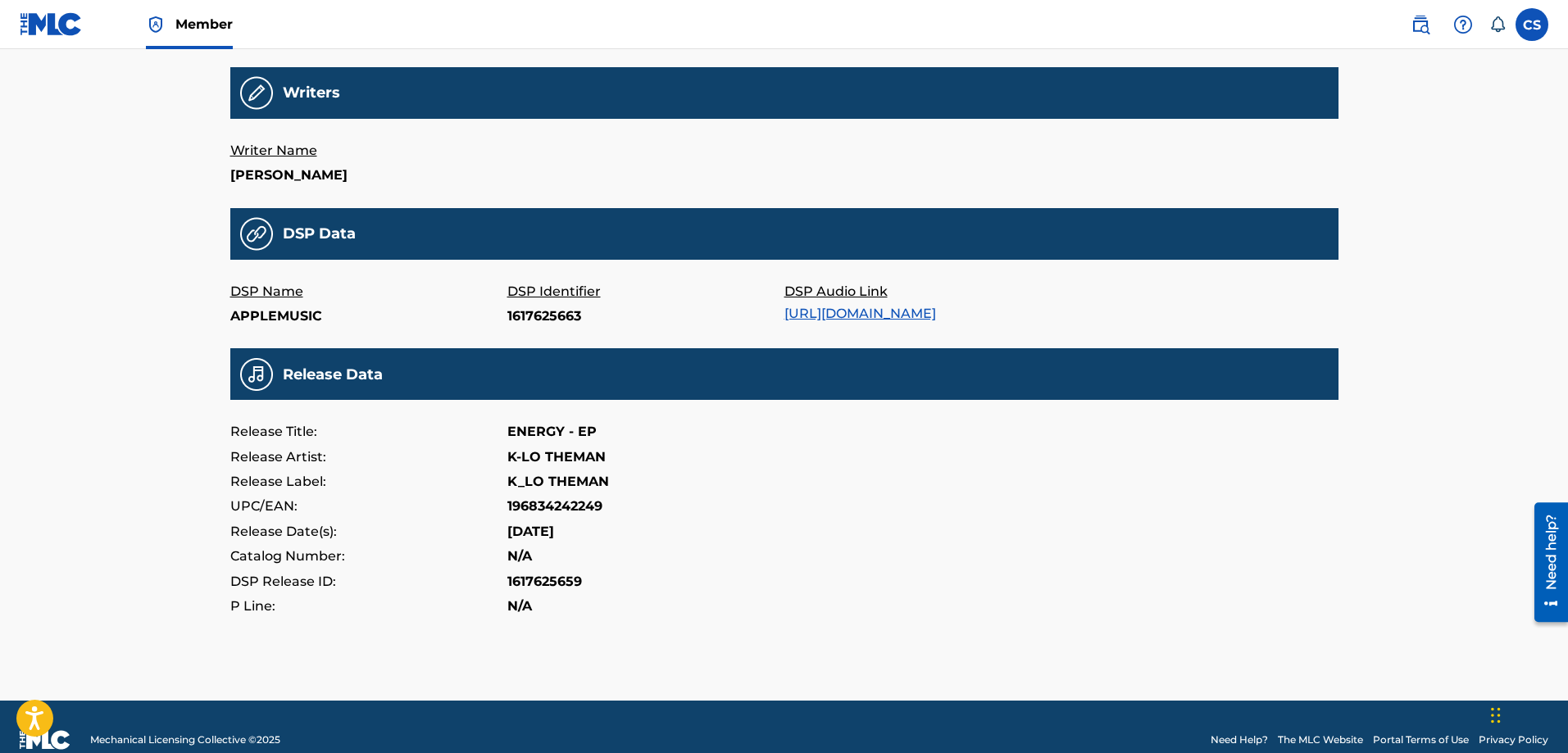
scroll to position [410, 0]
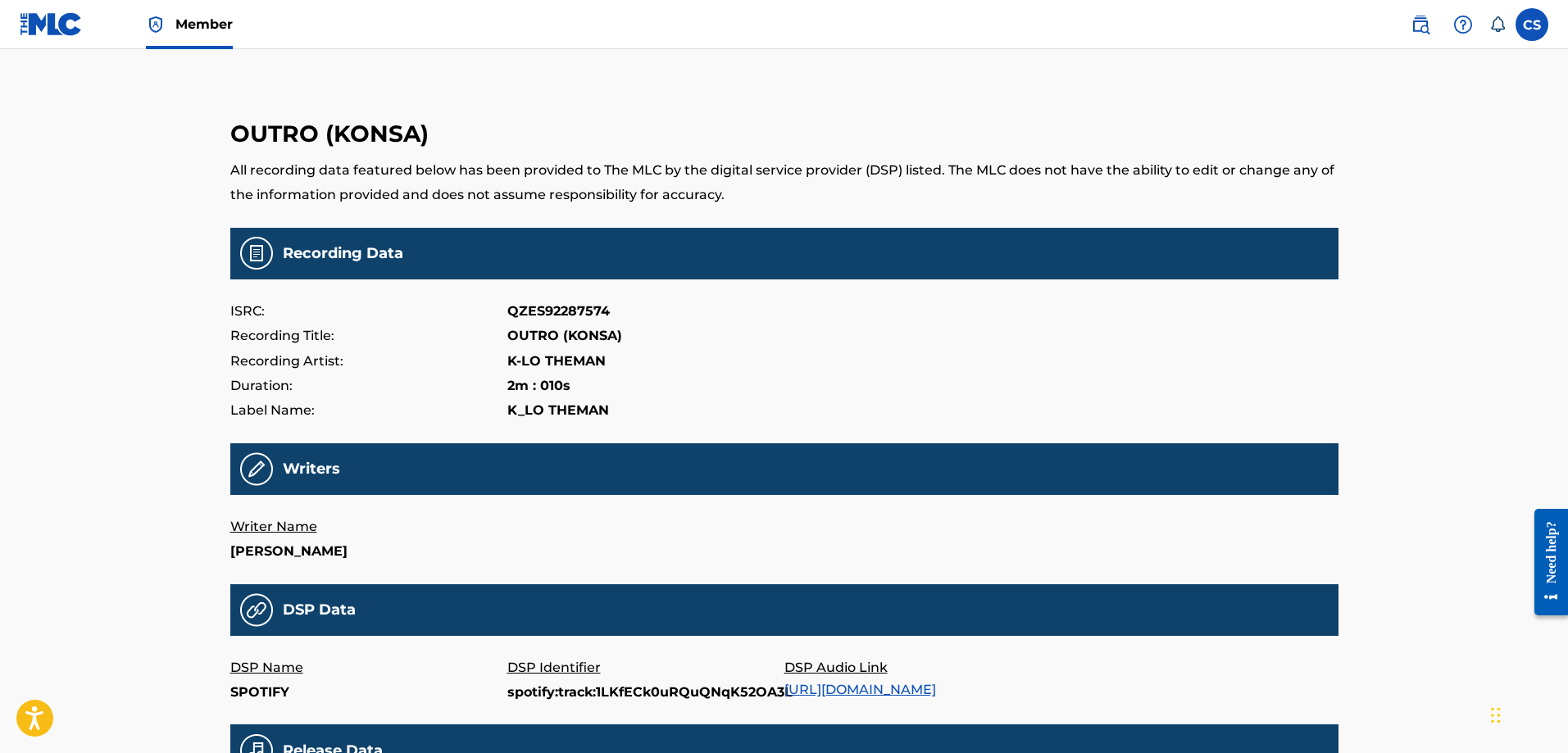
drag, startPoint x: 582, startPoint y: 296, endPoint x: 559, endPoint y: 303, distance: 24.0
click at [578, 296] on main "OUTRO (KONSA) All recording data featured below has been provided to The MLC by…" at bounding box center [784, 542] width 1108 height 905
click at [540, 311] on p "QZES92287574" at bounding box center [558, 311] width 103 height 25
copy p "QZES92287574"
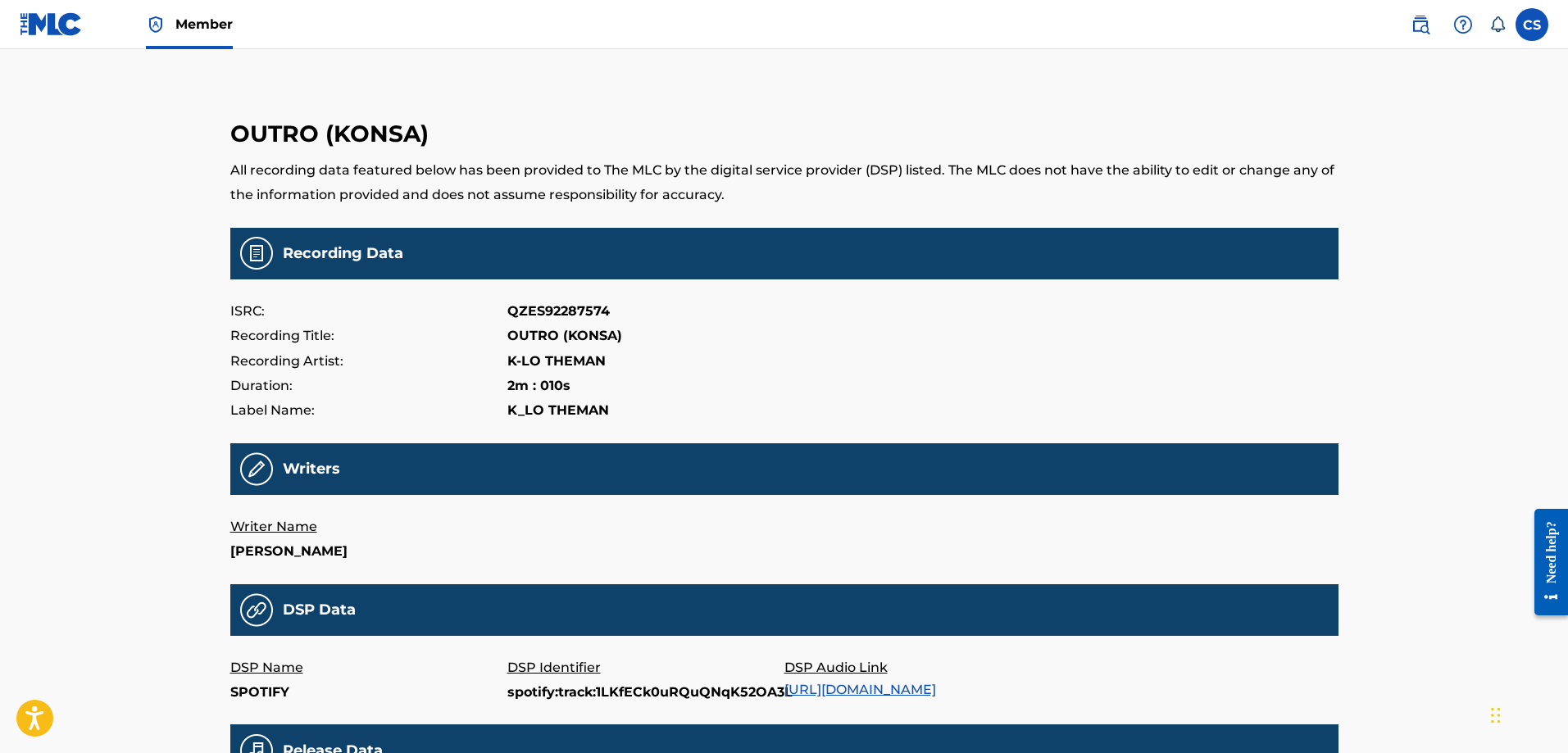
click at [784, 361] on div "Recording Artist: K-LO THEMAN" at bounding box center [784, 362] width 1108 height 25
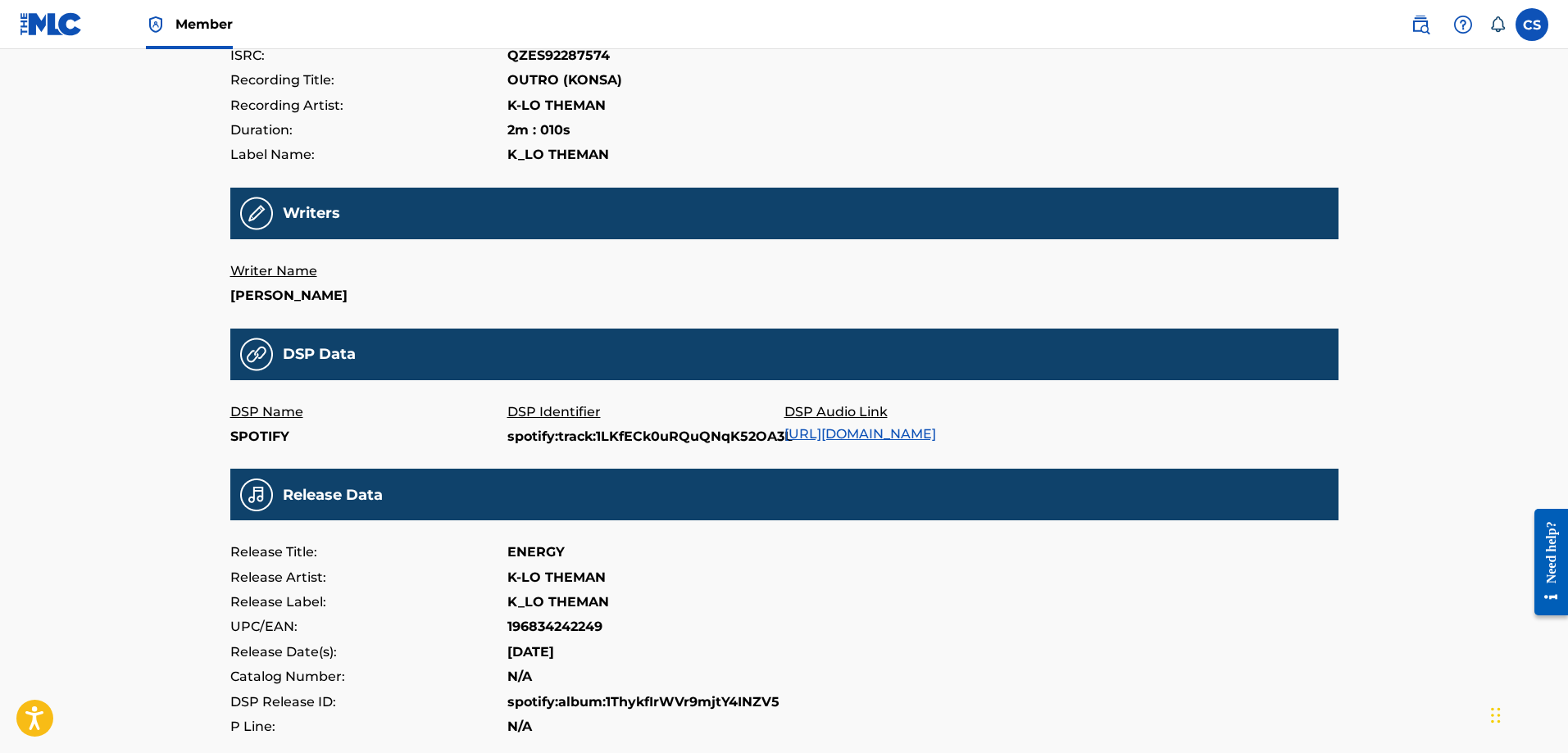
scroll to position [157, 0]
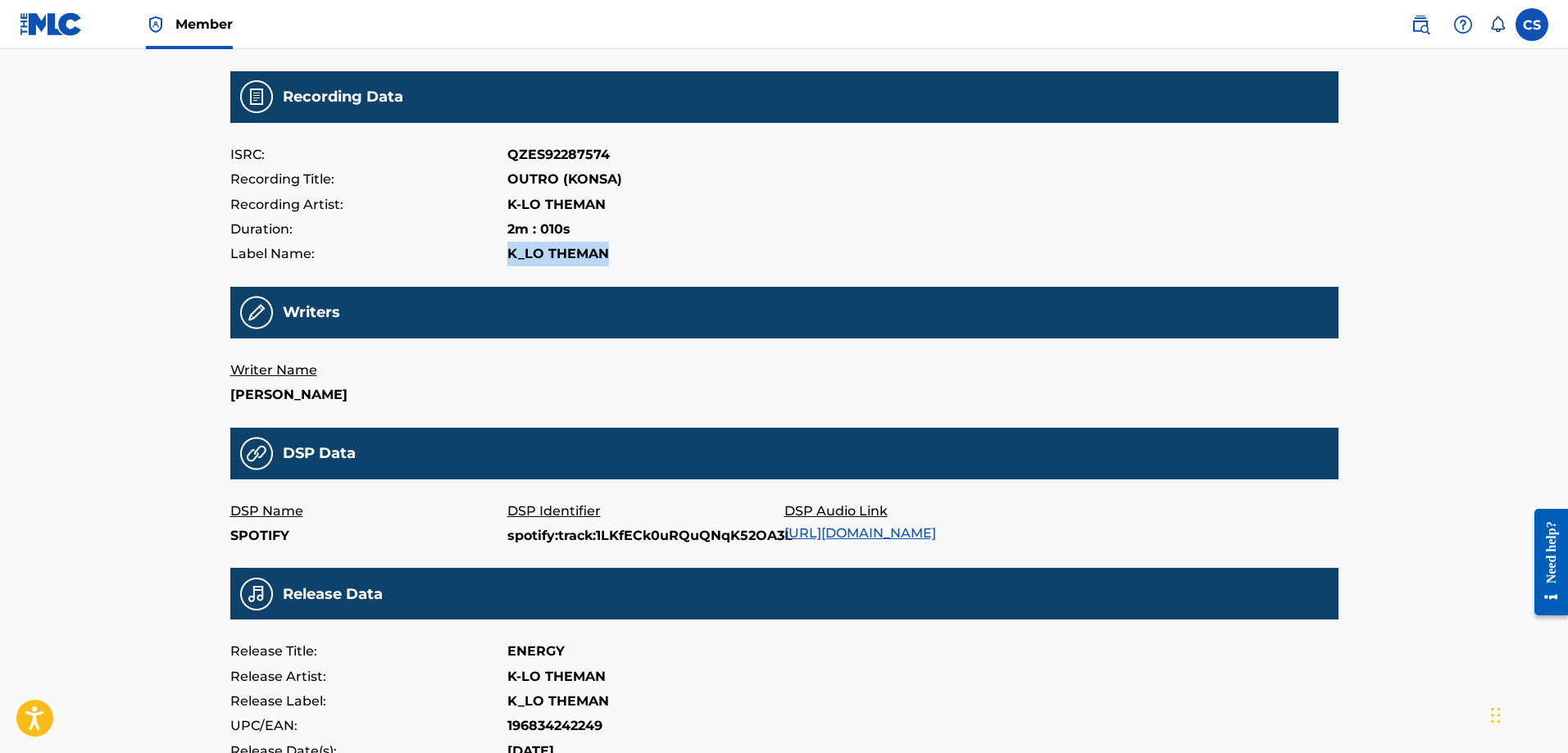
drag, startPoint x: 612, startPoint y: 254, endPoint x: 501, endPoint y: 259, distance: 111.1
click at [501, 259] on div "Label Name: K_LO THEMAN" at bounding box center [784, 254] width 1108 height 25
click at [627, 333] on div "Writers" at bounding box center [784, 312] width 1108 height 51
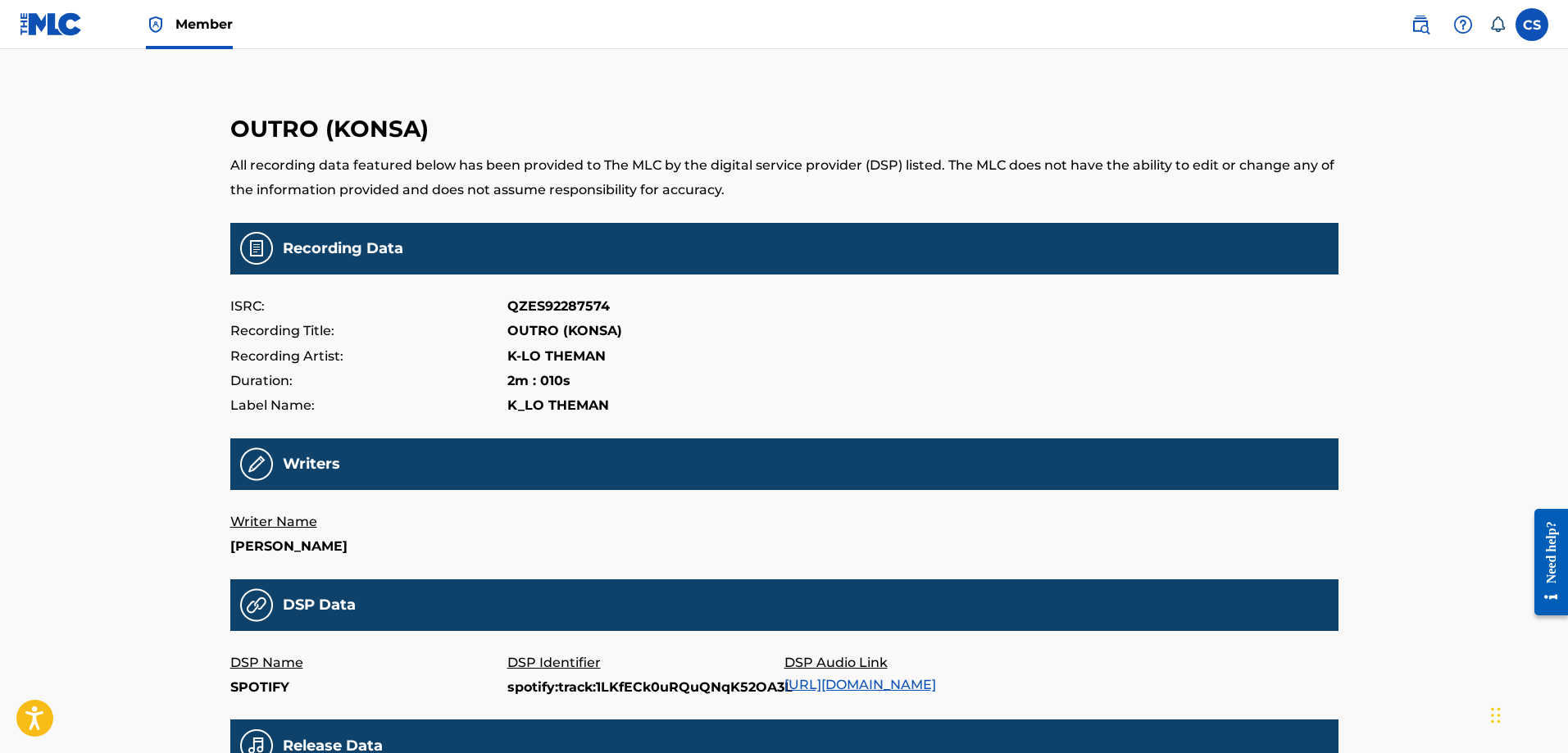
scroll to position [0, 0]
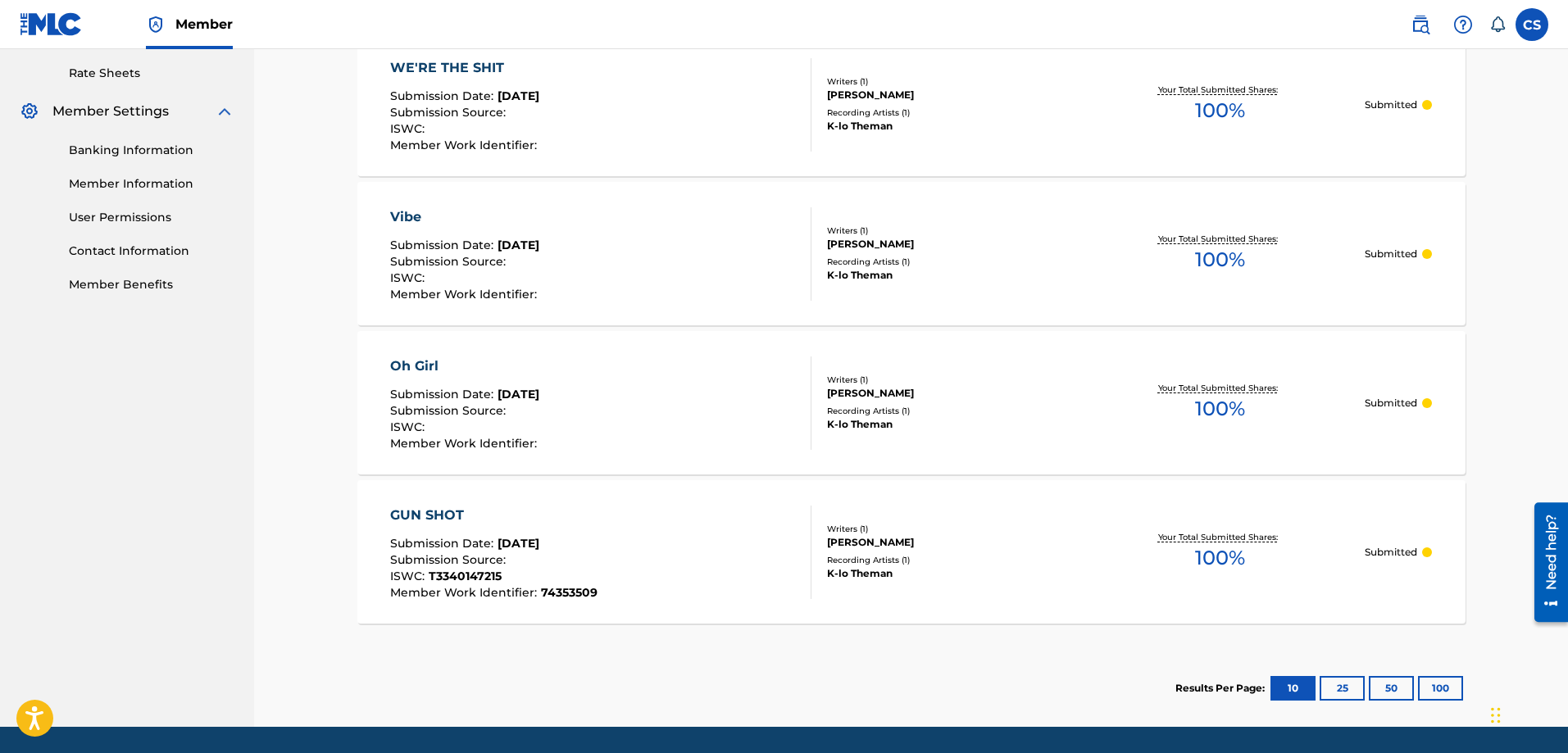
scroll to position [677, 0]
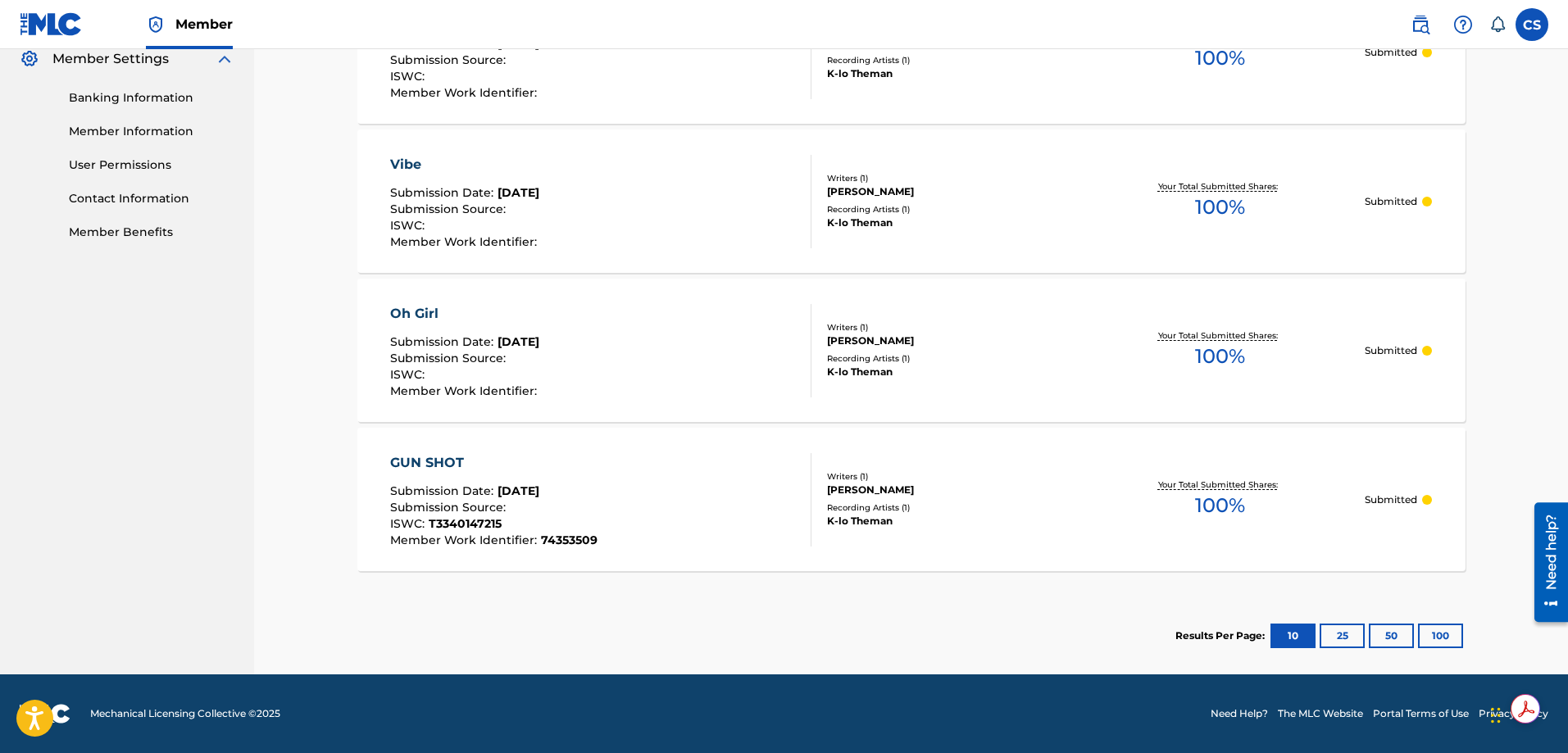
click at [482, 510] on span "Submission Source :" at bounding box center [450, 508] width 120 height 15
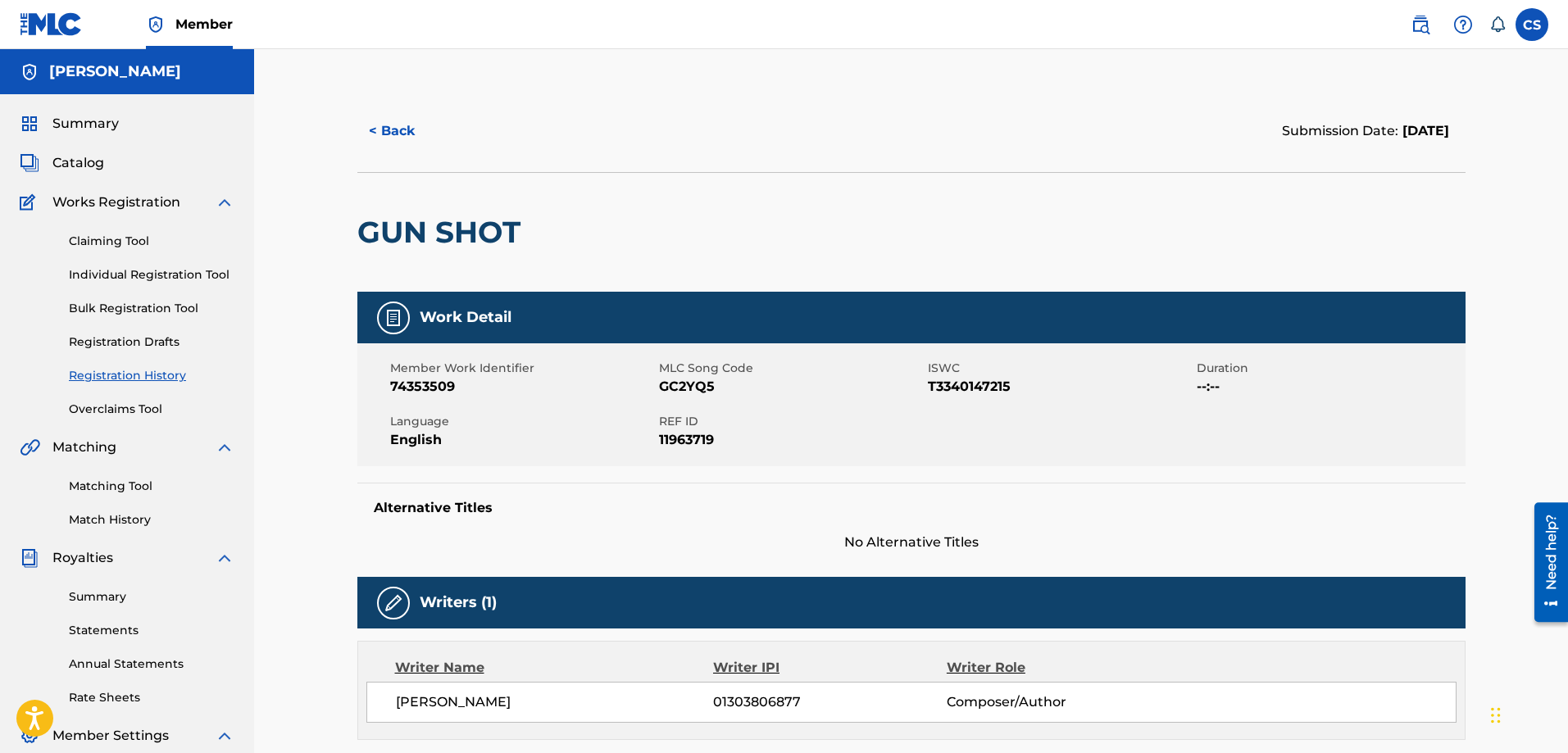
click at [393, 129] on button "< Back" at bounding box center [406, 131] width 99 height 41
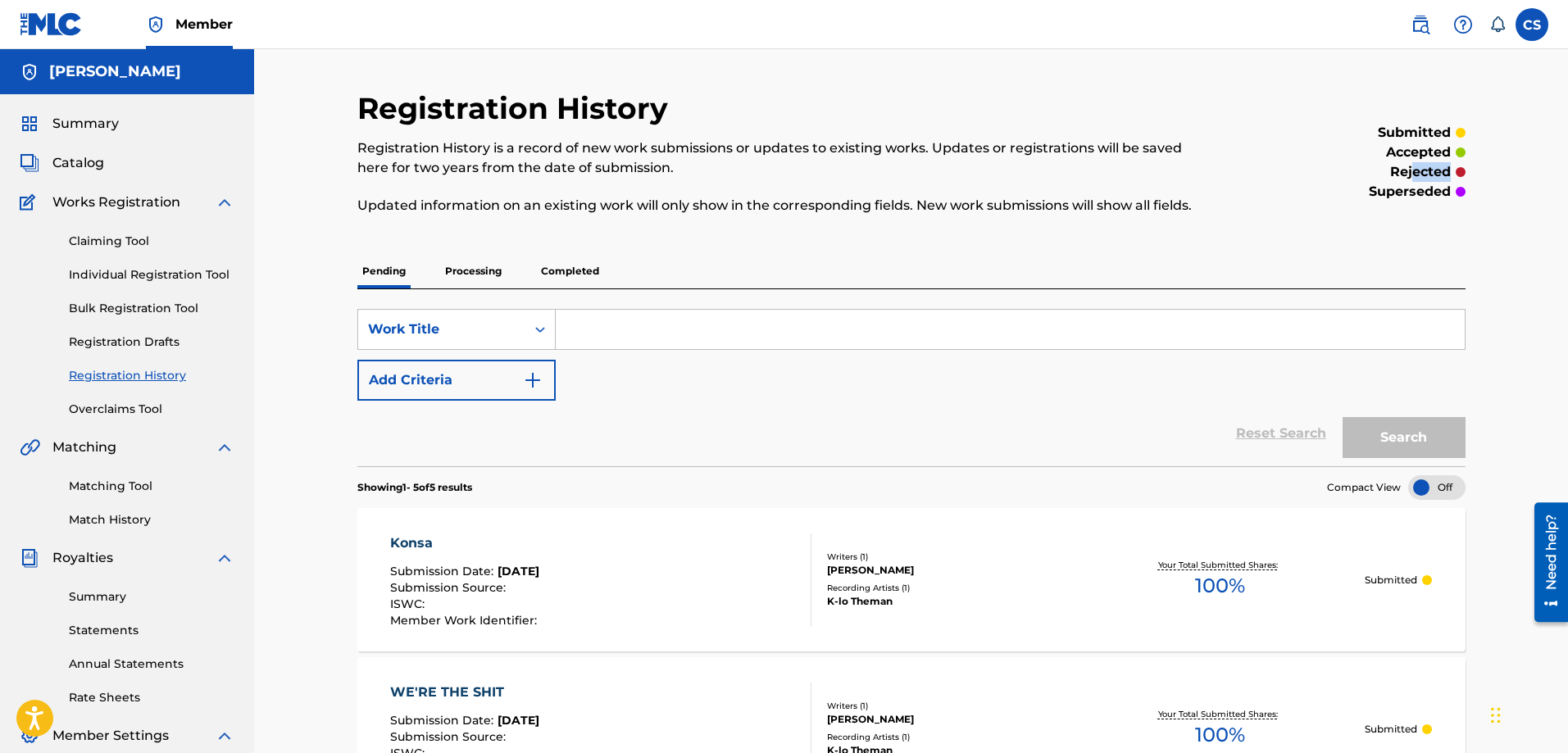
drag, startPoint x: 1477, startPoint y: 181, endPoint x: 1415, endPoint y: 181, distance: 62.0
click at [1415, 181] on div "Registration History Registration History is a record of new work submissions o…" at bounding box center [912, 721] width 1148 height 1262
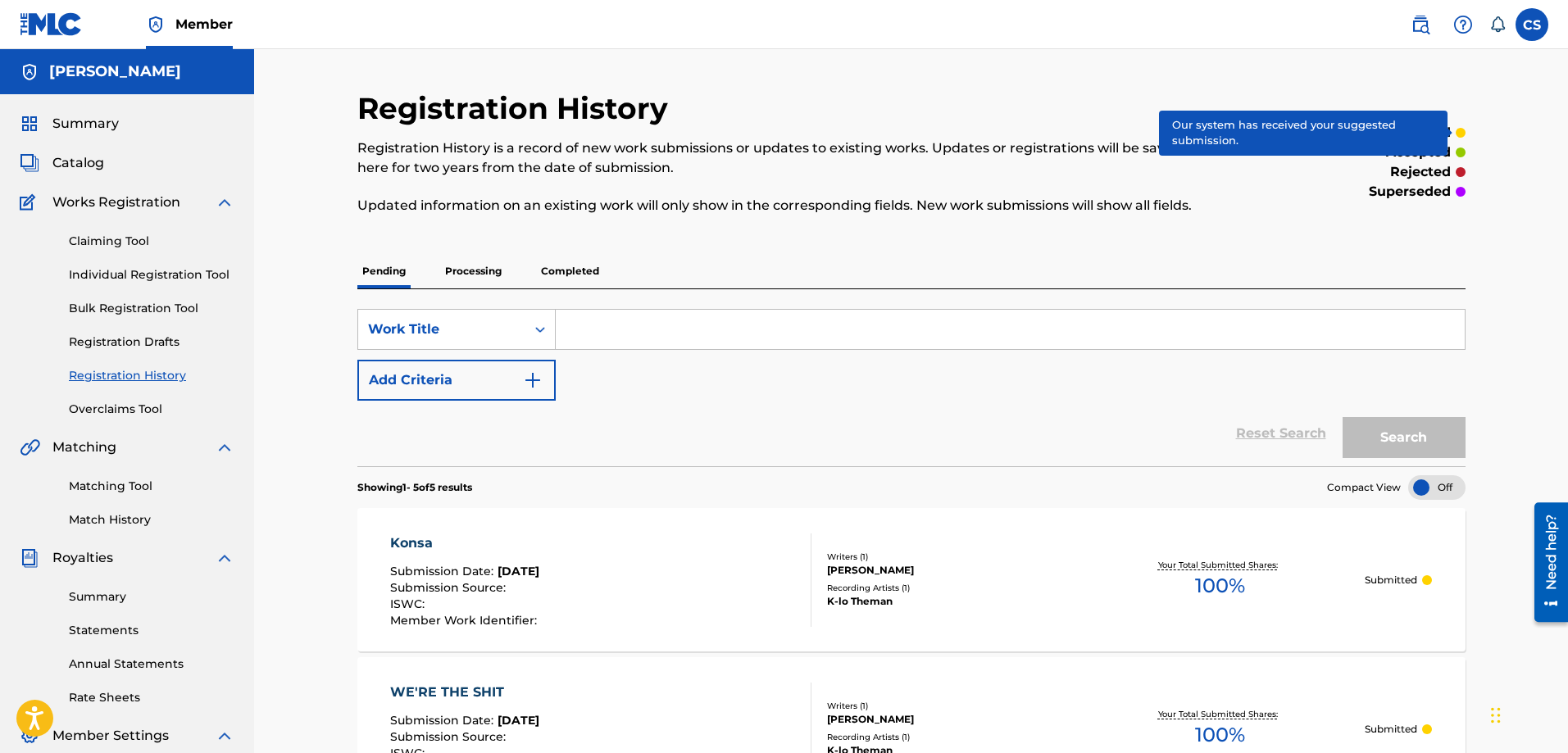
drag, startPoint x: 1468, startPoint y: 136, endPoint x: 1343, endPoint y: 150, distance: 125.8
click at [1343, 150] on div "Registration History Registration History is a record of new work submissions o…" at bounding box center [912, 721] width 1148 height 1262
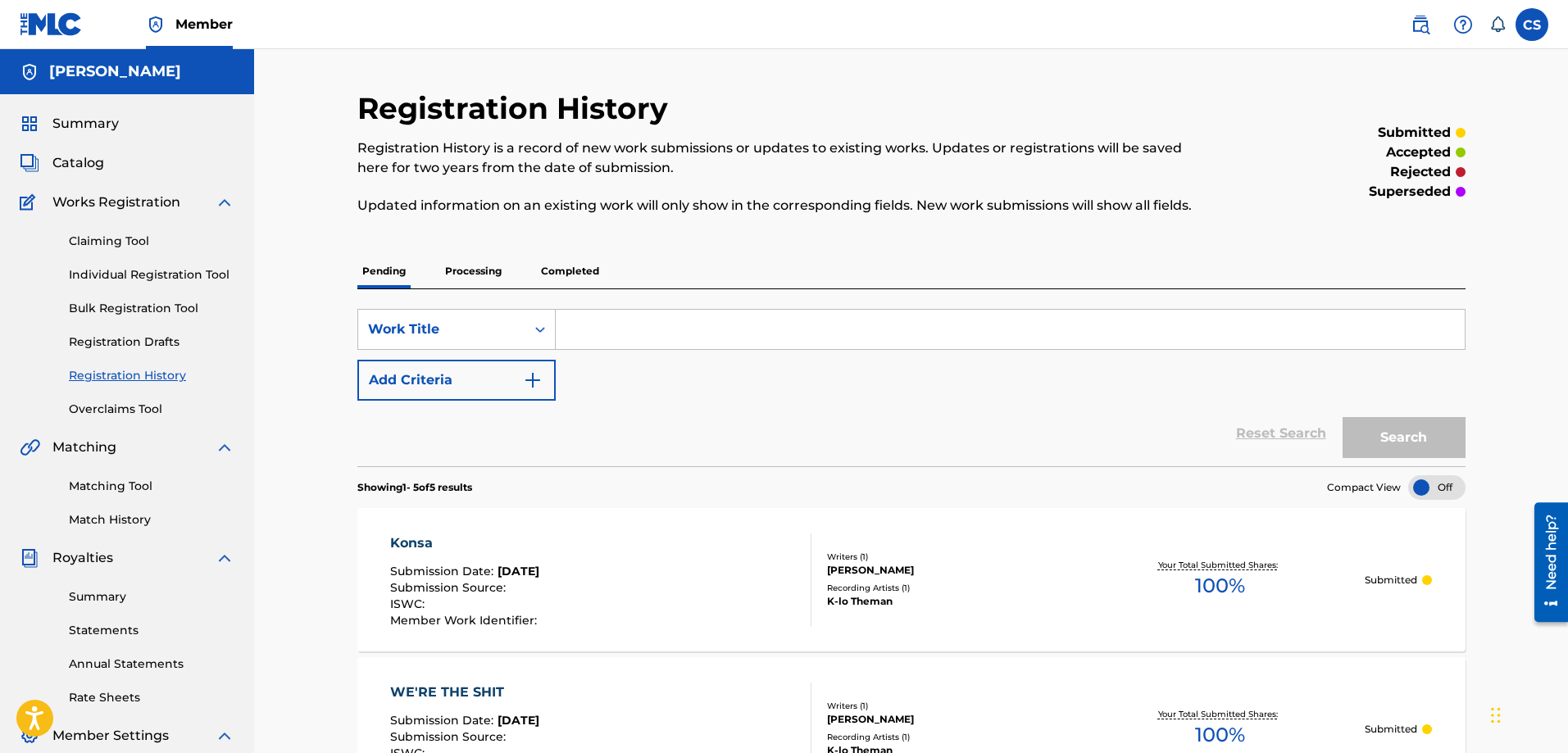
click at [532, 190] on div "Registration History is a record of new work submissions or updates to existing…" at bounding box center [784, 177] width 854 height 77
click at [563, 277] on p "Completed" at bounding box center [571, 272] width 68 height 34
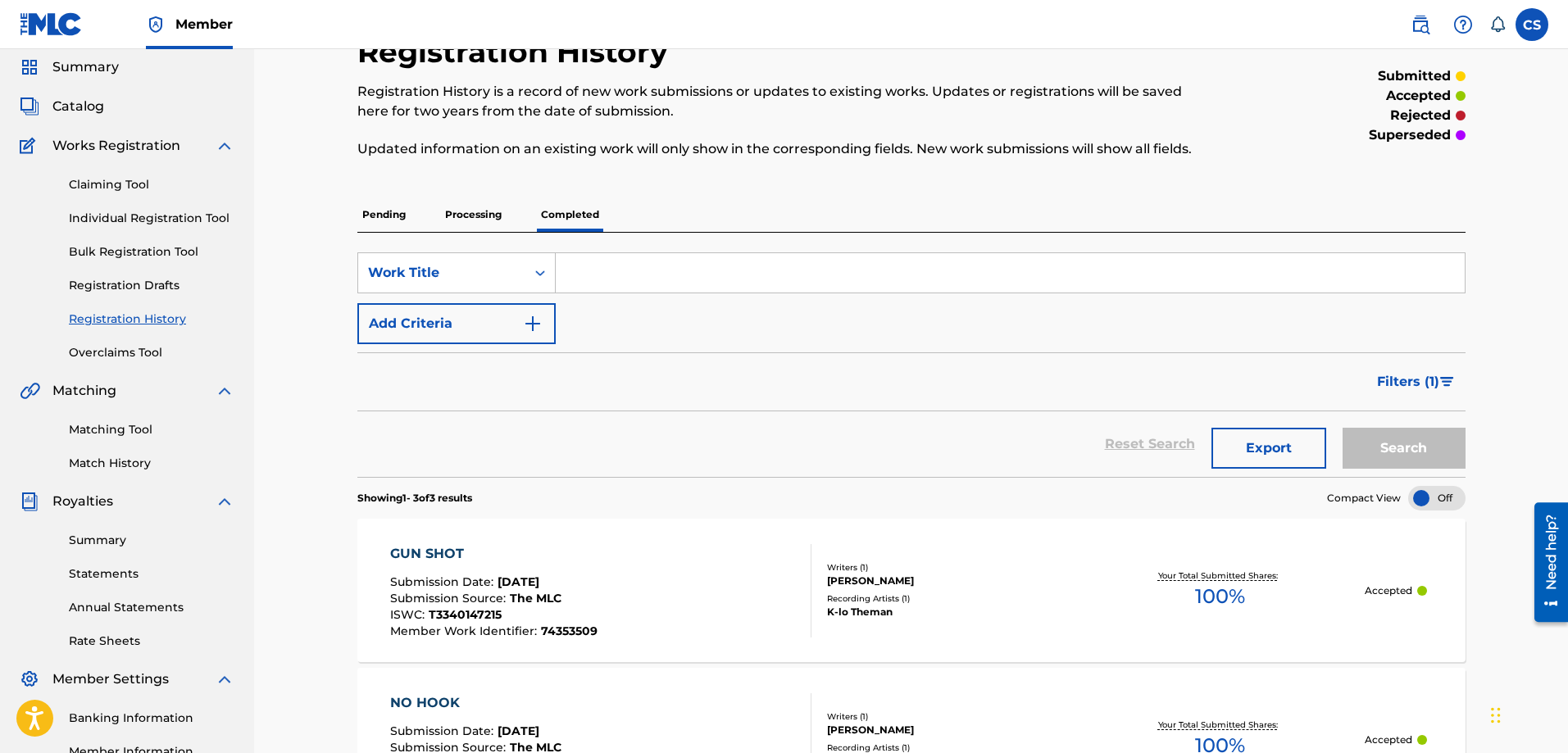
scroll to position [36, 0]
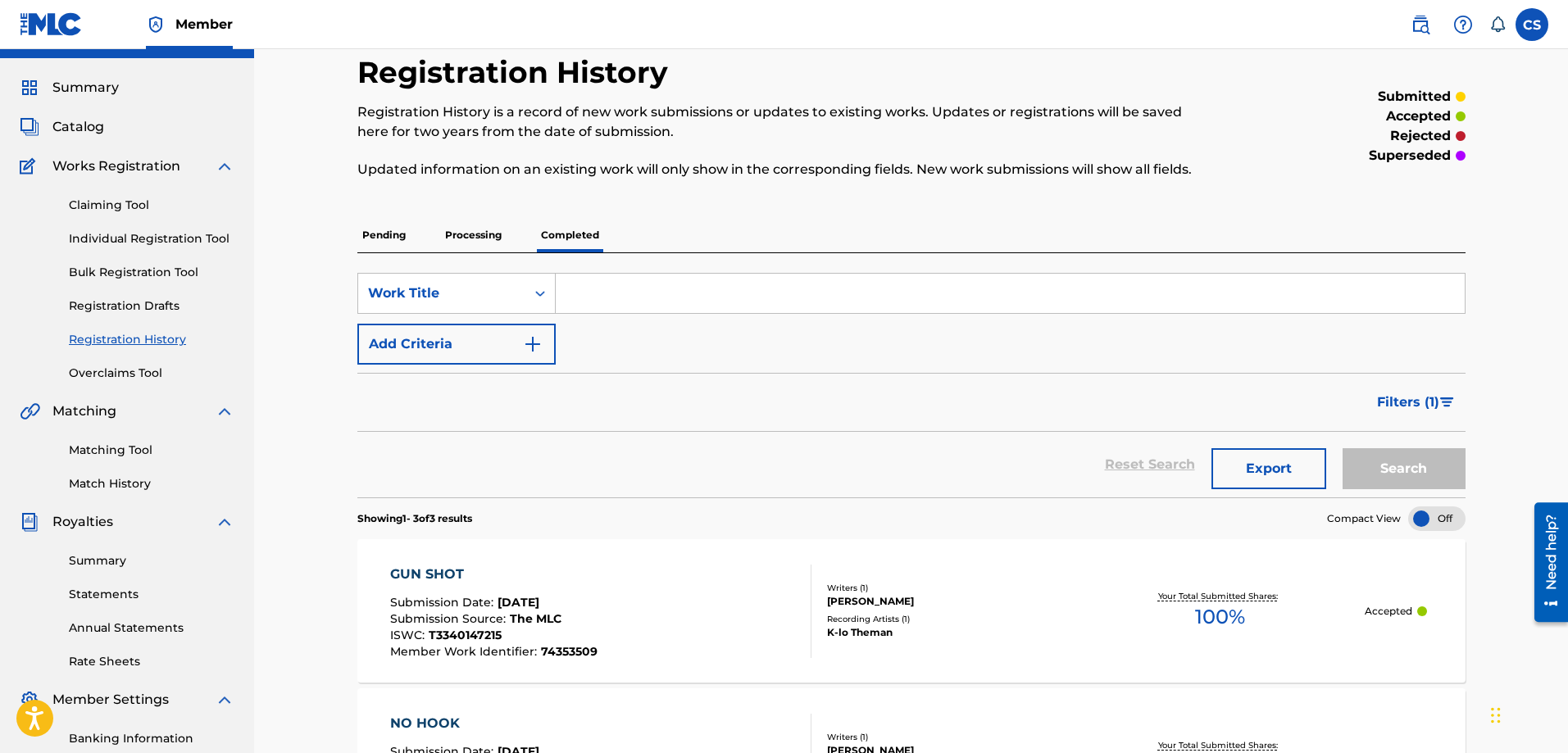
click at [392, 232] on p "Pending" at bounding box center [384, 235] width 53 height 34
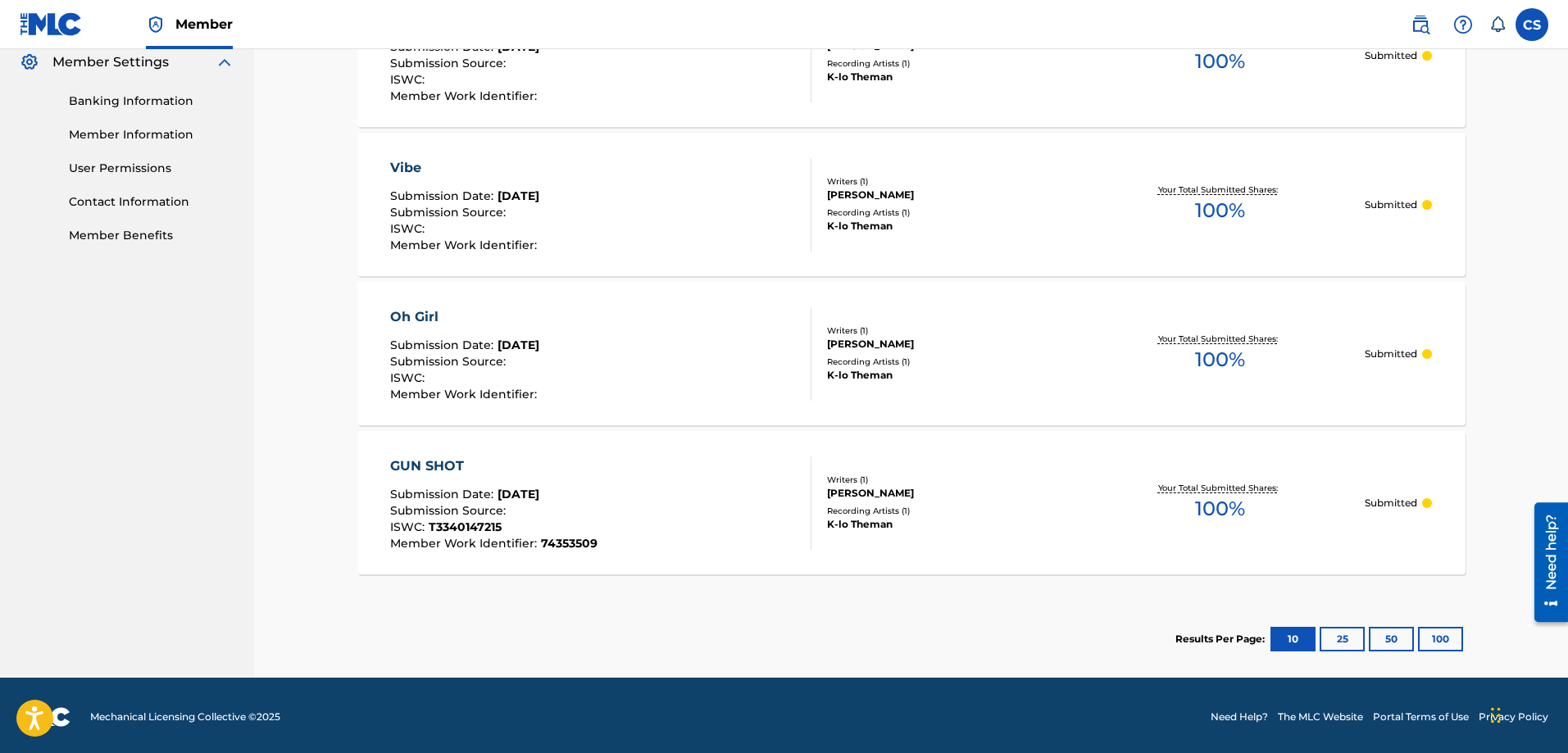
scroll to position [677, 0]
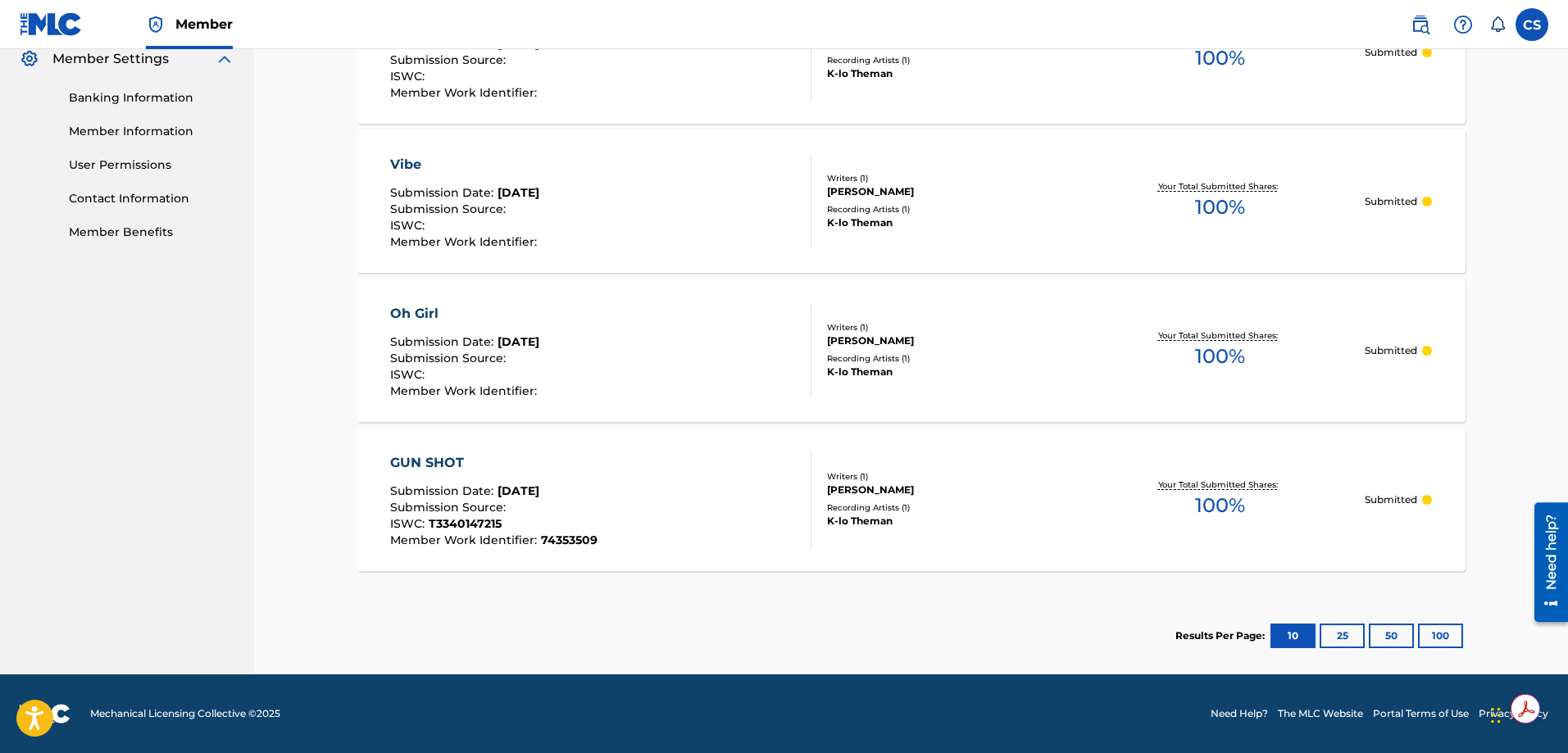
click at [554, 504] on div "Submission Source :" at bounding box center [494, 509] width 207 height 16
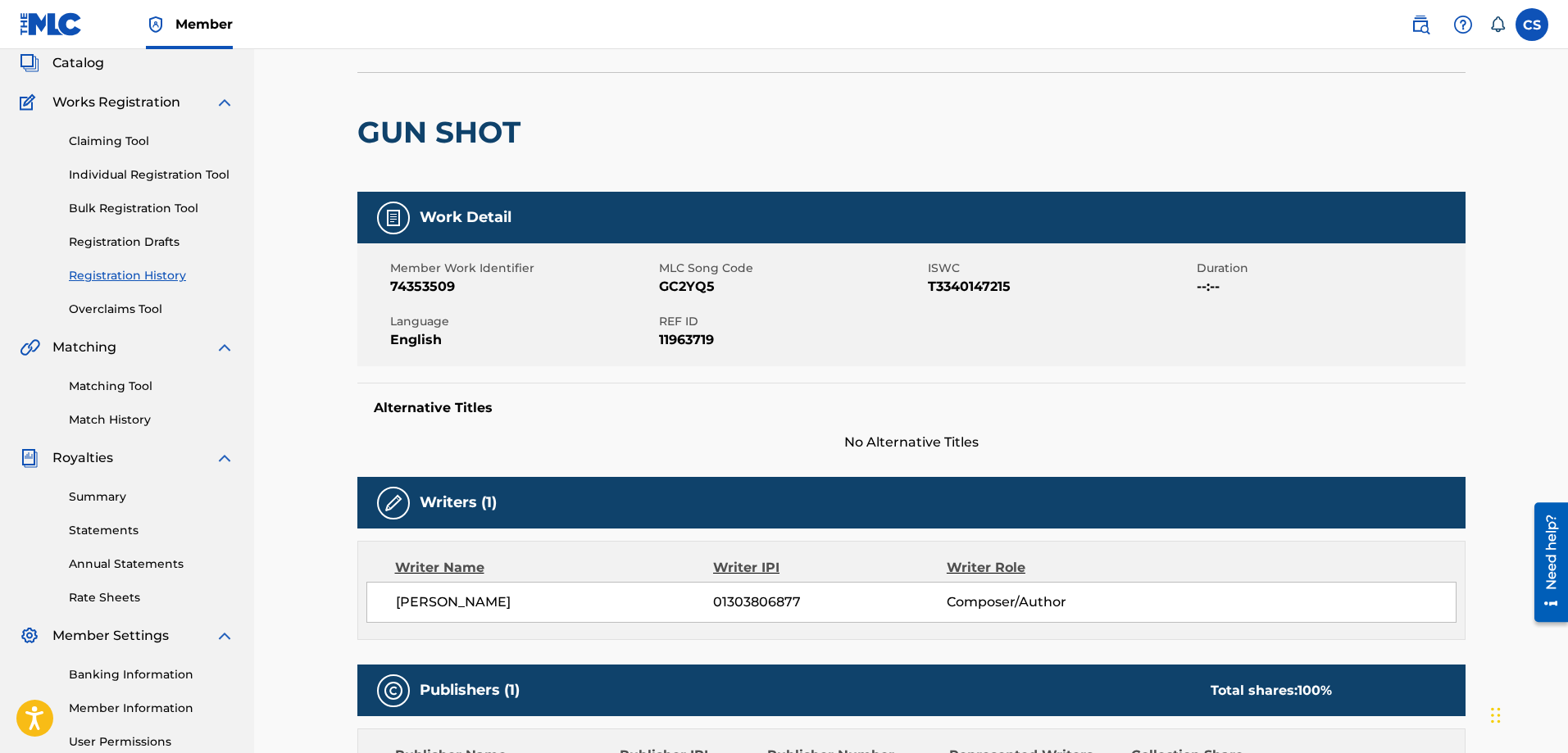
scroll to position [97, 0]
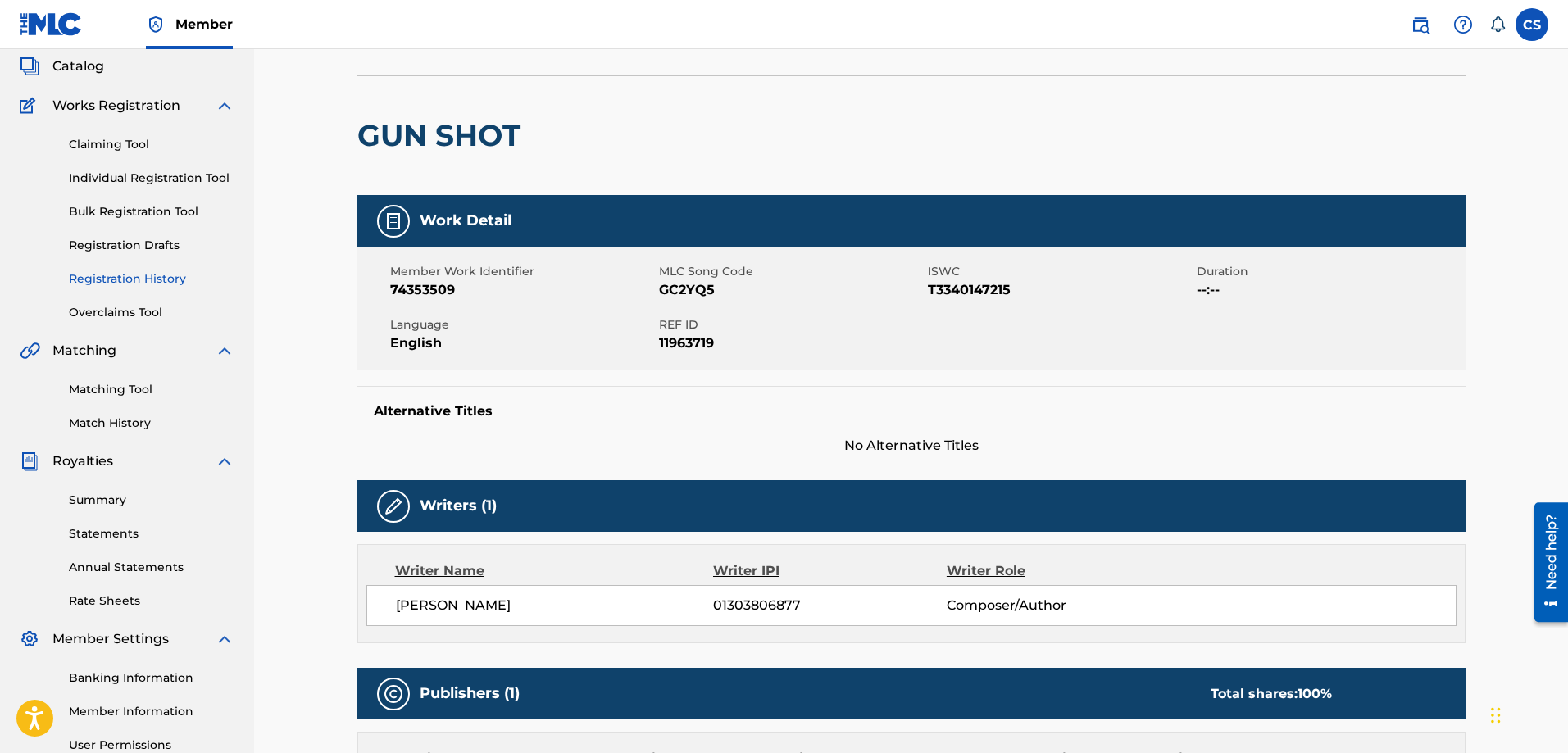
click at [177, 31] on span "Member" at bounding box center [204, 25] width 57 height 19
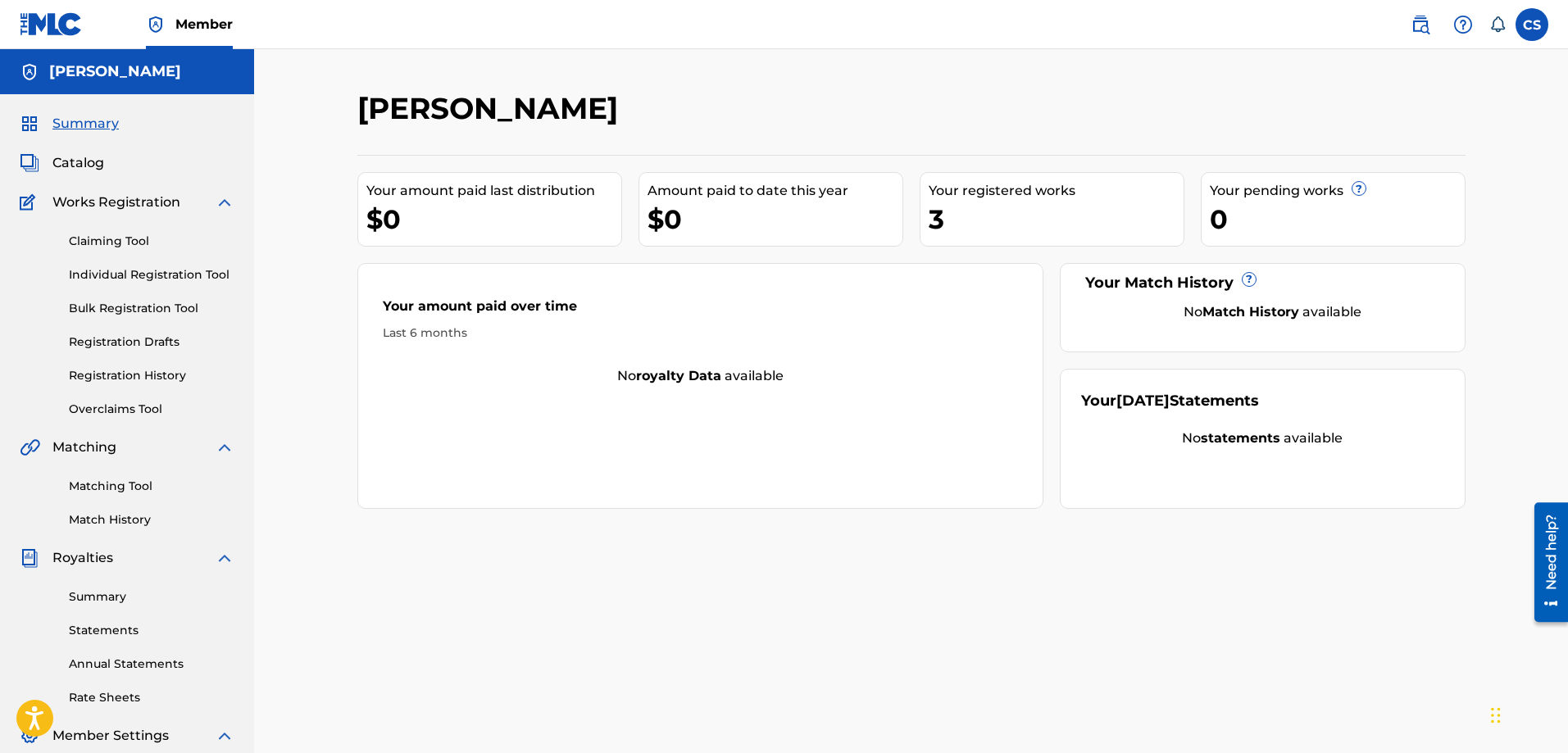
click at [1008, 201] on div "3" at bounding box center [1056, 218] width 255 height 37
click at [979, 193] on div "Your registered works" at bounding box center [1056, 191] width 255 height 20
click at [944, 216] on div "3" at bounding box center [1056, 218] width 255 height 37
click at [44, 170] on link "Catalog" at bounding box center [62, 162] width 85 height 20
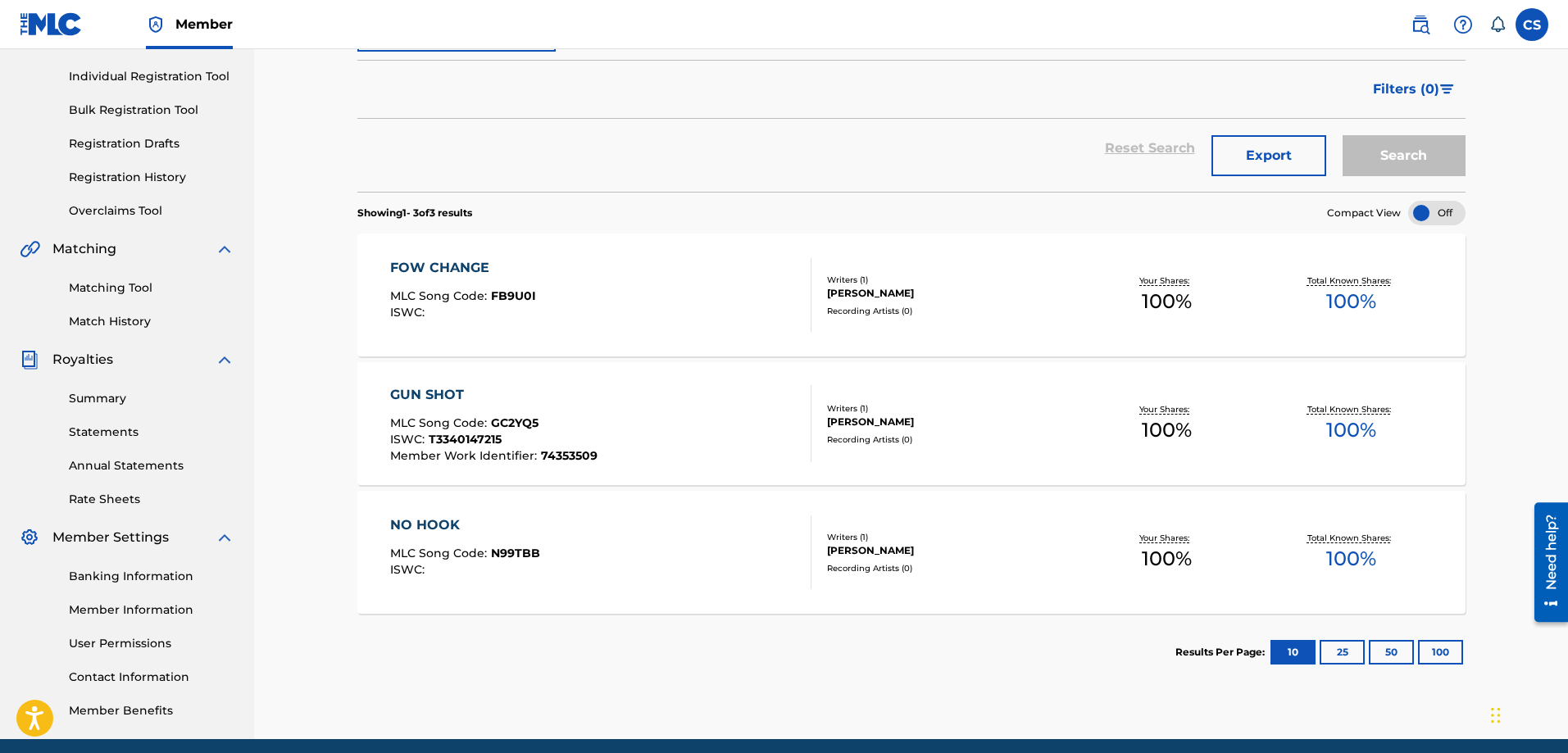
scroll to position [246, 0]
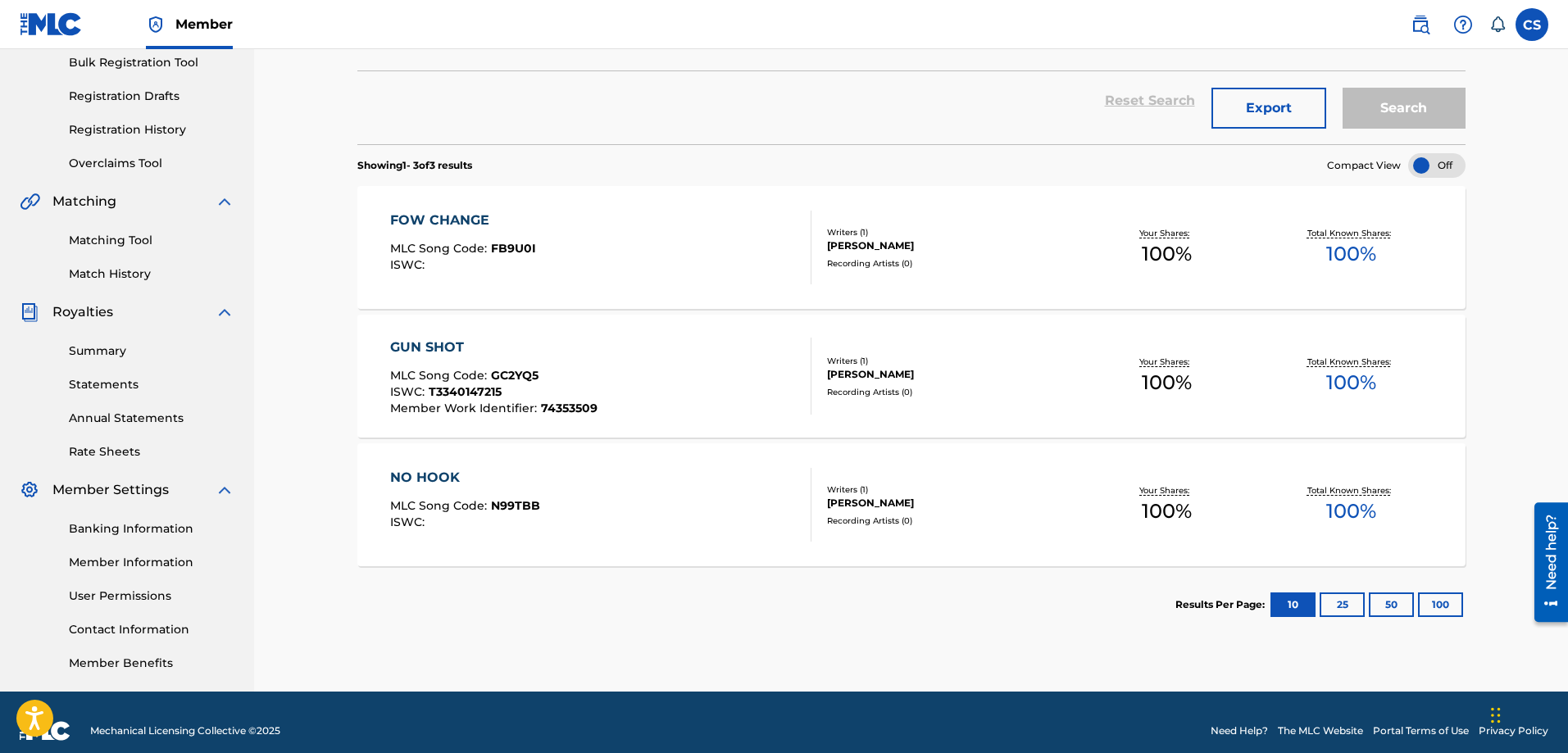
click at [854, 500] on div "CARL SYLVAIN" at bounding box center [951, 503] width 248 height 15
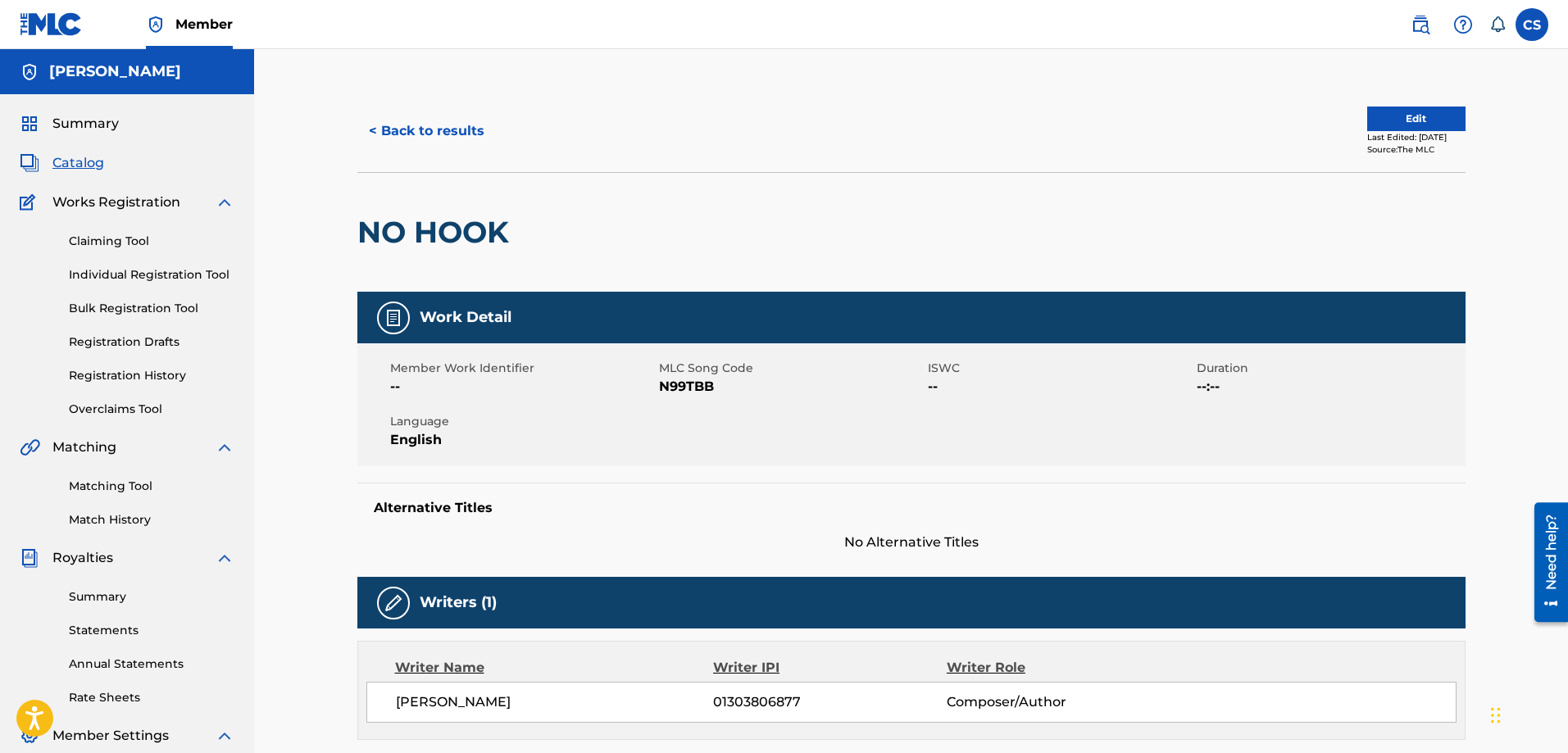
click at [415, 129] on button "< Back to results" at bounding box center [426, 131] width 139 height 41
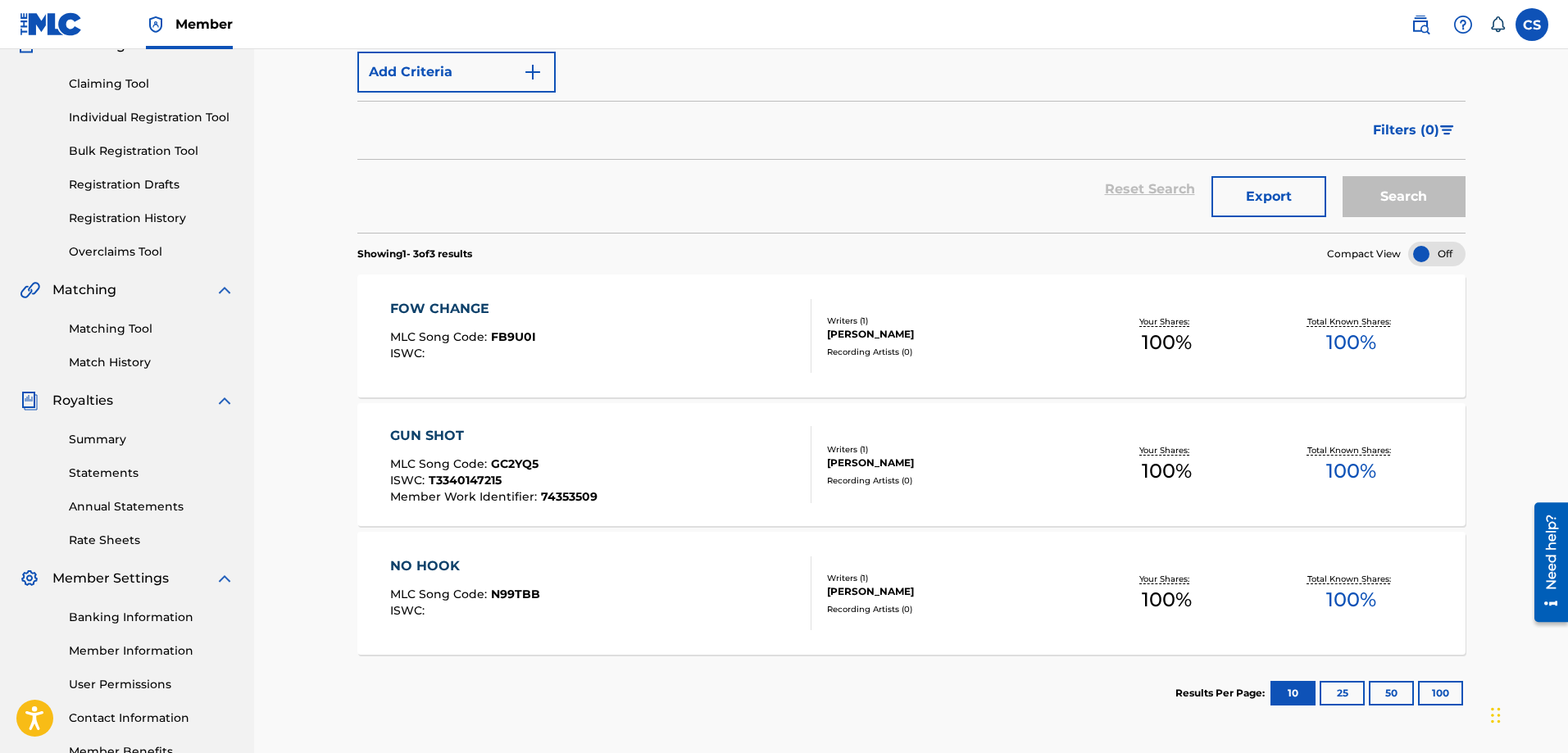
scroll to position [164, 0]
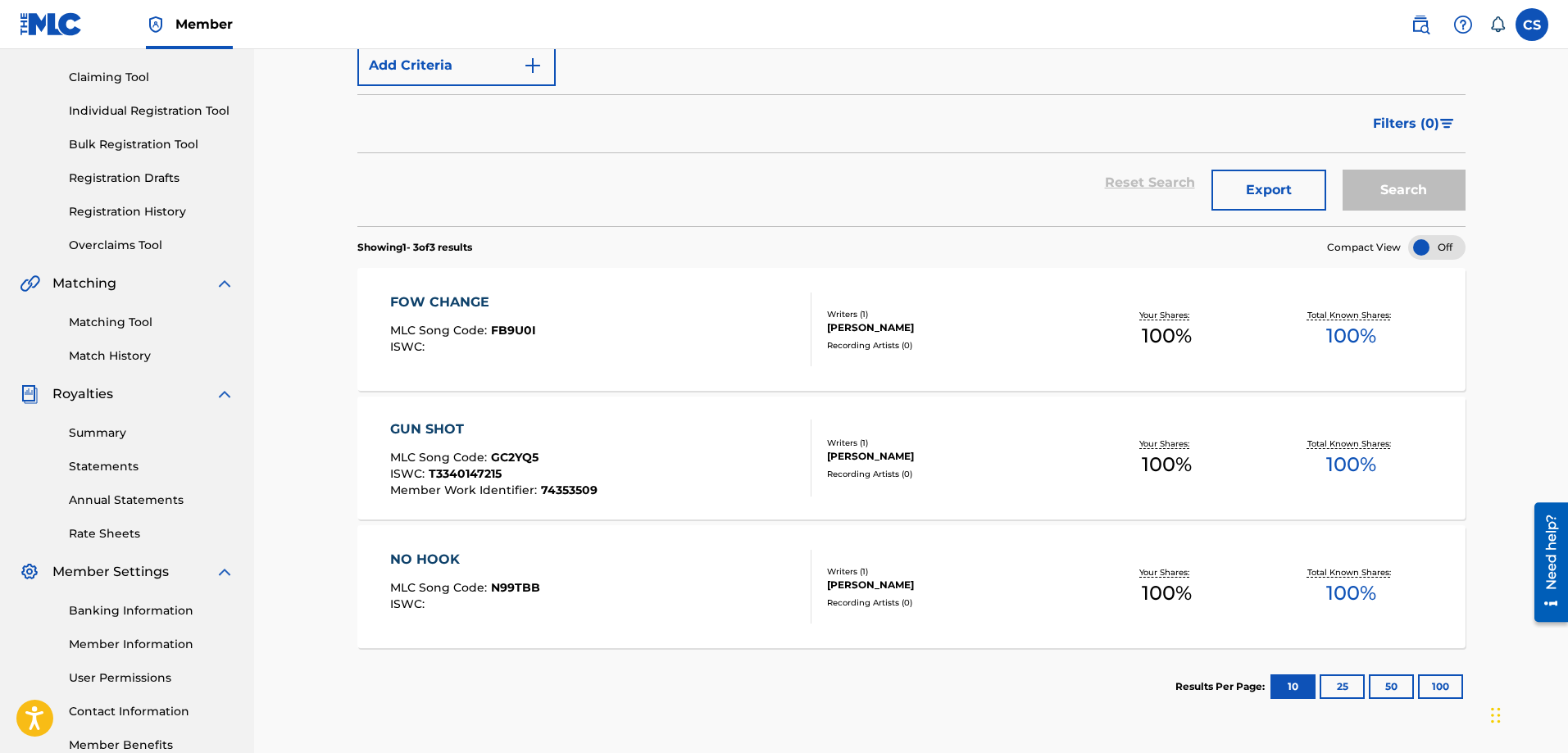
click at [105, 434] on link "Summary" at bounding box center [152, 433] width 165 height 17
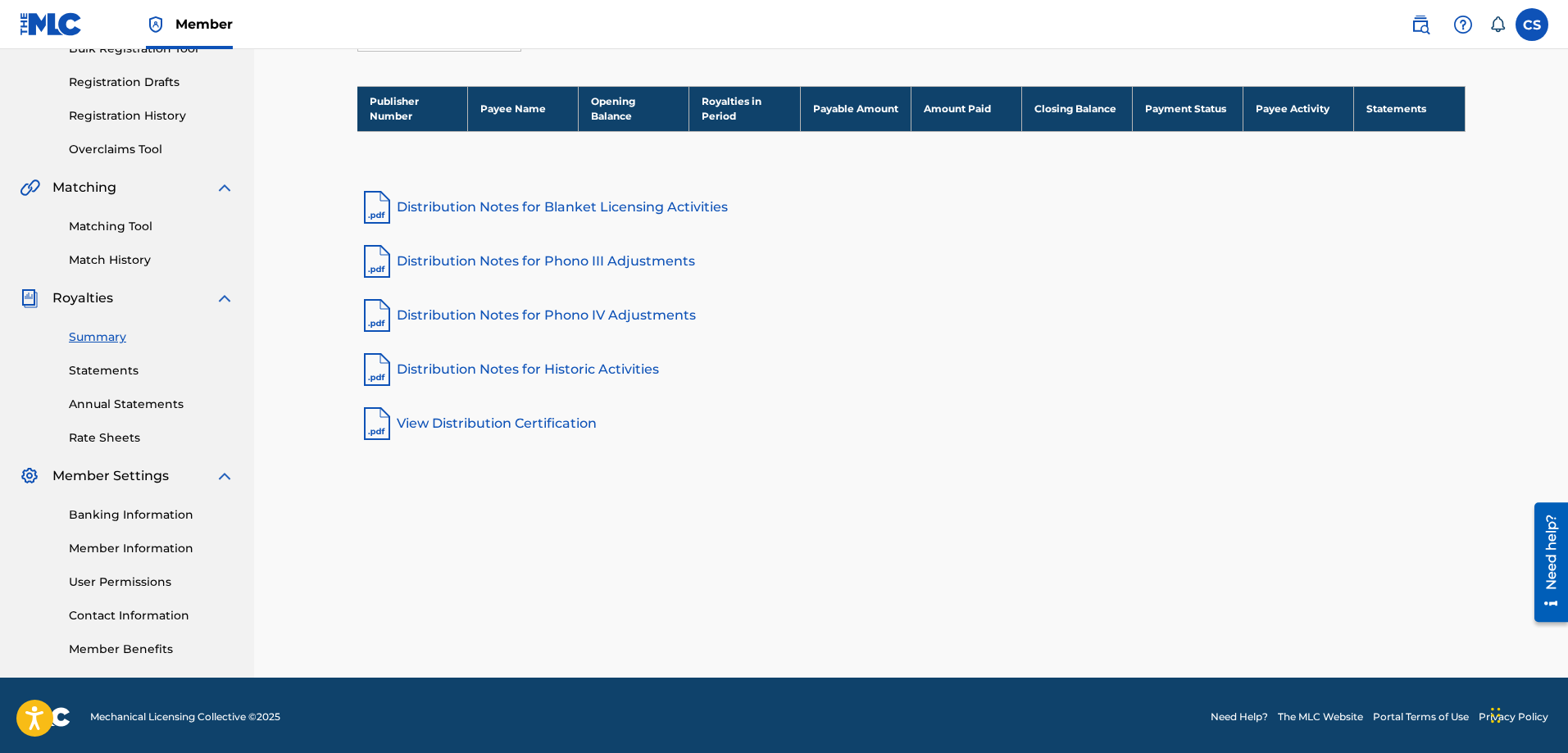
scroll to position [263, 0]
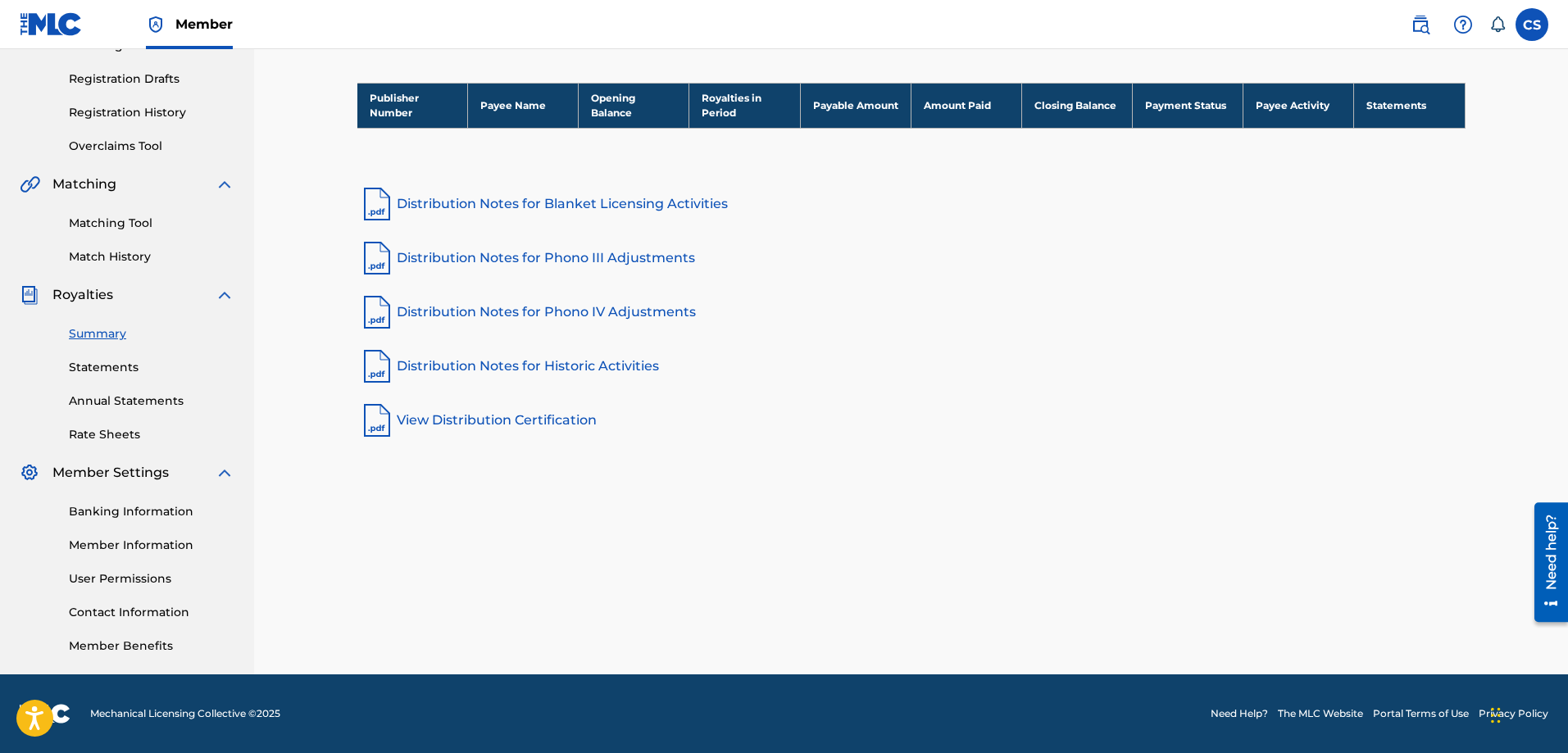
click at [107, 374] on link "Statements" at bounding box center [152, 367] width 165 height 17
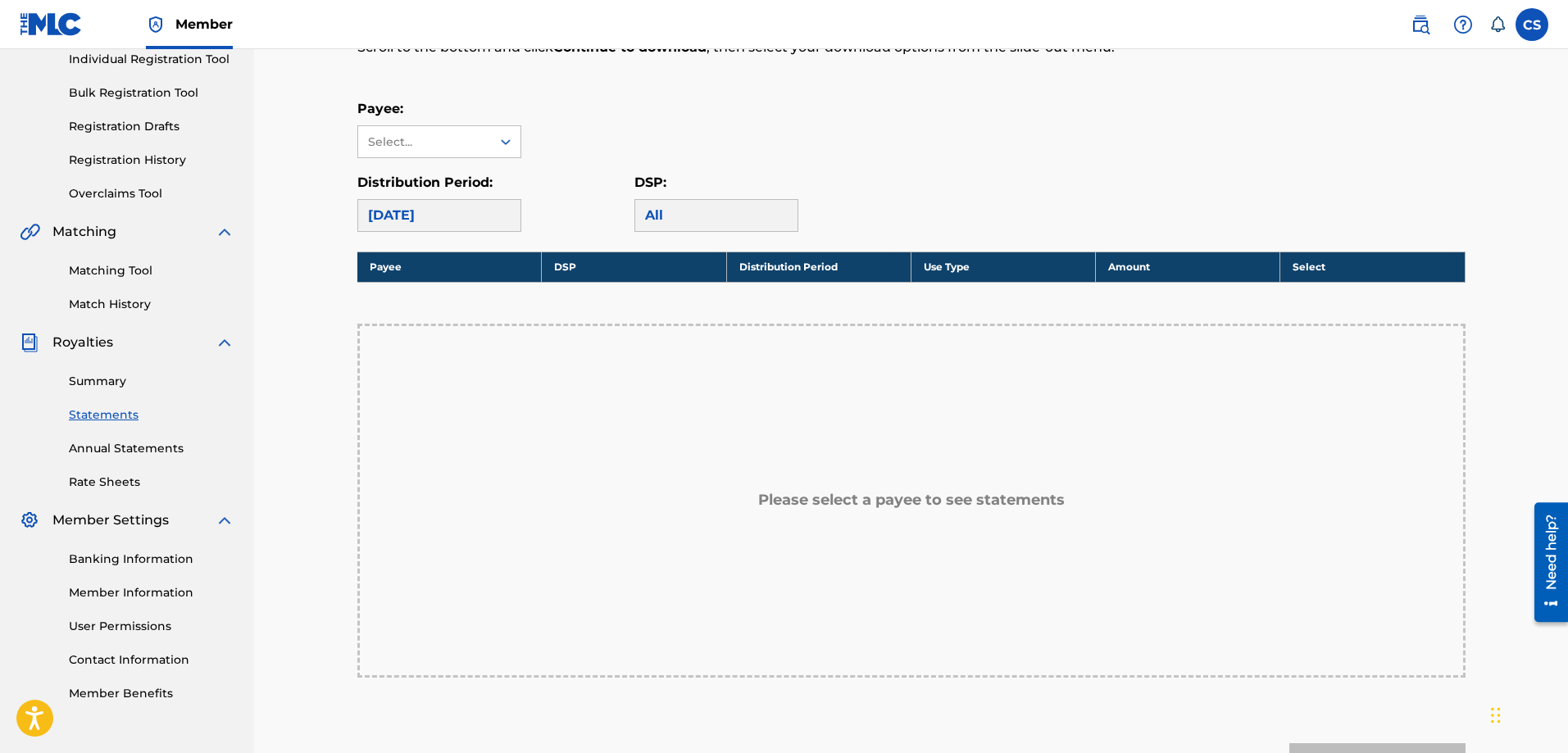
scroll to position [246, 0]
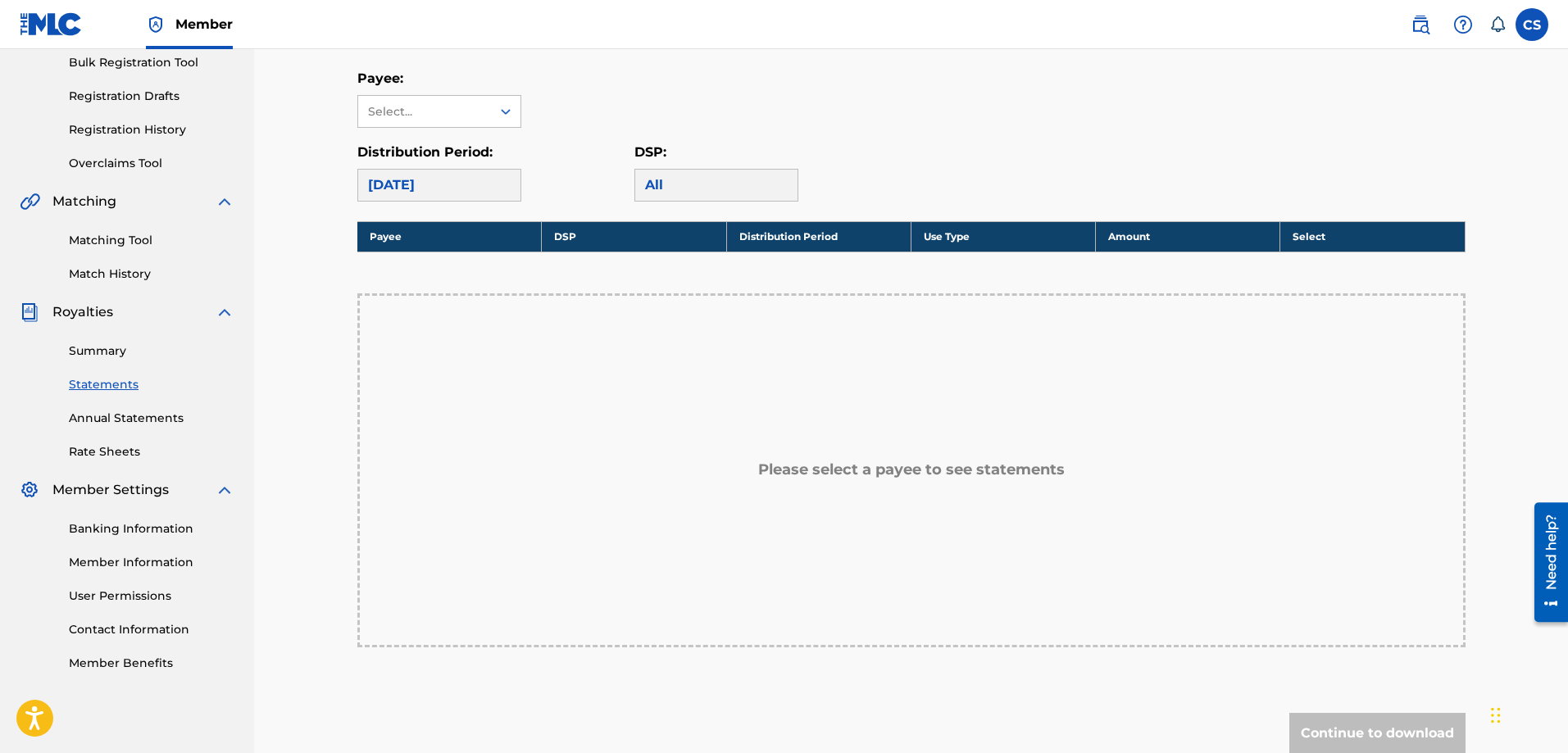
click at [433, 182] on div "August 2025" at bounding box center [439, 185] width 164 height 33
click at [462, 100] on div "Select..." at bounding box center [425, 111] width 133 height 31
click at [589, 108] on div "Payee: Use Up and Down to choose options, press Enter to select the currently f…" at bounding box center [911, 99] width 1108 height 59
click at [651, 185] on div "All" at bounding box center [716, 185] width 164 height 33
click at [605, 128] on div "Payee: Select... Distribution Period: August 2025 DSP: All" at bounding box center [911, 136] width 1108 height 133
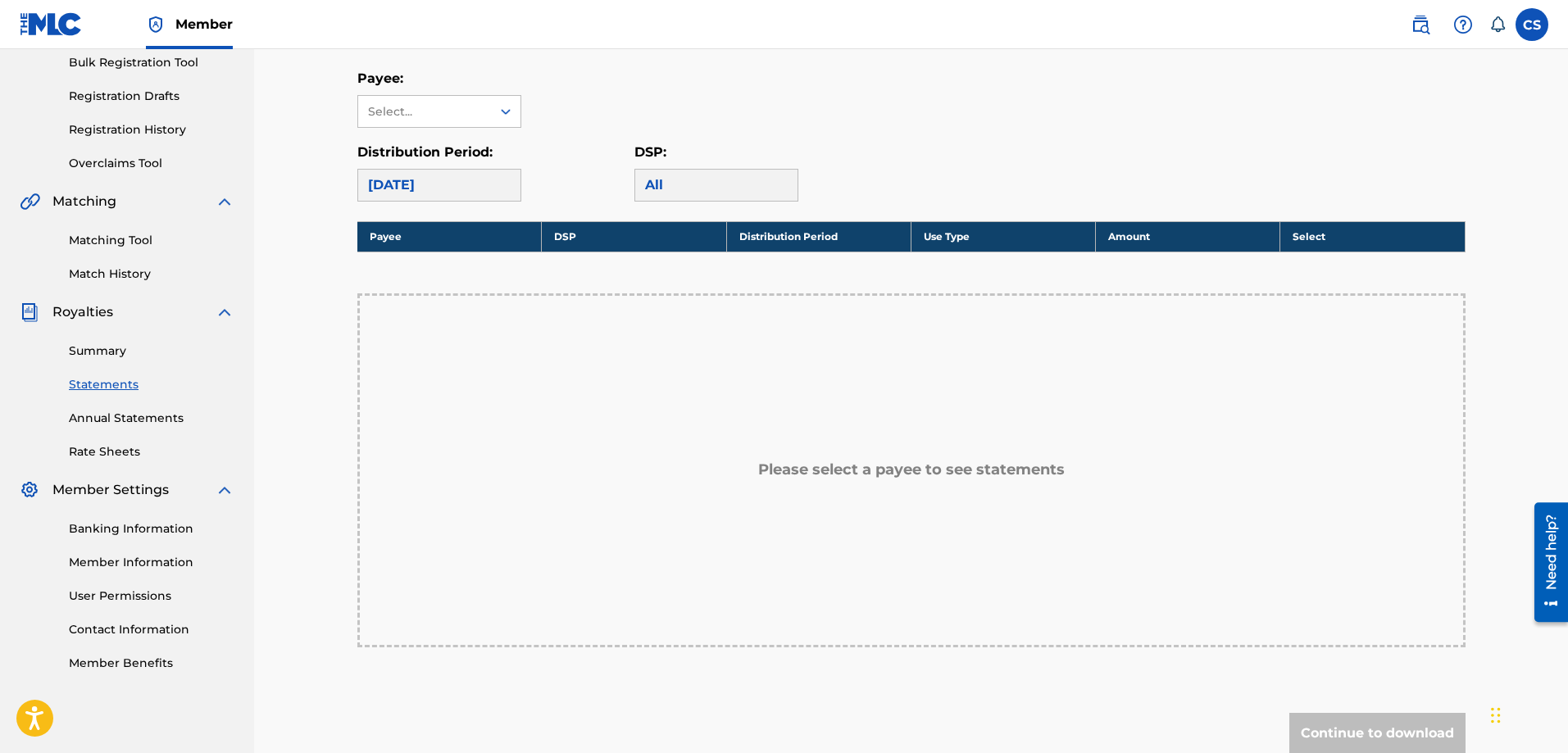
click at [156, 562] on link "Member Information" at bounding box center [152, 563] width 165 height 17
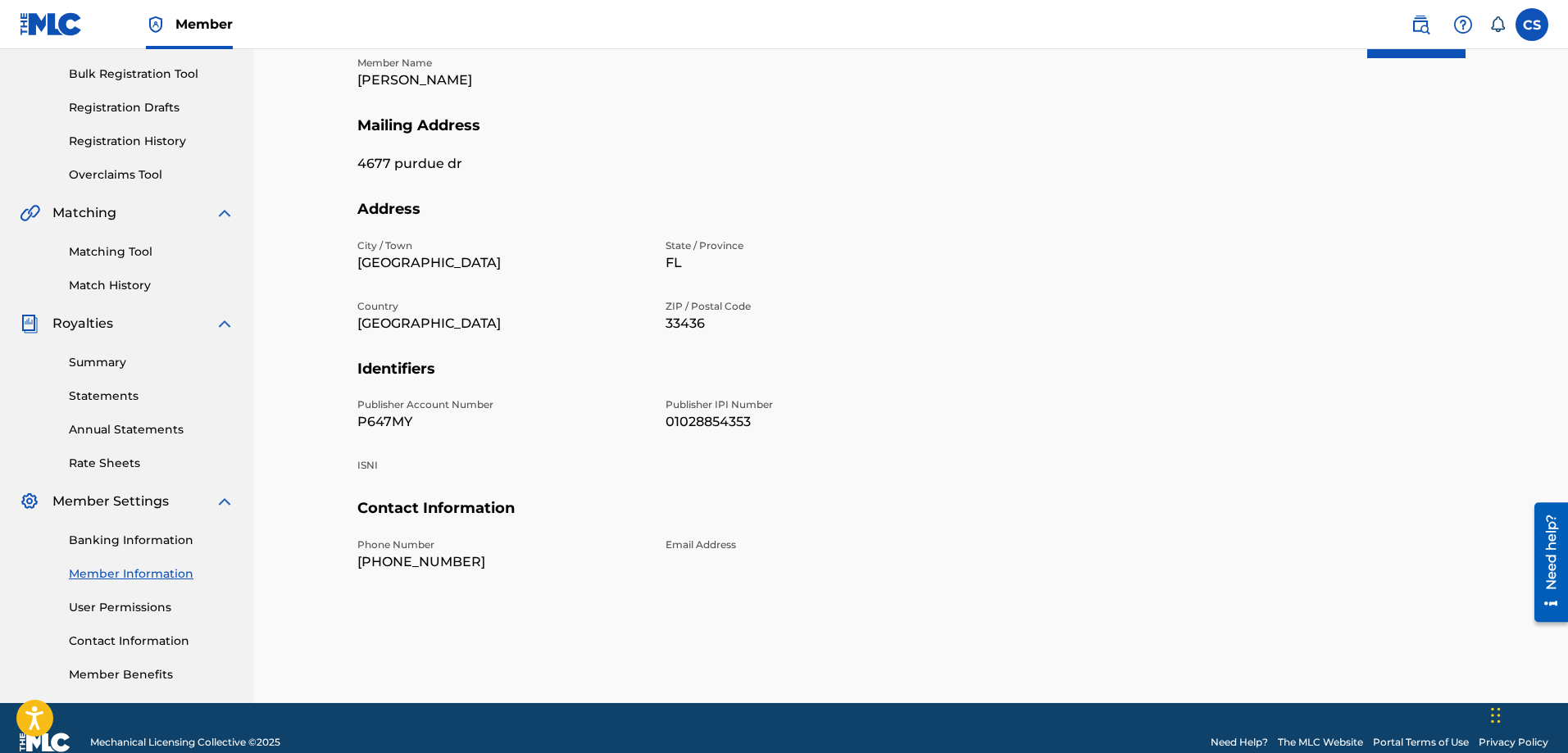
scroll to position [246, 0]
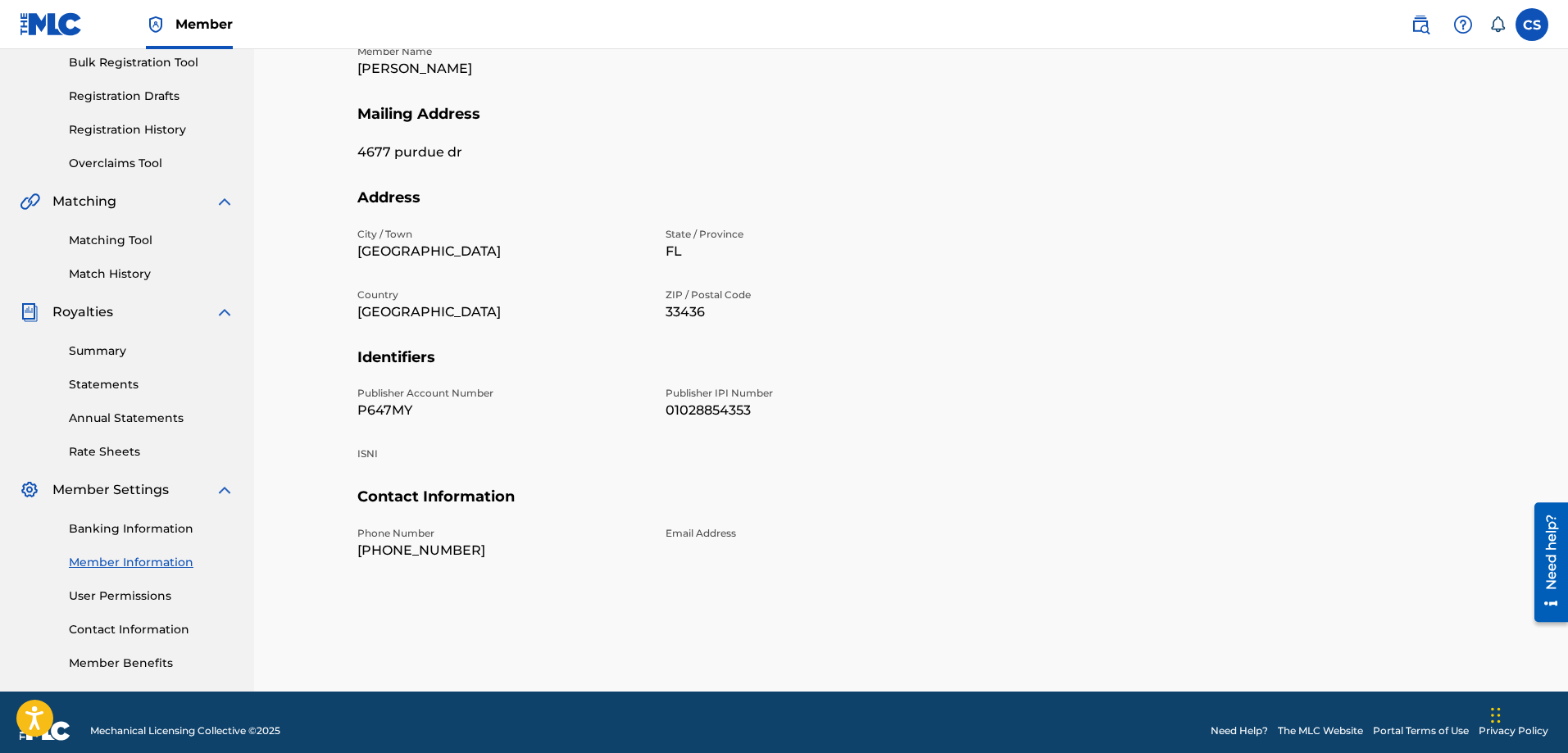
click at [360, 458] on p "ISNI" at bounding box center [501, 454] width 289 height 15
click at [677, 537] on p "Email Address" at bounding box center [810, 534] width 289 height 15
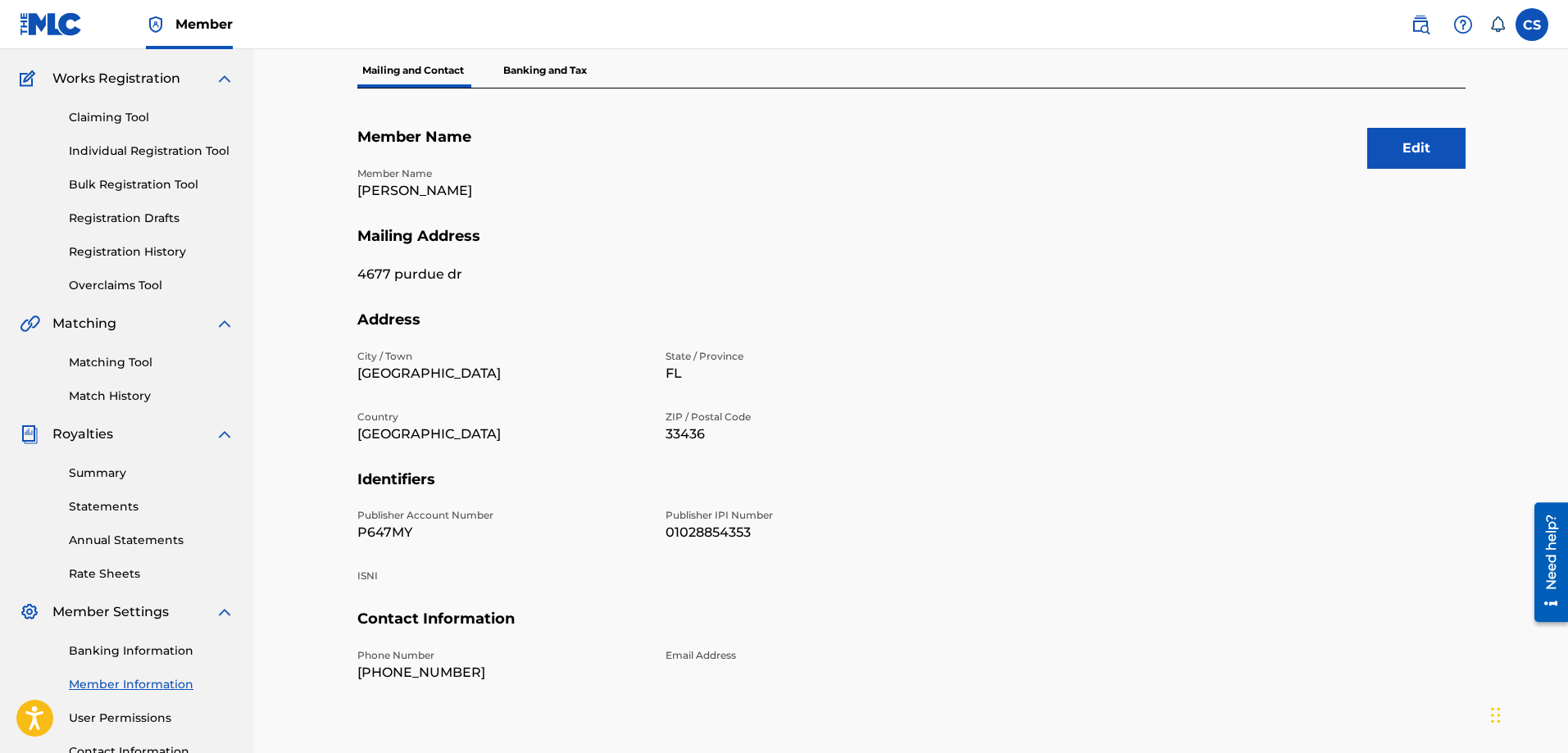
scroll to position [17, 0]
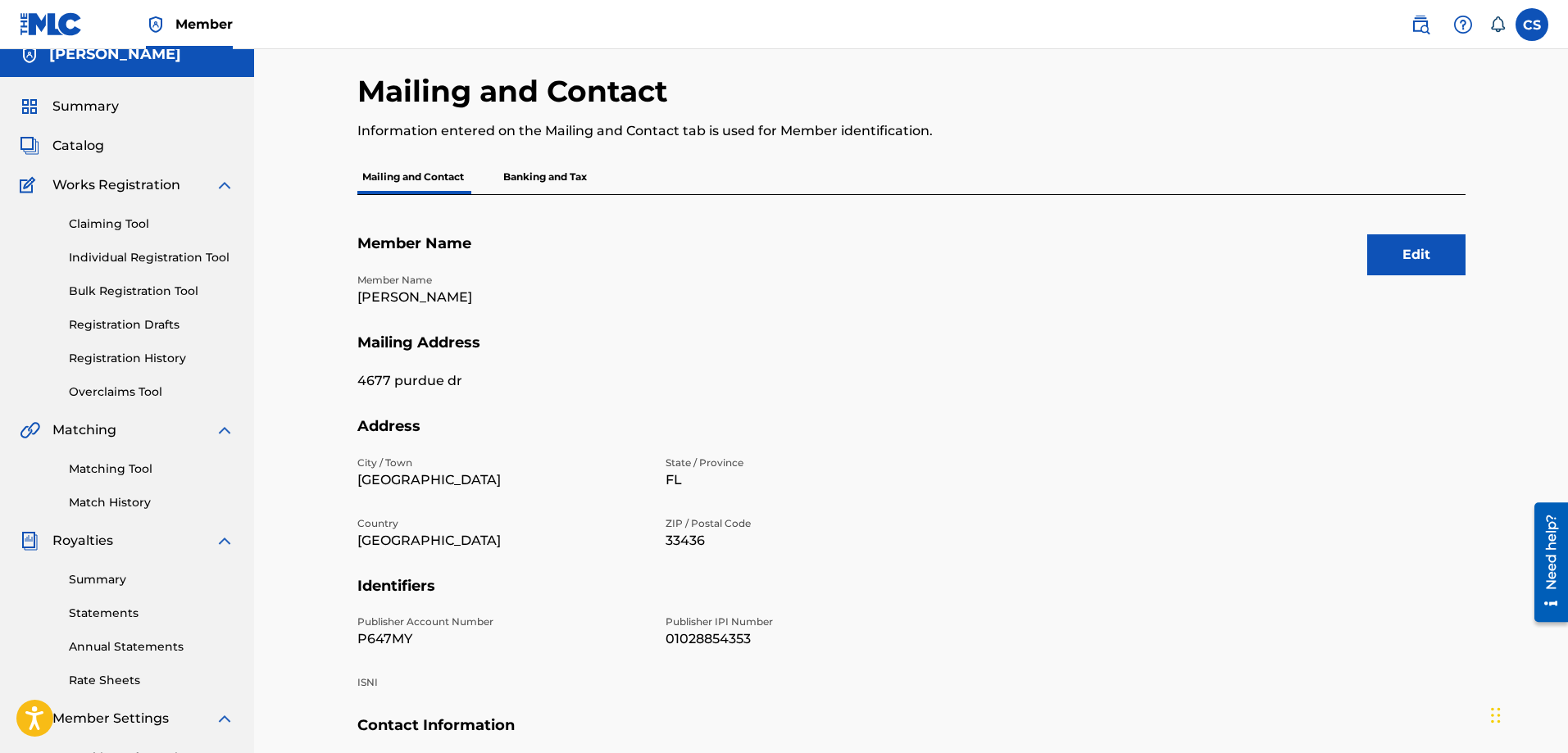
click at [551, 182] on p "Banking and Tax" at bounding box center [545, 177] width 93 height 34
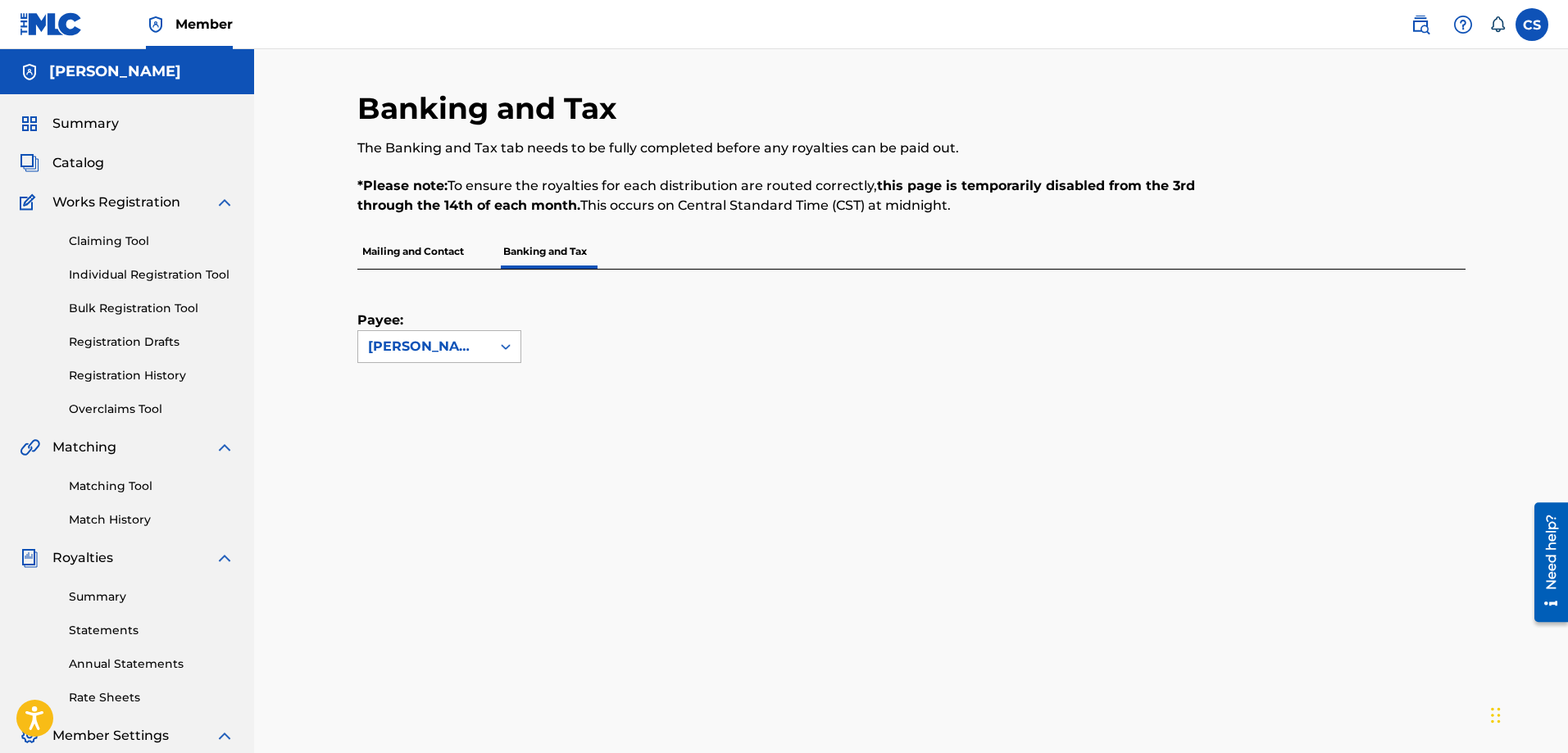
click at [463, 349] on div "[PERSON_NAME]" at bounding box center [425, 347] width 113 height 20
click at [656, 378] on div "Payee: CARL A SYLVAIN" at bounding box center [911, 428] width 1108 height 317
click at [101, 128] on span "Summary" at bounding box center [85, 123] width 66 height 20
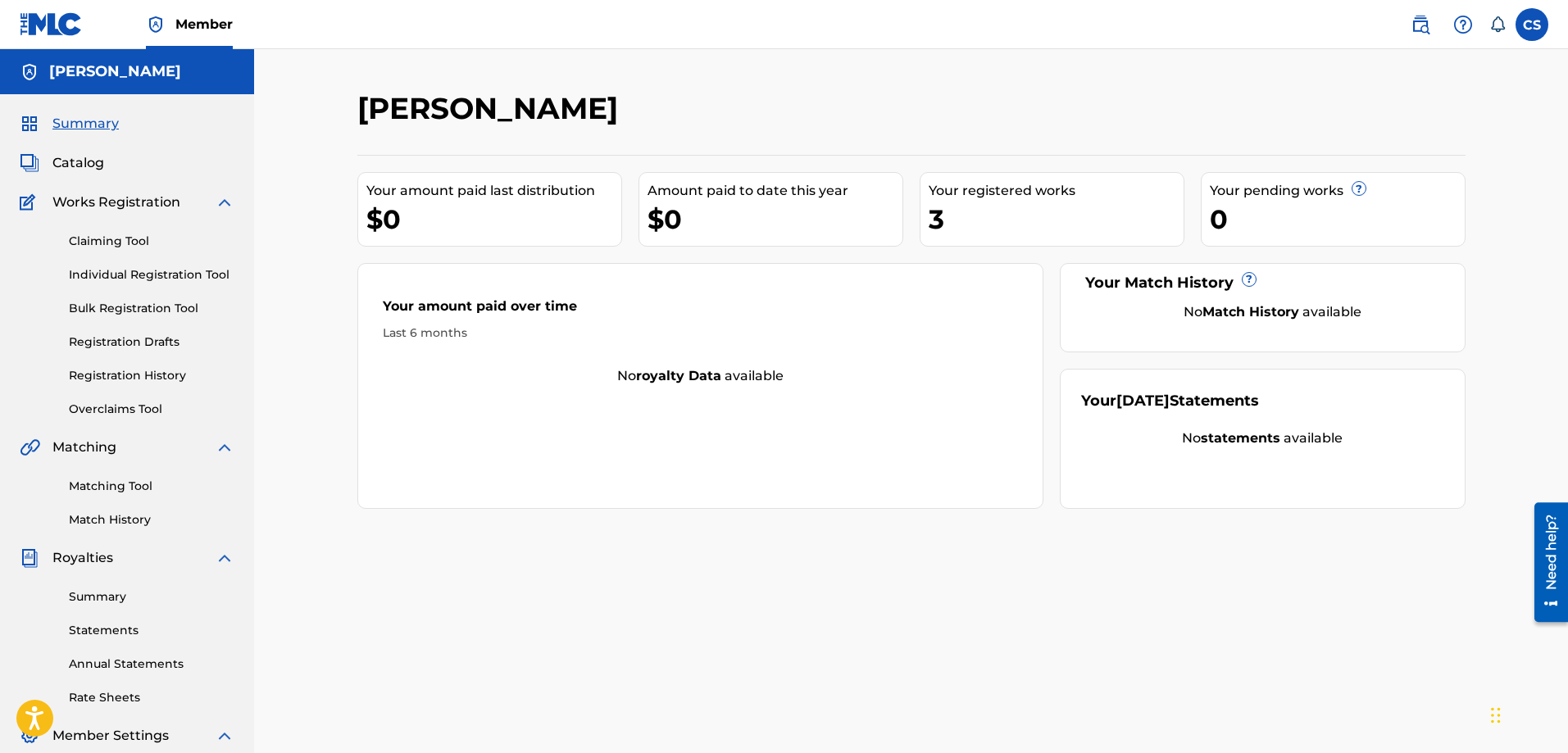
click at [72, 161] on span "Catalog" at bounding box center [78, 162] width 51 height 20
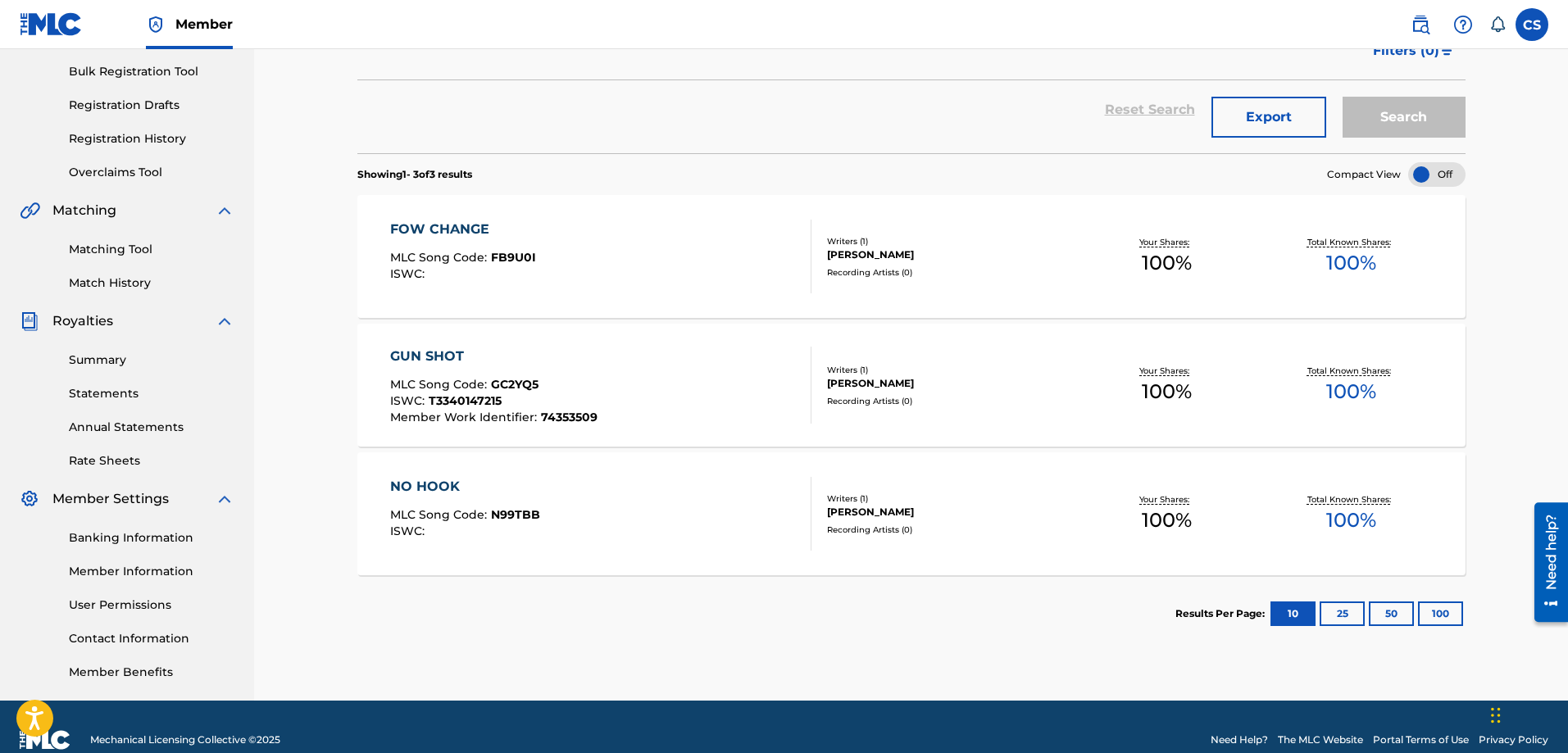
scroll to position [246, 0]
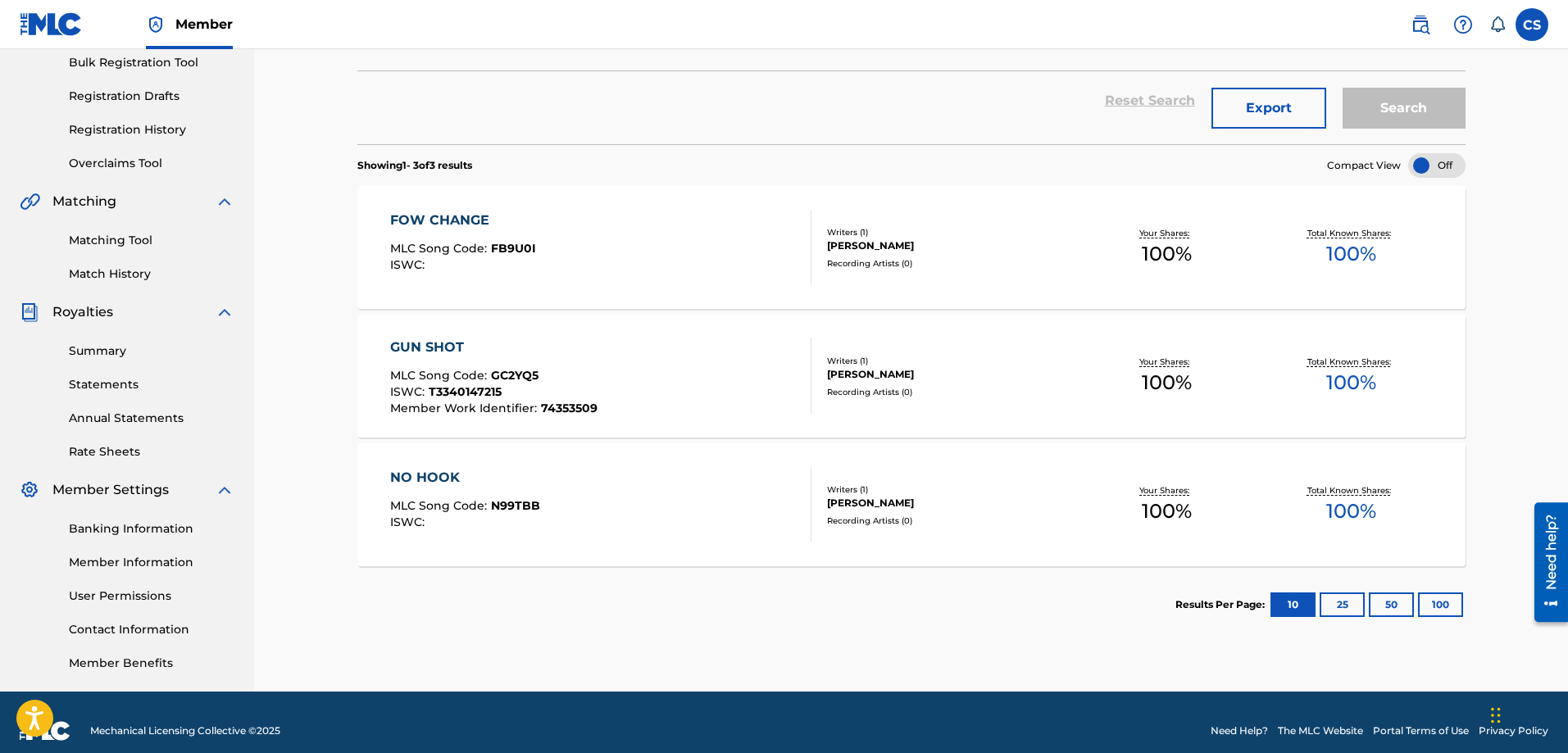
click at [471, 395] on span "T3340147215" at bounding box center [464, 392] width 73 height 15
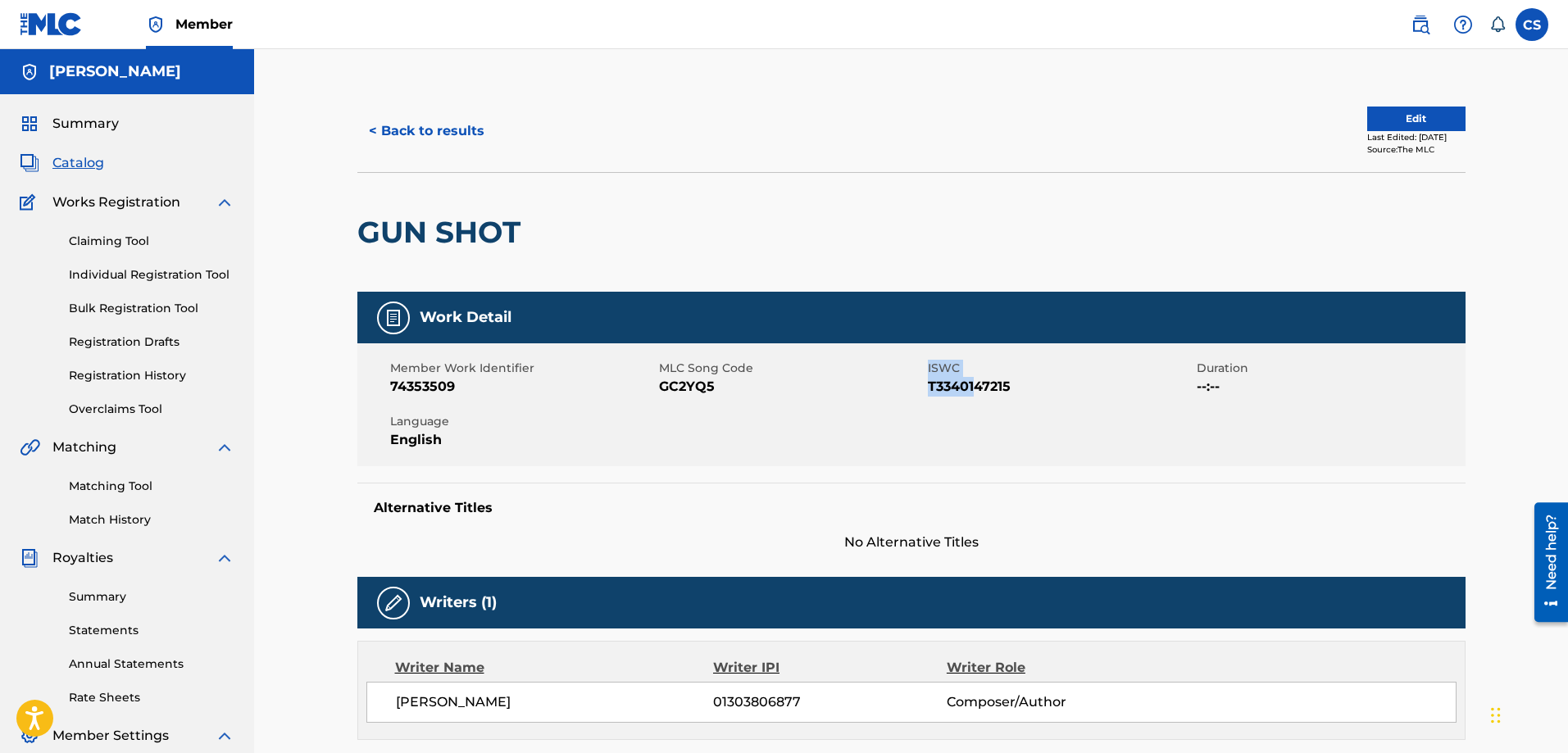
drag, startPoint x: 927, startPoint y: 382, endPoint x: 978, endPoint y: 391, distance: 51.8
click at [977, 391] on div "Member Work Identifier 74353509 MLC Song Code GC2YQ5 ISWC T3340147215 Duration …" at bounding box center [911, 405] width 1108 height 122
click at [1057, 426] on div "Member Work Identifier 74353509 MLC Song Code GC2YQ5 ISWC T3340147215 Duration …" at bounding box center [911, 405] width 1108 height 122
click at [391, 126] on button "< Back to results" at bounding box center [426, 131] width 139 height 41
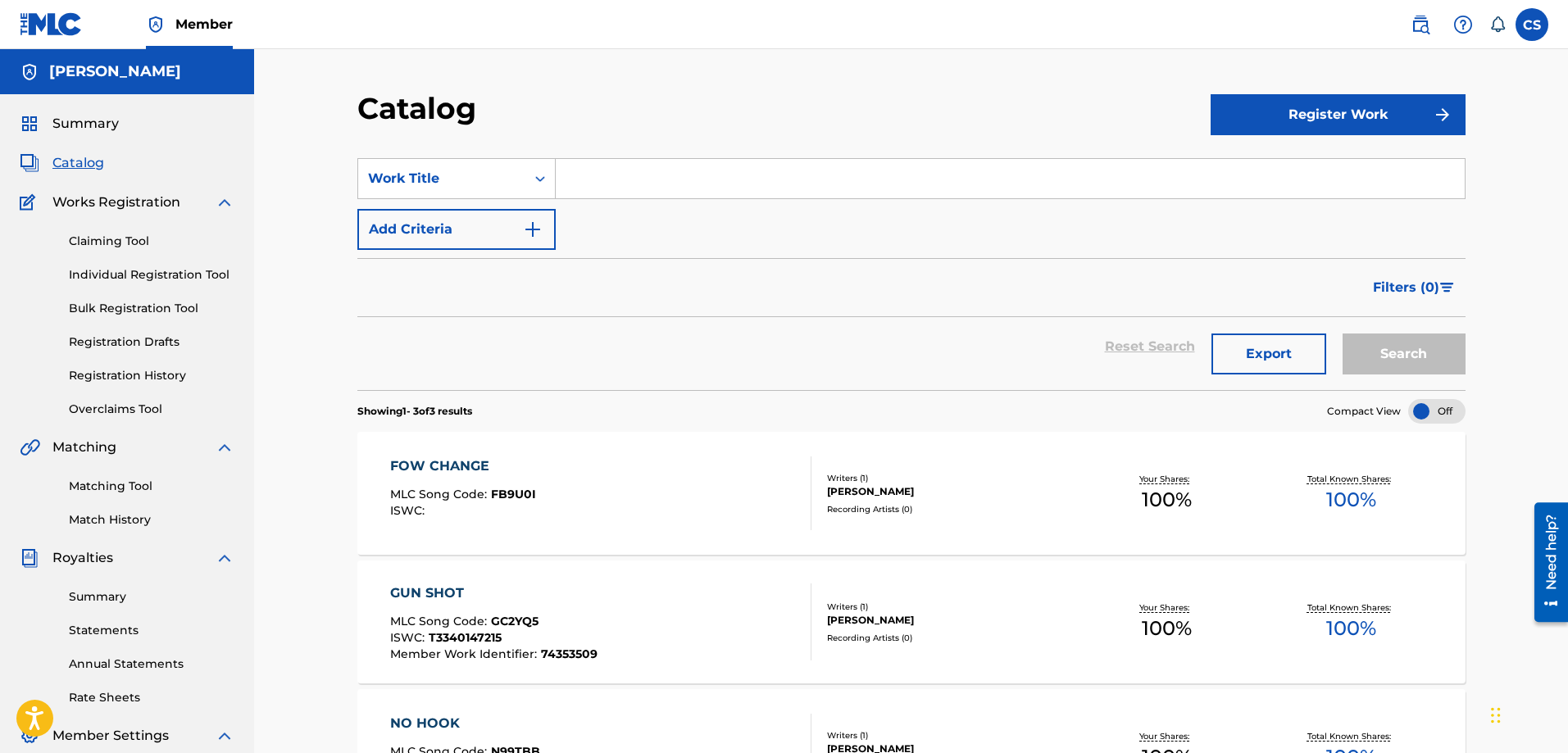
scroll to position [164, 0]
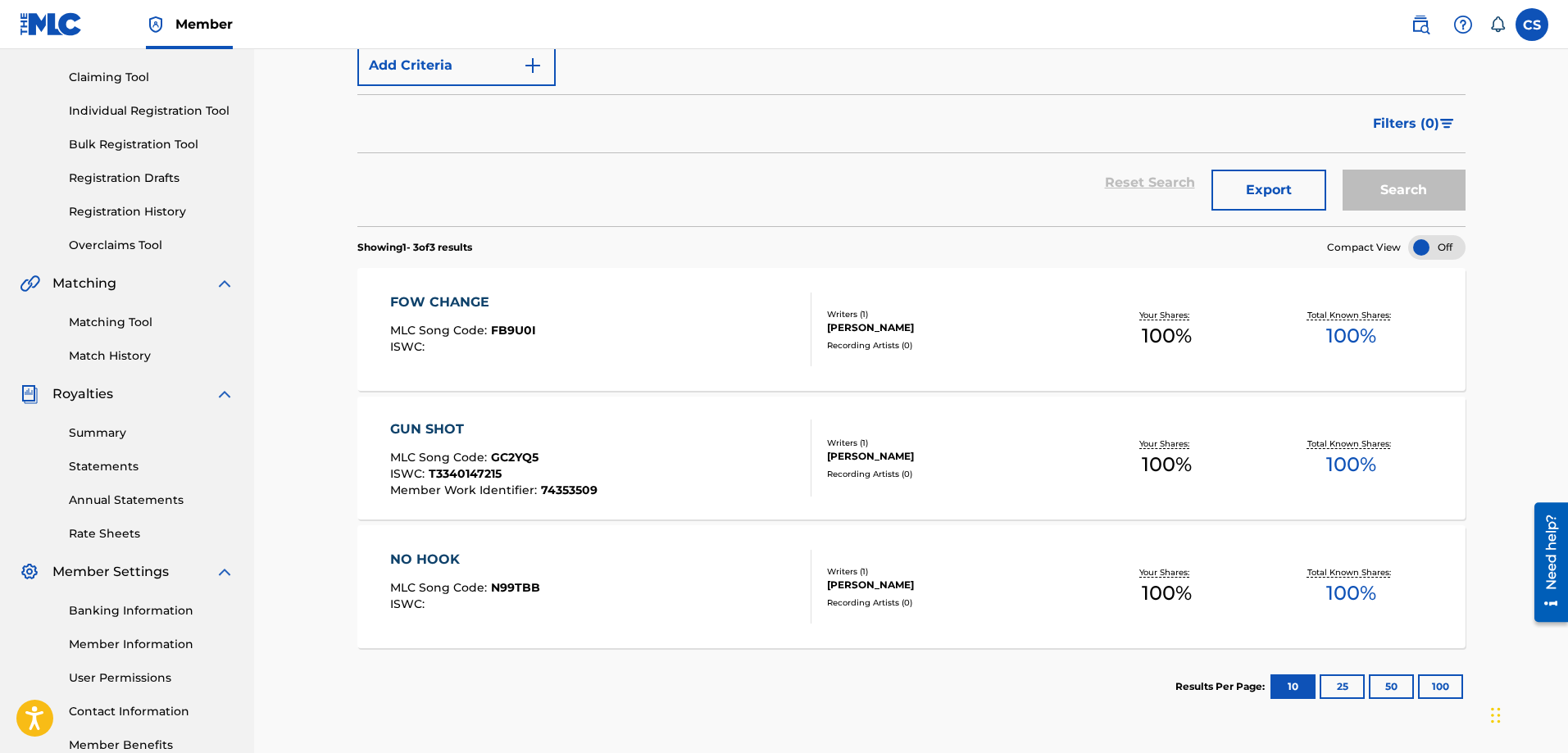
click at [444, 465] on div "MLC Song Code : GC2YQ5" at bounding box center [494, 460] width 207 height 16
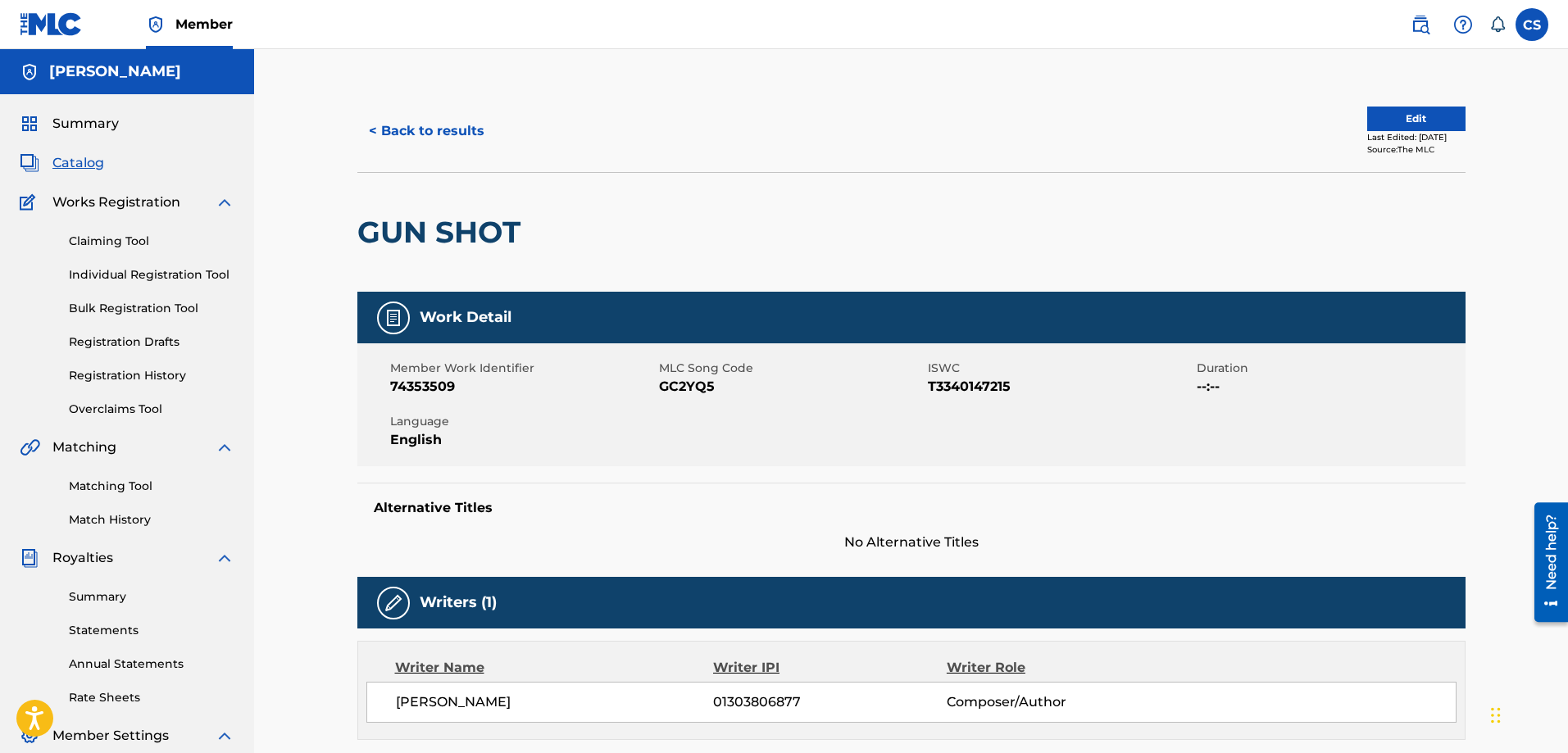
click at [76, 169] on span "Catalog" at bounding box center [78, 162] width 51 height 20
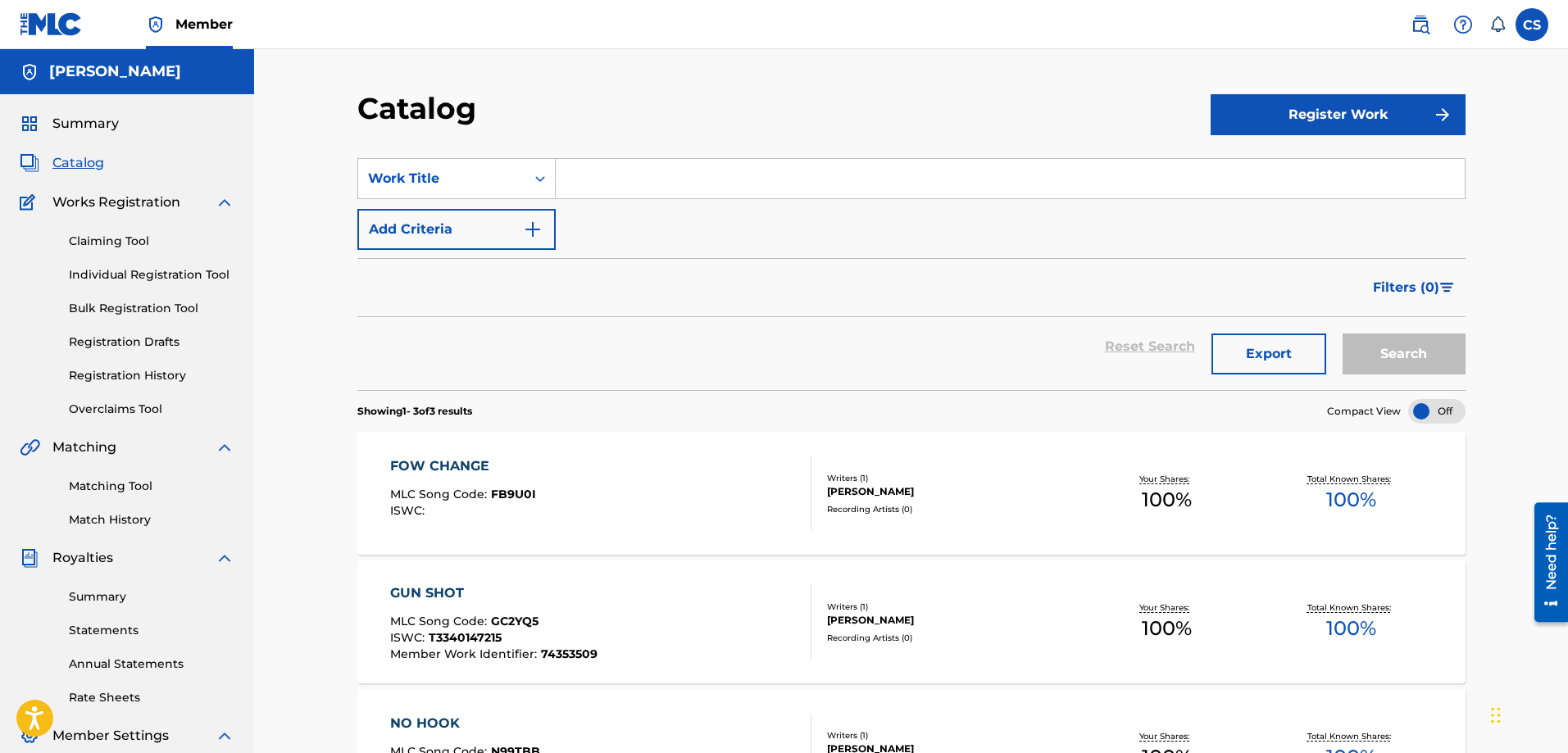
click at [126, 484] on link "Matching Tool" at bounding box center [152, 486] width 165 height 17
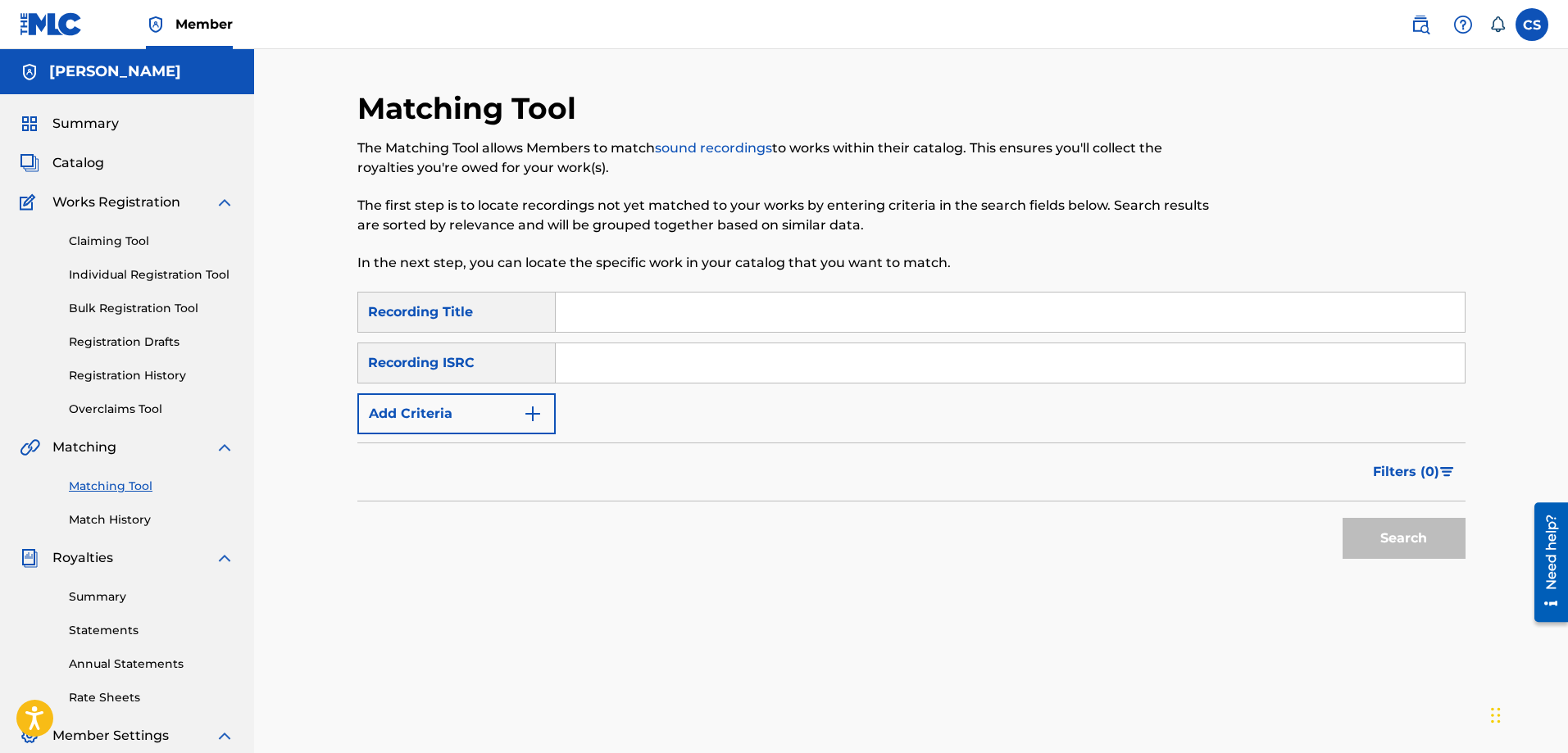
click at [617, 318] on input "Search Form" at bounding box center [1010, 311] width 909 height 39
type input "gun shot"
click at [416, 357] on div "Recording ISRC" at bounding box center [456, 363] width 198 height 41
click at [451, 392] on div "SearchWithCriteria33b781d8-c851-4b07-8eda-59801a45b7e0 Recording Title gun shot…" at bounding box center [911, 363] width 1108 height 142
click at [455, 417] on button "Add Criteria" at bounding box center [456, 413] width 198 height 41
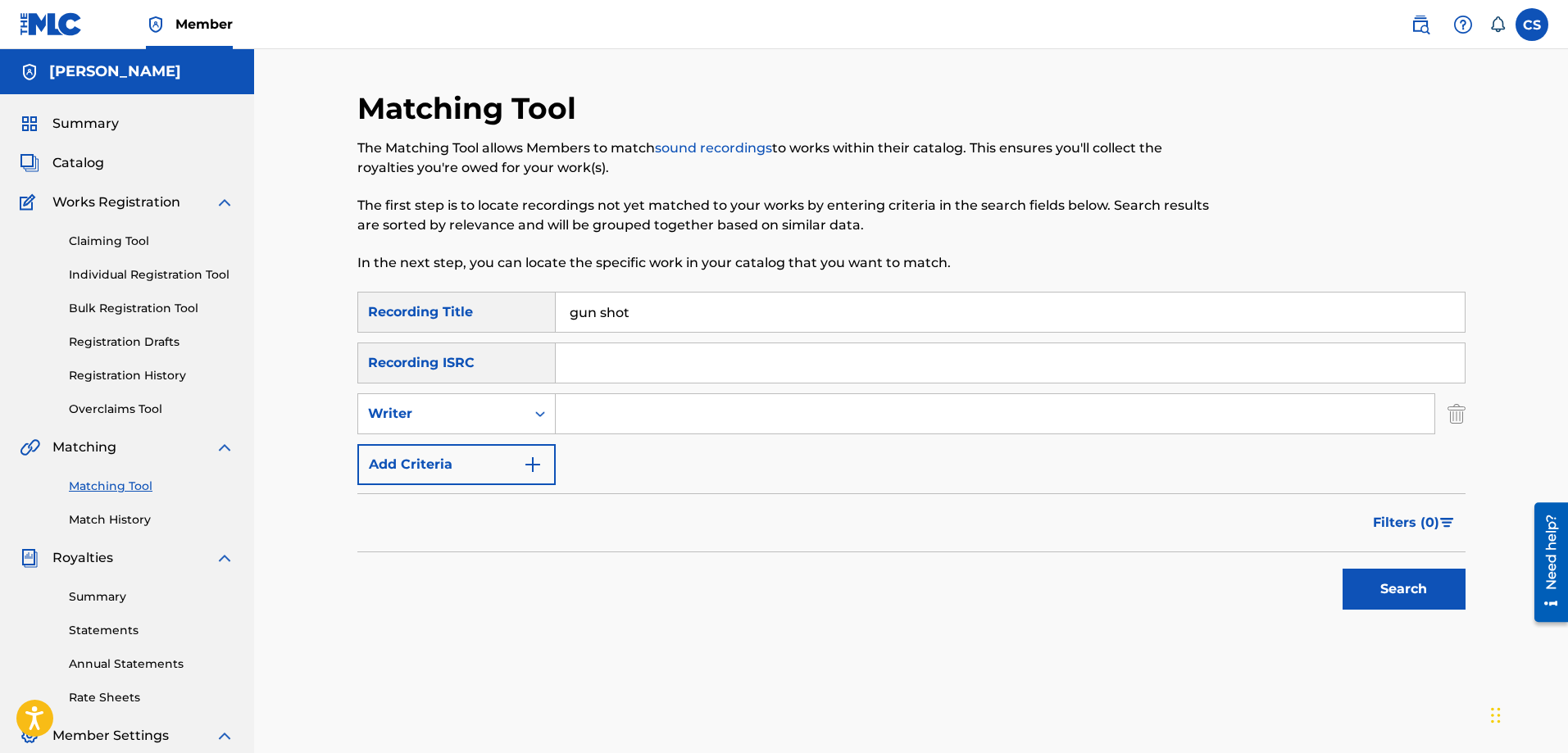
click at [629, 414] on input "Search Form" at bounding box center [994, 413] width 878 height 39
type input "carl a sylvain"
click at [1379, 575] on button "Search" at bounding box center [1404, 589] width 123 height 41
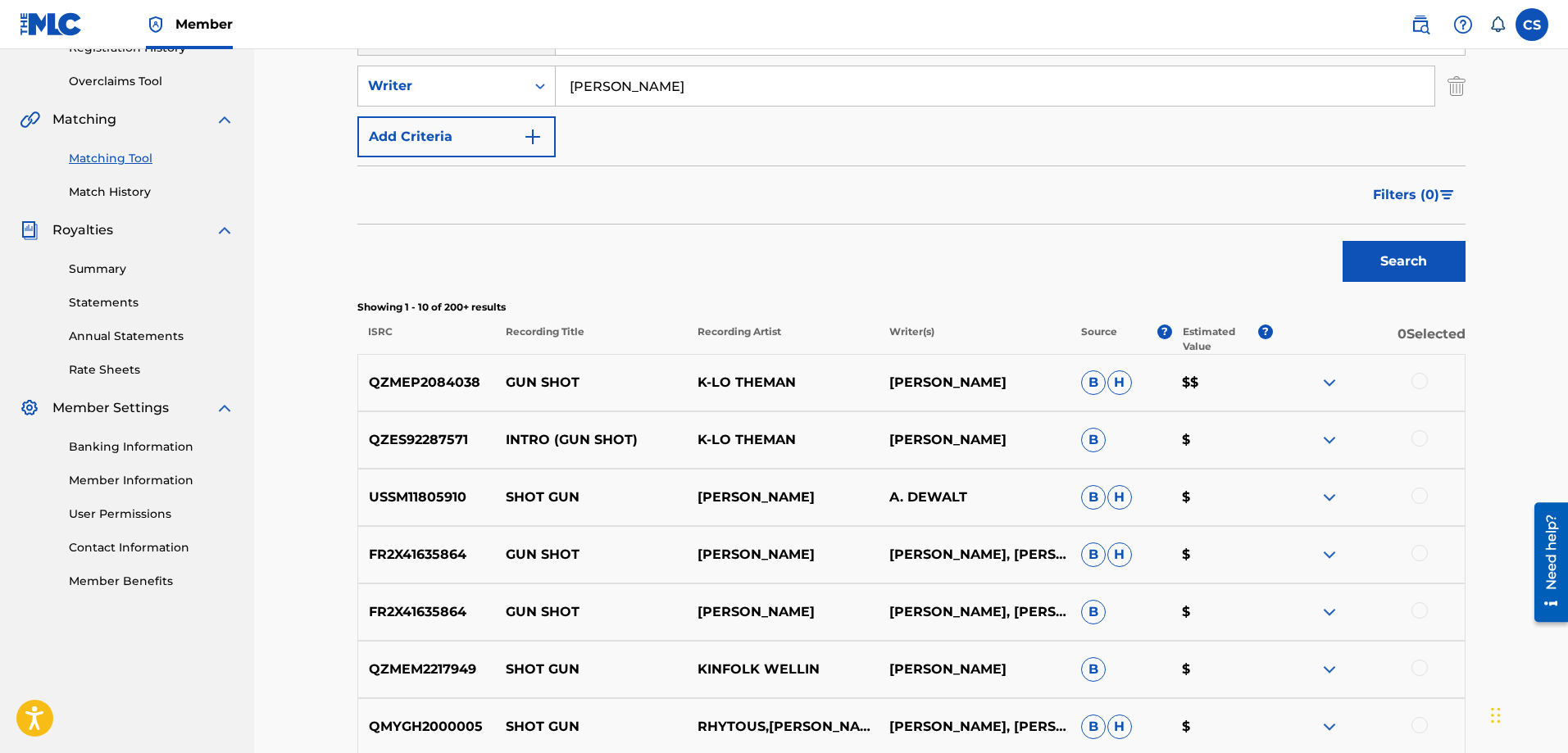
scroll to position [410, 0]
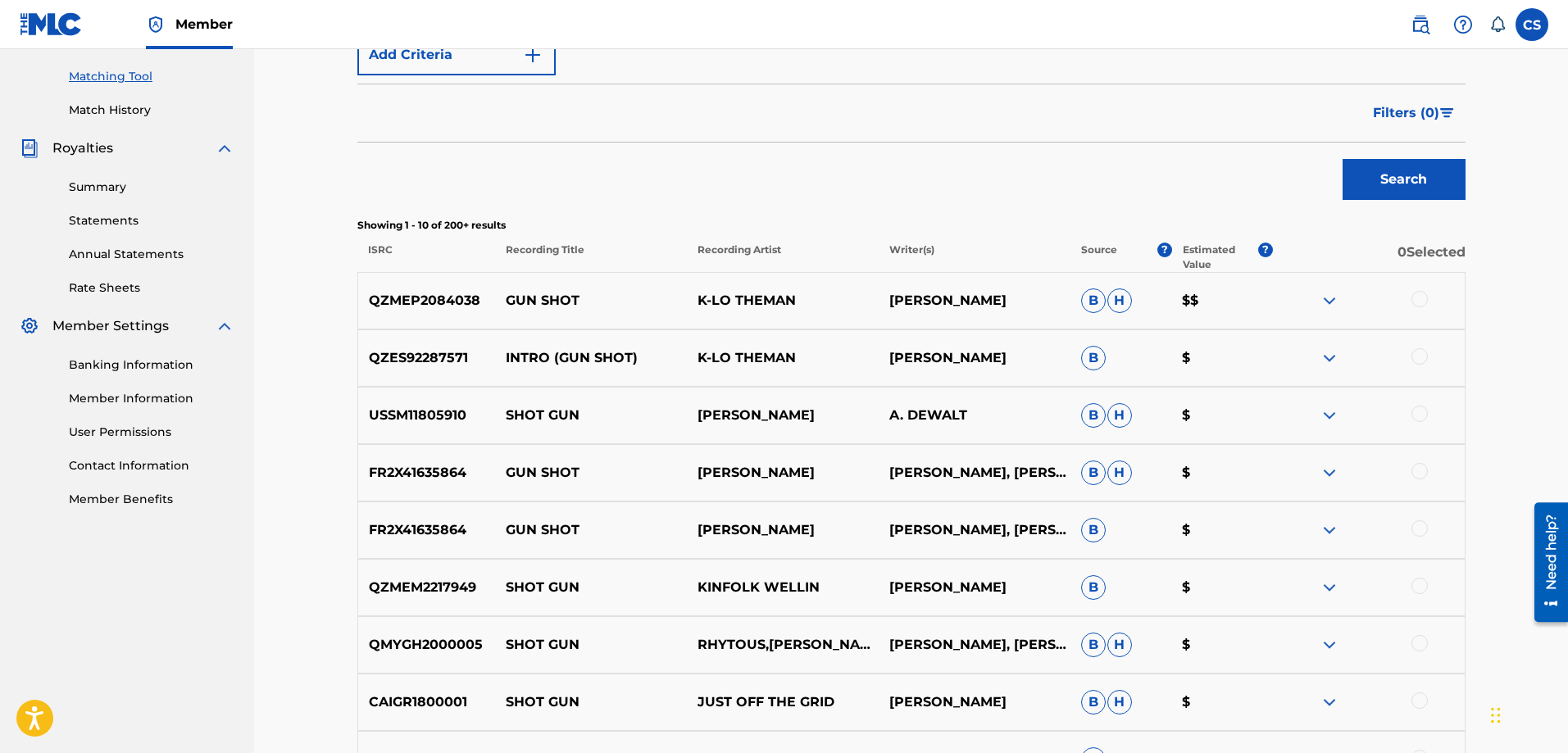
click at [1328, 305] on img at bounding box center [1330, 300] width 20 height 20
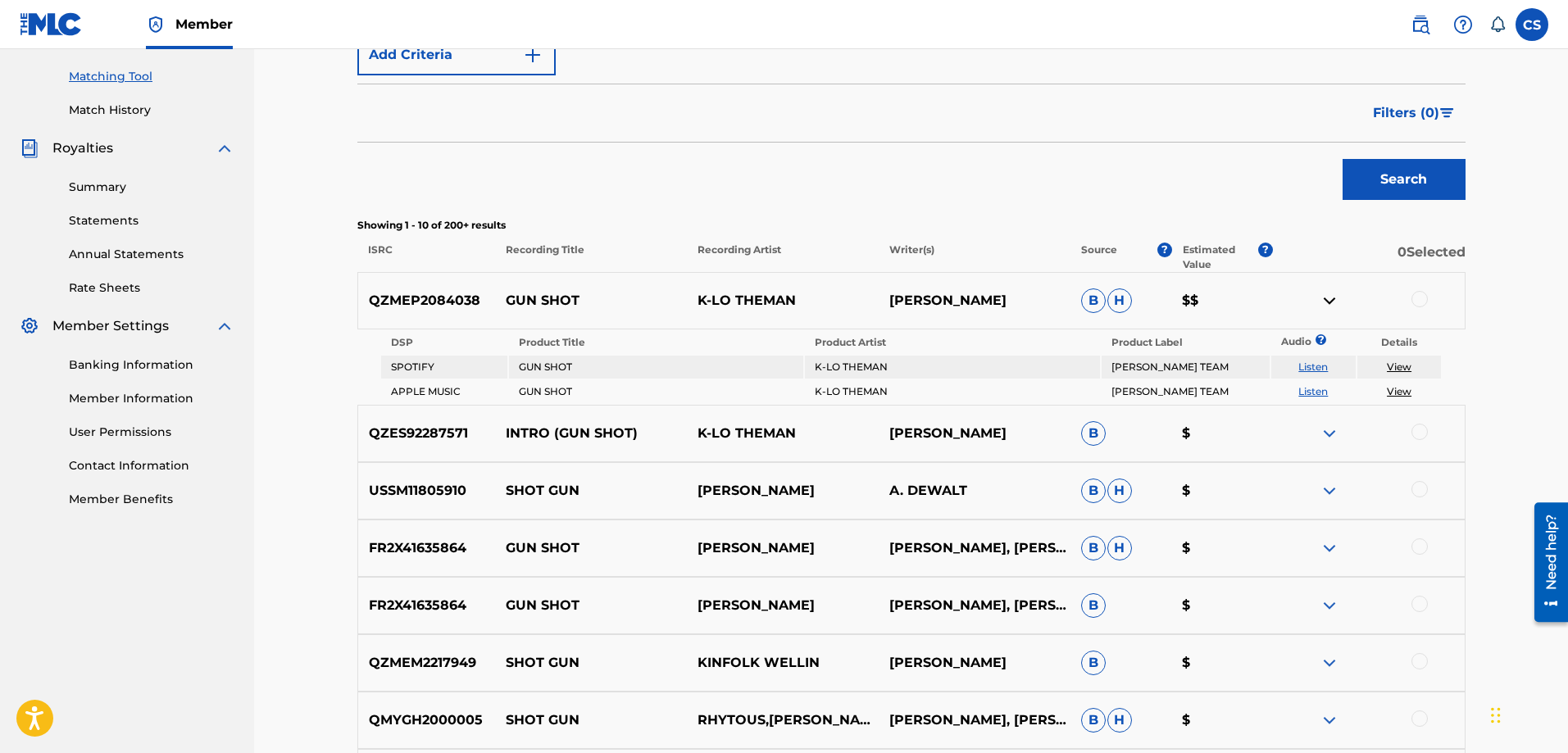
click at [1390, 365] on link "View" at bounding box center [1400, 367] width 25 height 12
click at [1335, 431] on img at bounding box center [1330, 433] width 20 height 20
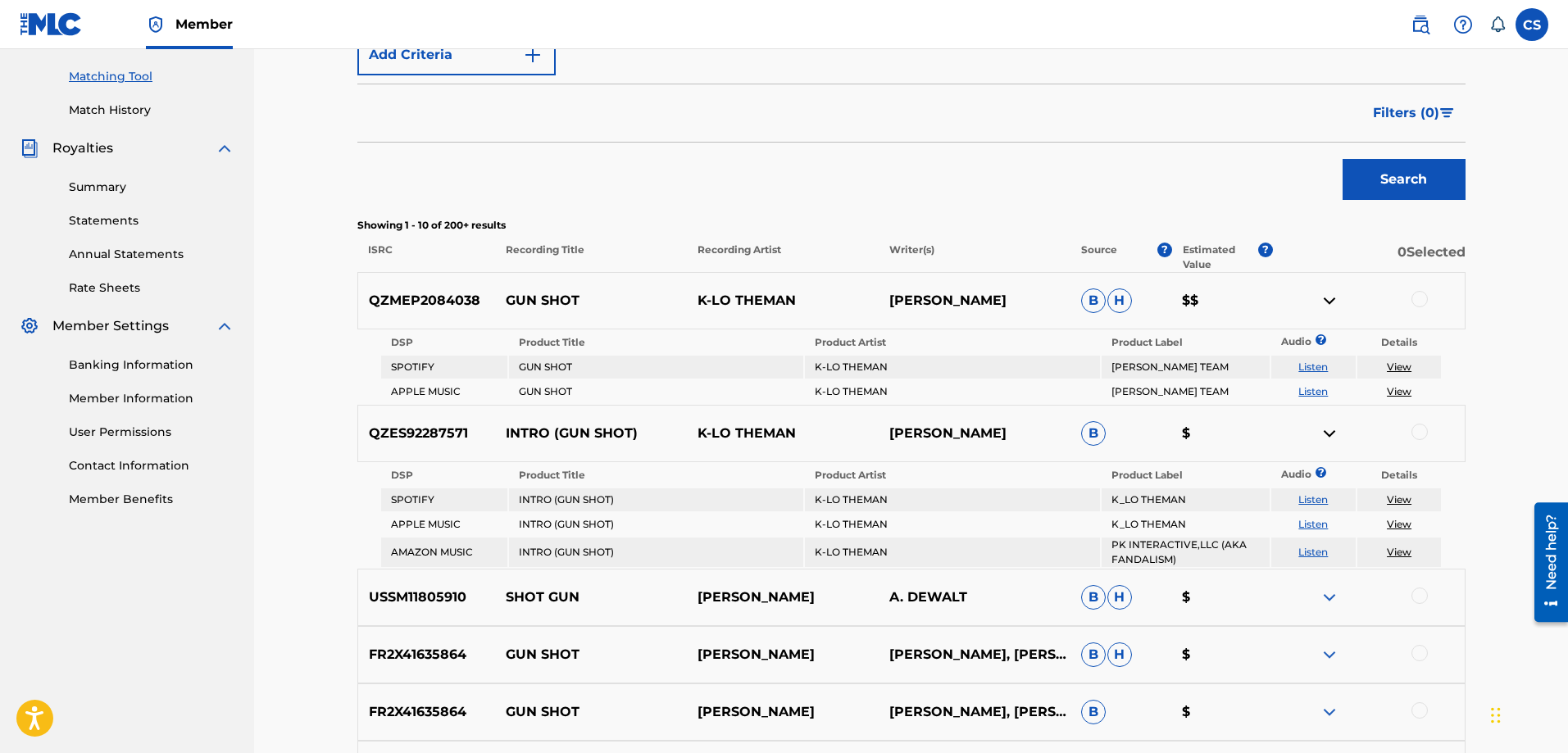
click at [1329, 436] on img at bounding box center [1330, 433] width 20 height 20
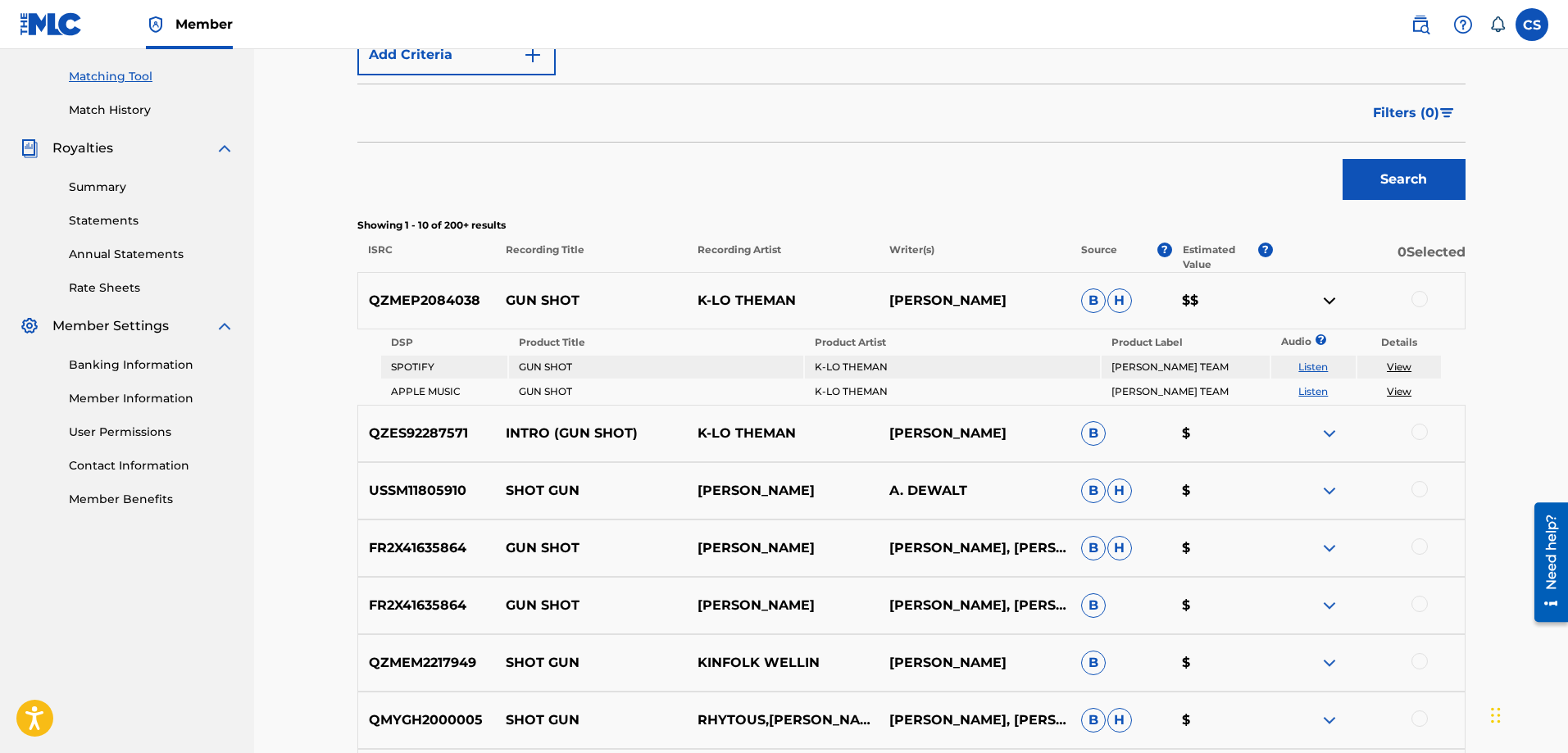
click at [1329, 436] on img at bounding box center [1330, 433] width 20 height 20
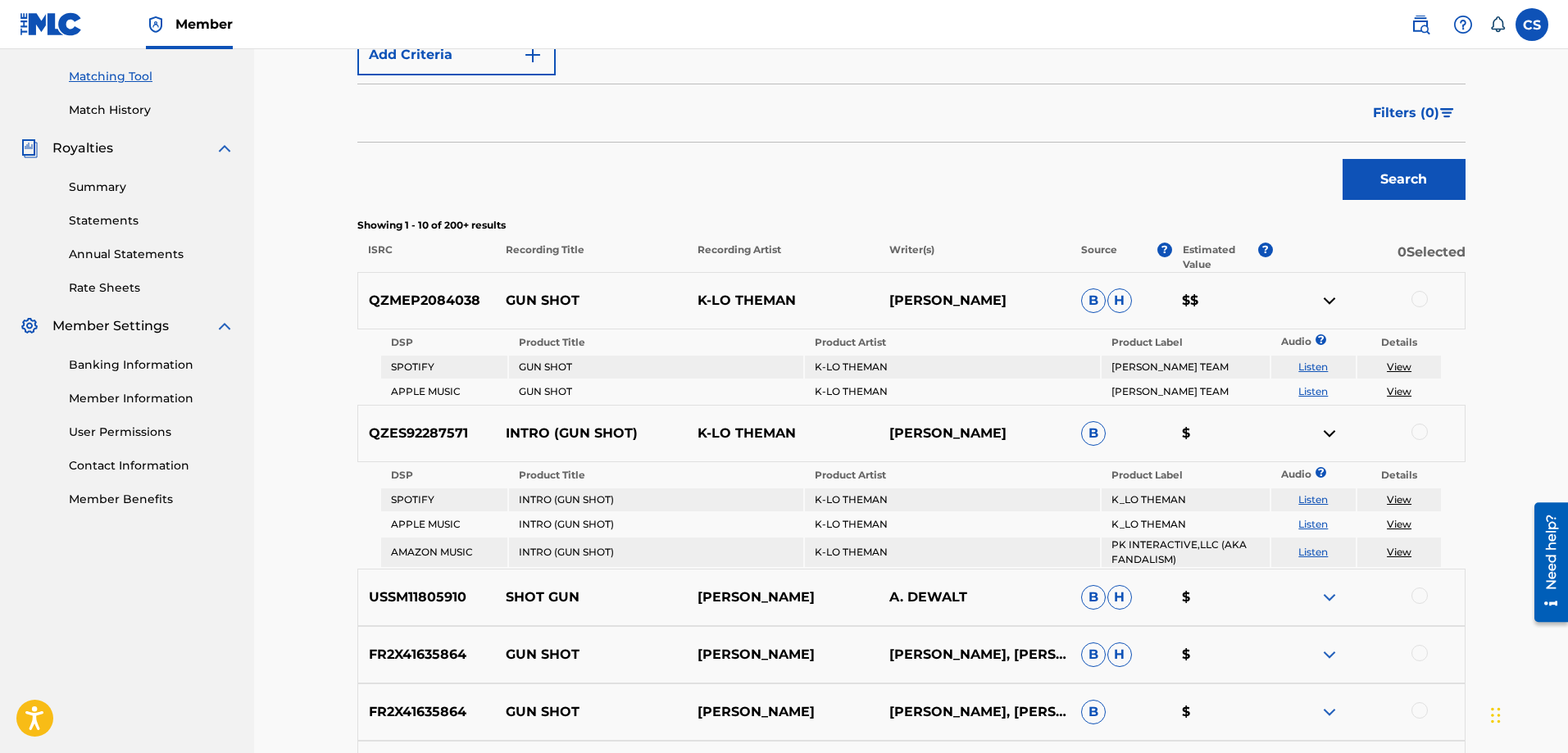
click at [1390, 498] on link "View" at bounding box center [1400, 499] width 25 height 12
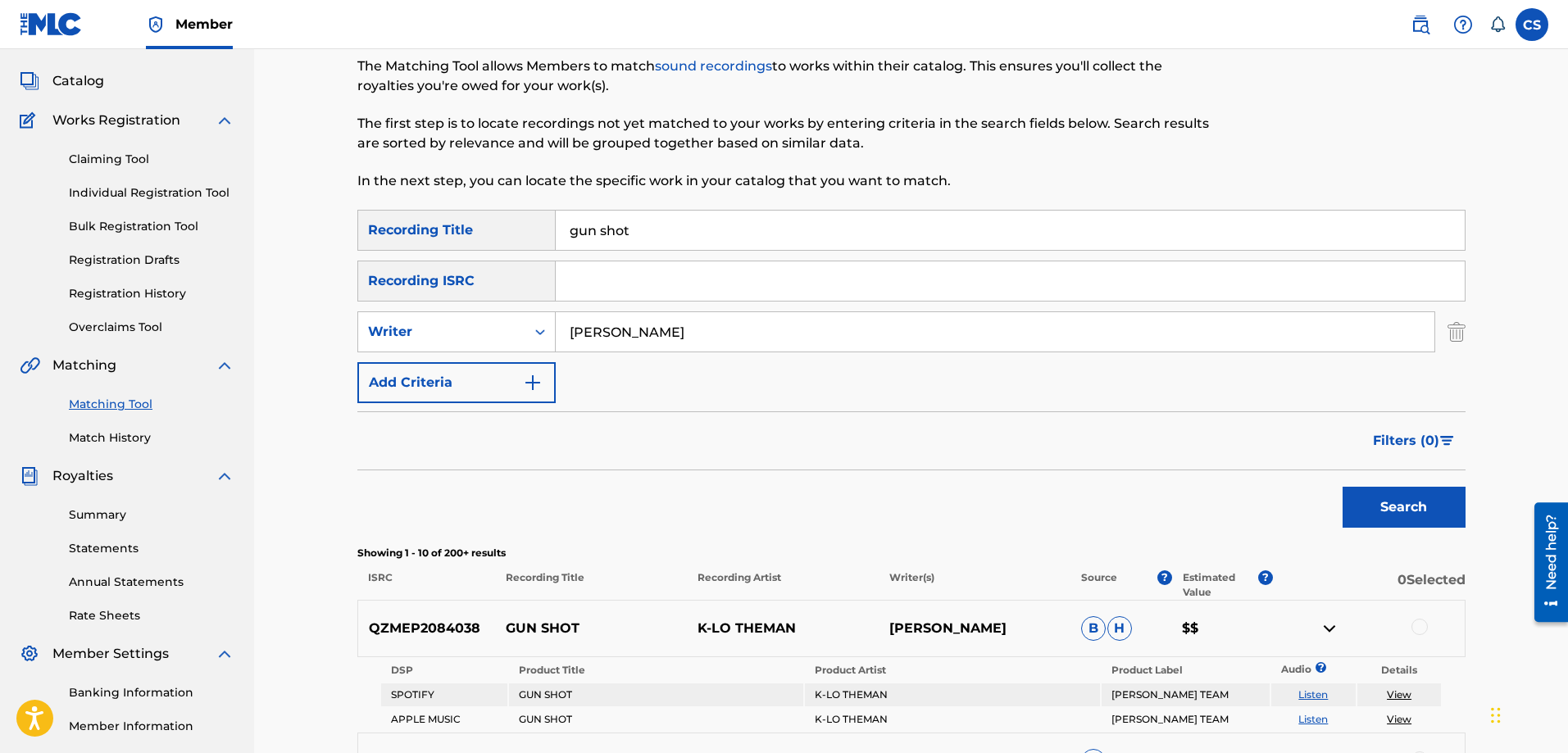
scroll to position [0, 0]
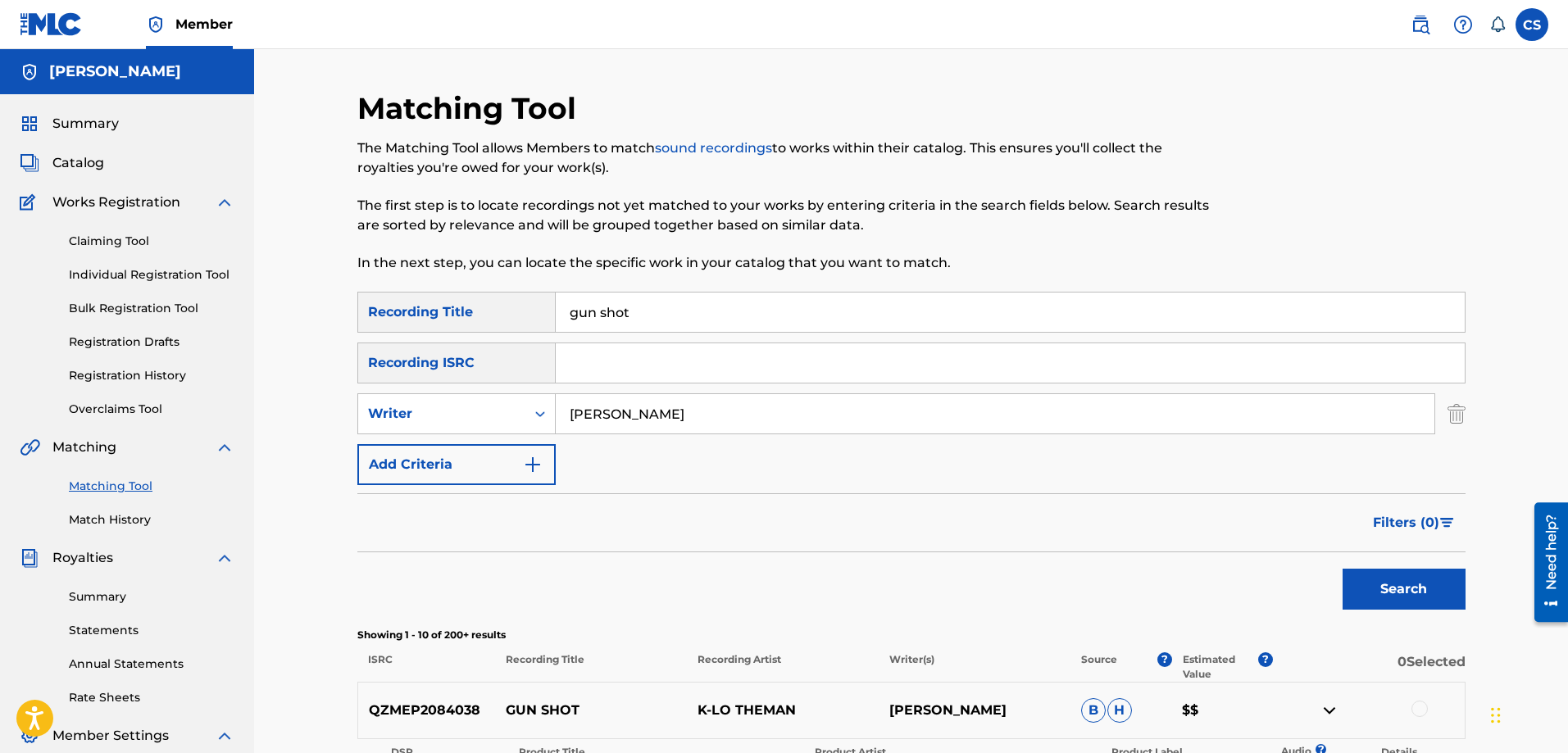
click at [73, 153] on div "Summary Catalog Works Registration Claiming Tool Individual Registration Tool B…" at bounding box center [127, 516] width 255 height 843
click at [73, 157] on span "Catalog" at bounding box center [78, 162] width 51 height 20
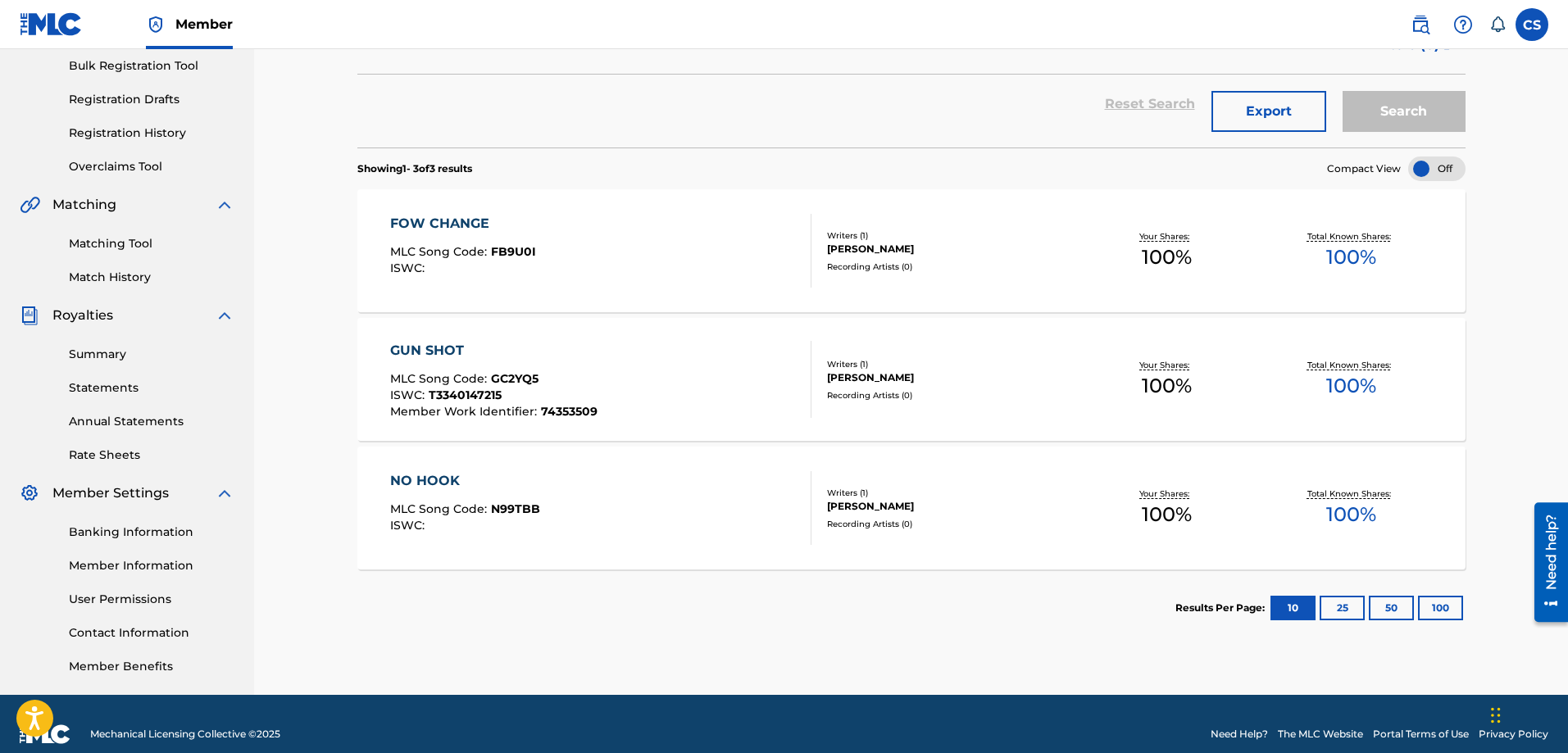
scroll to position [246, 0]
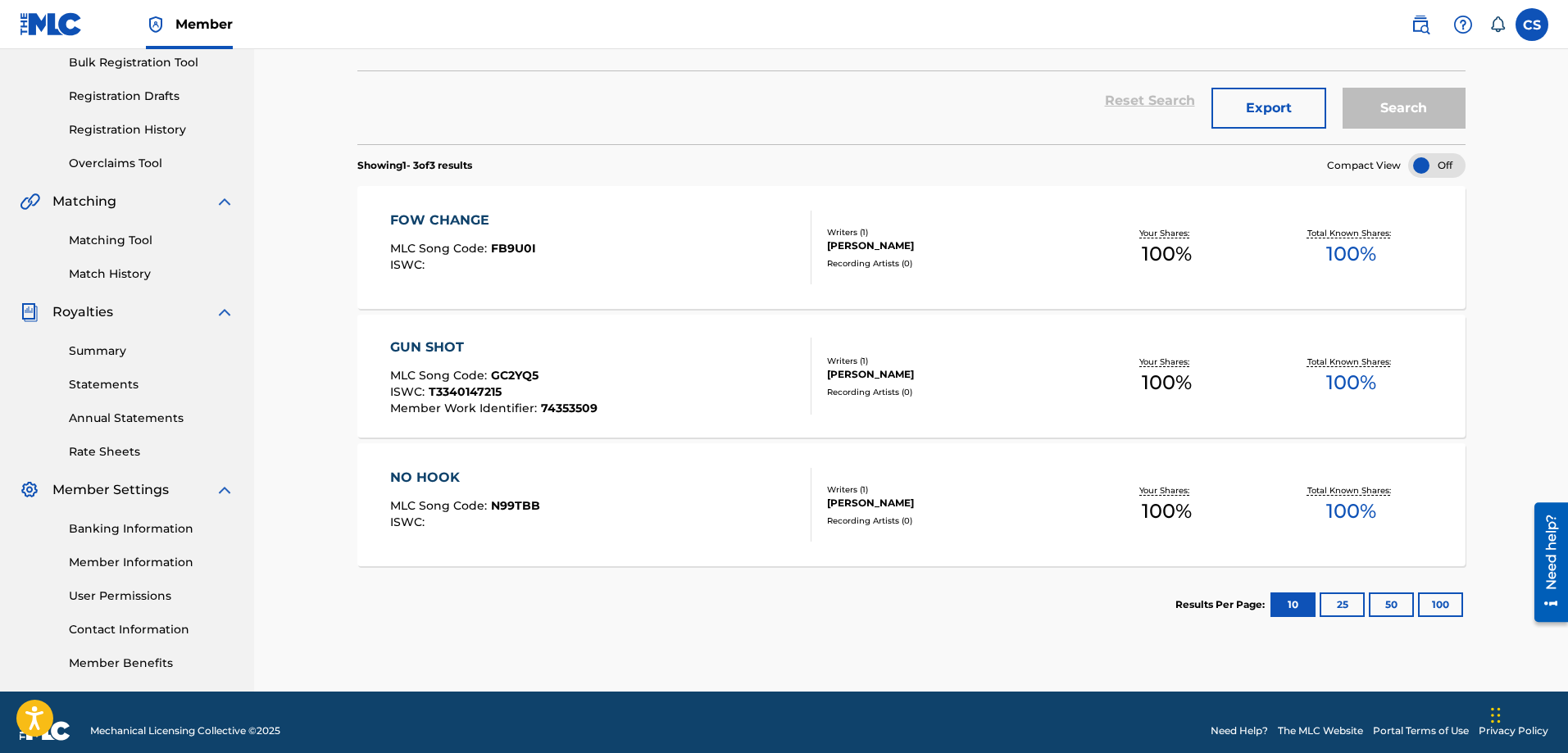
click at [442, 500] on span "MLC Song Code :" at bounding box center [441, 506] width 101 height 15
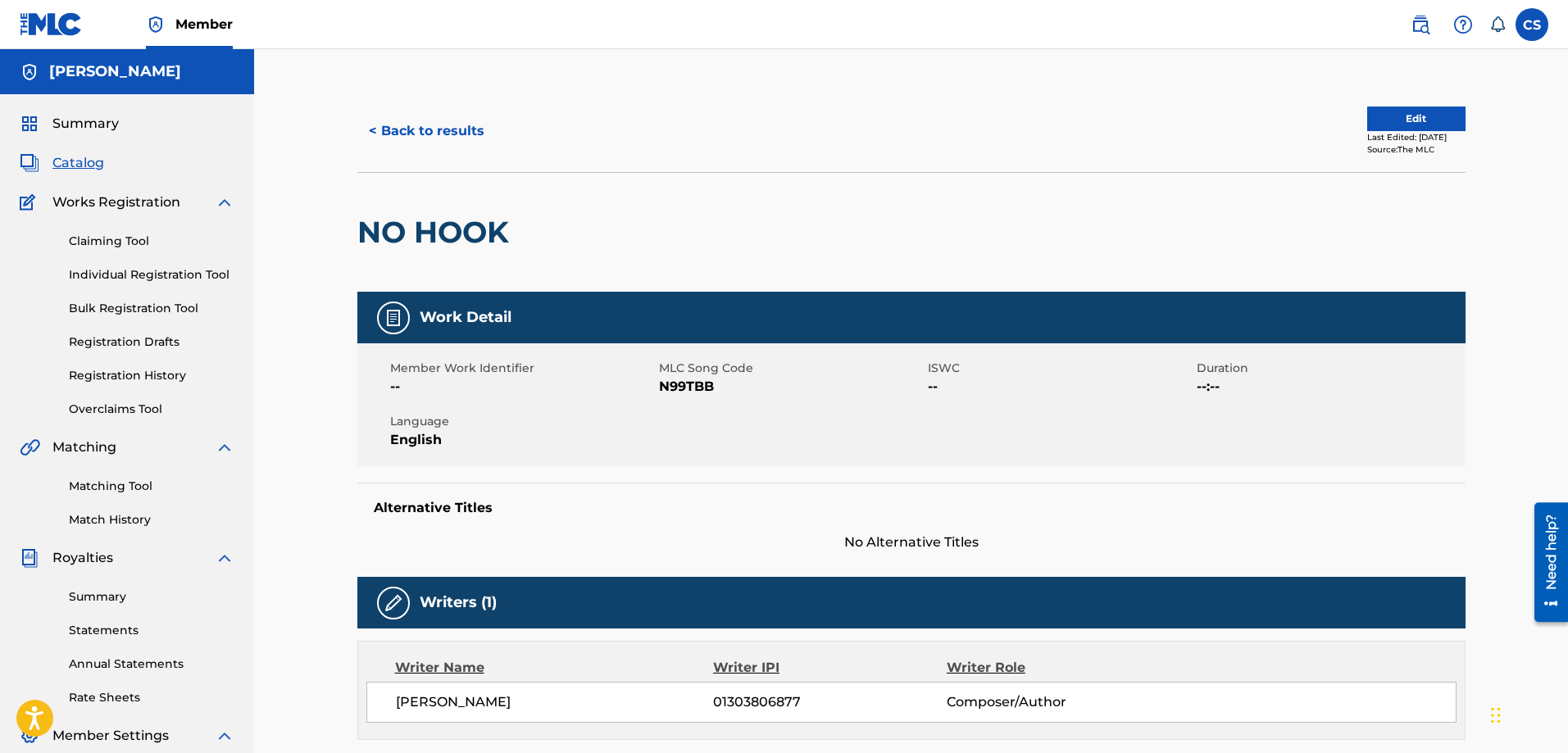
click at [428, 136] on button "< Back to results" at bounding box center [426, 131] width 139 height 41
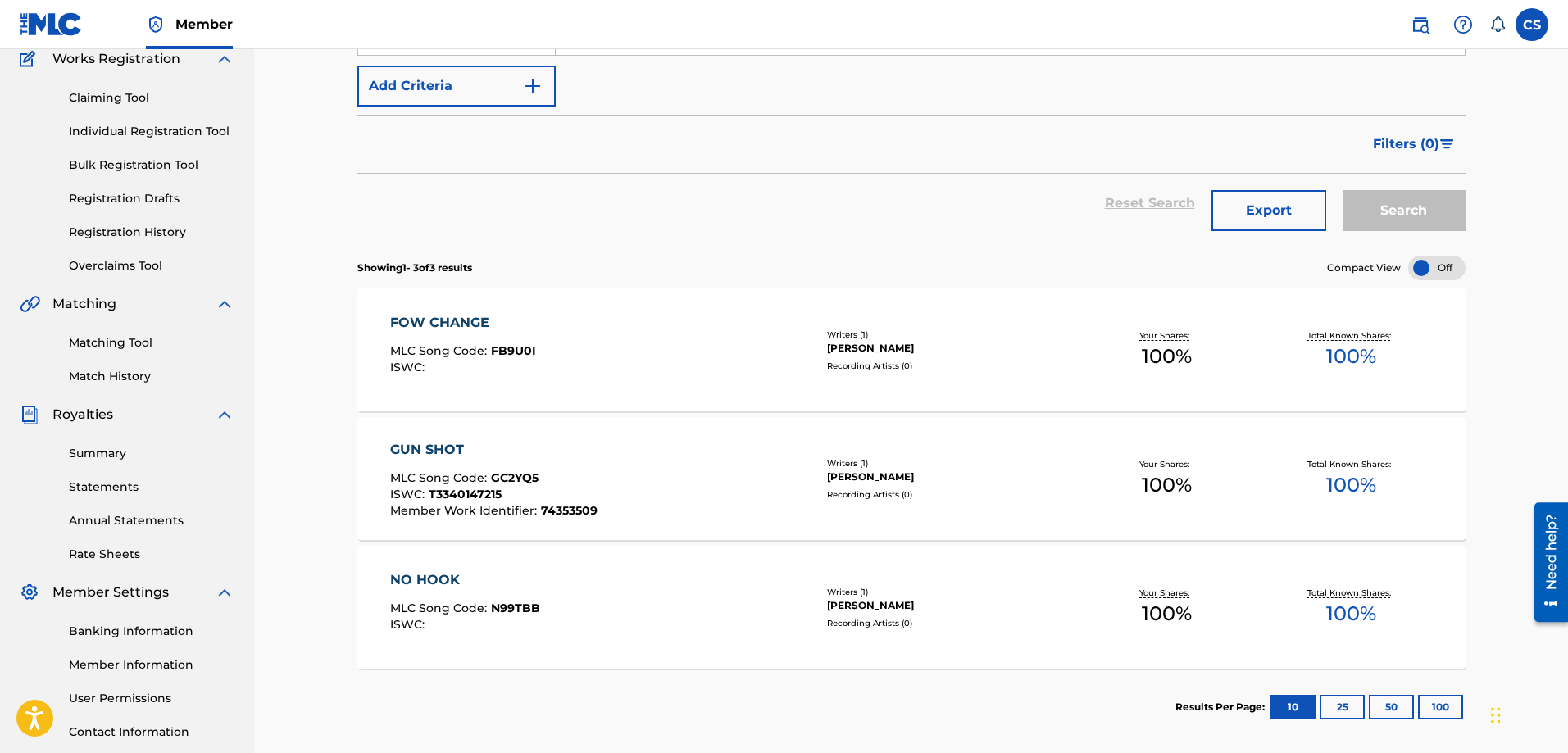
scroll to position [82, 0]
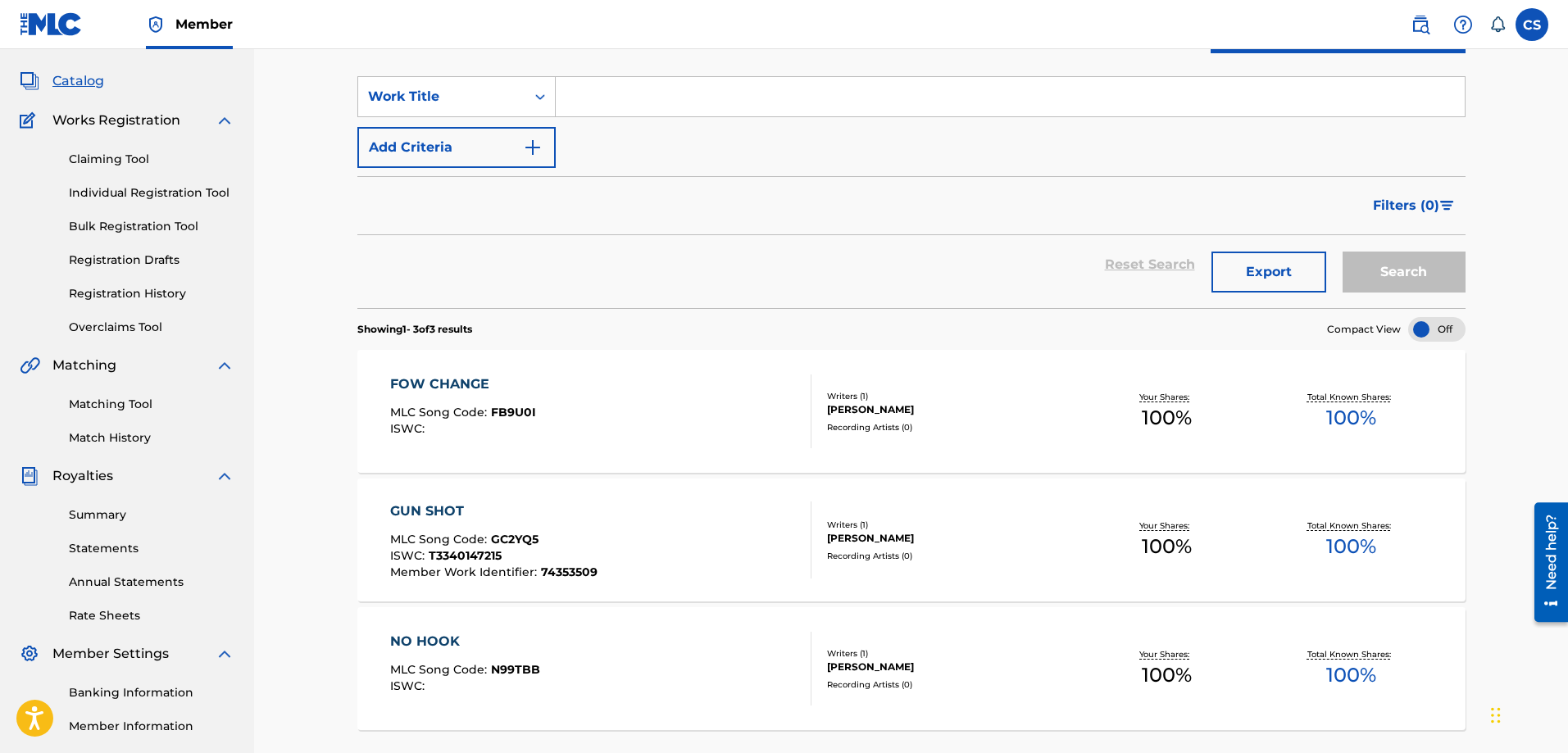
click at [111, 410] on link "Matching Tool" at bounding box center [152, 405] width 165 height 17
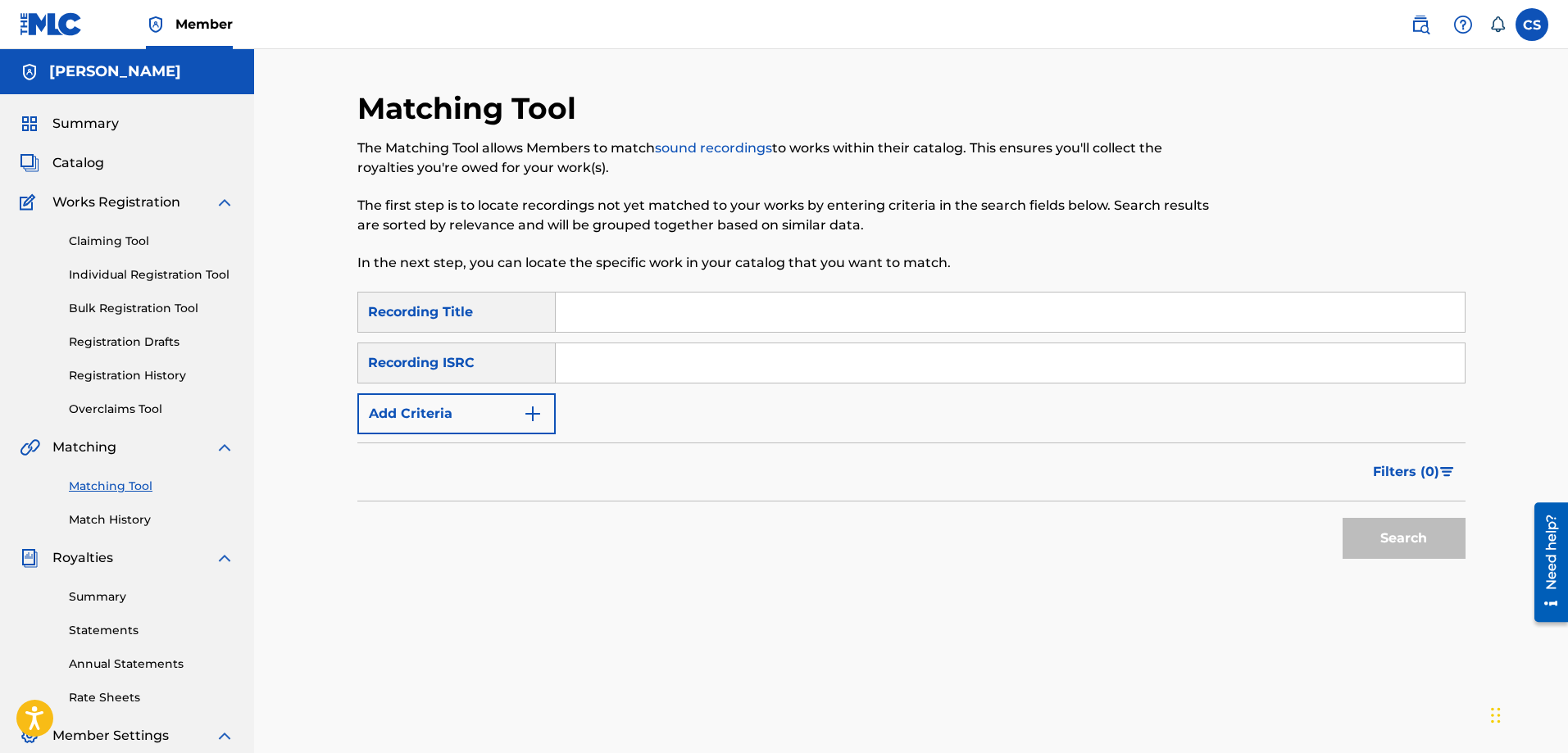
click at [674, 318] on input "Search Form" at bounding box center [1010, 311] width 909 height 39
type input "no hook"
click at [435, 416] on button "Add Criteria" at bounding box center [456, 413] width 198 height 41
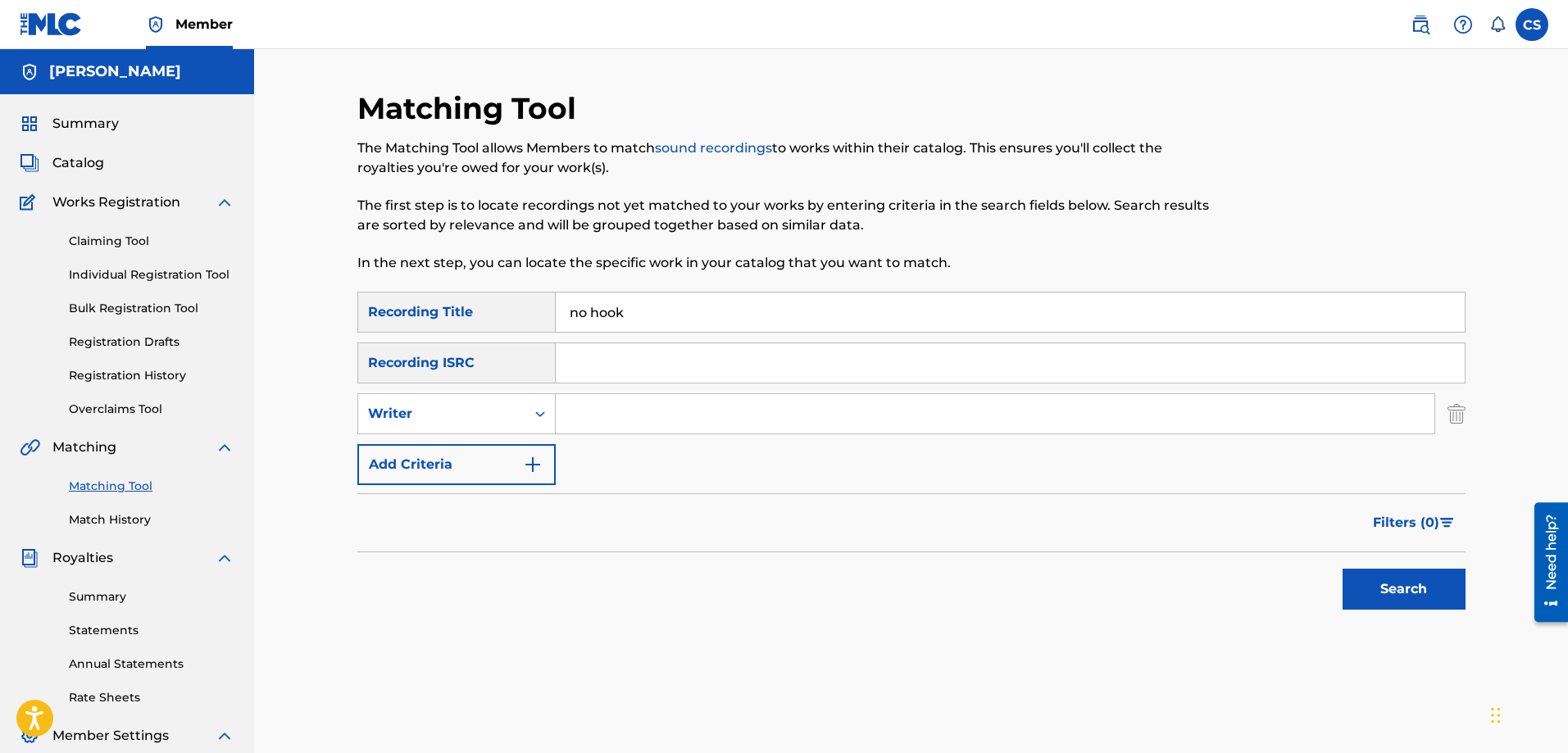
click at [671, 416] on input "Search Form" at bounding box center [994, 413] width 878 height 39
type input "carl a sylvain"
click at [1411, 591] on button "Search" at bounding box center [1404, 589] width 123 height 41
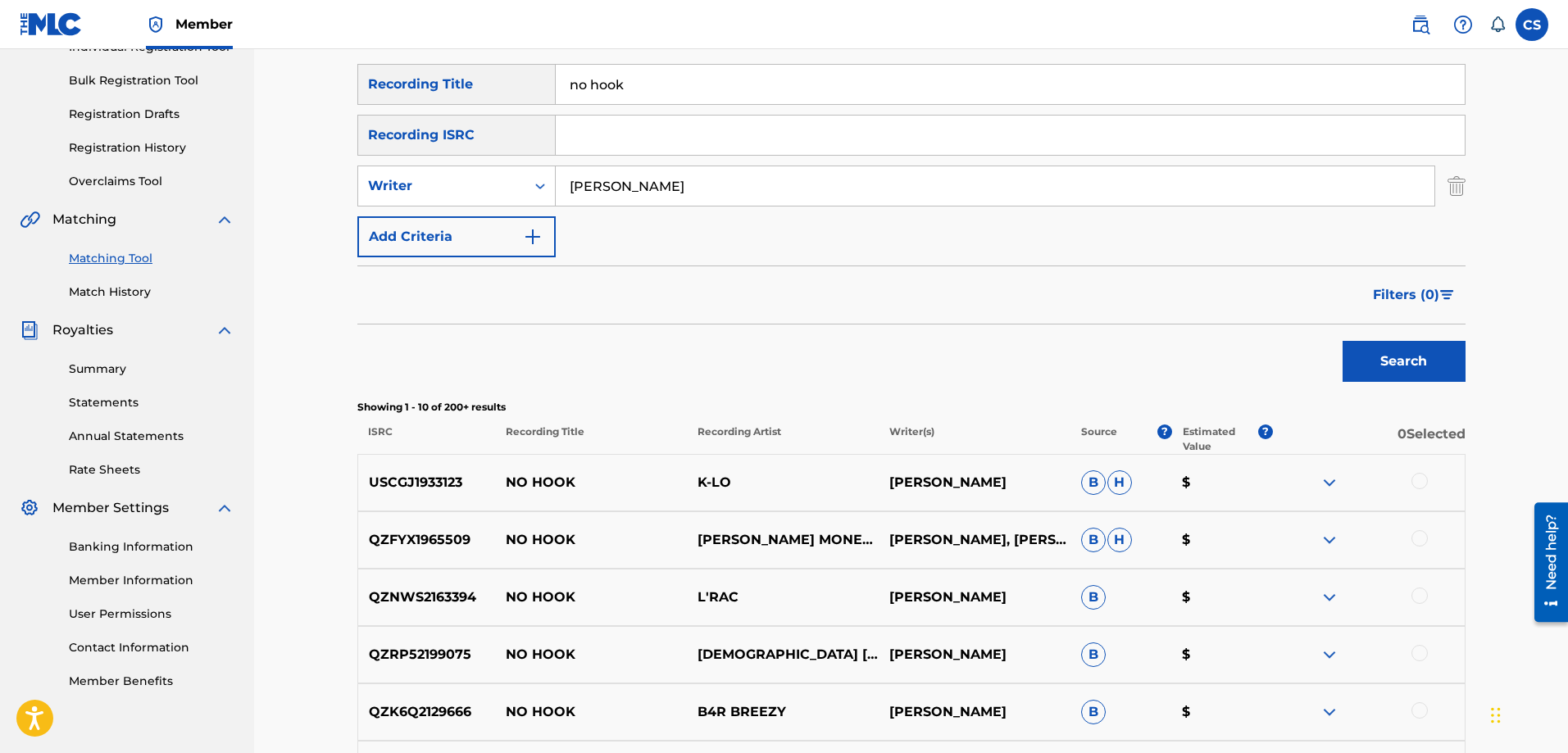
scroll to position [246, 0]
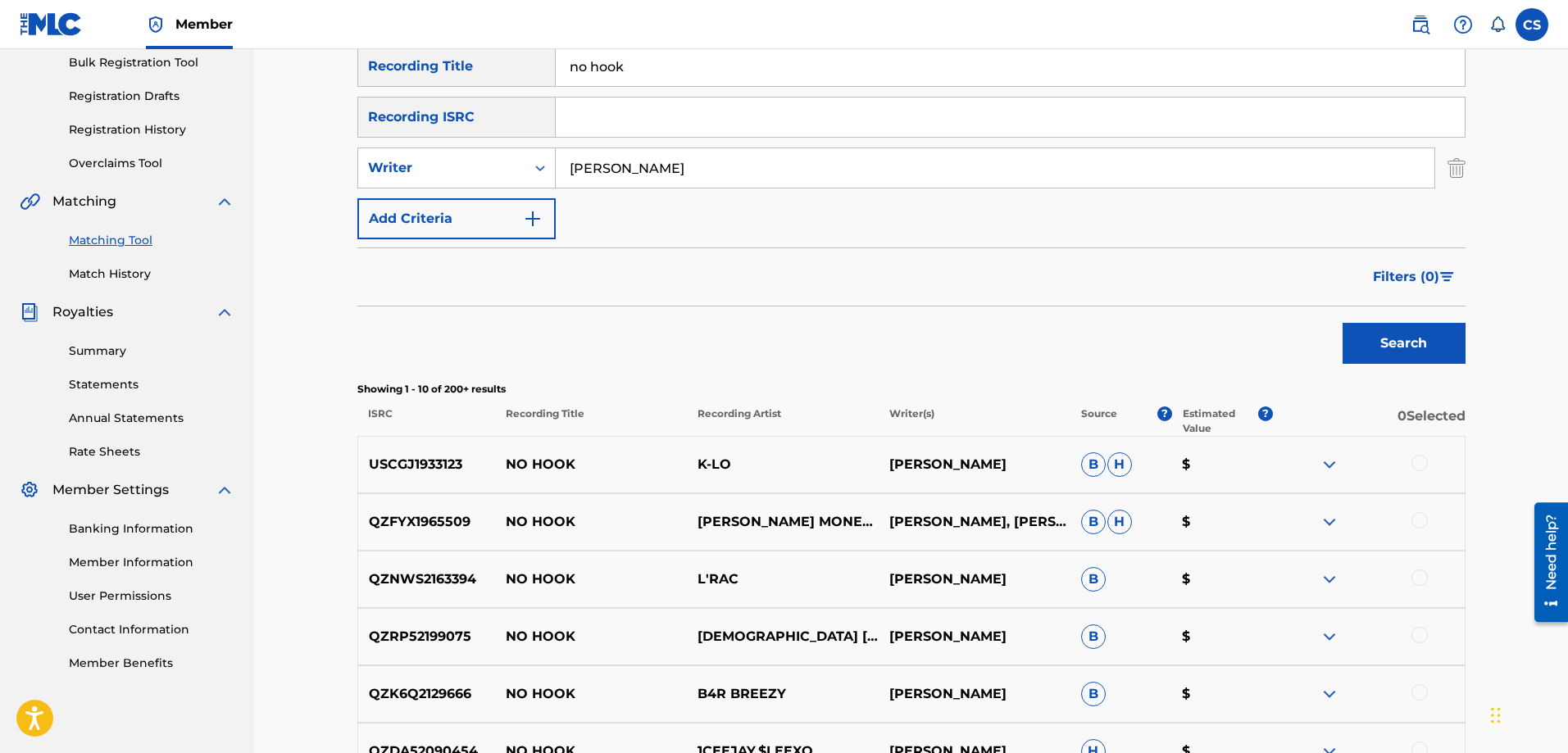
click at [1328, 464] on img at bounding box center [1330, 464] width 20 height 20
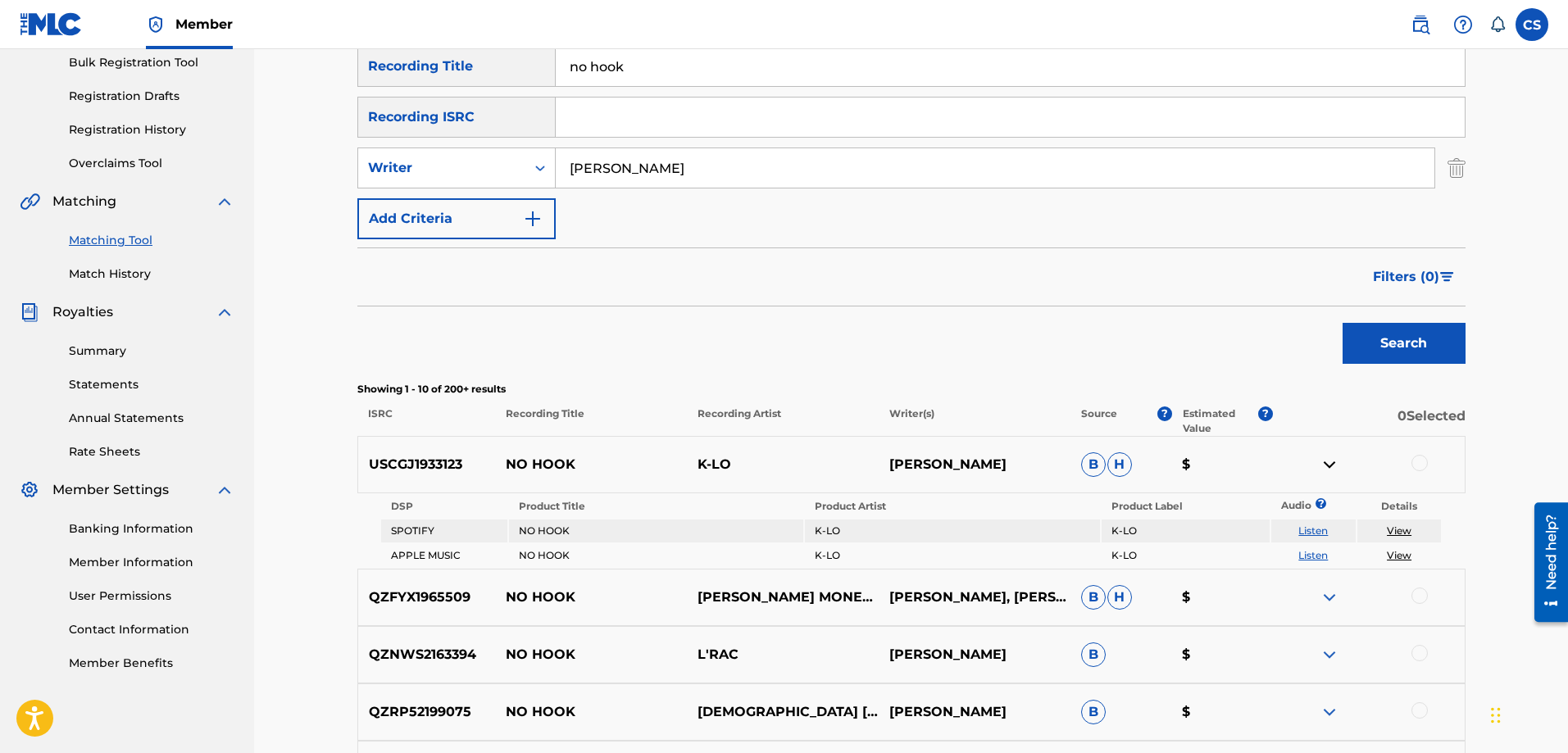
click at [1407, 527] on link "View" at bounding box center [1400, 530] width 25 height 12
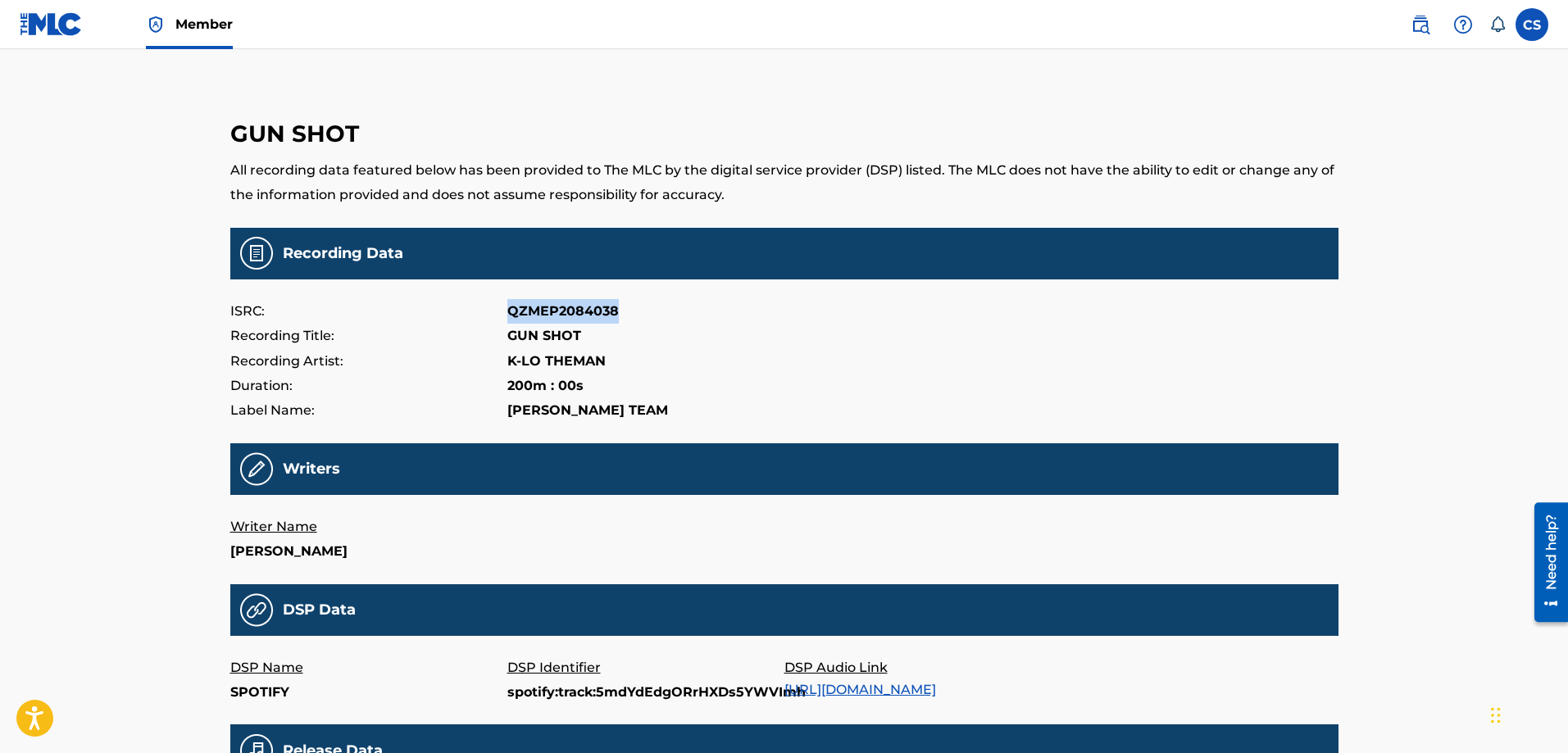
drag, startPoint x: 616, startPoint y: 318, endPoint x: 507, endPoint y: 309, distance: 109.4
click at [507, 309] on p "QZMEP2084038" at bounding box center [562, 311] width 111 height 25
copy p "QZMEP2084038"
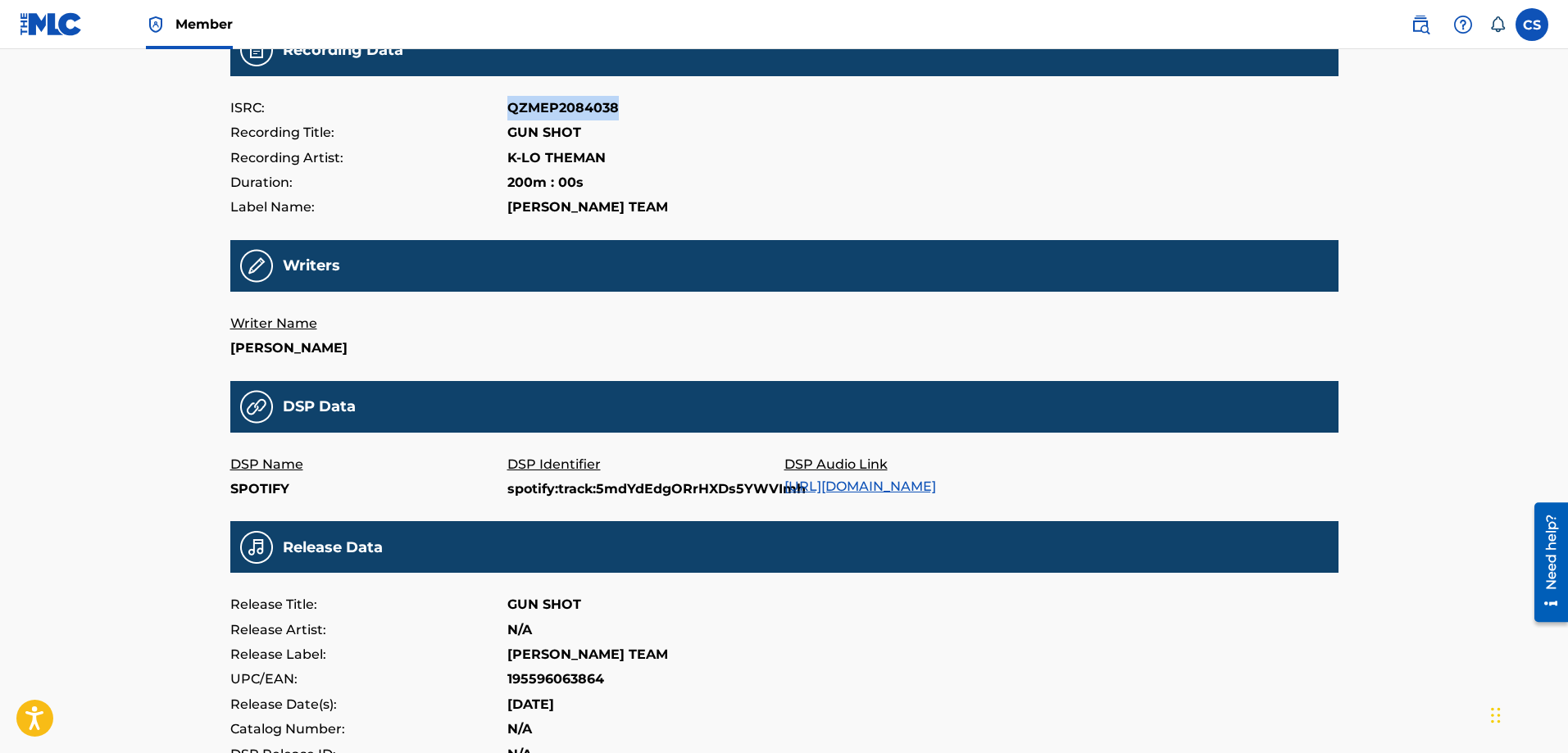
scroll to position [164, 0]
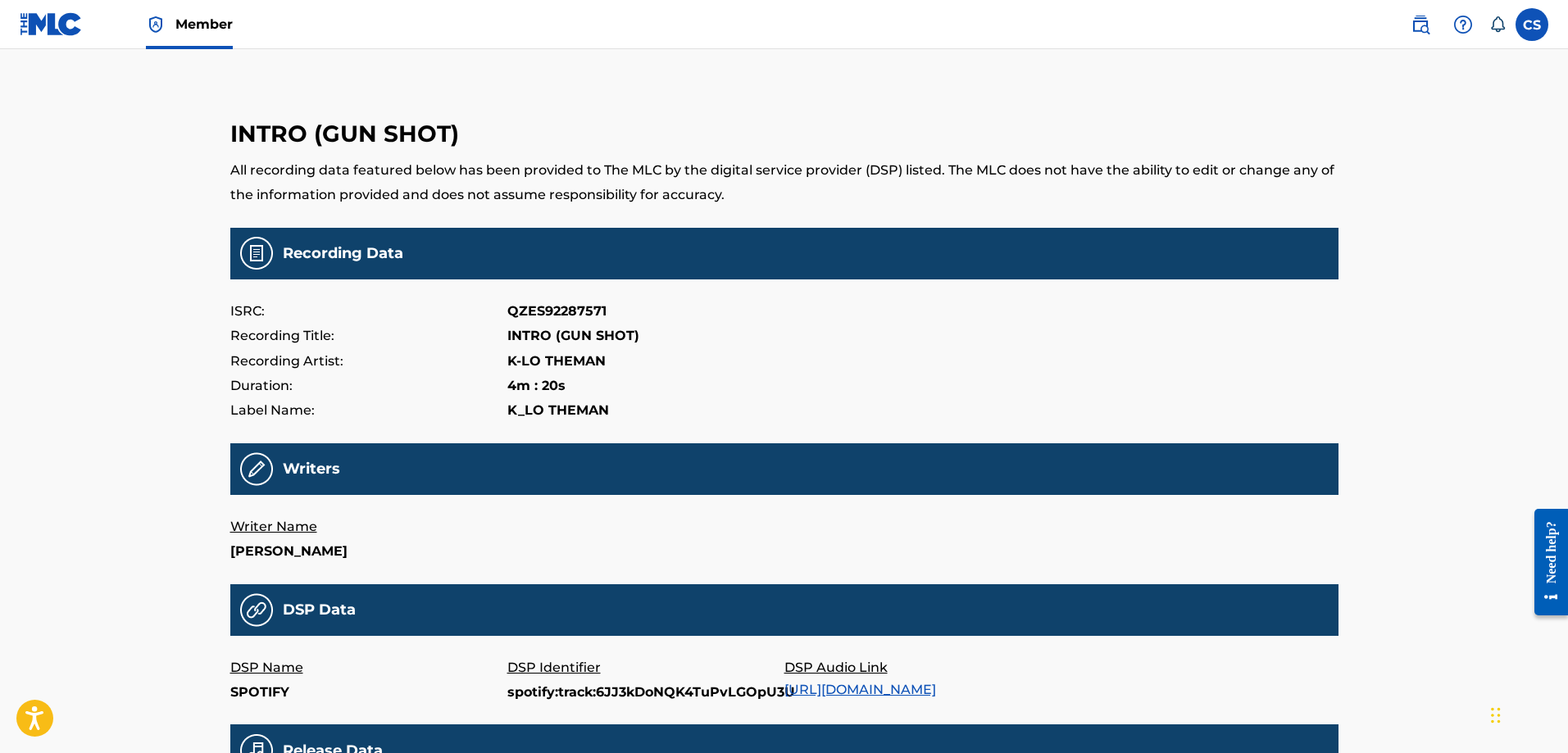
click at [576, 307] on p "QZES92287571" at bounding box center [557, 311] width 99 height 25
copy p "QZES92287571"
click at [548, 308] on p "USCGJ1933123" at bounding box center [554, 311] width 93 height 25
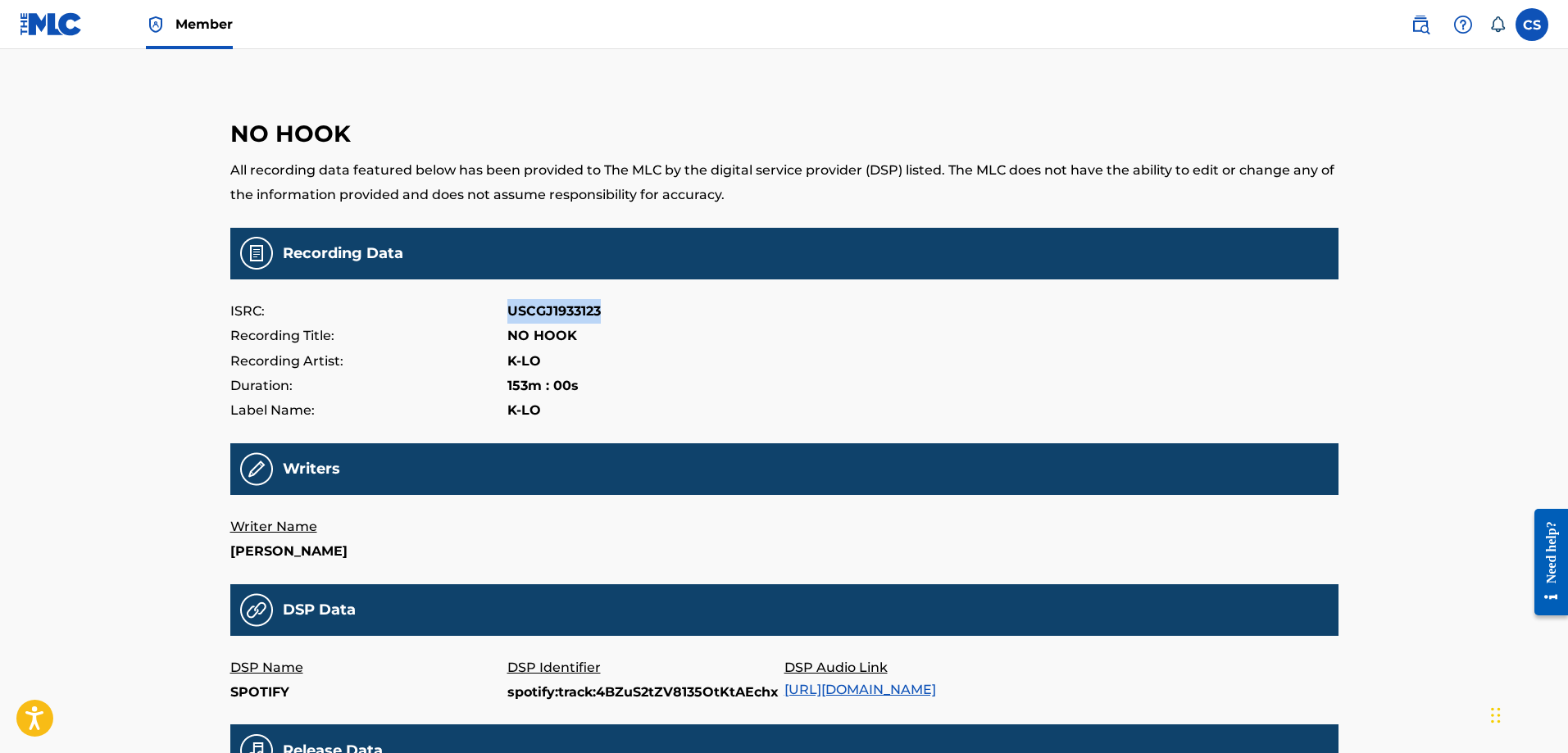
click at [548, 308] on p "USCGJ1933123" at bounding box center [554, 311] width 93 height 25
